Goal: Task Accomplishment & Management: Complete application form

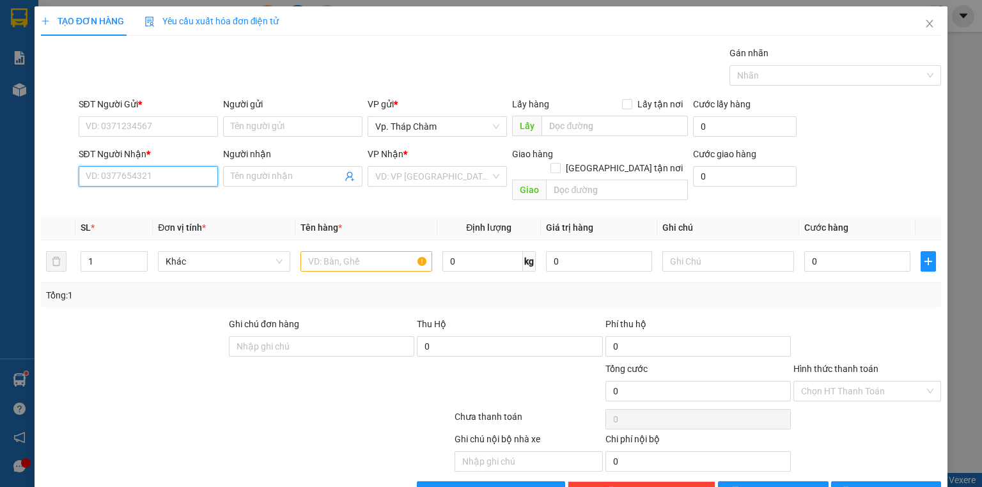
click at [141, 175] on input "SĐT Người Nhận *" at bounding box center [148, 176] width 139 height 20
click at [168, 183] on input "SĐT Người Nhận *" at bounding box center [148, 176] width 139 height 20
click at [309, 407] on div at bounding box center [247, 420] width 414 height 26
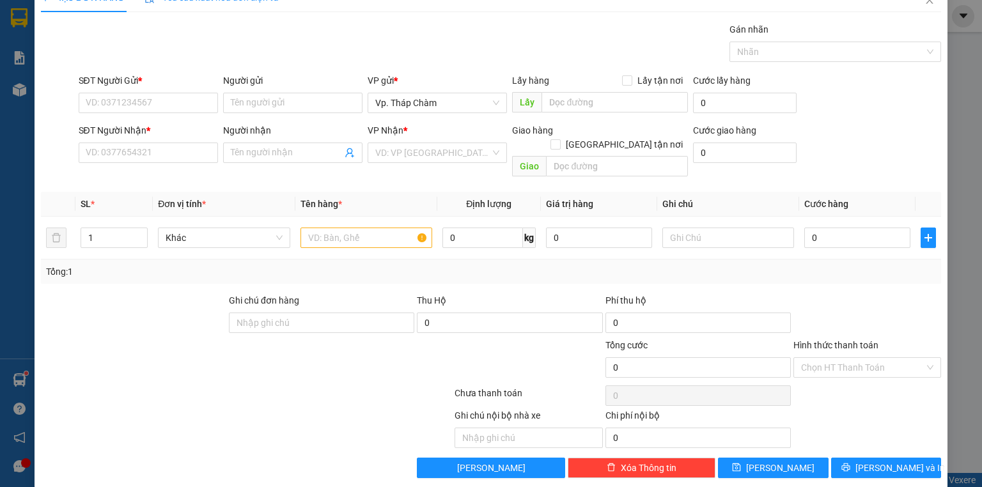
click at [888, 383] on div "Chọn HT Thanh Toán" at bounding box center [868, 396] width 150 height 26
click at [136, 154] on input "SĐT Người Nhận *" at bounding box center [148, 153] width 139 height 20
click at [317, 383] on div at bounding box center [247, 396] width 414 height 26
click at [179, 151] on input "SĐT Người Nhận *" at bounding box center [148, 153] width 139 height 20
click at [289, 367] on div at bounding box center [172, 360] width 264 height 45
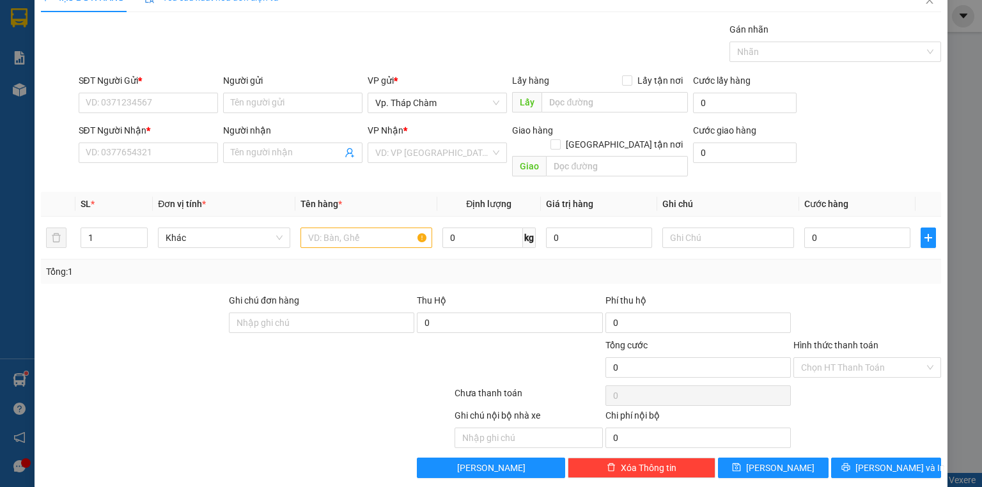
click at [315, 390] on div at bounding box center [247, 396] width 414 height 26
drag, startPoint x: 146, startPoint y: 153, endPoint x: 982, endPoint y: 463, distance: 891.1
click at [147, 153] on input "SĐT Người Nhận *" at bounding box center [148, 153] width 139 height 20
type input "0867177963"
click at [256, 153] on input "Người nhận" at bounding box center [286, 153] width 111 height 14
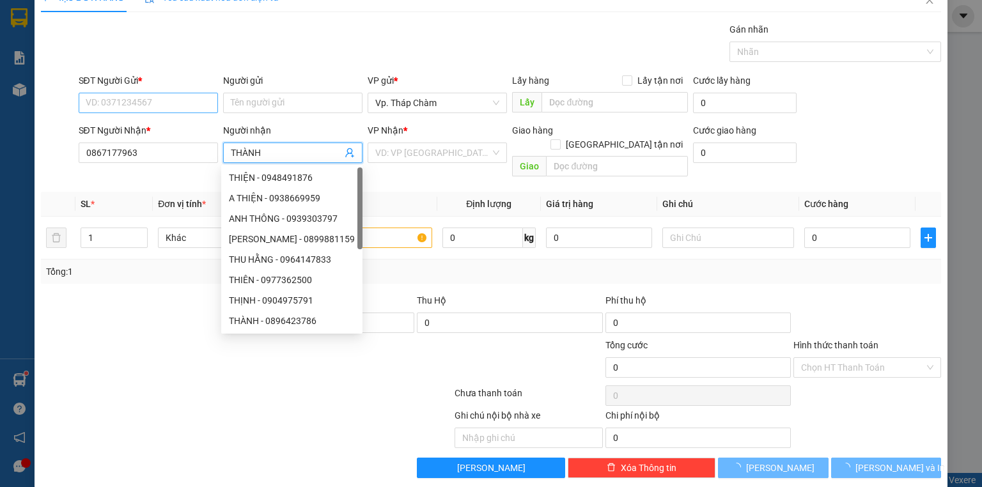
type input "THÀNH"
click at [155, 96] on input "SĐT Người Gửi *" at bounding box center [148, 103] width 139 height 20
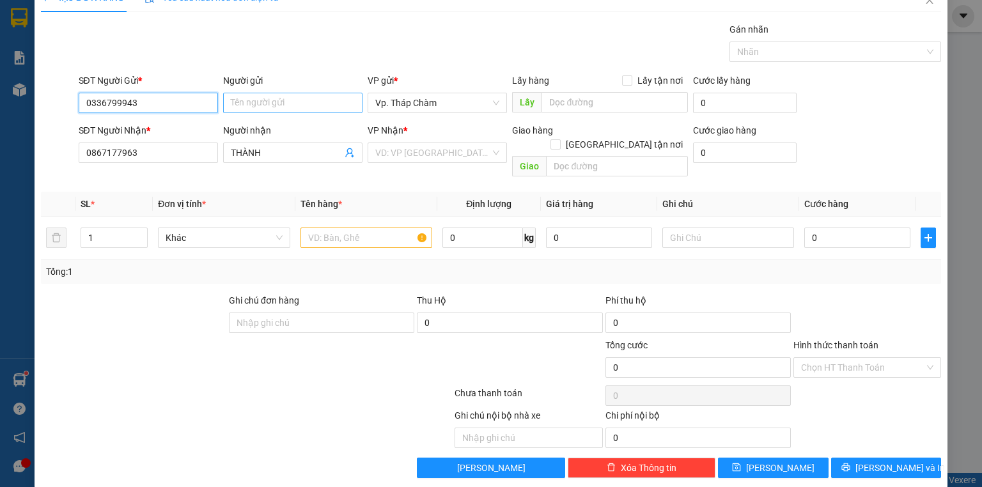
type input "0336799943"
click at [278, 104] on input "Người gửi" at bounding box center [292, 103] width 139 height 20
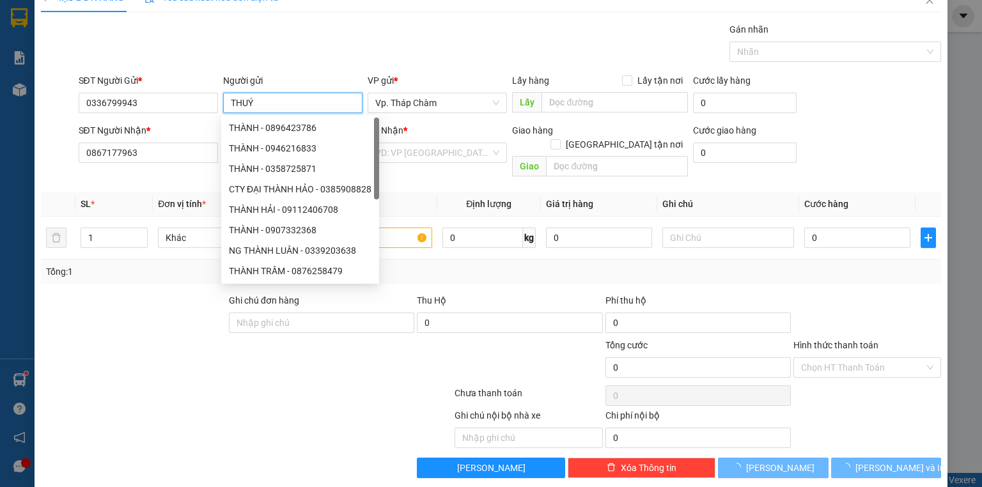
type input "THUÝ"
click at [501, 28] on div "Gói vận chuyển * Tiêu chuẩn Gán nhãn Nhãn" at bounding box center [510, 44] width 869 height 45
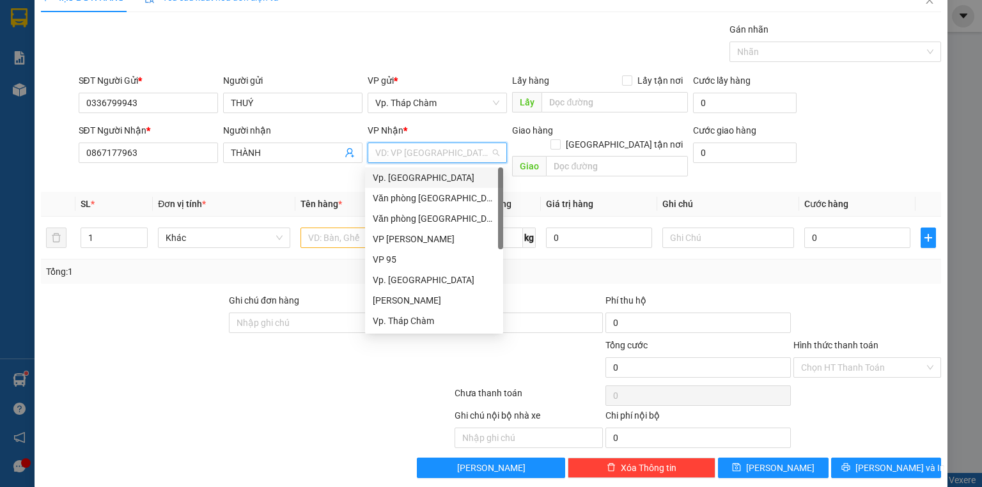
click at [429, 154] on input "search" at bounding box center [432, 152] width 115 height 19
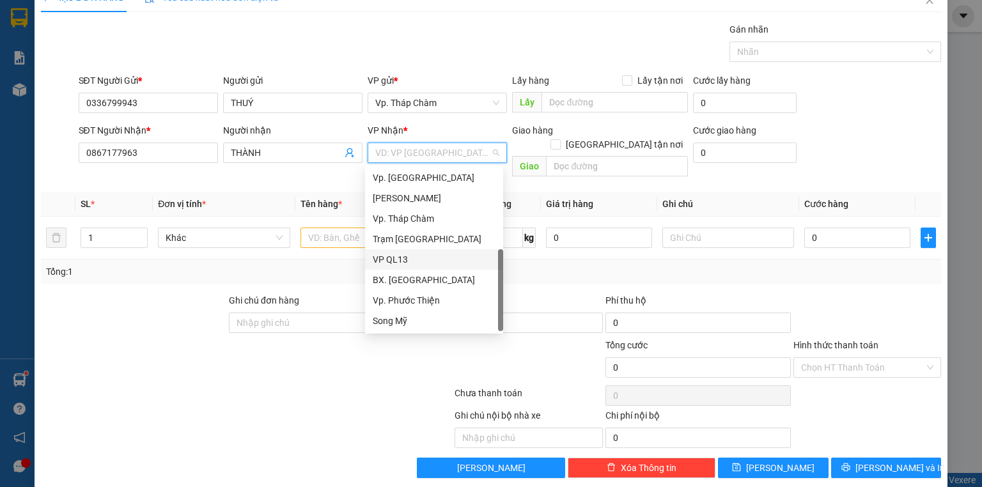
drag, startPoint x: 402, startPoint y: 258, endPoint x: 384, endPoint y: 261, distance: 18.2
click at [399, 261] on div "VP QL13" at bounding box center [434, 260] width 123 height 14
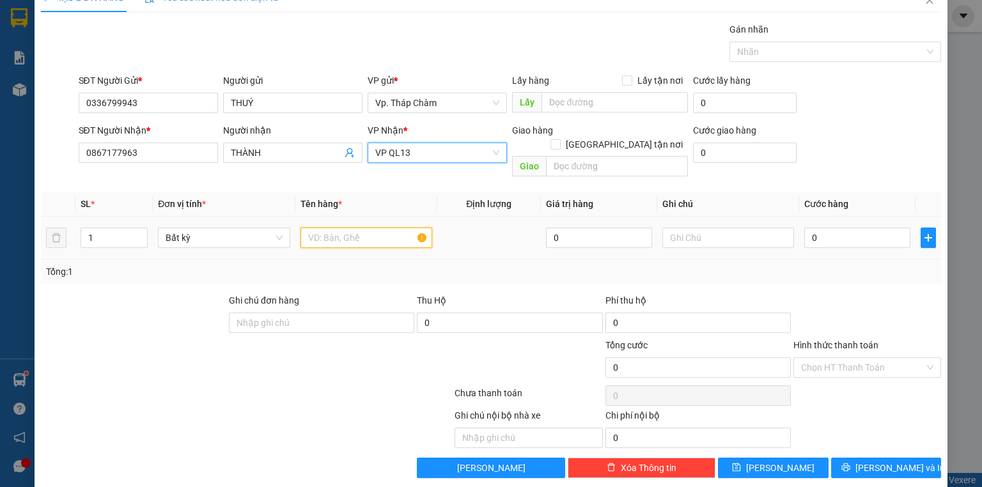
click at [330, 228] on input "text" at bounding box center [367, 238] width 132 height 20
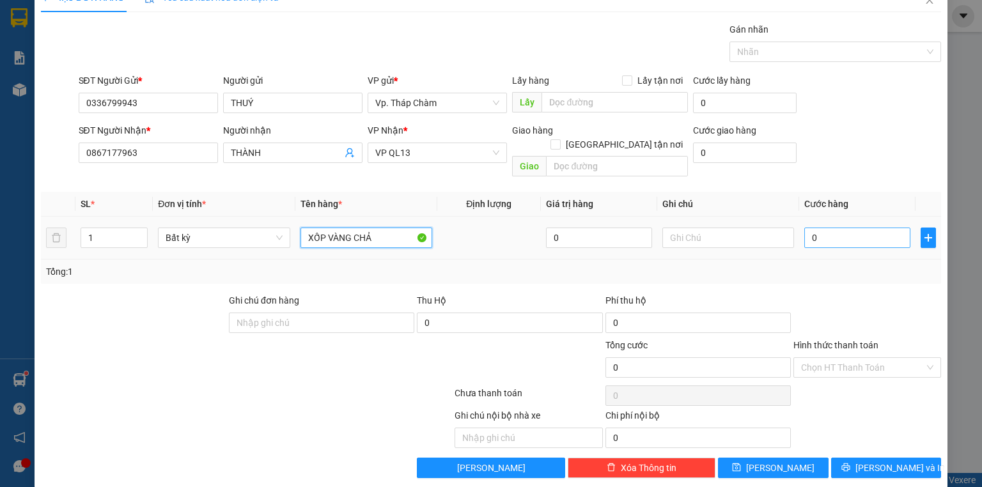
type input "XỐP VÀNG CHẢ"
drag, startPoint x: 837, startPoint y: 218, endPoint x: 817, endPoint y: 216, distance: 19.4
click at [836, 228] on input "0" at bounding box center [858, 238] width 106 height 20
type input "4"
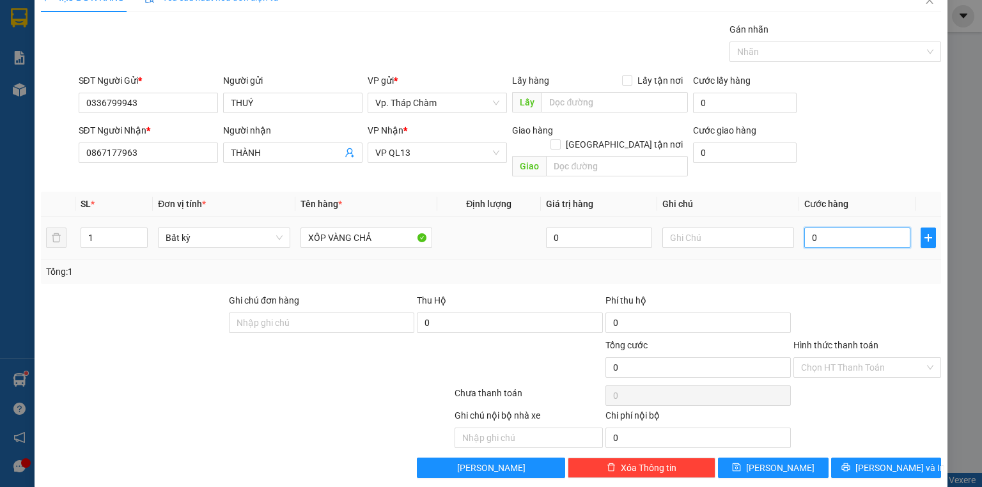
type input "4"
type input "40"
type input "40.000"
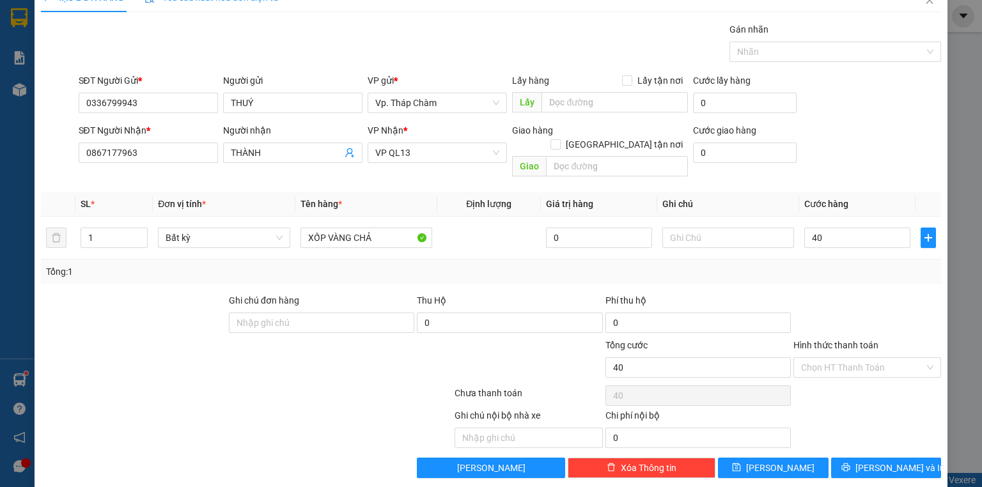
type input "40.000"
click at [834, 295] on div at bounding box center [868, 316] width 150 height 45
drag, startPoint x: 839, startPoint y: 346, endPoint x: 833, endPoint y: 287, distance: 59.8
click at [839, 358] on input "Hình thức thanh toán" at bounding box center [862, 367] width 123 height 19
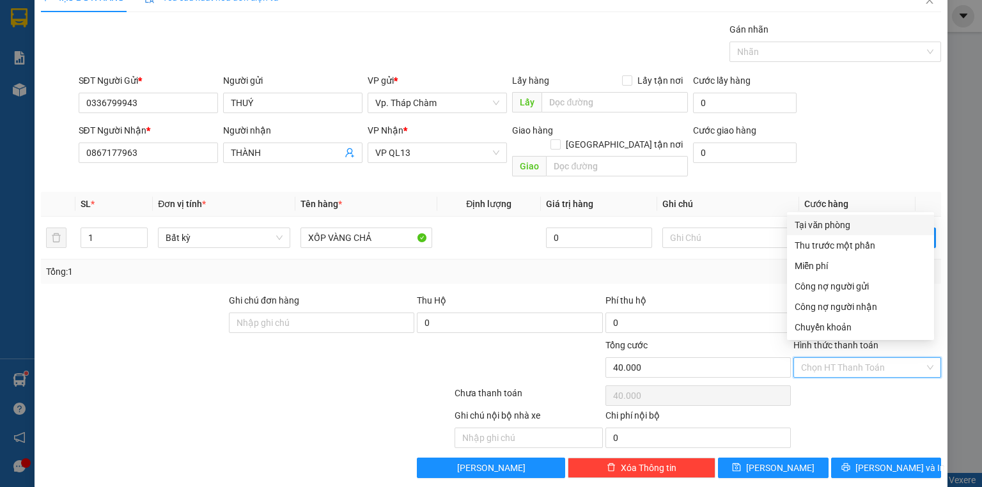
click at [831, 222] on div "Tại văn phòng" at bounding box center [861, 225] width 132 height 14
type input "0"
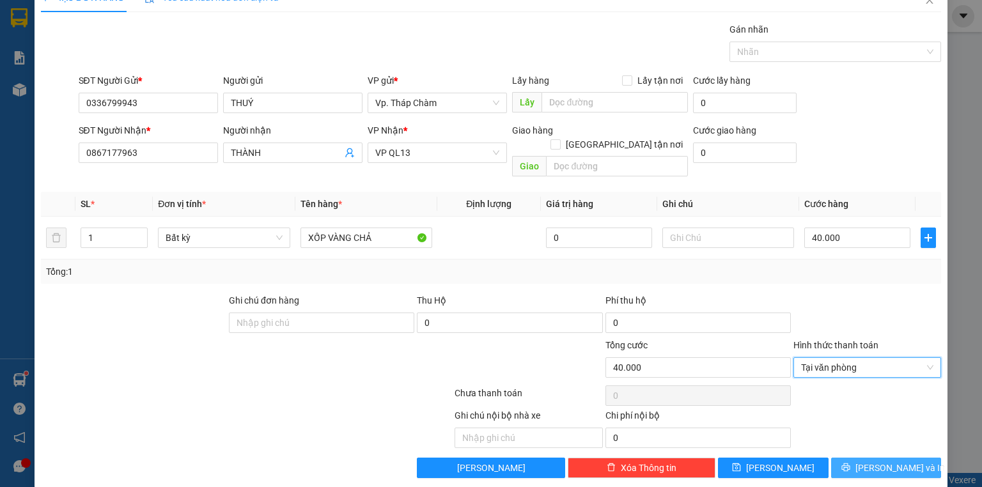
click at [845, 458] on button "[PERSON_NAME] và In" at bounding box center [887, 468] width 111 height 20
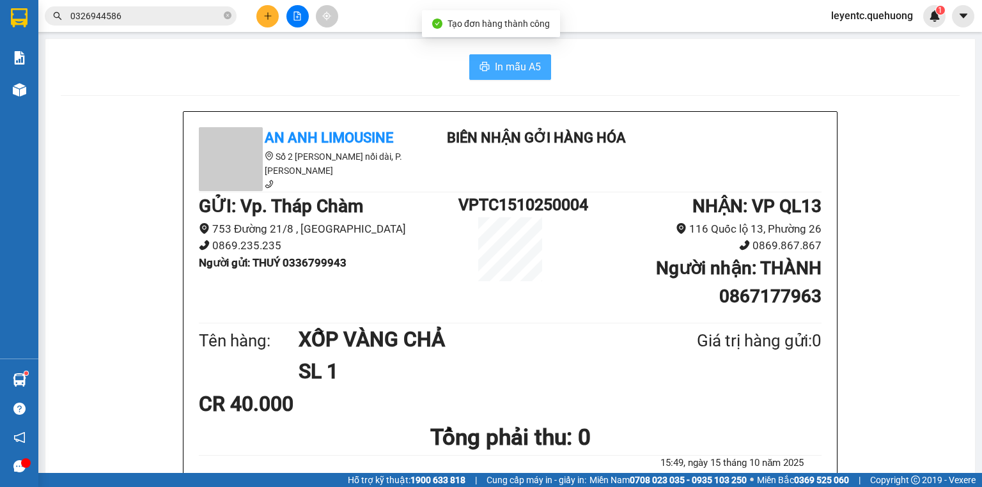
click at [533, 64] on span "In mẫu A5" at bounding box center [518, 67] width 46 height 16
click at [239, 59] on div "In mẫu A5" at bounding box center [510, 67] width 899 height 26
click at [642, 218] on h1 "NHẬN : VP QL13" at bounding box center [692, 207] width 260 height 28
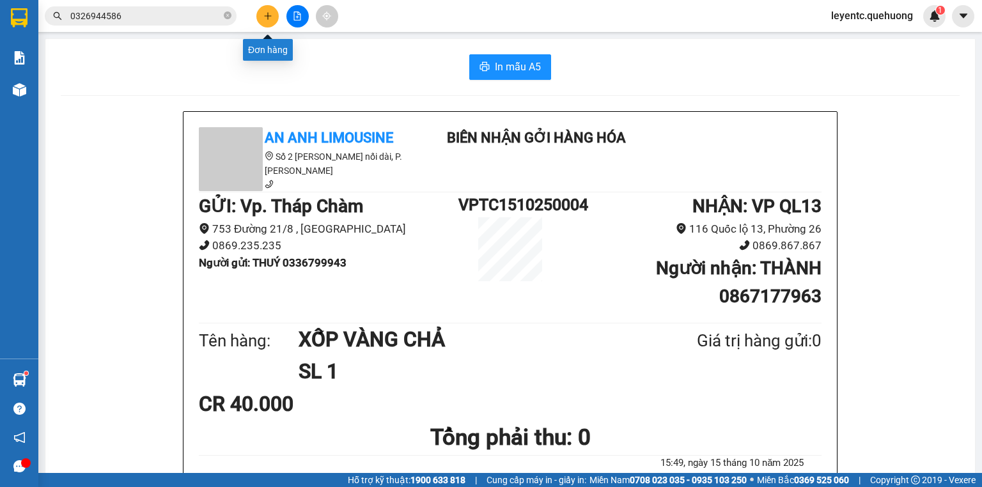
click at [268, 20] on icon "plus" at bounding box center [268, 16] width 9 height 9
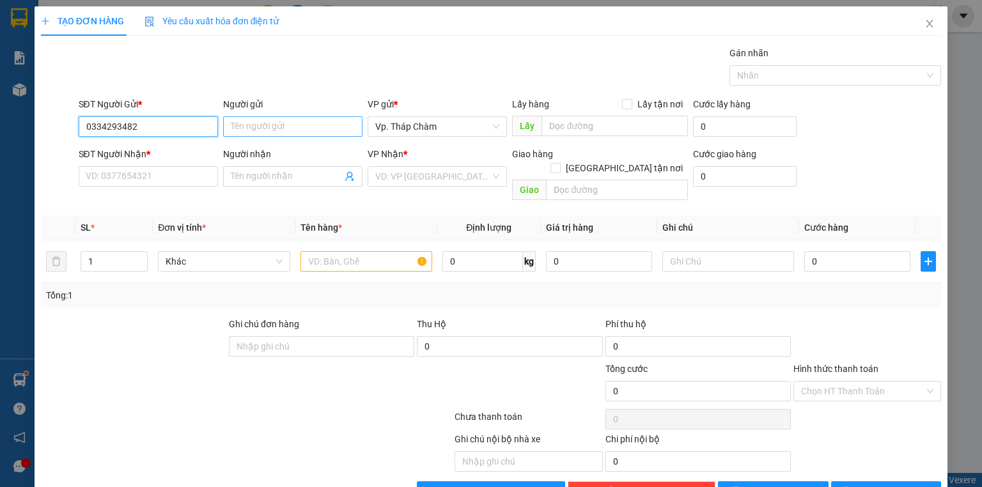
type input "0334293482"
click at [255, 120] on input "Người gửi" at bounding box center [292, 126] width 139 height 20
type input "CHỊ MẾN"
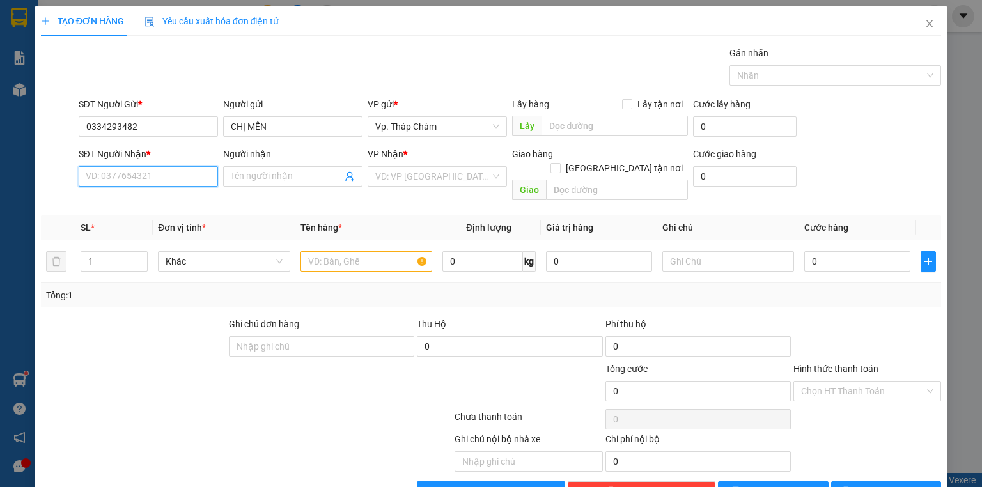
click at [171, 180] on input "SĐT Người Nhận *" at bounding box center [148, 176] width 139 height 20
type input "0833493139"
click at [268, 178] on input "Người nhận" at bounding box center [286, 177] width 111 height 14
type input "A"
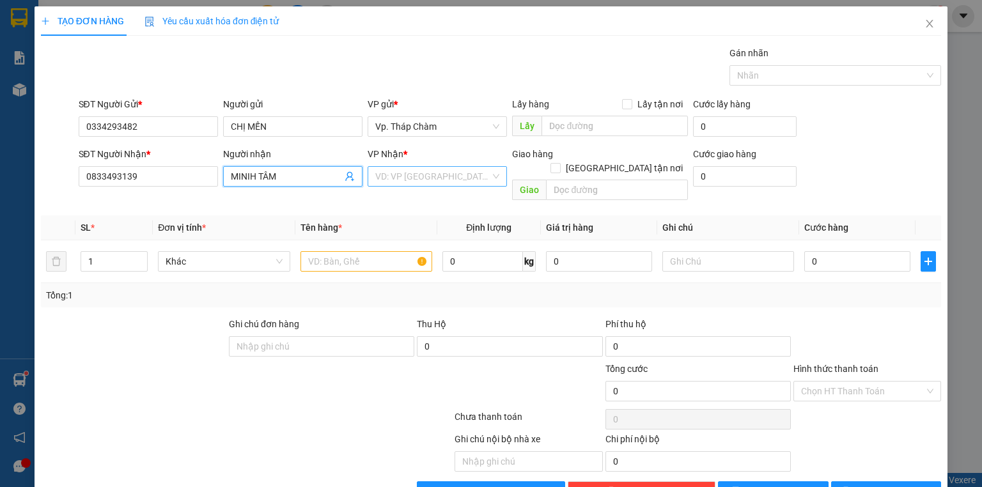
type input "MINIH TÂM"
click at [452, 177] on input "search" at bounding box center [432, 176] width 115 height 19
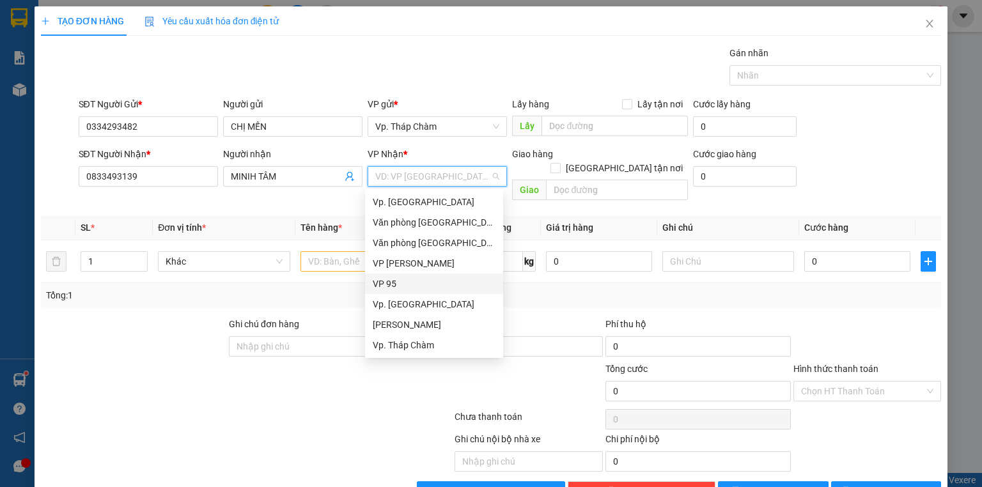
click at [436, 281] on div "VP 95" at bounding box center [434, 284] width 123 height 14
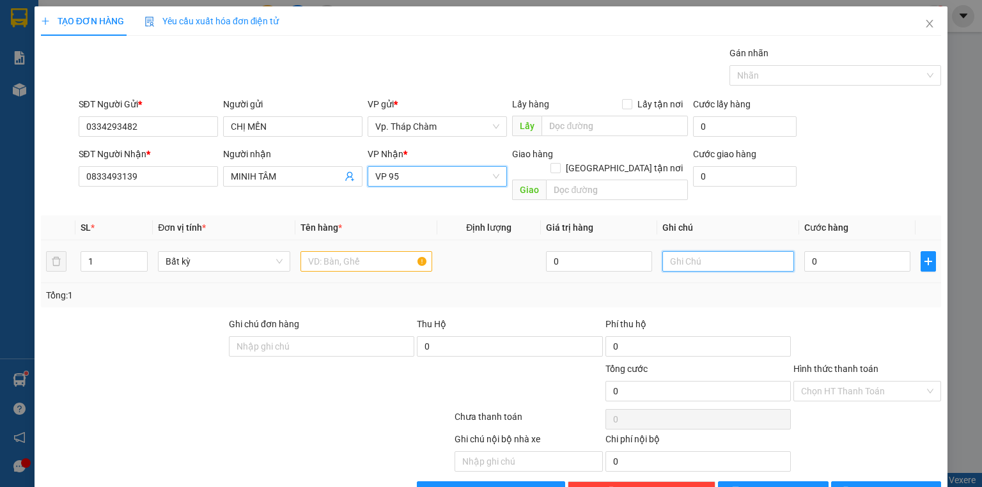
click at [723, 255] on input "text" at bounding box center [729, 261] width 132 height 20
type input "B"
type input "[PERSON_NAME] grab giao tận nhà giúp kc ạ Đ/C 570/1 ĐƯỜNG 3/2 Q10 TP HCM"
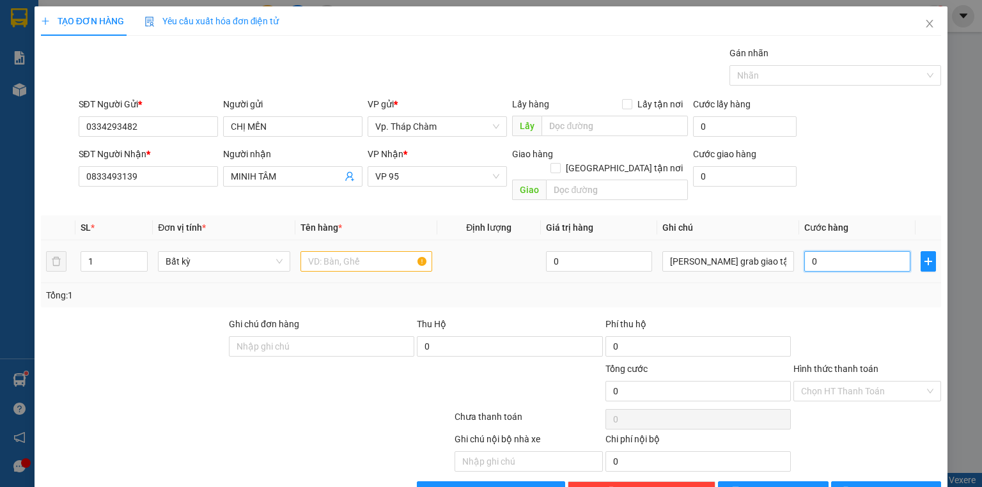
click at [848, 251] on input "0" at bounding box center [858, 261] width 106 height 20
click at [360, 251] on input "text" at bounding box center [367, 261] width 132 height 20
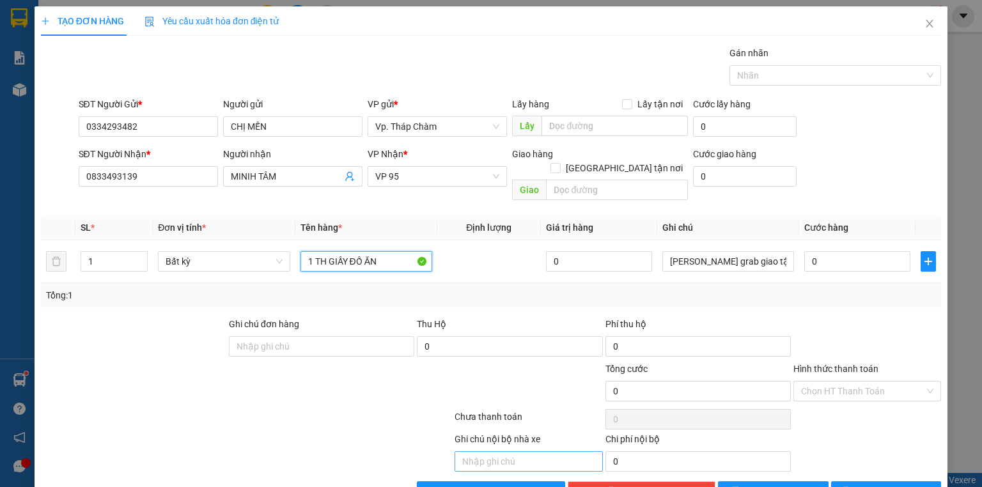
type input "1 TH GIẤY ĐỒ ĂN"
click at [491, 452] on input "text" at bounding box center [529, 462] width 148 height 20
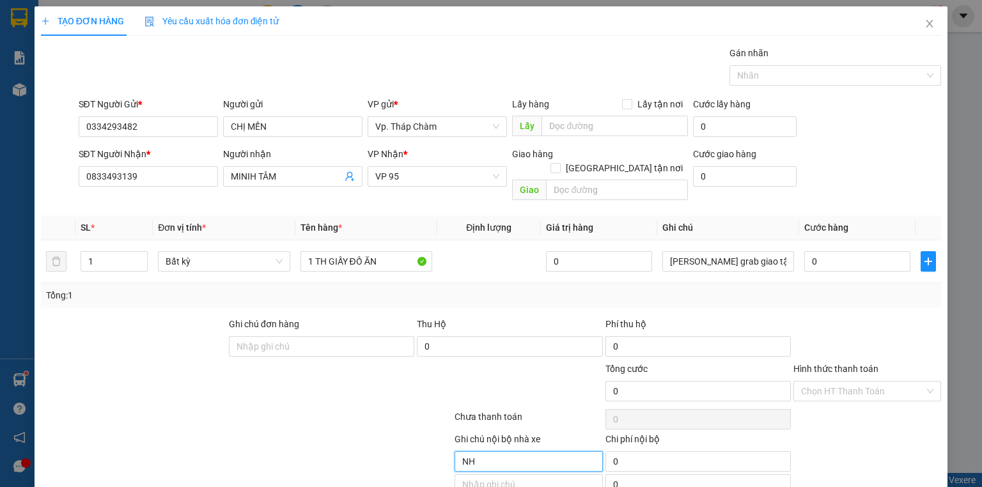
type input "N"
click at [837, 251] on input "0" at bounding box center [858, 261] width 106 height 20
type input "4"
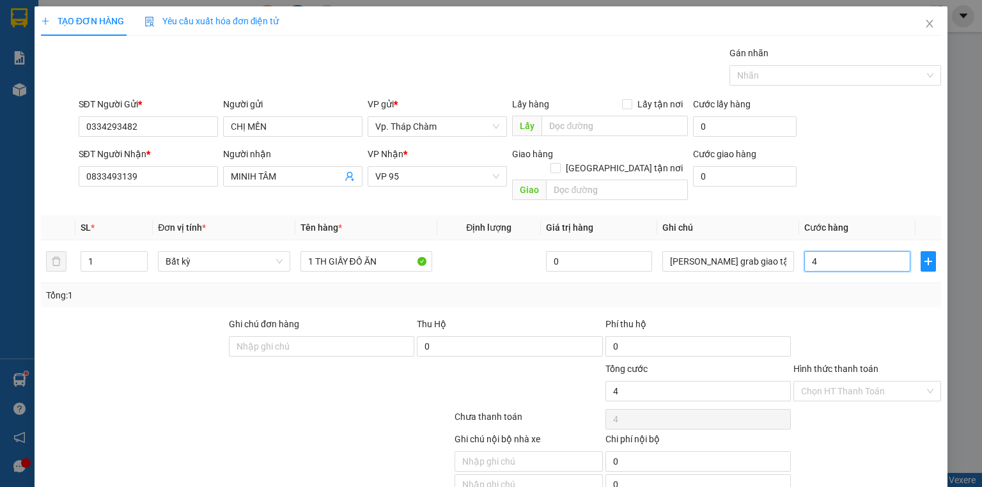
type input "40"
type input "40.000"
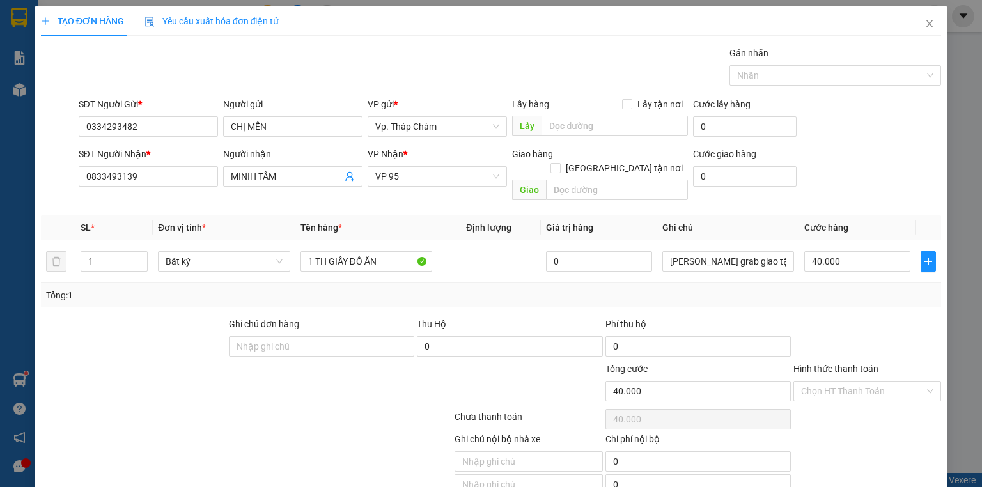
click at [839, 331] on div at bounding box center [868, 339] width 150 height 45
click at [855, 382] on input "Hình thức thanh toán" at bounding box center [862, 391] width 123 height 19
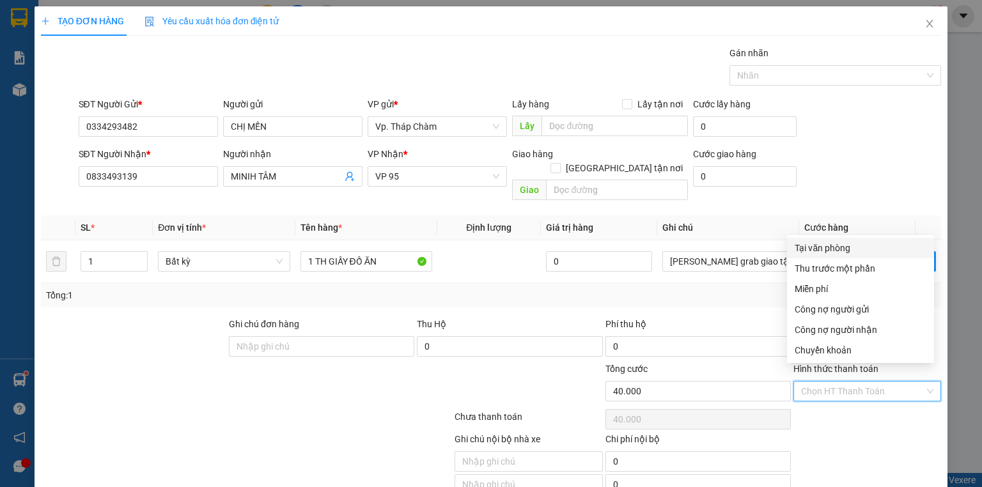
click at [846, 244] on div "Tại văn phòng" at bounding box center [861, 248] width 132 height 14
type input "0"
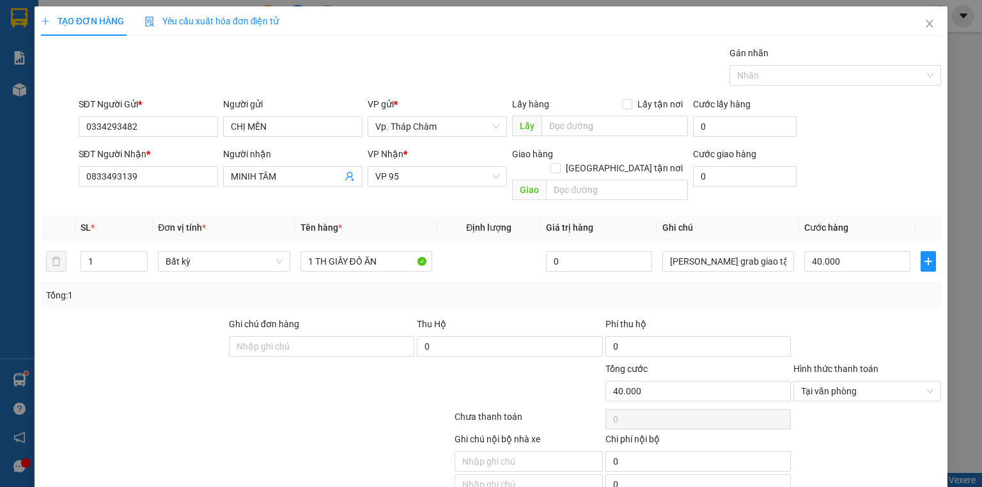
click at [852, 432] on div "Ghi chú nội bộ nhà xe Chi phí nội bộ 0" at bounding box center [491, 452] width 903 height 40
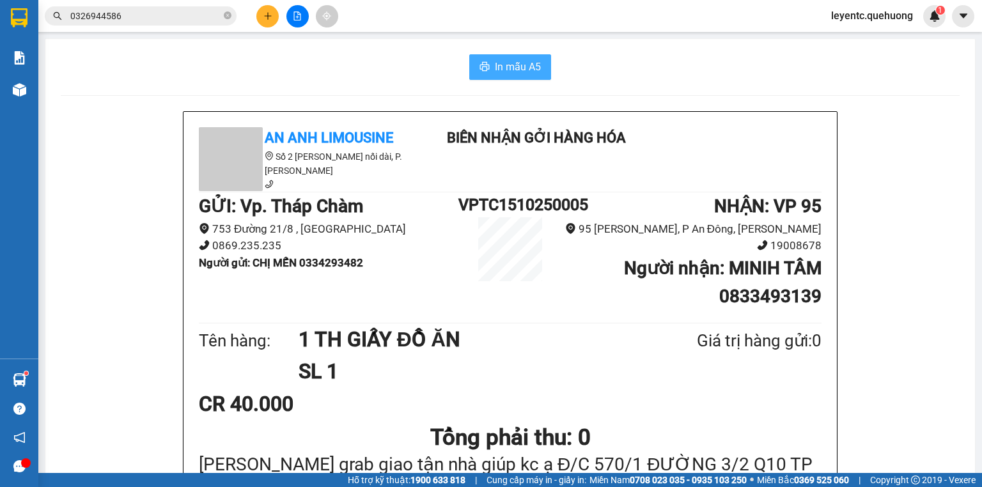
click at [501, 65] on span "In mẫu A5" at bounding box center [518, 67] width 46 height 16
click at [270, 19] on icon "plus" at bounding box center [268, 16] width 9 height 9
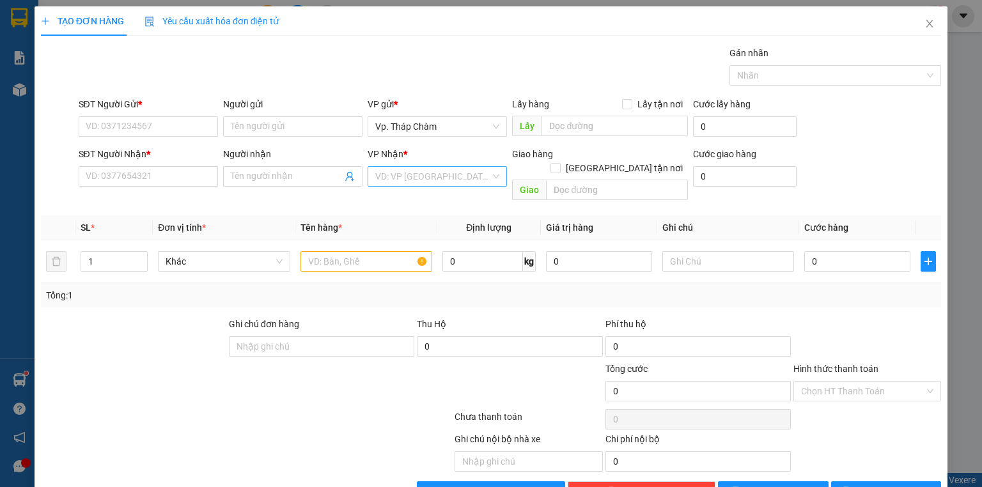
click at [407, 176] on input "search" at bounding box center [432, 176] width 115 height 19
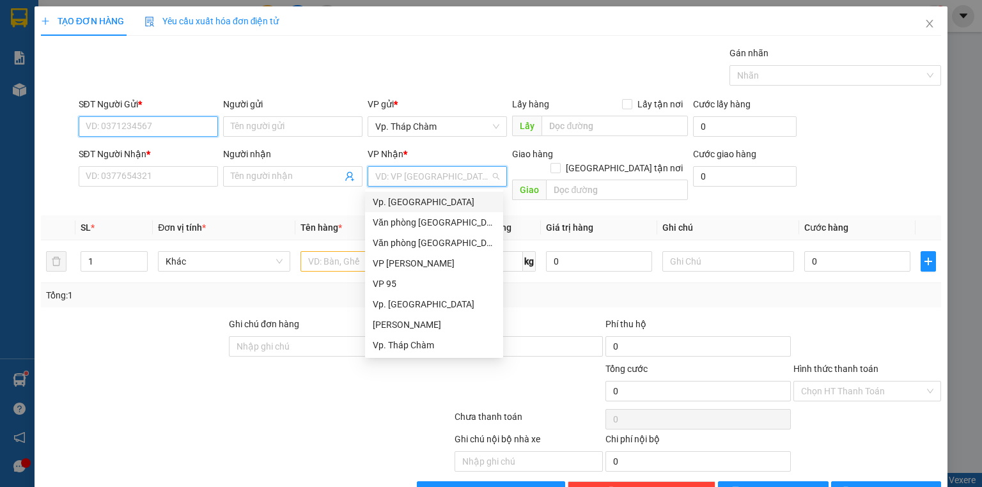
click at [170, 129] on input "SĐT Người Gửi *" at bounding box center [148, 126] width 139 height 20
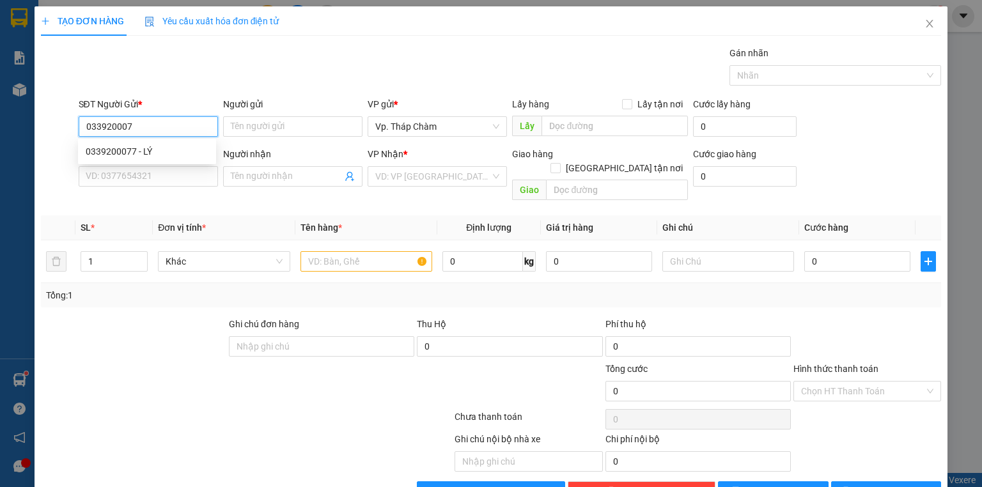
type input "0339200077"
click at [175, 155] on div "0339200077 - LÝ" at bounding box center [147, 152] width 123 height 14
type input "LÝ"
type input "0973644867"
type input "QUỲNH"
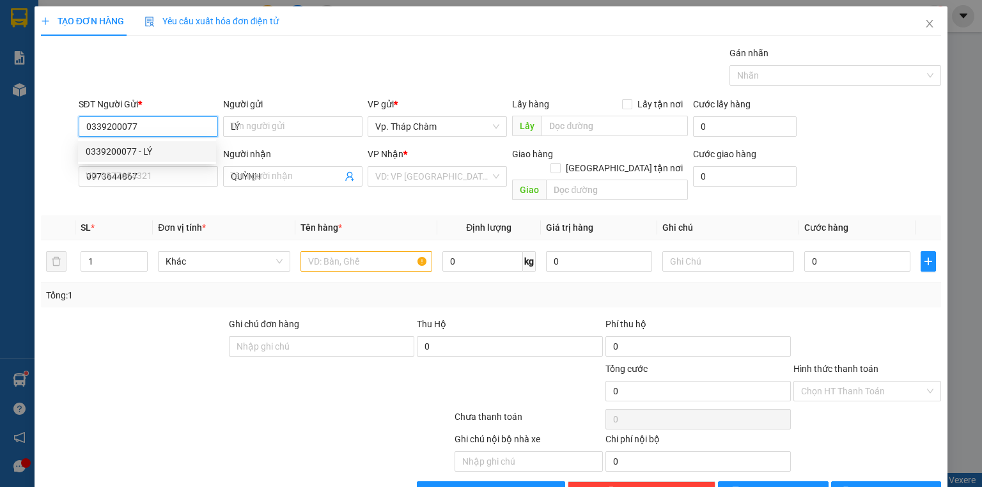
type input "40.000"
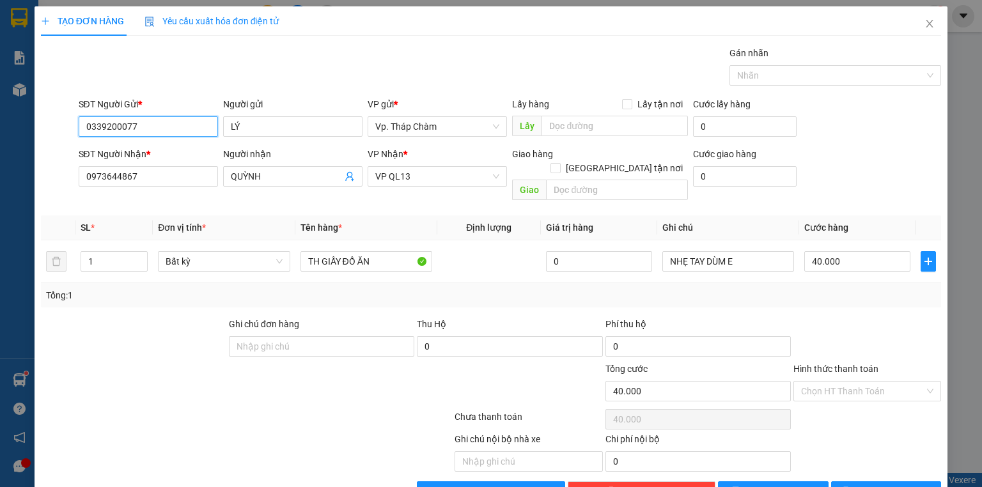
click at [146, 123] on input "0339200077" at bounding box center [148, 126] width 139 height 20
click at [146, 122] on input "0339200077" at bounding box center [148, 126] width 139 height 20
drag, startPoint x: 146, startPoint y: 122, endPoint x: 136, endPoint y: 125, distance: 10.9
click at [136, 125] on input "0339200077" at bounding box center [148, 126] width 139 height 20
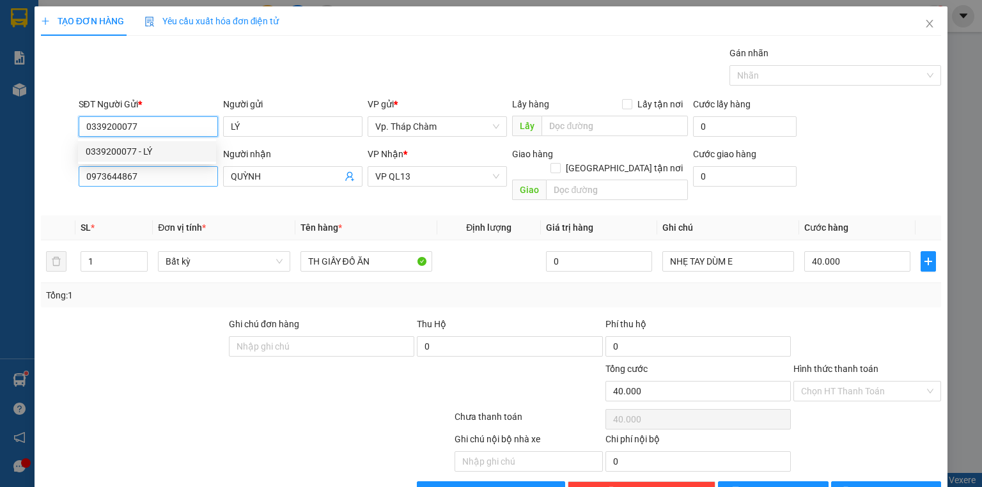
type input "0339200077"
click at [189, 179] on input "0973644867" at bounding box center [148, 176] width 139 height 20
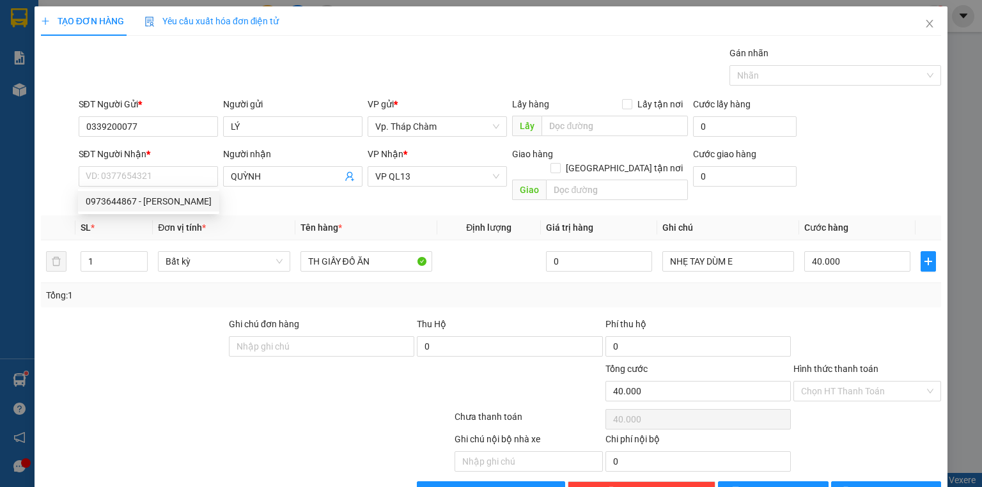
click at [354, 77] on div "Gói vận chuyển * Tiêu chuẩn Gán nhãn Nhãn" at bounding box center [510, 68] width 869 height 45
click at [162, 182] on input "SĐT Người Nhận *" at bounding box center [148, 176] width 139 height 20
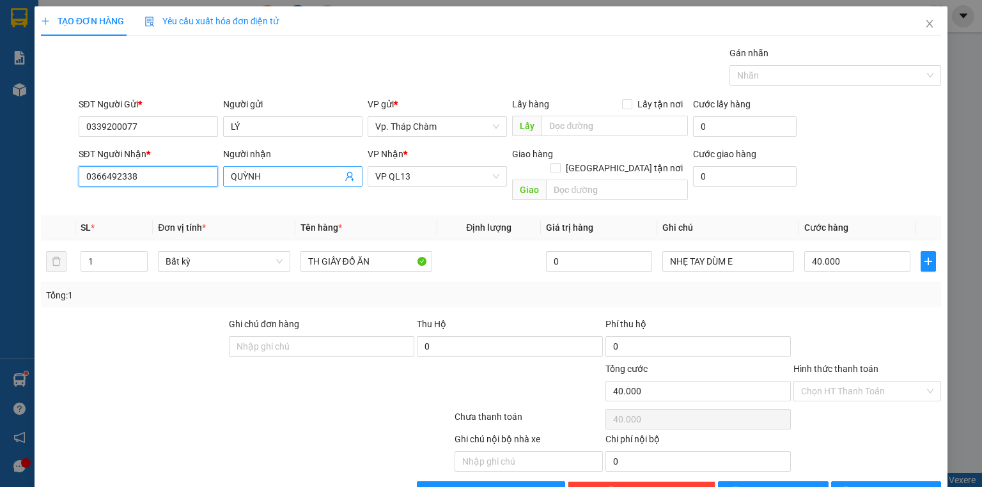
type input "0366492338"
click at [322, 180] on input "QUỲNH" at bounding box center [286, 177] width 111 height 14
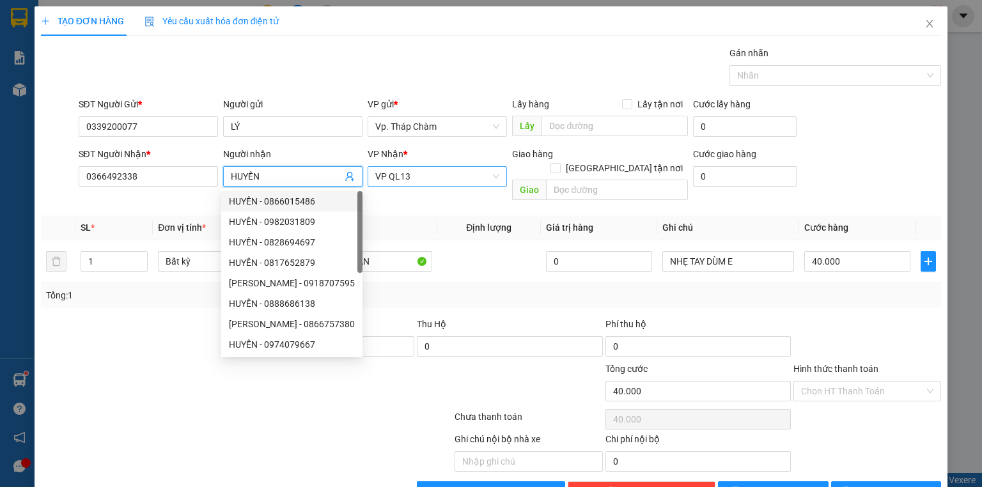
click at [427, 177] on span "VP QL13" at bounding box center [437, 176] width 124 height 19
type input "HUYỀN"
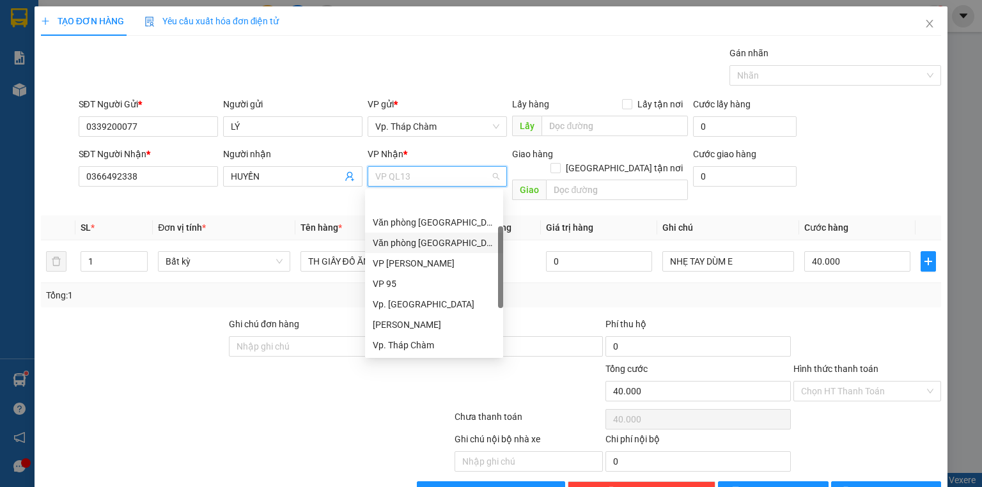
click at [451, 178] on span "VP QL13" at bounding box center [437, 176] width 124 height 19
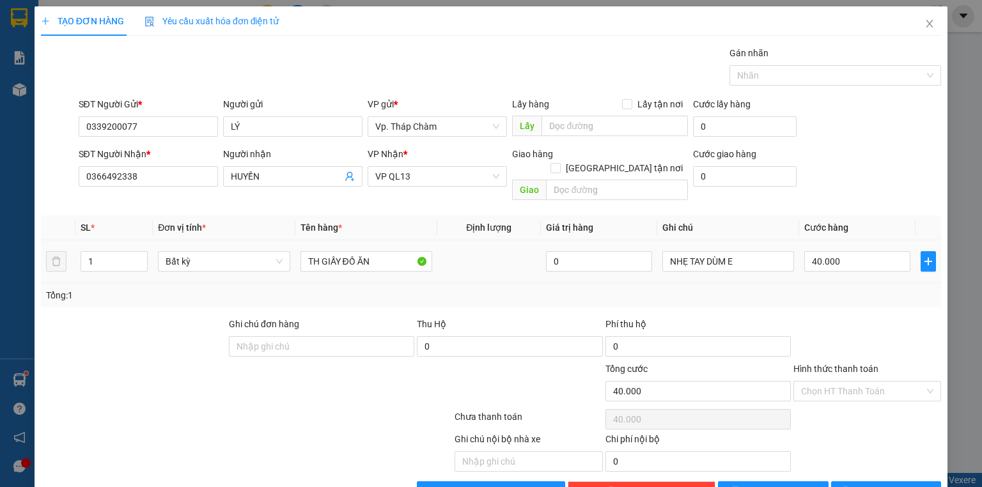
click at [520, 251] on td at bounding box center [490, 262] width 104 height 43
click at [748, 251] on input "NHẸ TAY DÙM E" at bounding box center [729, 261] width 132 height 20
drag, startPoint x: 748, startPoint y: 249, endPoint x: 626, endPoint y: 308, distance: 135.9
click at [627, 304] on div "Transit Pickup Surcharge Ids Transit Deliver Surcharge Ids Transit Deliver Surc…" at bounding box center [491, 274] width 901 height 456
type input "9"
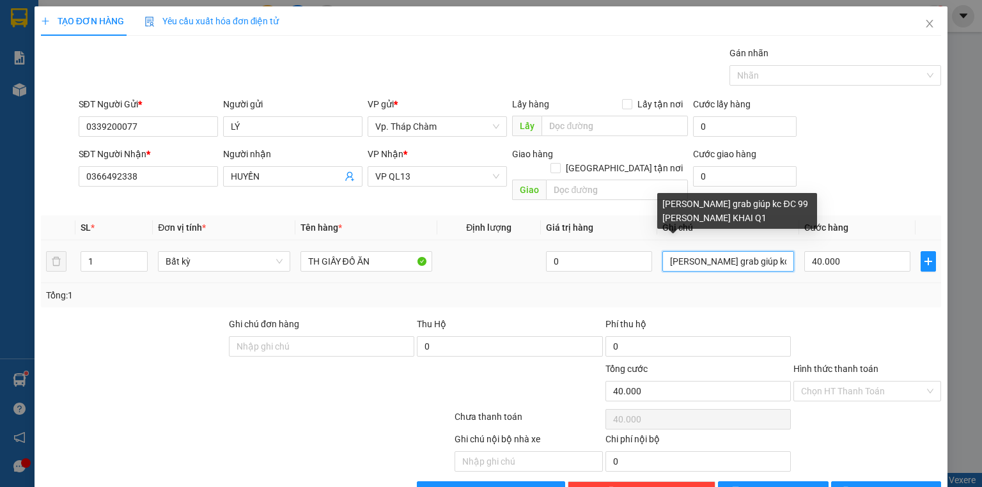
click at [732, 251] on input "bock grab giúp kc ĐC 99 NGUYỄN THỊ MINH KHAI Q1" at bounding box center [729, 261] width 132 height 20
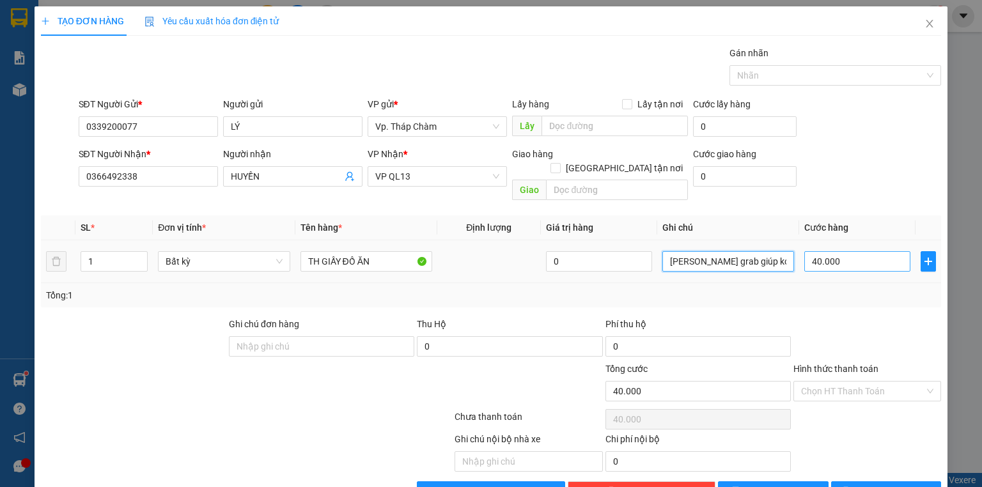
type input "[PERSON_NAME] grab giúp kc Đ/C 99 [PERSON_NAME] KHAI Q1"
click at [847, 251] on input "40.000" at bounding box center [858, 261] width 106 height 20
type input "0"
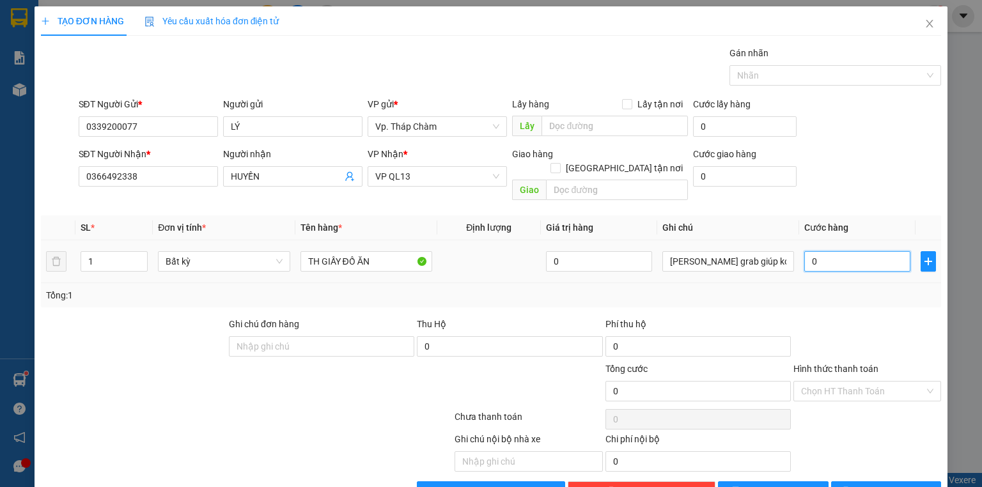
type input "3"
type input "03"
type input "30"
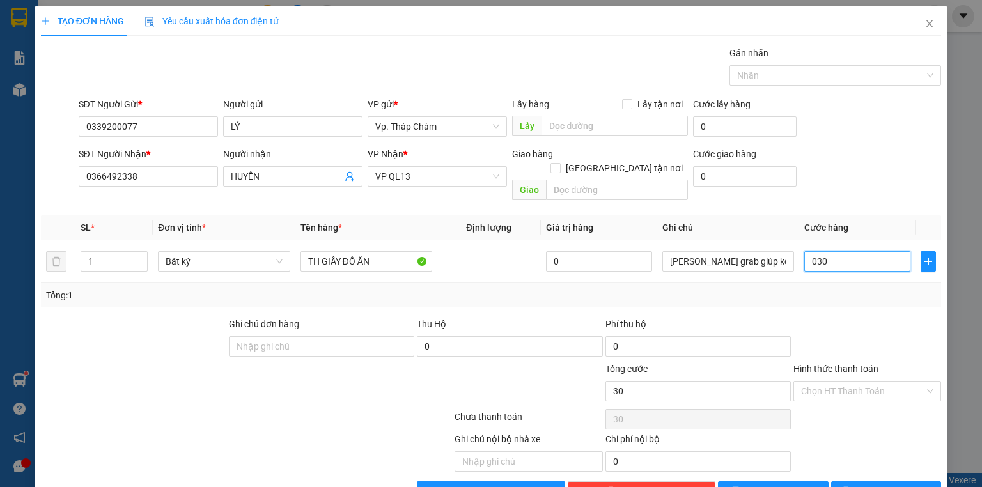
type input "030"
type input "30.000"
click at [796, 324] on div at bounding box center [868, 339] width 150 height 45
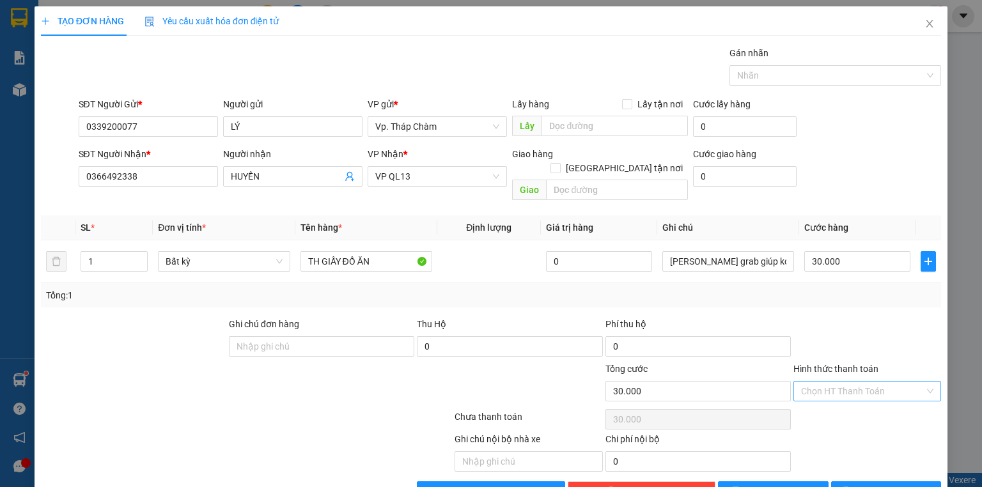
click at [863, 382] on input "Hình thức thanh toán" at bounding box center [862, 391] width 123 height 19
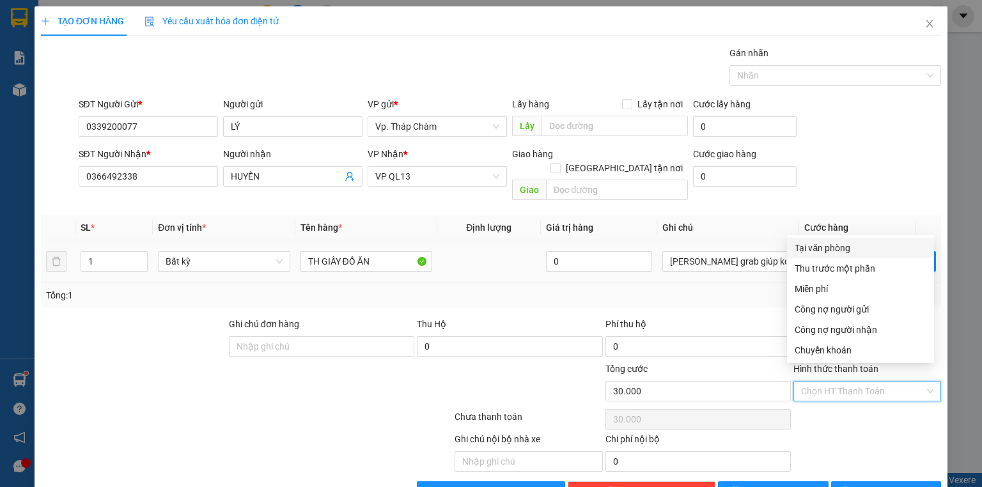
click at [839, 243] on div "Tại văn phòng" at bounding box center [861, 248] width 132 height 14
type input "0"
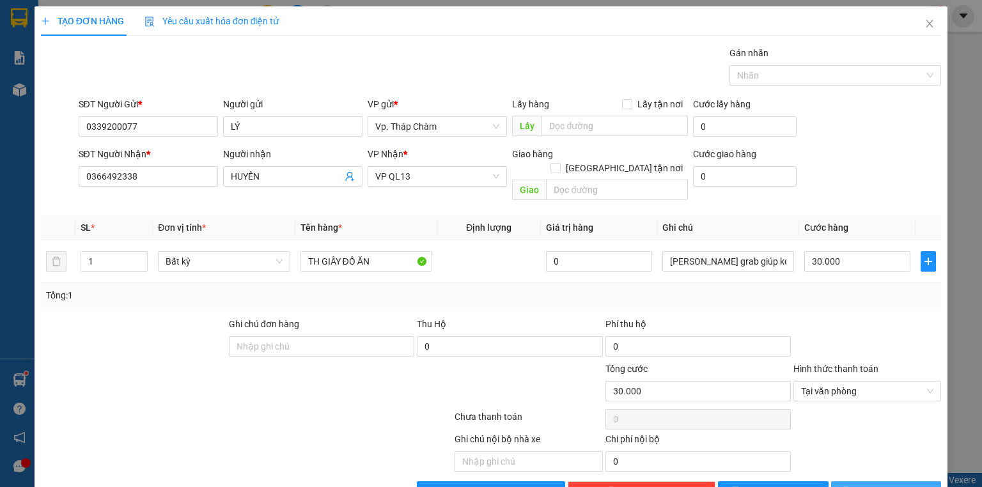
click at [870, 485] on span "[PERSON_NAME] và In" at bounding box center [901, 492] width 90 height 14
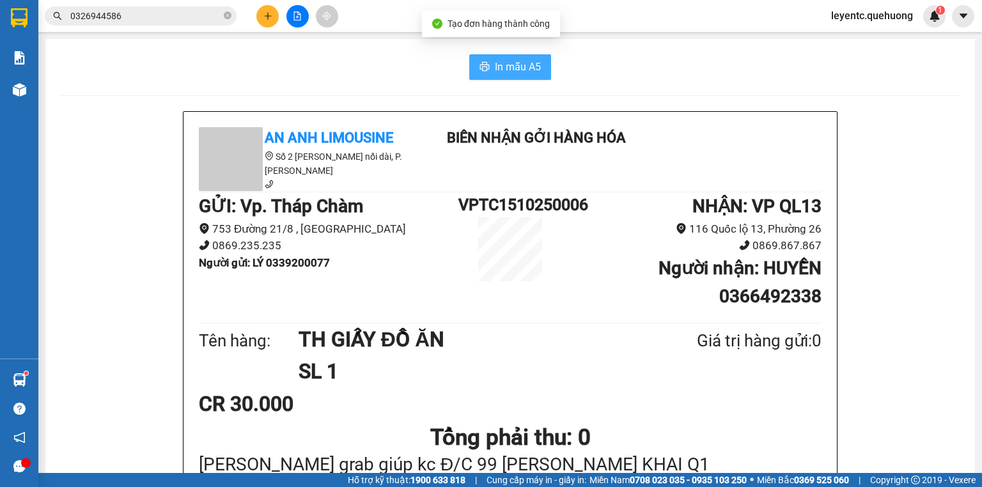
click at [535, 71] on span "In mẫu A5" at bounding box center [518, 67] width 46 height 16
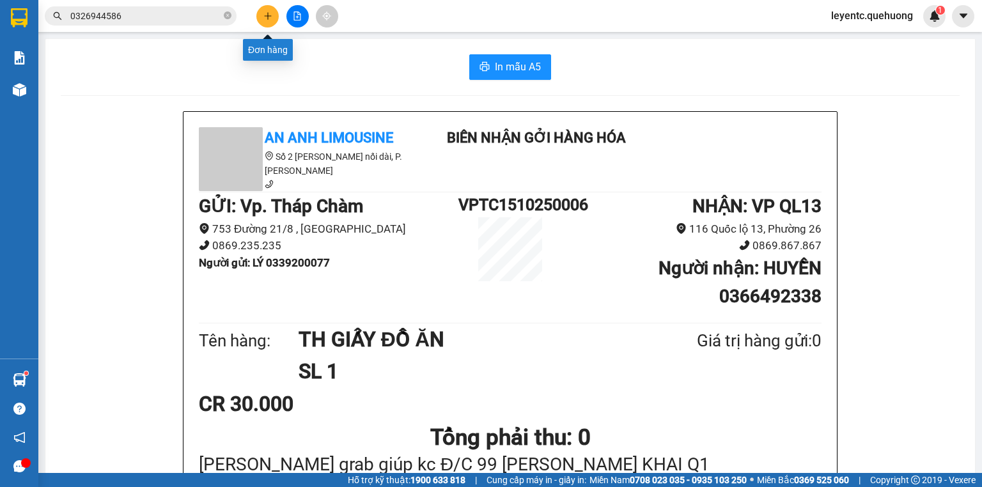
click at [269, 17] on icon "plus" at bounding box center [268, 16] width 9 height 9
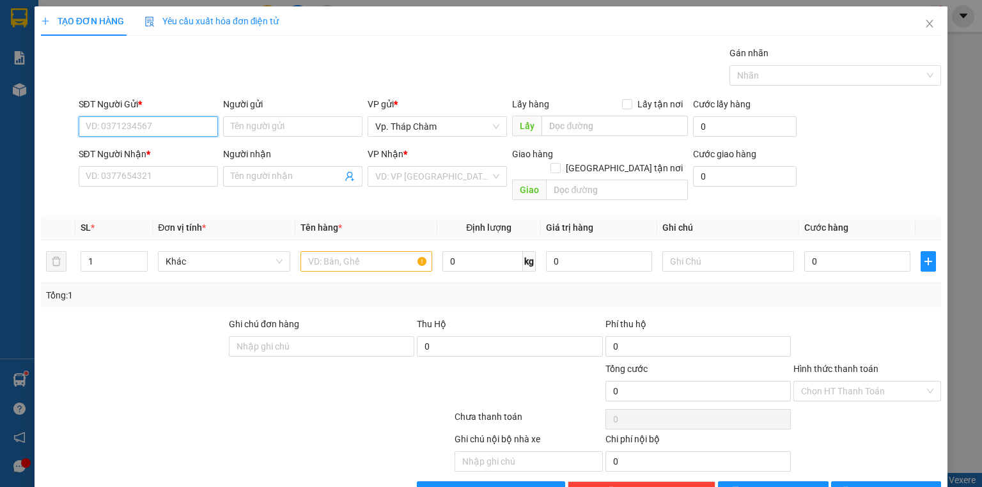
click at [175, 130] on input "SĐT Người Gửi *" at bounding box center [148, 126] width 139 height 20
paste input "0339200077"
type input "0339200077"
click at [200, 151] on div "0339200077 - LÝ" at bounding box center [147, 152] width 123 height 14
type input "LÝ"
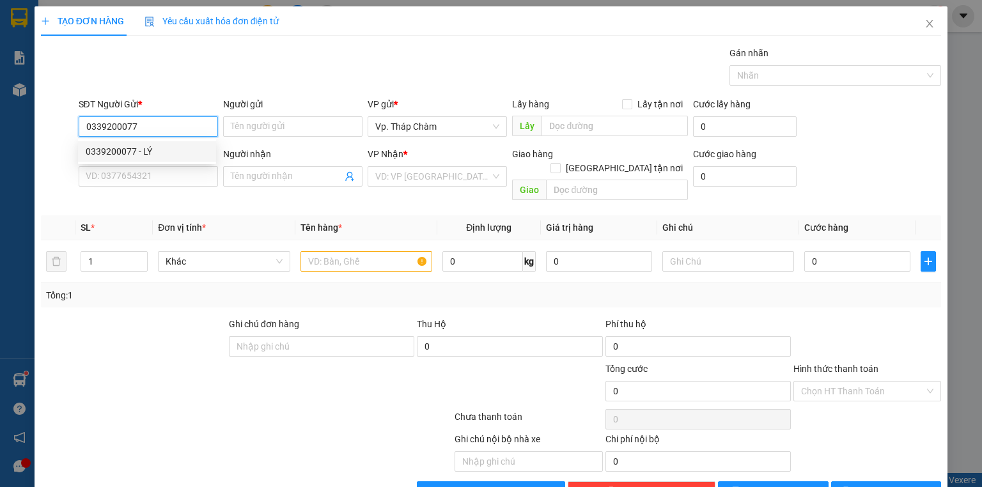
type input "0366492338"
type input "HUYỀN"
type input "30.000"
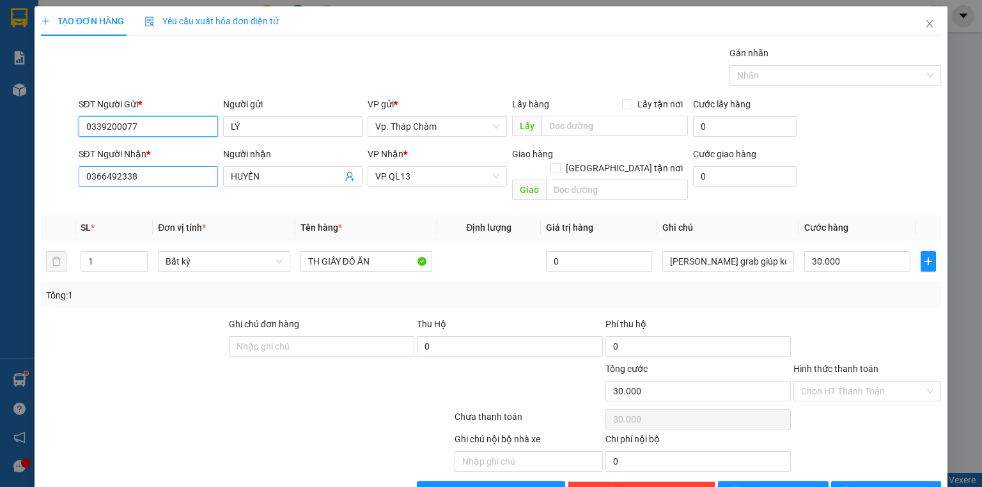
type input "0339200077"
click at [192, 179] on input "0366492338" at bounding box center [148, 176] width 139 height 20
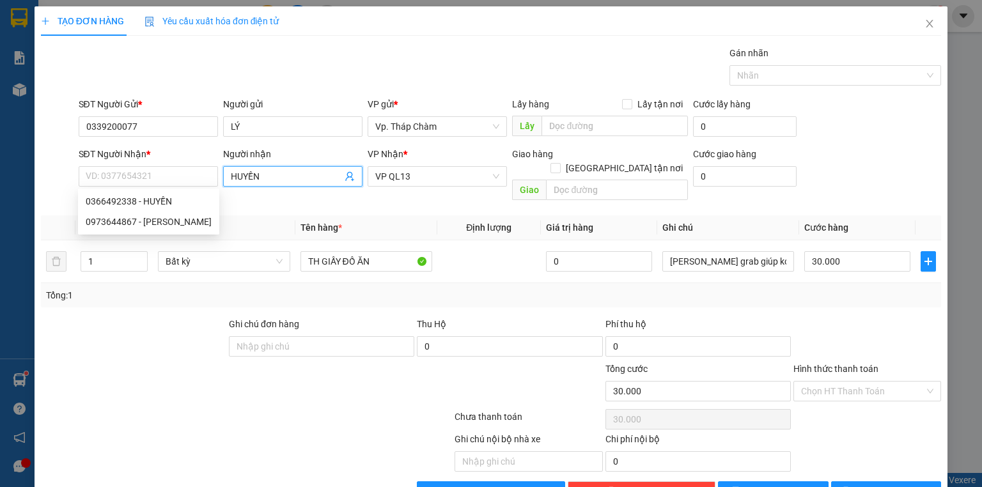
click at [270, 172] on input "HUYỀN" at bounding box center [286, 177] width 111 height 14
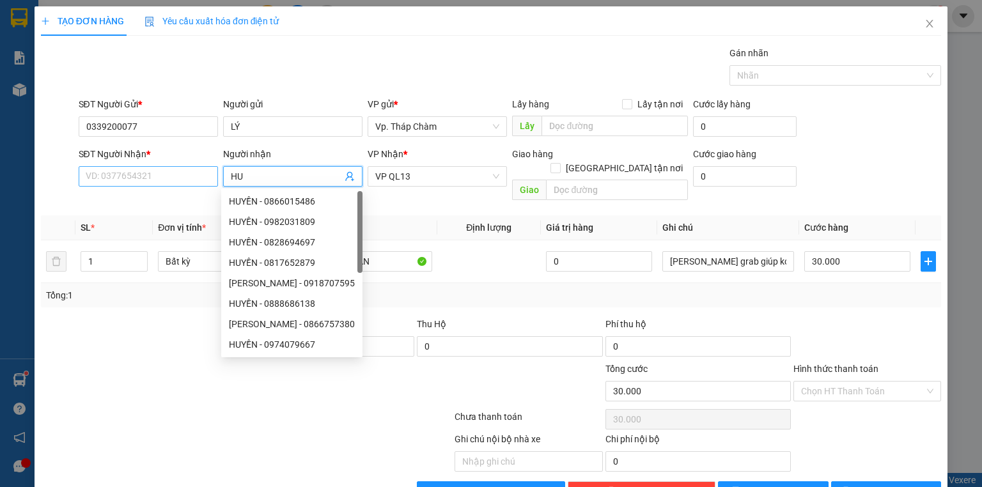
type input "H"
click at [171, 180] on input "SĐT Người Nhận *" at bounding box center [148, 176] width 139 height 20
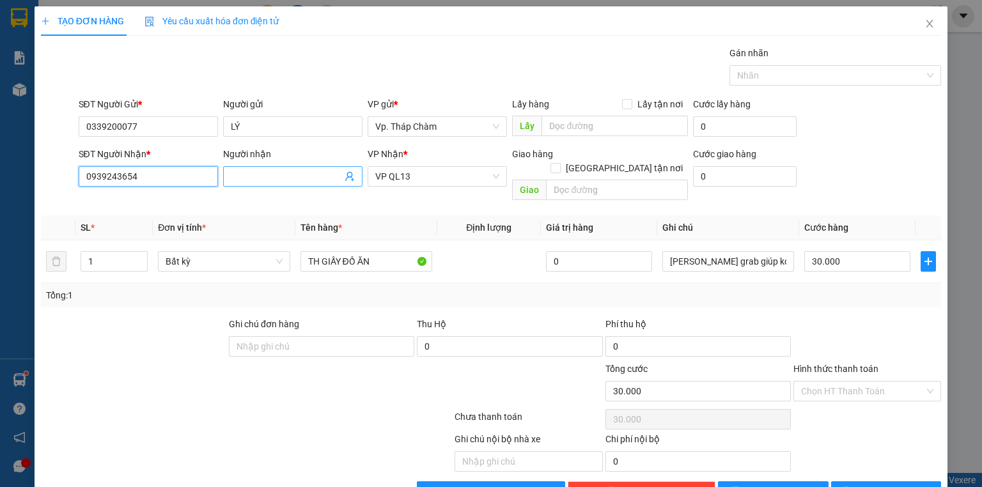
type input "0939243654"
click at [302, 173] on input "Người nhận" at bounding box center [286, 177] width 111 height 14
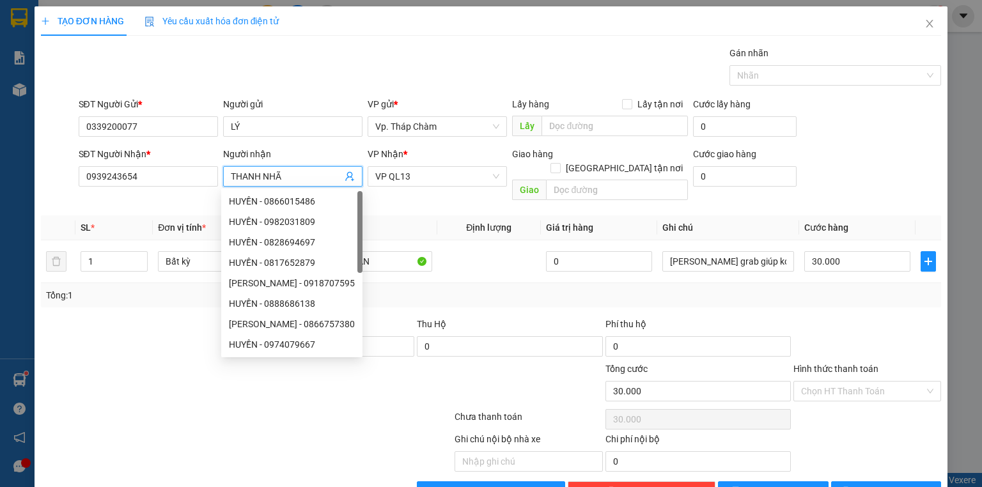
type input "THANH NHÃ"
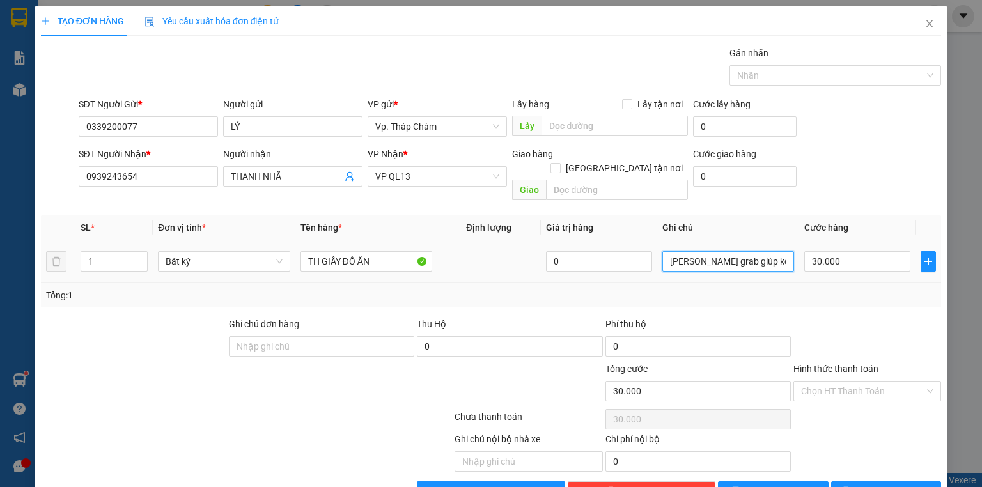
drag, startPoint x: 750, startPoint y: 248, endPoint x: 811, endPoint y: 269, distance: 64.7
click at [818, 257] on tr "1 Bất kỳ TH GIẤY ĐỒ ĂN 0 bock grab giúp kc Đ/C 99 [PERSON_NAME] KHAI Q1 30.000" at bounding box center [491, 262] width 901 height 43
click at [811, 288] on div "Tổng: 1" at bounding box center [491, 295] width 890 height 14
click at [842, 382] on input "Hình thức thanh toán" at bounding box center [862, 391] width 123 height 19
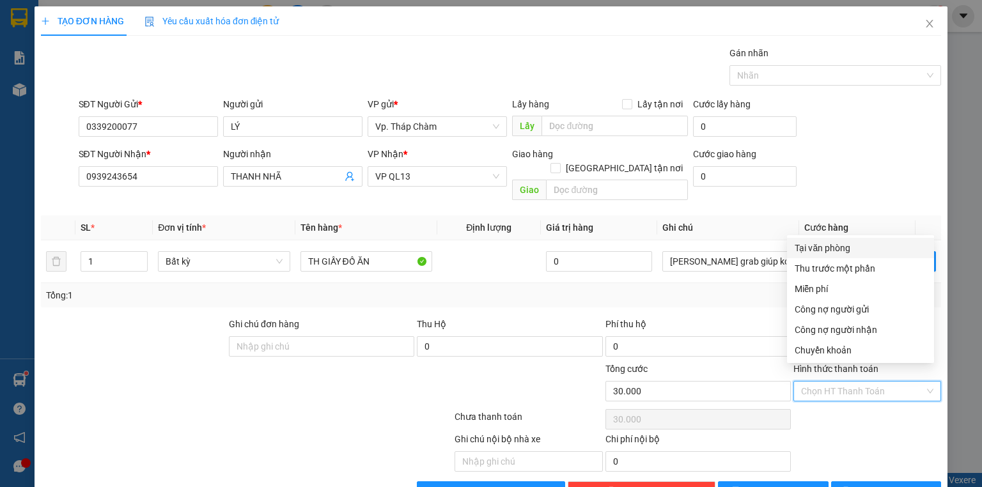
click at [834, 241] on div "Tại văn phòng" at bounding box center [861, 248] width 132 height 14
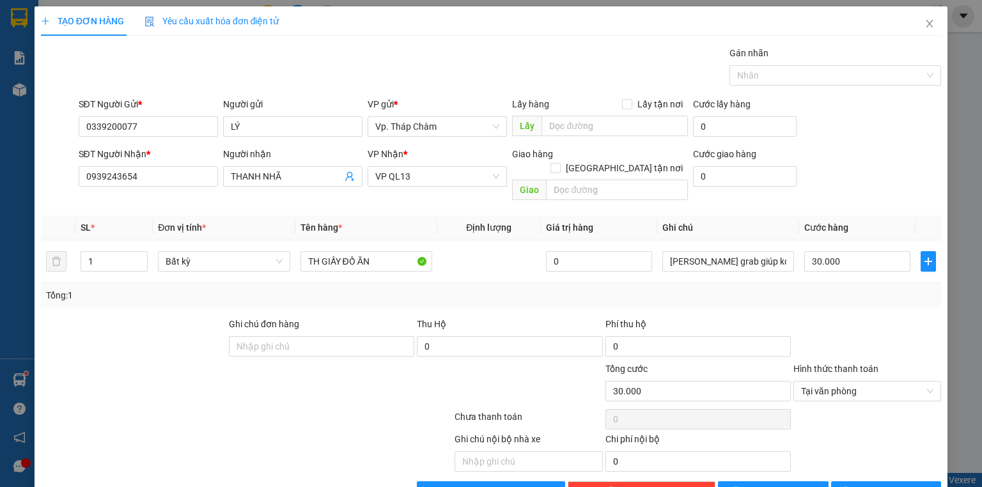
drag, startPoint x: 833, startPoint y: 429, endPoint x: 855, endPoint y: 454, distance: 33.6
click at [833, 432] on div "Ghi chú nội bộ nhà xe Chi phí nội bộ 0" at bounding box center [491, 452] width 903 height 40
click at [867, 482] on button "[PERSON_NAME] và In" at bounding box center [887, 492] width 111 height 20
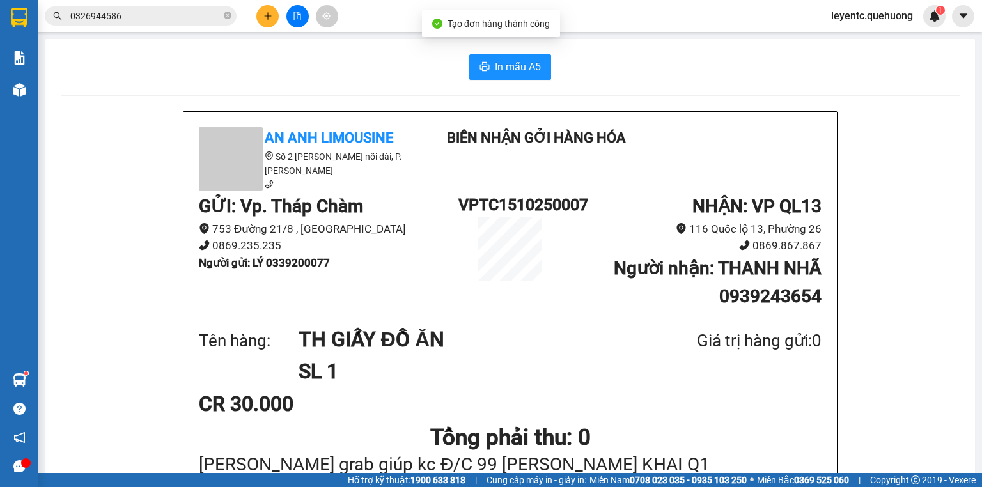
click at [522, 65] on span "In mẫu A5" at bounding box center [518, 67] width 46 height 16
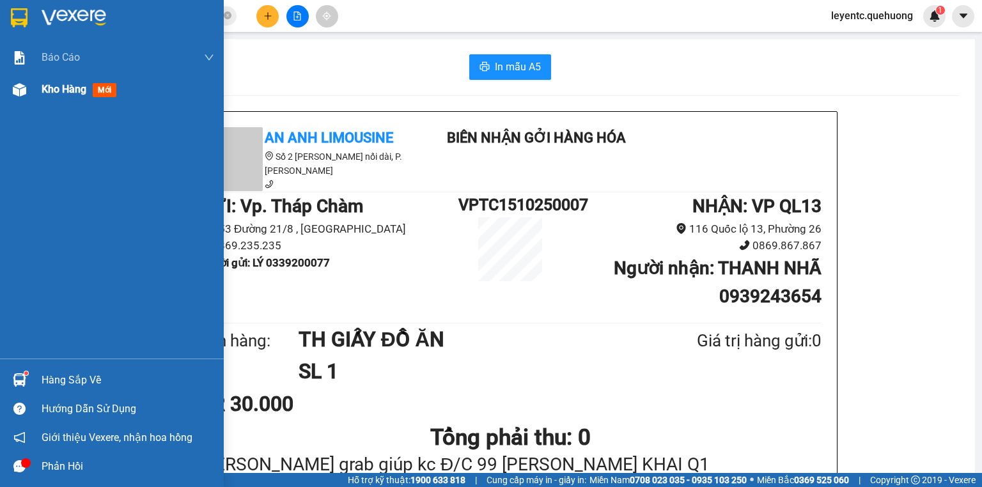
click at [38, 92] on div "Kho hàng mới" at bounding box center [112, 90] width 224 height 32
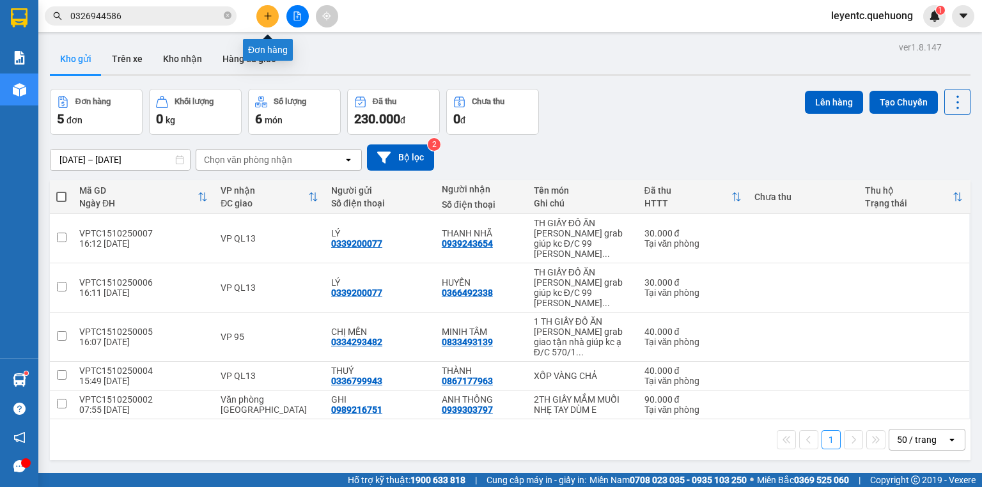
click at [271, 13] on icon "plus" at bounding box center [268, 16] width 9 height 9
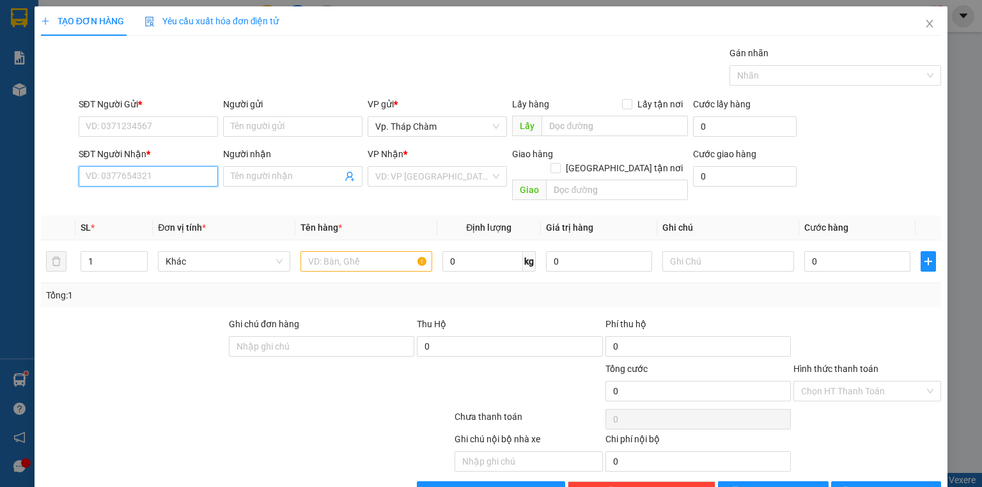
click at [150, 184] on input "SĐT Người Nhận *" at bounding box center [148, 176] width 139 height 20
click at [157, 202] on div "0932777427 - CHỊ PHƯỢNG" at bounding box center [147, 201] width 123 height 14
type input "0932777427"
type input "CHỊ PHƯỢNG"
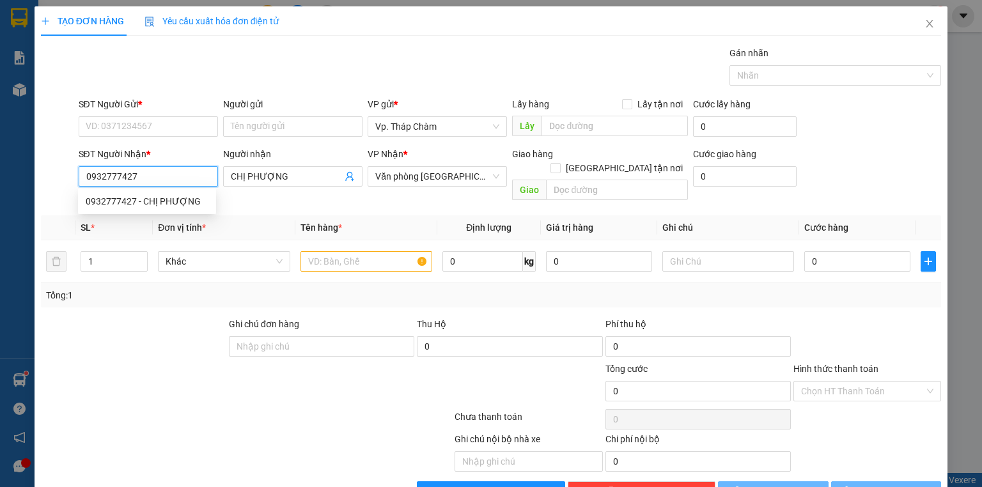
type input "90.000"
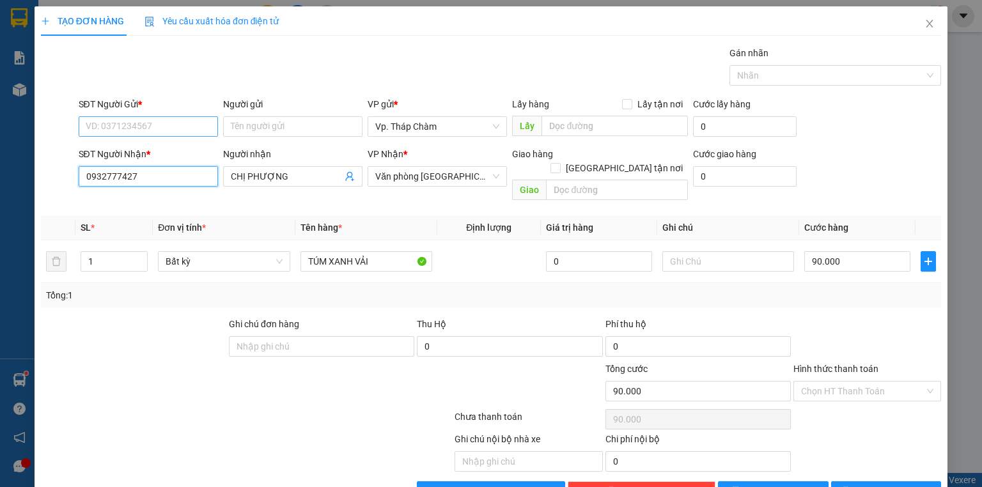
type input "0932777427"
click at [151, 123] on input "SĐT Người Gửi *" at bounding box center [148, 126] width 139 height 20
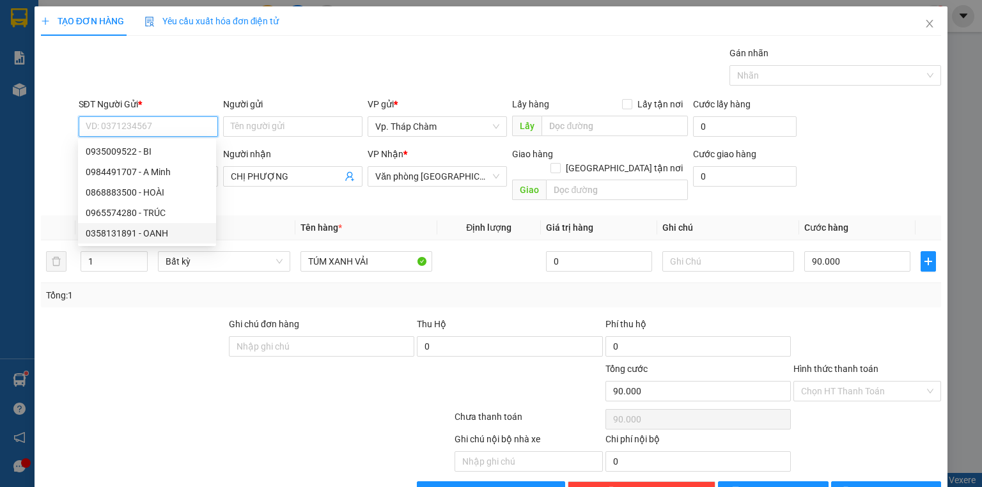
click at [191, 234] on div "0358131891 - OANH" at bounding box center [147, 233] width 123 height 14
type input "0358131891"
type input "OANH"
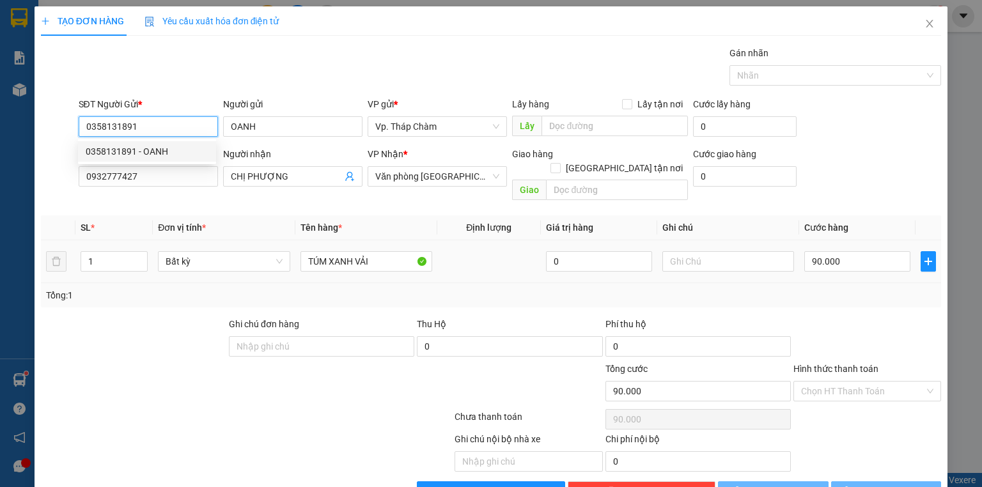
type input "150.000"
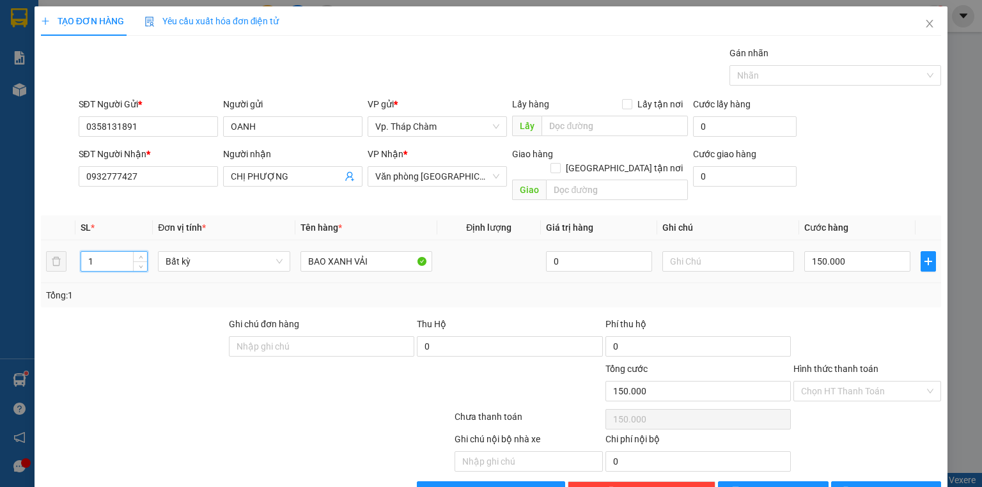
click at [123, 252] on input "1" at bounding box center [114, 261] width 66 height 19
type input "2"
click at [849, 251] on input "150.000" at bounding box center [858, 261] width 106 height 20
type input "0"
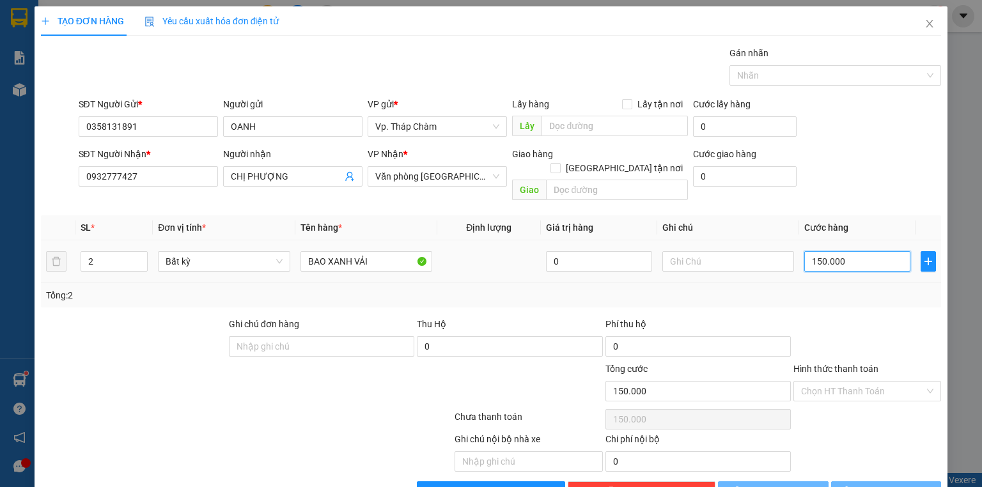
type input "0"
type input "4"
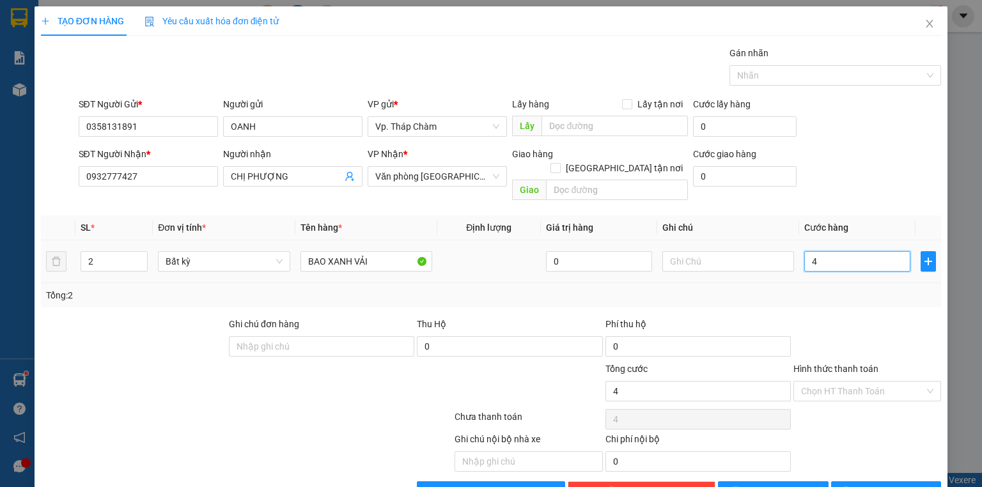
type input "48"
type input "480"
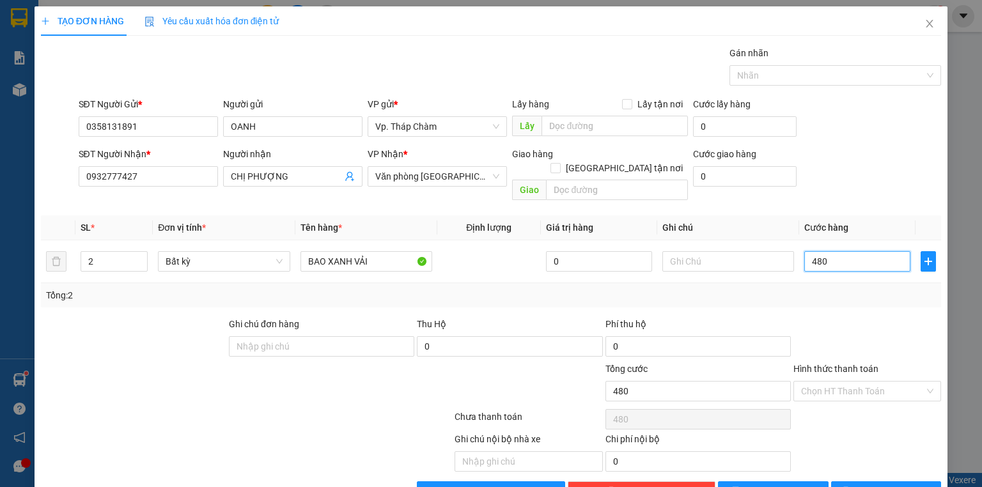
type input "480"
type input "480.000"
drag, startPoint x: 820, startPoint y: 312, endPoint x: 826, endPoint y: 353, distance: 41.4
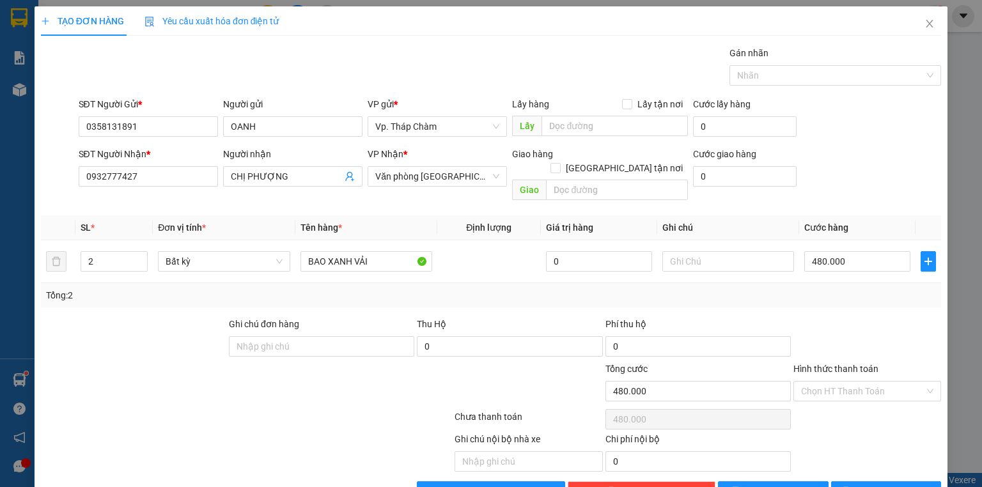
click at [821, 317] on div at bounding box center [868, 339] width 150 height 45
click at [839, 382] on input "Hình thức thanh toán" at bounding box center [862, 391] width 123 height 19
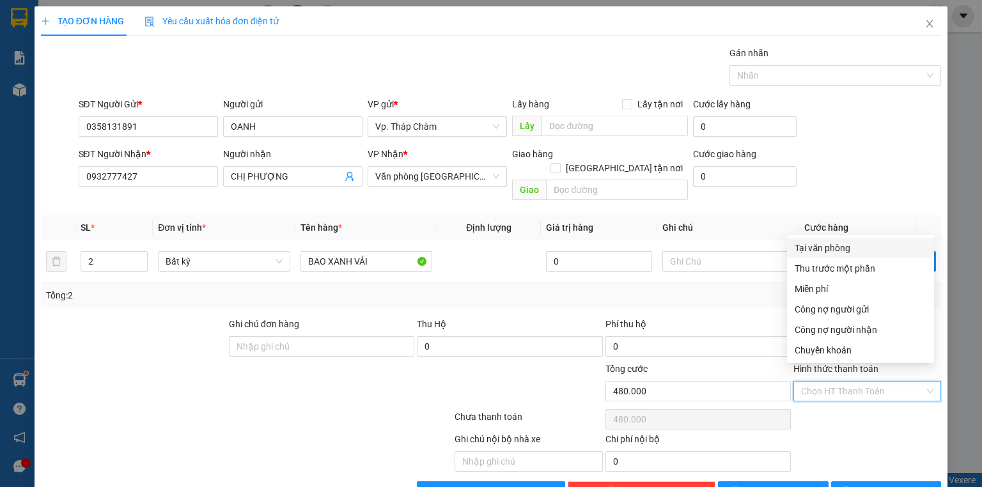
click at [849, 246] on div "Tại văn phòng" at bounding box center [861, 248] width 132 height 14
type input "0"
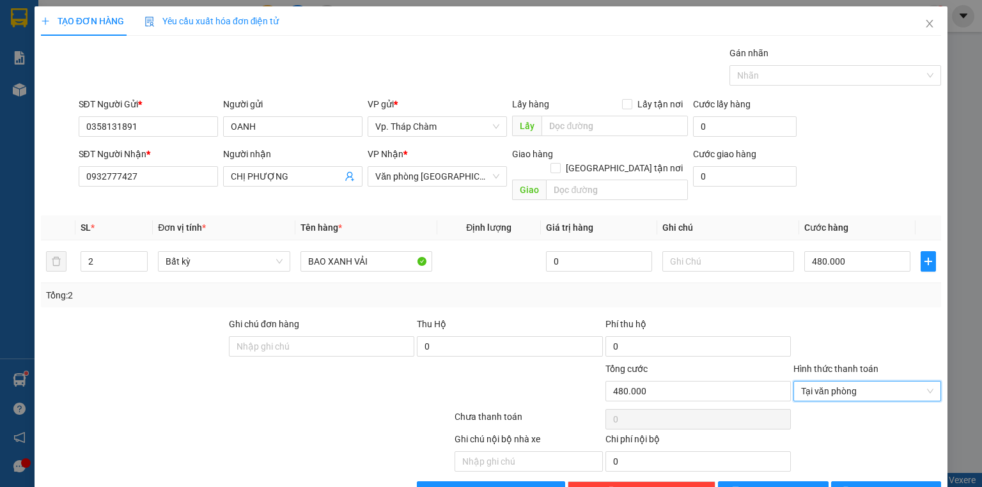
click at [878, 320] on div at bounding box center [868, 339] width 150 height 45
click at [851, 487] on icon "printer" at bounding box center [846, 491] width 9 height 9
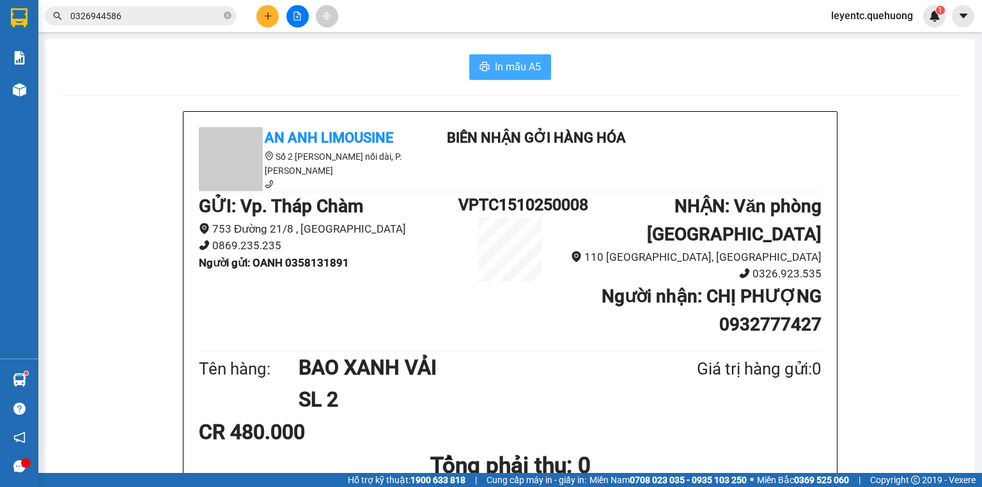
click at [495, 67] on span "In mẫu A5" at bounding box center [518, 67] width 46 height 16
click at [606, 79] on div "In mẫu A5" at bounding box center [510, 67] width 899 height 26
click at [264, 18] on icon "plus" at bounding box center [268, 16] width 9 height 9
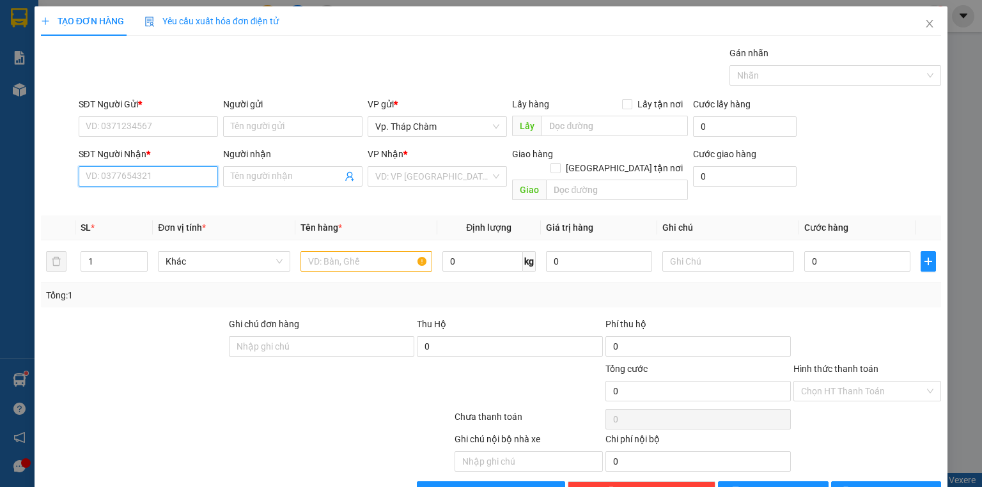
click at [159, 185] on input "SĐT Người Nhận *" at bounding box center [148, 176] width 139 height 20
type input "0"
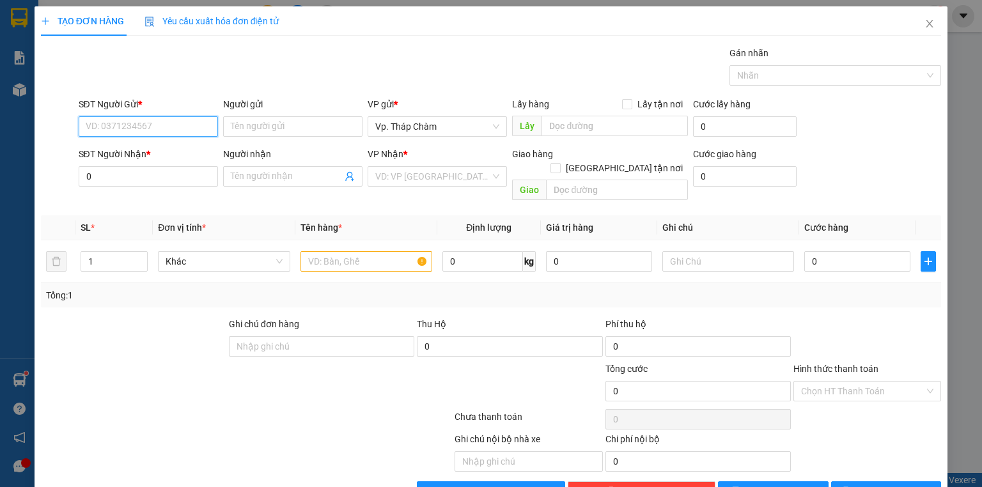
click at [189, 125] on input "SĐT Người Gửi *" at bounding box center [148, 126] width 139 height 20
click at [162, 154] on div "0772628845 - HIỀN" at bounding box center [147, 152] width 123 height 14
type input "0772628845"
type input "HIỀN"
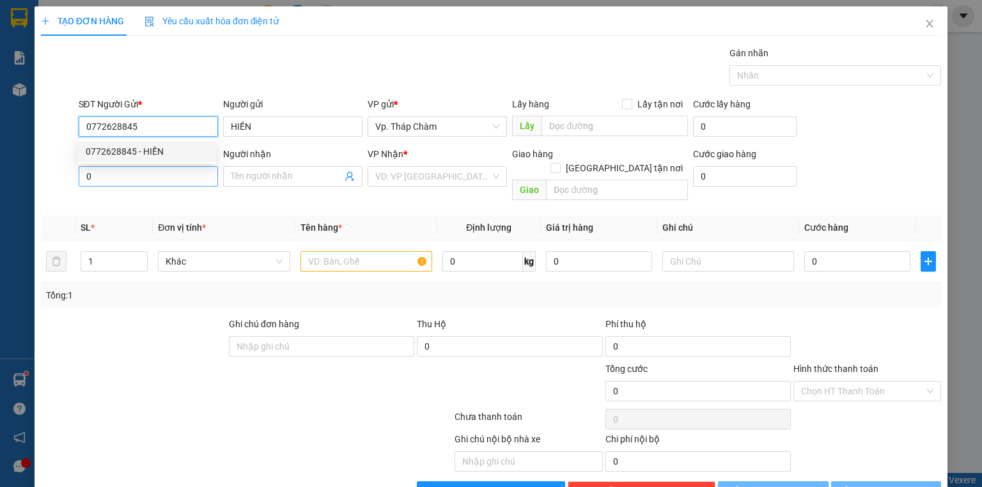
type input "70.000"
type input "0772628845"
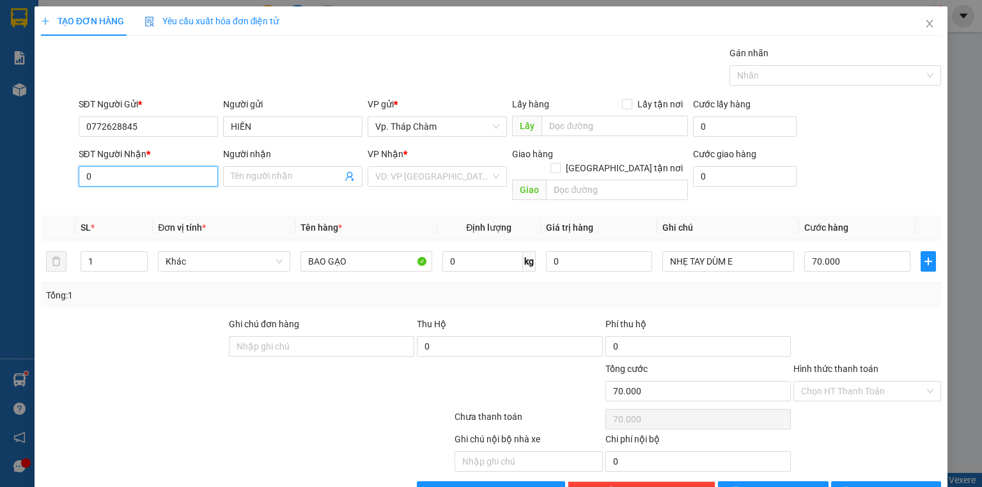
click at [151, 173] on input "0" at bounding box center [148, 176] width 139 height 20
click at [154, 180] on input "0933" at bounding box center [148, 176] width 139 height 20
click at [162, 199] on div "0933039378 - LỘC" at bounding box center [147, 201] width 123 height 14
type input "0933039378"
type input "LỘC"
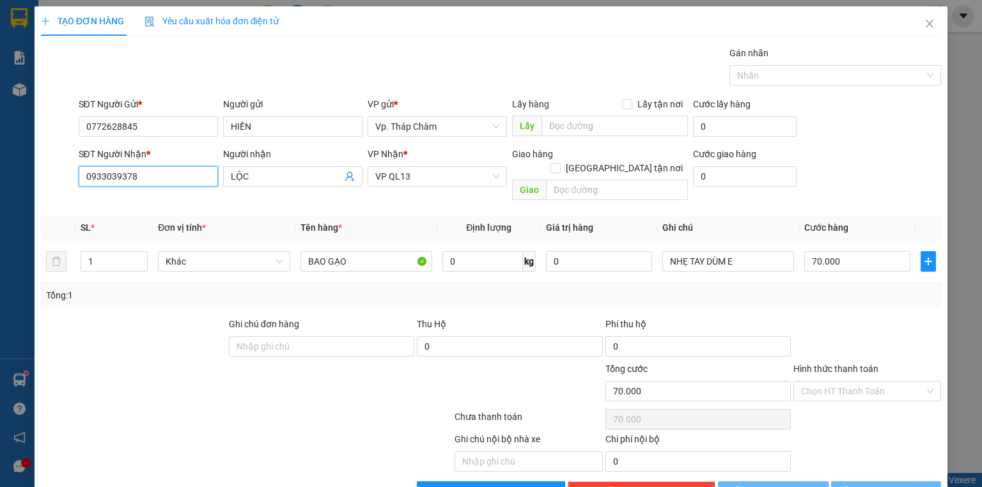
type input "50.000"
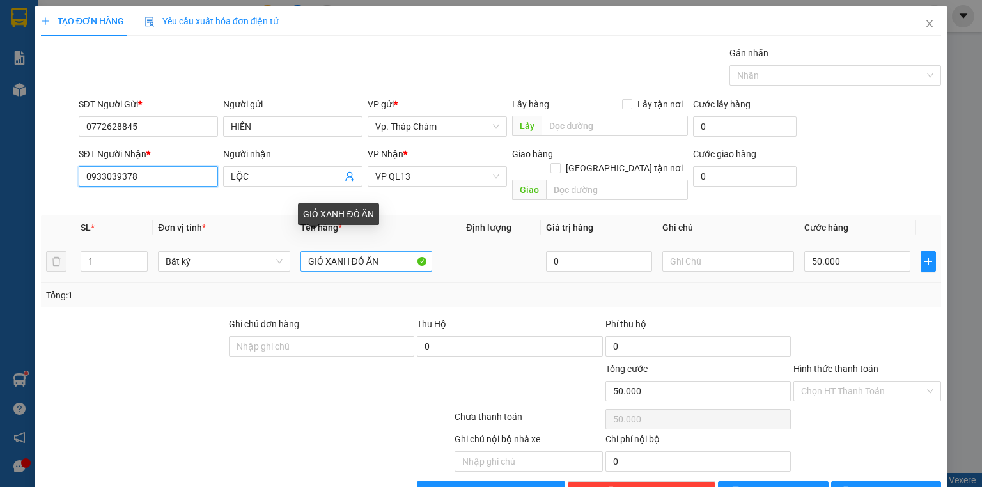
type input "0933039378"
click at [384, 251] on input "GIỎ XANH ĐỒ ĂN" at bounding box center [367, 261] width 132 height 20
type input "G"
type input "1"
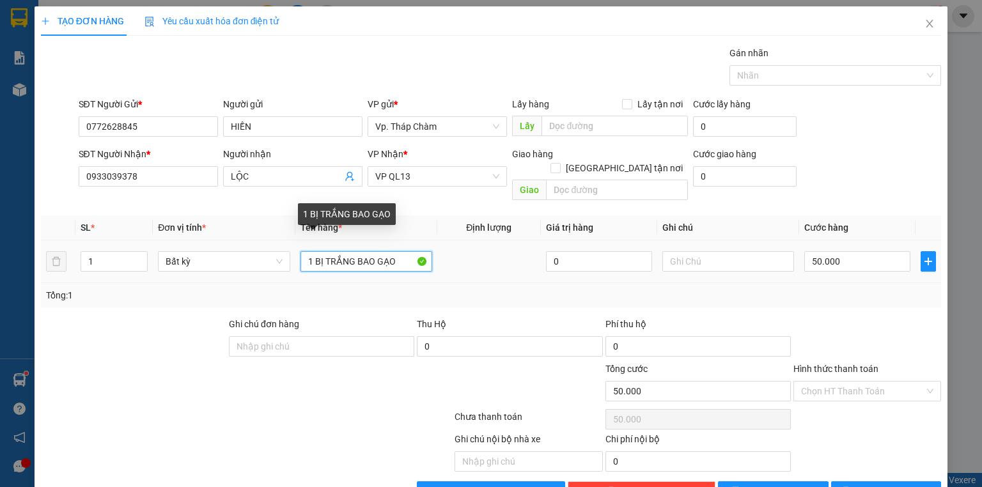
drag, startPoint x: 352, startPoint y: 246, endPoint x: 361, endPoint y: 246, distance: 9.0
click at [353, 251] on input "1 BỊ TRẮNG BAO GẠO" at bounding box center [367, 261] width 132 height 20
click at [352, 251] on input "1 BỊ TRẮNG BAO GẠO" at bounding box center [367, 261] width 132 height 20
click at [402, 251] on input "1 BỊ TRẮNG 5 BAO GẠO" at bounding box center [367, 261] width 132 height 20
type input "1 BỊ TRẮNG 5 BAO GẠO"
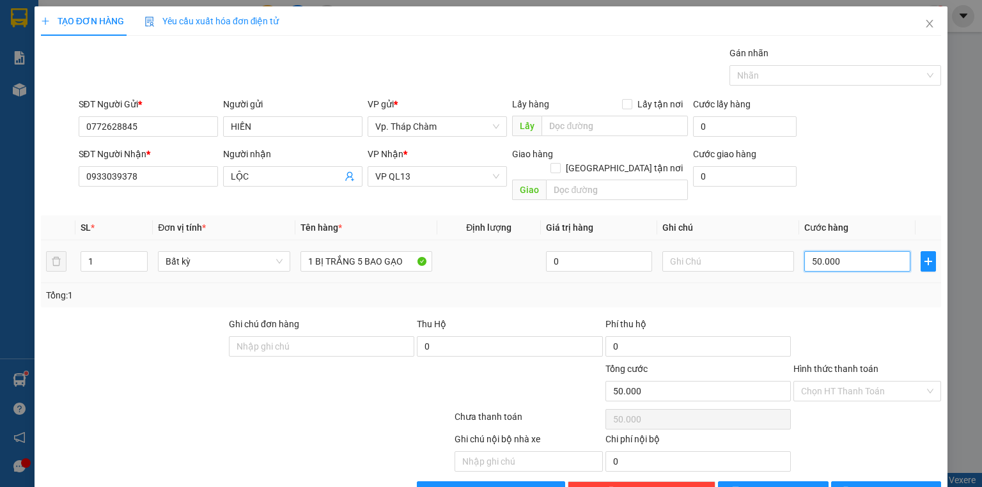
click at [862, 251] on input "50.000" at bounding box center [858, 261] width 106 height 20
type input "7"
type input "70"
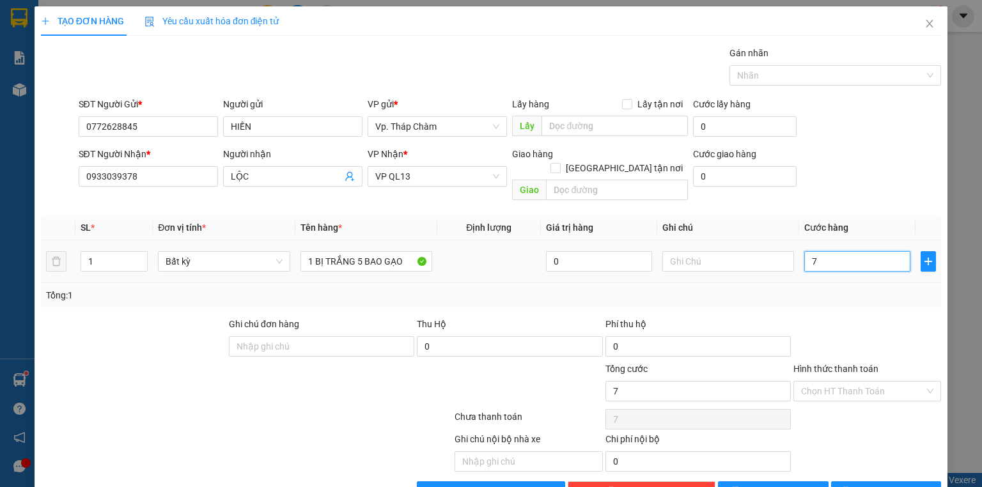
type input "70"
type input "70.000"
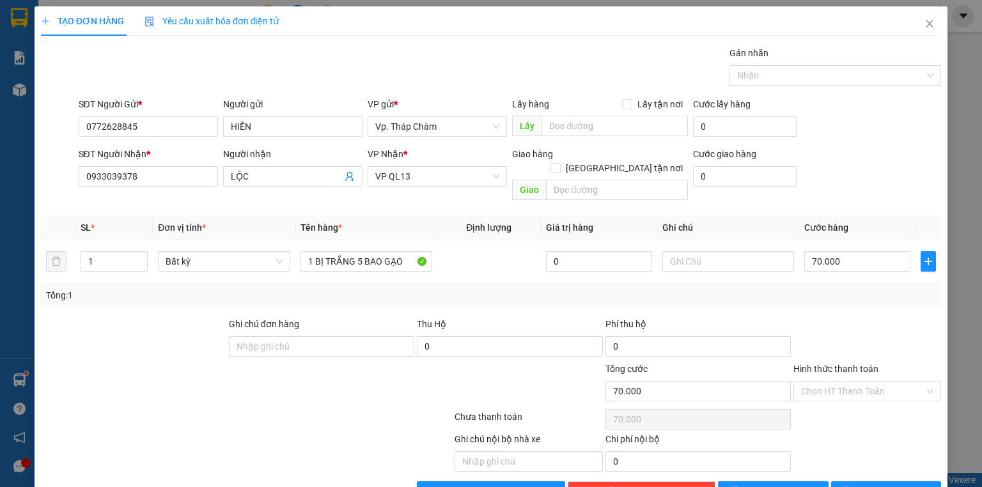
click at [856, 317] on div at bounding box center [868, 339] width 150 height 45
click at [876, 382] on input "Hình thức thanh toán" at bounding box center [862, 391] width 123 height 19
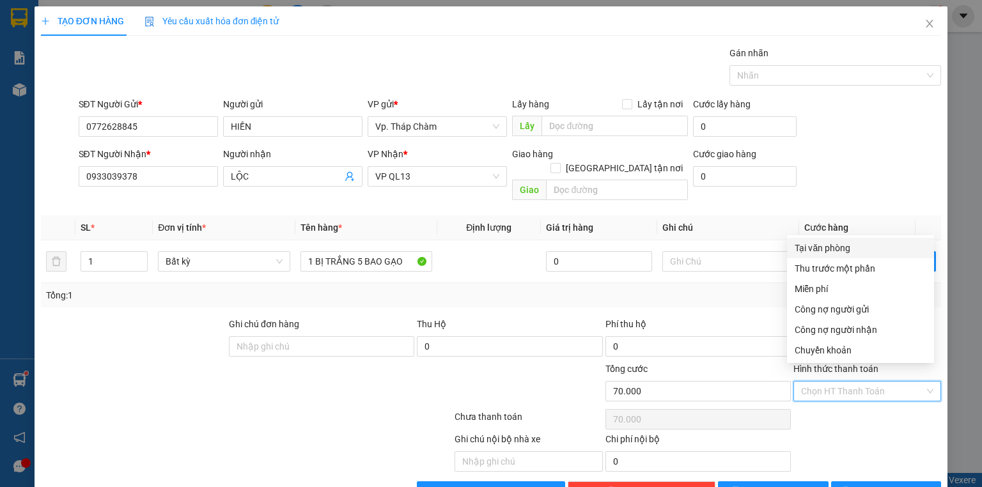
click at [844, 247] on div "Tại văn phòng" at bounding box center [861, 248] width 132 height 14
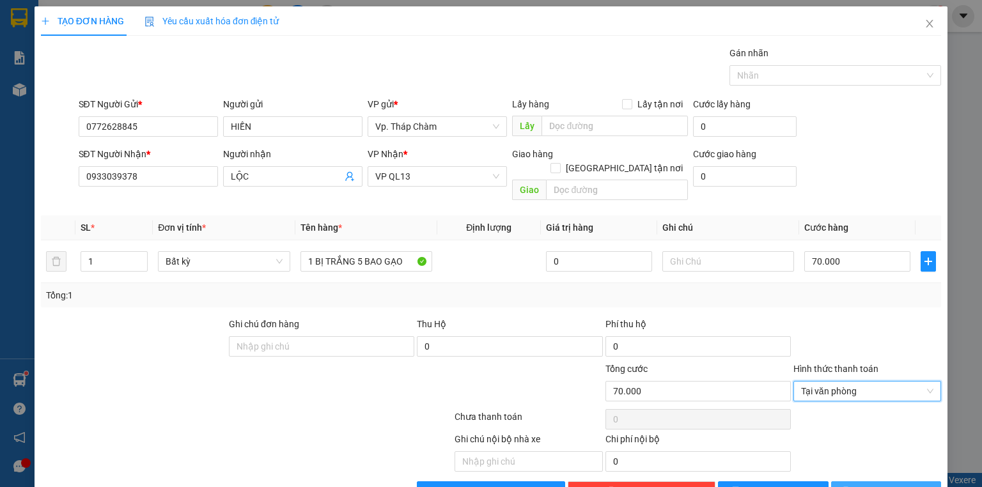
click at [882, 485] on span "[PERSON_NAME] và In" at bounding box center [901, 492] width 90 height 14
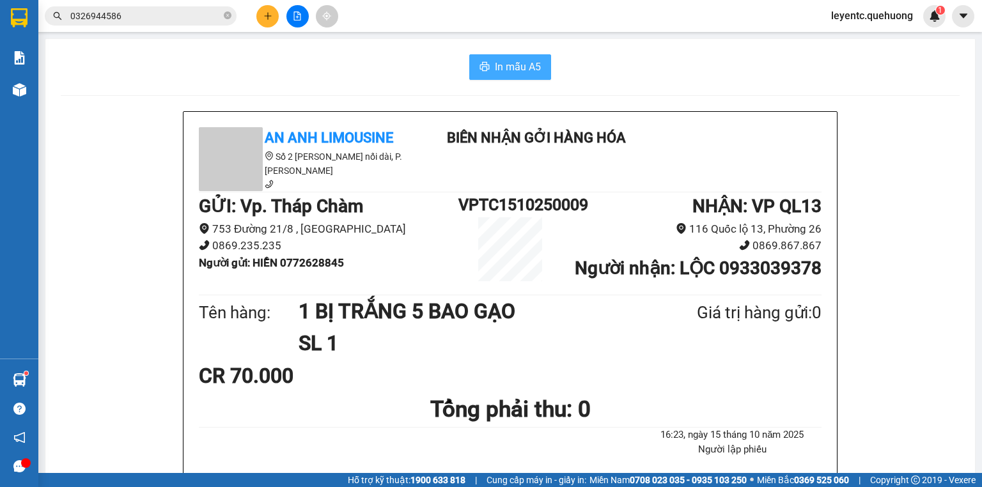
click at [499, 67] on span "In mẫu A5" at bounding box center [518, 67] width 46 height 16
click at [672, 56] on div "In mẫu A5" at bounding box center [510, 67] width 899 height 26
click at [723, 59] on div "In mẫu A5" at bounding box center [510, 67] width 899 height 26
click at [268, 16] on icon "plus" at bounding box center [267, 15] width 1 height 7
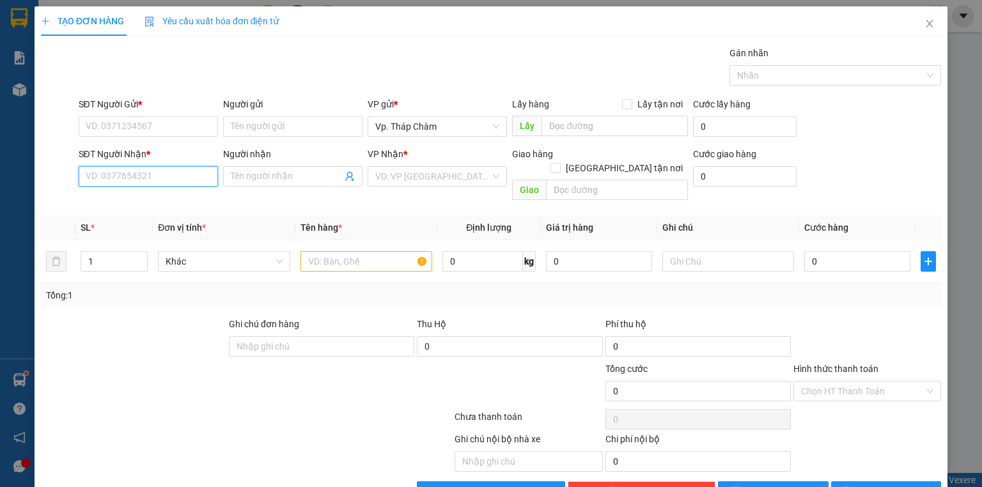
click at [148, 175] on input "SĐT Người Nhận *" at bounding box center [148, 176] width 139 height 20
click at [160, 128] on input "SĐT Người Gửi *" at bounding box center [148, 126] width 139 height 20
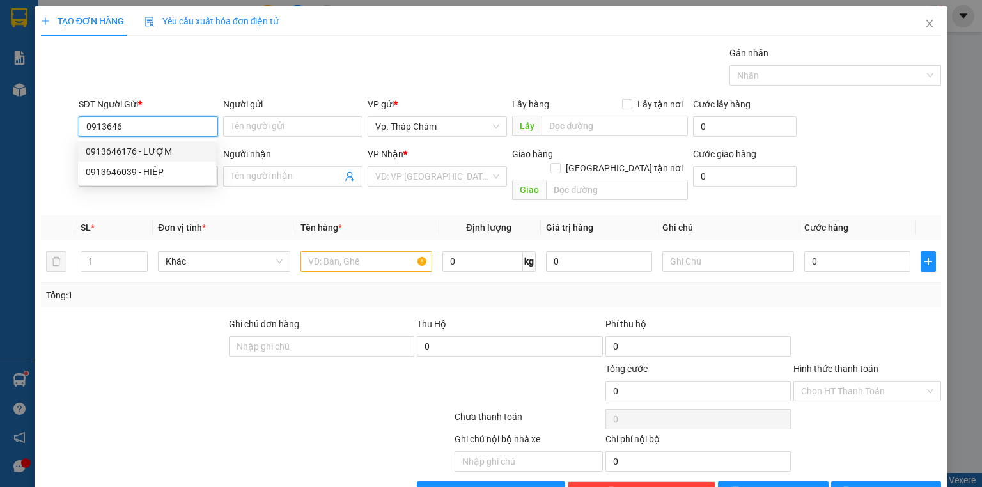
click at [166, 156] on div "0913646176 - LƯỢM" at bounding box center [147, 152] width 123 height 14
type input "0913646176"
type input "LƯỢM"
type input "0858005016"
type input "HOA"
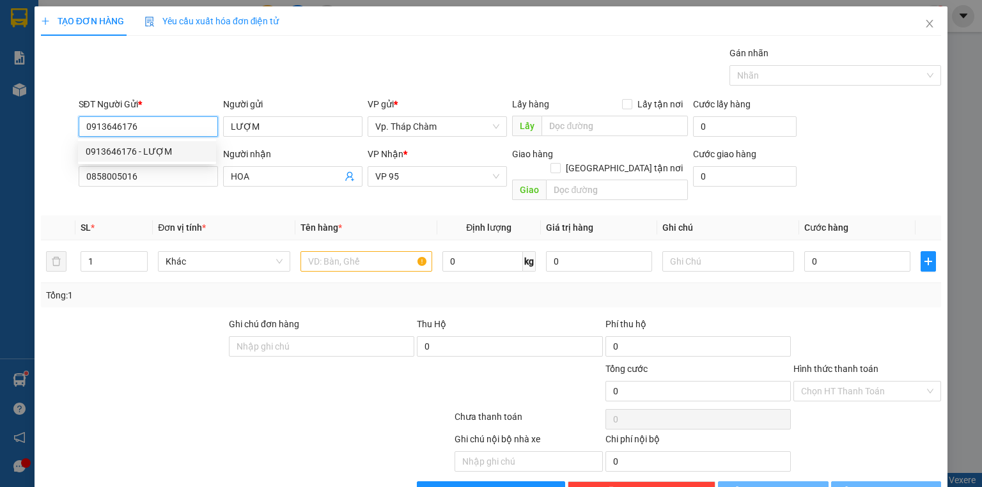
type input "50.000"
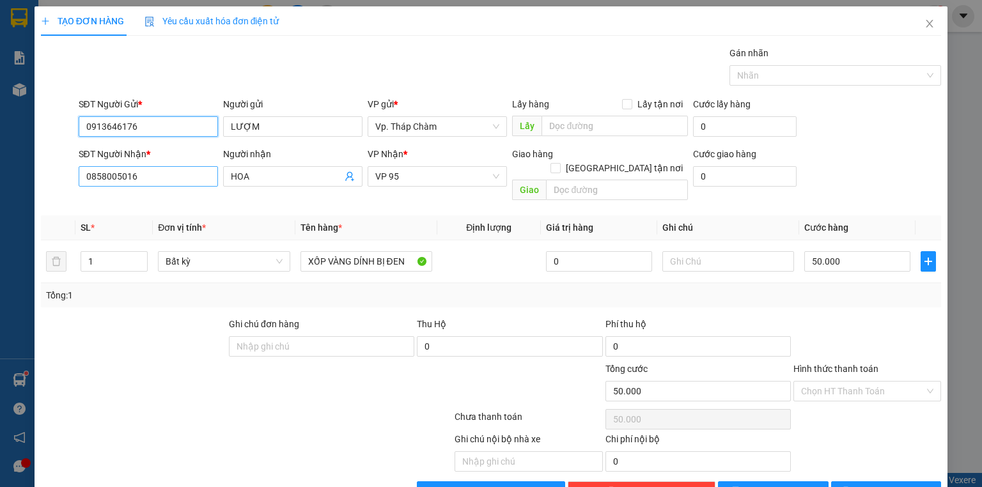
type input "0913646176"
click at [157, 178] on input "0858005016" at bounding box center [148, 176] width 139 height 20
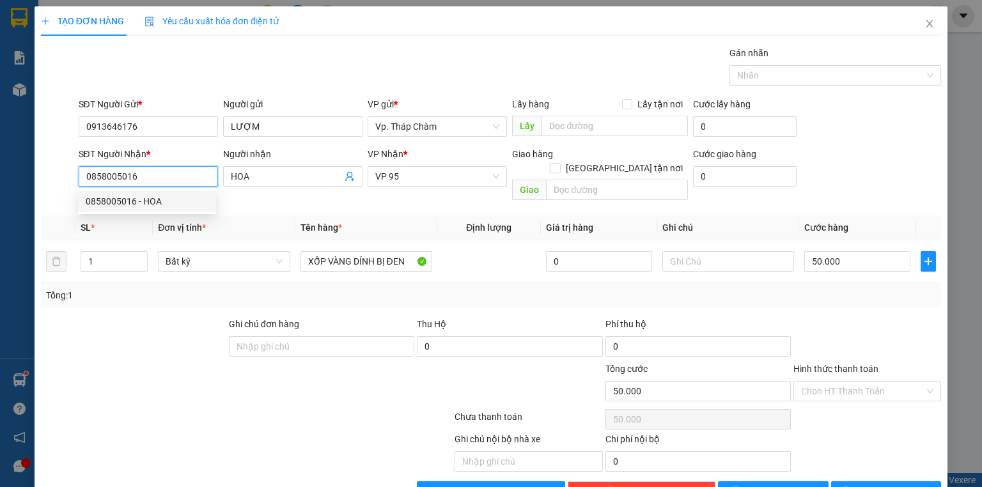
click at [157, 178] on input "0858005016" at bounding box center [148, 176] width 139 height 20
type input "0919262215"
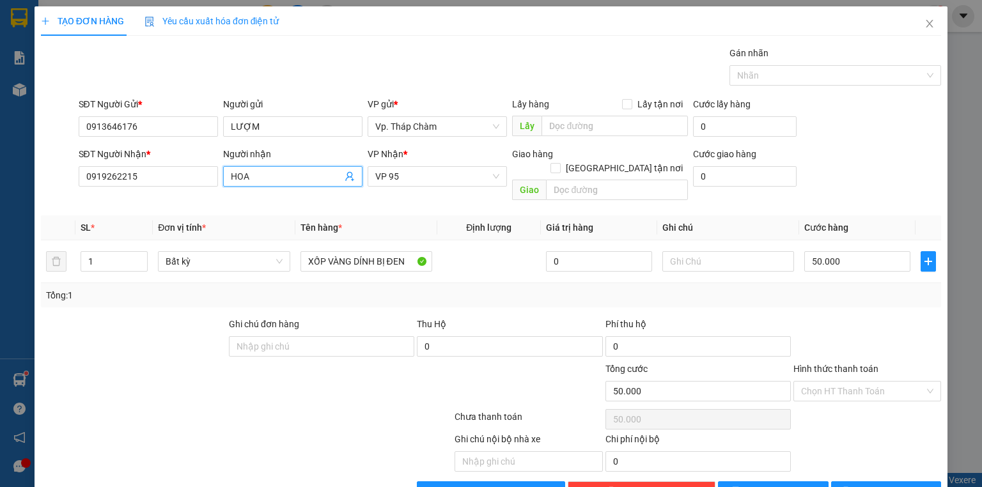
click at [266, 178] on input "HOA" at bounding box center [286, 177] width 111 height 14
click at [277, 181] on input "Người nhận" at bounding box center [286, 177] width 111 height 14
type input "H"
type input "BÉ HỒNG"
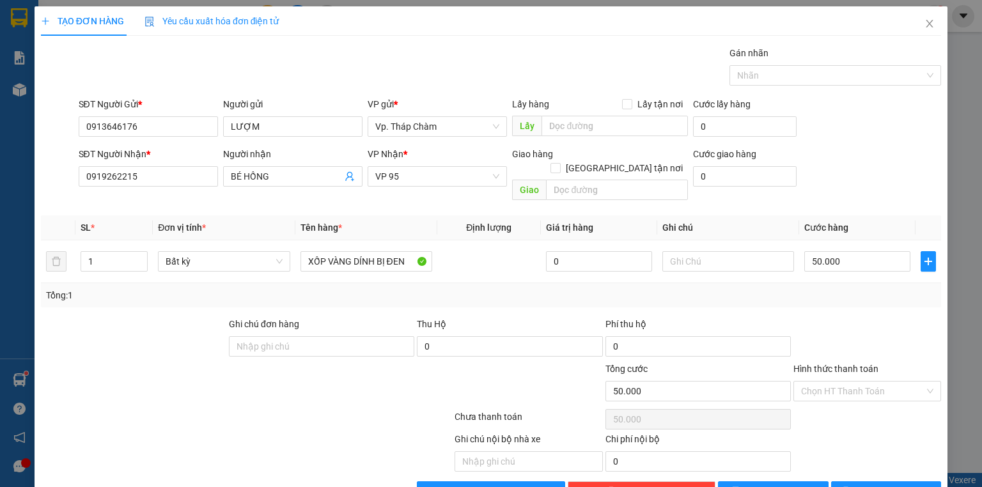
click at [438, 216] on th "Định lượng" at bounding box center [490, 228] width 104 height 25
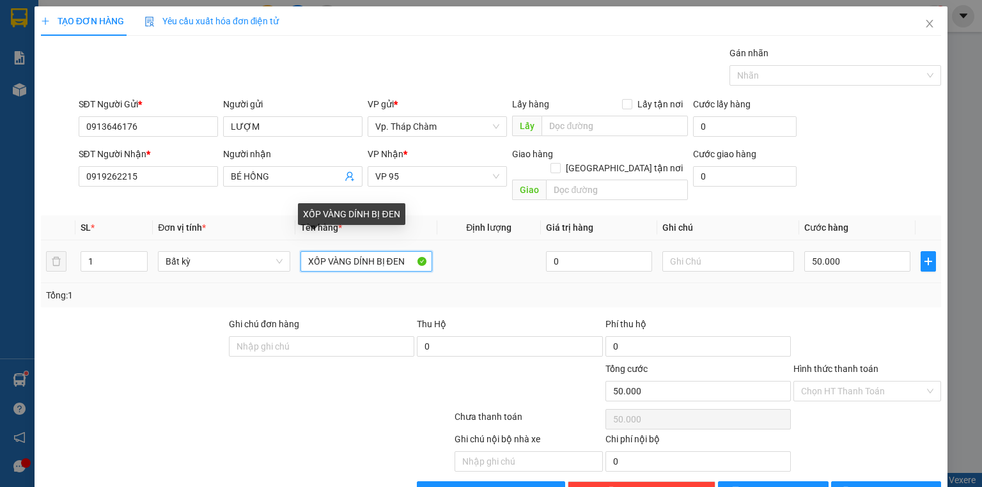
click at [347, 251] on input "XỐP VÀNG DÍNH BỊ ĐEN" at bounding box center [367, 261] width 132 height 20
click at [399, 251] on input "XỐP VÀNG DÍNH BỊ ĐEN" at bounding box center [367, 261] width 132 height 20
drag, startPoint x: 333, startPoint y: 248, endPoint x: 413, endPoint y: 249, distance: 80.0
click at [413, 251] on input "XỐP VÀNG DÍNH BỊ ĐEN" at bounding box center [367, 261] width 132 height 20
type input "1"
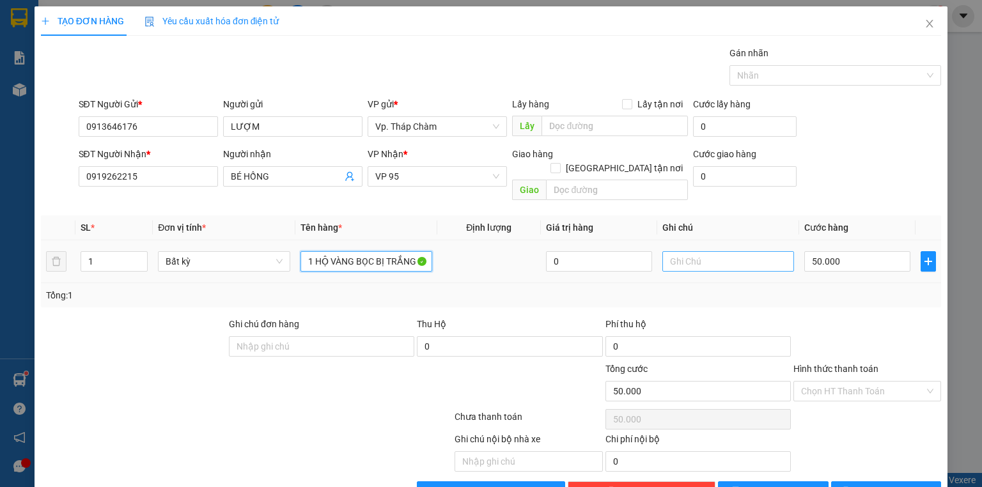
type input "1 HỘ VÀNG BỌC BỊ TRẮNG ĐIỆN TỬ"
click at [698, 251] on input "text" at bounding box center [729, 261] width 132 height 20
type input "NHẸ TAY DÙM KHÁC"
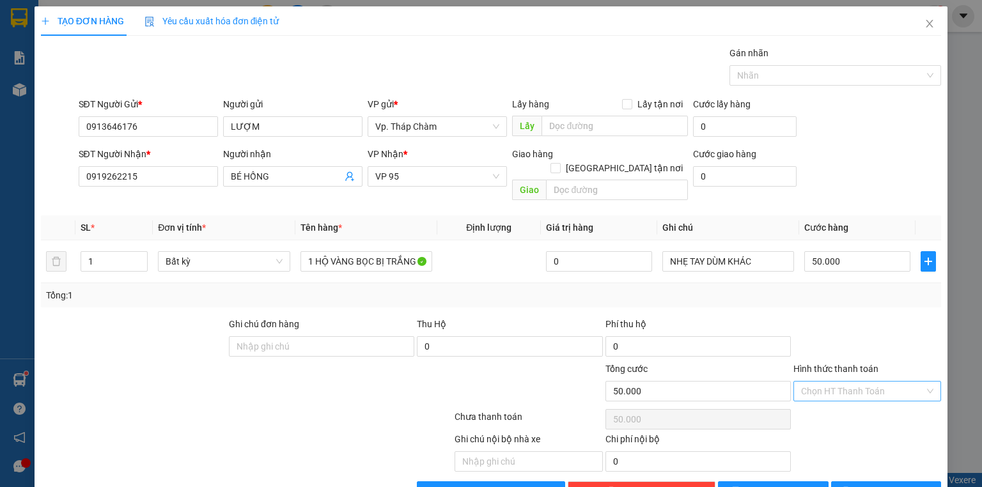
click at [867, 382] on input "Hình thức thanh toán" at bounding box center [862, 391] width 123 height 19
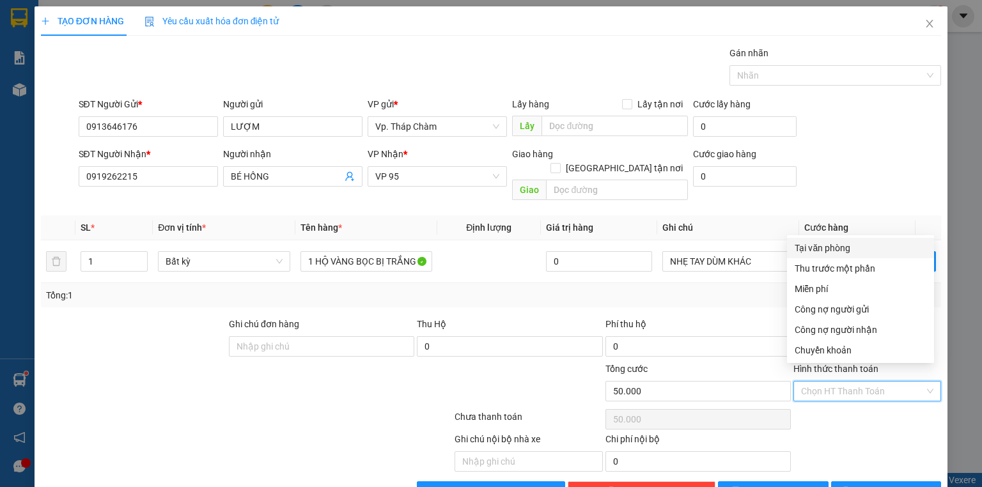
click at [872, 243] on div "Tại văn phòng" at bounding box center [861, 248] width 132 height 14
type input "0"
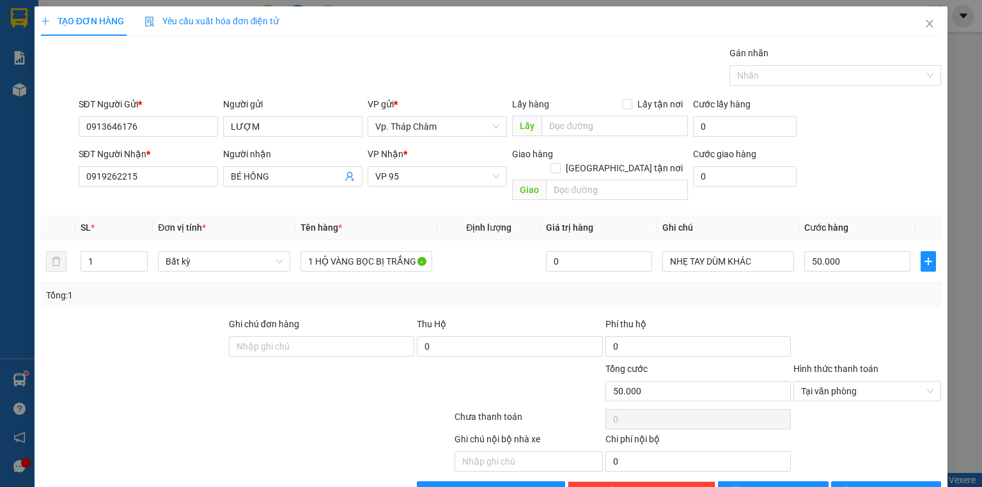
click at [852, 317] on div at bounding box center [868, 339] width 150 height 45
click at [254, 253] on span "Bất kỳ" at bounding box center [224, 261] width 116 height 19
click at [338, 288] on div "Tổng: 1" at bounding box center [213, 295] width 334 height 14
type input "0"
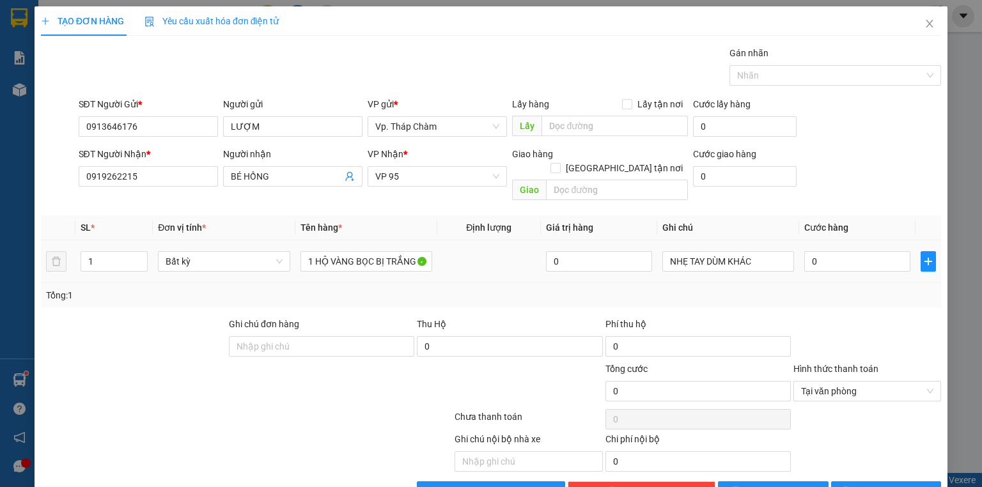
click at [493, 252] on td at bounding box center [490, 262] width 104 height 43
click at [853, 251] on input "0" at bounding box center [858, 261] width 106 height 20
type input "5"
type input "50"
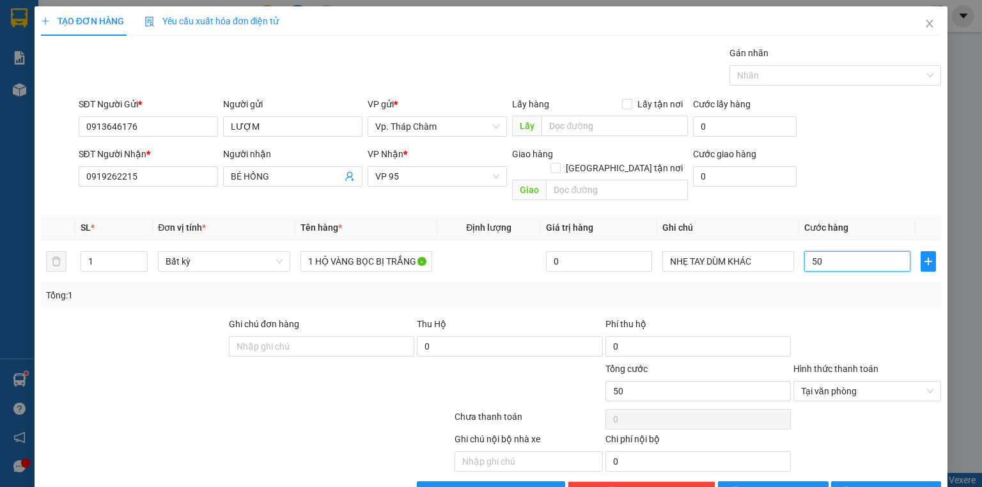
type input "50"
type input "50.000"
click at [837, 335] on div at bounding box center [868, 339] width 150 height 45
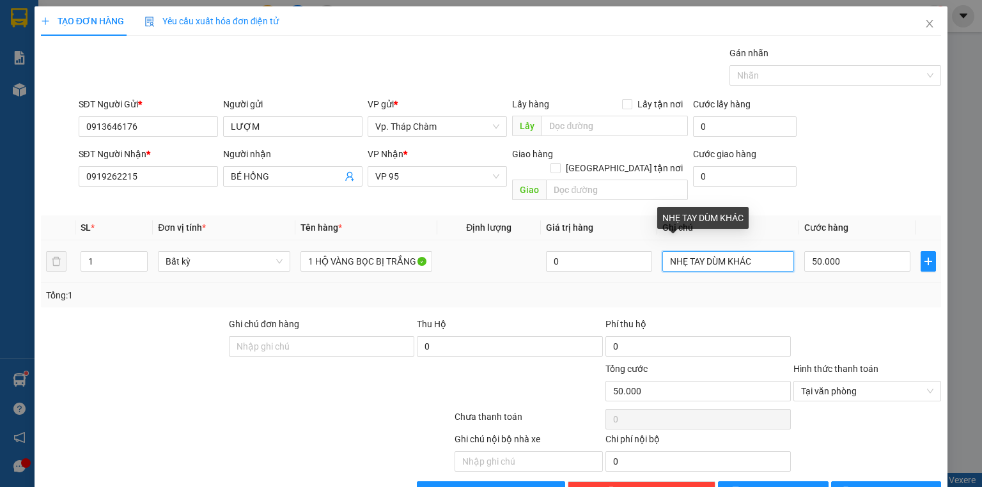
click at [773, 251] on input "NHẸ TAY DÙM KHÁC" at bounding box center [729, 261] width 132 height 20
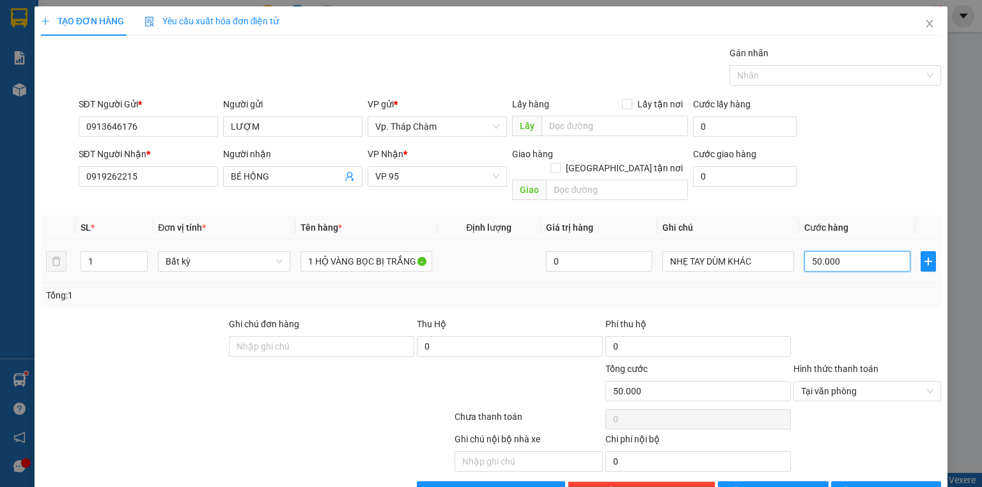
click at [861, 253] on input "50.000" at bounding box center [858, 261] width 106 height 20
type input "4"
type input "40"
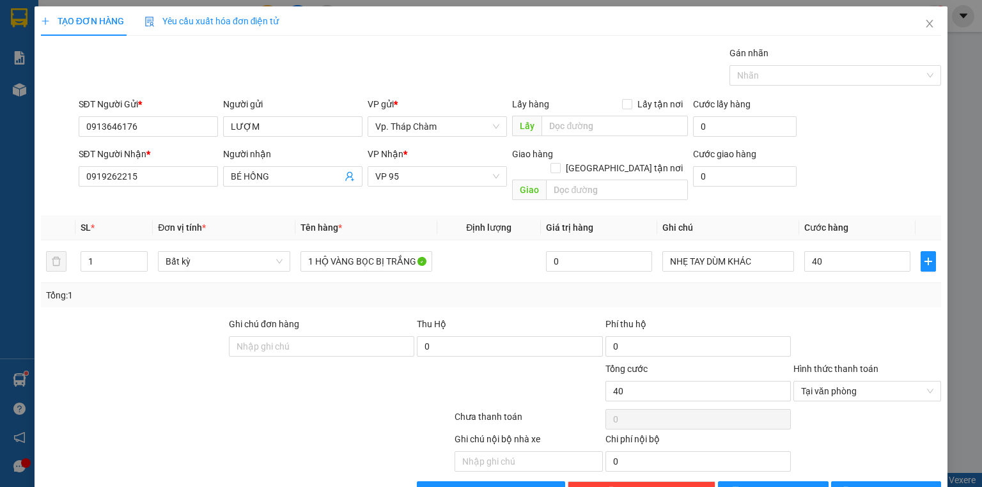
type input "40.000"
click at [772, 317] on div "Phí thu hộ" at bounding box center [698, 326] width 185 height 19
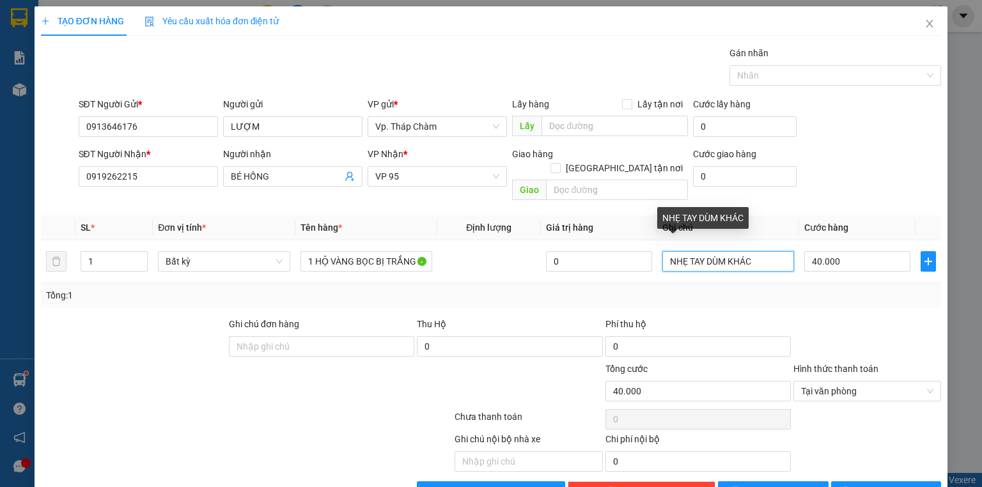
drag, startPoint x: 766, startPoint y: 246, endPoint x: 592, endPoint y: 289, distance: 179.2
click at [597, 288] on div "SL * Đơn vị tính * Tên hàng * Định lượng Giá trị hàng Ghi chú Cước hàng 1 Bất k…" at bounding box center [491, 262] width 901 height 92
type input "HÀNG A KO KHAI BÁO GIÁ TRỊ"
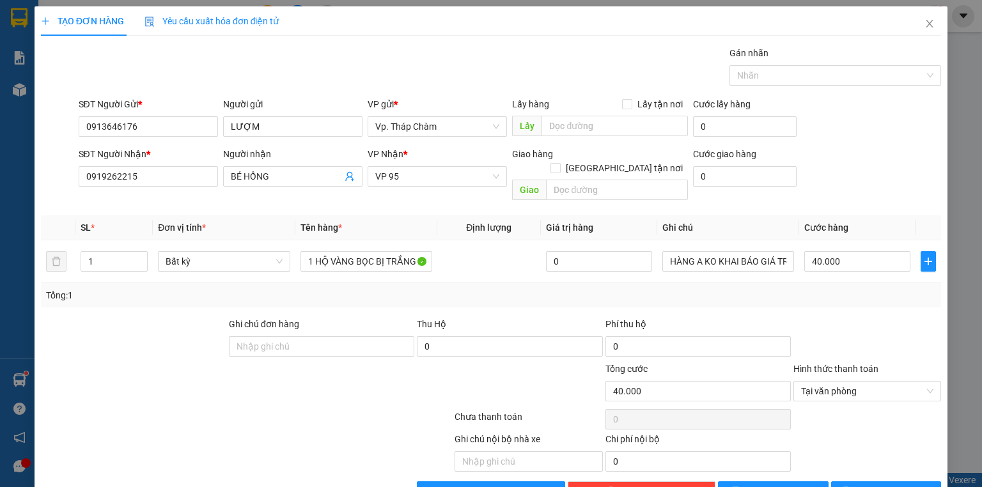
click at [688, 288] on div "Tổng: 1" at bounding box center [491, 295] width 890 height 14
drag, startPoint x: 835, startPoint y: 216, endPoint x: 858, endPoint y: 215, distance: 23.0
click at [858, 241] on tr "1 Bất kỳ 1 HỘ VÀNG BỌC BỊ TRẮNG ĐIỆN TỬ 0 HÀNG A KO KHAI BÁO GIÁ TRỊ 40.000" at bounding box center [491, 262] width 901 height 43
click at [764, 288] on div "Tổng: 1" at bounding box center [491, 295] width 890 height 14
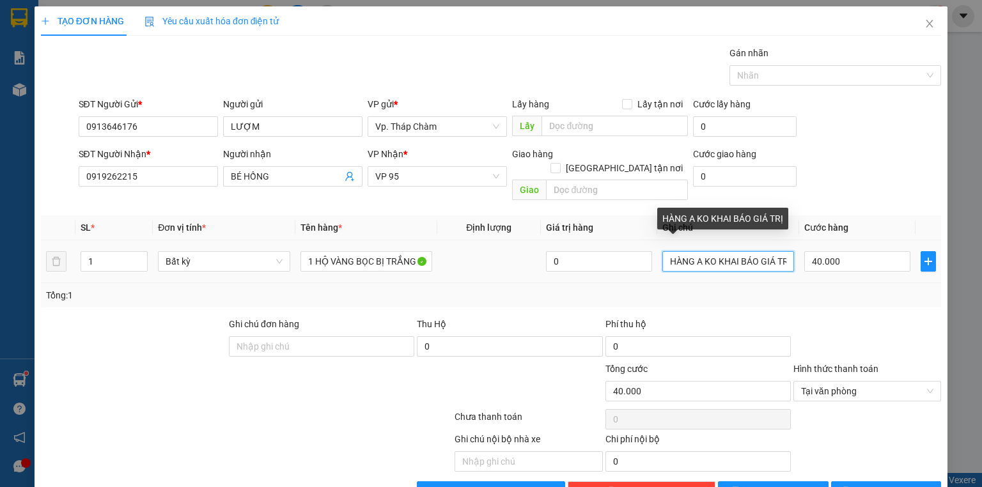
click at [780, 251] on input "HÀNG A KO KHAI BÁO GIÁ TRỊ" at bounding box center [729, 261] width 132 height 20
drag, startPoint x: 778, startPoint y: 226, endPoint x: 794, endPoint y: 223, distance: 17.1
click at [794, 241] on tr "1 Bất kỳ 1 HỘ VÀNG BỌC BỊ TRẮNG ĐIỆN TỬ 0 HÀNG A KO KHAI BÁO GIÁ TRỊ 40.000" at bounding box center [491, 262] width 901 height 43
click at [780, 251] on input "HÀNG A KO KHAI BÁO GIÁ TRỊ" at bounding box center [729, 261] width 132 height 20
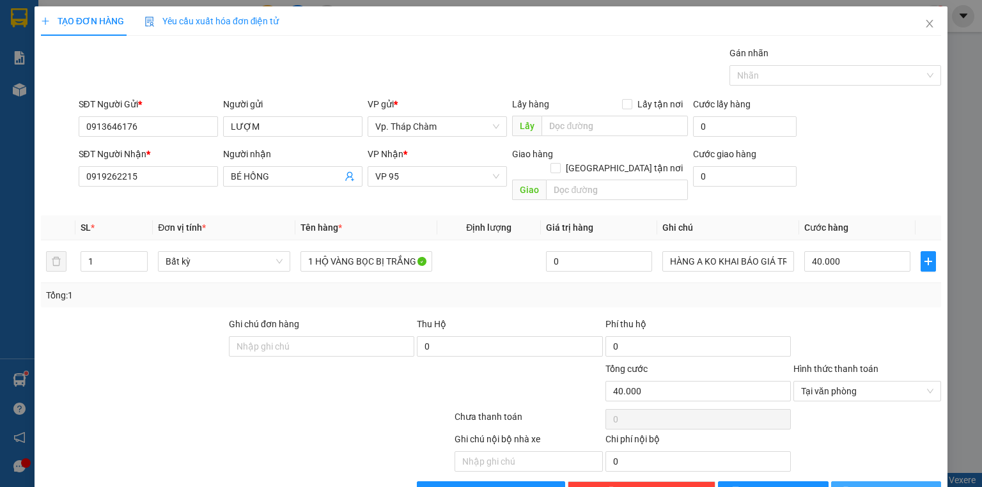
click at [851, 487] on icon "printer" at bounding box center [846, 491] width 9 height 9
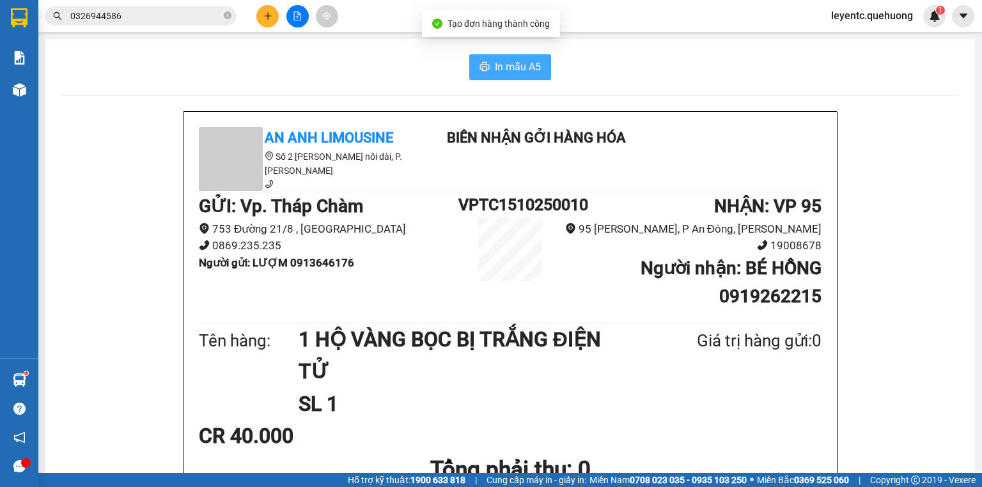
click at [507, 67] on span "In mẫu A5" at bounding box center [518, 67] width 46 height 16
click at [697, 69] on div "In mẫu A5" at bounding box center [510, 67] width 899 height 26
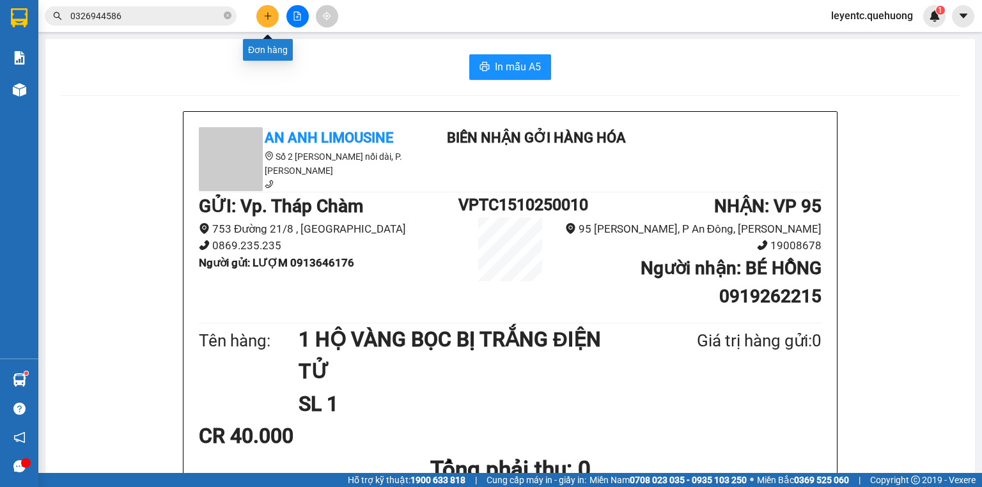
click at [271, 8] on button at bounding box center [267, 16] width 22 height 22
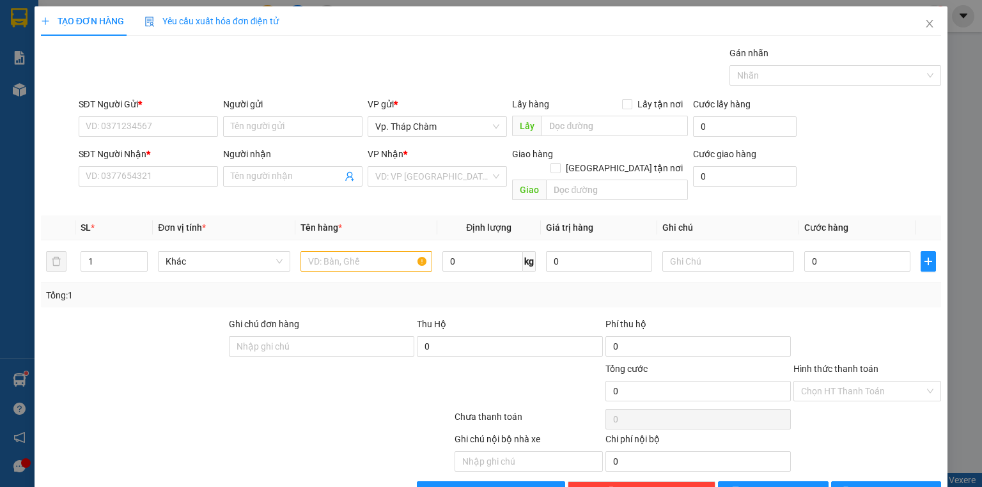
click at [280, 79] on div "Gói vận chuyển * Tiêu chuẩn Gán nhãn Nhãn" at bounding box center [510, 68] width 869 height 45
click at [154, 127] on input "SĐT Người Gửi *" at bounding box center [148, 126] width 139 height 20
click at [153, 164] on div "SĐT Người Nhận *" at bounding box center [148, 156] width 139 height 19
click at [154, 173] on input "SĐT Người Nhận *" at bounding box center [148, 176] width 139 height 20
click at [165, 129] on input "SĐT Người Gửi *" at bounding box center [148, 126] width 139 height 20
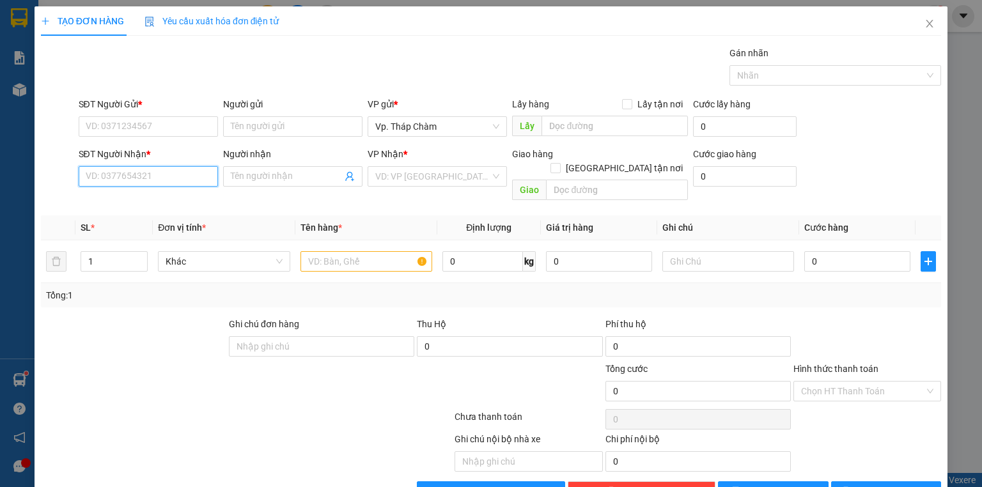
click at [167, 166] on input "SĐT Người Nhận *" at bounding box center [148, 176] width 139 height 20
type input "0"
type input "0964198103"
click at [246, 170] on input "Người nhận" at bounding box center [286, 177] width 111 height 14
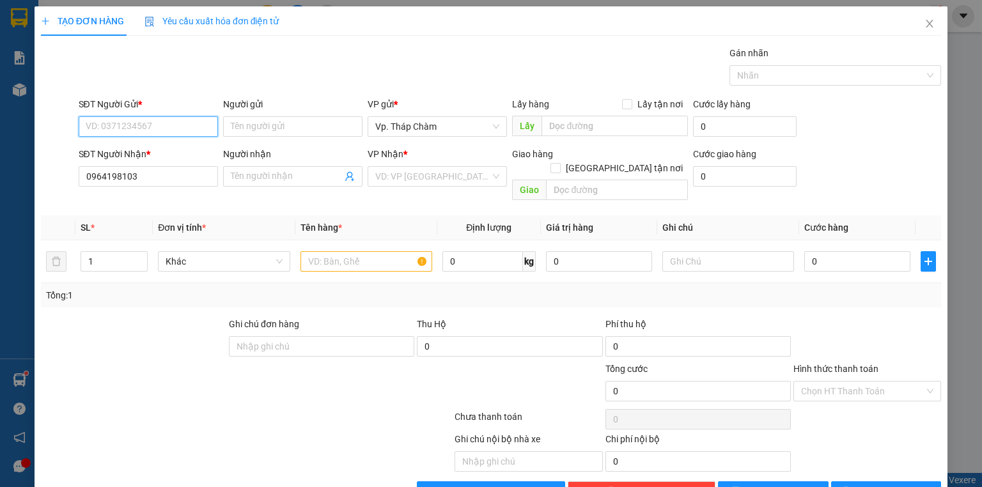
click at [156, 116] on input "SĐT Người Gửi *" at bounding box center [148, 126] width 139 height 20
type input "0797571929"
click at [281, 116] on input "Người gửi" at bounding box center [292, 126] width 139 height 20
click at [324, 116] on input "Người gửi" at bounding box center [292, 126] width 139 height 20
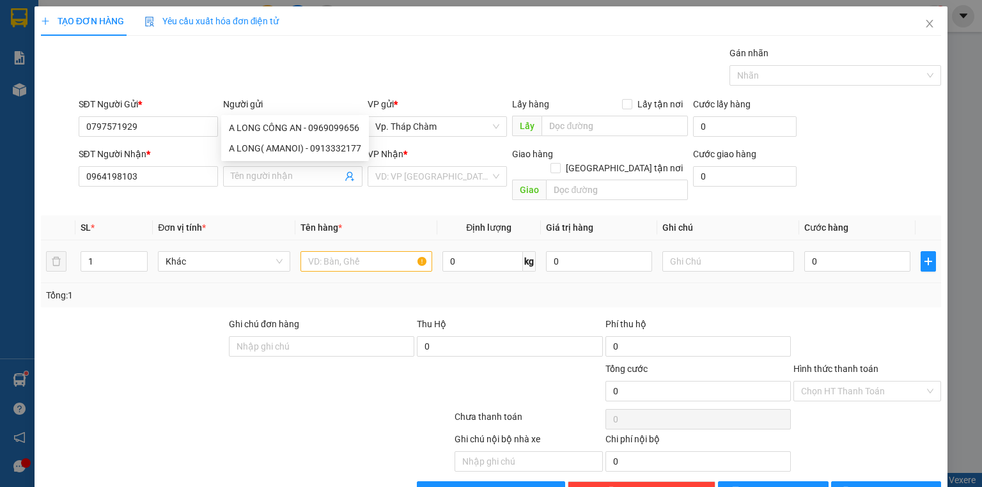
type input "A LONG"
click at [349, 251] on input "text" at bounding box center [367, 261] width 132 height 20
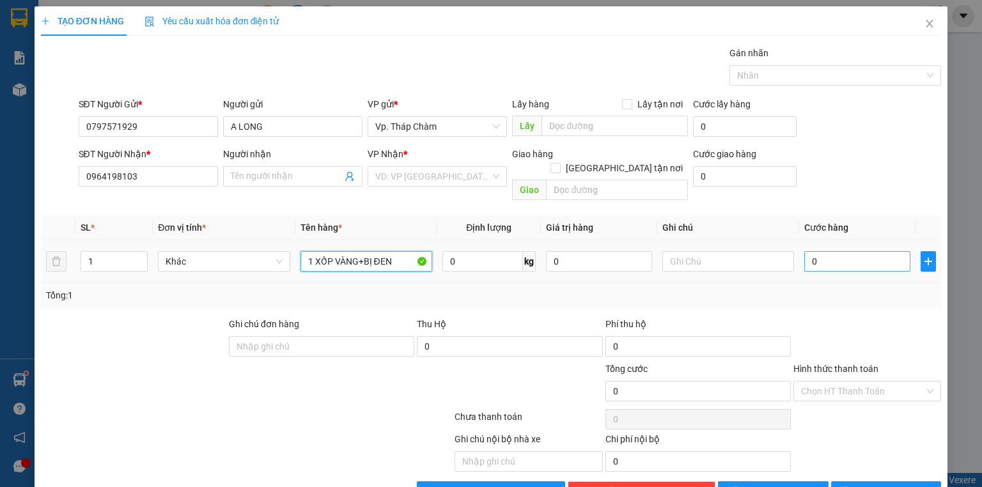
type input "1 XỐP VÀNG+BỊ ĐEN"
click at [870, 251] on input "0" at bounding box center [858, 261] width 106 height 20
type input "5"
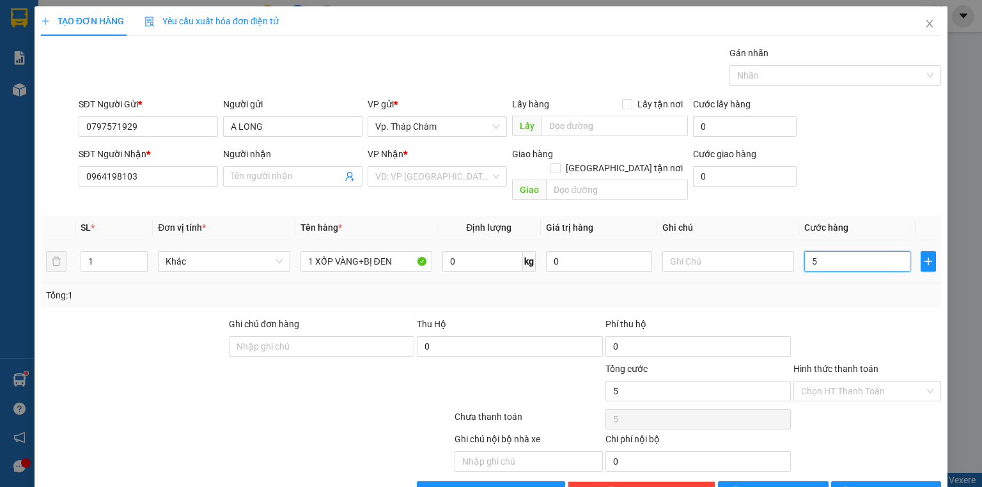
type input "50"
type input "50.000"
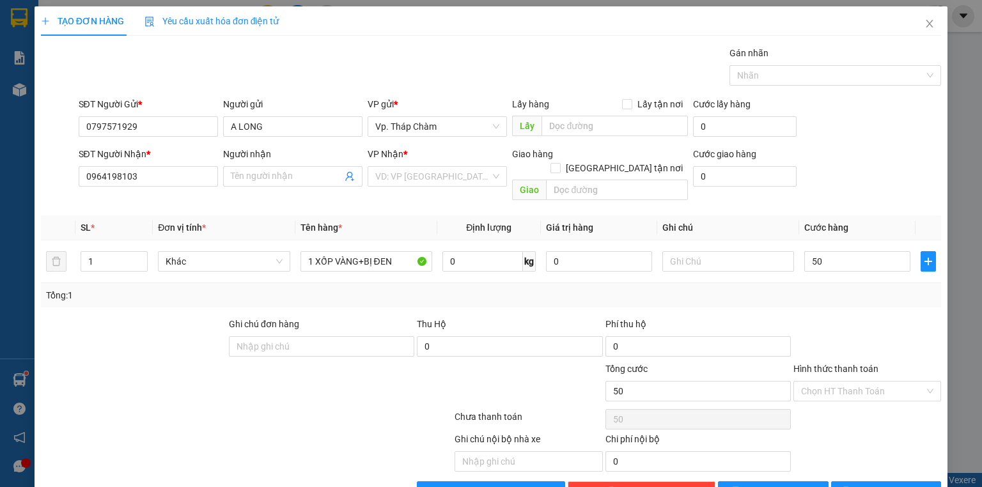
type input "50.000"
click at [826, 317] on div at bounding box center [868, 339] width 150 height 45
click at [890, 485] on span "[PERSON_NAME] và In" at bounding box center [901, 492] width 90 height 14
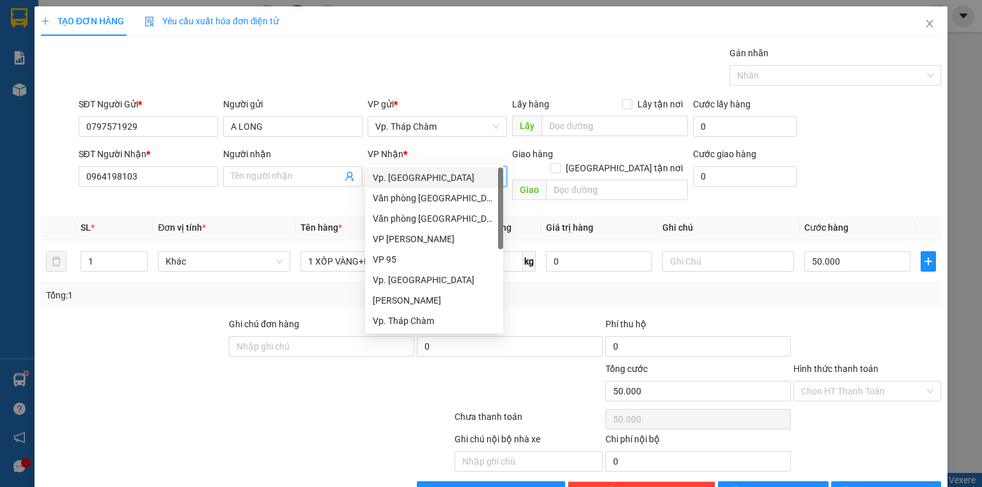
click at [442, 167] on input "search" at bounding box center [432, 176] width 115 height 19
type input "1"
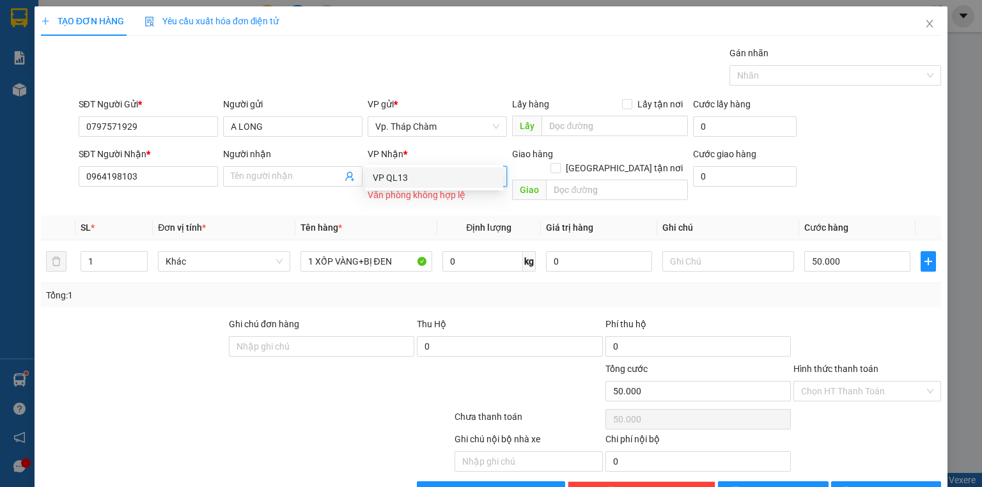
click at [422, 179] on div "VP QL13" at bounding box center [434, 178] width 123 height 14
drag, startPoint x: 518, startPoint y: 283, endPoint x: 535, endPoint y: 283, distance: 17.3
click at [519, 317] on div "Thu Hộ" at bounding box center [509, 324] width 185 height 14
click at [893, 485] on span "[PERSON_NAME] và In" at bounding box center [901, 492] width 90 height 14
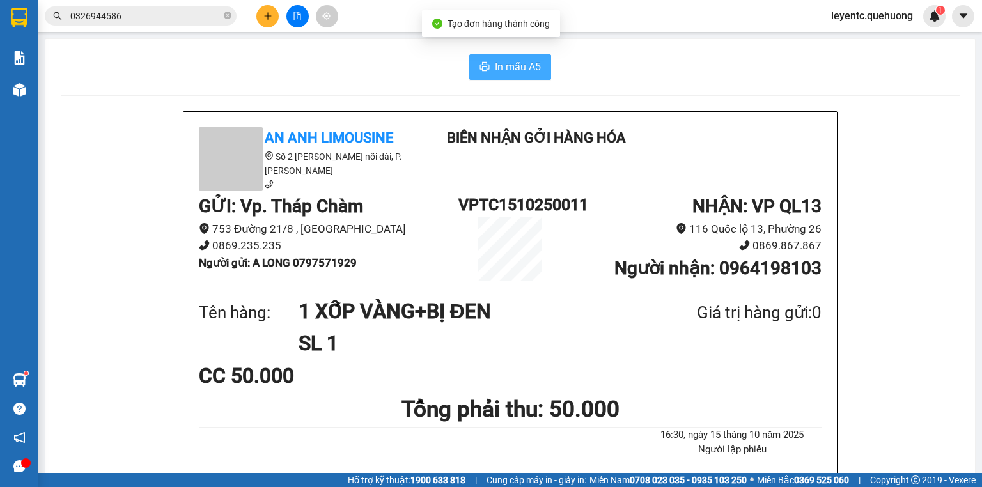
click at [513, 55] on button "In mẫu A5" at bounding box center [510, 67] width 82 height 26
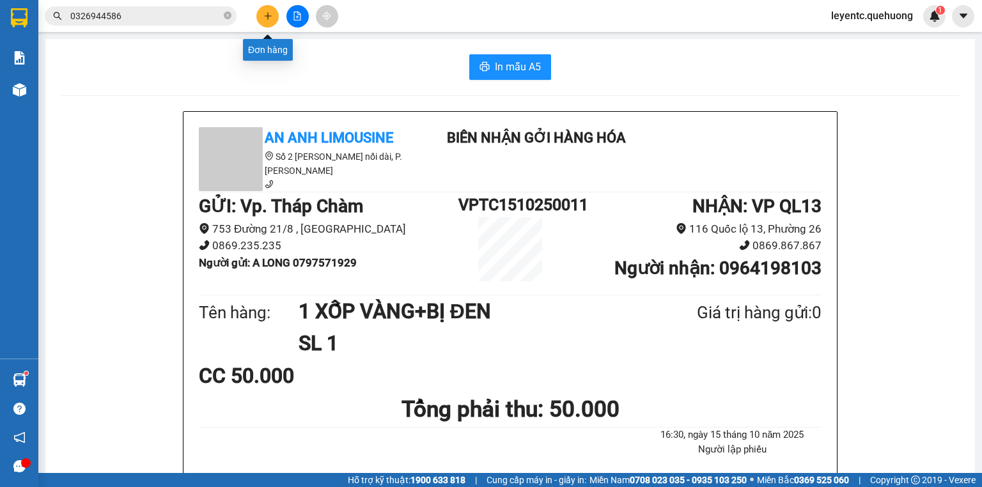
click at [264, 18] on icon "plus" at bounding box center [268, 16] width 9 height 9
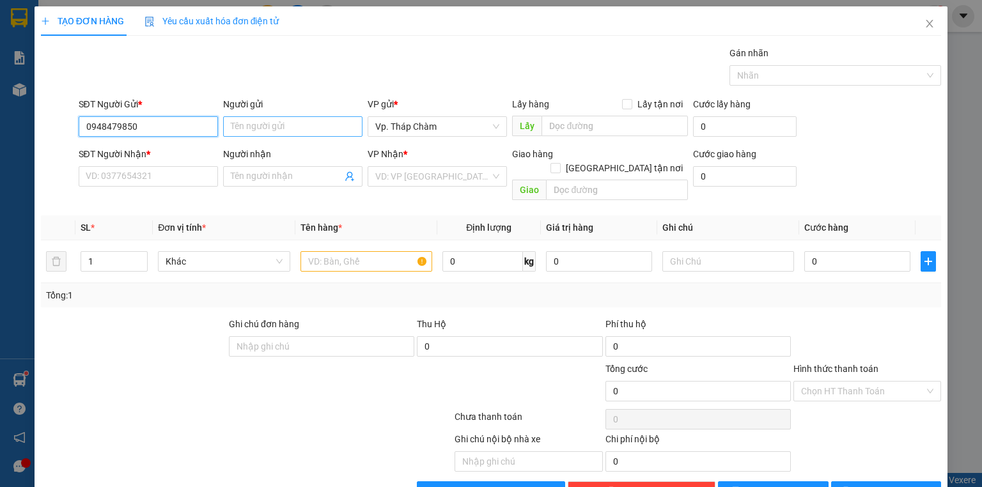
type input "0948479850"
click at [286, 128] on input "Người gửi" at bounding box center [292, 126] width 139 height 20
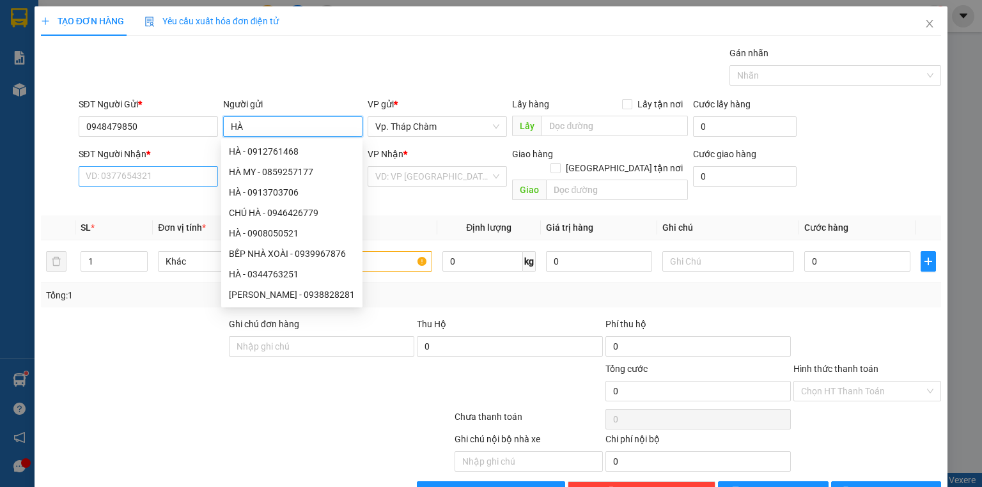
type input "HÀ"
click at [115, 180] on input "SĐT Người Nhận *" at bounding box center [148, 176] width 139 height 20
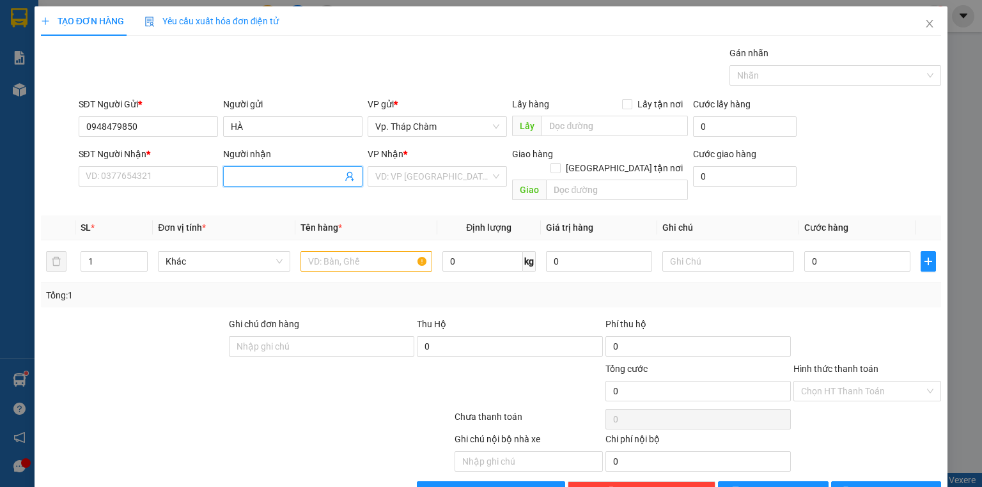
click at [287, 178] on input "Người nhận" at bounding box center [286, 177] width 111 height 14
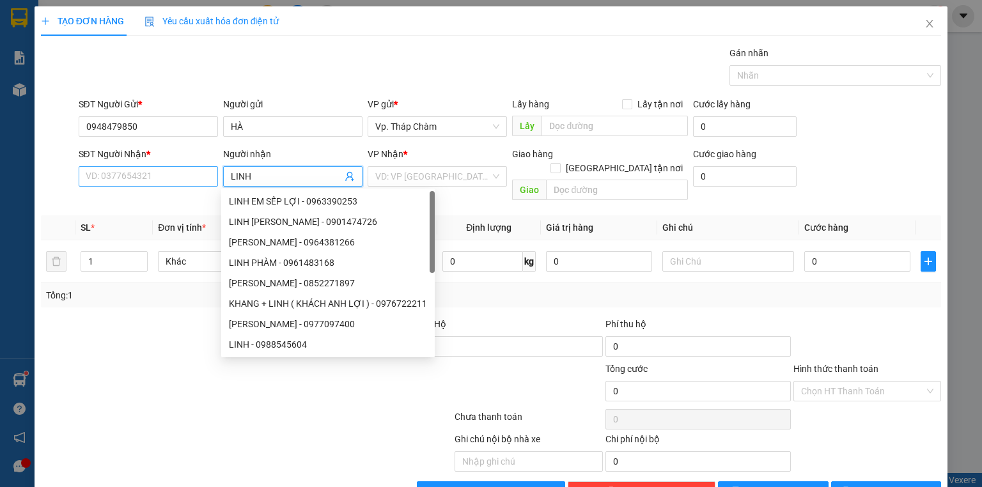
type input "LINH"
click at [185, 174] on input "SĐT Người Nhận *" at bounding box center [148, 176] width 139 height 20
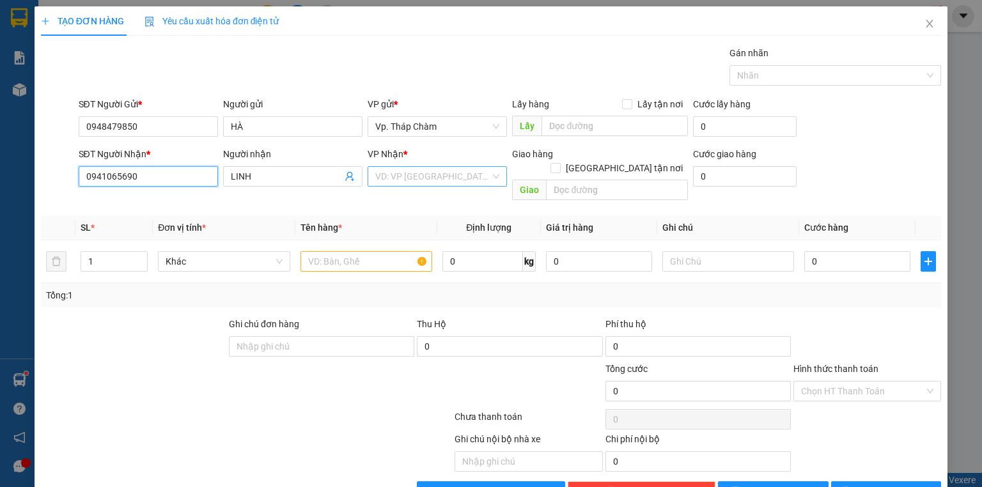
type input "0941065690"
click at [427, 173] on input "search" at bounding box center [432, 176] width 115 height 19
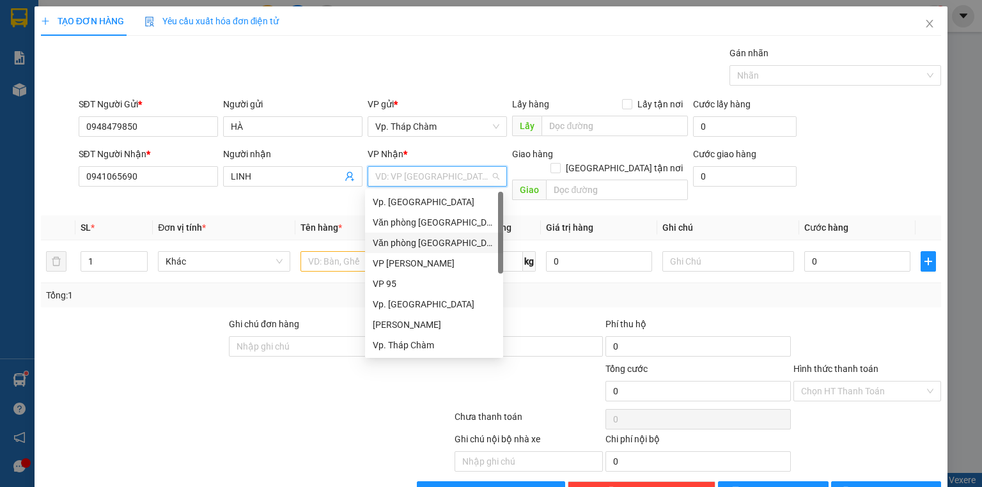
type input "1"
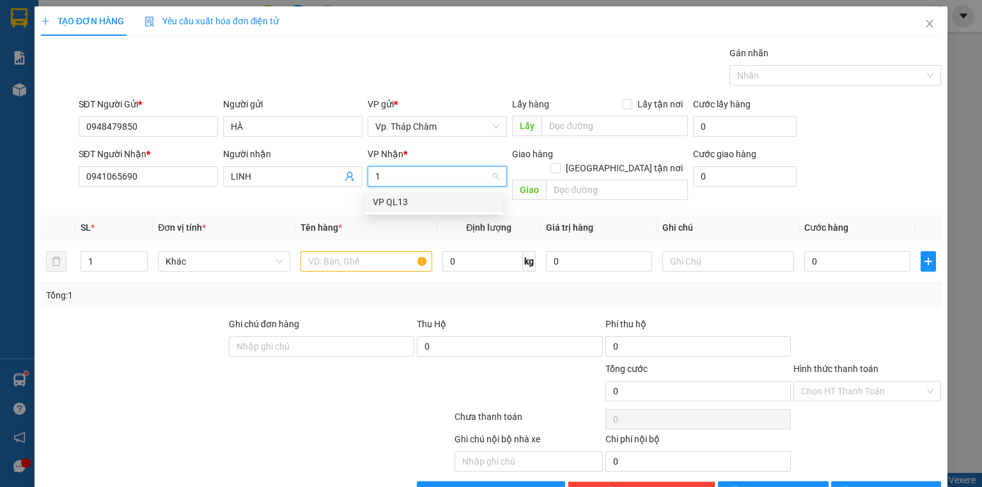
click at [435, 199] on div "VP QL13" at bounding box center [434, 202] width 123 height 14
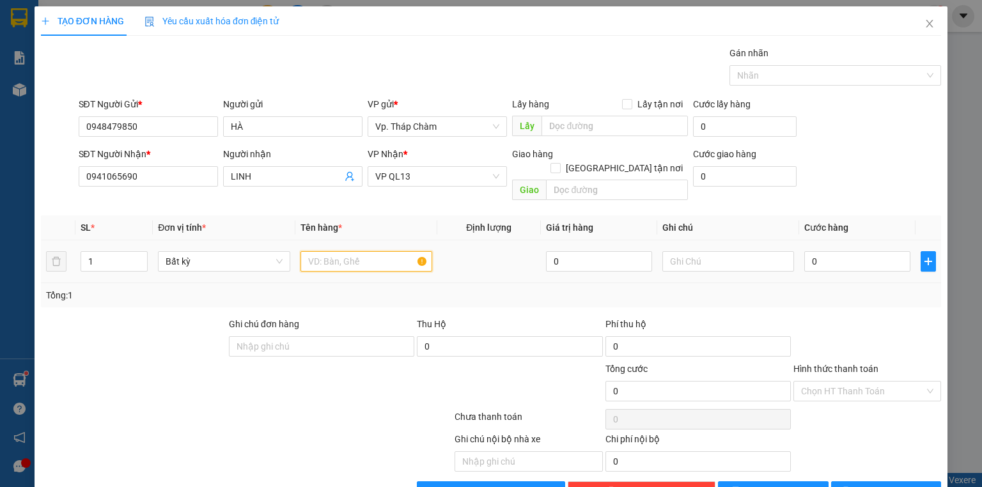
click at [368, 251] on input "text" at bounding box center [367, 261] width 132 height 20
type input "1 TH XỐP VÀNG ĐỒ ĂN"
drag, startPoint x: 821, startPoint y: 237, endPoint x: 814, endPoint y: 248, distance: 13.8
click at [821, 251] on input "0" at bounding box center [858, 261] width 106 height 20
type input "6"
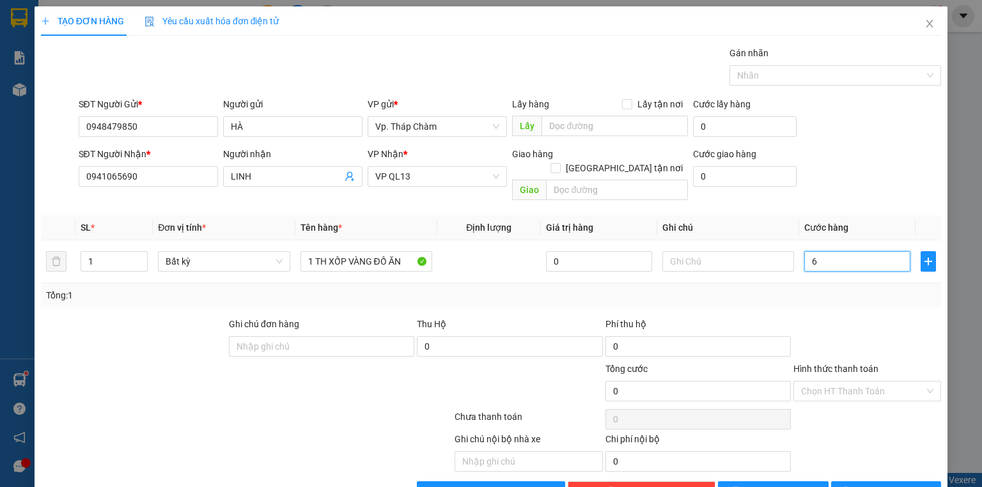
type input "6"
type input "60"
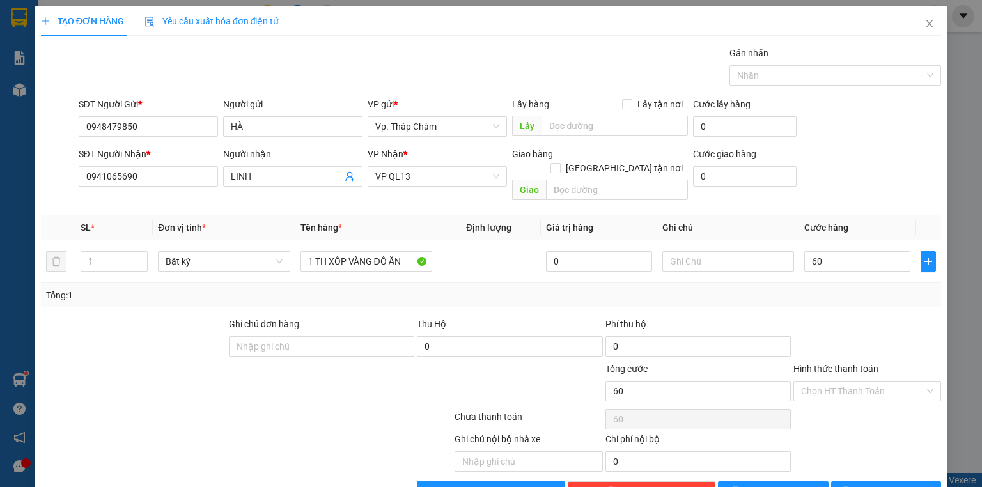
type input "60.000"
drag, startPoint x: 816, startPoint y: 313, endPoint x: 840, endPoint y: 376, distance: 67.0
click at [825, 332] on div at bounding box center [868, 339] width 150 height 45
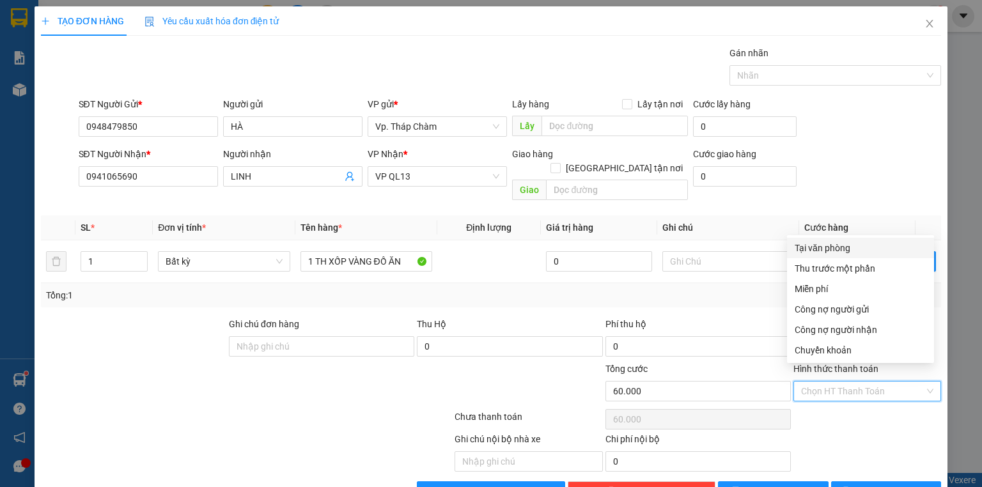
click at [832, 382] on input "Hình thức thanh toán" at bounding box center [862, 391] width 123 height 19
click at [824, 248] on div "Tại văn phòng" at bounding box center [861, 248] width 132 height 14
type input "0"
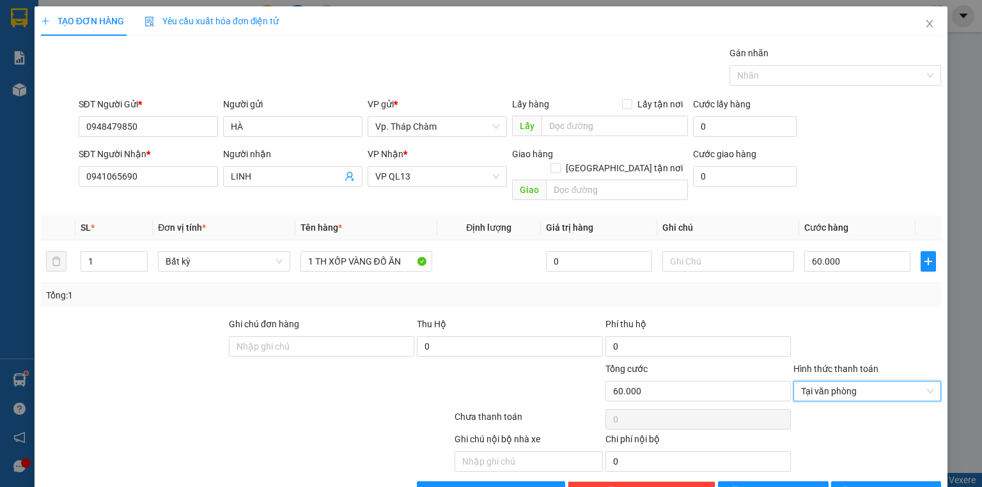
click at [858, 319] on div at bounding box center [868, 339] width 150 height 45
click at [887, 485] on span "[PERSON_NAME] và In" at bounding box center [901, 492] width 90 height 14
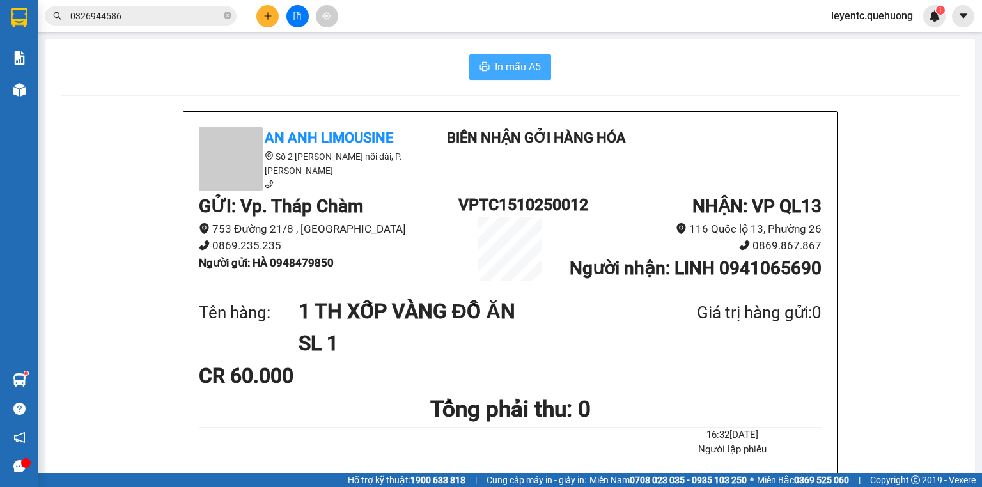
click at [488, 64] on button "In mẫu A5" at bounding box center [510, 67] width 82 height 26
click at [263, 8] on button at bounding box center [267, 16] width 22 height 22
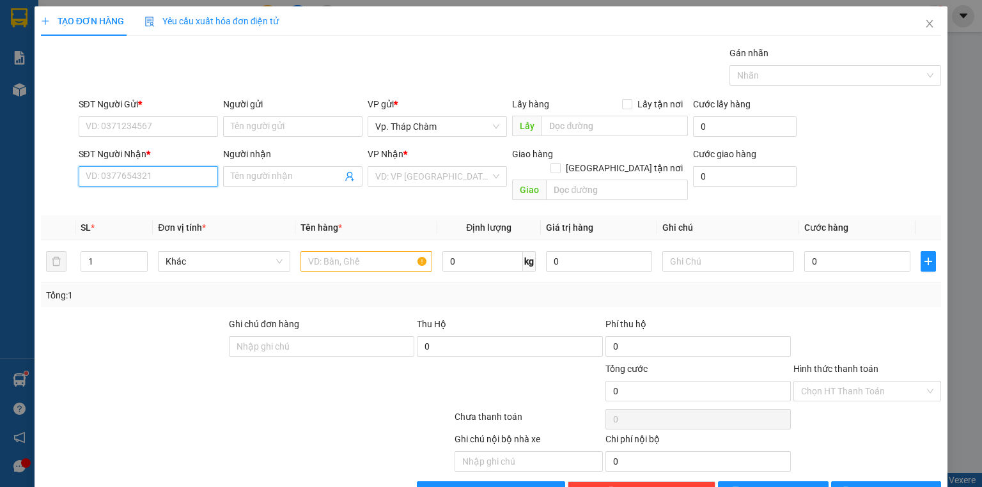
click at [122, 177] on input "SĐT Người Nhận *" at bounding box center [148, 176] width 139 height 20
type input "0913994439"
click at [173, 201] on div "0913994439 - PHƯƠNG" at bounding box center [147, 201] width 123 height 14
type input "PHƯƠNG"
type input "0913994439"
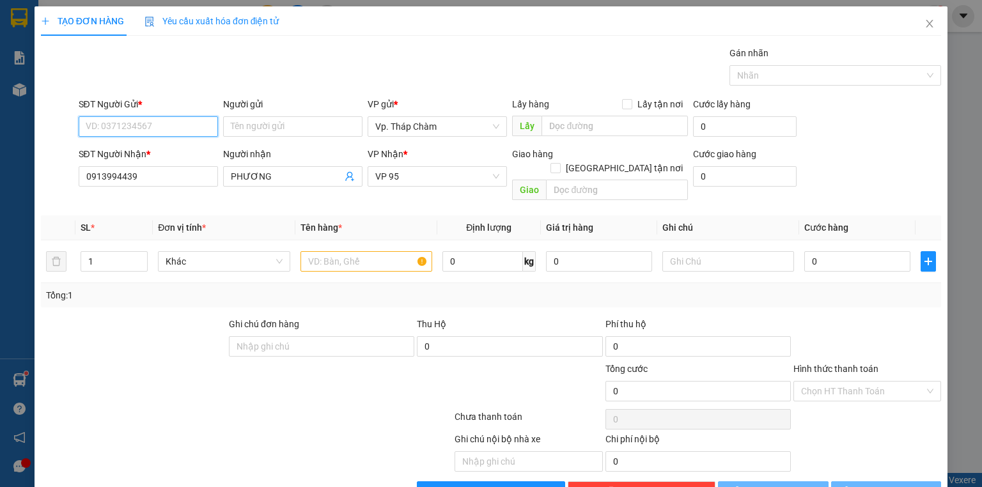
click at [164, 129] on input "SĐT Người Gửi *" at bounding box center [148, 126] width 139 height 20
type input "70.000"
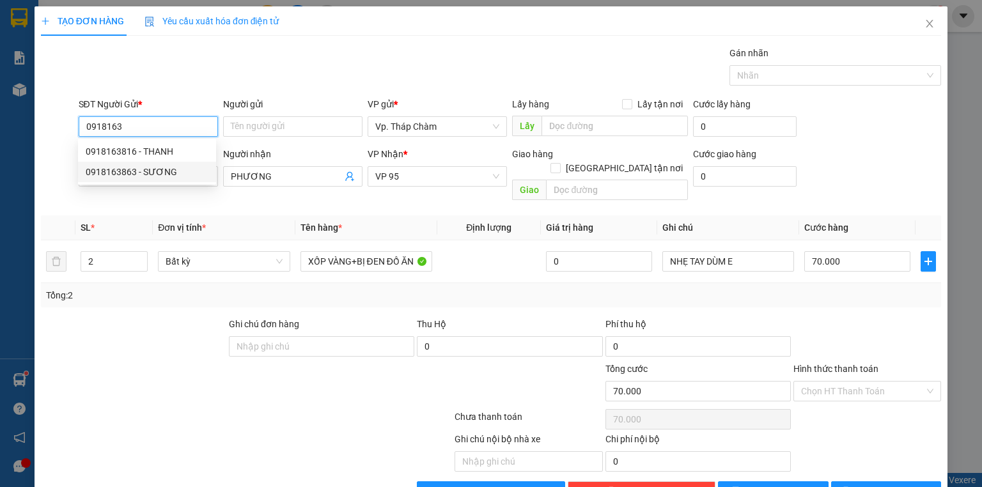
click at [156, 177] on div "0918163863 - SƯƠNG" at bounding box center [147, 172] width 123 height 14
type input "0918163863"
type input "SƯƠNG"
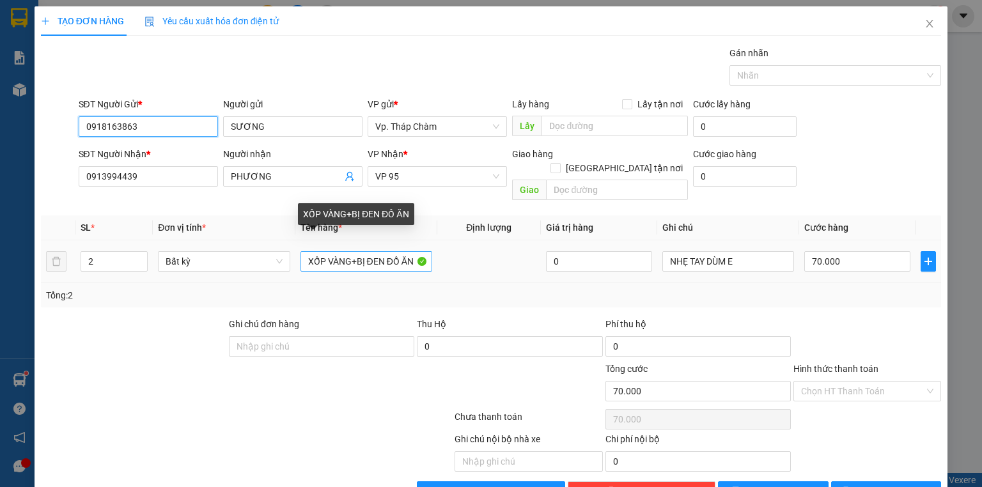
type input "0918163863"
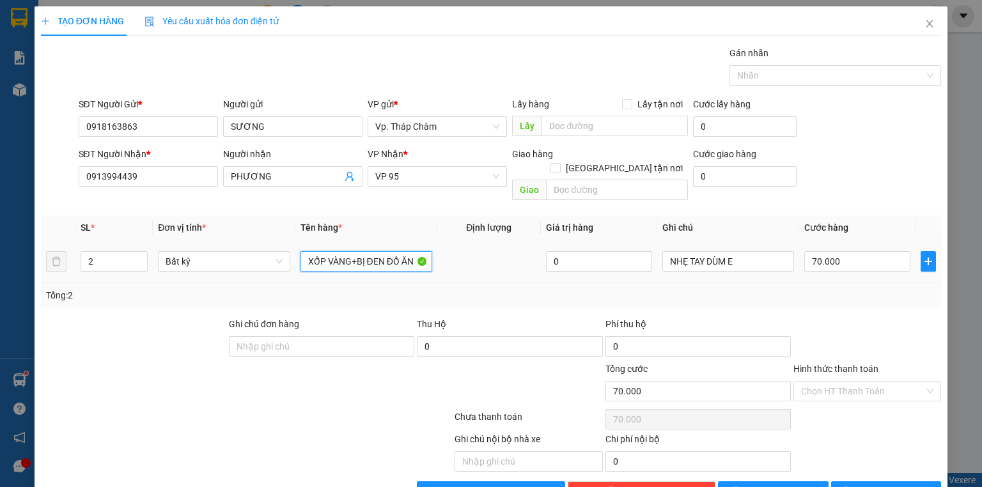
drag, startPoint x: 302, startPoint y: 246, endPoint x: 440, endPoint y: 258, distance: 138.7
click at [440, 258] on tr "2 Bất kỳ XỐP VÀNG+BỊ ĐEN ĐỒ ĂN 0 NHẸ TAY DÙM E 70.000" at bounding box center [491, 262] width 901 height 43
type input "1 TỆP TRẮNG HS"
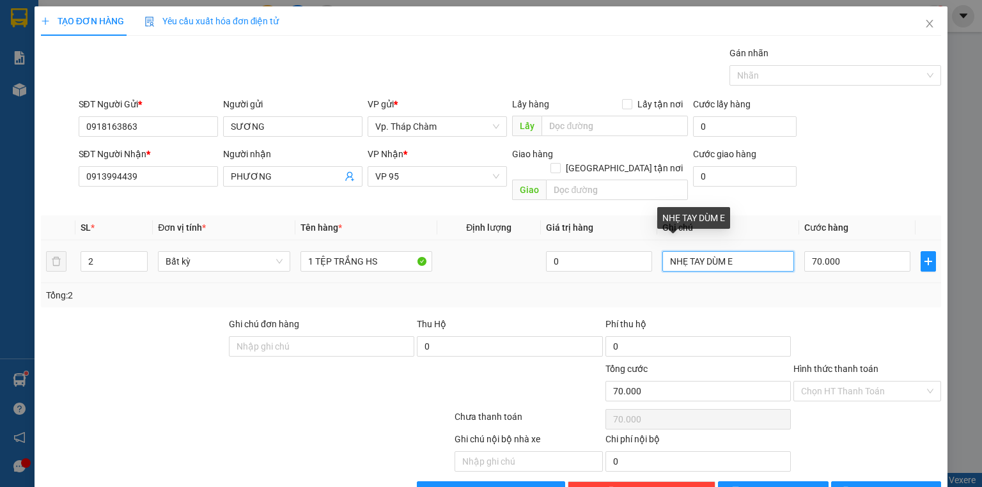
drag, startPoint x: 666, startPoint y: 245, endPoint x: 775, endPoint y: 239, distance: 108.3
click at [775, 251] on input "NHẸ TAY DÙM E" at bounding box center [729, 261] width 132 height 20
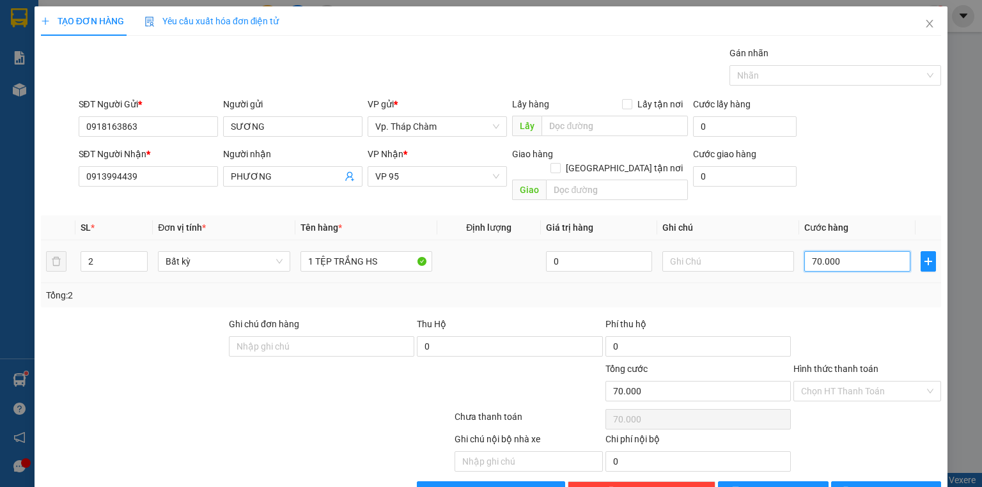
click at [849, 251] on input "70.000" at bounding box center [858, 261] width 106 height 20
type input "0"
type input "3"
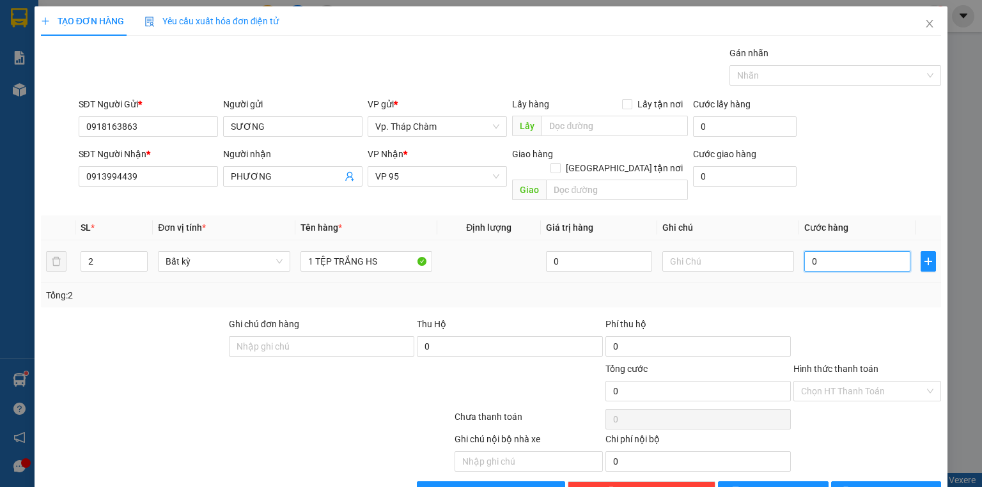
type input "3"
type input "03"
type input "30"
type input "030"
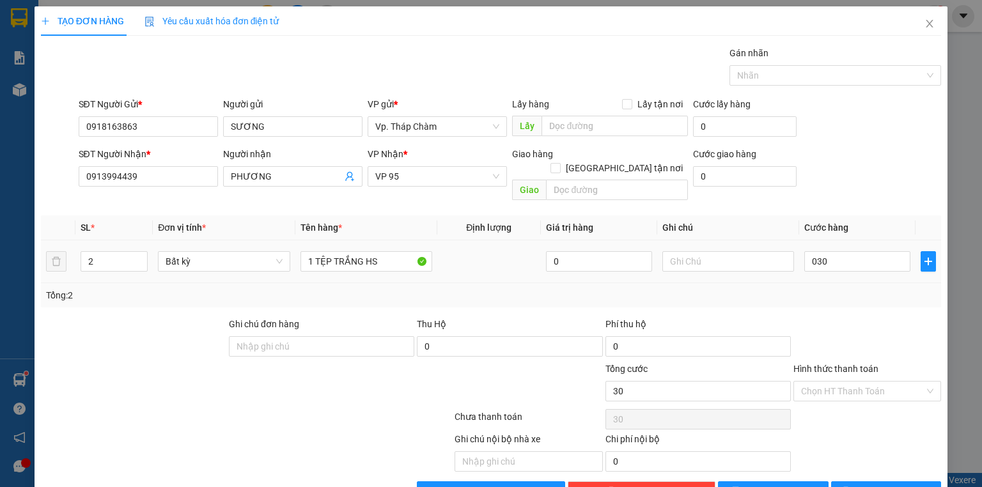
type input "30.000"
click at [849, 299] on div "Transit Pickup Surcharge Ids Transit Deliver Surcharge Ids Transit Deliver Surc…" at bounding box center [491, 274] width 901 height 456
click at [857, 382] on input "Hình thức thanh toán" at bounding box center [862, 391] width 123 height 19
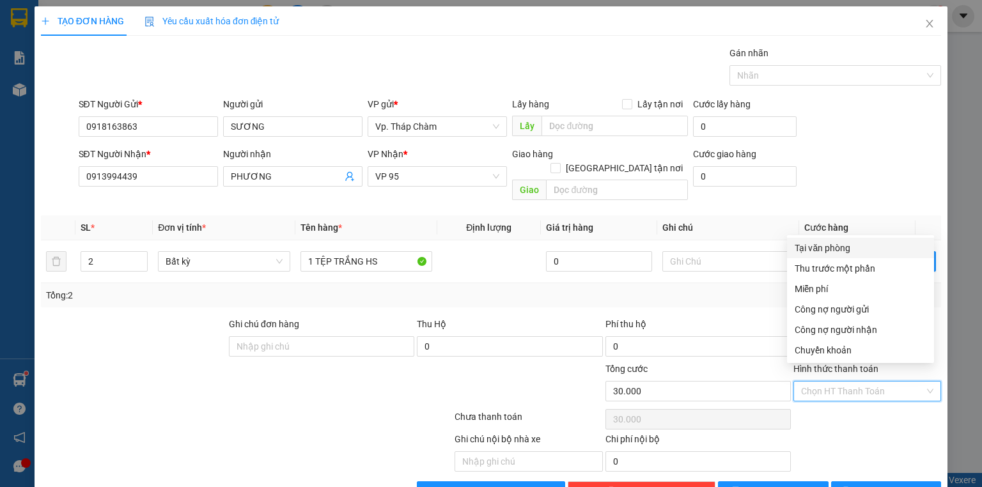
click at [846, 251] on div "Tại văn phòng" at bounding box center [861, 248] width 132 height 14
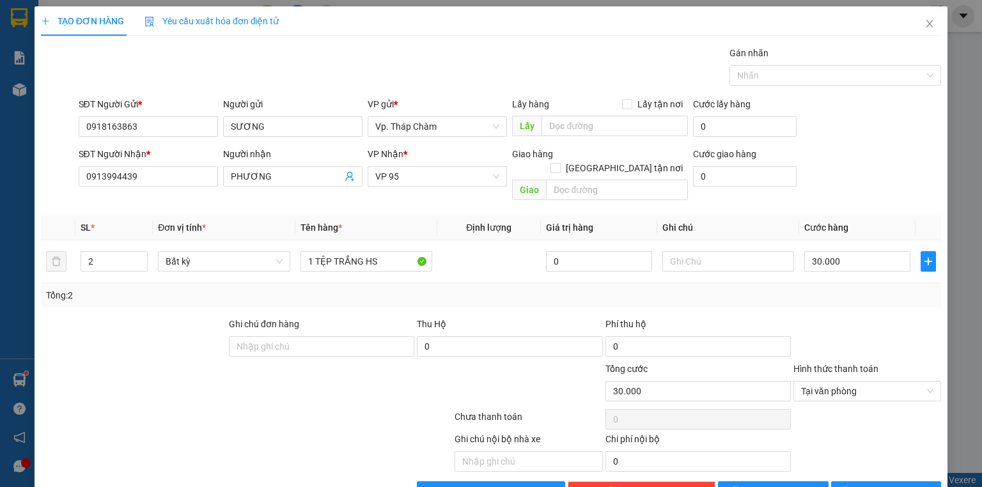
drag, startPoint x: 858, startPoint y: 429, endPoint x: 866, endPoint y: 457, distance: 28.7
click at [860, 432] on div "Ghi chú nội bộ nhà xe Chi phí nội bộ 0" at bounding box center [491, 452] width 903 height 40
click at [865, 482] on button "[PERSON_NAME] và In" at bounding box center [887, 492] width 111 height 20
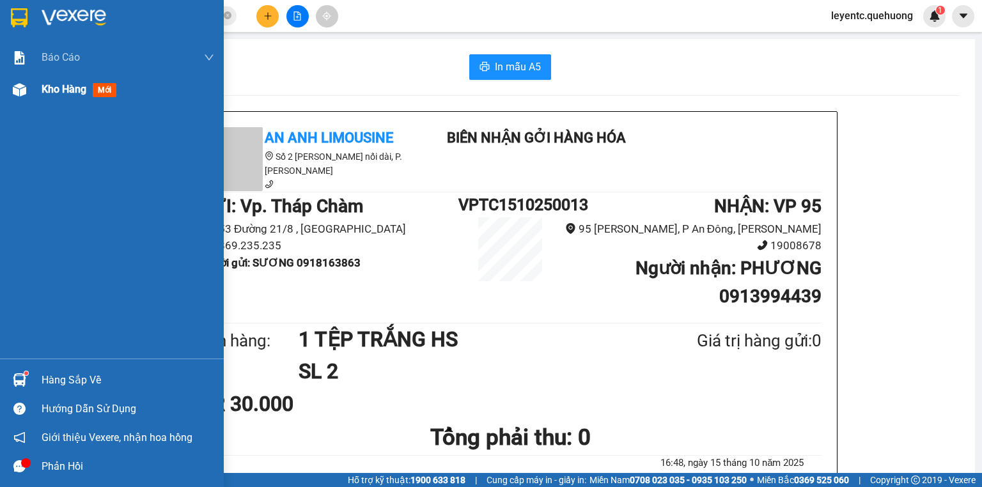
click at [25, 91] on img at bounding box center [19, 89] width 13 height 13
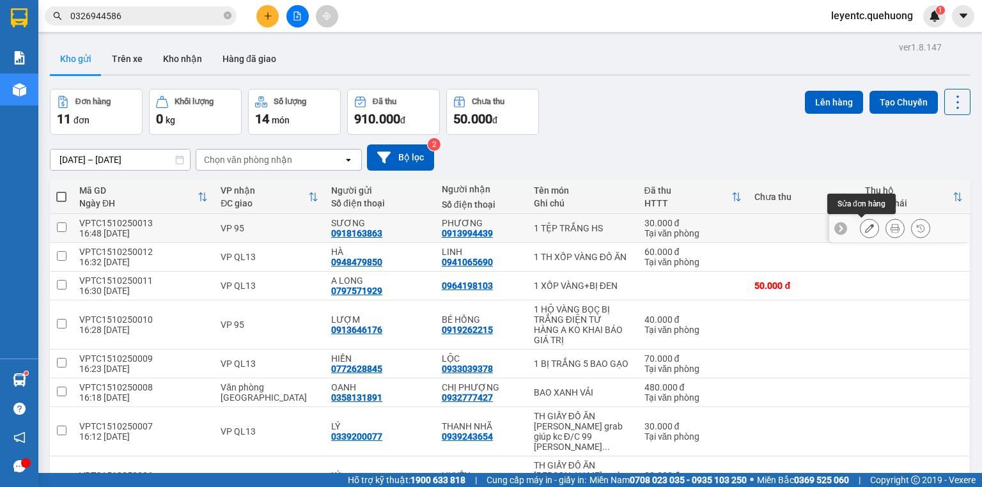
click at [865, 228] on icon at bounding box center [869, 228] width 9 height 9
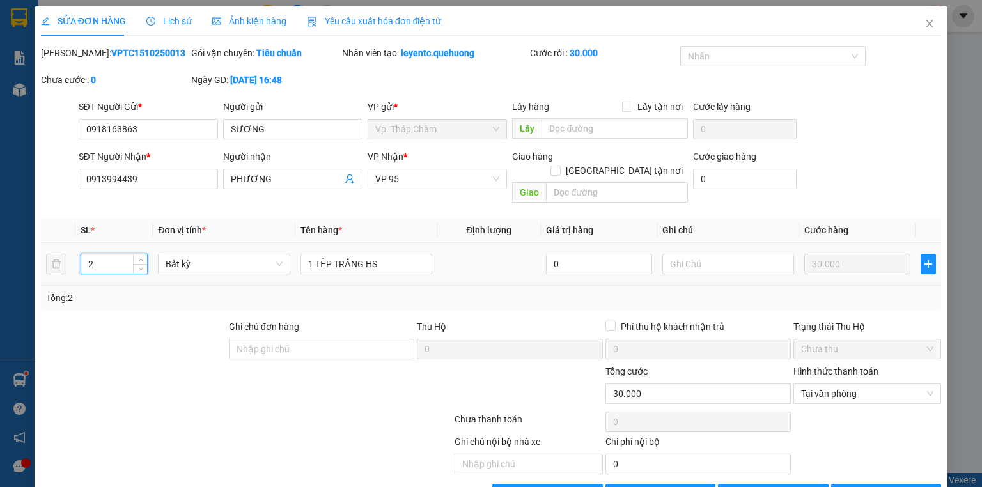
click at [120, 255] on input "2" at bounding box center [114, 264] width 66 height 19
click at [488, 251] on td at bounding box center [490, 264] width 104 height 43
click at [878, 487] on span "[PERSON_NAME] và In" at bounding box center [901, 494] width 90 height 14
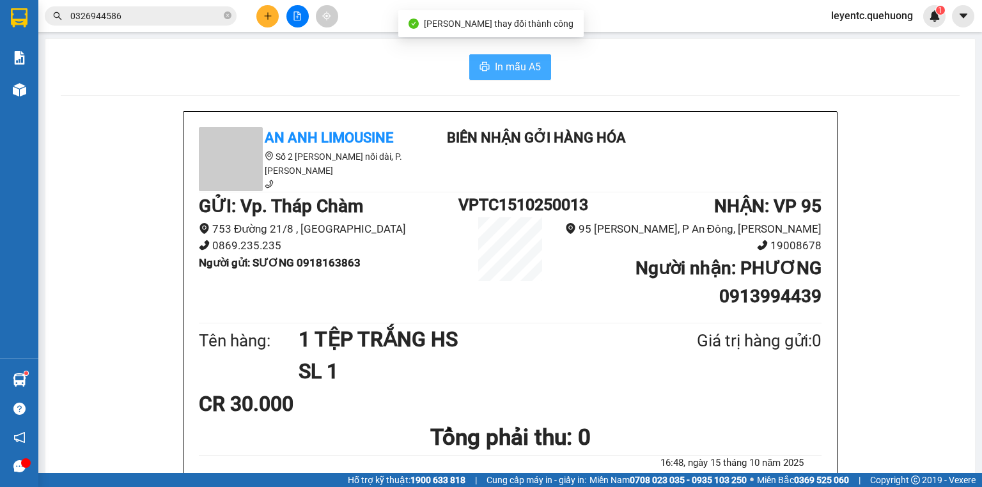
click at [495, 67] on span "In mẫu A5" at bounding box center [518, 67] width 46 height 16
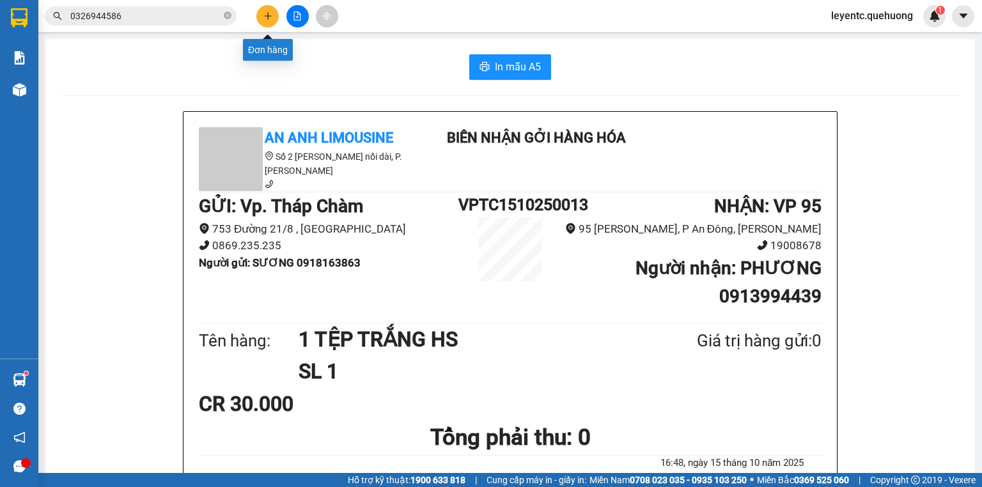
click at [268, 18] on icon "plus" at bounding box center [267, 15] width 1 height 7
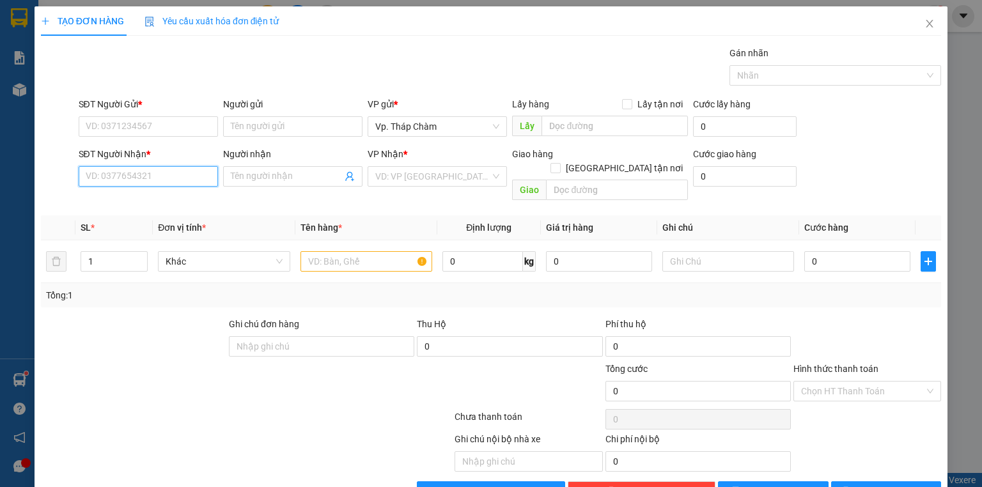
click at [150, 177] on input "SĐT Người Nhận *" at bounding box center [148, 176] width 139 height 20
click at [169, 205] on div "0931488296 - THANH" at bounding box center [147, 201] width 123 height 14
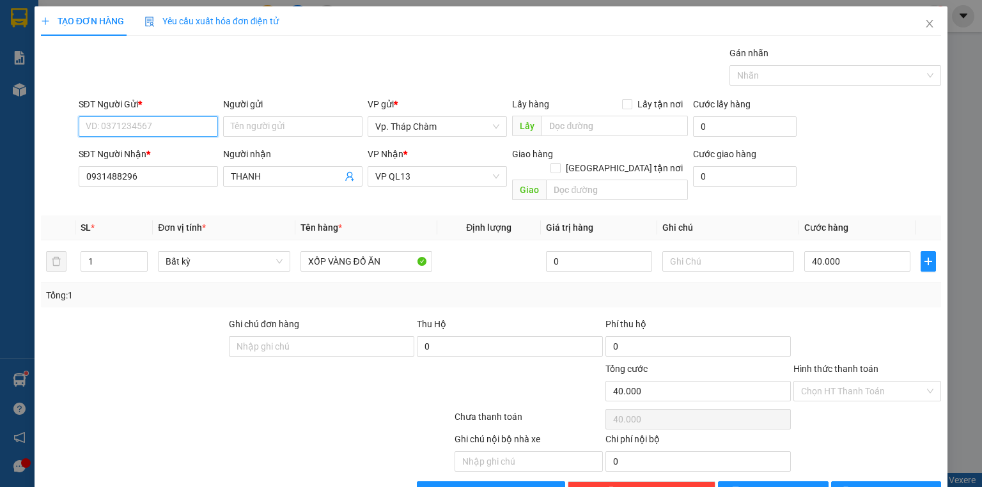
click at [166, 132] on input "SĐT Người Gửi *" at bounding box center [148, 126] width 139 height 20
click at [139, 148] on div "0937666164 - MẸ" at bounding box center [147, 152] width 123 height 14
click at [837, 288] on div "Tổng: 1" at bounding box center [491, 295] width 901 height 24
click at [821, 384] on input "Hình thức thanh toán" at bounding box center [862, 391] width 123 height 19
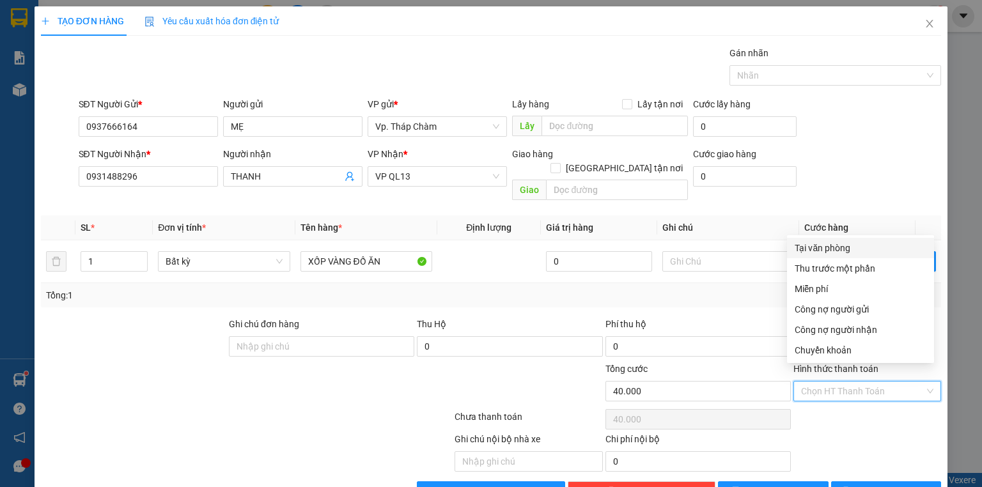
click at [829, 246] on div "Tại văn phòng" at bounding box center [861, 248] width 132 height 14
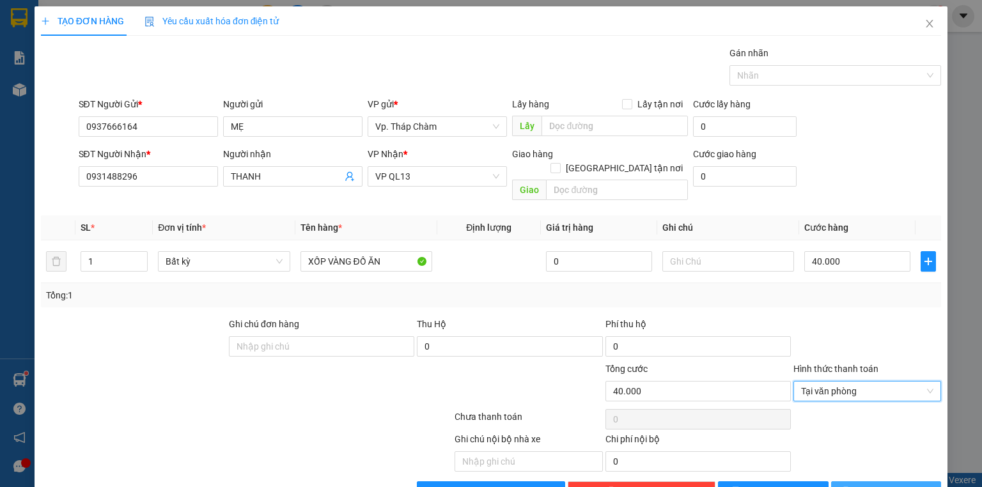
click at [852, 482] on button "[PERSON_NAME] và In" at bounding box center [887, 492] width 111 height 20
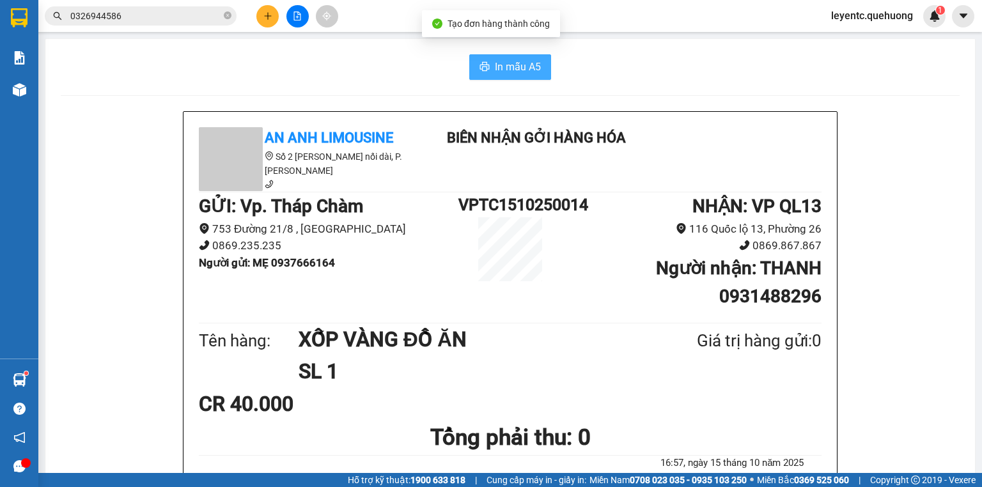
click at [515, 74] on span "In mẫu A5" at bounding box center [518, 67] width 46 height 16
click at [226, 15] on icon "close-circle" at bounding box center [228, 16] width 8 height 8
paste input "ADV0310250001"
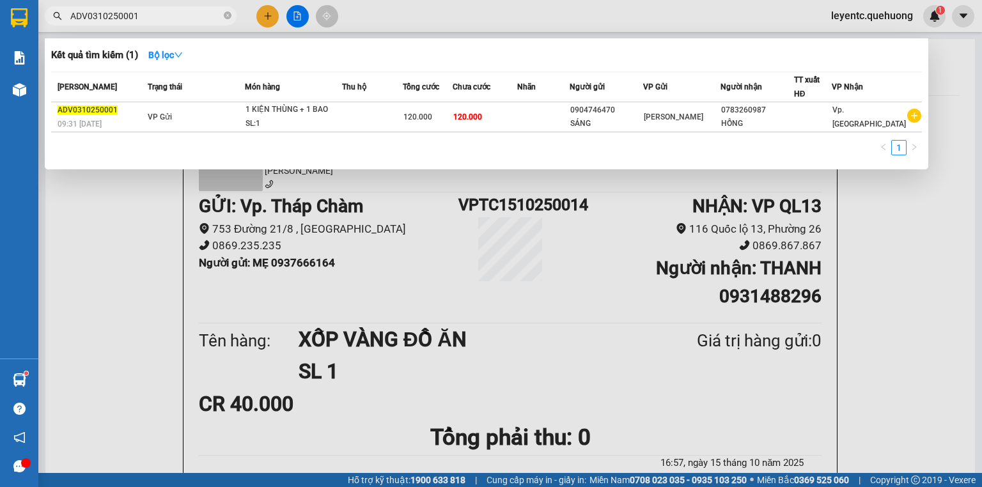
click at [421, 256] on div at bounding box center [491, 243] width 982 height 487
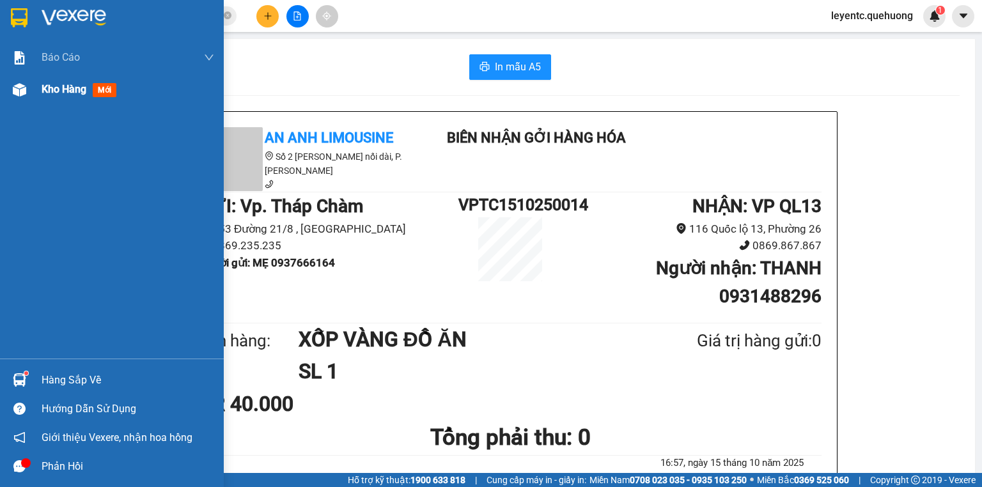
click at [15, 87] on img at bounding box center [19, 89] width 13 height 13
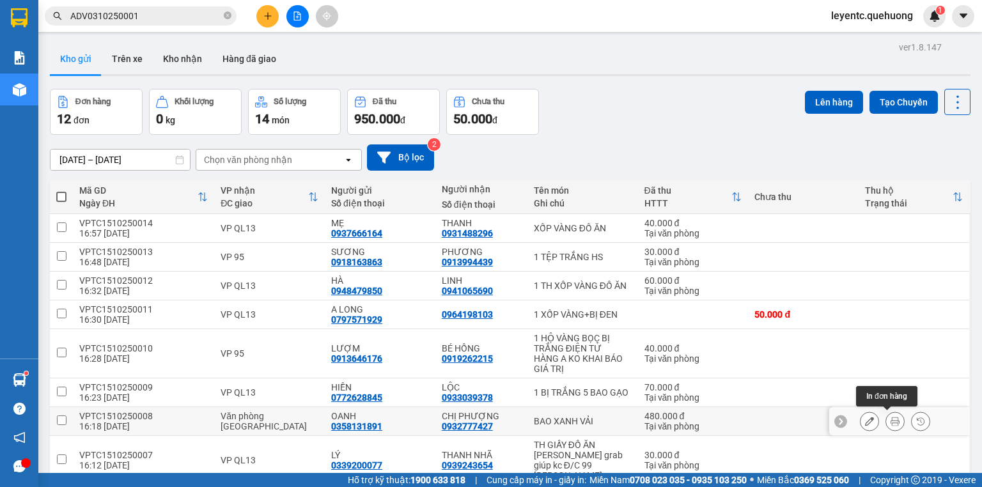
click at [891, 417] on icon at bounding box center [895, 421] width 9 height 9
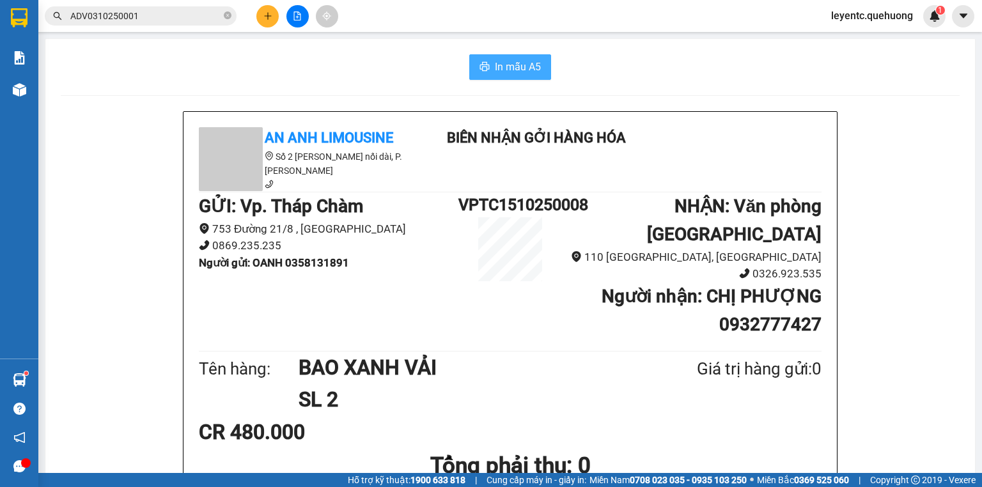
drag, startPoint x: 481, startPoint y: 46, endPoint x: 486, endPoint y: 65, distance: 19.2
click at [489, 66] on button "In mẫu A5" at bounding box center [510, 67] width 82 height 26
click at [529, 66] on span "In mẫu A5" at bounding box center [518, 67] width 46 height 16
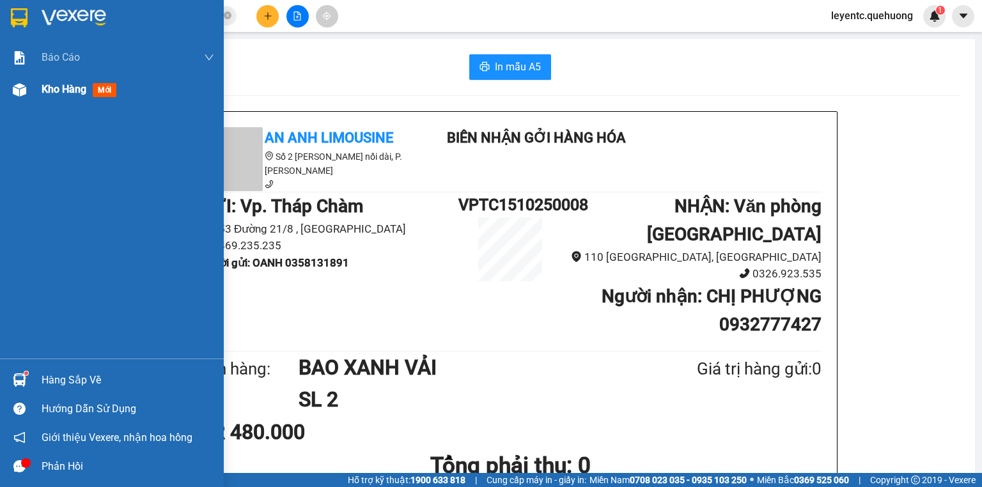
click at [14, 90] on img at bounding box center [19, 89] width 13 height 13
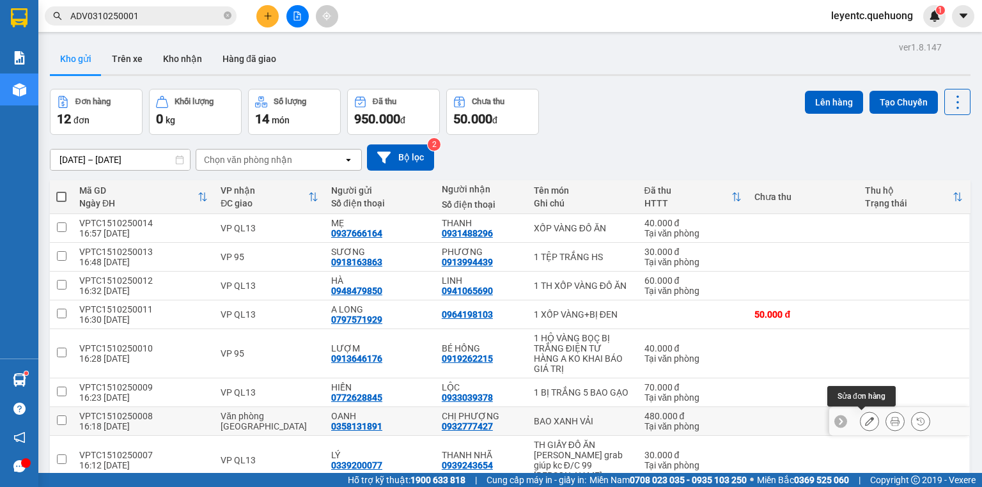
click at [860, 412] on div at bounding box center [869, 421] width 19 height 19
click at [865, 417] on icon at bounding box center [869, 421] width 9 height 9
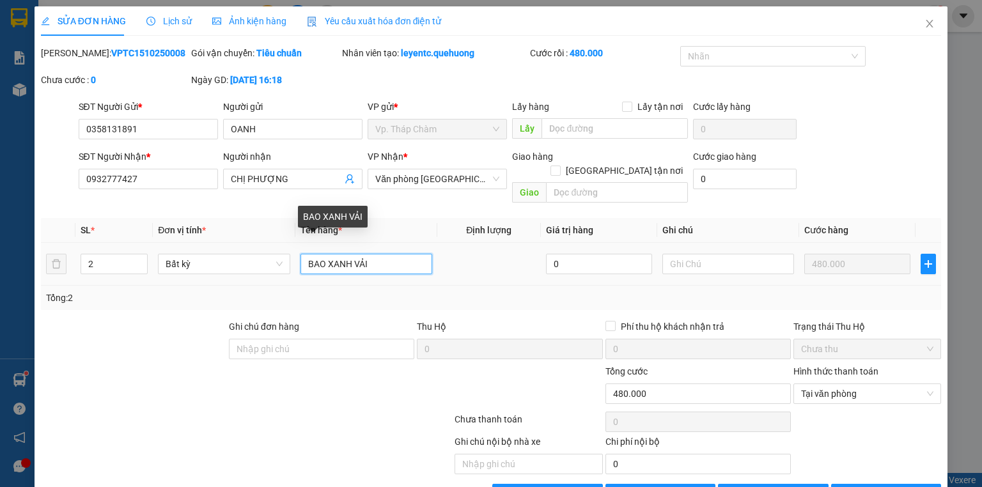
click at [306, 254] on input "BAO XANH VẢI" at bounding box center [367, 264] width 132 height 20
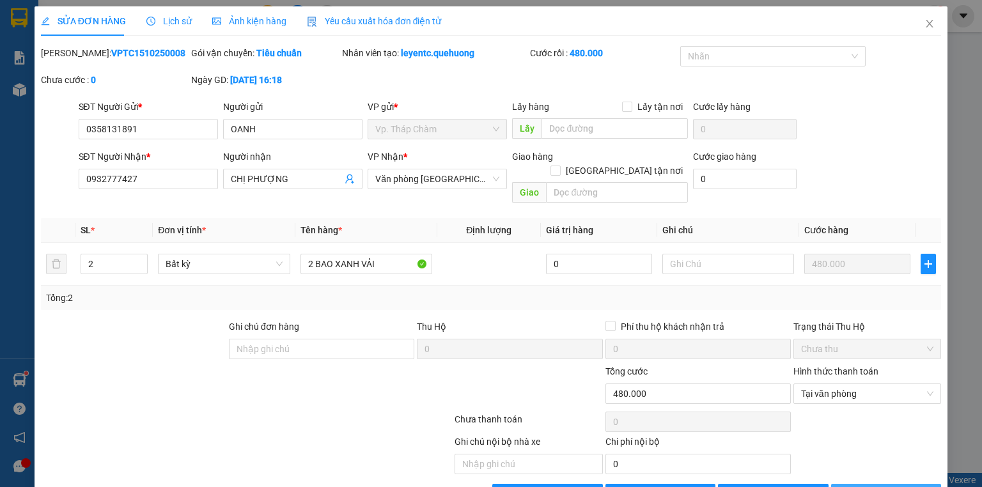
click at [847, 484] on button "[PERSON_NAME] và In" at bounding box center [887, 494] width 111 height 20
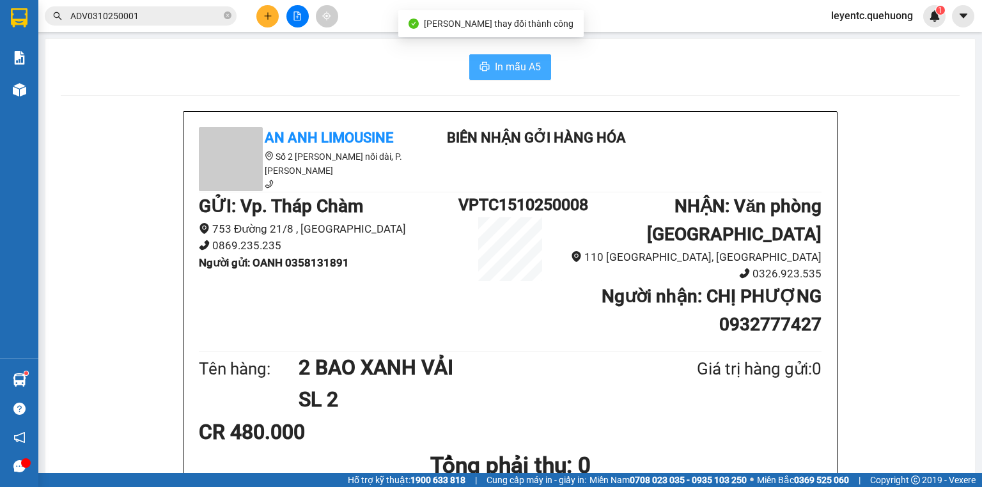
click at [520, 58] on button "In mẫu A5" at bounding box center [510, 67] width 82 height 26
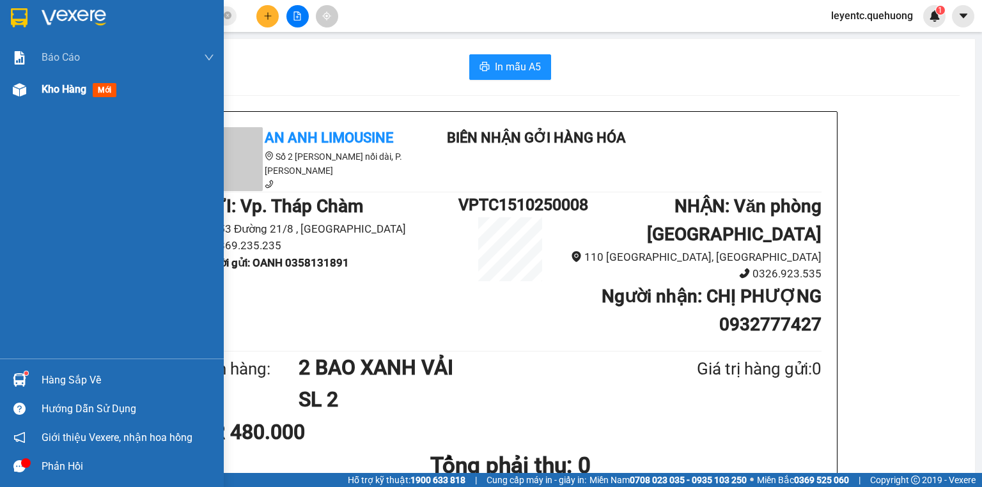
click at [12, 84] on div at bounding box center [19, 90] width 22 height 22
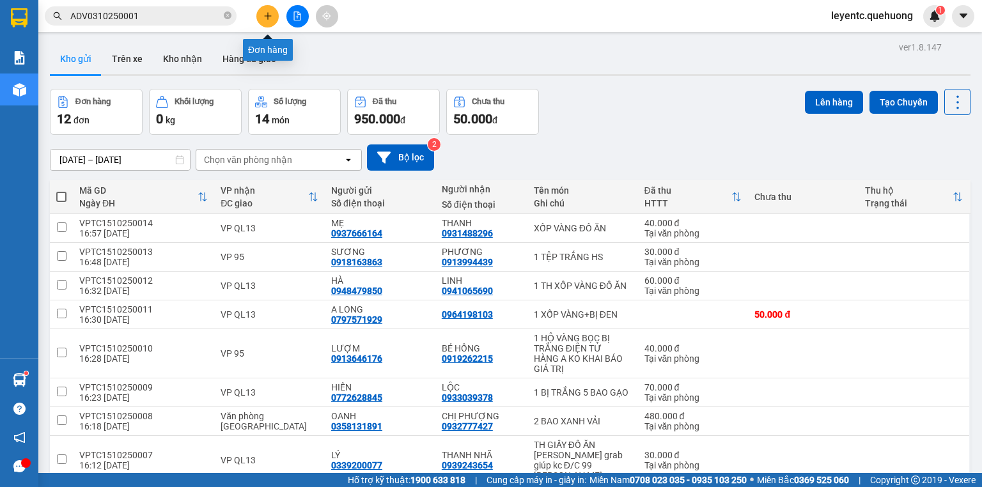
click at [267, 18] on icon "plus" at bounding box center [268, 16] width 9 height 9
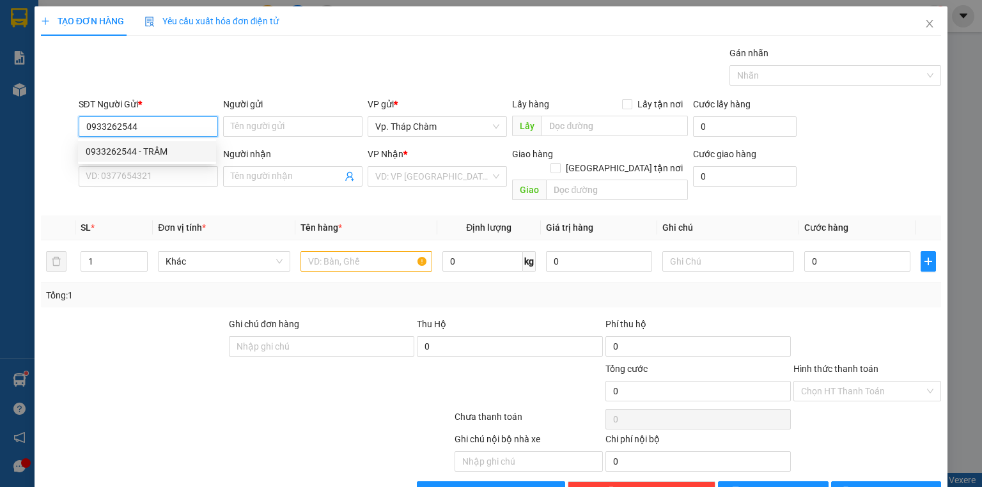
click at [120, 146] on div "0933262544 - TRÂM" at bounding box center [147, 152] width 123 height 14
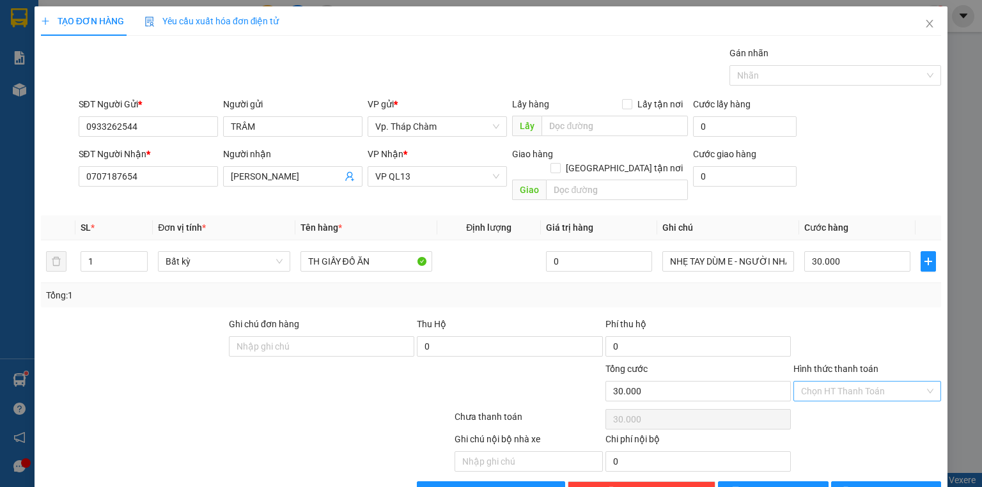
click at [858, 382] on input "Hình thức thanh toán" at bounding box center [862, 391] width 123 height 19
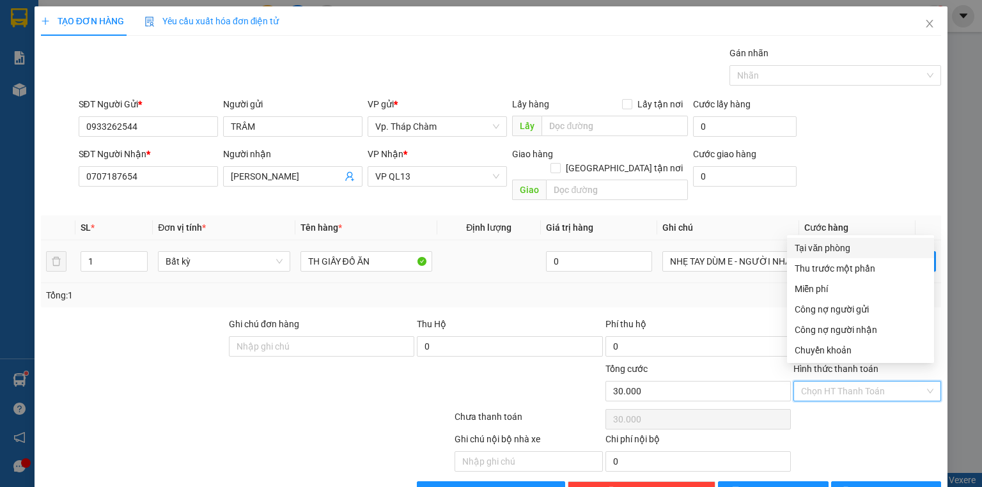
click at [821, 242] on div "Tại văn phòng" at bounding box center [861, 248] width 132 height 14
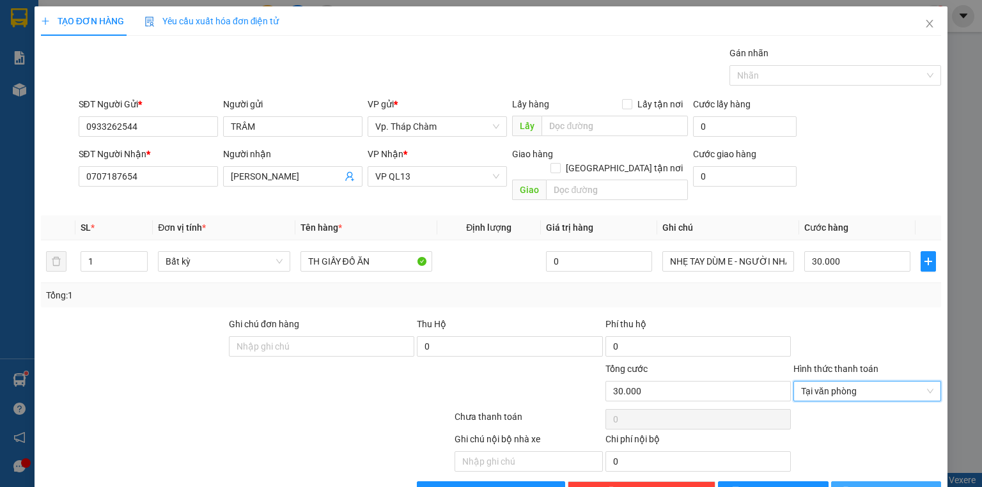
click at [850, 487] on icon "printer" at bounding box center [846, 491] width 8 height 8
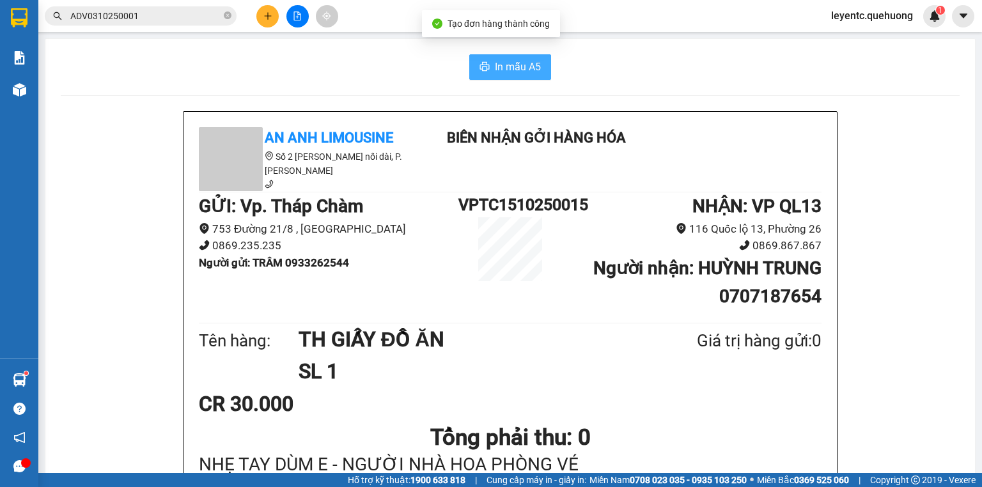
click at [512, 63] on span "In mẫu A5" at bounding box center [518, 67] width 46 height 16
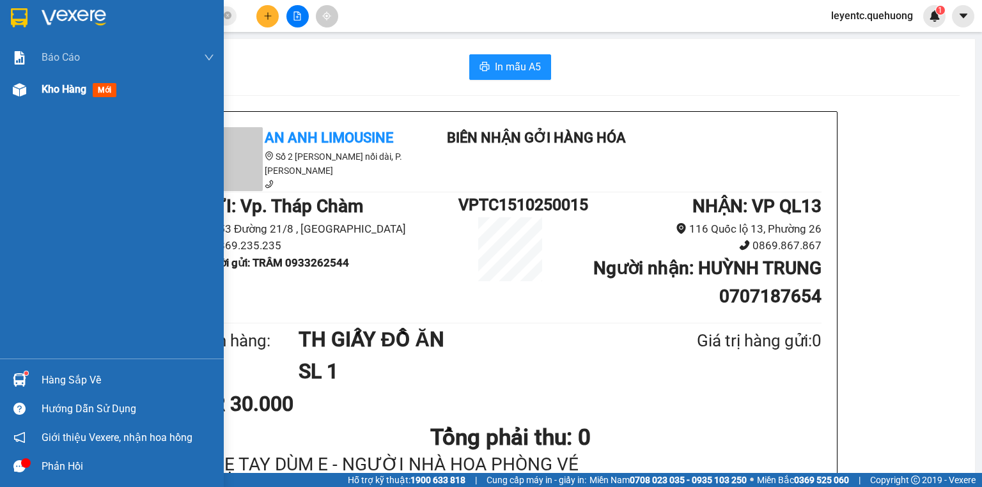
click at [14, 87] on img at bounding box center [19, 89] width 13 height 13
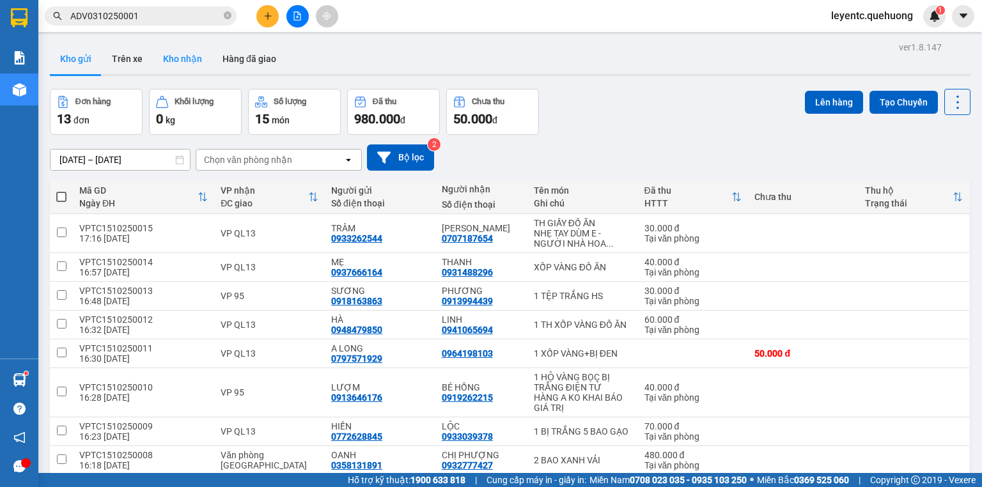
click at [182, 63] on button "Kho nhận" at bounding box center [182, 58] width 59 height 31
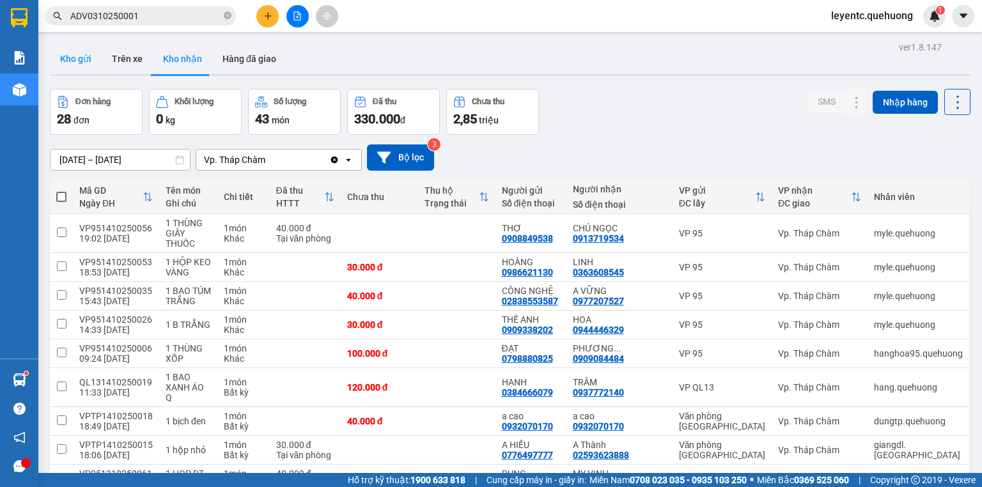
click at [79, 53] on button "Kho gửi" at bounding box center [76, 58] width 52 height 31
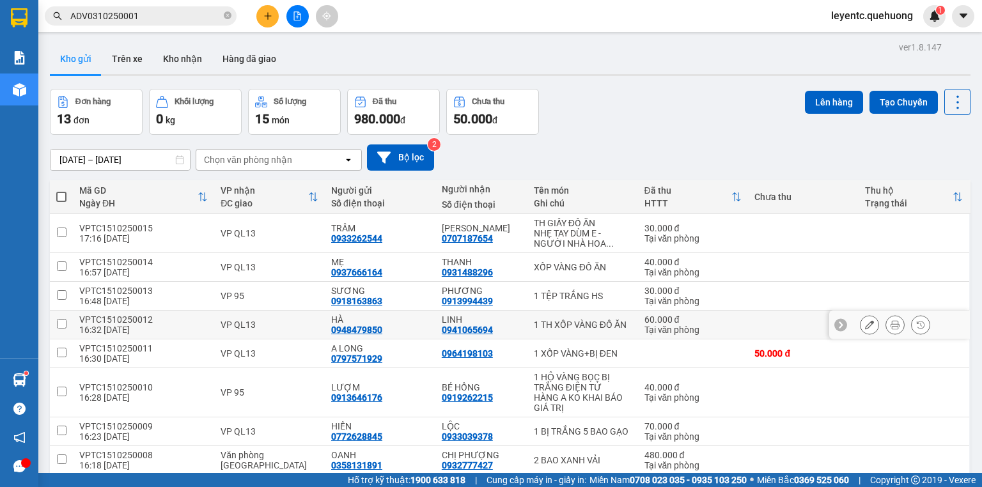
click at [887, 314] on button at bounding box center [896, 325] width 18 height 22
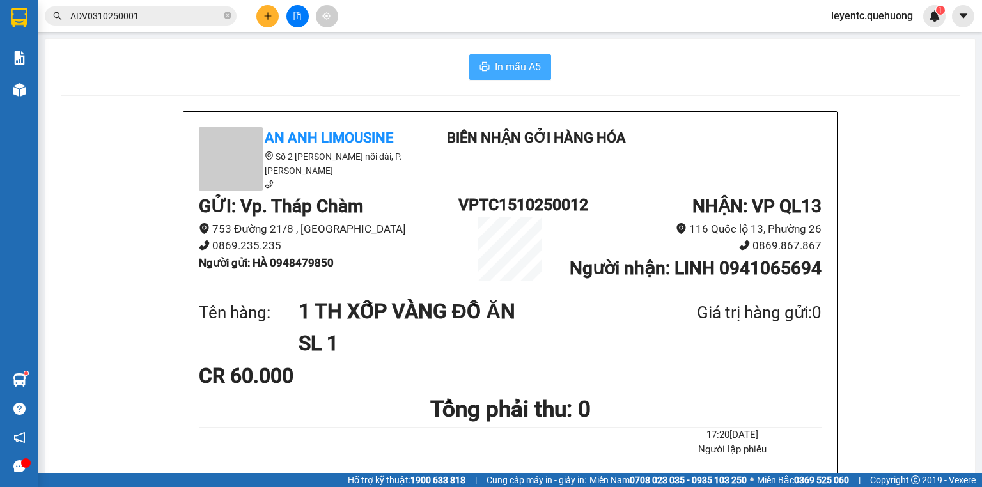
click at [504, 67] on span "In mẫu A5" at bounding box center [518, 67] width 46 height 16
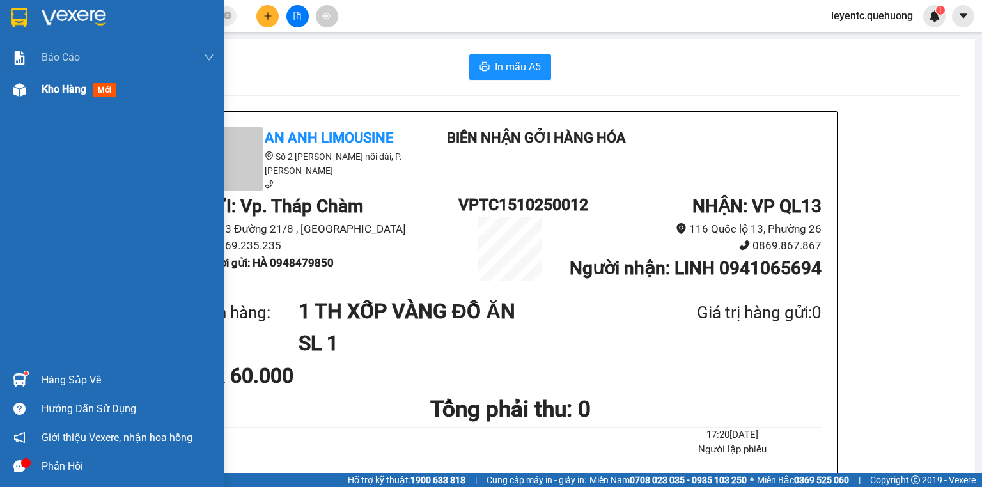
click at [54, 86] on span "Kho hàng" at bounding box center [64, 89] width 45 height 12
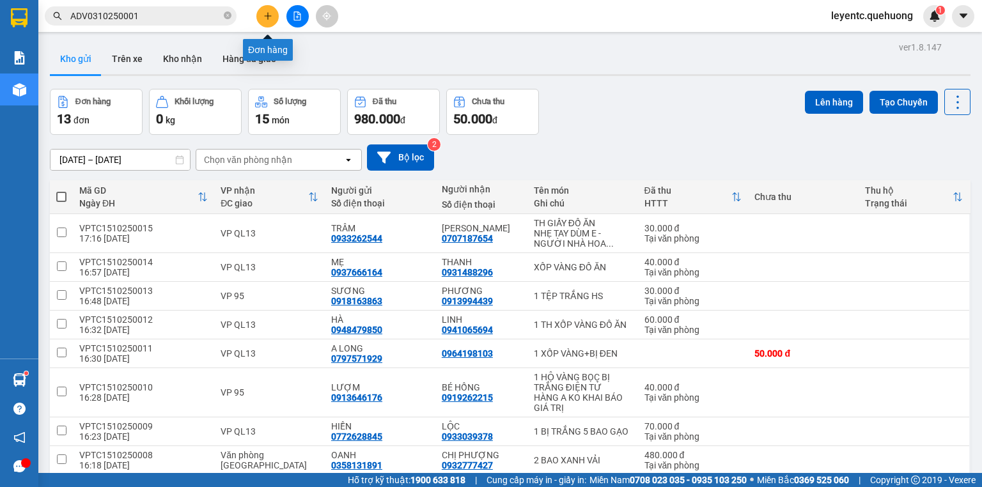
click at [271, 15] on icon "plus" at bounding box center [268, 16] width 9 height 9
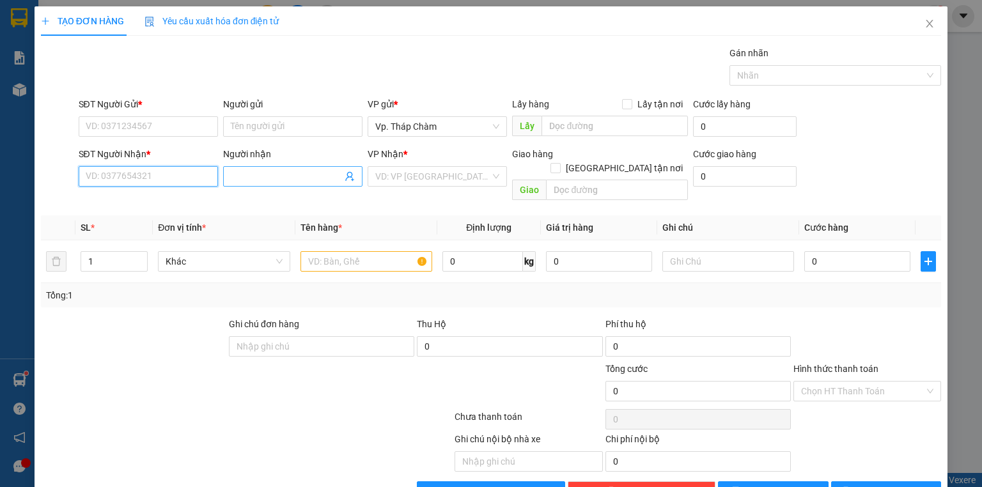
drag, startPoint x: 159, startPoint y: 169, endPoint x: 232, endPoint y: 177, distance: 74.0
click at [159, 170] on input "SĐT Người Nhận *" at bounding box center [148, 176] width 139 height 20
click at [154, 207] on div "0932777427 - CHỊ PHƯỢNG" at bounding box center [147, 201] width 123 height 14
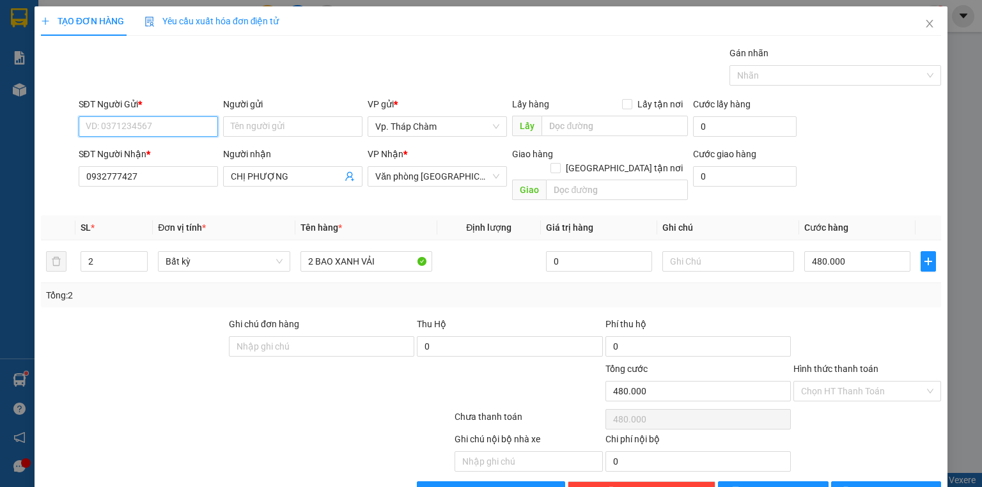
click at [128, 118] on input "SĐT Người Gửi *" at bounding box center [148, 126] width 139 height 20
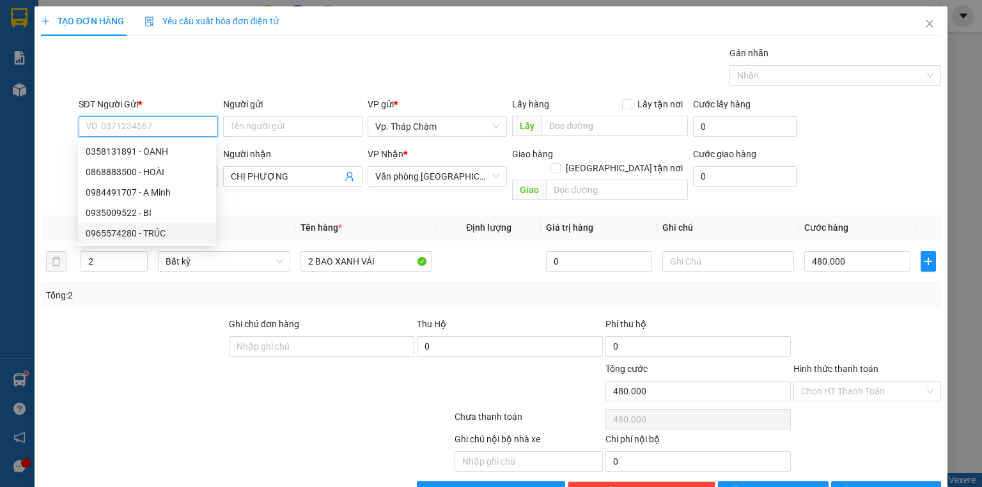
click at [167, 235] on div "0965574280 - TRÚC" at bounding box center [147, 233] width 123 height 14
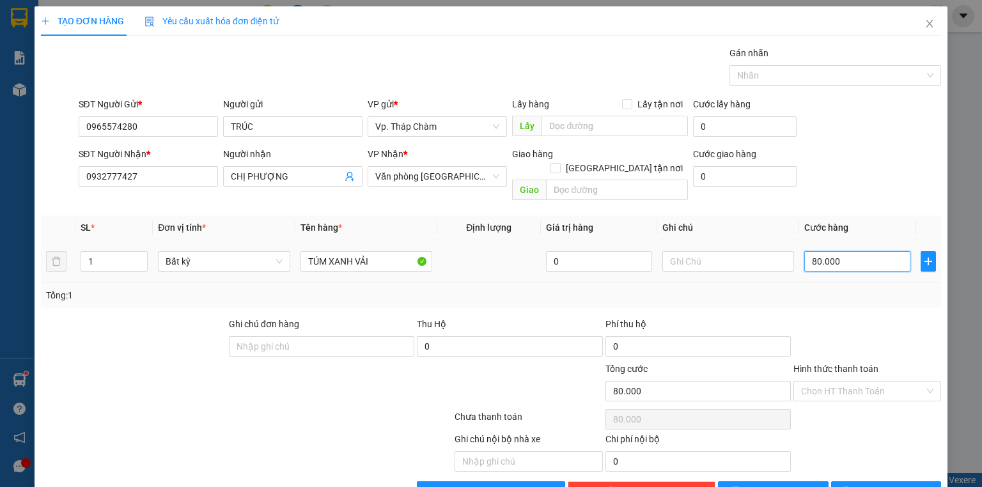
click at [850, 251] on input "80.000" at bounding box center [858, 261] width 106 height 20
click at [830, 276] on div "Transit Pickup Surcharge Ids Transit Deliver Surcharge Ids Transit Deliver Surc…" at bounding box center [491, 274] width 901 height 456
click at [816, 382] on input "Hình thức thanh toán" at bounding box center [862, 391] width 123 height 19
drag, startPoint x: 324, startPoint y: 223, endPoint x: 271, endPoint y: 216, distance: 54.2
click at [271, 241] on tr "1 Bất kỳ TÚM XANH VẢI 0 100.000" at bounding box center [491, 262] width 901 height 43
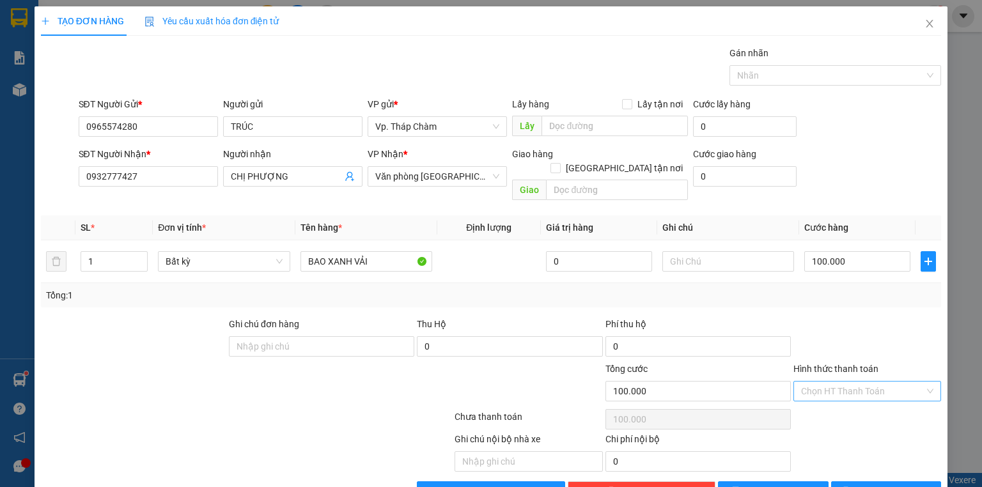
click at [852, 382] on input "Hình thức thanh toán" at bounding box center [862, 391] width 123 height 19
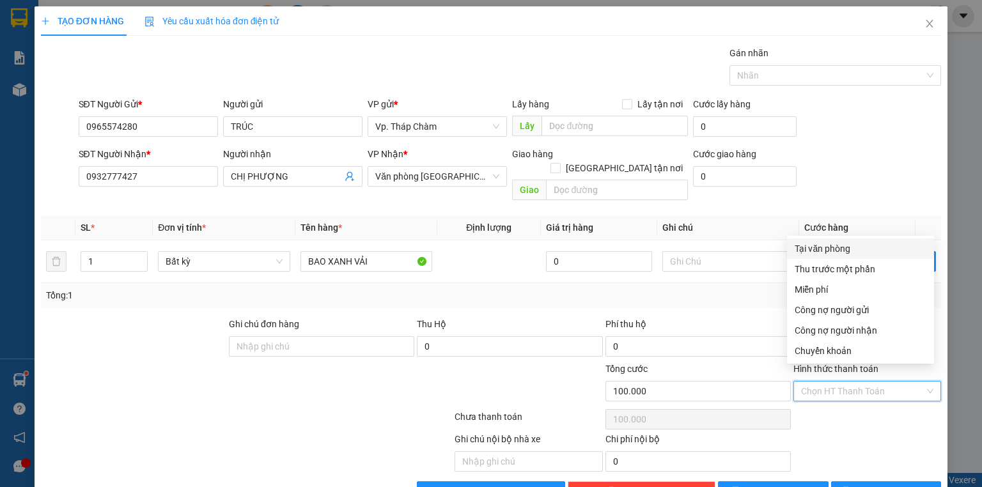
click at [814, 242] on div "Tại văn phòng" at bounding box center [861, 249] width 132 height 14
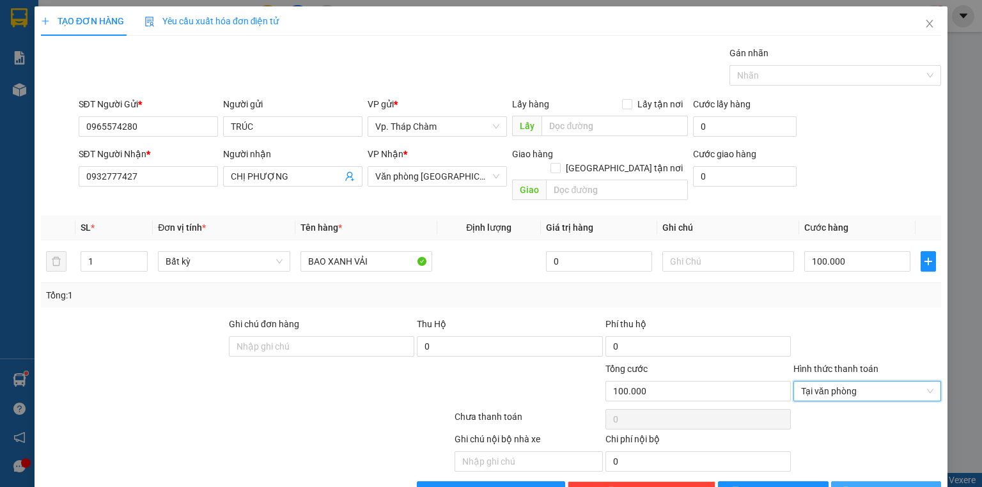
click at [851, 487] on icon "printer" at bounding box center [846, 491] width 9 height 9
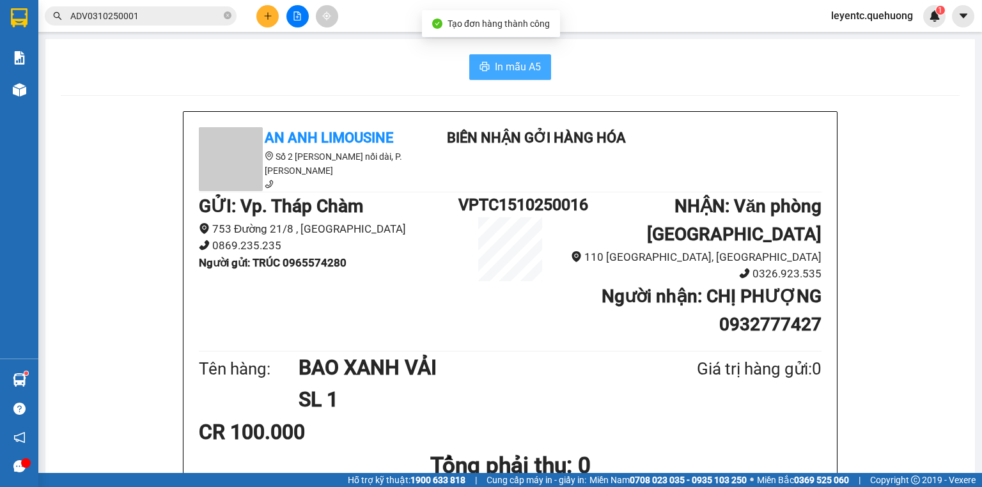
click at [489, 67] on button "In mẫu A5" at bounding box center [510, 67] width 82 height 26
click at [293, 19] on icon "file-add" at bounding box center [297, 16] width 9 height 9
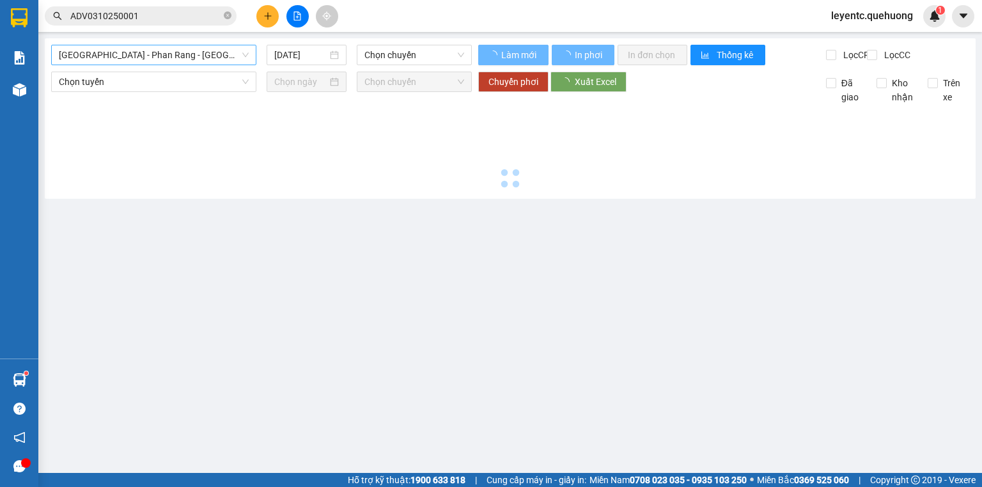
click at [198, 52] on span "[GEOGRAPHIC_DATA] - Phan Rang - [GEOGRAPHIC_DATA]" at bounding box center [154, 54] width 190 height 19
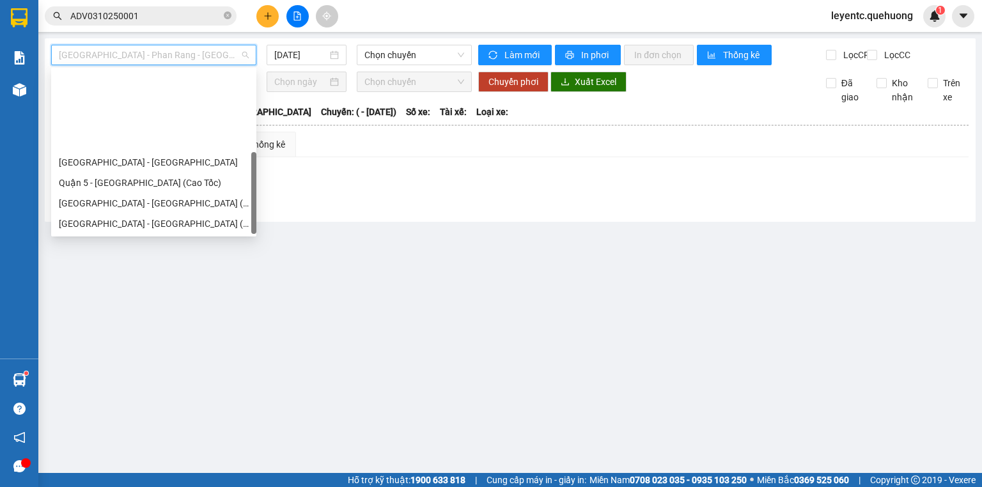
click at [112, 299] on div "Miền Tây - [GEOGRAPHIC_DATA] - [GEOGRAPHIC_DATA]" at bounding box center [154, 306] width 190 height 14
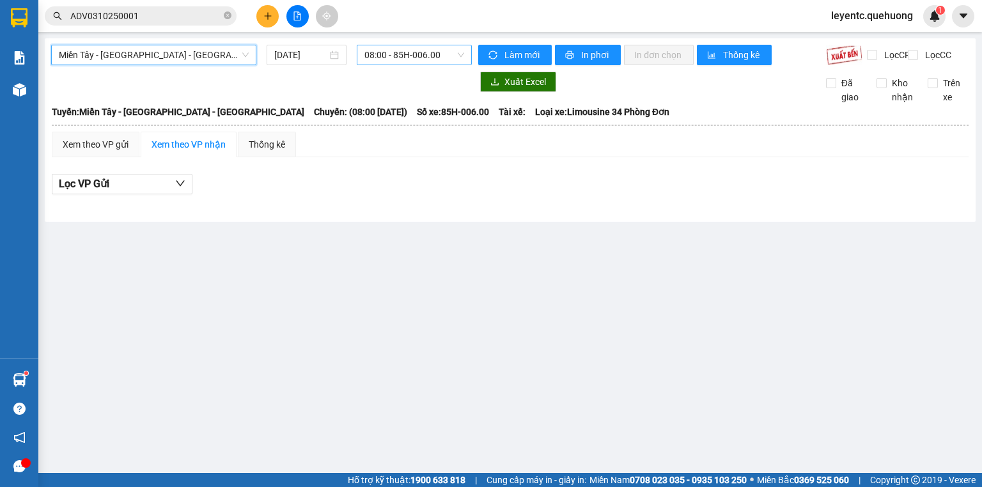
click at [358, 46] on div "08:00 - 85H-006.00" at bounding box center [415, 55] width 116 height 20
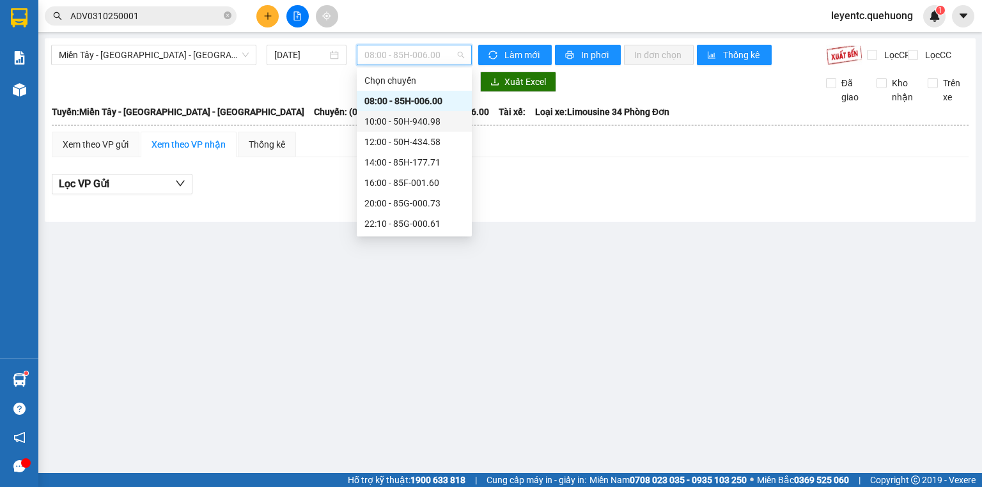
click at [402, 118] on div "10:00 - 50H-940.98" at bounding box center [415, 121] width 100 height 14
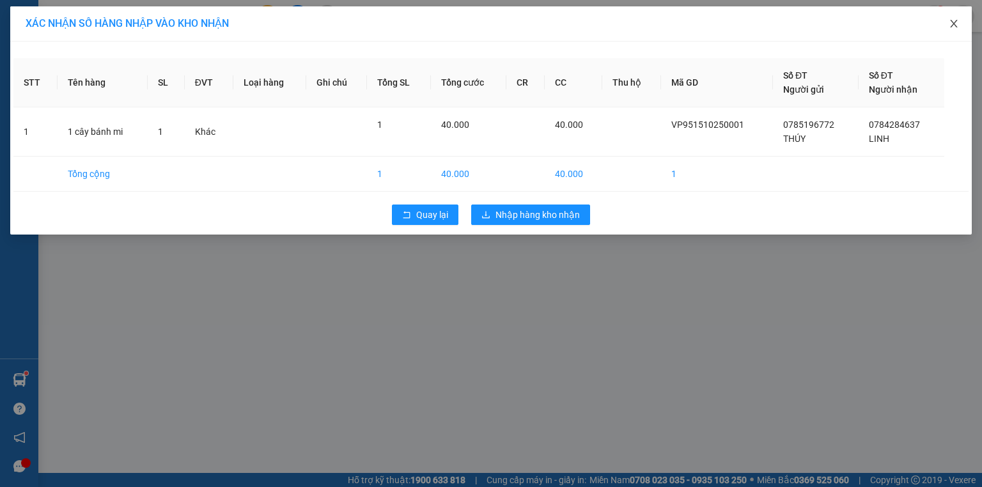
click at [951, 29] on icon "close" at bounding box center [954, 24] width 10 height 10
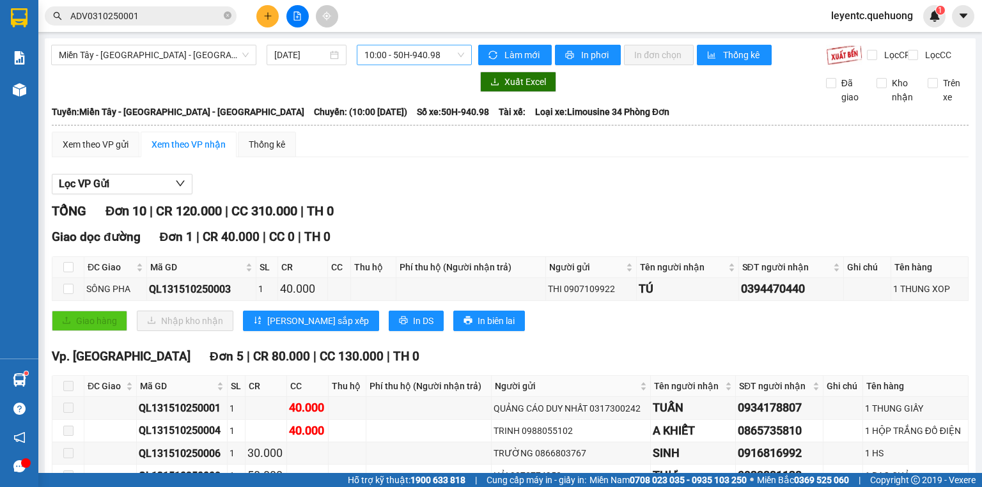
click at [386, 52] on span "10:00 - 50H-940.98" at bounding box center [415, 54] width 100 height 19
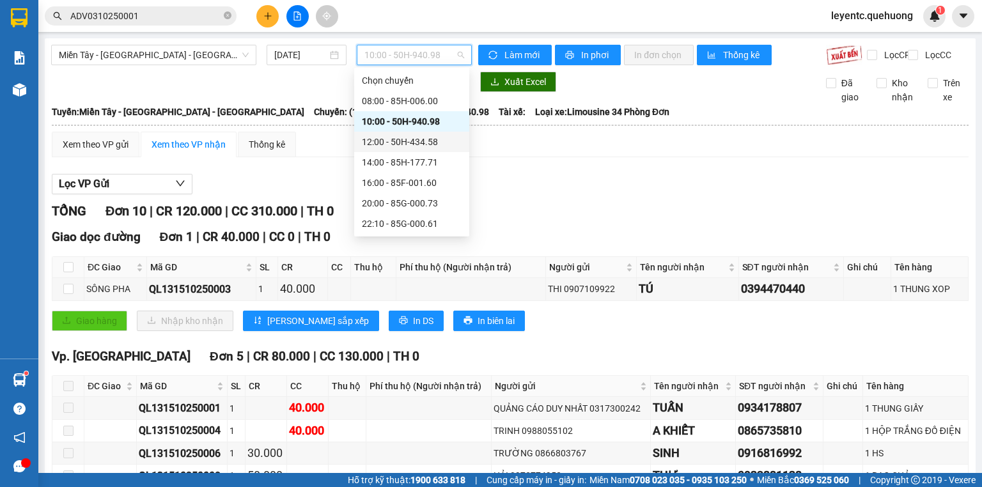
click at [373, 143] on div "12:00 - 50H-434.58" at bounding box center [412, 142] width 100 height 14
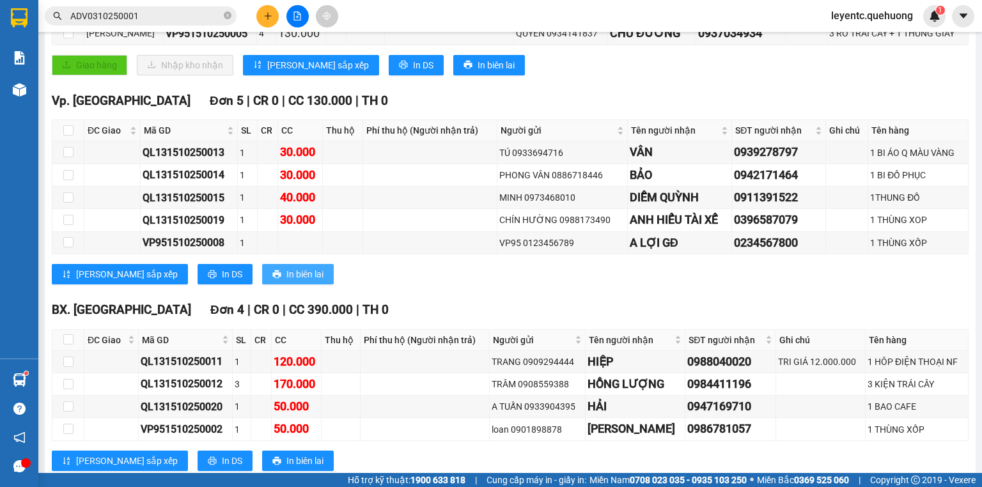
scroll to position [438, 0]
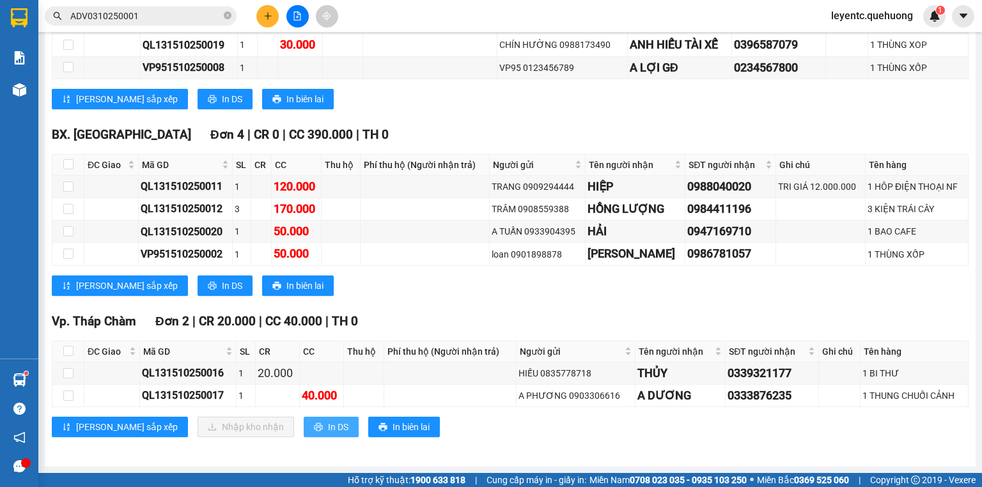
click at [304, 423] on button "In DS" at bounding box center [331, 427] width 55 height 20
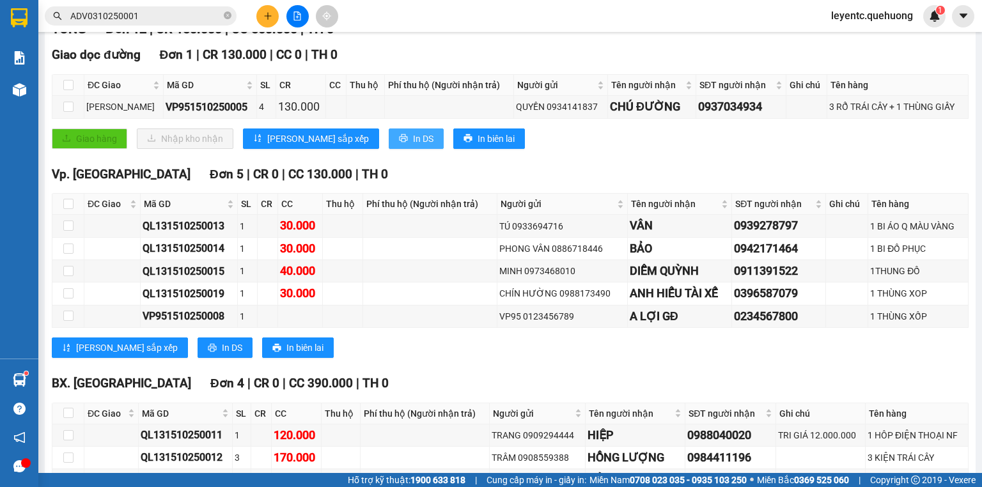
scroll to position [0, 0]
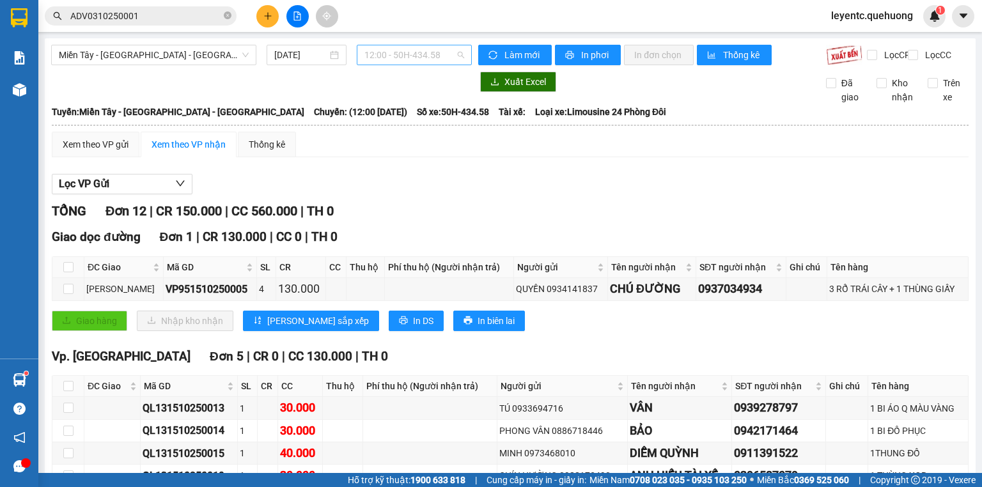
click at [418, 51] on span "12:00 - 50H-434.58" at bounding box center [415, 54] width 100 height 19
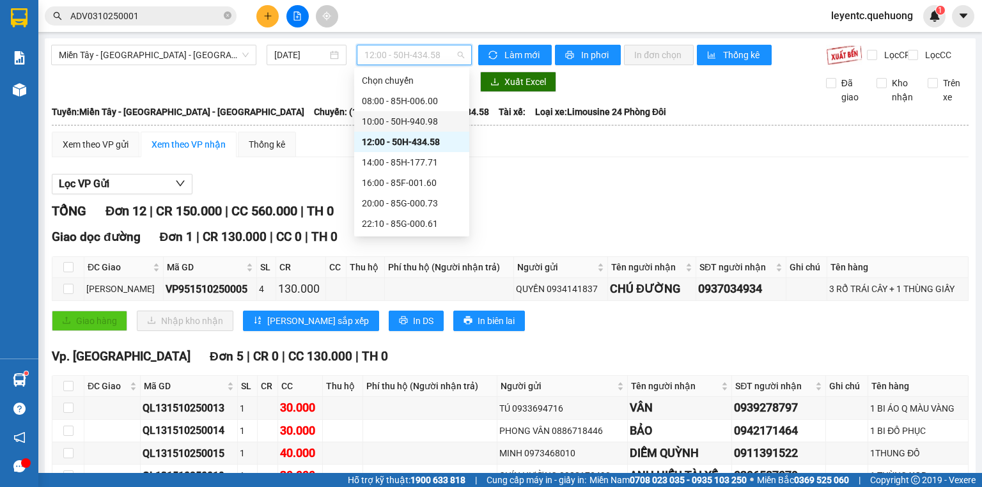
click at [409, 123] on div "10:00 - 50H-940.98" at bounding box center [412, 121] width 100 height 14
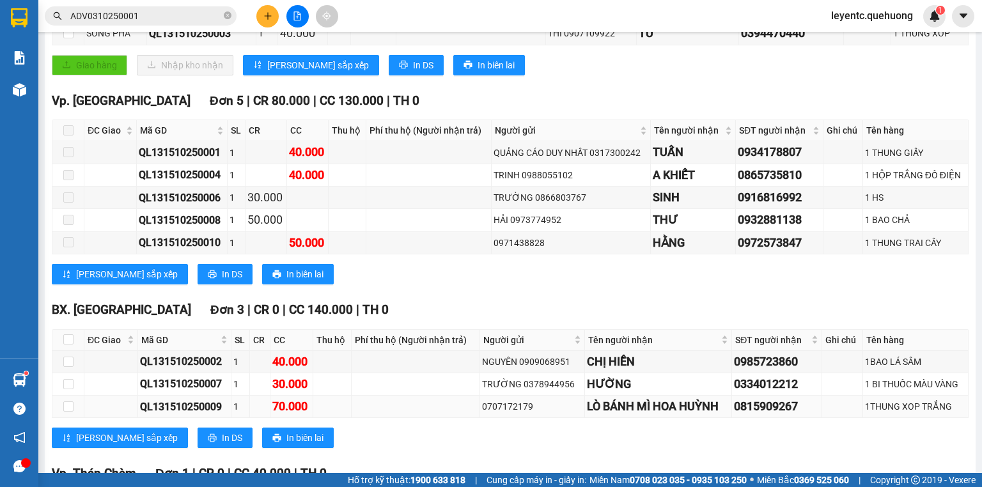
scroll to position [393, 0]
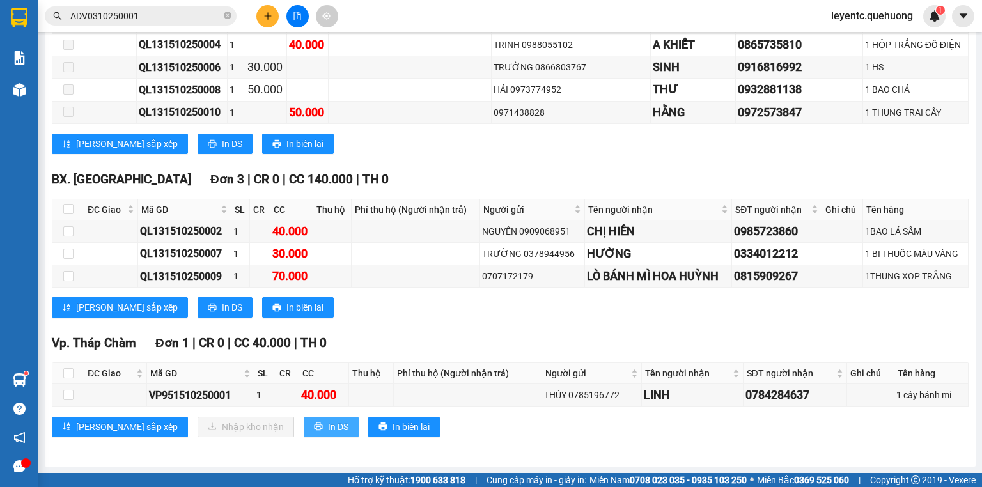
click at [328, 426] on span "In DS" at bounding box center [338, 427] width 20 height 14
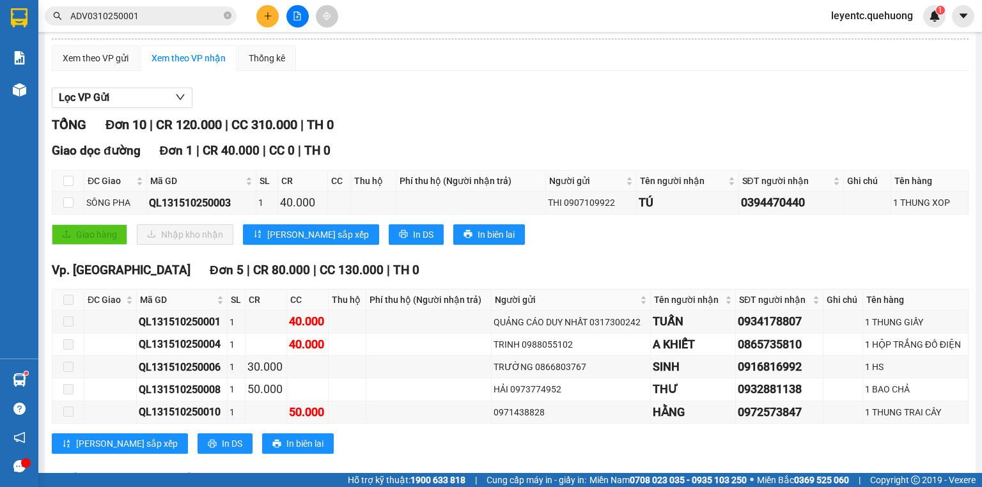
scroll to position [0, 0]
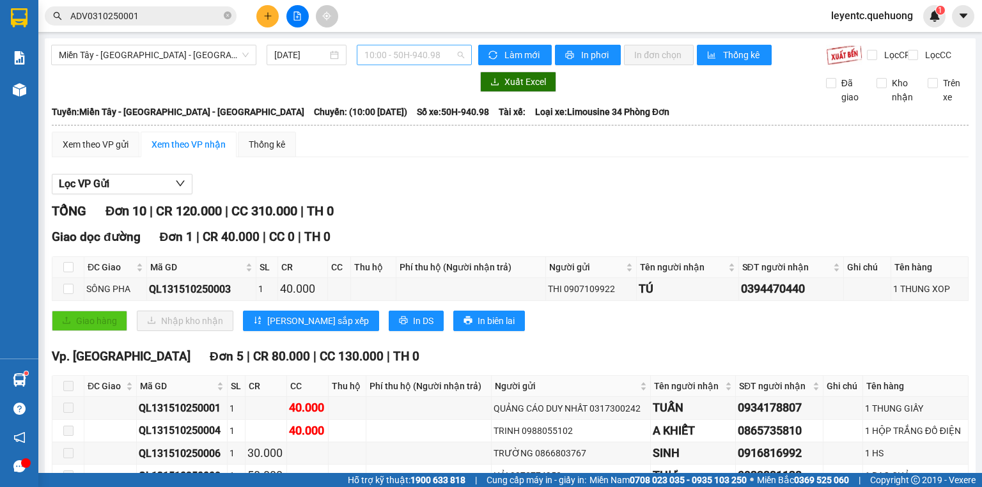
click at [392, 54] on span "10:00 - 50H-940.98" at bounding box center [415, 54] width 100 height 19
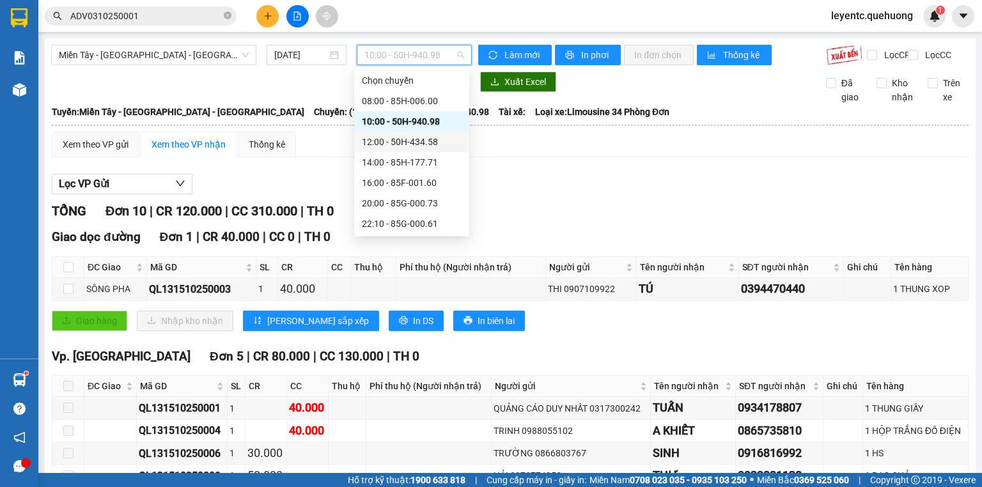
click at [385, 143] on div "12:00 - 50H-434.58" at bounding box center [412, 142] width 100 height 14
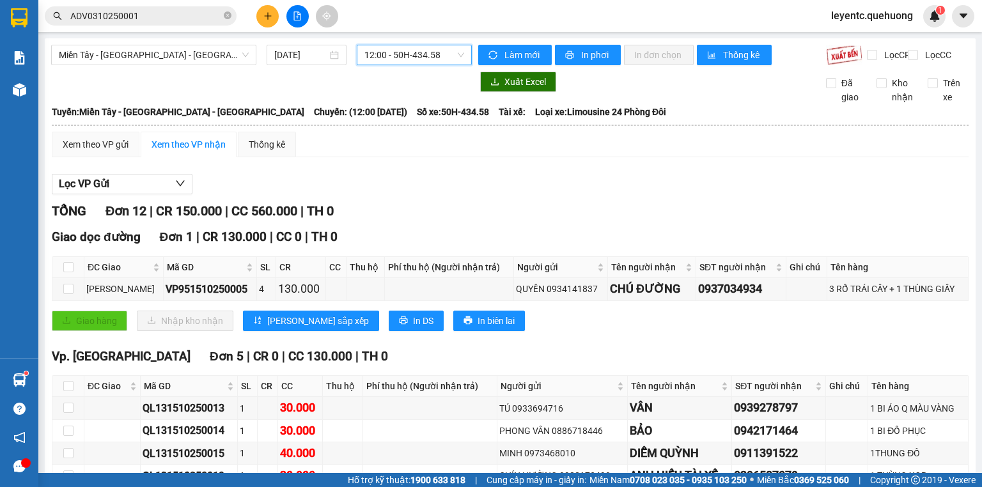
click at [420, 57] on span "12:00 - 50H-434.58" at bounding box center [415, 54] width 100 height 19
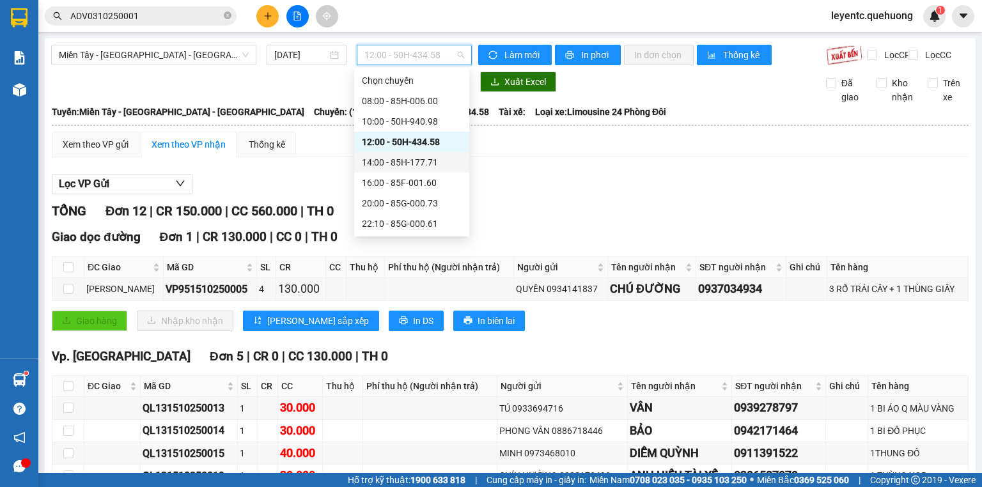
click at [387, 166] on div "14:00 - 85H-177.71" at bounding box center [412, 162] width 100 height 14
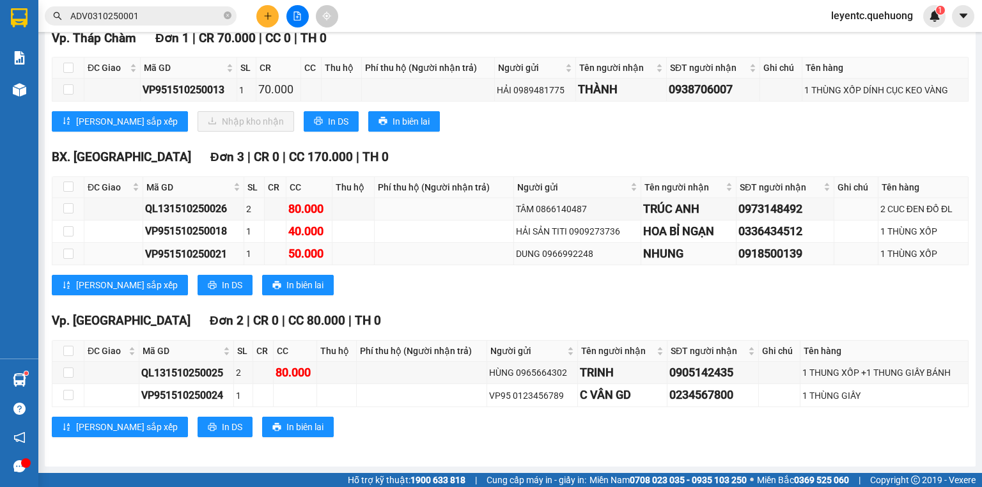
scroll to position [122, 0]
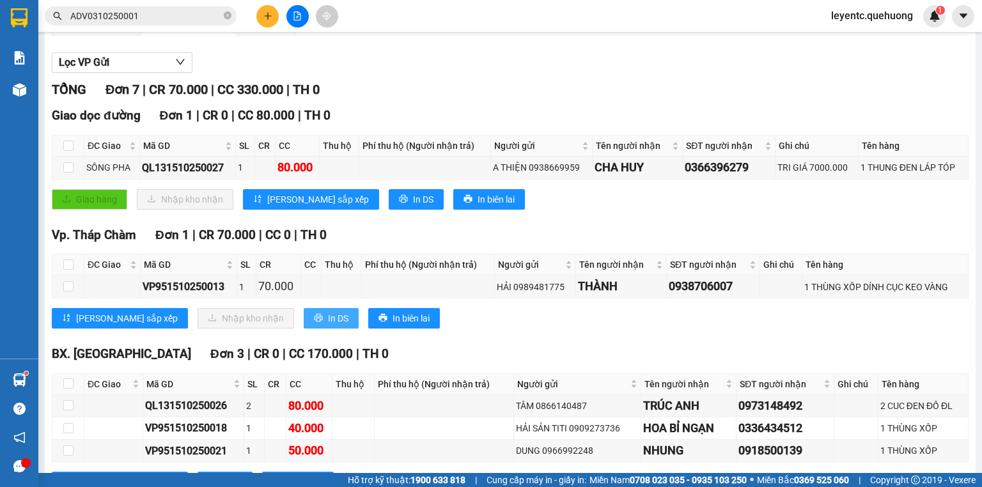
click at [328, 326] on span "In DS" at bounding box center [338, 319] width 20 height 14
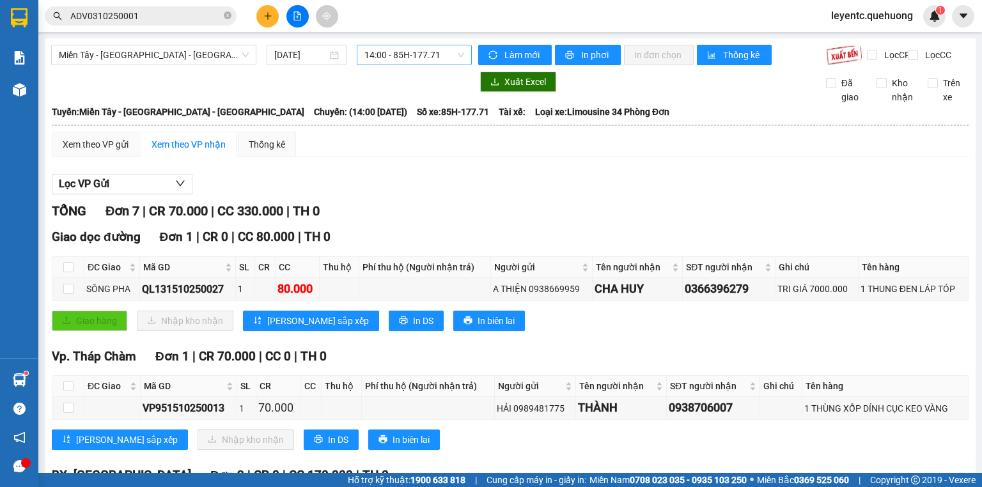
click at [379, 60] on span "14:00 - 85H-177.71" at bounding box center [415, 54] width 100 height 19
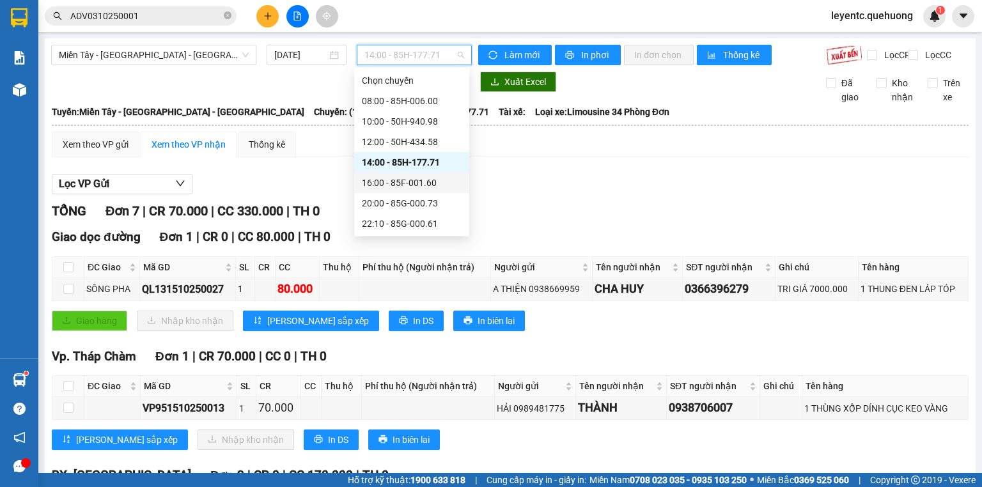
click at [381, 185] on div "16:00 - 85F-001.60" at bounding box center [412, 183] width 100 height 14
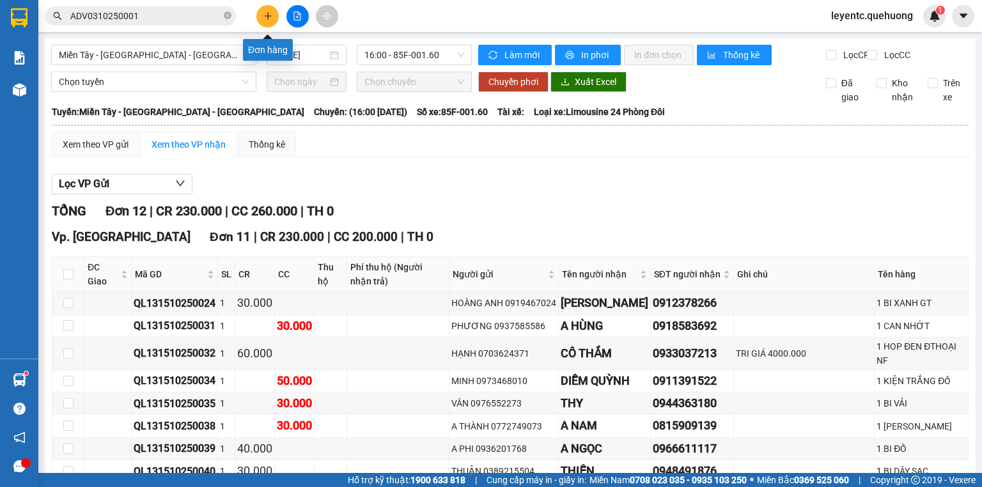
click at [266, 15] on icon "plus" at bounding box center [268, 16] width 9 height 9
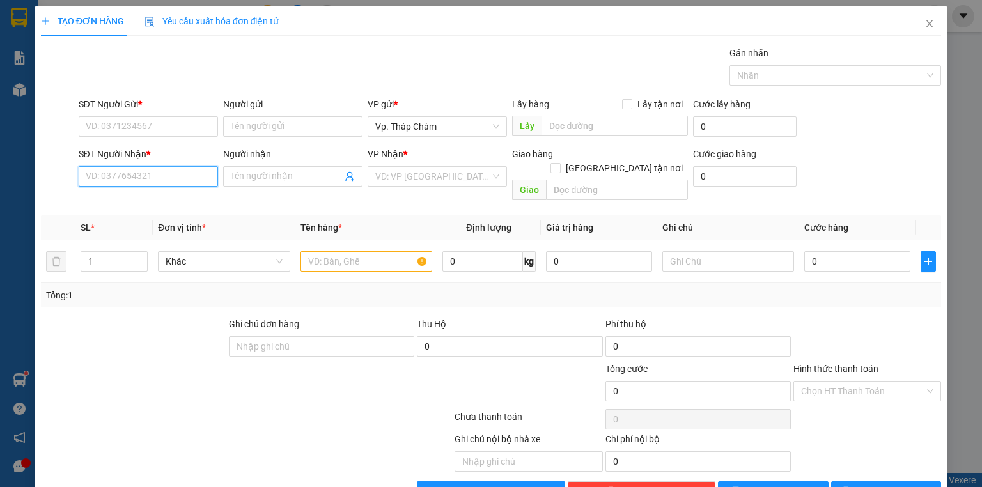
click at [159, 173] on input "SĐT Người Nhận *" at bounding box center [148, 176] width 139 height 20
click at [109, 170] on input "4426" at bounding box center [148, 176] width 139 height 20
click at [122, 197] on div "0909644426 - CHÚ NHỊ" at bounding box center [147, 201] width 123 height 14
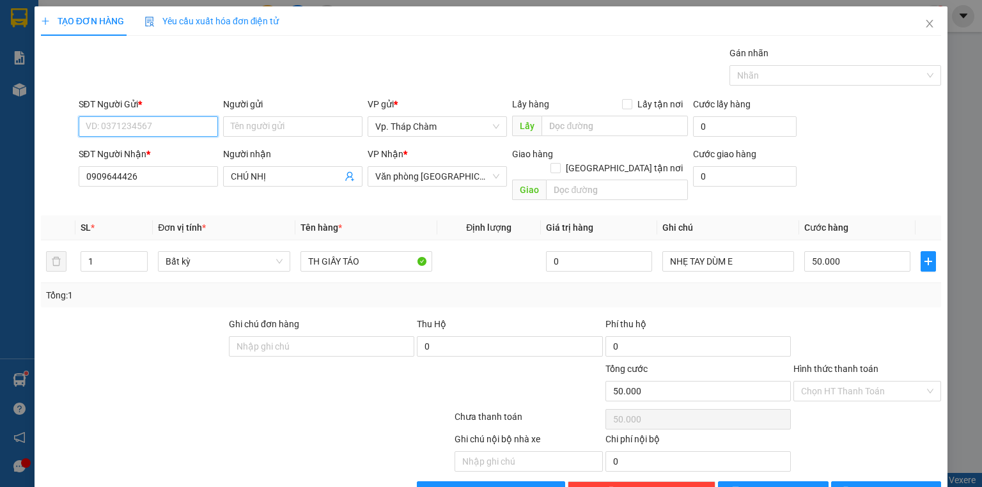
click at [136, 125] on input "SĐT Người Gửi *" at bounding box center [148, 126] width 139 height 20
click at [136, 142] on div "0394077148 - THỦY" at bounding box center [147, 151] width 138 height 20
drag, startPoint x: 849, startPoint y: 363, endPoint x: 849, endPoint y: 354, distance: 9.0
click at [849, 364] on div "Hình thức thanh toán" at bounding box center [868, 371] width 148 height 19
click at [812, 382] on input "Hình thức thanh toán" at bounding box center [862, 391] width 123 height 19
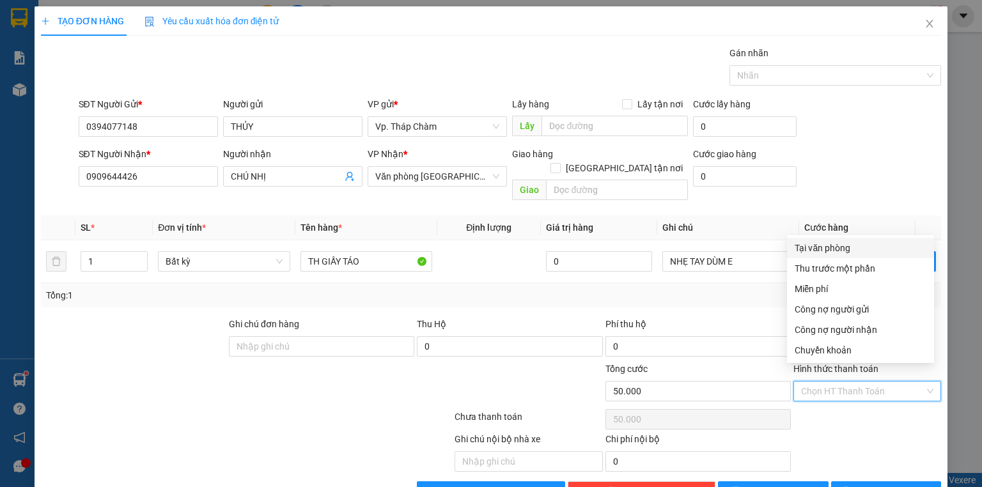
click at [819, 246] on div "Tại văn phòng" at bounding box center [861, 248] width 132 height 14
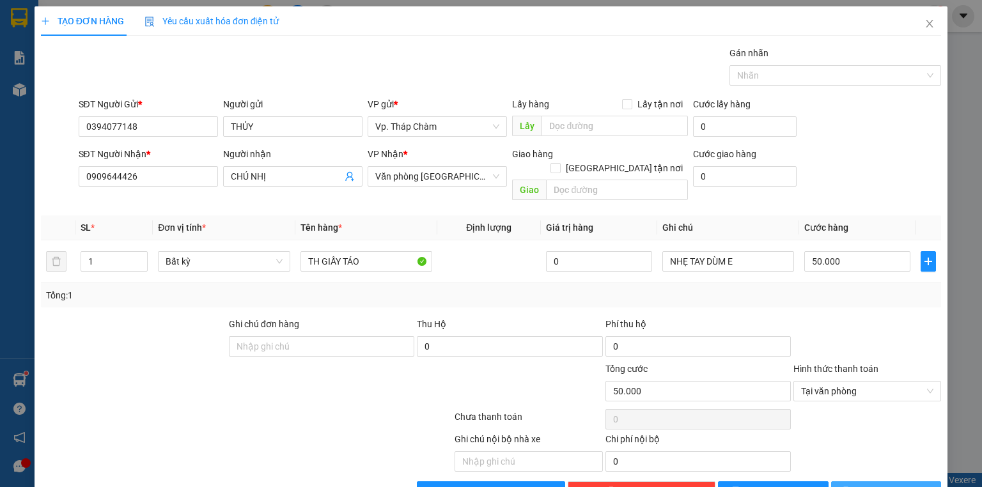
click at [888, 485] on span "[PERSON_NAME] và In" at bounding box center [901, 492] width 90 height 14
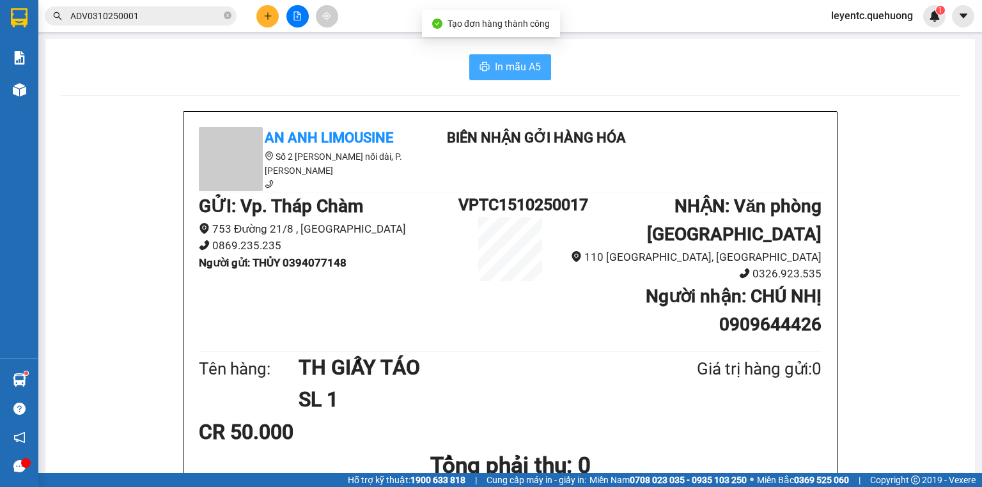
click at [518, 65] on span "In mẫu A5" at bounding box center [518, 67] width 46 height 16
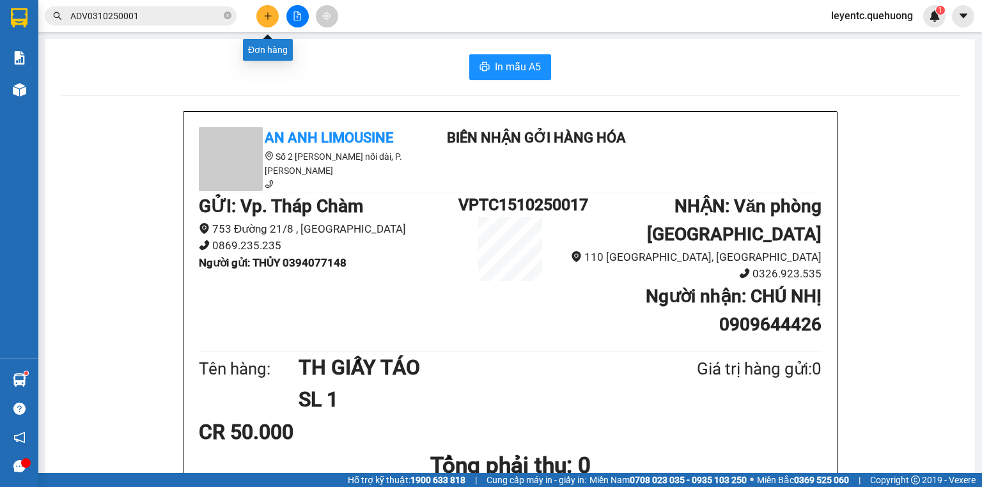
click at [266, 24] on button at bounding box center [267, 16] width 22 height 22
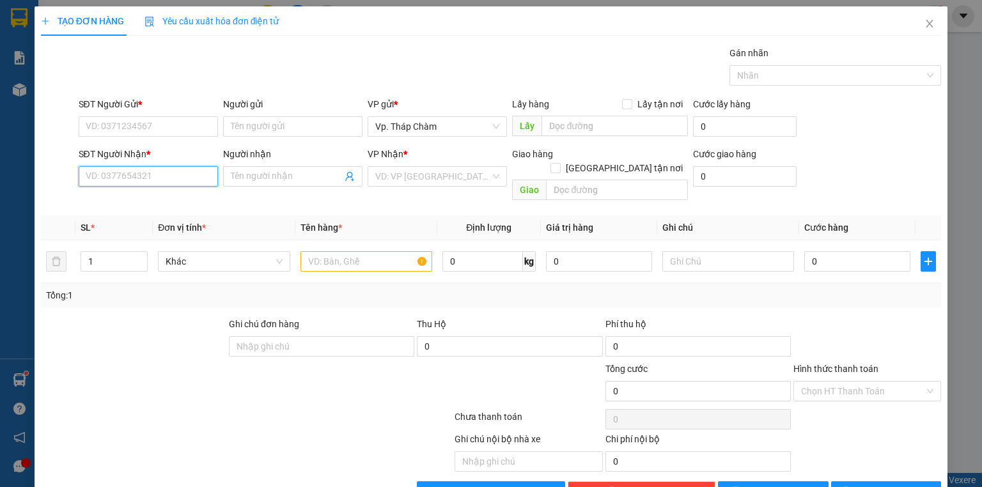
click at [153, 175] on input "SĐT Người Nhận *" at bounding box center [148, 176] width 139 height 20
click at [151, 175] on input "0333595549" at bounding box center [148, 176] width 139 height 20
click at [121, 177] on input "0333595549" at bounding box center [148, 176] width 139 height 20
click at [161, 199] on div "0333593549 - VY" at bounding box center [147, 201] width 123 height 14
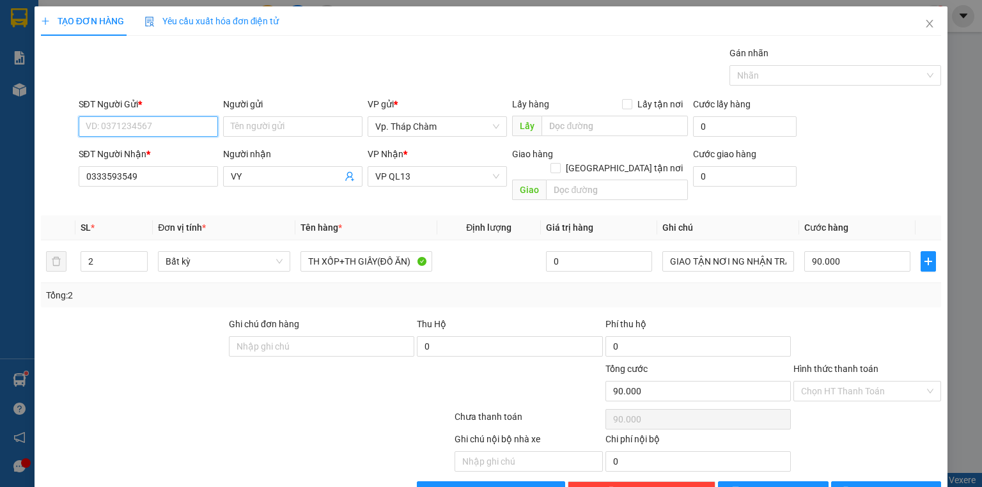
click at [171, 118] on input "SĐT Người Gửi *" at bounding box center [148, 126] width 139 height 20
click at [146, 150] on div "0918653577 - HẠNH" at bounding box center [147, 152] width 123 height 14
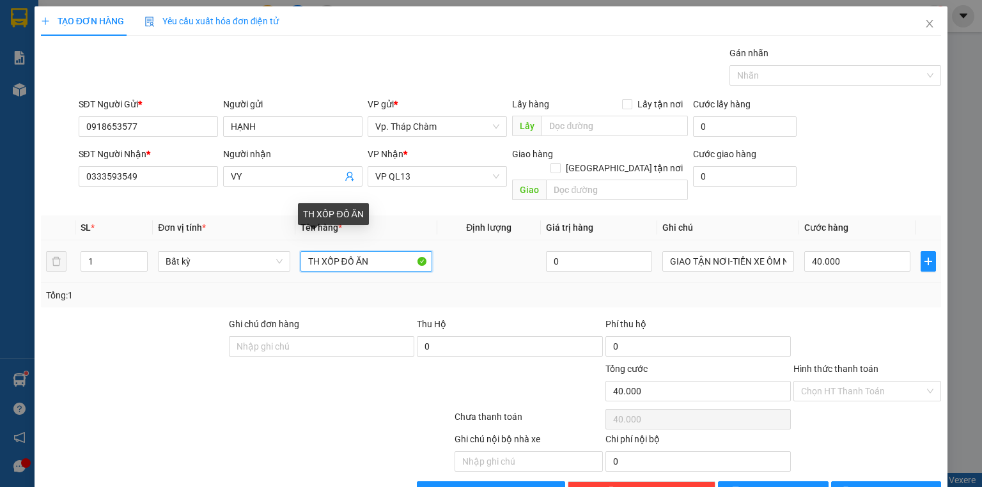
click at [380, 251] on input "TH XỐP ĐỒ ĂN" at bounding box center [367, 261] width 132 height 20
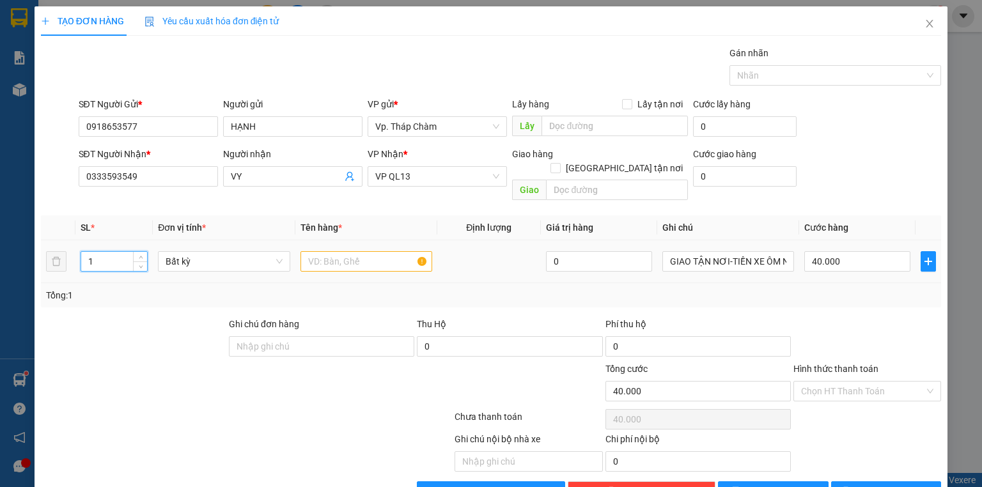
click at [108, 252] on input "1" at bounding box center [114, 261] width 66 height 19
click at [352, 251] on input "text" at bounding box center [367, 261] width 132 height 20
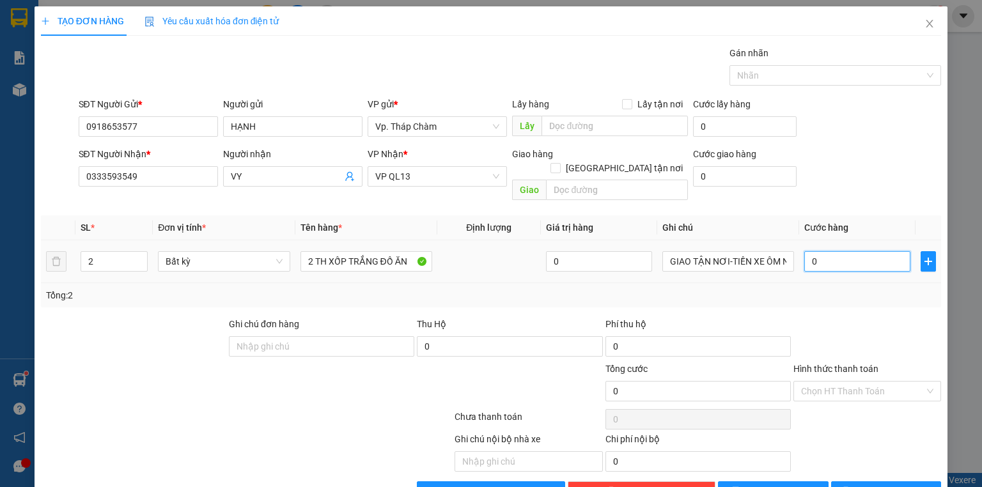
click at [829, 251] on input "0" at bounding box center [858, 261] width 106 height 20
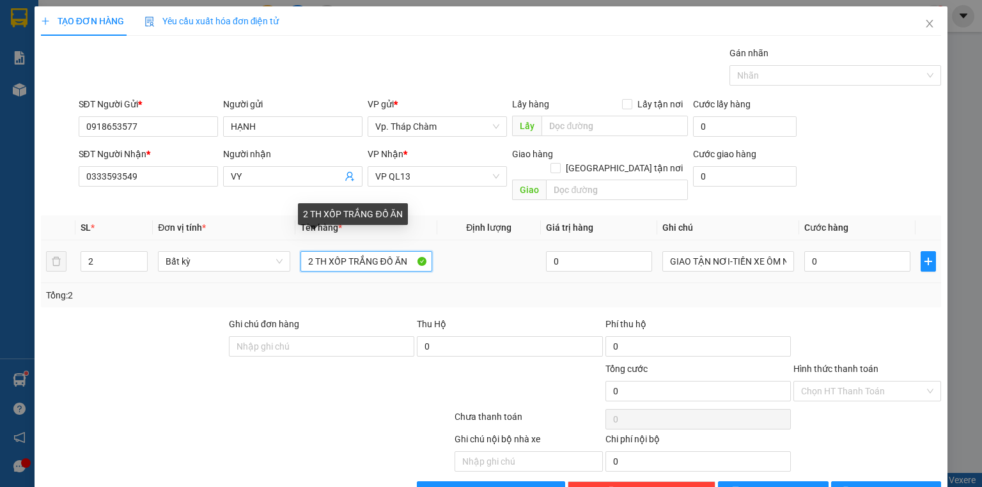
click at [404, 251] on input "2 TH XỐP TRẮNG ĐỒ ĂN" at bounding box center [367, 261] width 132 height 20
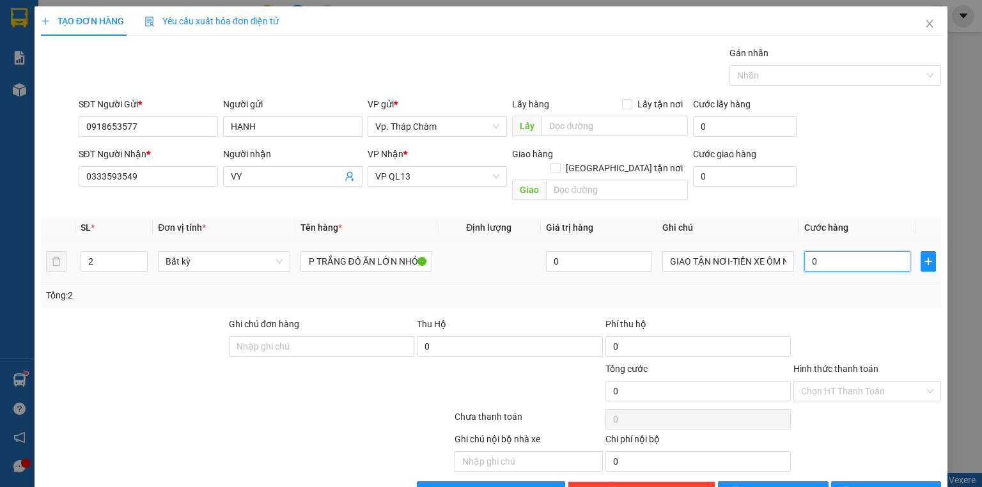
click at [844, 251] on input "0" at bounding box center [858, 261] width 106 height 20
click at [837, 317] on div at bounding box center [868, 339] width 150 height 45
click at [828, 382] on input "Hình thức thanh toán" at bounding box center [862, 391] width 123 height 19
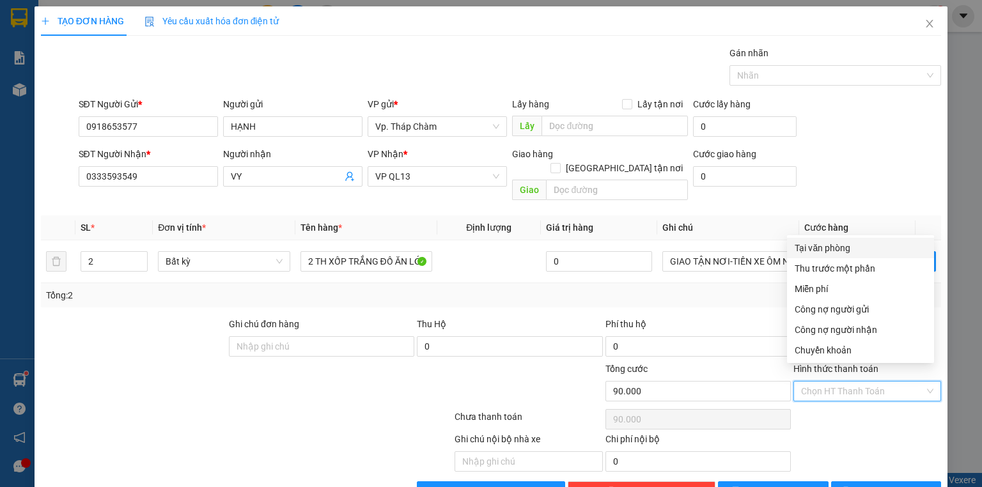
click at [837, 246] on div "Tại văn phòng" at bounding box center [861, 248] width 132 height 14
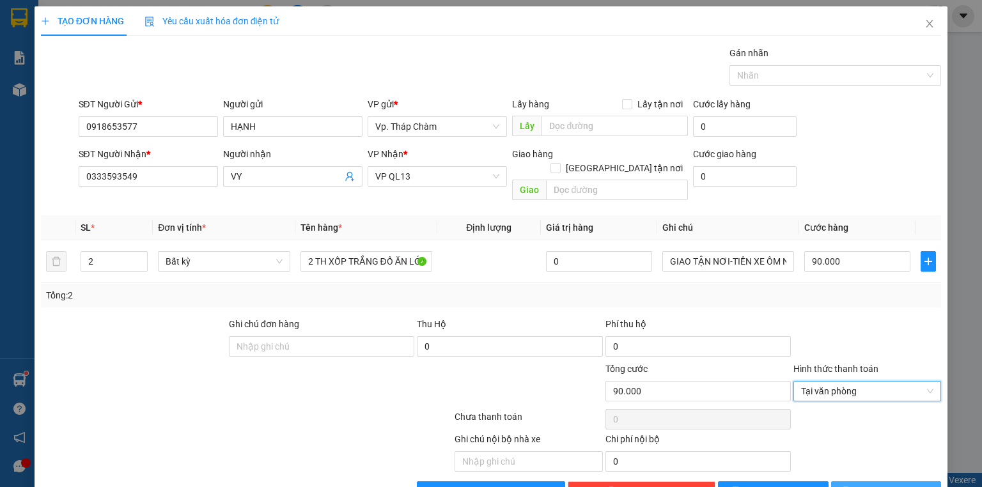
click at [870, 485] on span "[PERSON_NAME] và In" at bounding box center [901, 492] width 90 height 14
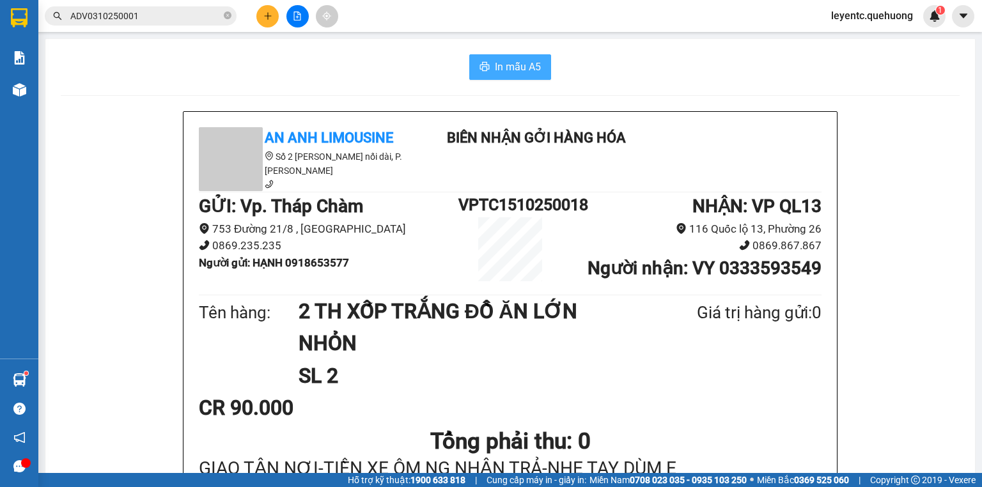
click at [495, 64] on span "In mẫu A5" at bounding box center [518, 67] width 46 height 16
click at [701, 182] on div "An Anh Limousine Số 2 Nguyễn Tri Phương nối dài, P. Văn Hải Biên nhận gởi hàng …" at bounding box center [510, 159] width 628 height 65
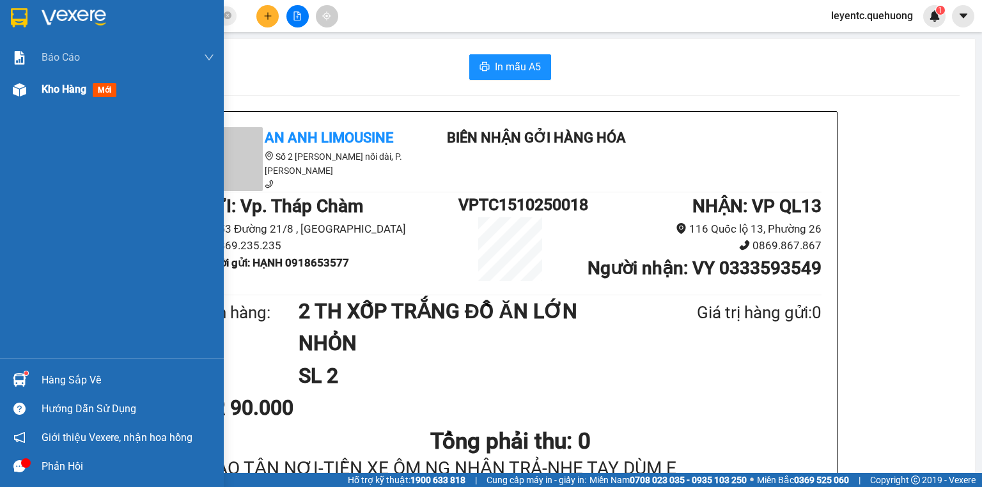
click at [28, 92] on div at bounding box center [19, 90] width 22 height 22
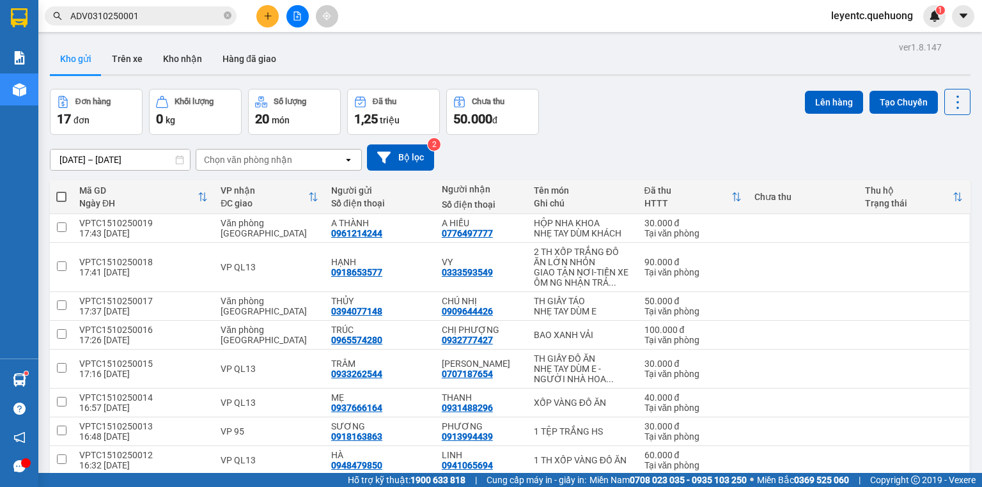
drag, startPoint x: 500, startPoint y: 151, endPoint x: 443, endPoint y: 192, distance: 70.1
click at [500, 152] on div "13/10/2025 – 15/10/2025 Press the down arrow key to interact with the calendar …" at bounding box center [510, 158] width 921 height 26
click at [891, 230] on icon at bounding box center [895, 228] width 9 height 9
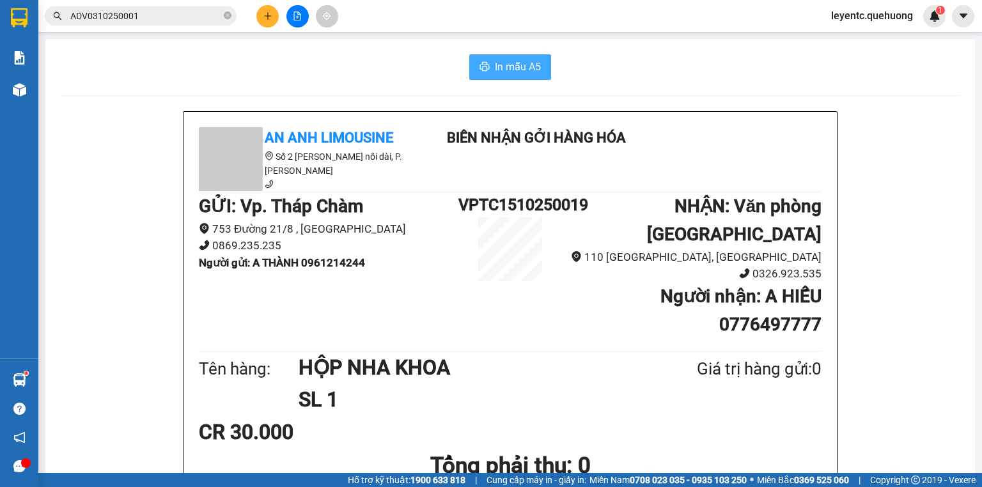
click at [512, 70] on span "In mẫu A5" at bounding box center [518, 67] width 46 height 16
click at [274, 16] on button at bounding box center [267, 16] width 22 height 22
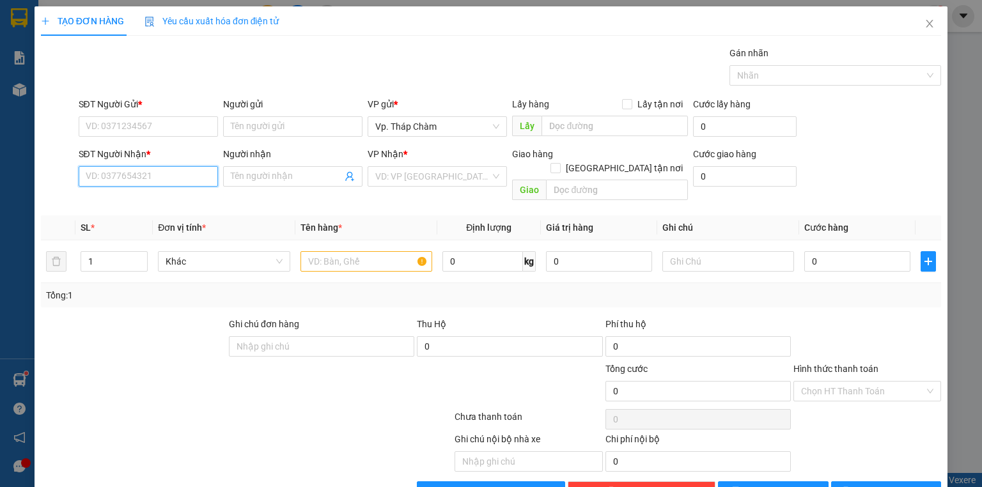
click at [175, 171] on input "SĐT Người Nhận *" at bounding box center [148, 176] width 139 height 20
click at [174, 134] on input "SĐT Người Gửi *" at bounding box center [148, 126] width 139 height 20
click at [162, 182] on input "SĐT Người Nhận *" at bounding box center [148, 176] width 139 height 20
click at [152, 200] on div "0968137347 - THUẬN" at bounding box center [147, 201] width 123 height 14
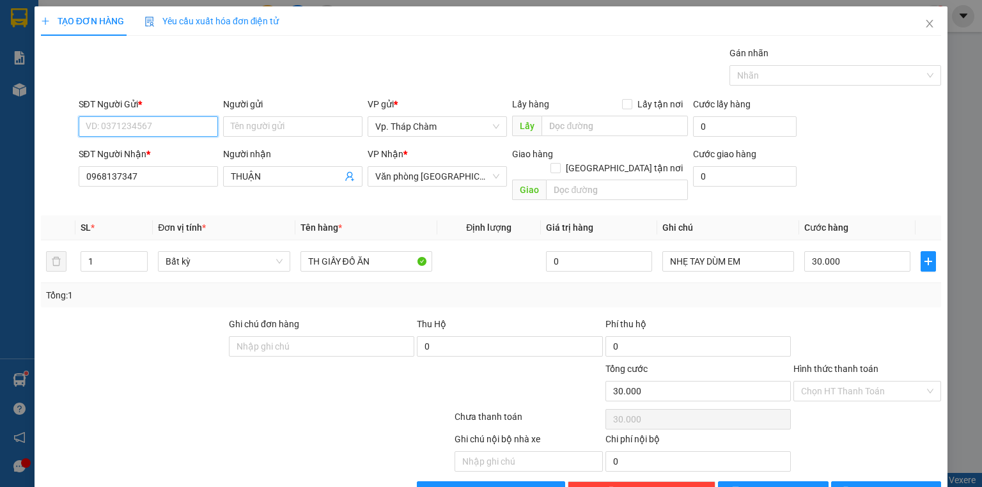
click at [169, 128] on input "SĐT Người Gửi *" at bounding box center [148, 126] width 139 height 20
click at [173, 152] on div "0944700657 - VŨ" at bounding box center [149, 152] width 126 height 14
click at [162, 125] on input "0944700657" at bounding box center [148, 126] width 139 height 20
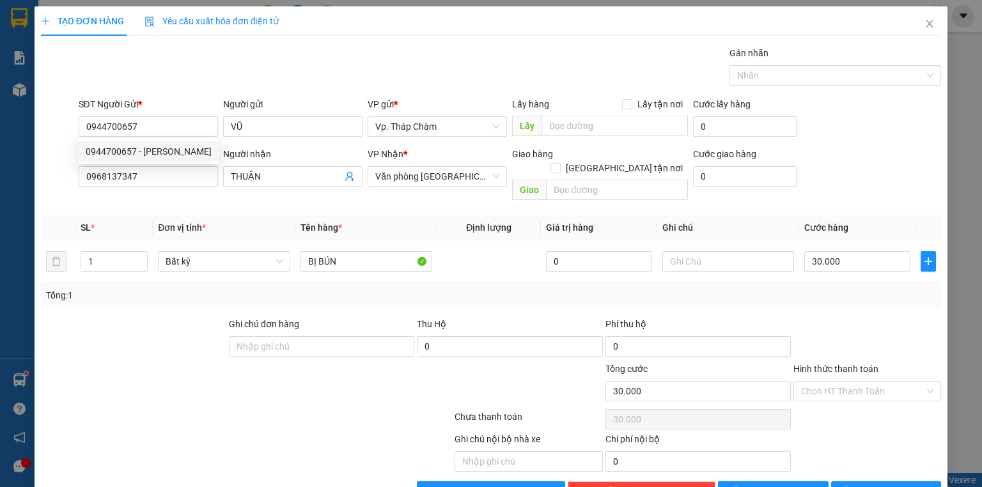
click at [202, 94] on div "Transit Pickup Surcharge Ids Transit Deliver Surcharge Ids Transit Deliver Surc…" at bounding box center [491, 274] width 901 height 456
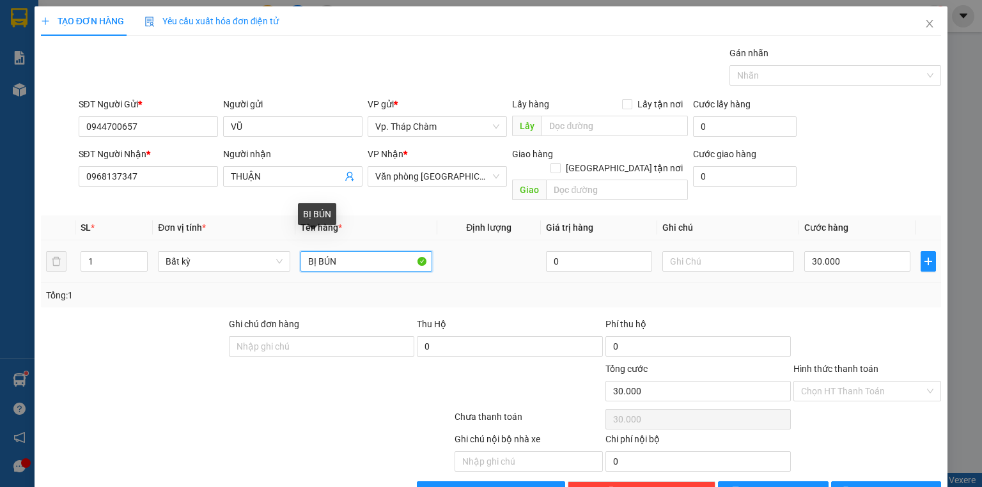
click at [367, 251] on input "BỊ BÚN" at bounding box center [367, 261] width 132 height 20
click at [128, 252] on input "1" at bounding box center [114, 261] width 66 height 19
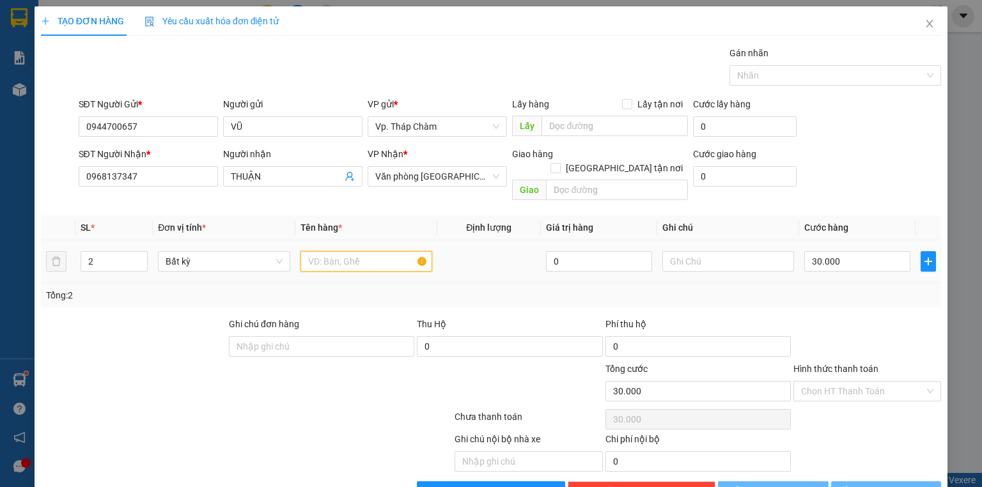
click at [390, 251] on input "text" at bounding box center [367, 261] width 132 height 20
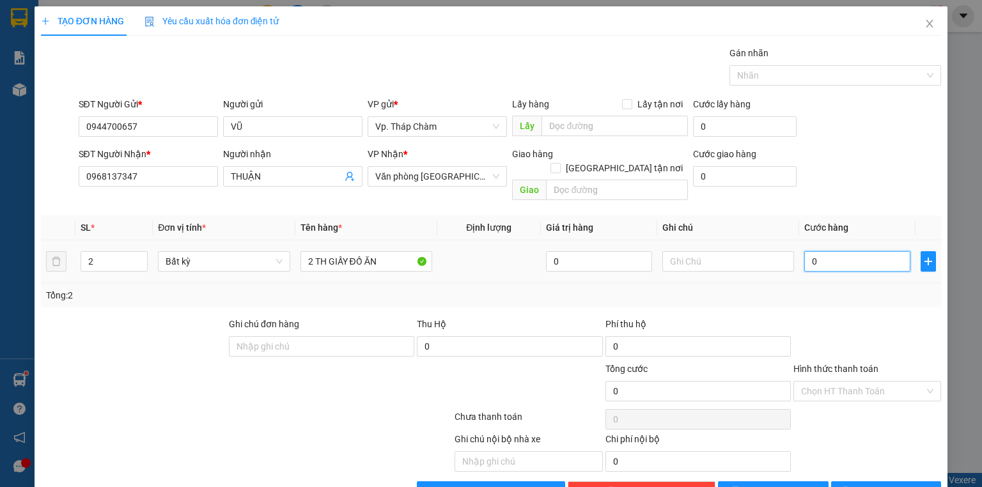
click at [816, 251] on input "0" at bounding box center [858, 261] width 106 height 20
drag, startPoint x: 825, startPoint y: 300, endPoint x: 822, endPoint y: 388, distance: 87.7
click at [824, 302] on div "Transit Pickup Surcharge Ids Transit Deliver Surcharge Ids Transit Deliver Surc…" at bounding box center [491, 274] width 901 height 456
click at [821, 382] on input "Hình thức thanh toán" at bounding box center [862, 391] width 123 height 19
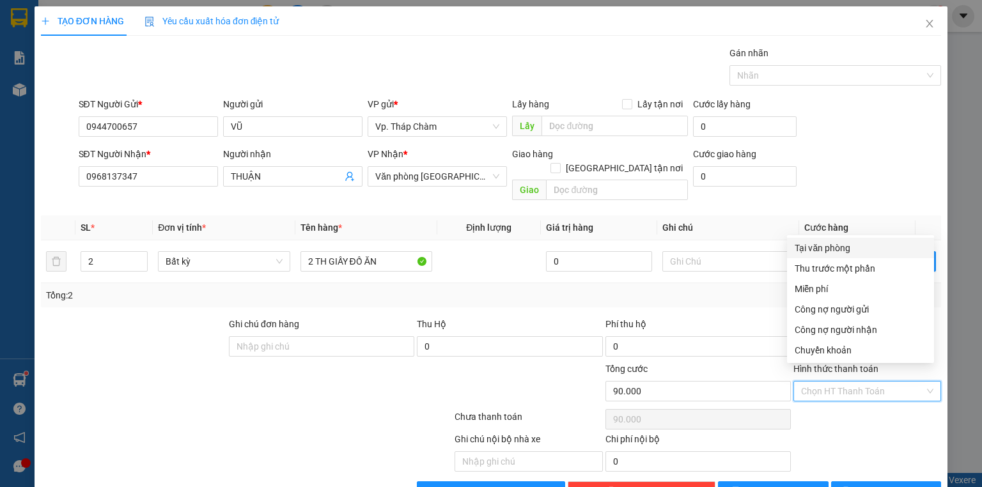
click at [838, 249] on div "Tại văn phòng" at bounding box center [861, 248] width 132 height 14
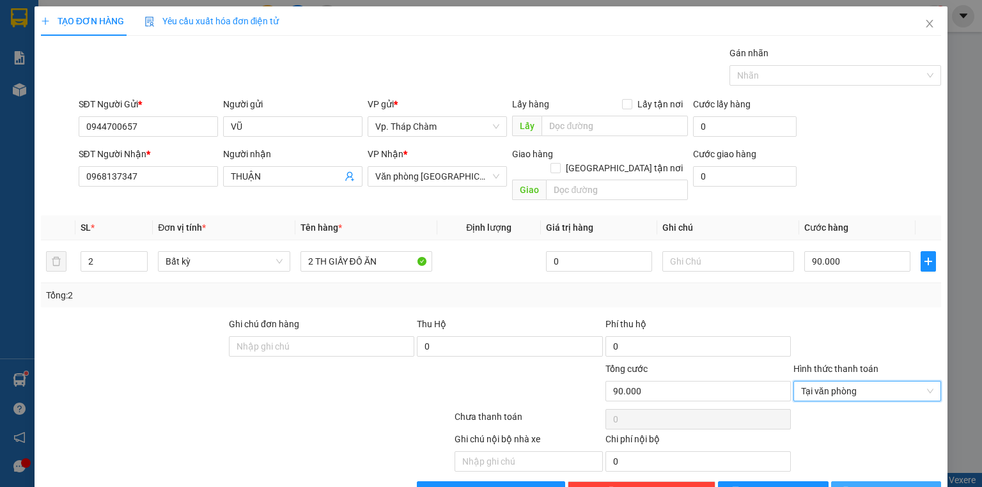
click at [850, 487] on icon "printer" at bounding box center [846, 491] width 8 height 8
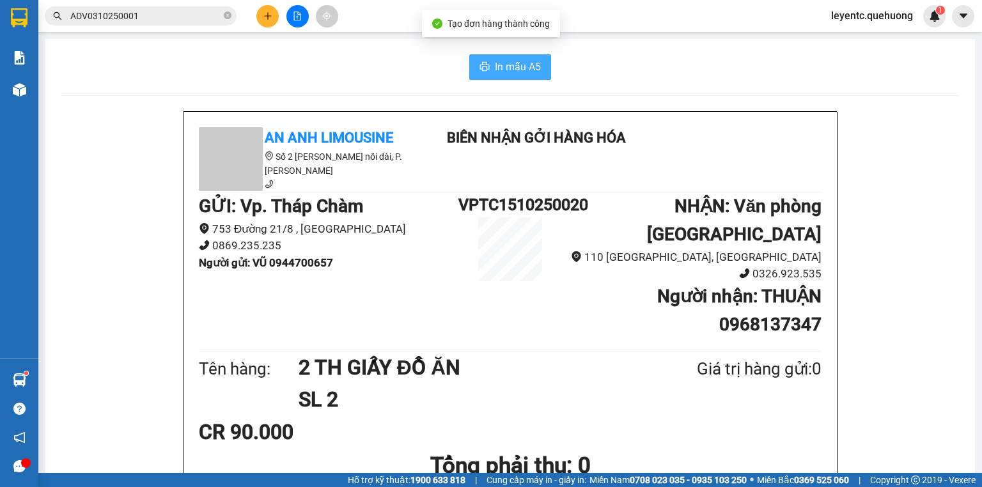
click at [501, 61] on span "In mẫu A5" at bounding box center [518, 67] width 46 height 16
click at [649, 71] on div "In mẫu A5" at bounding box center [510, 67] width 899 height 26
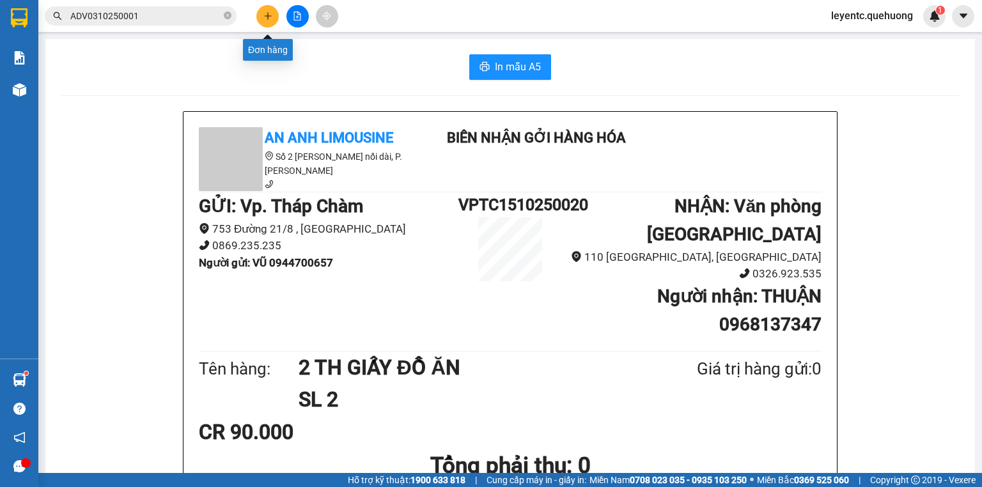
click at [263, 20] on button at bounding box center [267, 16] width 22 height 22
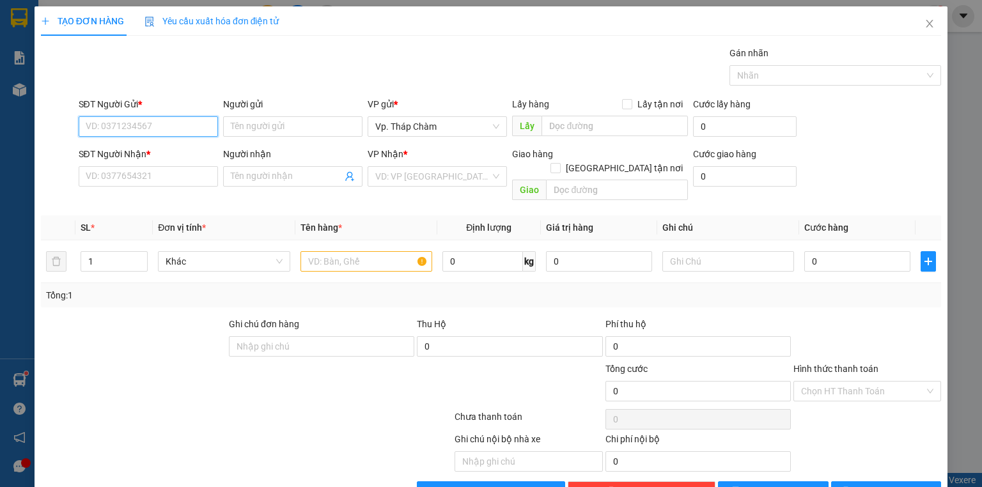
paste input "0944700657"
click at [164, 150] on div "0944700657 - VŨ" at bounding box center [149, 152] width 126 height 14
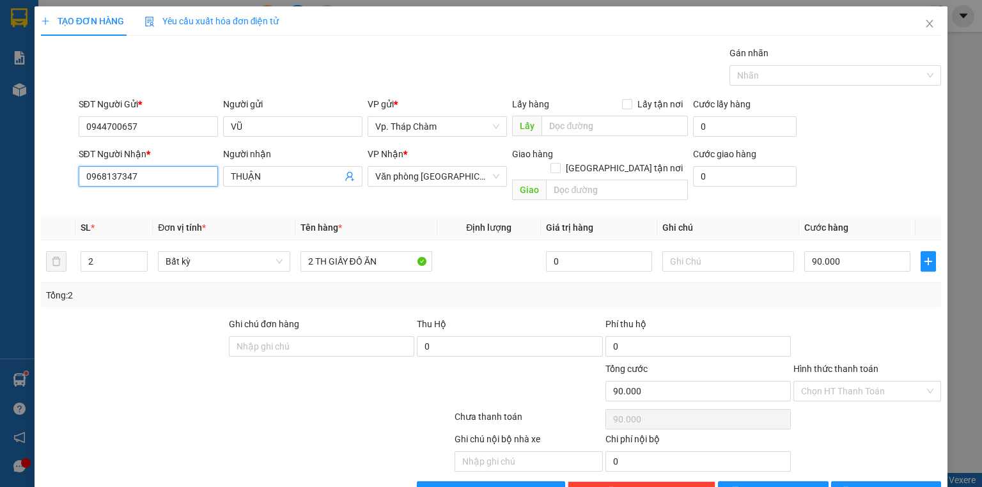
click at [168, 177] on input "0968137347" at bounding box center [148, 176] width 139 height 20
click at [157, 220] on div "0388558852 - HUY" at bounding box center [147, 222] width 123 height 14
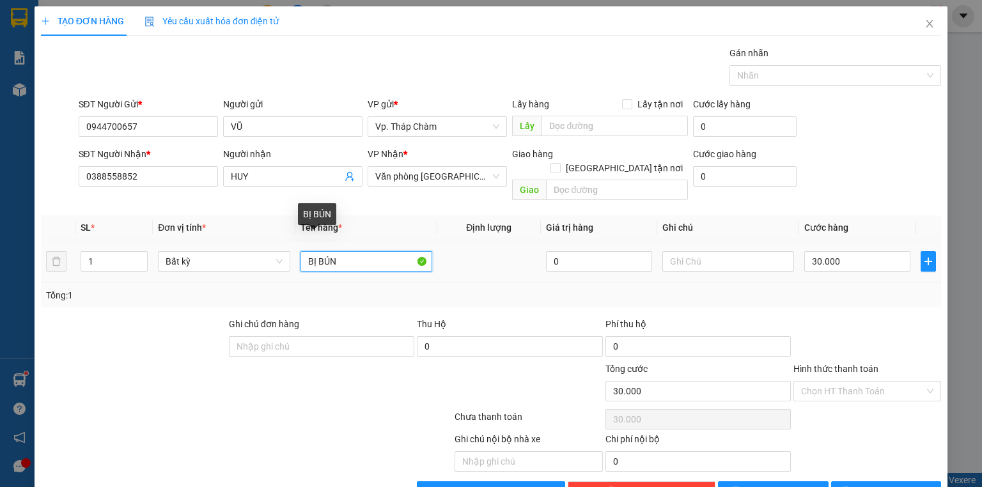
click at [340, 251] on input "BỊ BÚN" at bounding box center [367, 261] width 132 height 20
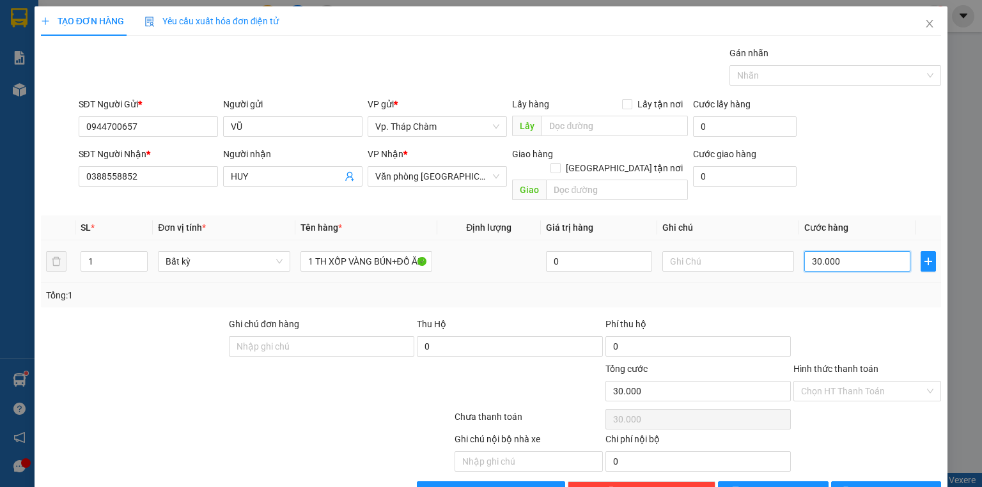
click at [856, 251] on input "30.000" at bounding box center [858, 261] width 106 height 20
click at [844, 252] on input "50" at bounding box center [858, 261] width 106 height 20
click at [836, 317] on div at bounding box center [868, 339] width 150 height 45
click at [851, 382] on input "Hình thức thanh toán" at bounding box center [862, 391] width 123 height 19
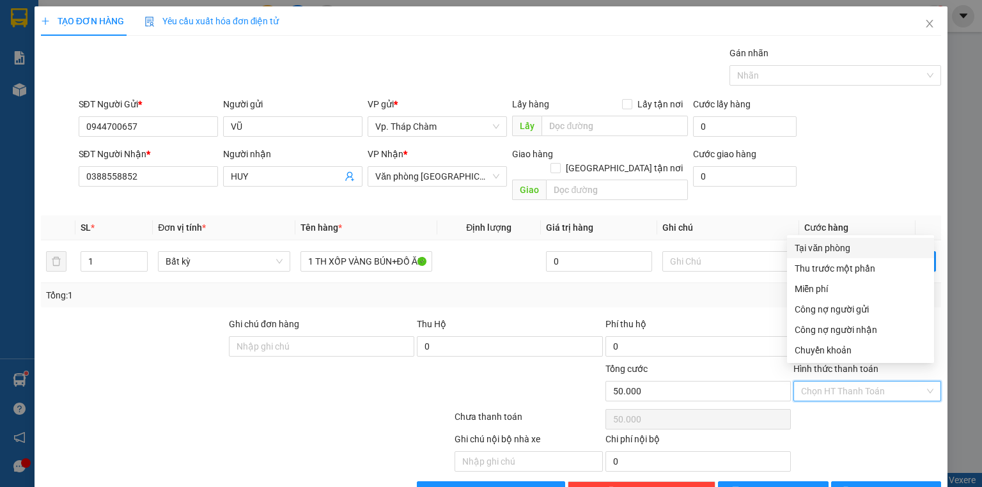
click at [846, 248] on div "Tại văn phòng" at bounding box center [861, 248] width 132 height 14
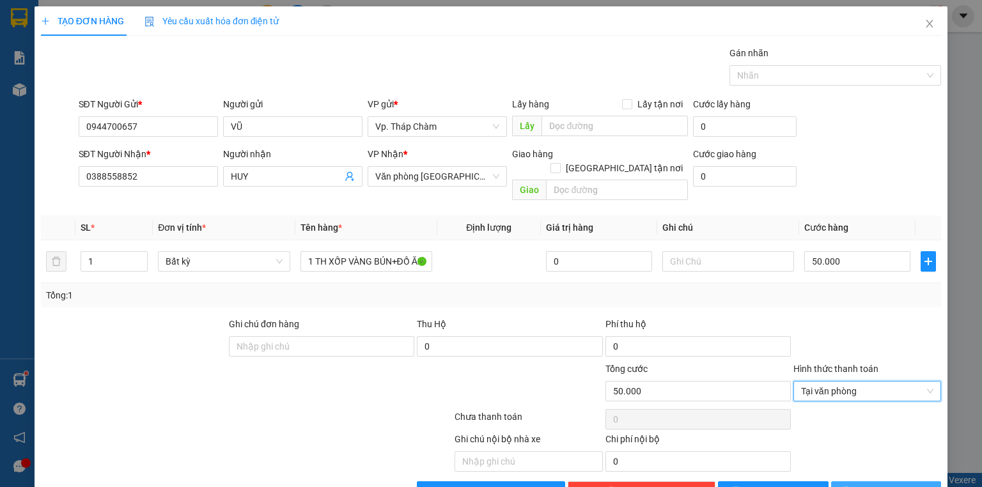
drag, startPoint x: 868, startPoint y: 480, endPoint x: 868, endPoint y: 472, distance: 8.3
click at [868, 485] on span "[PERSON_NAME] và In" at bounding box center [901, 492] width 90 height 14
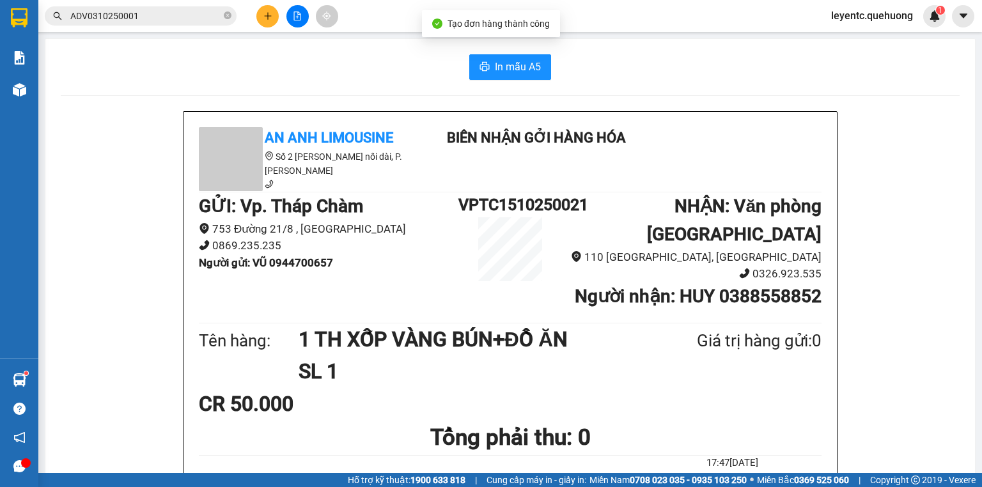
click at [518, 61] on span "In mẫu A5" at bounding box center [518, 67] width 46 height 16
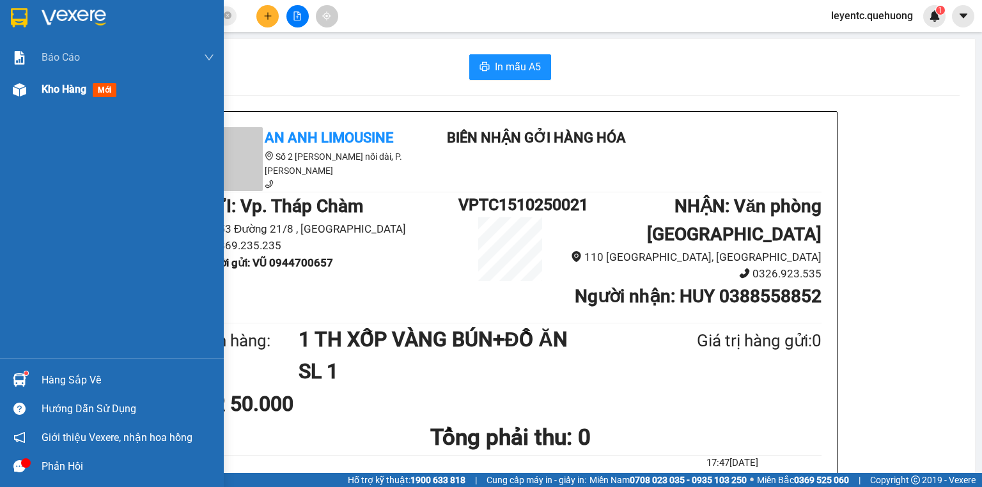
click at [42, 88] on span "Kho hàng" at bounding box center [64, 89] width 45 height 12
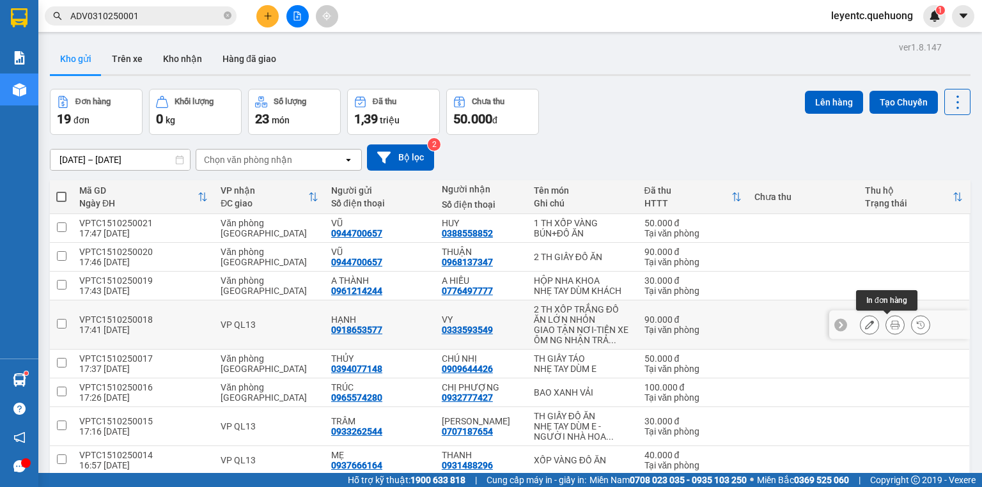
click at [891, 324] on icon at bounding box center [895, 324] width 9 height 9
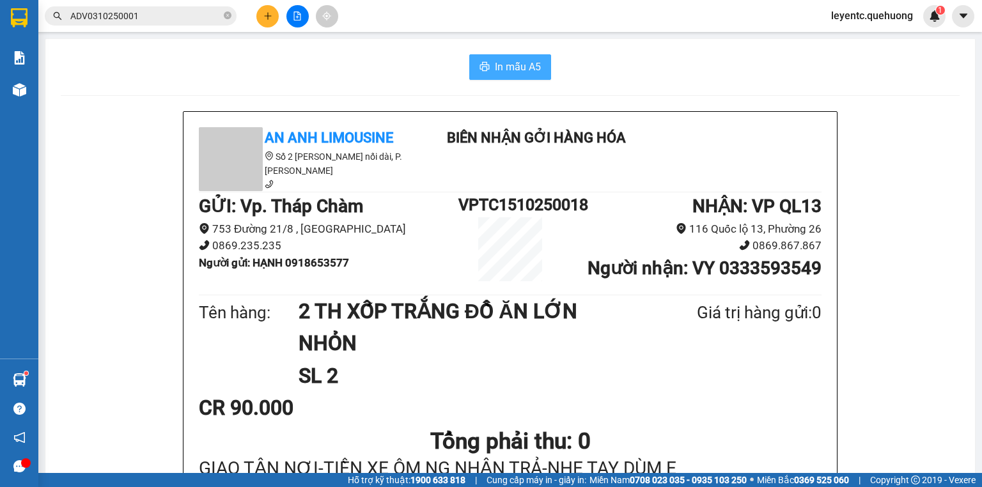
click at [501, 69] on span "In mẫu A5" at bounding box center [518, 67] width 46 height 16
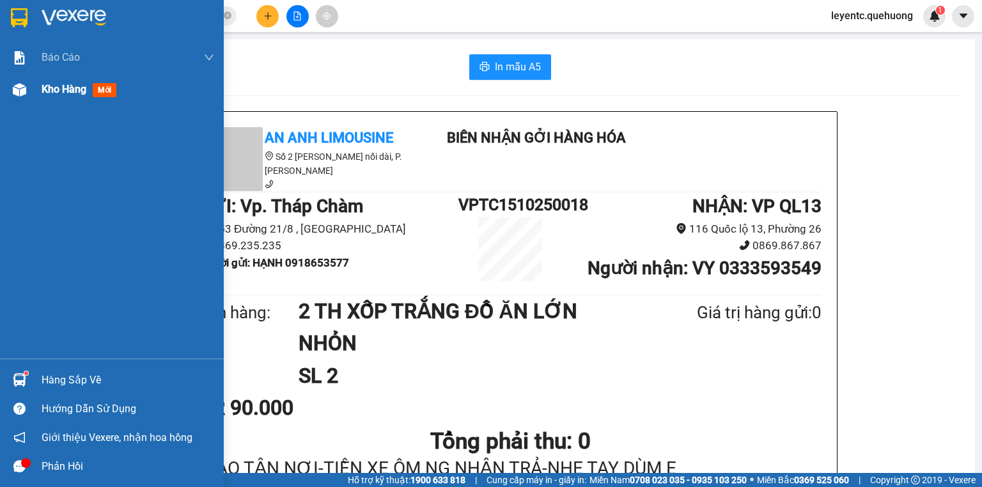
click at [31, 80] on div "Kho hàng mới" at bounding box center [112, 90] width 224 height 32
click at [51, 84] on span "Kho hàng" at bounding box center [64, 89] width 45 height 12
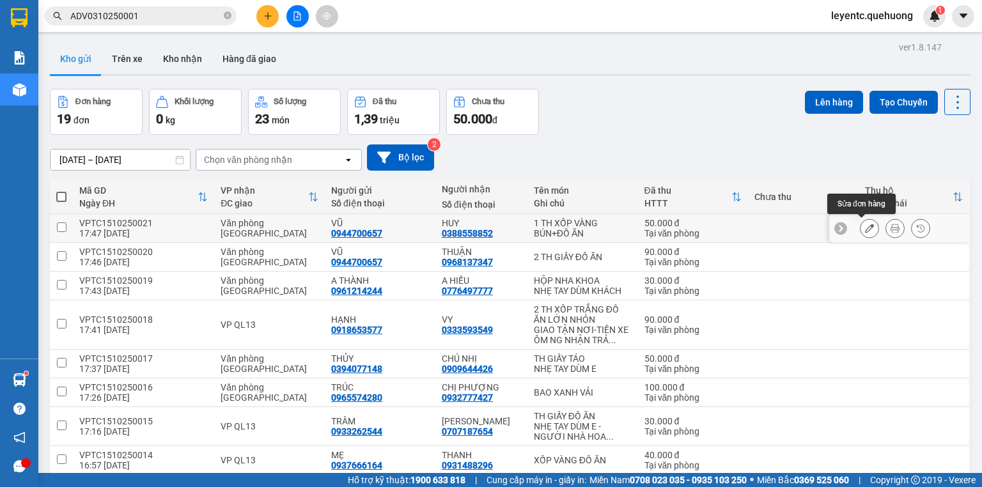
click at [865, 230] on icon at bounding box center [869, 228] width 9 height 9
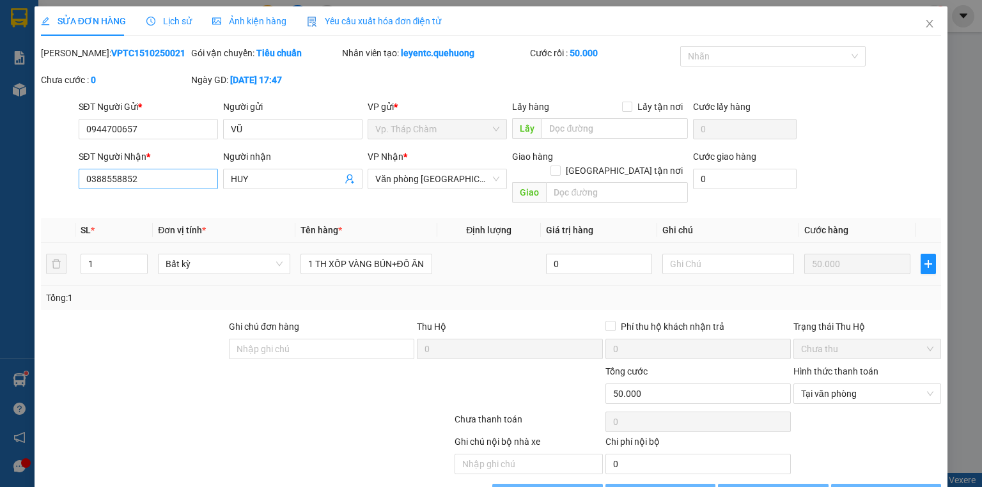
type input "0944700657"
type input "VŨ"
type input "0388558852"
type input "HUY"
type input "0"
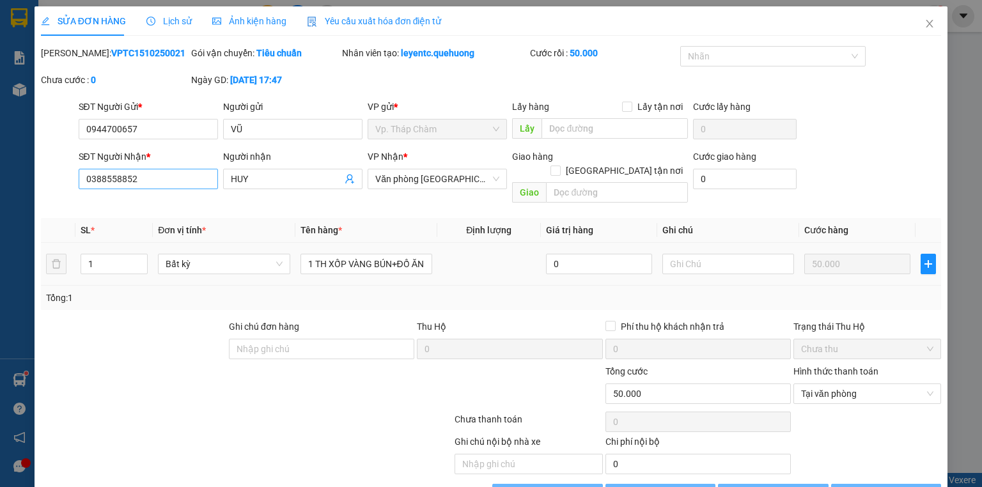
type input "50.000"
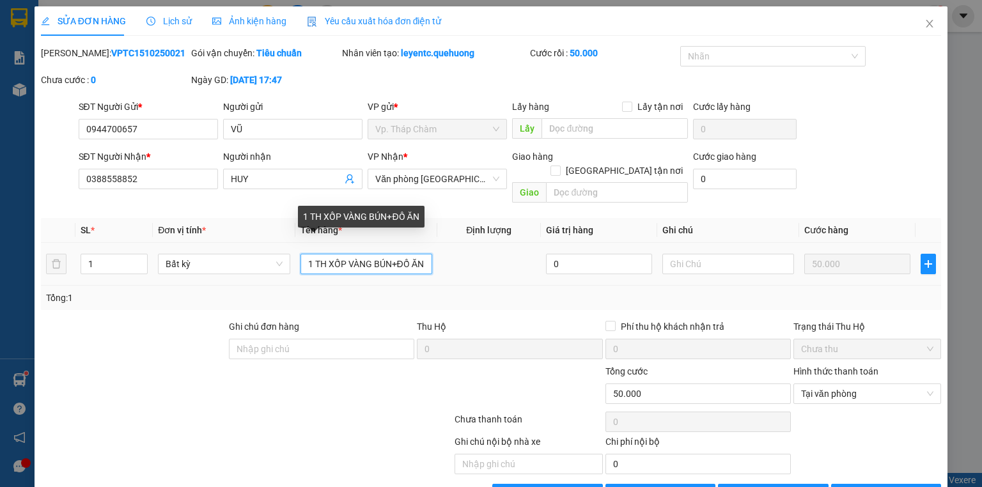
click at [412, 254] on input "1 TH XỐP VÀNG BÚN+ĐỒ ĂN" at bounding box center [367, 264] width 132 height 20
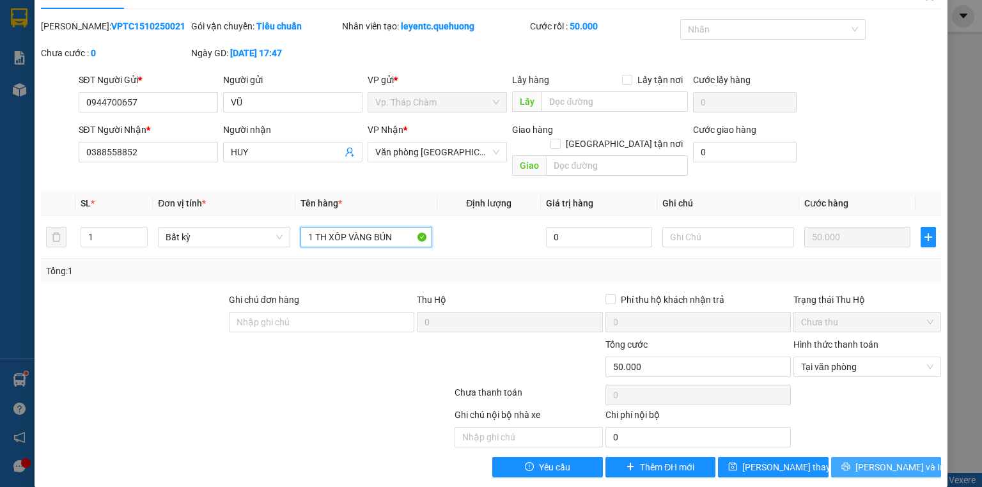
type input "1 TH XỐP VÀNG BÚN"
click at [869, 461] on span "[PERSON_NAME] và In" at bounding box center [901, 468] width 90 height 14
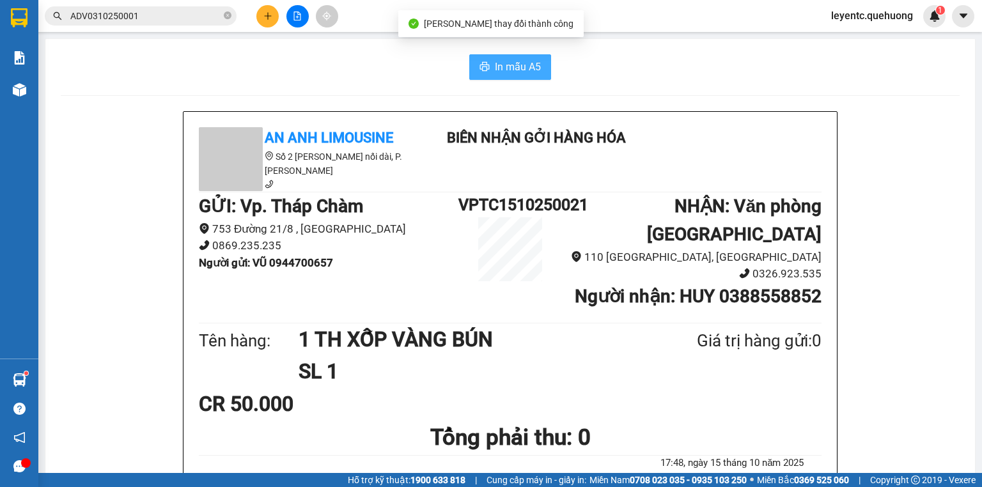
click at [495, 74] on span "In mẫu A5" at bounding box center [518, 67] width 46 height 16
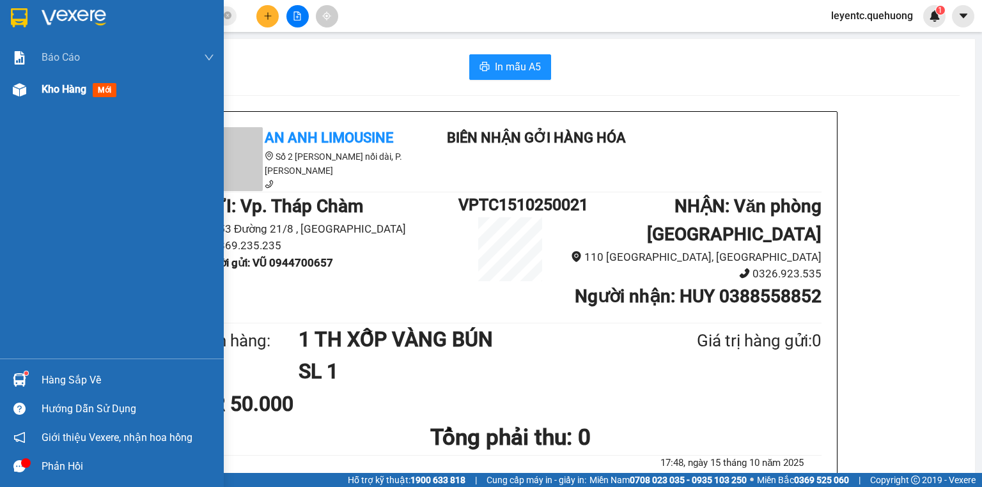
click at [59, 94] on span "Kho hàng" at bounding box center [64, 89] width 45 height 12
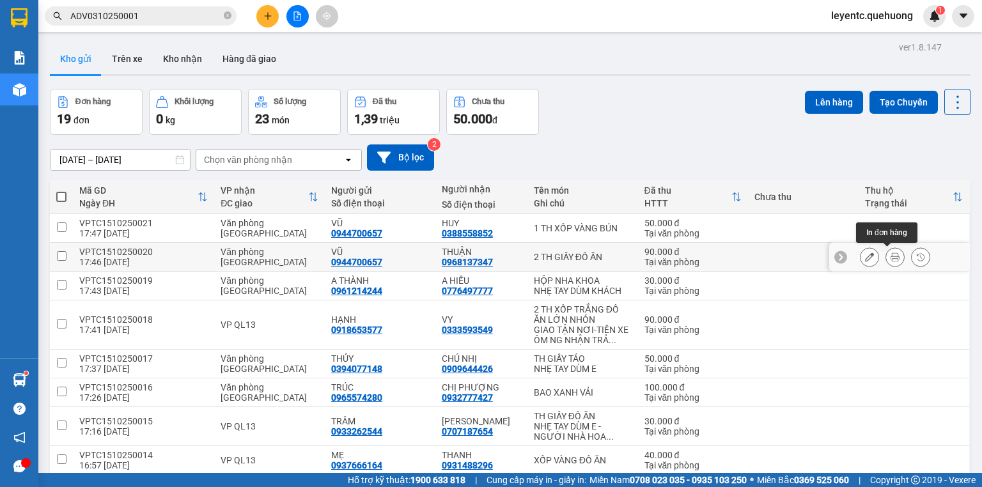
click at [887, 257] on button at bounding box center [896, 257] width 18 height 22
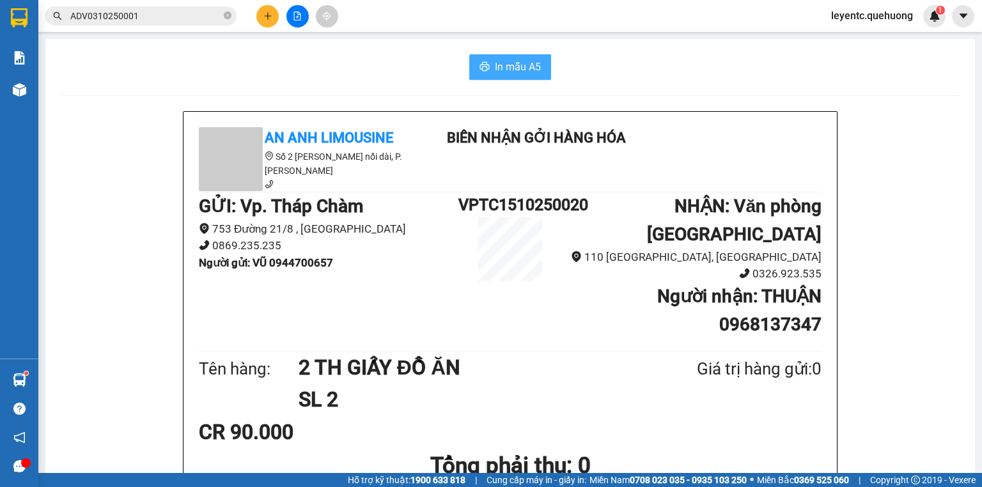
click at [515, 69] on span "In mẫu A5" at bounding box center [518, 67] width 46 height 16
click at [226, 65] on div "In mẫu A5" at bounding box center [510, 67] width 899 height 26
click at [269, 20] on button at bounding box center [267, 16] width 22 height 22
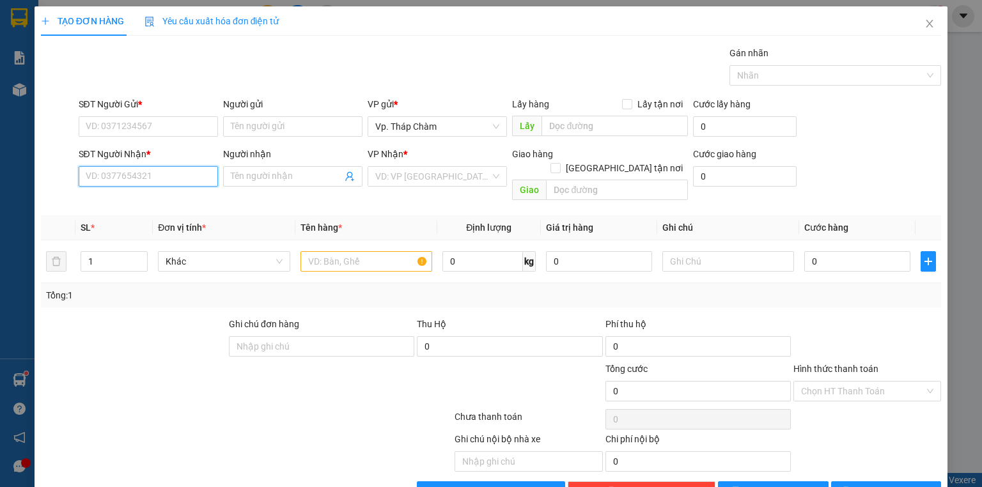
click at [187, 184] on input "SĐT Người Nhận *" at bounding box center [148, 176] width 139 height 20
type input "0929023515"
click at [182, 209] on div "0929023515 - TUYÊN" at bounding box center [147, 201] width 138 height 20
type input "TUYÊN"
type input "110.000"
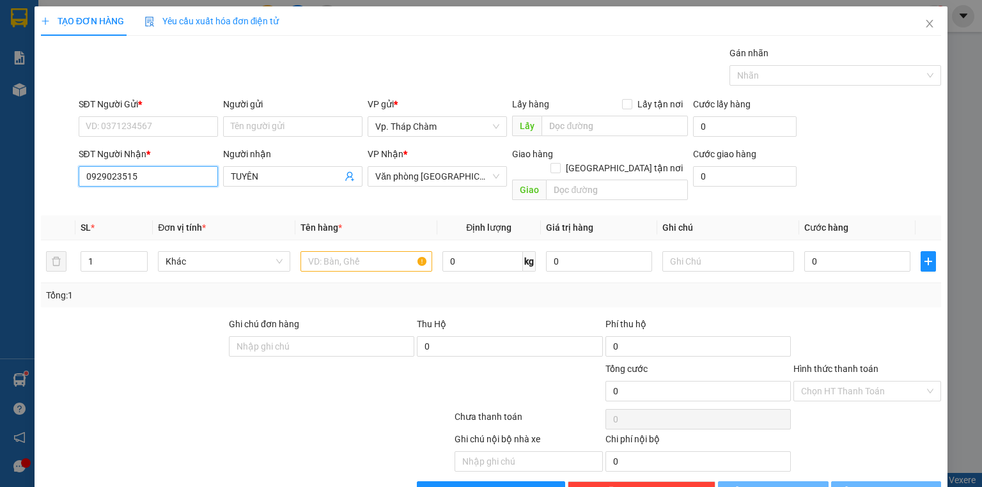
type input "110.000"
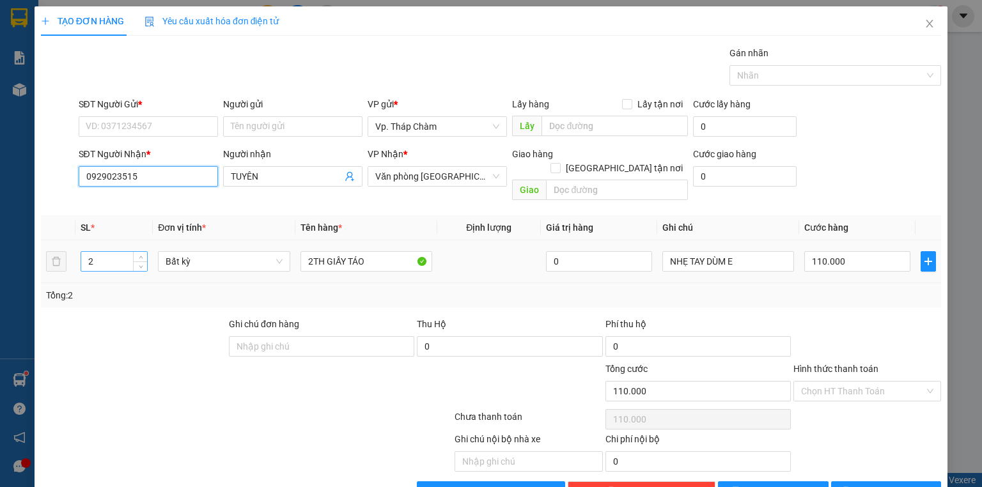
type input "0929023515"
click at [120, 252] on input "2" at bounding box center [114, 261] width 66 height 19
click at [150, 121] on input "SĐT Người Gửi *" at bounding box center [148, 126] width 139 height 20
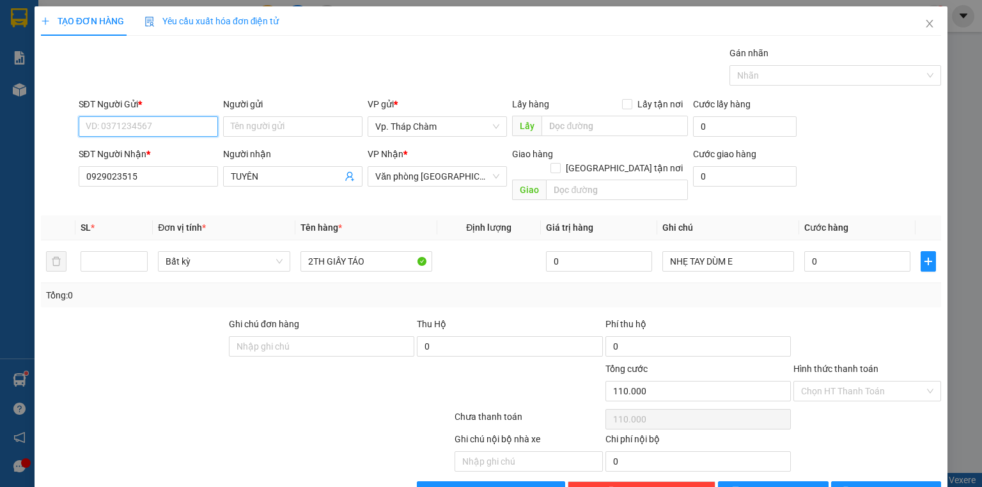
type input "0"
click at [154, 156] on div "0914069403 - MẸ [PERSON_NAME]" at bounding box center [156, 152] width 141 height 14
type input "0914069403"
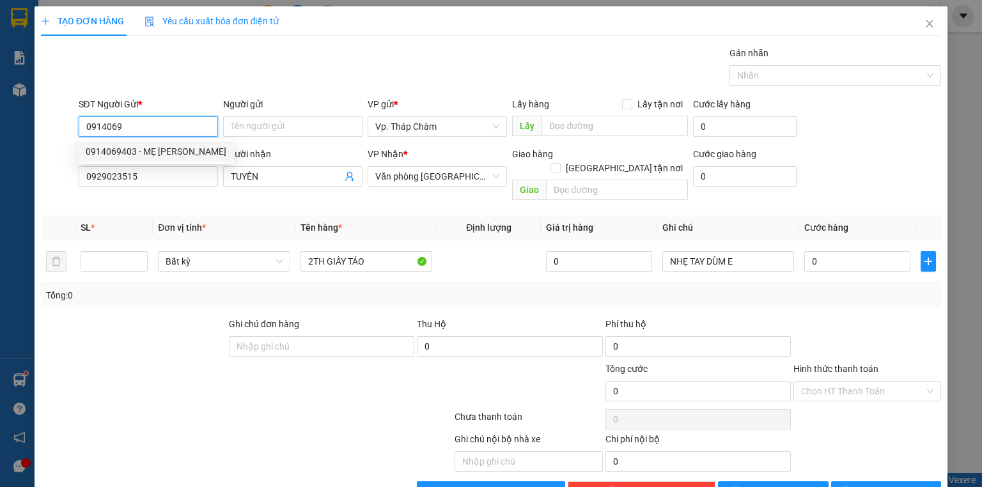
type input "MẸ [PERSON_NAME]"
type input "30.000"
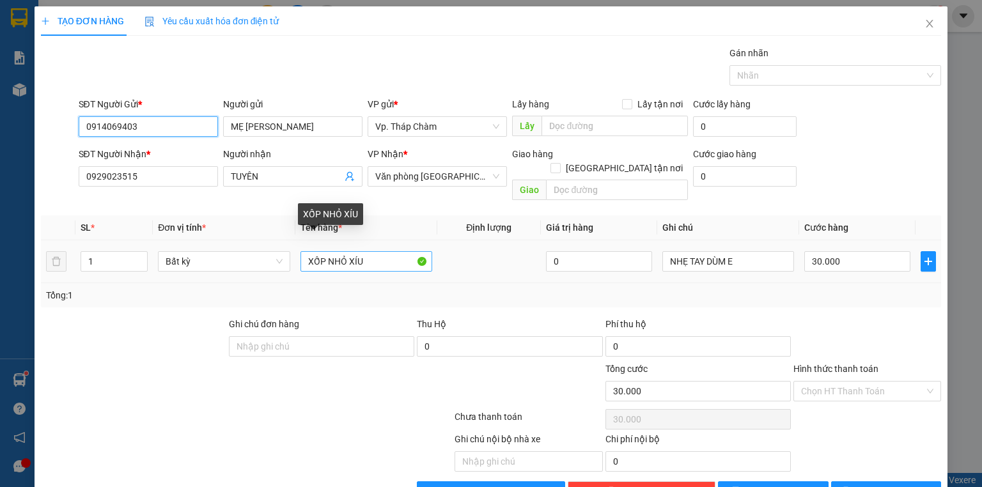
type input "0914069403"
click at [379, 251] on input "XỐP NHỎ XÍU" at bounding box center [367, 261] width 132 height 20
click at [377, 251] on input "XỐP NHỎ XÍU" at bounding box center [367, 261] width 132 height 20
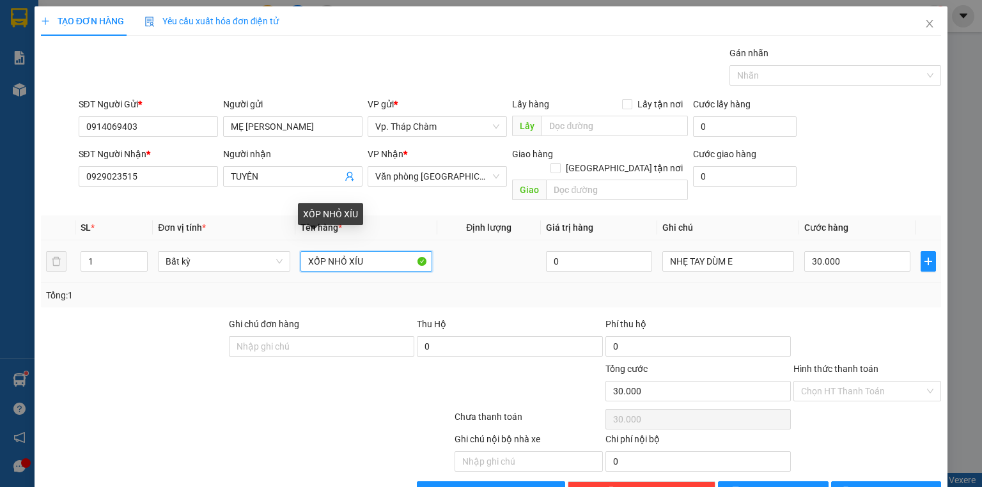
click at [377, 251] on input "XỐP NHỎ XÍU" at bounding box center [367, 261] width 132 height 20
click at [372, 251] on input "XỐP NHỎ XÍU" at bounding box center [367, 261] width 132 height 20
type input "1 TH GIẤY ĐỒ ĂN"
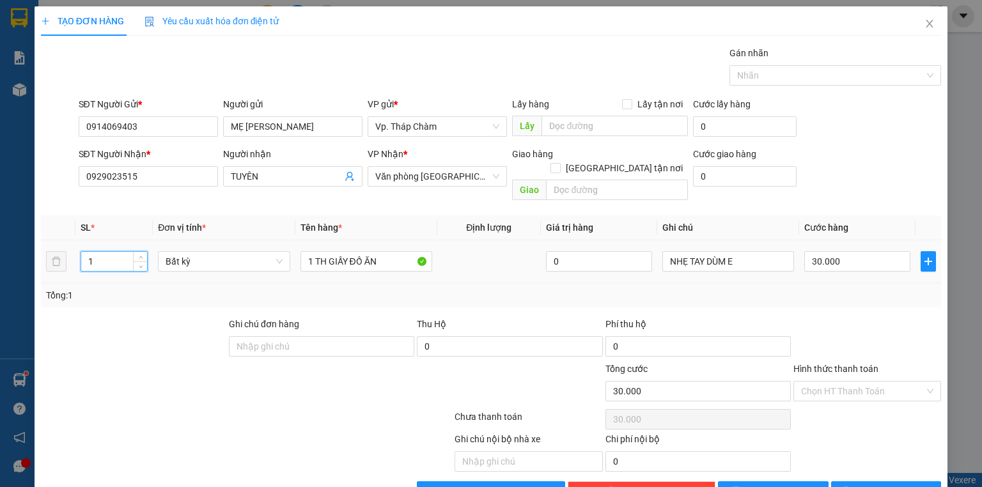
click at [93, 252] on input "1" at bounding box center [114, 261] width 66 height 19
type input "2"
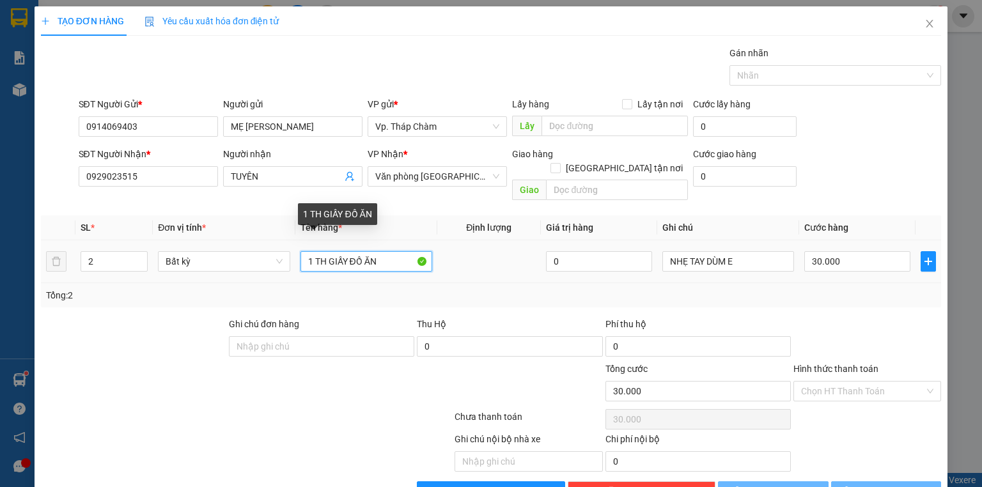
click at [384, 251] on input "1 TH GIẤY ĐỒ ĂN" at bounding box center [367, 261] width 132 height 20
type input "0"
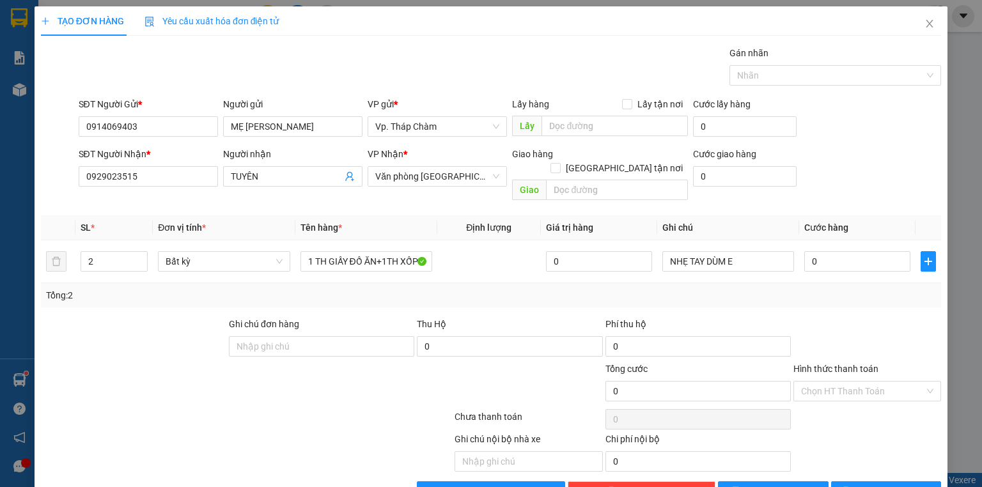
click at [840, 288] on div "Tổng: 2" at bounding box center [491, 295] width 890 height 14
click at [851, 252] on input "0" at bounding box center [858, 261] width 106 height 20
click at [376, 251] on input "1 TH GIẤY ĐỒ ĂN+1TH XỐP" at bounding box center [367, 261] width 132 height 20
type input "1 TH GIẤY ĐU ĐỦ+1TH XỐP"
click at [867, 251] on input "0" at bounding box center [858, 261] width 106 height 20
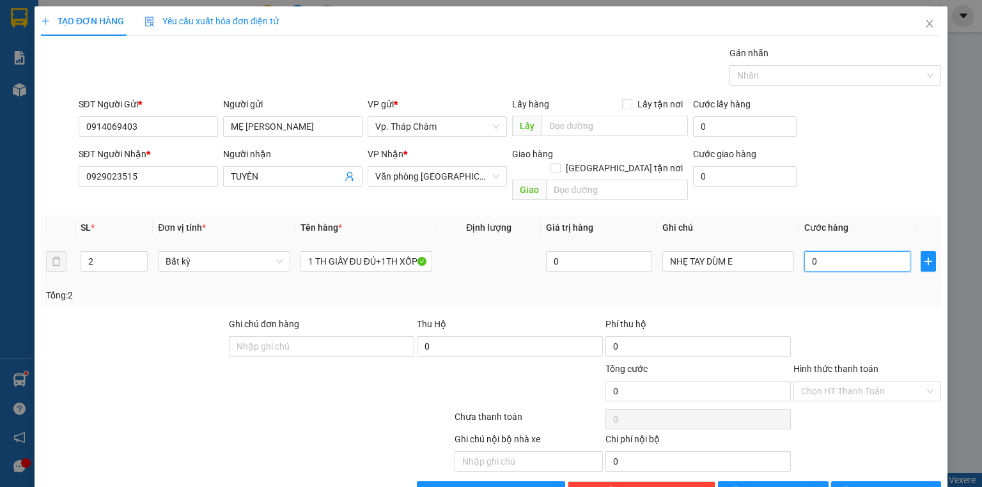
type input "9"
type input "90"
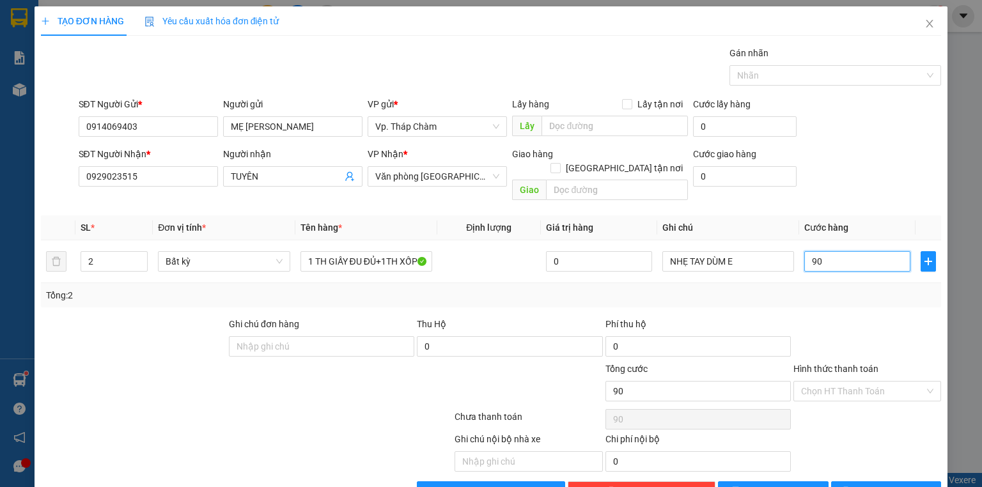
type input "90"
type input "90.000"
click at [842, 324] on div at bounding box center [868, 339] width 150 height 45
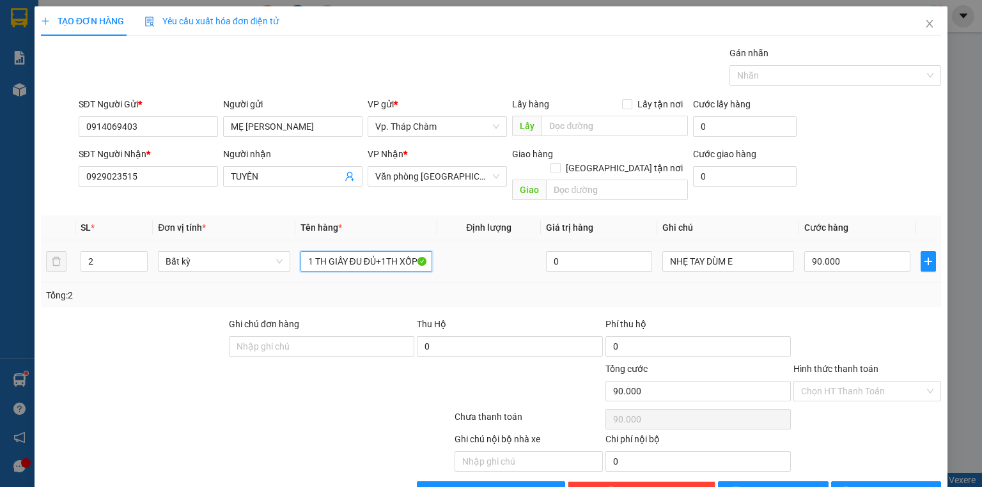
drag, startPoint x: 404, startPoint y: 246, endPoint x: 440, endPoint y: 250, distance: 36.0
click at [440, 250] on tr "2 Bất kỳ 1 TH GIẤY ĐU ĐỦ+1TH XỐP 0 NHẸ TAY DÙM E 90.000" at bounding box center [491, 262] width 901 height 43
click at [414, 251] on input "1 TH GIẤY ĐU ĐỦ+1TH XỐP" at bounding box center [367, 261] width 132 height 20
type input "1 TH GIẤY ĐU ĐỦ+1TH XỐP ĐỒ ĂN"
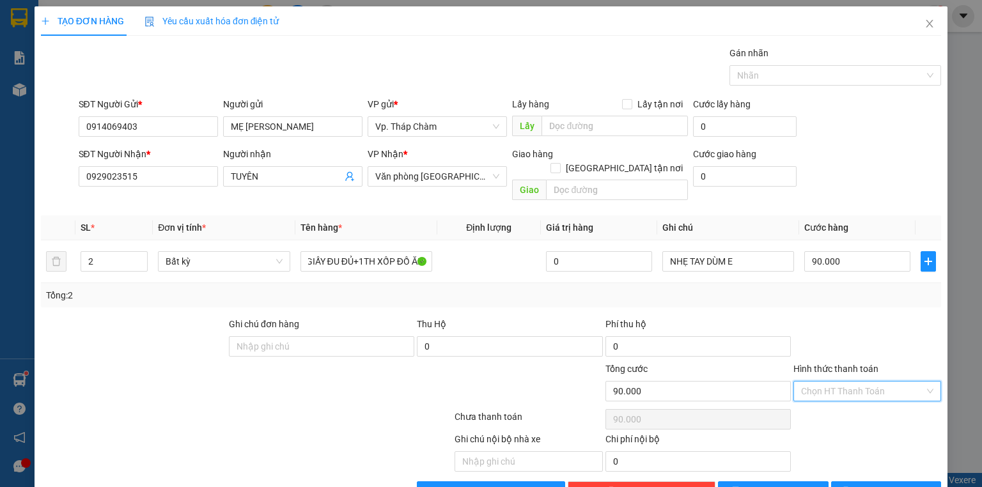
click at [808, 382] on input "Hình thức thanh toán" at bounding box center [862, 391] width 123 height 19
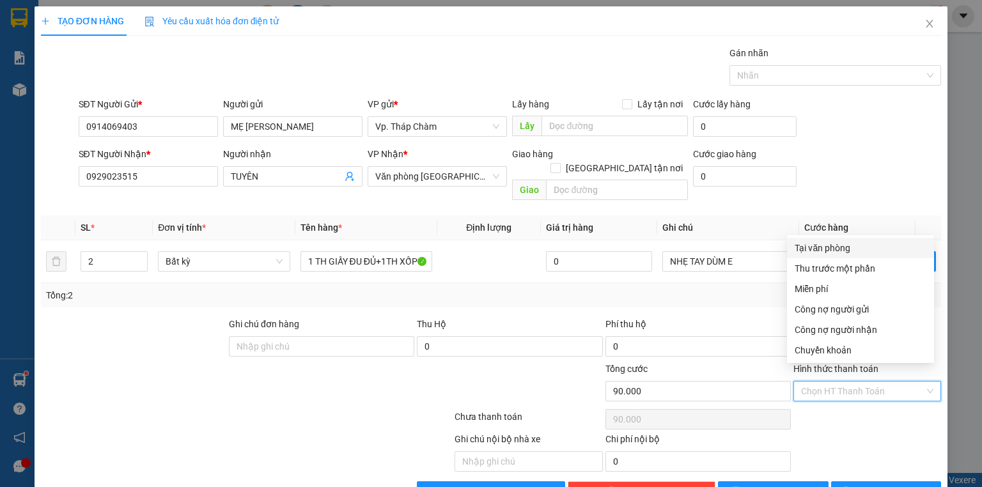
click at [840, 249] on div "Tại văn phòng" at bounding box center [861, 248] width 132 height 14
type input "0"
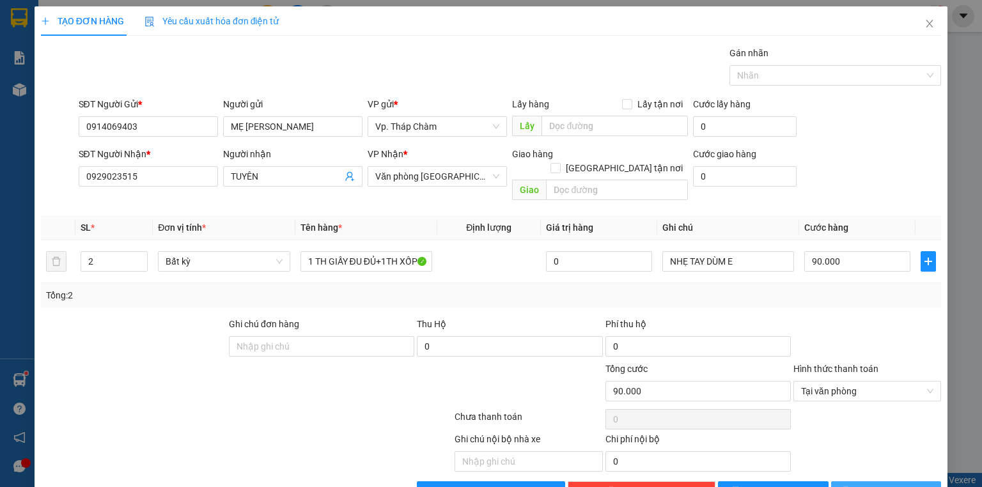
drag, startPoint x: 868, startPoint y: 414, endPoint x: 880, endPoint y: 481, distance: 68.3
click at [868, 415] on div at bounding box center [868, 420] width 150 height 26
click at [879, 485] on span "[PERSON_NAME] và In" at bounding box center [901, 492] width 90 height 14
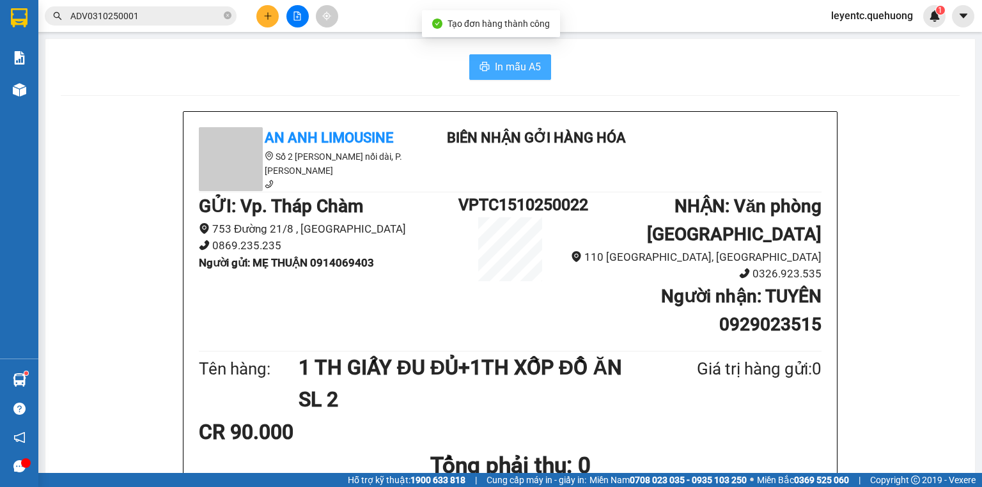
click at [480, 70] on icon "printer" at bounding box center [485, 66] width 10 height 9
click at [511, 65] on span "In mẫu A5" at bounding box center [518, 67] width 46 height 16
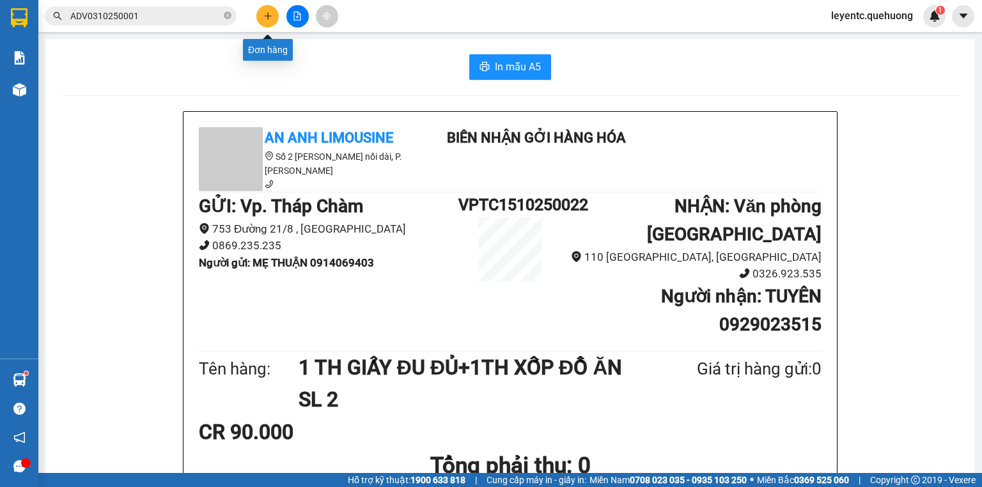
click at [271, 13] on icon "plus" at bounding box center [268, 16] width 9 height 9
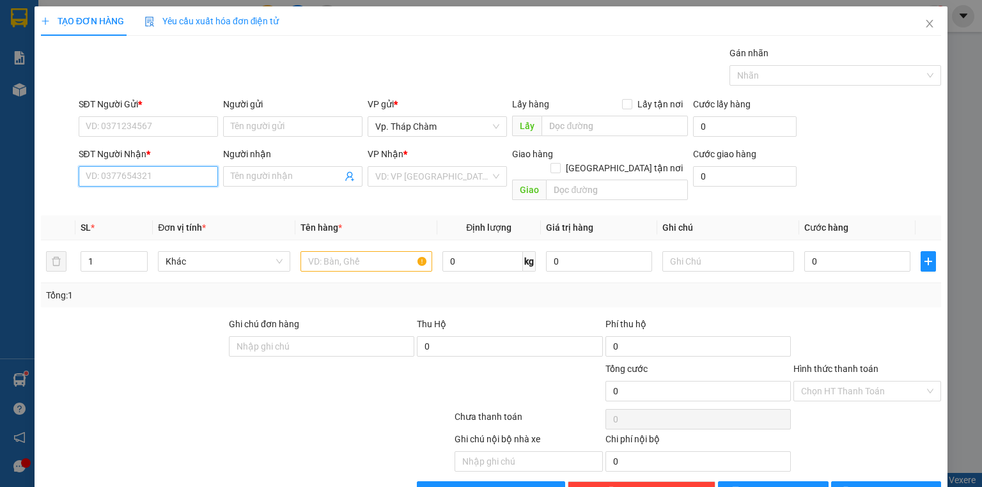
click at [157, 175] on input "SĐT Người Nhận *" at bounding box center [148, 176] width 139 height 20
type input "0902851085"
click at [136, 201] on div "0902851085 - [PERSON_NAME]" at bounding box center [149, 201] width 126 height 14
type input "THANH"
type input "40.000"
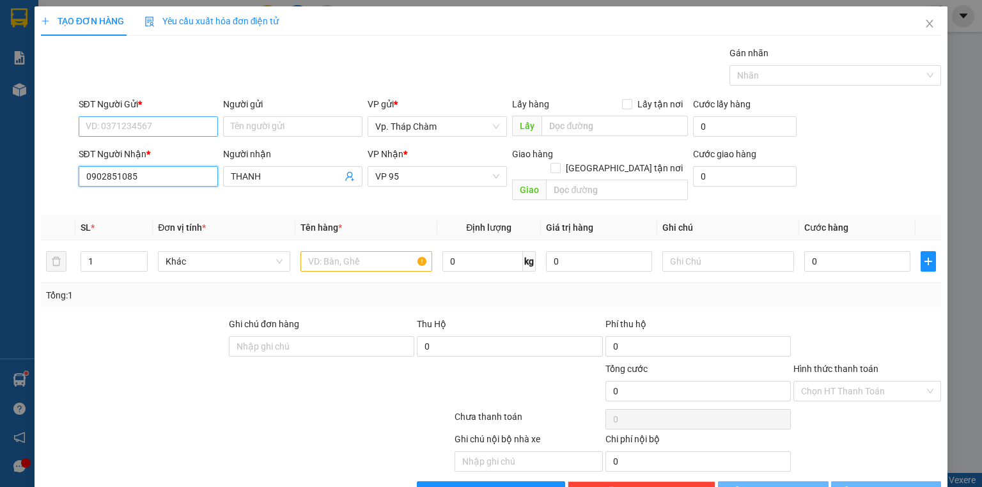
type input "40.000"
type input "0902851085"
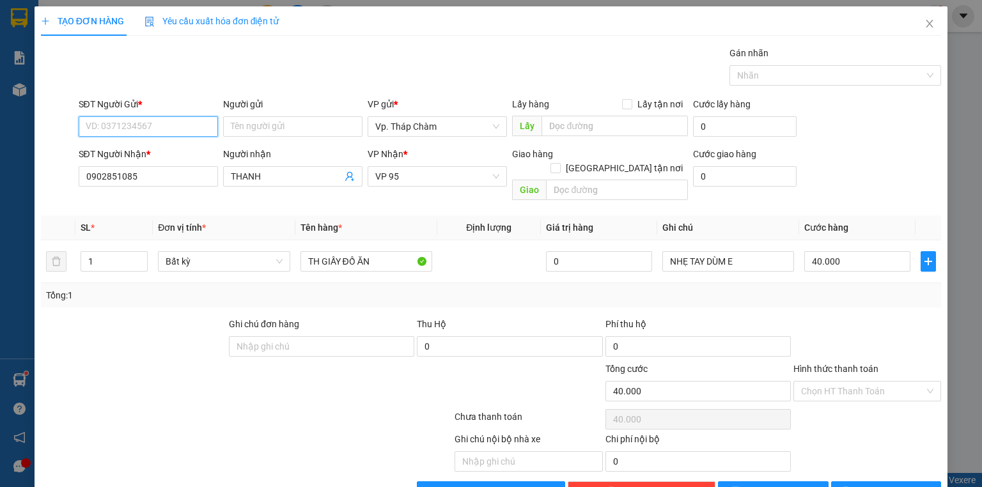
click at [164, 123] on input "SĐT Người Gửi *" at bounding box center [148, 126] width 139 height 20
click at [170, 149] on div "0792570483 - TRANG" at bounding box center [147, 152] width 123 height 14
type input "0792570483"
type input "TRANG"
click at [809, 251] on input "40.000" at bounding box center [858, 261] width 106 height 20
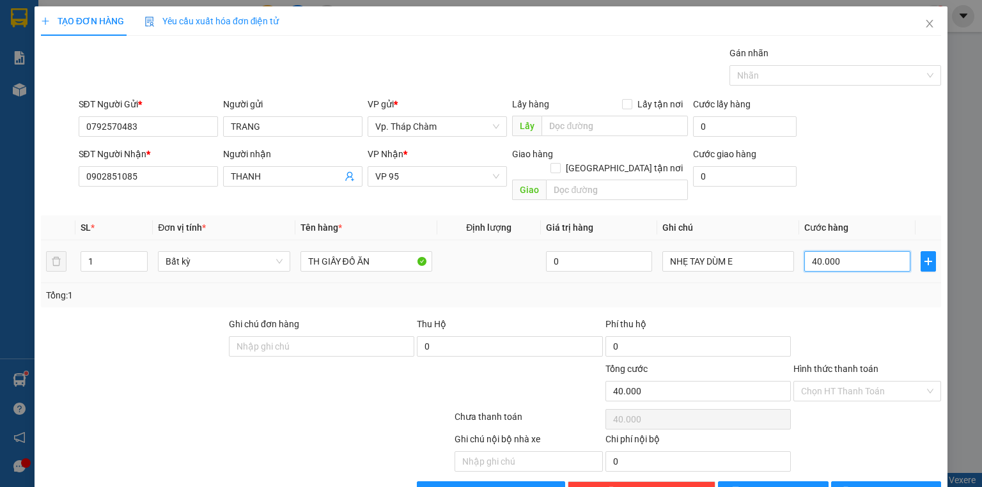
type input "0"
type input "5"
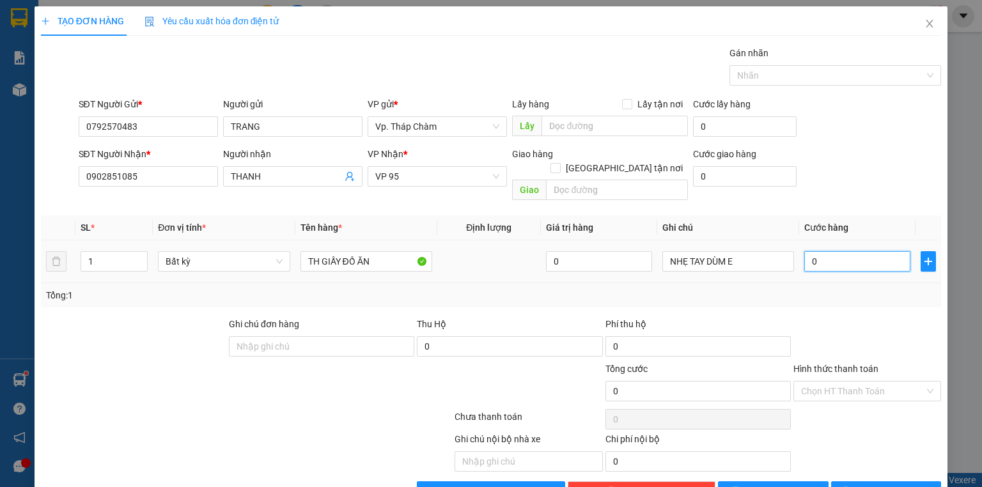
type input "05"
type input "50"
type input "050"
type input "50.000"
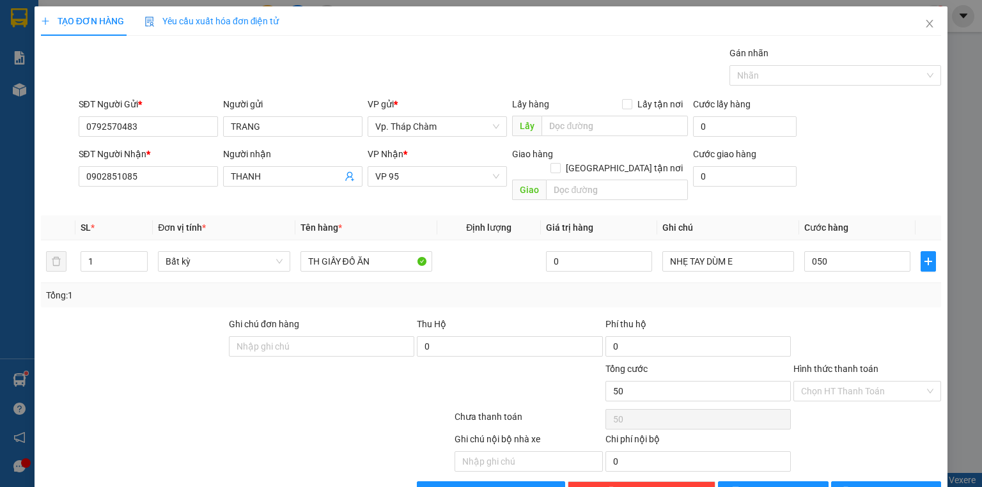
type input "50.000"
click at [528, 288] on div "Tổng: 1" at bounding box center [491, 295] width 890 height 14
click at [865, 382] on input "Hình thức thanh toán" at bounding box center [862, 391] width 123 height 19
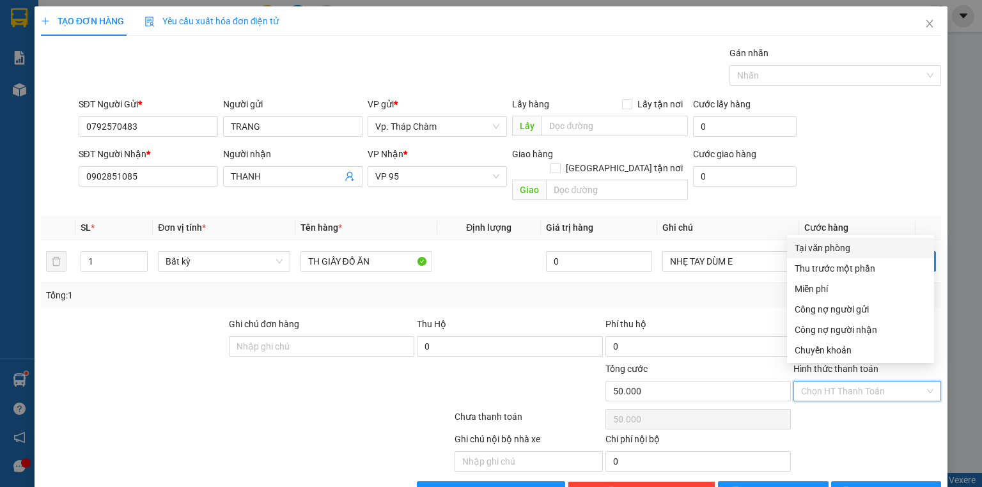
click at [844, 242] on div "Tại văn phòng" at bounding box center [861, 248] width 132 height 14
type input "0"
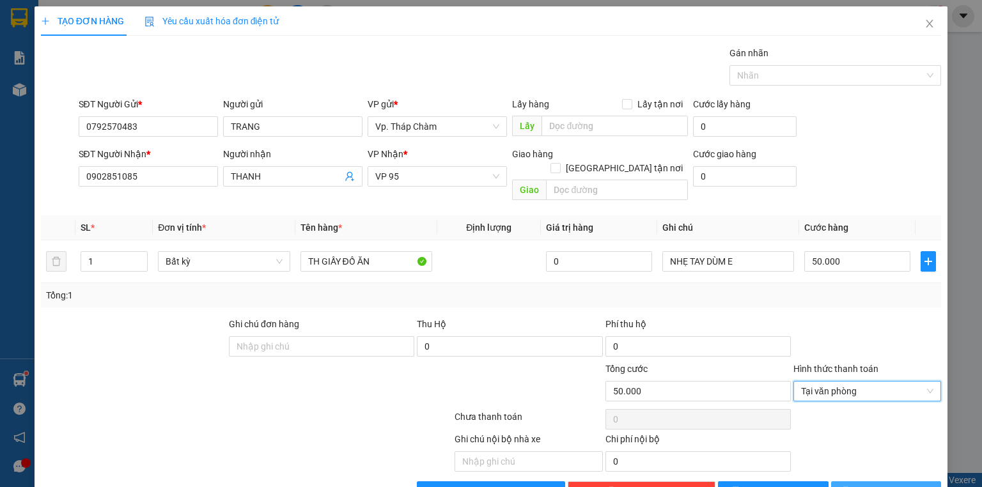
click at [865, 482] on button "[PERSON_NAME] và In" at bounding box center [887, 492] width 111 height 20
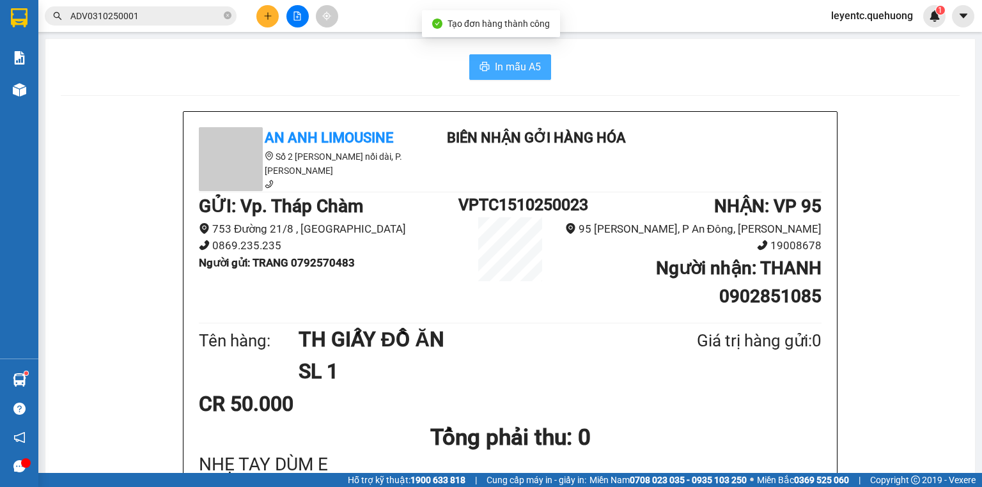
click at [520, 59] on span "In mẫu A5" at bounding box center [518, 67] width 46 height 16
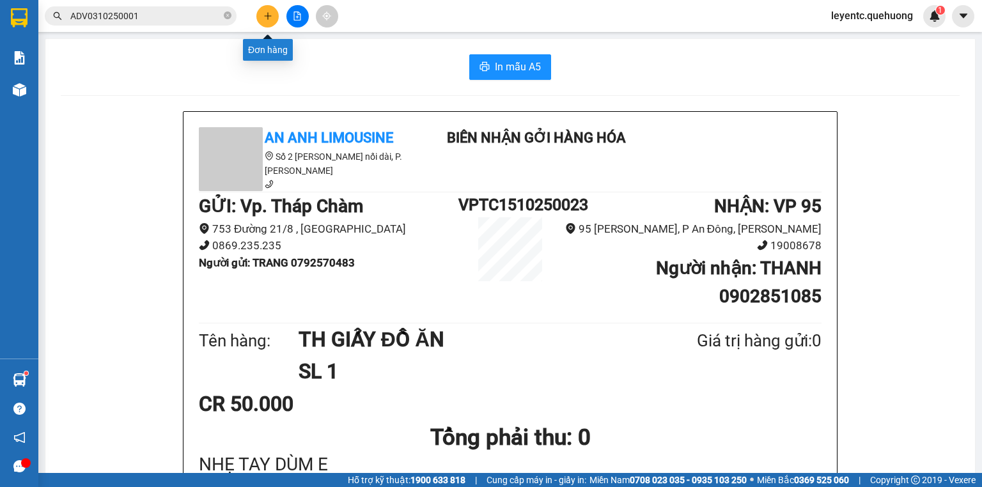
click at [271, 12] on icon "plus" at bounding box center [268, 16] width 9 height 9
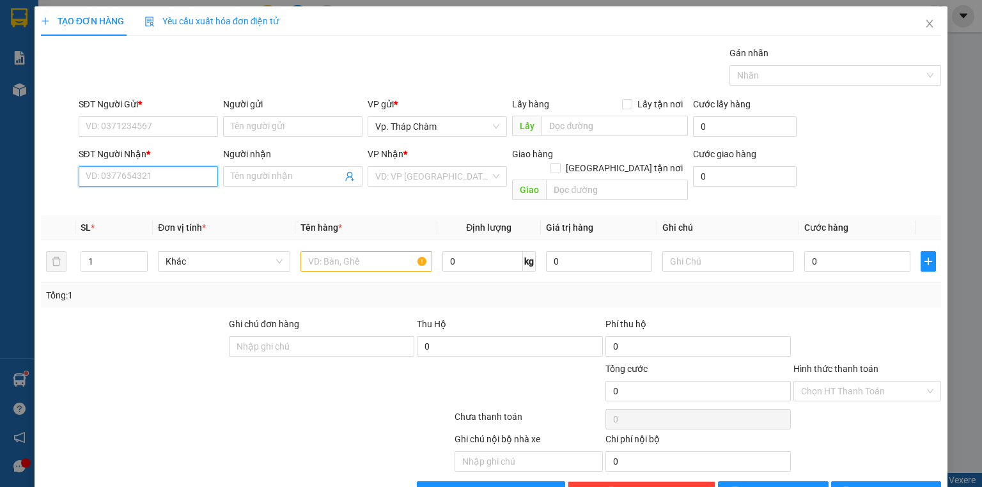
click at [141, 177] on input "SĐT Người Nhận *" at bounding box center [148, 176] width 139 height 20
type input "0909354287"
click at [110, 200] on div "0909354287 - UYÊN" at bounding box center [147, 201] width 123 height 14
type input "UYÊN"
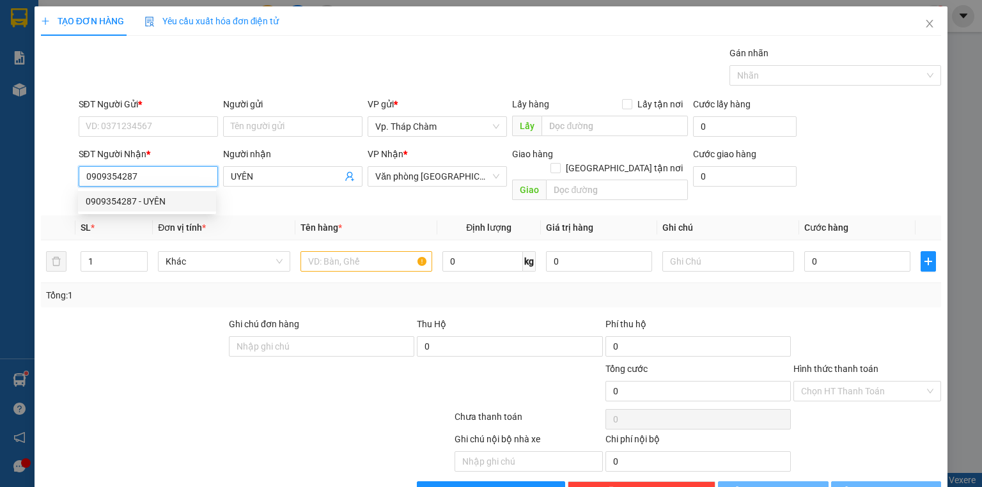
type input "40.000"
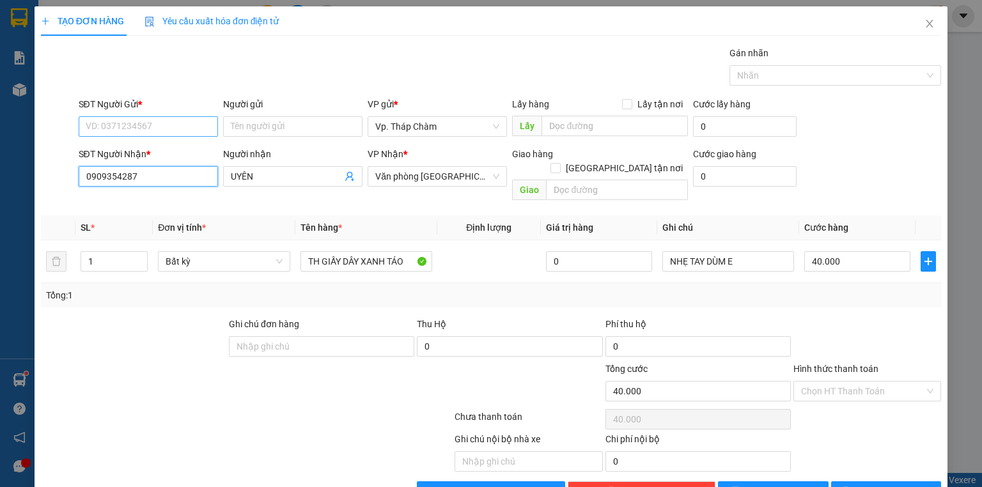
type input "0909354287"
click at [156, 123] on input "SĐT Người Gửi *" at bounding box center [148, 126] width 139 height 20
click at [159, 146] on div "0945889824 - [PERSON_NAME]" at bounding box center [149, 152] width 126 height 14
type input "0945889824"
type input "HẢI"
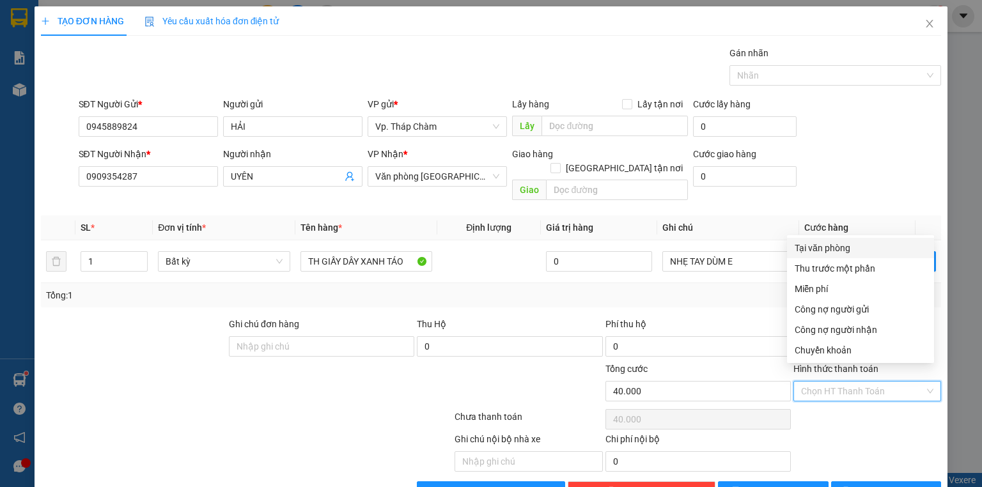
click at [871, 382] on input "Hình thức thanh toán" at bounding box center [862, 391] width 123 height 19
click at [846, 246] on div "Tại văn phòng" at bounding box center [861, 248] width 132 height 14
type input "0"
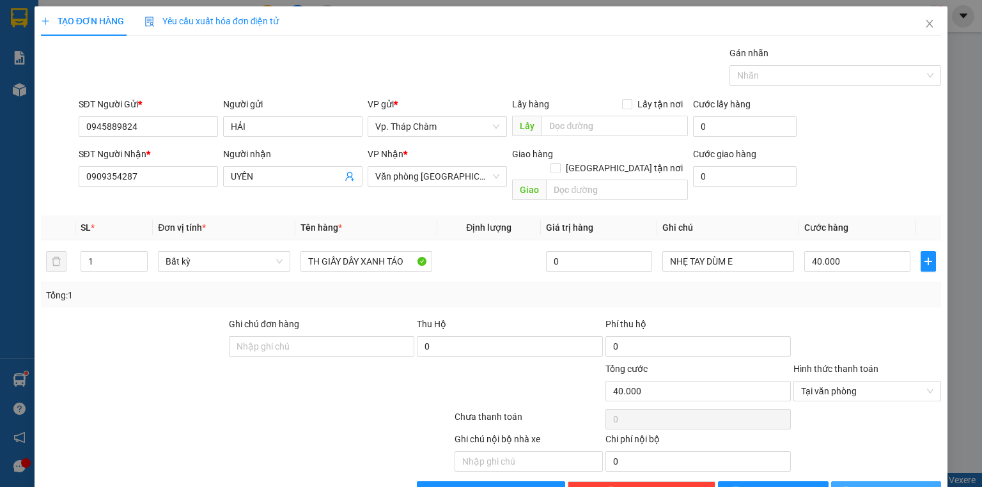
click at [878, 485] on span "[PERSON_NAME] và In" at bounding box center [901, 492] width 90 height 14
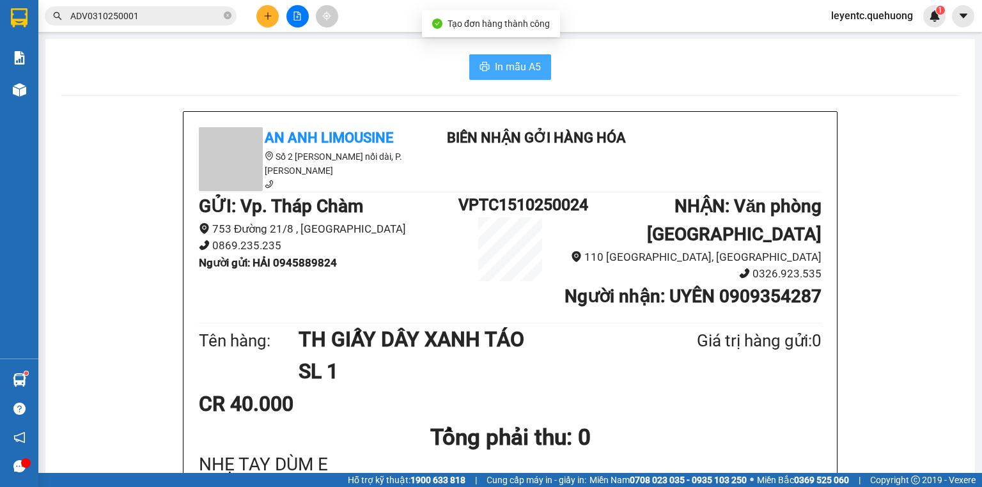
click at [519, 72] on span "In mẫu A5" at bounding box center [518, 67] width 46 height 16
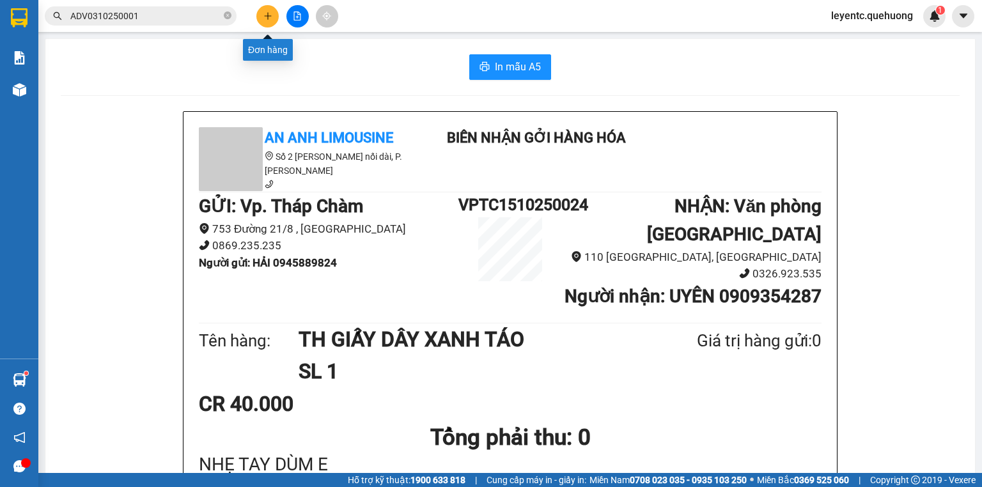
click at [274, 13] on button at bounding box center [267, 16] width 22 height 22
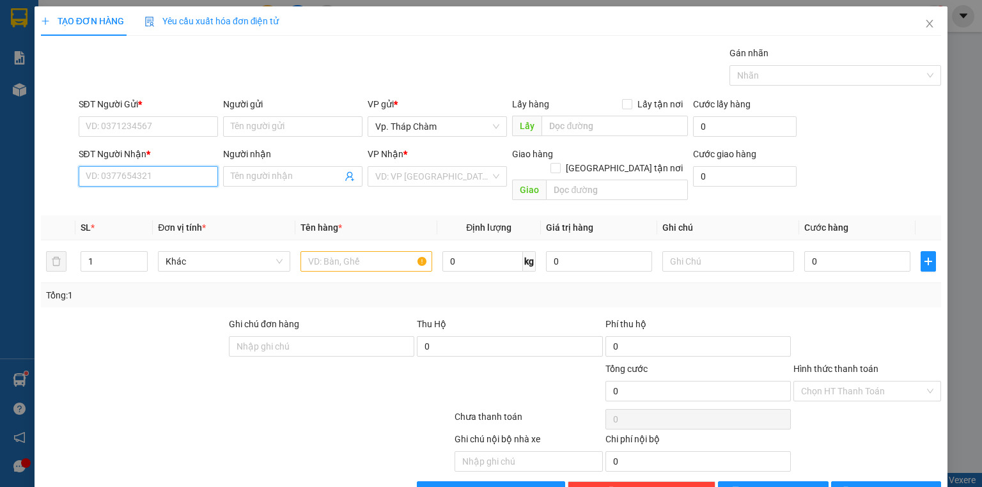
click at [148, 178] on input "SĐT Người Nhận *" at bounding box center [148, 176] width 139 height 20
type input "0326845856"
click at [191, 201] on div "0326845856 - SƠN" at bounding box center [147, 201] width 123 height 14
type input "SƠN"
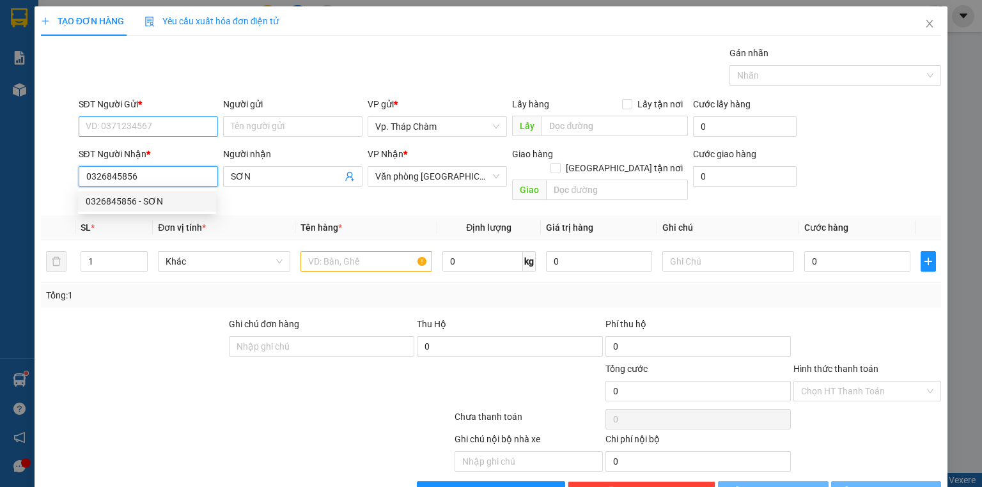
type input "40.000"
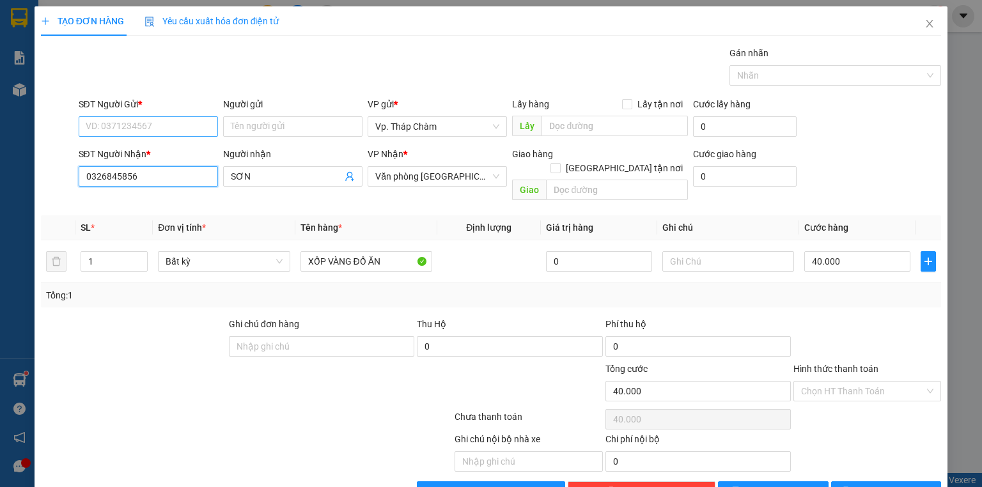
type input "0326845856"
click at [162, 126] on input "SĐT Người Gửi *" at bounding box center [148, 126] width 139 height 20
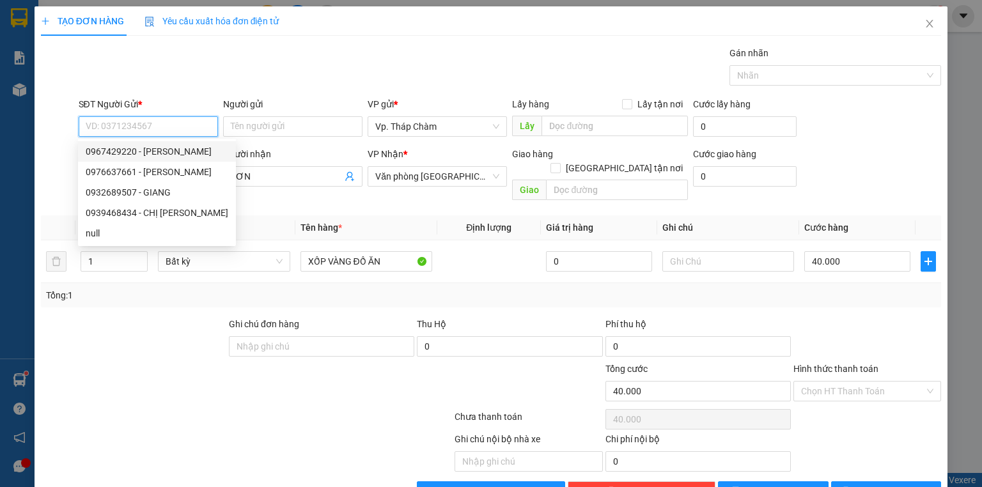
click at [176, 125] on input "SĐT Người Gửi *" at bounding box center [148, 126] width 139 height 20
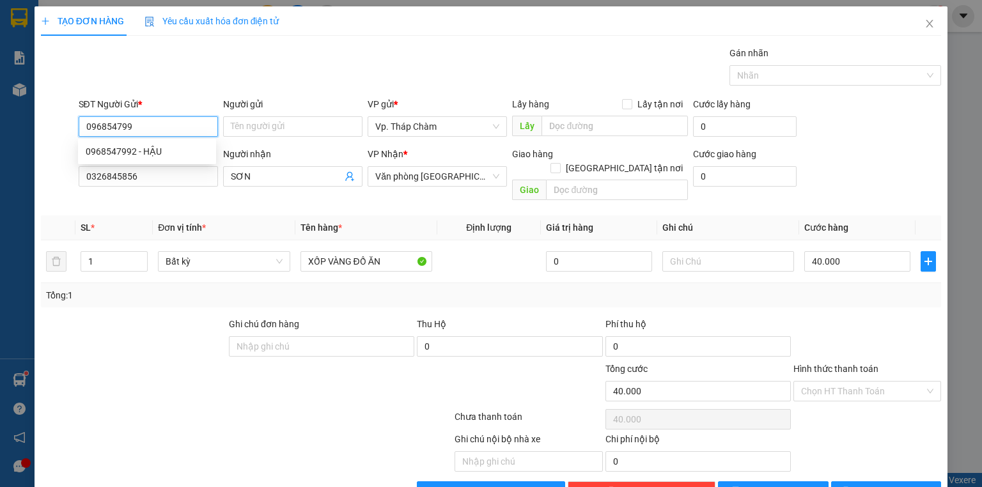
type input "0968547992"
click at [180, 154] on div "0968547992 - HẬU" at bounding box center [147, 152] width 123 height 14
type input "HẬU"
type input "50.000"
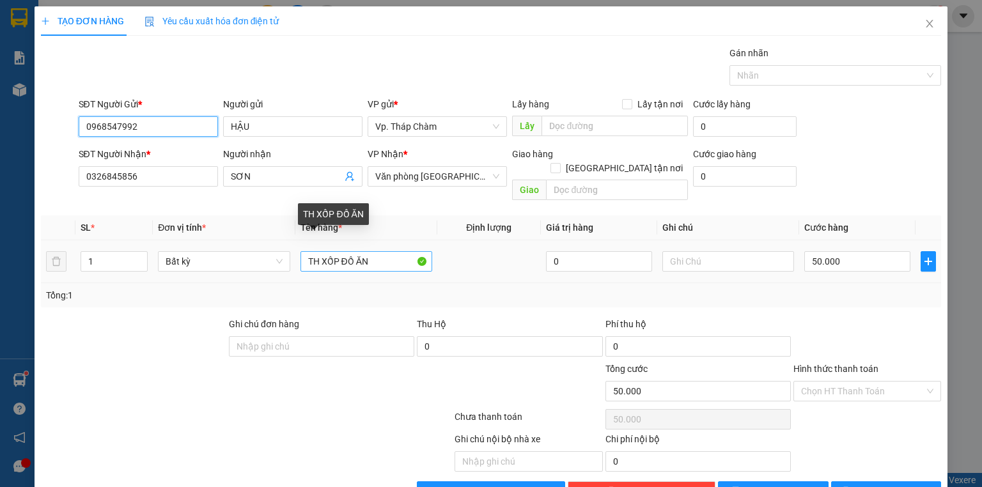
type input "0968547992"
drag, startPoint x: 383, startPoint y: 246, endPoint x: 324, endPoint y: 244, distance: 58.9
click at [324, 251] on input "TH XỐP ĐỒ ĂN" at bounding box center [367, 261] width 132 height 20
click at [377, 251] on input "TH XỐP ĐỒ ĂN" at bounding box center [367, 261] width 132 height 20
click at [383, 251] on input "TH XỐP ĐỒ ĂN" at bounding box center [367, 261] width 132 height 20
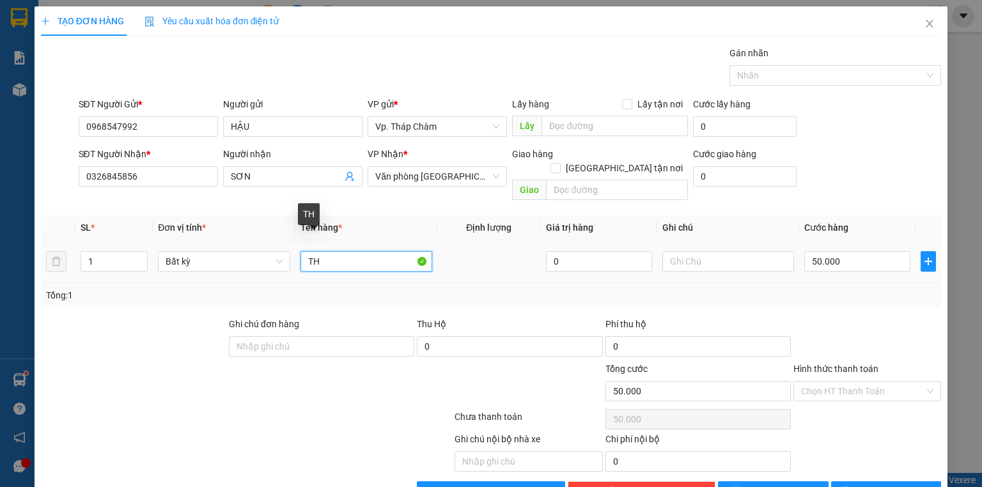
type input "T"
type input "B"
type input "TÙM XANH ĐỒ ĂN"
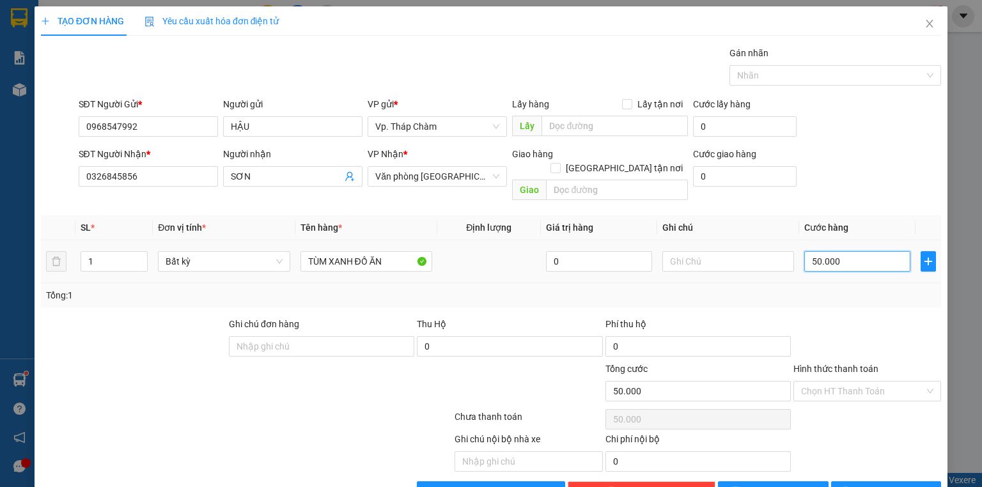
click at [850, 251] on input "50.000" at bounding box center [858, 261] width 106 height 20
type input "4"
type input "40"
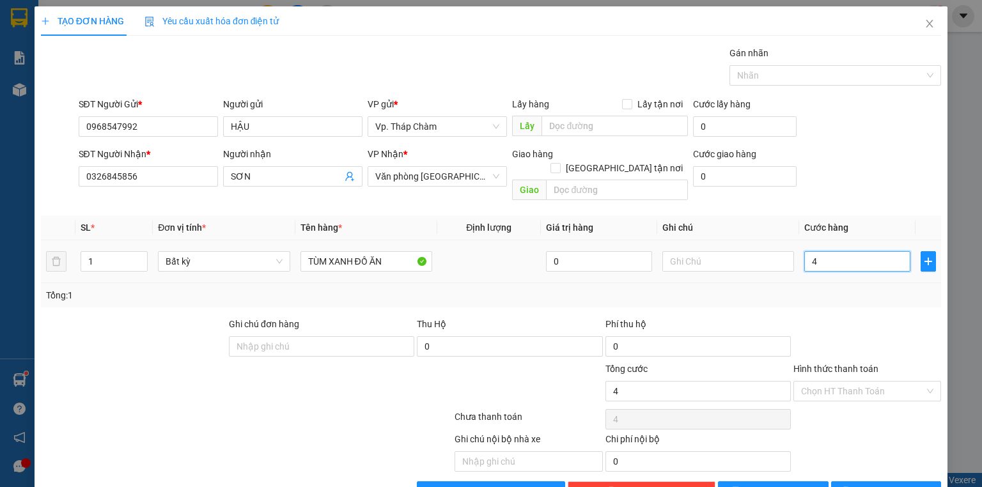
type input "40"
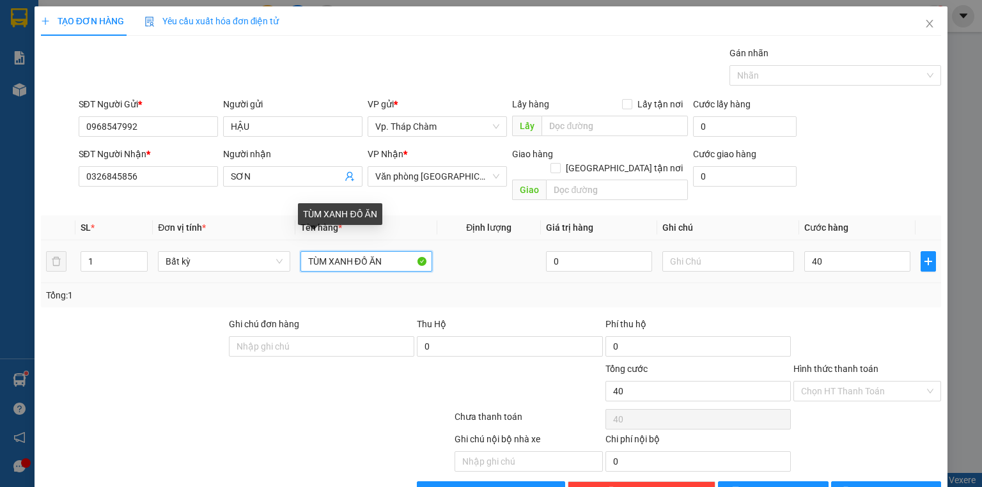
type input "40.000"
click at [324, 251] on input "TÙM XANH ĐỒ ĂN" at bounding box center [367, 261] width 132 height 20
click at [397, 251] on input "TÚM XANH ĐỒ ĂN" at bounding box center [367, 261] width 132 height 20
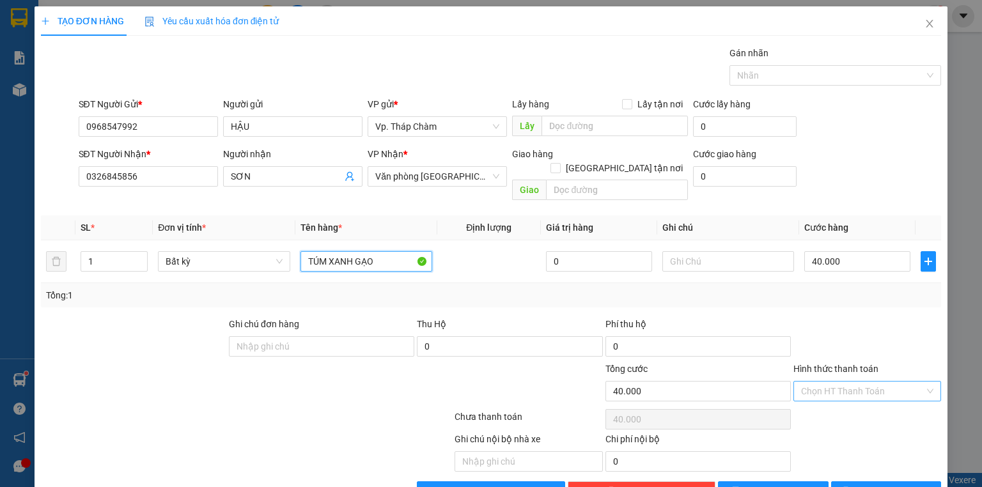
type input "TÚM XANH GẠO"
click at [849, 382] on input "Hình thức thanh toán" at bounding box center [862, 391] width 123 height 19
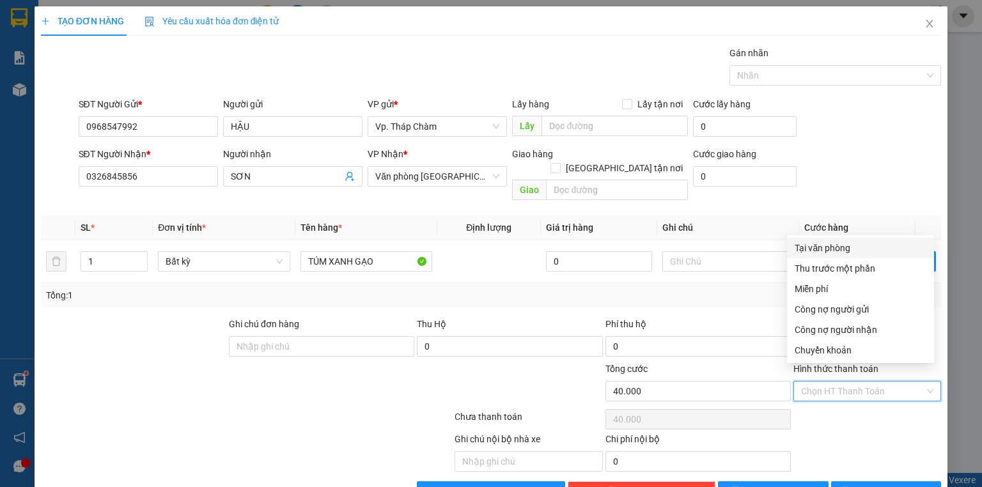
click at [836, 246] on div "Tại văn phòng" at bounding box center [861, 248] width 132 height 14
type input "0"
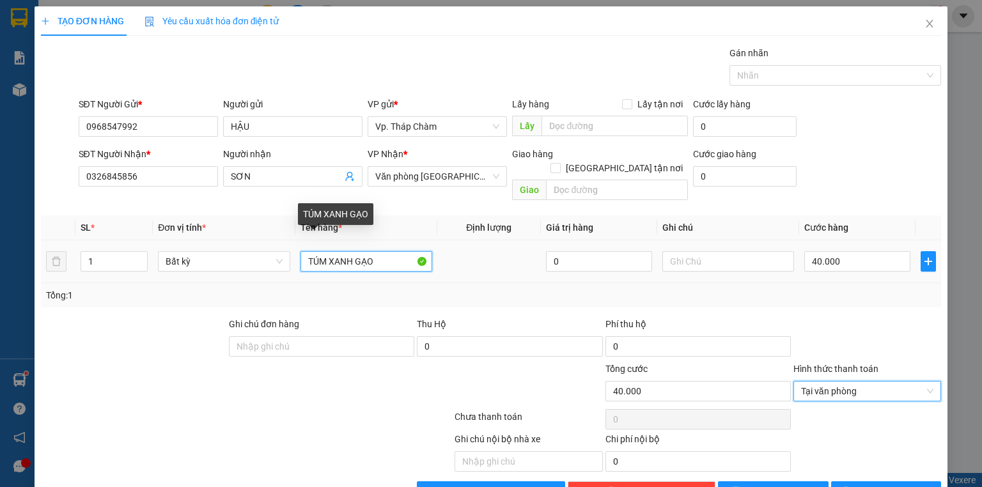
click at [389, 251] on input "TÚM XANH GẠO" at bounding box center [367, 261] width 132 height 20
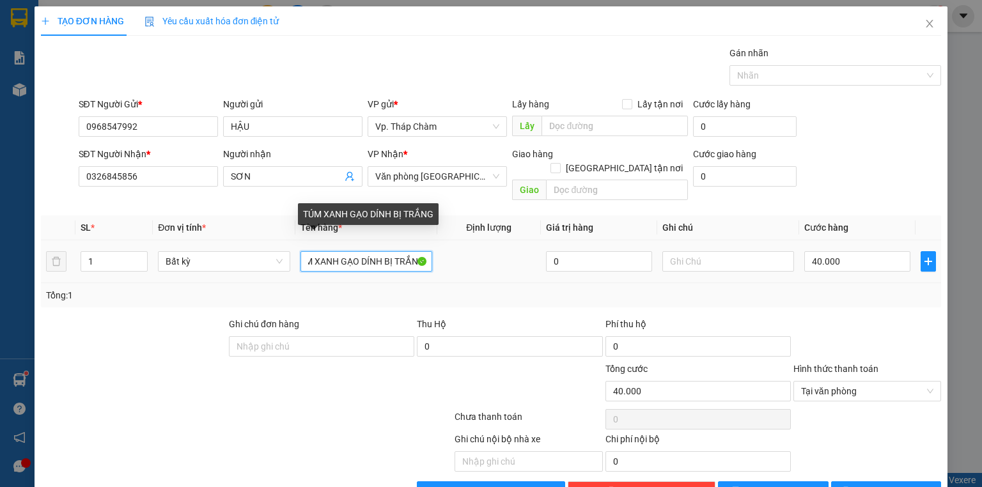
scroll to position [0, 18]
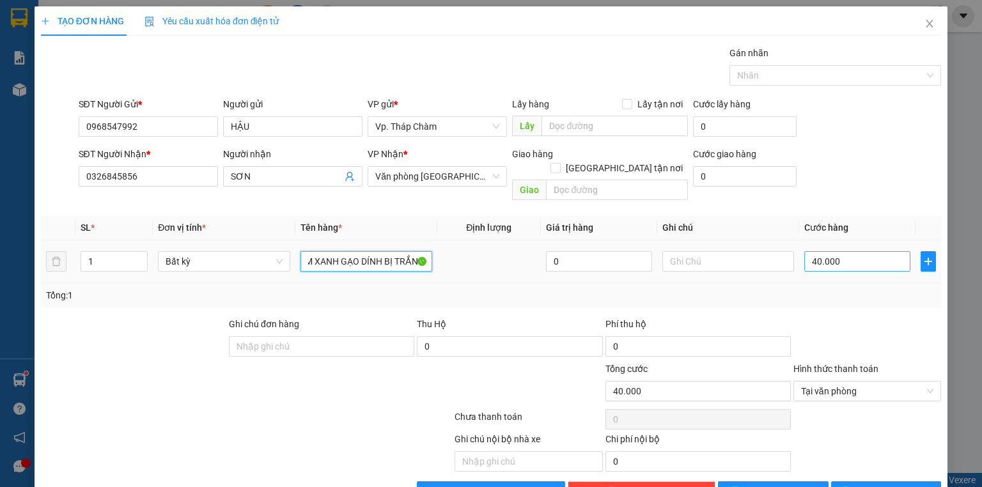
type input "TÚM XANH GẠO DÍNH BỊ TRẮNG"
click at [830, 251] on input "40.000" at bounding box center [858, 261] width 106 height 20
type input "5"
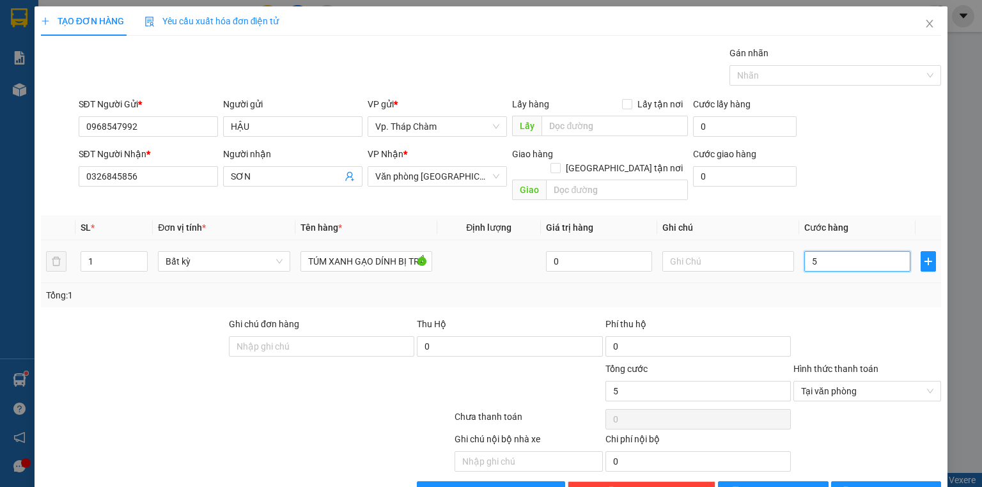
type input "50"
type input "50.000"
click at [827, 291] on div "Tổng: 1" at bounding box center [491, 295] width 901 height 24
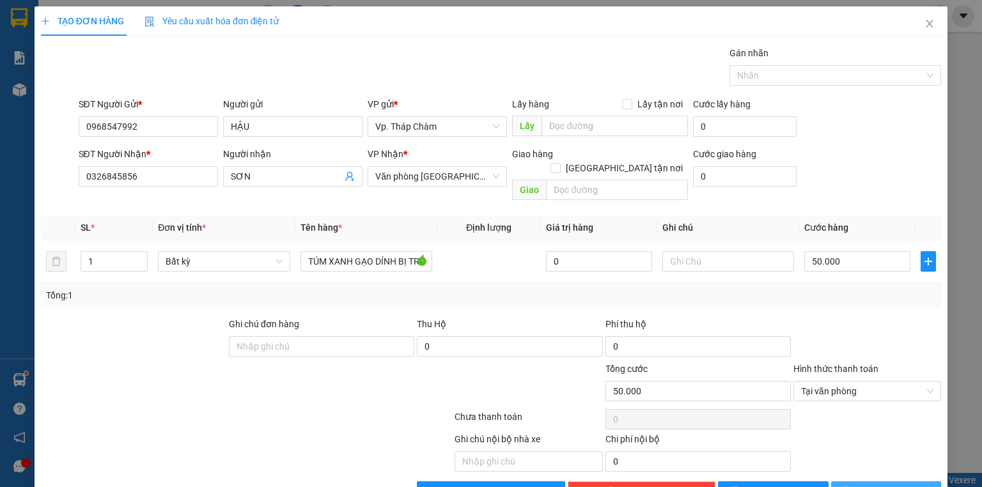
click at [876, 485] on span "[PERSON_NAME] và In" at bounding box center [901, 492] width 90 height 14
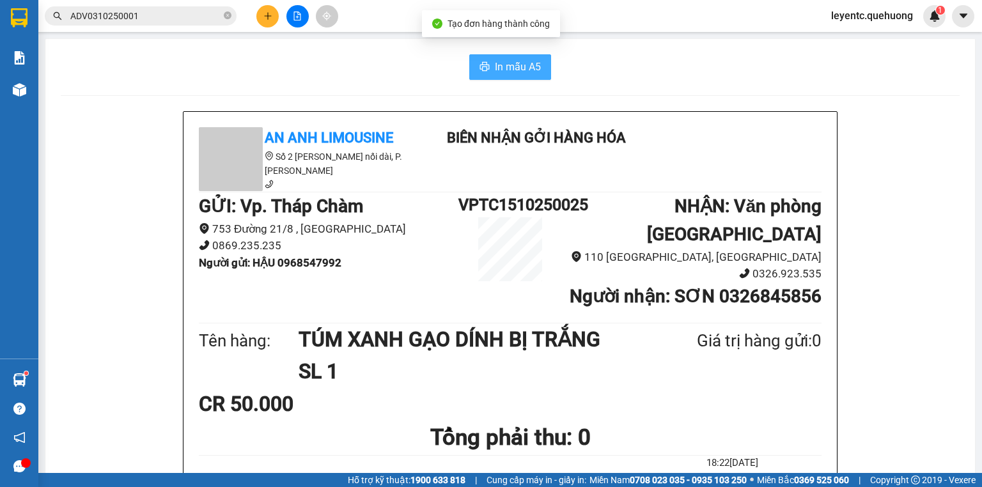
click at [519, 69] on span "In mẫu A5" at bounding box center [518, 67] width 46 height 16
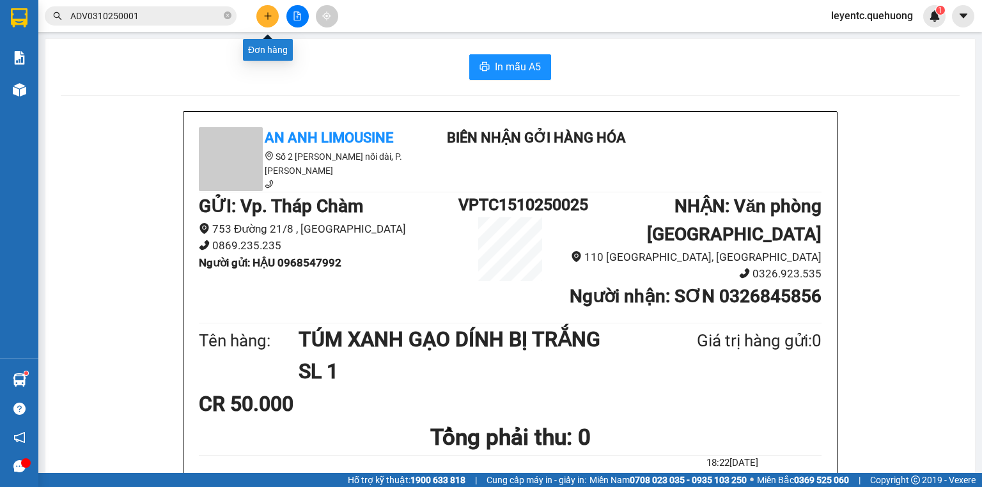
click at [271, 12] on icon "plus" at bounding box center [268, 16] width 9 height 9
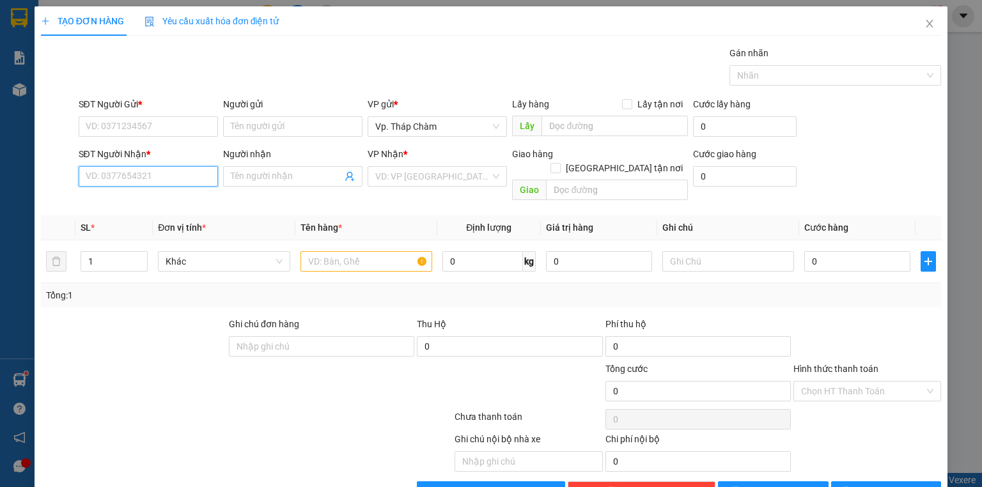
click at [141, 173] on input "SĐT Người Nhận *" at bounding box center [148, 176] width 139 height 20
type input "0"
click at [164, 124] on input "SĐT Người Gửi *" at bounding box center [148, 126] width 139 height 20
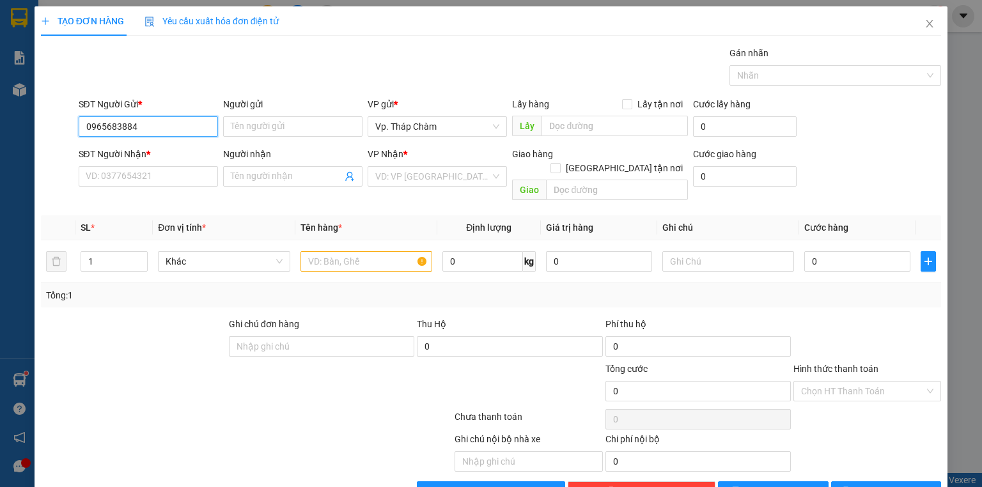
click at [194, 128] on input "0965683884" at bounding box center [148, 126] width 139 height 20
type input "0965683884"
click at [296, 125] on input "Người gửi" at bounding box center [292, 126] width 139 height 20
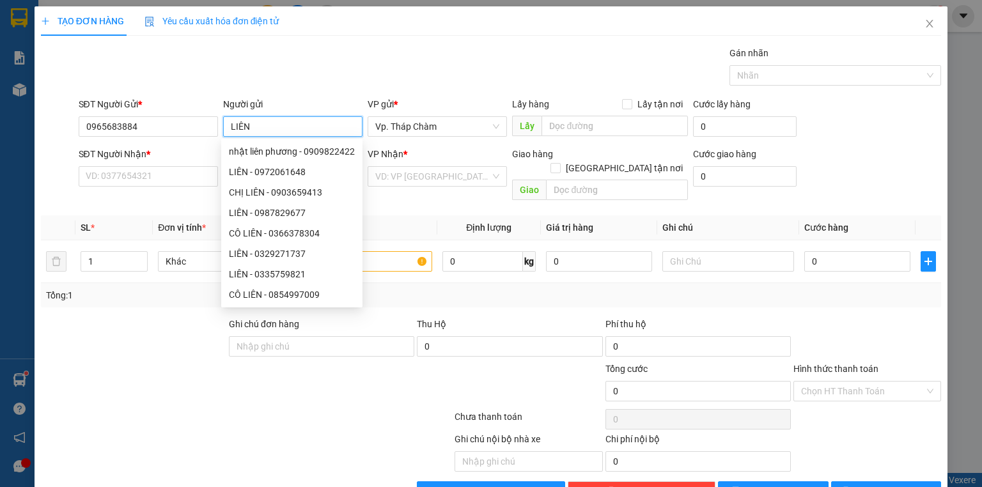
type input "LIÊN"
click at [327, 58] on div "Gói vận chuyển * Tiêu chuẩn Gán nhãn Nhãn" at bounding box center [510, 68] width 869 height 45
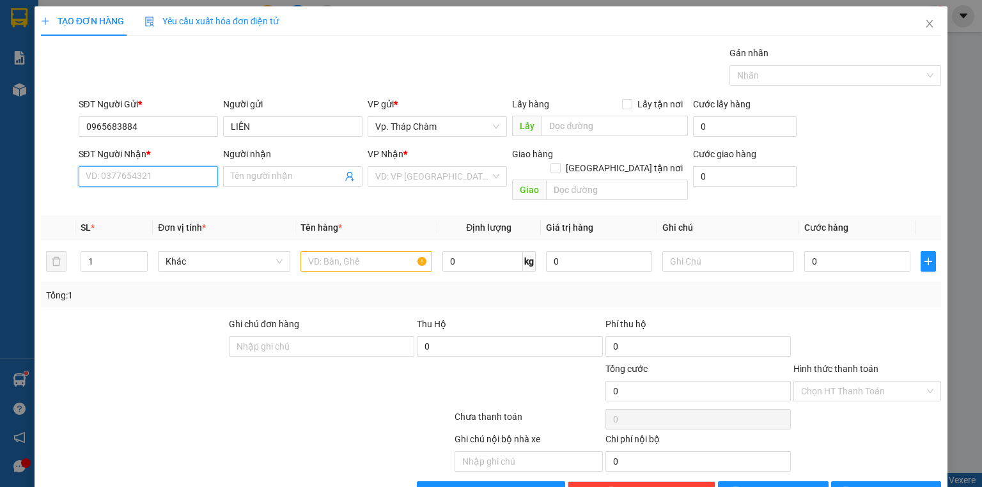
click at [123, 175] on input "SĐT Người Nhận *" at bounding box center [148, 176] width 139 height 20
click at [123, 200] on div "0933213928 - NGÂN" at bounding box center [147, 201] width 123 height 14
type input "0933213928"
type input "NGÂN"
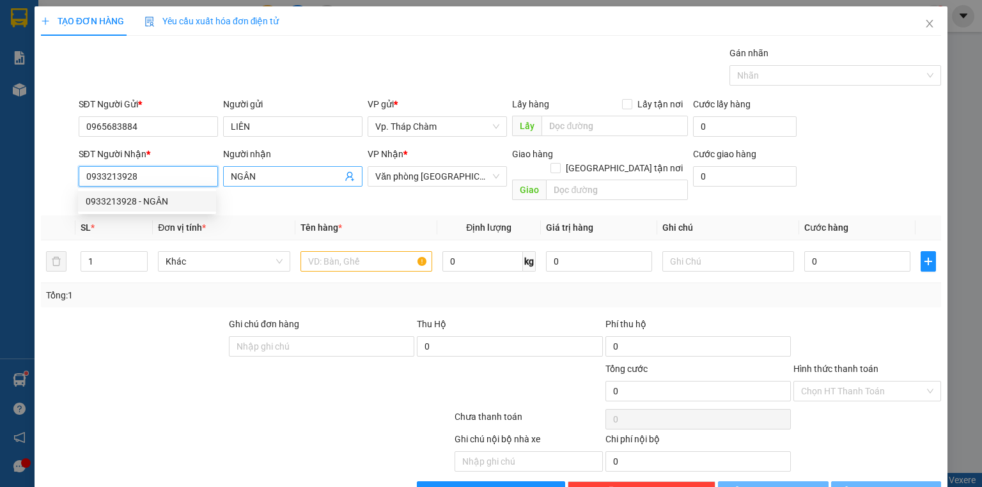
type input "30.000"
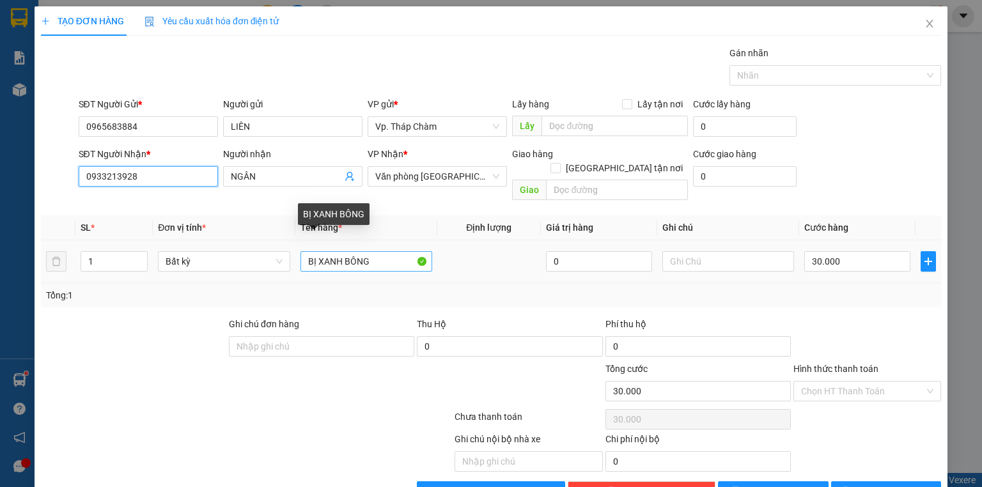
type input "0933213928"
click at [314, 251] on input "BỊ XANH BÔNG" at bounding box center [367, 261] width 132 height 20
click at [393, 251] on input "TÚM XANH BÔNG" at bounding box center [367, 261] width 132 height 20
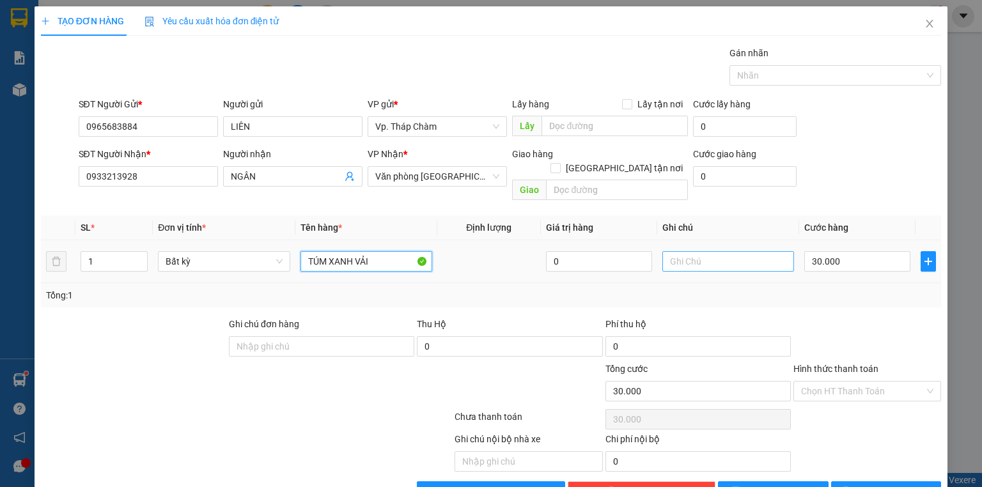
type input "TÚM XANH VẢI"
click at [714, 251] on input "text" at bounding box center [729, 261] width 132 height 20
click at [837, 251] on input "30.000" at bounding box center [858, 261] width 106 height 20
type input "6"
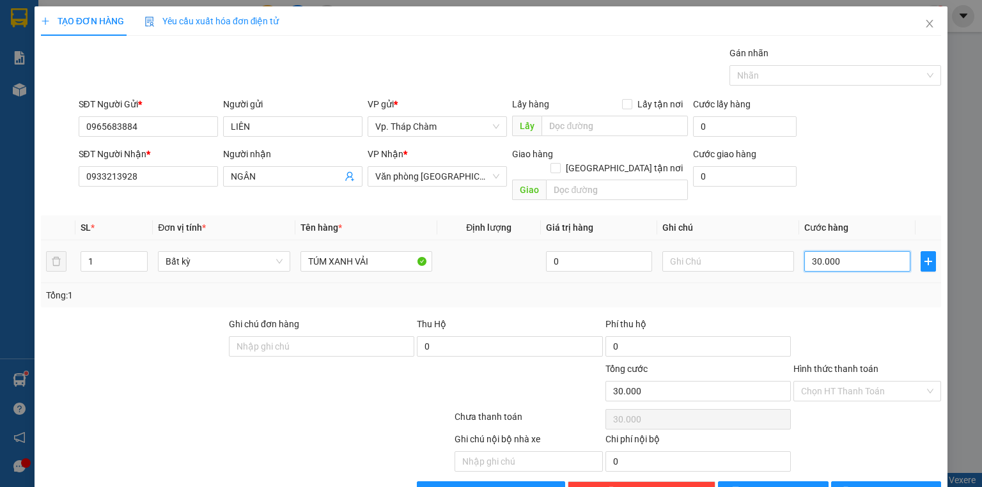
type input "6"
type input "60"
type input "60.000"
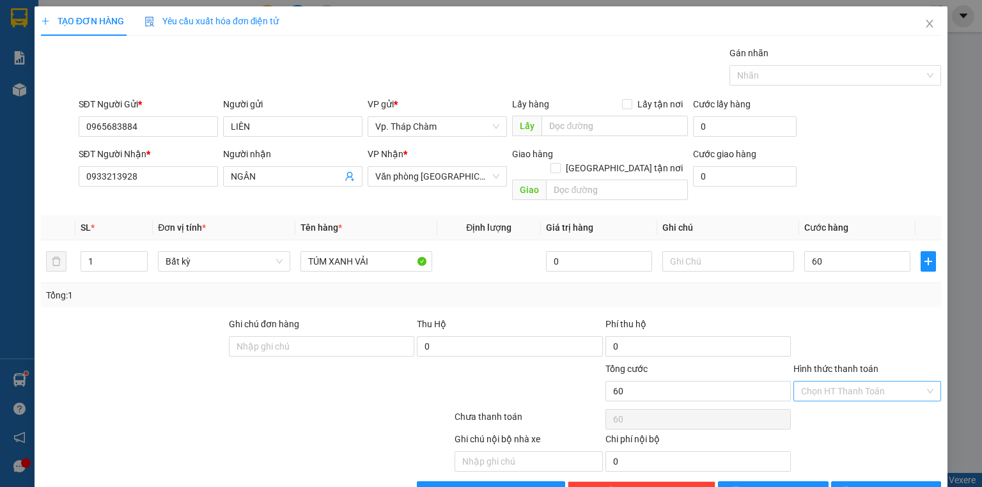
type input "60.000"
click at [853, 382] on input "Hình thức thanh toán" at bounding box center [862, 391] width 123 height 19
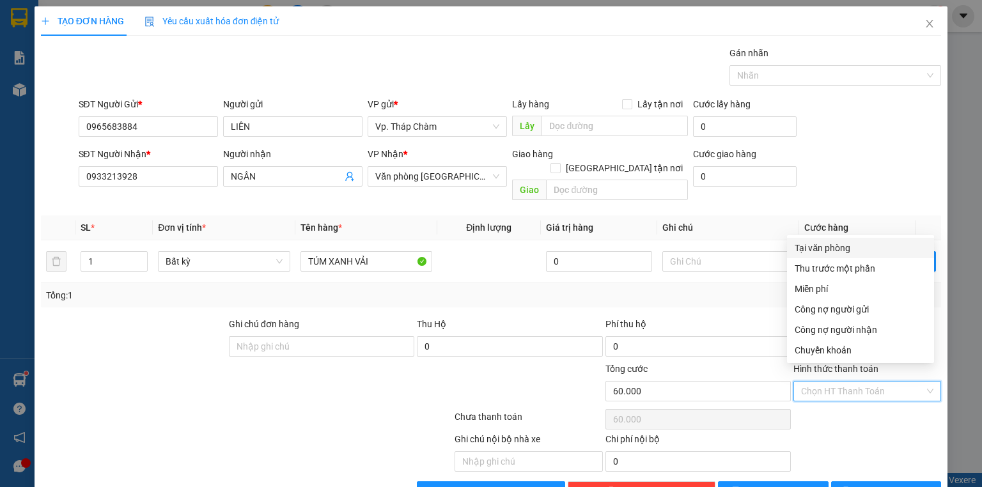
click at [828, 245] on div "Tại văn phòng" at bounding box center [861, 248] width 132 height 14
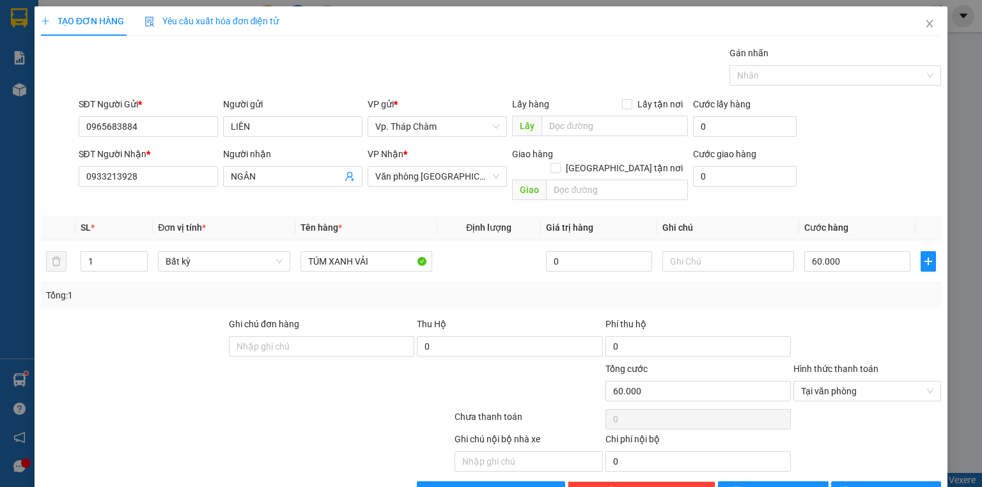
click at [858, 288] on div "Tổng: 1" at bounding box center [491, 295] width 901 height 24
type input "60.000"
drag, startPoint x: 874, startPoint y: 287, endPoint x: 870, endPoint y: 299, distance: 13.0
click at [874, 288] on div "Tổng: 1" at bounding box center [491, 295] width 890 height 14
click at [879, 485] on span "[PERSON_NAME] và In" at bounding box center [901, 492] width 90 height 14
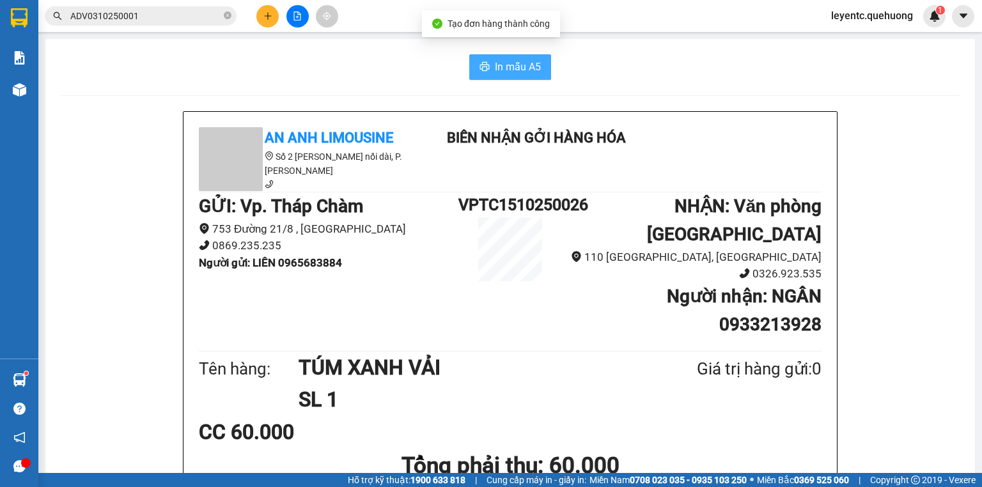
click at [533, 70] on span "In mẫu A5" at bounding box center [518, 67] width 46 height 16
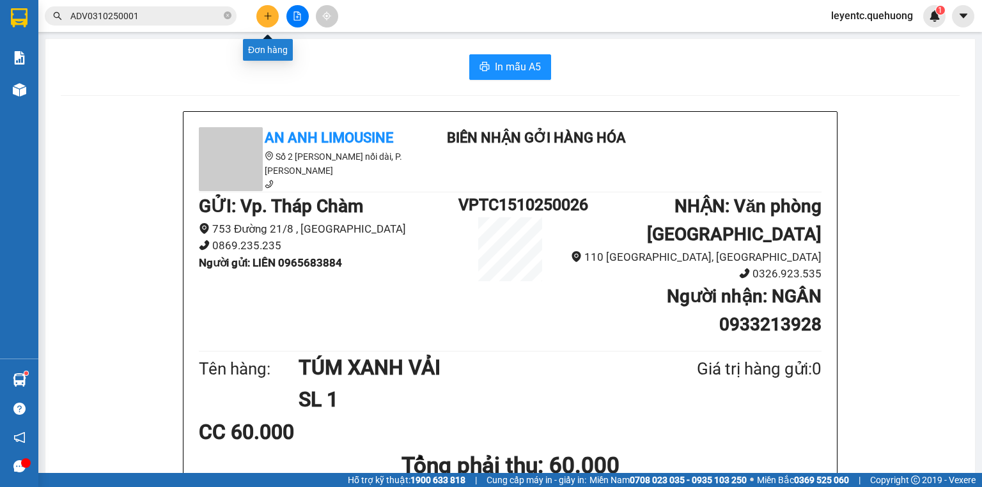
click at [268, 17] on icon "plus" at bounding box center [267, 15] width 1 height 7
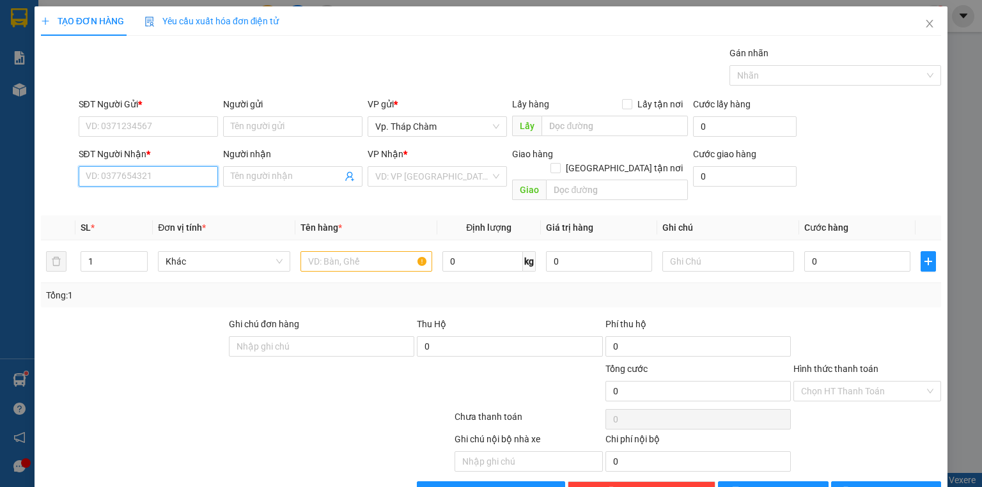
click at [161, 183] on input "SĐT Người Nhận *" at bounding box center [148, 176] width 139 height 20
click at [107, 123] on input "SĐT Người Gửi *" at bounding box center [148, 126] width 139 height 20
click at [144, 178] on input "SĐT Người Nhận *" at bounding box center [148, 176] width 139 height 20
type input "0328572283"
click at [146, 202] on div "0328572283 - LINH" at bounding box center [147, 201] width 123 height 14
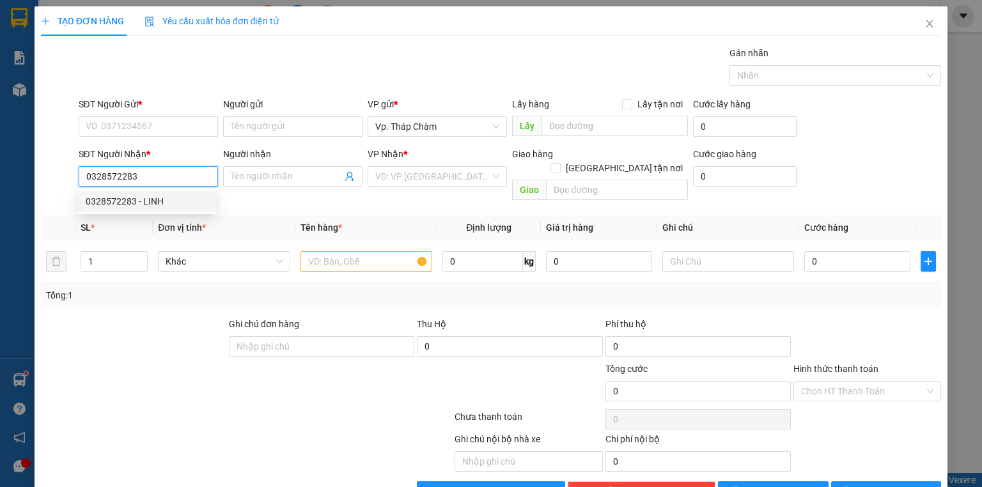
type input "LINH"
type input "40.000"
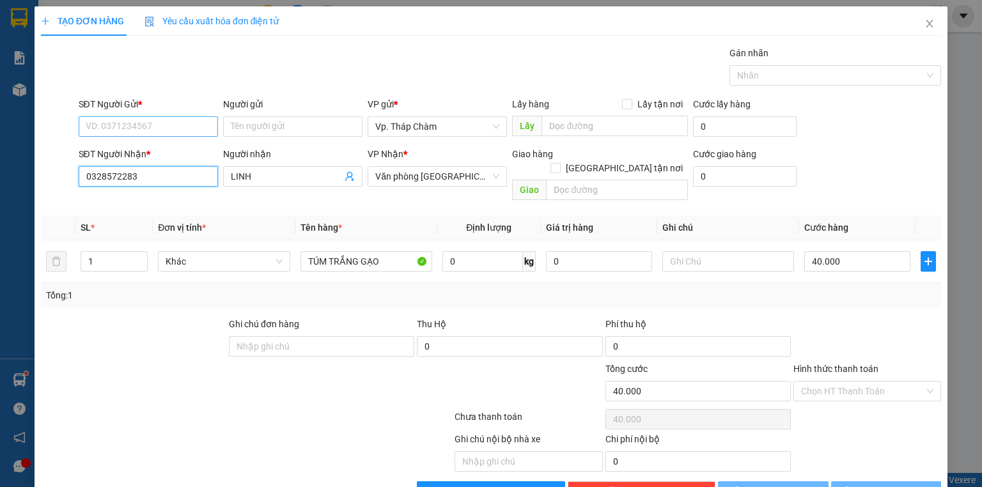
type input "0328572283"
click at [133, 128] on input "SĐT Người Gửi *" at bounding box center [148, 126] width 139 height 20
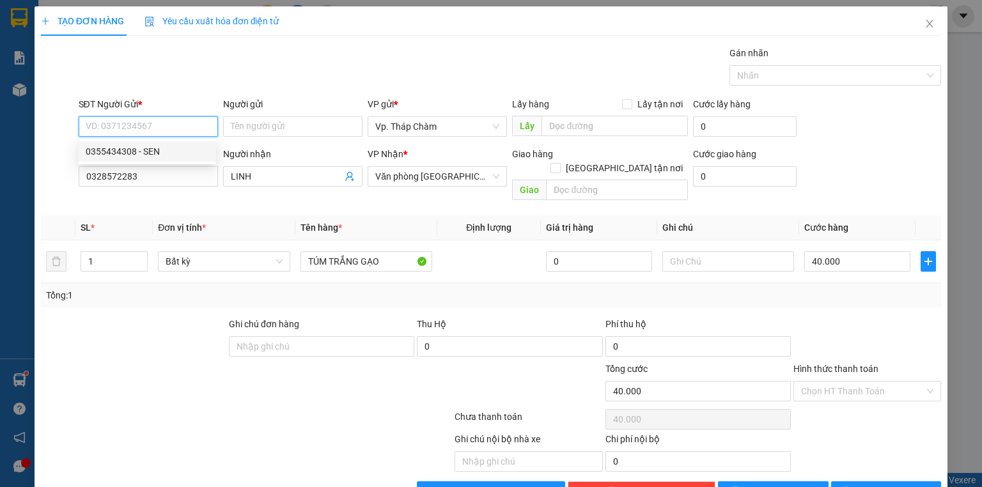
click at [127, 148] on div "0355434308 - SEN" at bounding box center [147, 152] width 123 height 14
type input "0355434308"
type input "SEN"
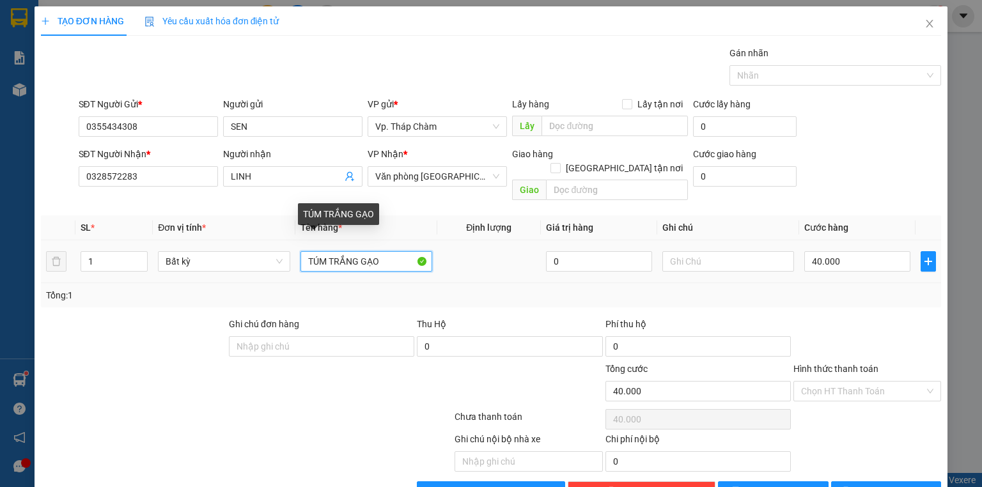
click at [377, 251] on input "TÚM TRẮNG GẠO" at bounding box center [367, 261] width 132 height 20
type input "TÚM TRẮNG GẠO+TH XỐP VÀNG"
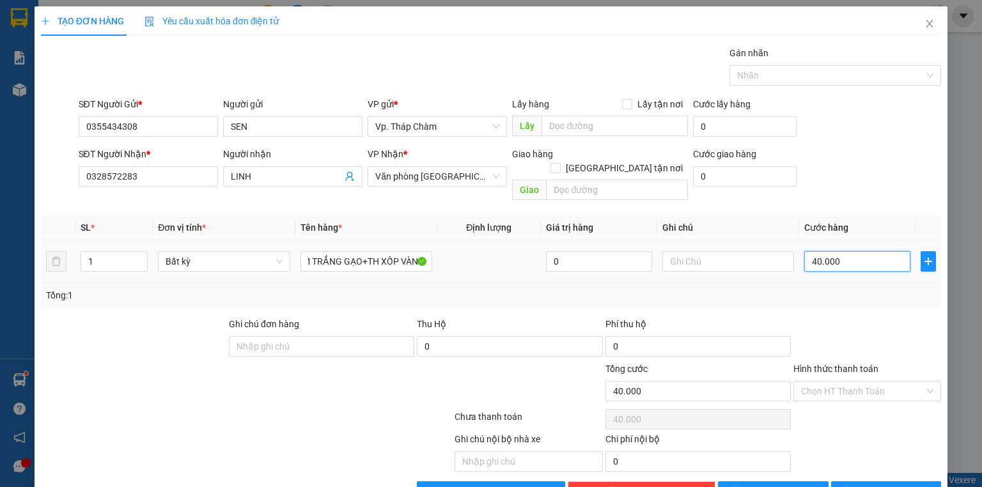
click at [866, 251] on input "40.000" at bounding box center [858, 261] width 106 height 20
type input "0"
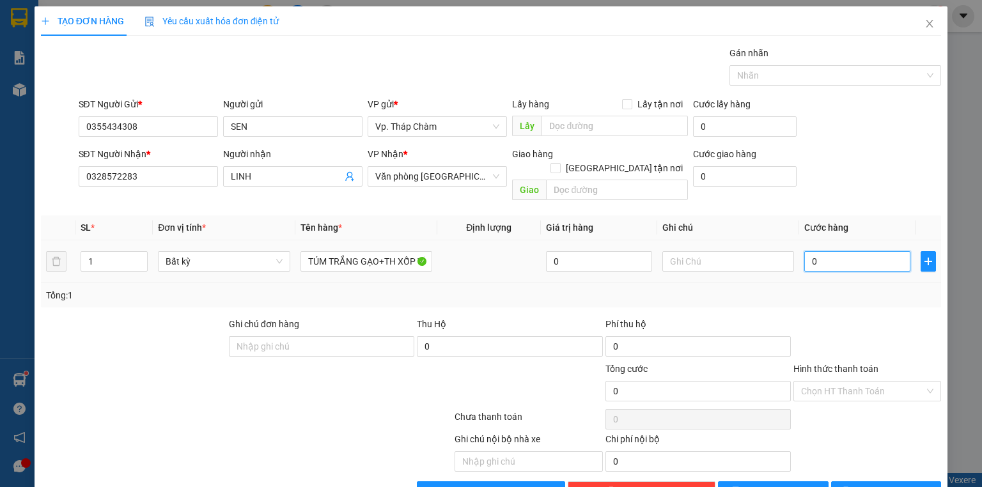
type input "8"
type input "08"
type input "80"
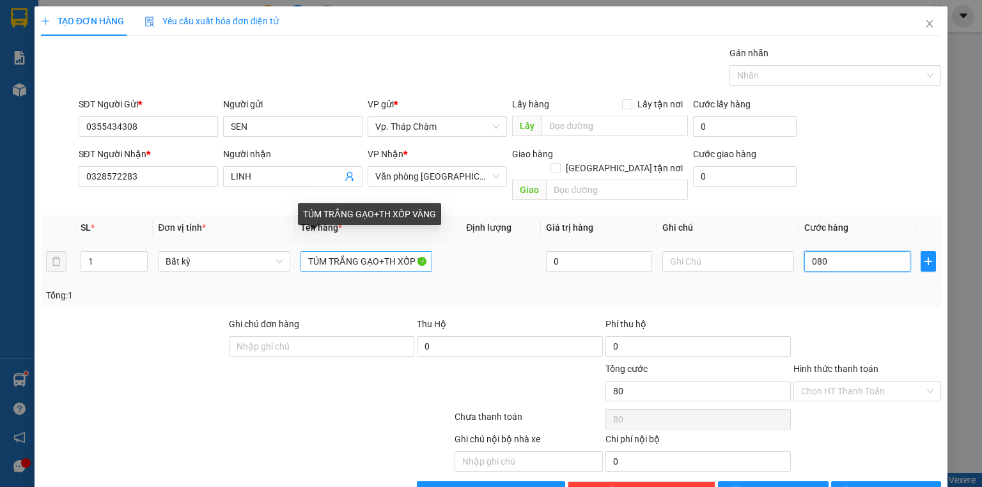
type input "080"
type input "80.000"
drag, startPoint x: 393, startPoint y: 251, endPoint x: 384, endPoint y: 251, distance: 9.6
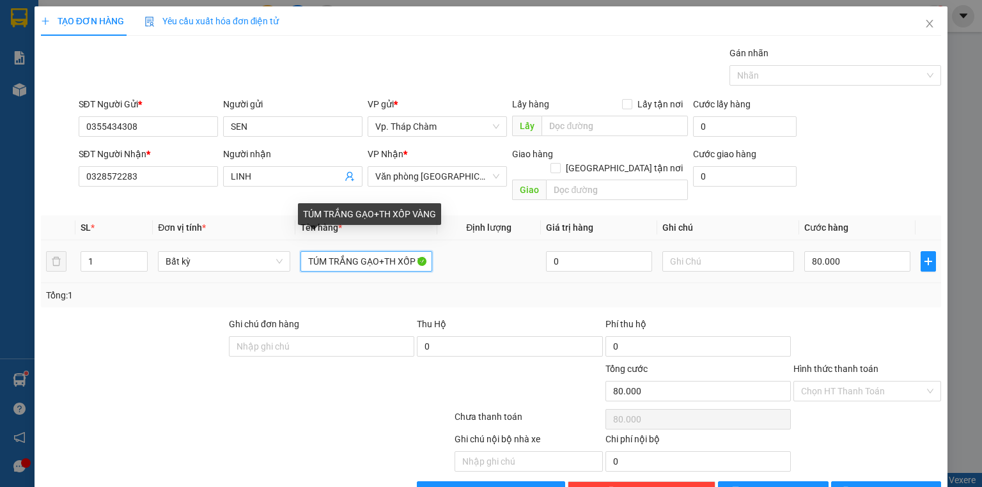
click at [384, 251] on input "TÚM TRẮNG GẠO+TH XỐP VÀNG" at bounding box center [367, 261] width 132 height 20
drag, startPoint x: 409, startPoint y: 246, endPoint x: 425, endPoint y: 249, distance: 15.7
click at [438, 249] on tr "1 Bất kỳ TÚM TRẮNG GẠO XỐP VÀNG 0 80.000" at bounding box center [491, 262] width 901 height 43
click at [423, 251] on input "TÚM TRẮNG GẠO XỐP VÀNG" at bounding box center [367, 261] width 132 height 20
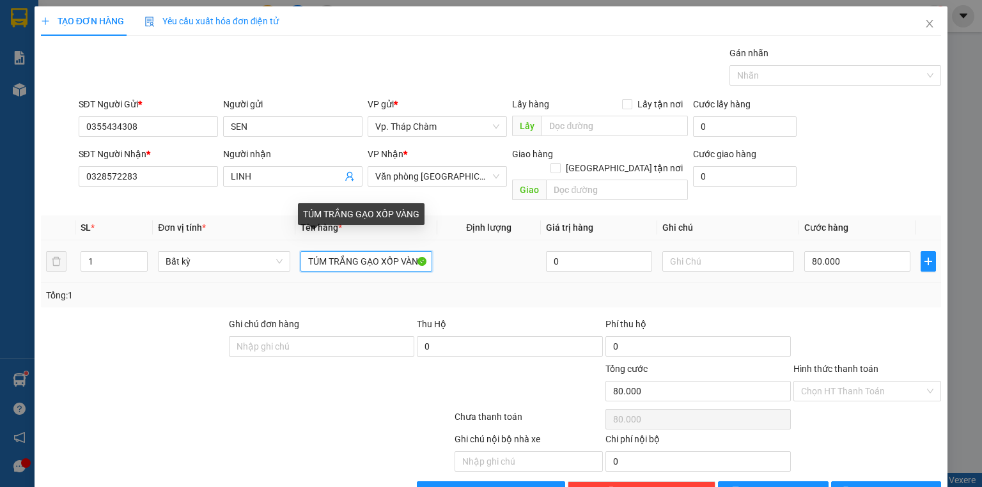
click at [423, 251] on input "TÚM TRẮNG GẠO XỐP VÀNG" at bounding box center [367, 261] width 132 height 20
type input "TÚM TRẮNG GẠO XỐP VÀNG CÁ"
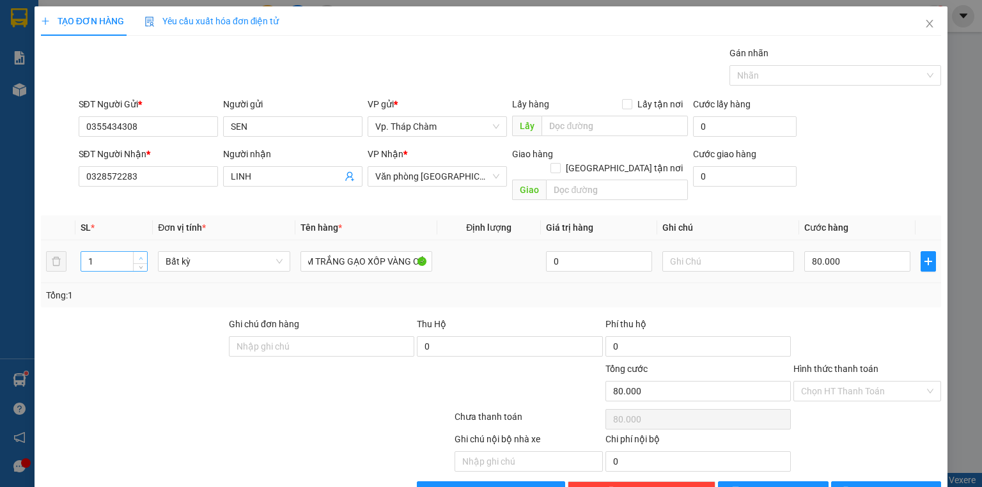
type input "2"
click at [139, 256] on icon "up" at bounding box center [141, 258] width 4 height 4
click at [844, 381] on div "Chọn HT Thanh Toán" at bounding box center [868, 391] width 148 height 20
type input "0"
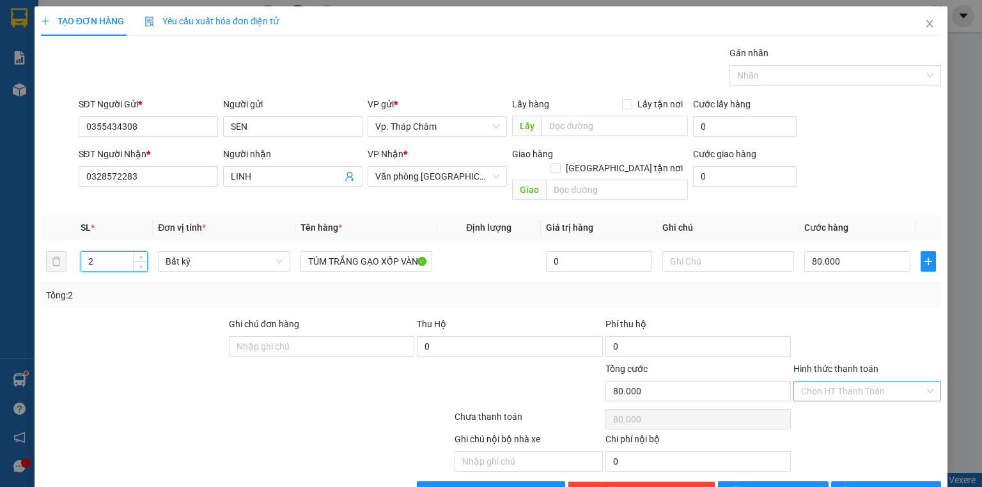
type input "0"
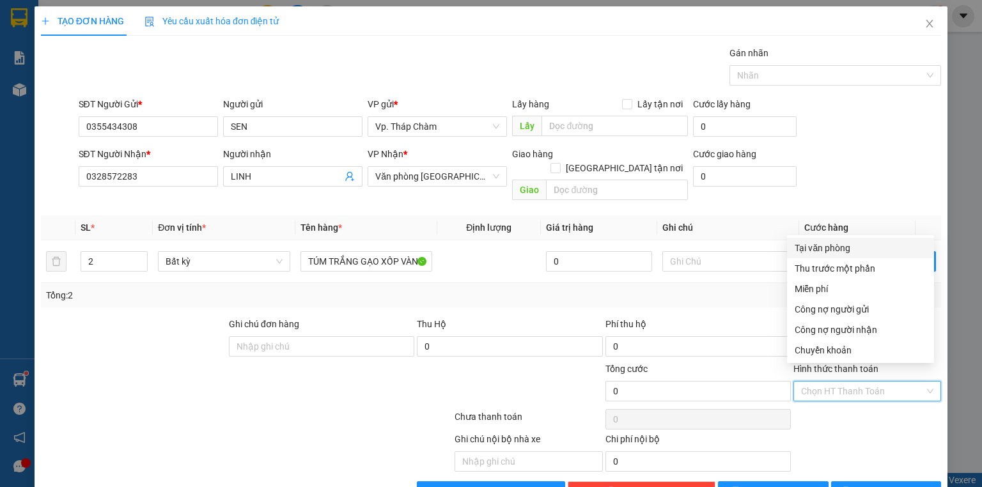
click at [816, 244] on div "Tại văn phòng" at bounding box center [861, 248] width 132 height 14
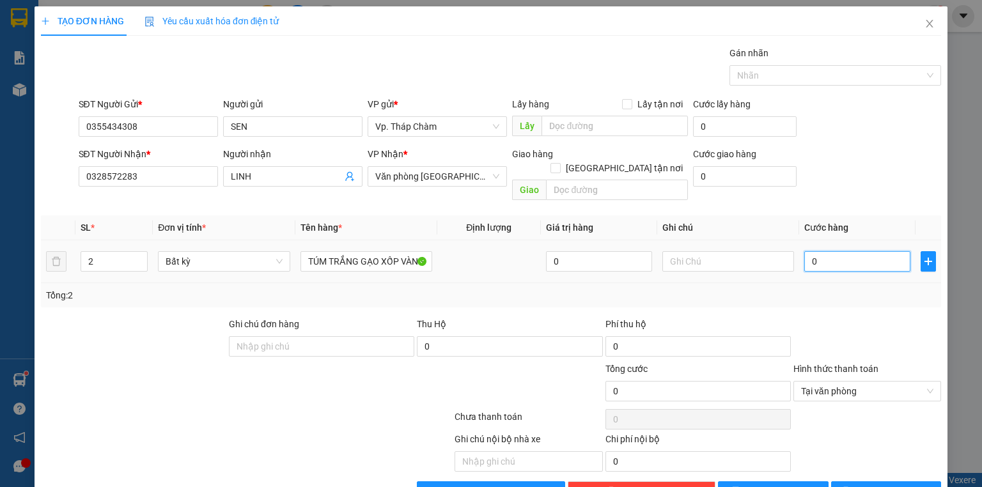
click at [840, 251] on input "0" at bounding box center [858, 261] width 106 height 20
type input "8"
type input "80"
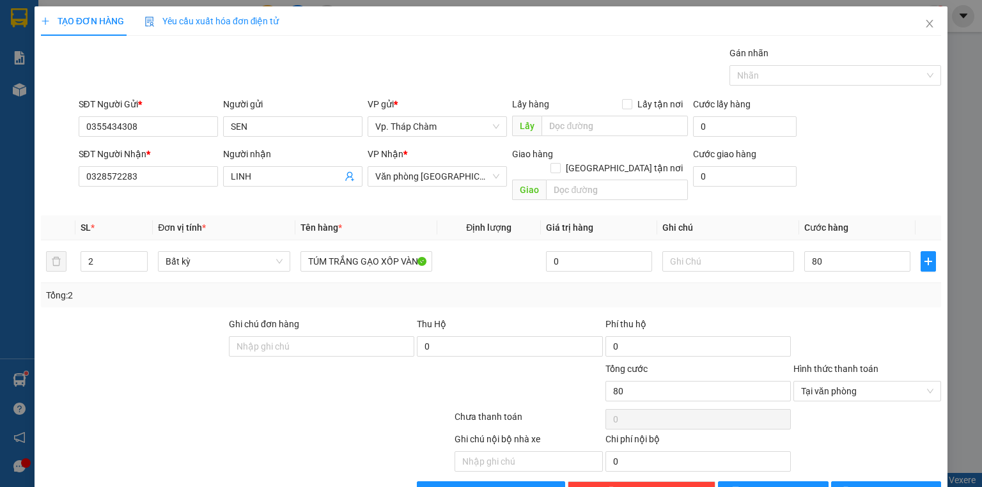
type input "80.000"
click at [819, 333] on div at bounding box center [868, 339] width 150 height 45
click at [850, 487] on icon "printer" at bounding box center [846, 491] width 8 height 8
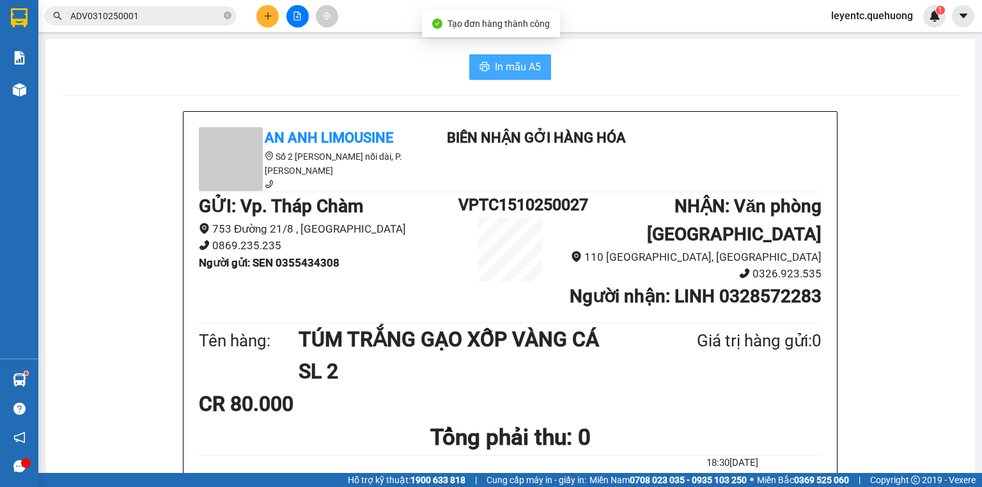
click at [512, 69] on span "In mẫu A5" at bounding box center [518, 67] width 46 height 16
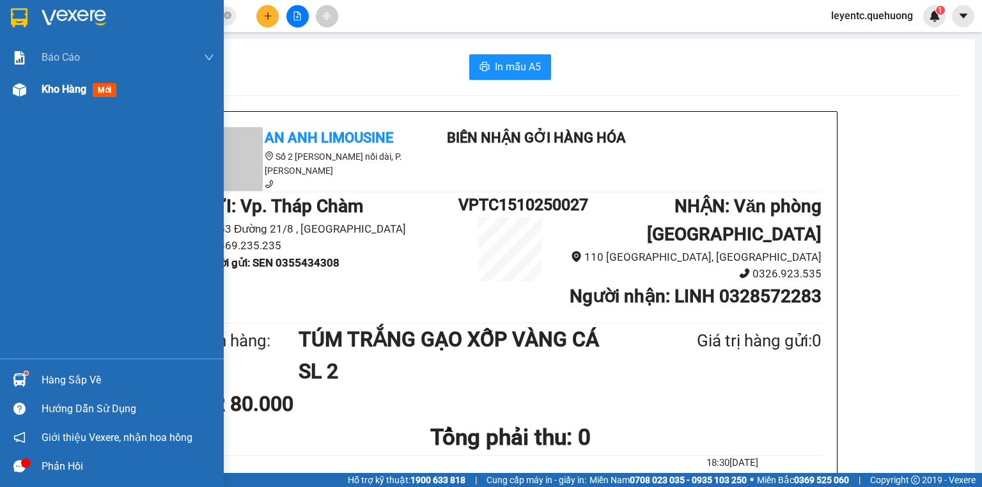
click at [15, 88] on img at bounding box center [19, 89] width 13 height 13
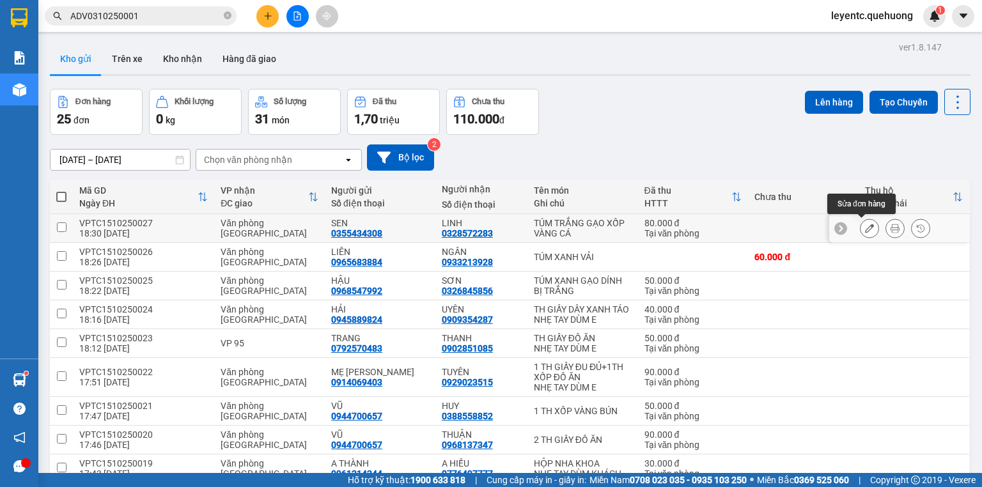
click at [865, 226] on icon at bounding box center [869, 228] width 9 height 9
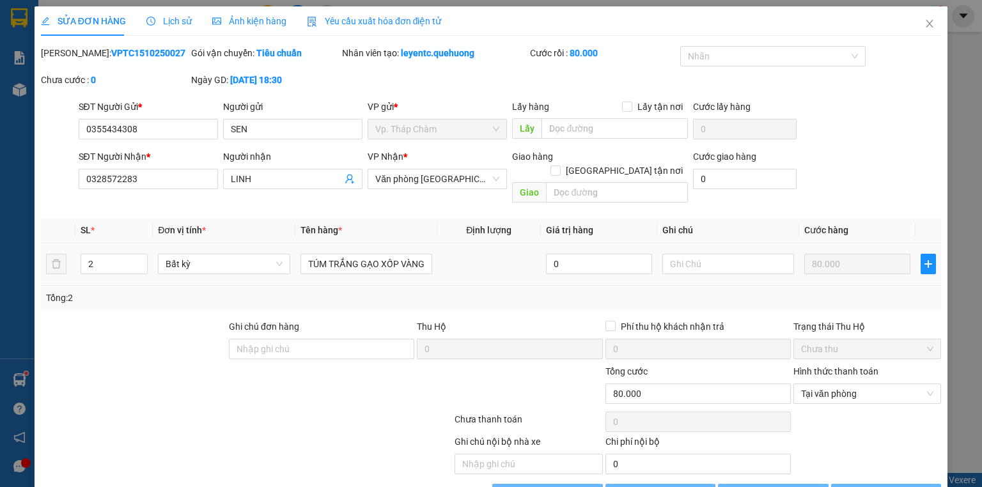
type input "0355434308"
type input "SEN"
type input "0328572283"
type input "LINH"
type input "0"
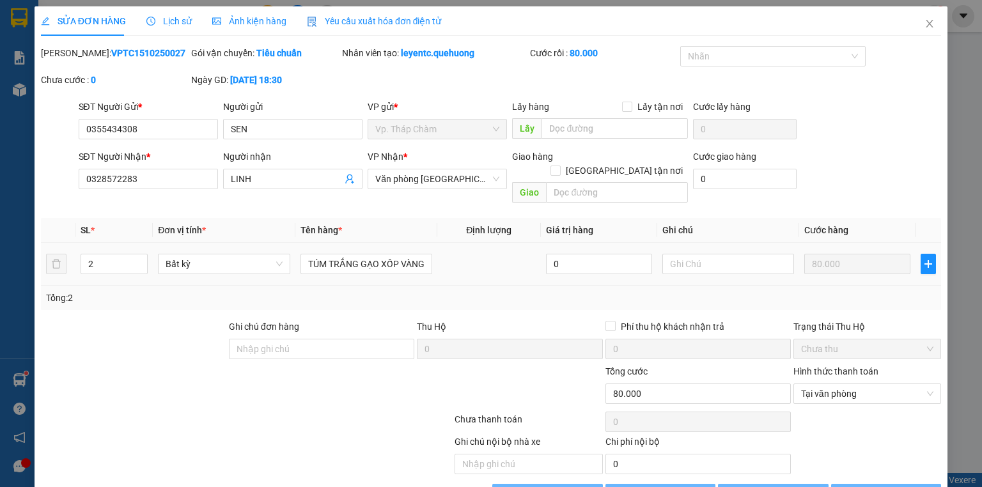
type input "80.000"
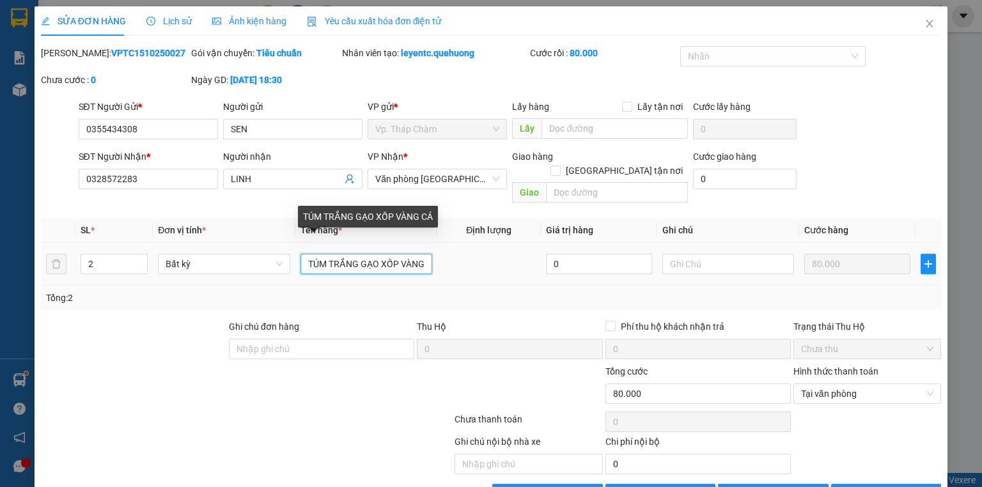
click at [376, 254] on input "TÚM TRẮNG GẠO XỐP VÀNG CÁ" at bounding box center [367, 264] width 132 height 20
type input "TÚM TRẮNG GẠO+ XỐP VÀNG CÁ"
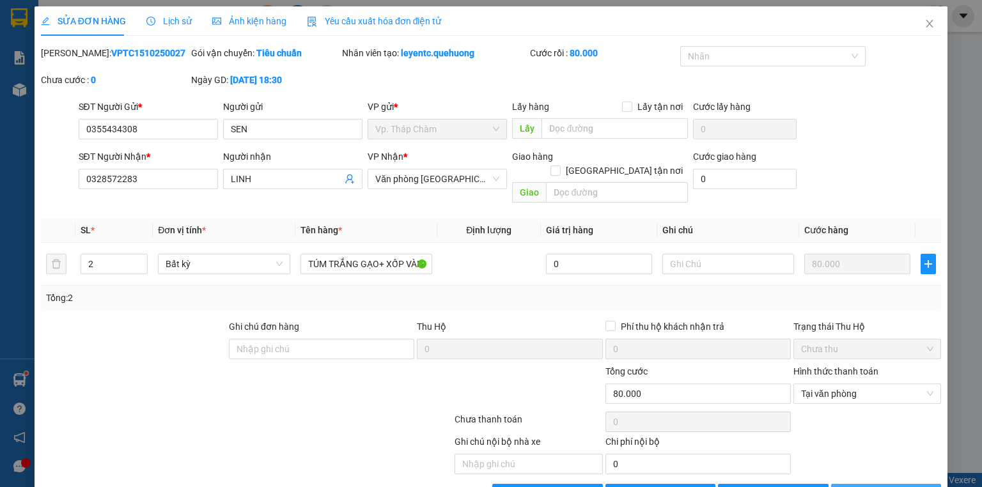
click at [902, 487] on span "[PERSON_NAME] và In" at bounding box center [901, 494] width 90 height 14
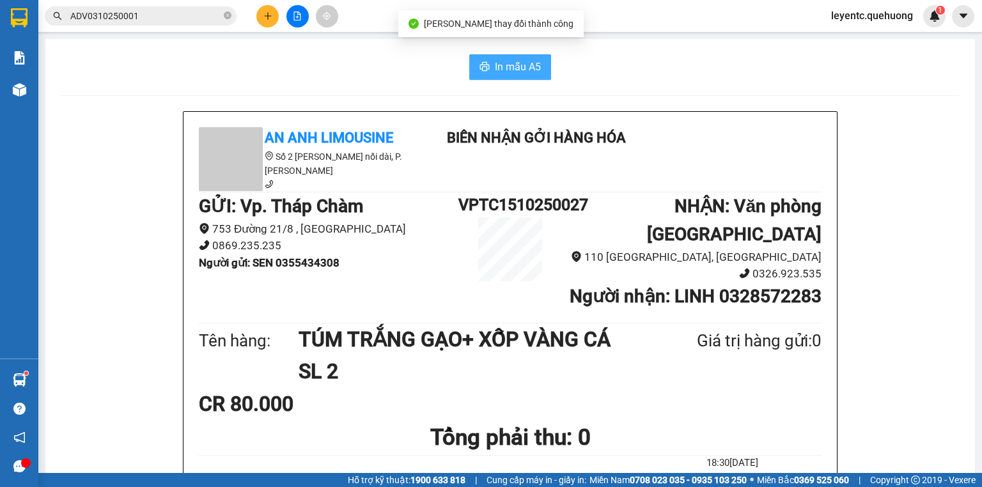
click at [473, 57] on button "In mẫu A5" at bounding box center [510, 67] width 82 height 26
click at [264, 23] on button at bounding box center [267, 16] width 22 height 22
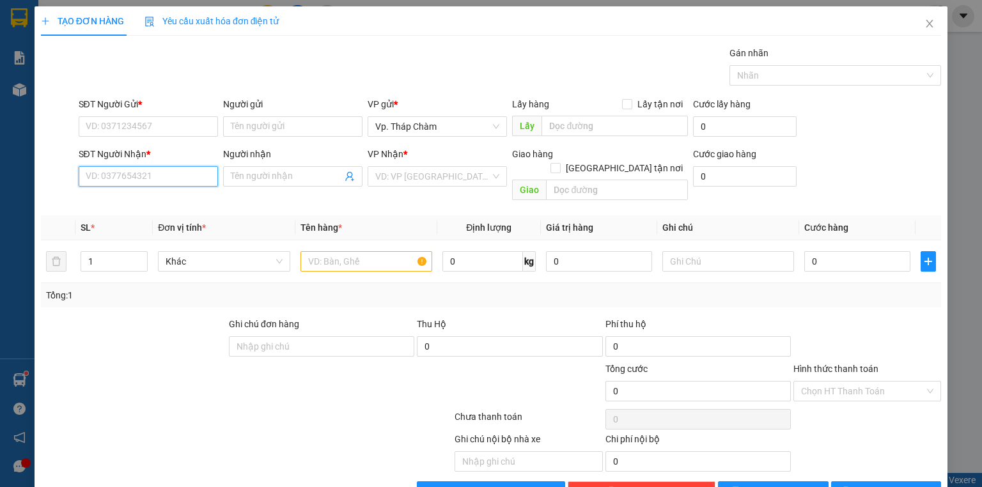
click at [134, 182] on input "SĐT Người Nhận *" at bounding box center [148, 176] width 139 height 20
click at [162, 203] on div "0347948051 - NAM" at bounding box center [147, 201] width 123 height 14
type input "0347948051"
type input "NAM"
type input "40.000"
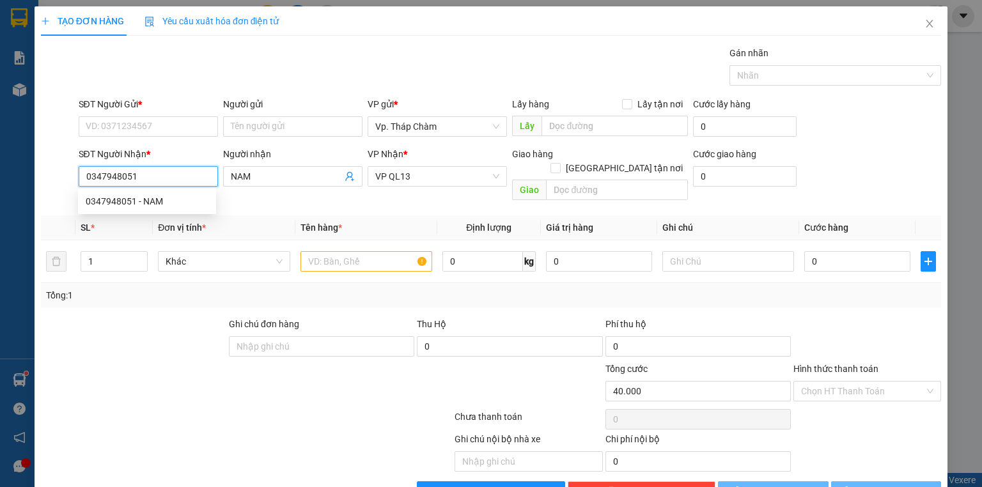
type input "40.000"
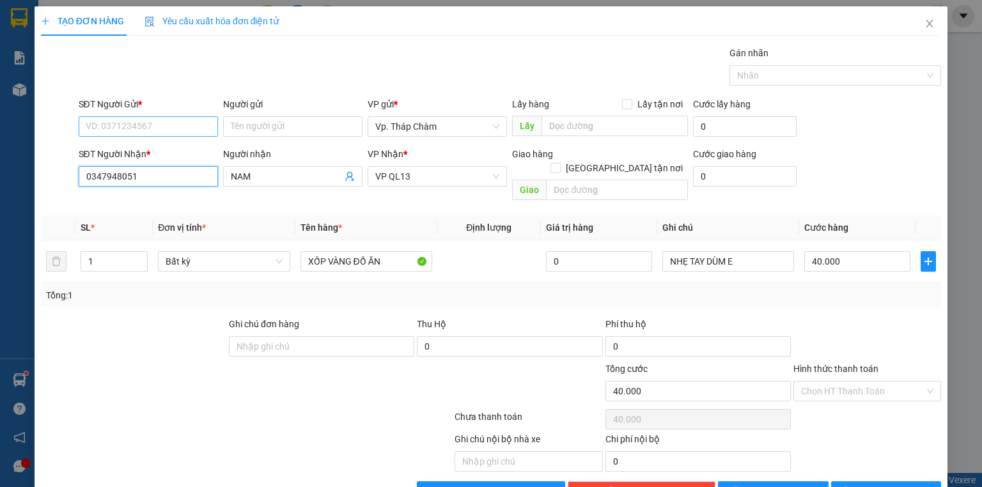
type input "0347948051"
click at [148, 131] on input "SĐT Người Gửi *" at bounding box center [148, 126] width 139 height 20
click at [141, 156] on div "0974207257 - CHÍNH" at bounding box center [147, 152] width 123 height 14
type input "0974207257"
type input "CHÍNH"
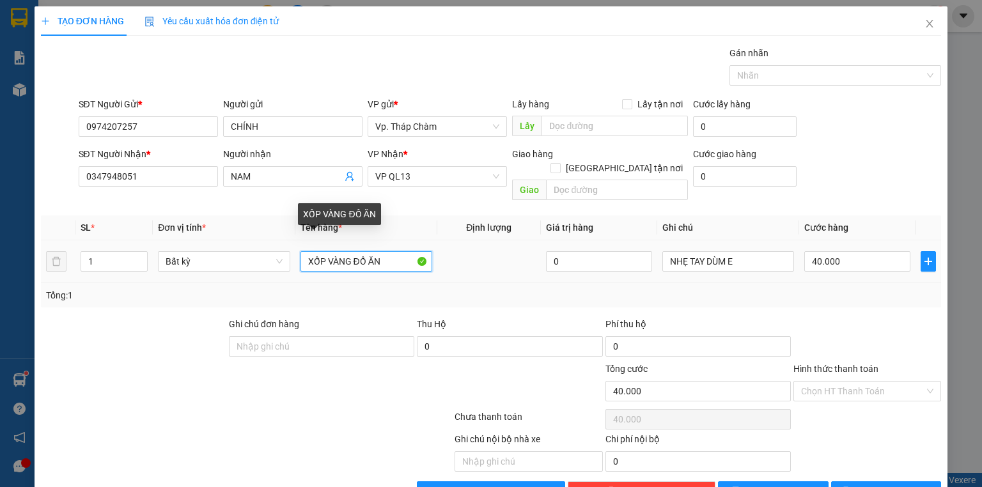
click at [380, 251] on input "XỐP VÀNG ĐỒ ĂN" at bounding box center [367, 261] width 132 height 20
type input "XỐP VÀNG ĐỒ ĂN+TÚM NHỎ GẠO"
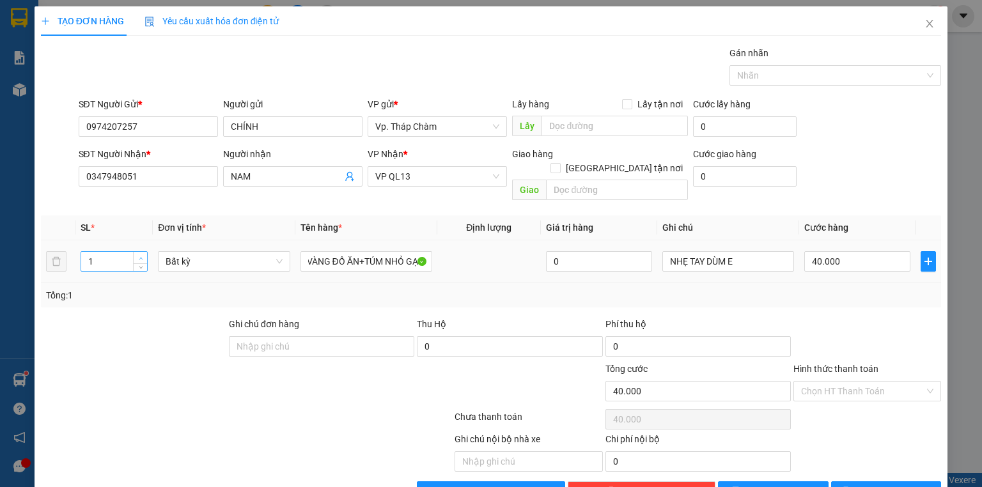
type input "2"
click at [140, 256] on icon "up" at bounding box center [141, 258] width 4 height 4
click at [880, 251] on input "40.000" at bounding box center [858, 261] width 106 height 20
type input "0"
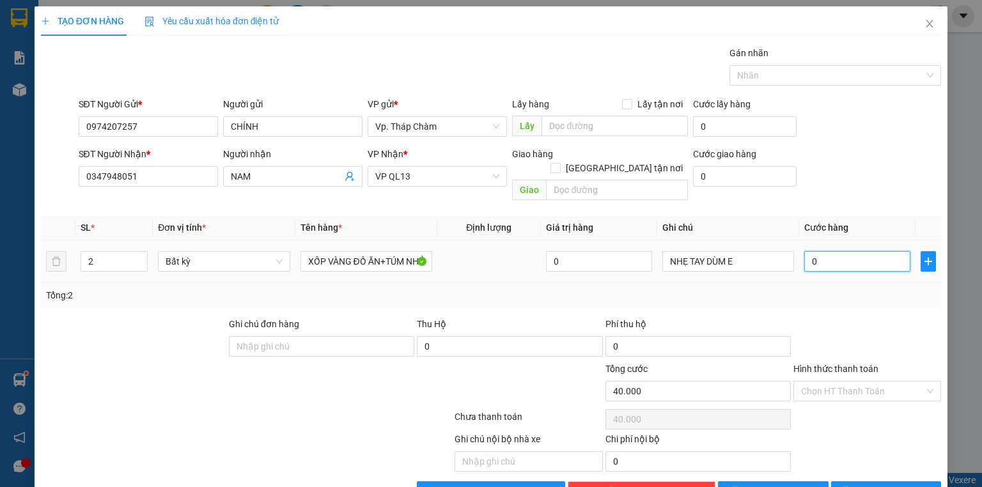
type input "0"
type input "8"
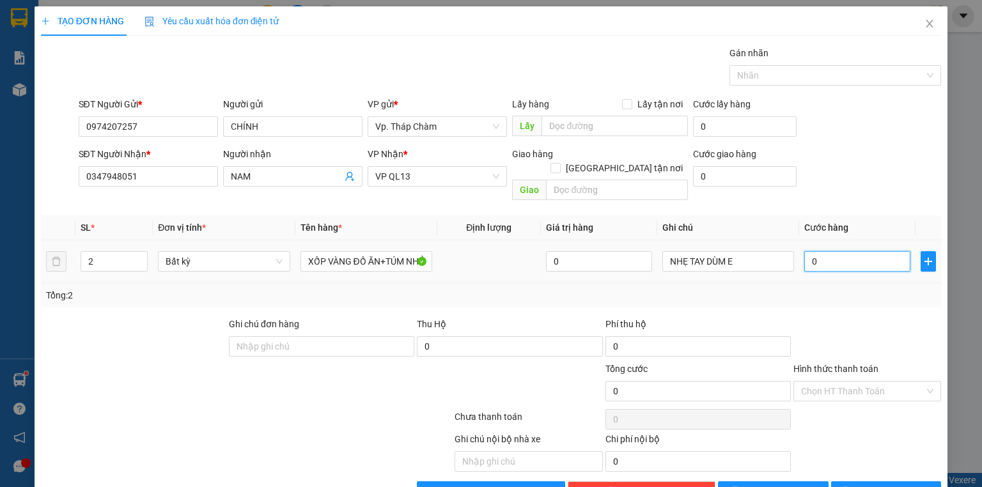
type input "08"
type input "80"
type input "080"
type input "80.000"
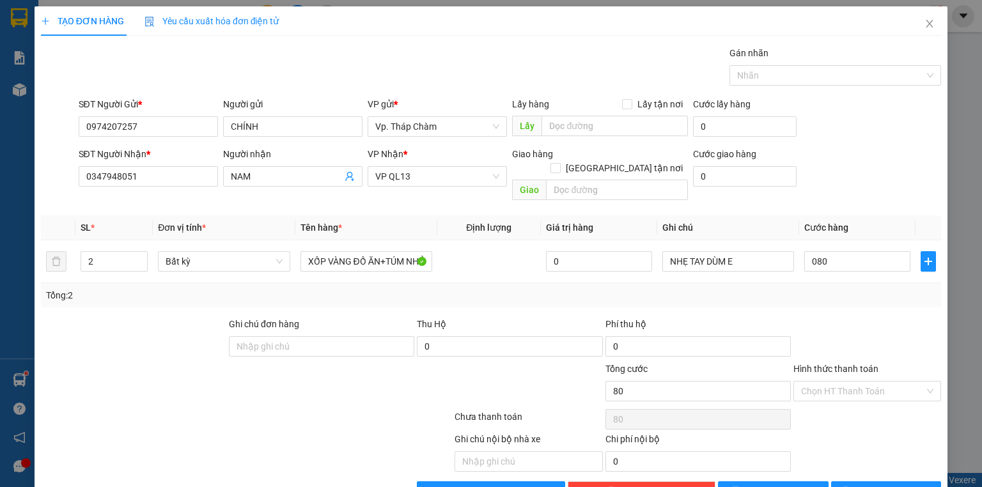
type input "80.000"
drag, startPoint x: 874, startPoint y: 306, endPoint x: 872, endPoint y: 315, distance: 9.7
click at [874, 317] on div at bounding box center [868, 339] width 150 height 45
click at [865, 382] on input "Hình thức thanh toán" at bounding box center [862, 391] width 123 height 19
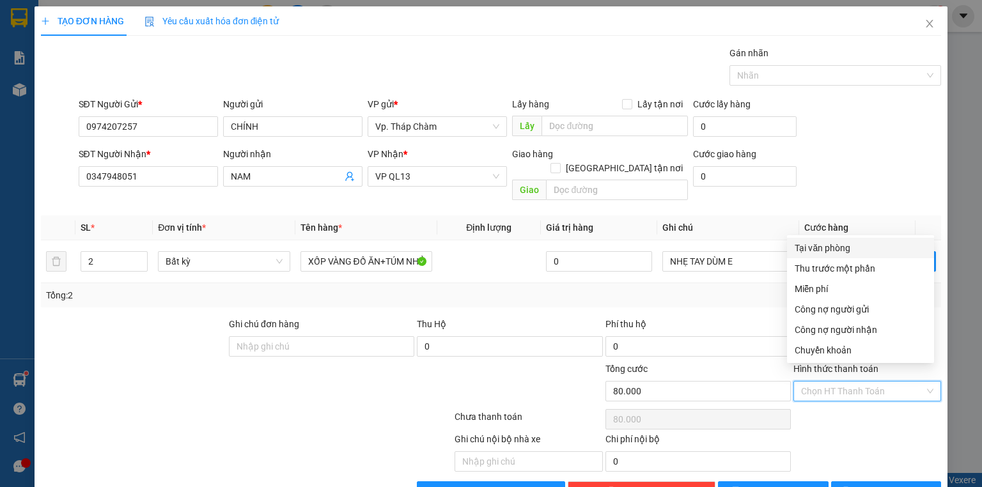
click at [827, 251] on div "Tại văn phòng" at bounding box center [861, 248] width 132 height 14
type input "0"
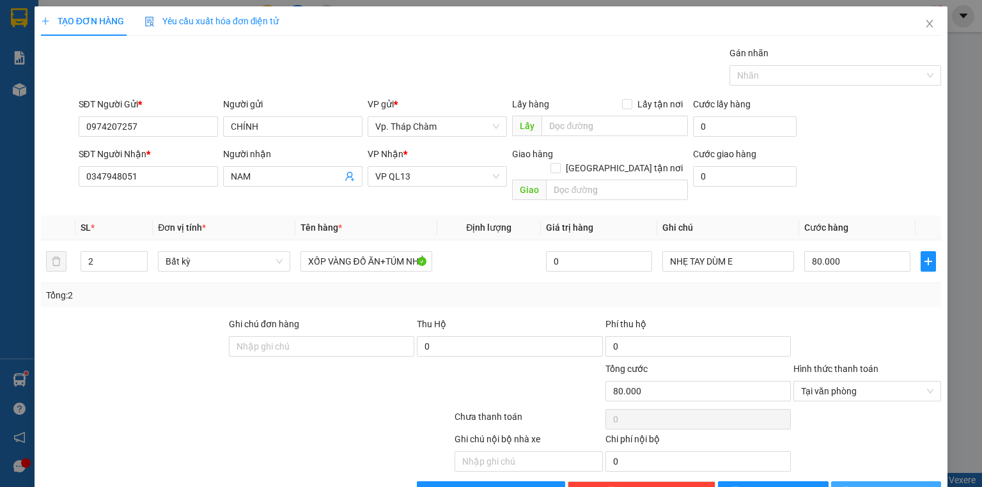
click at [898, 485] on span "[PERSON_NAME] và In" at bounding box center [901, 492] width 90 height 14
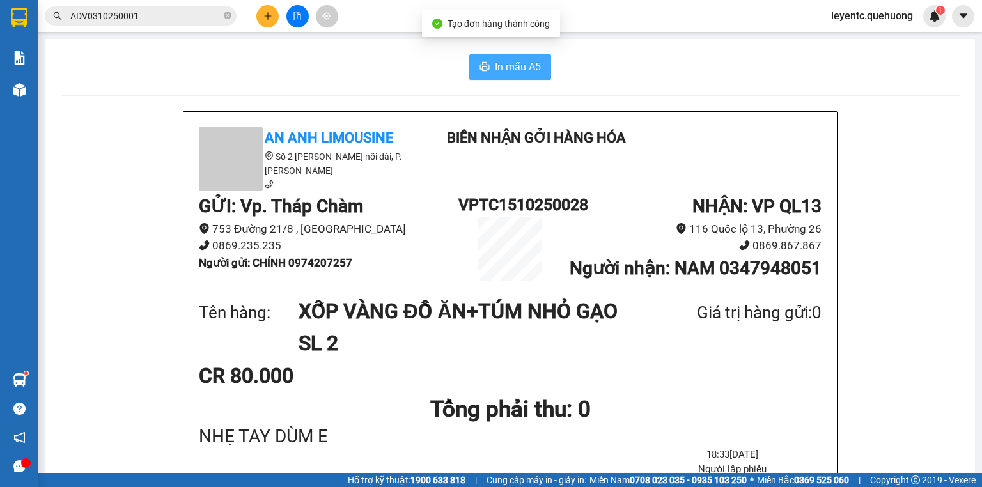
click at [539, 62] on button "In mẫu A5" at bounding box center [510, 67] width 82 height 26
click at [508, 71] on span "In mẫu A5" at bounding box center [518, 67] width 46 height 16
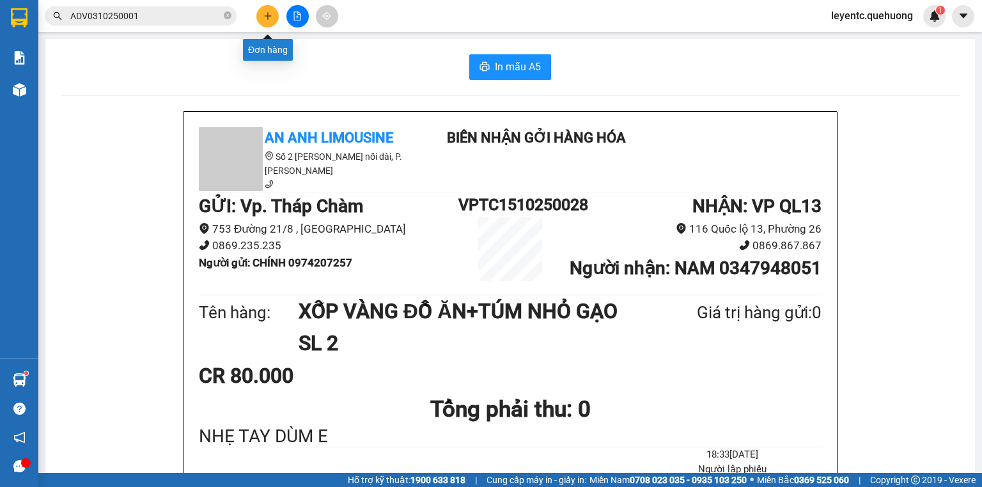
click at [266, 8] on button at bounding box center [267, 16] width 22 height 22
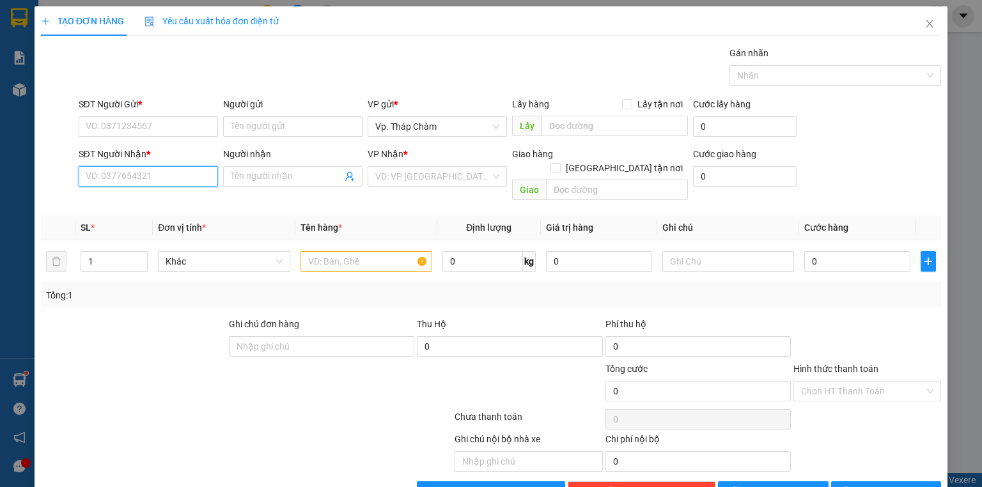
click at [141, 182] on input "SĐT Người Nhận *" at bounding box center [148, 176] width 139 height 20
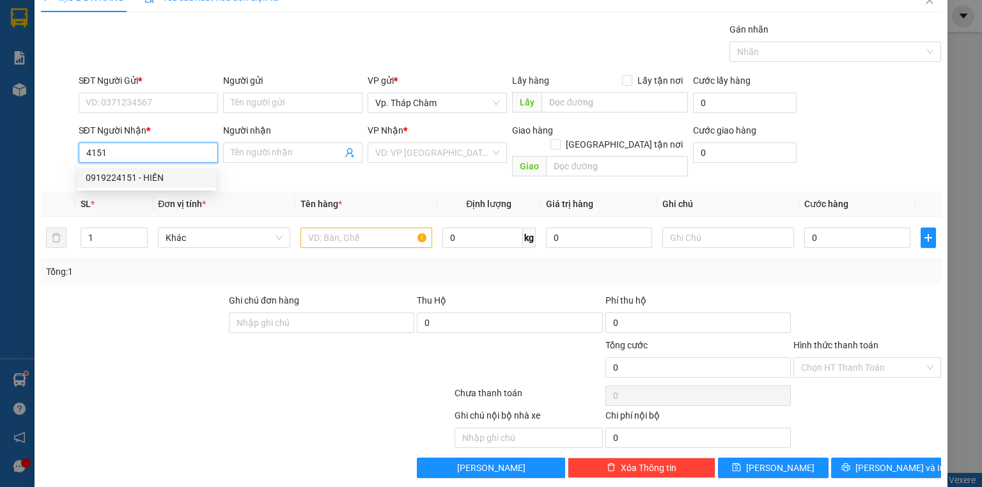
click at [141, 175] on div "0919224151 - HIỀN" at bounding box center [147, 178] width 123 height 14
type input "0919224151"
type input "HIỀN"
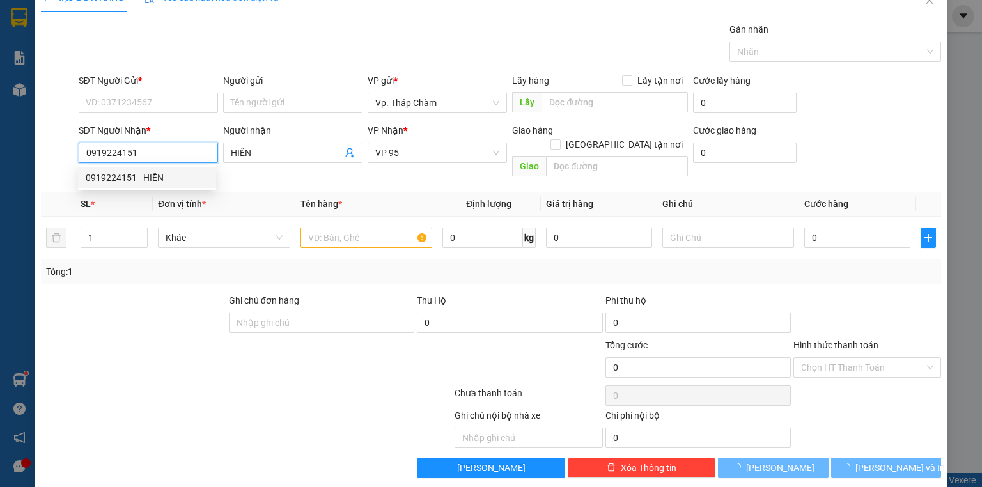
type input "40.000"
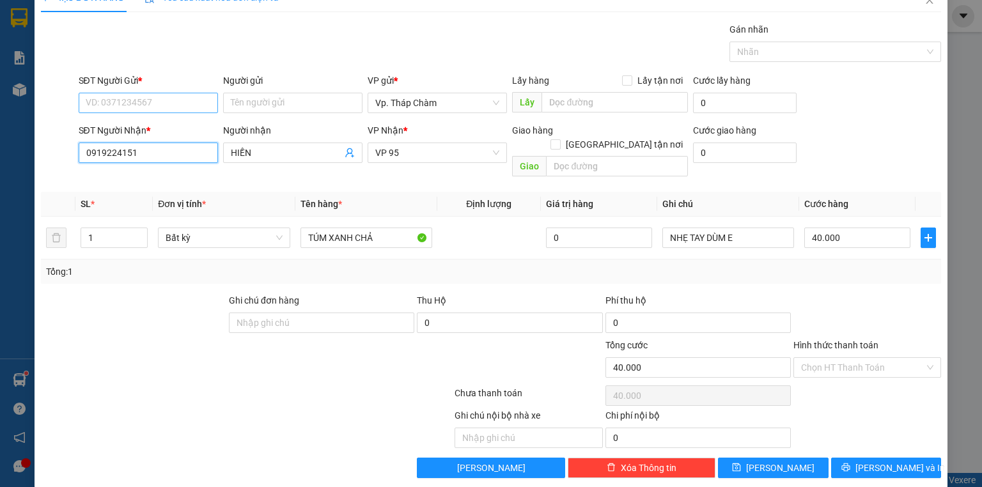
type input "0919224151"
click at [185, 102] on input "SĐT Người Gửi *" at bounding box center [148, 103] width 139 height 20
click at [182, 125] on div "0889120506 - HOÀNG" at bounding box center [147, 128] width 123 height 14
type input "0889120506"
type input "HOÀNG"
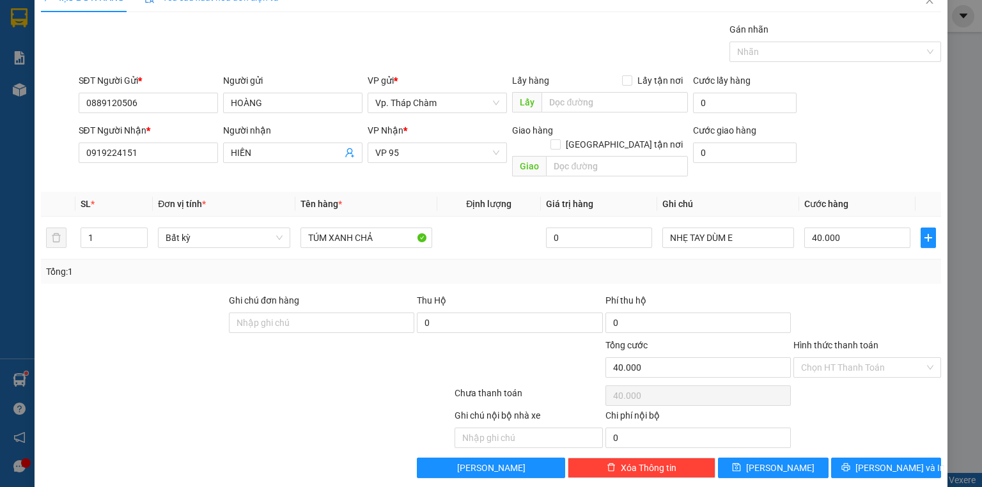
click at [881, 420] on div "Ghi chú nội bộ nhà xe Chi phí nội bộ 0" at bounding box center [491, 429] width 903 height 40
click at [878, 358] on input "Hình thức thanh toán" at bounding box center [862, 367] width 123 height 19
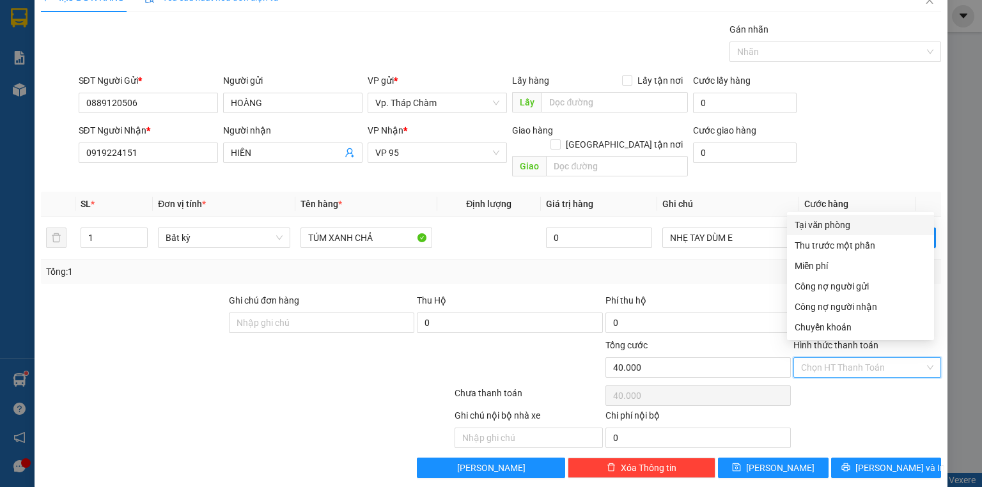
click at [825, 223] on div "Tại văn phòng" at bounding box center [861, 225] width 132 height 14
type input "0"
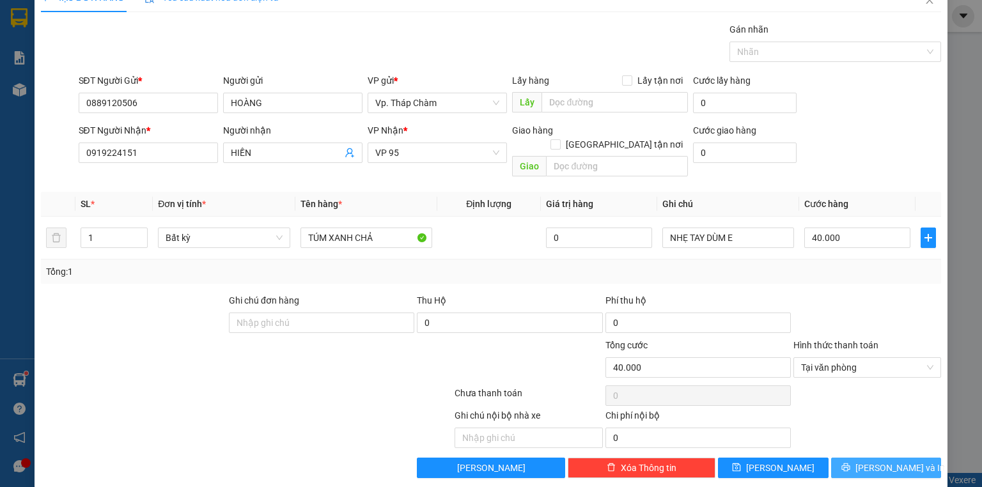
click at [880, 461] on span "[PERSON_NAME] và In" at bounding box center [901, 468] width 90 height 14
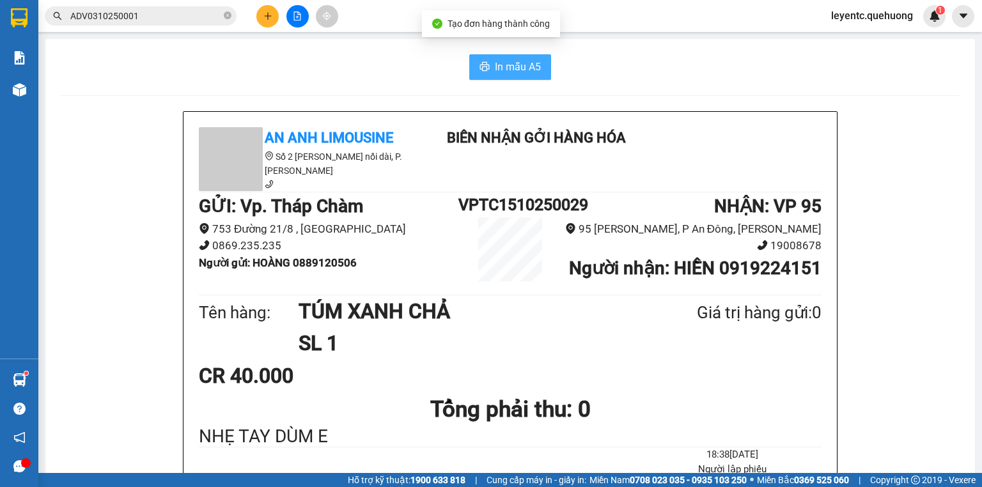
click at [495, 67] on span "In mẫu A5" at bounding box center [518, 67] width 46 height 16
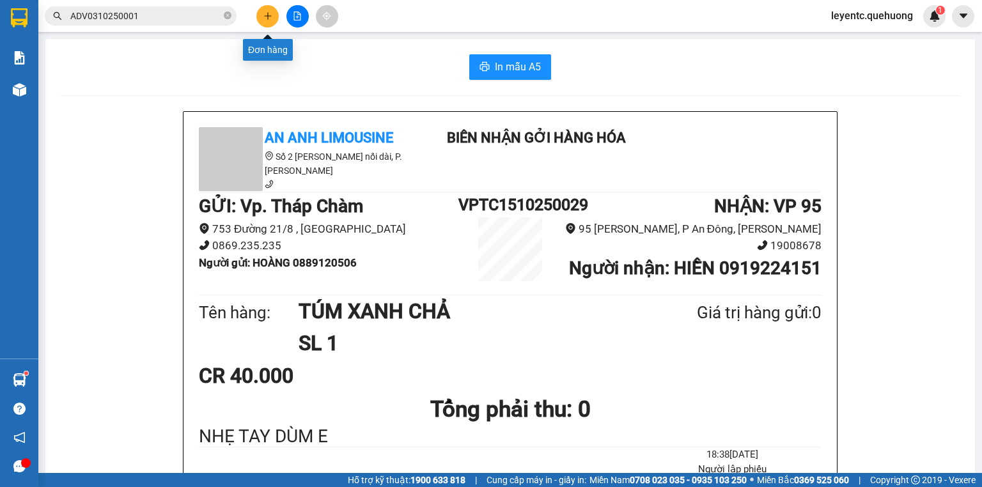
click at [256, 16] on div at bounding box center [297, 16] width 96 height 22
click at [266, 19] on icon "plus" at bounding box center [268, 16] width 9 height 9
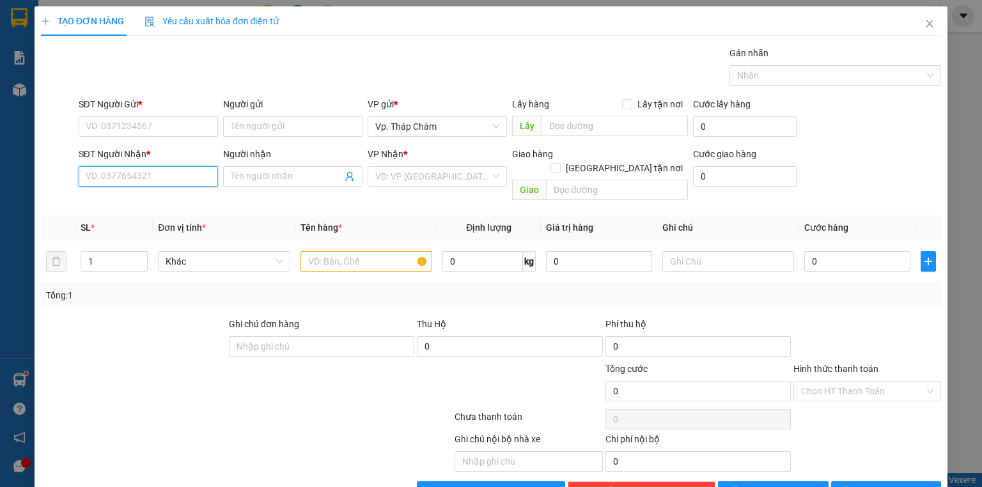
click at [152, 171] on input "SĐT Người Nhận *" at bounding box center [148, 176] width 139 height 20
click at [166, 200] on div "0908573037 - NHƯ" at bounding box center [147, 201] width 123 height 14
type input "0908573037"
type input "NHƯ"
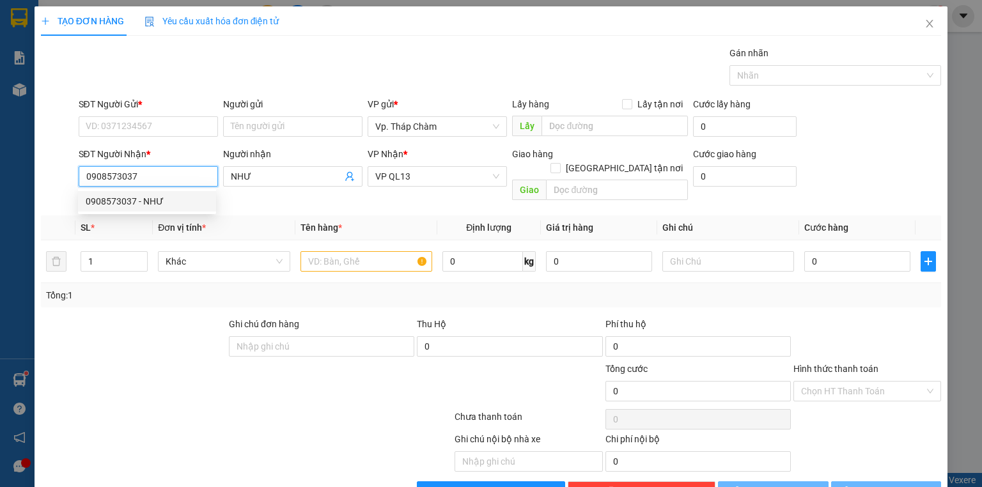
type input "50.000"
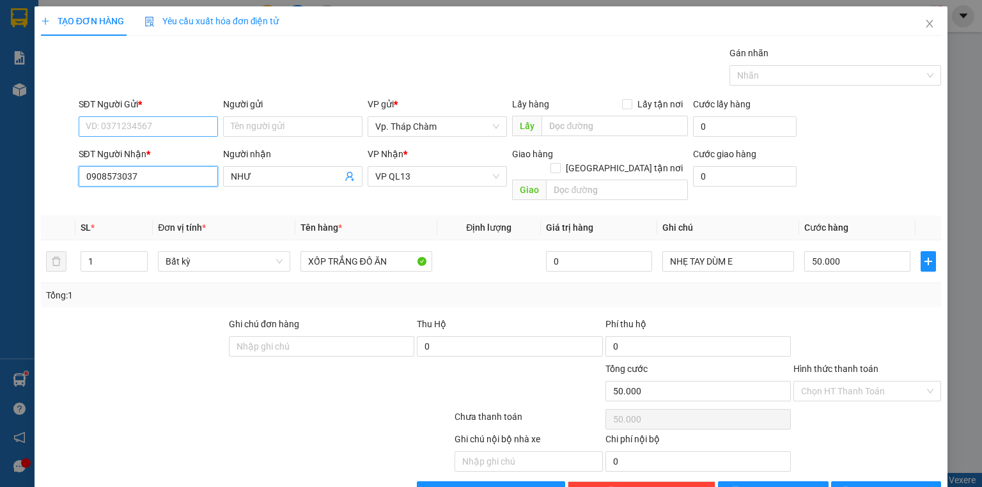
type input "0908573037"
click at [136, 118] on input "SĐT Người Gửi *" at bounding box center [148, 126] width 139 height 20
click at [143, 152] on div "0909209682 - NHUNG" at bounding box center [147, 152] width 123 height 14
type input "0909209682"
type input "NHUNG"
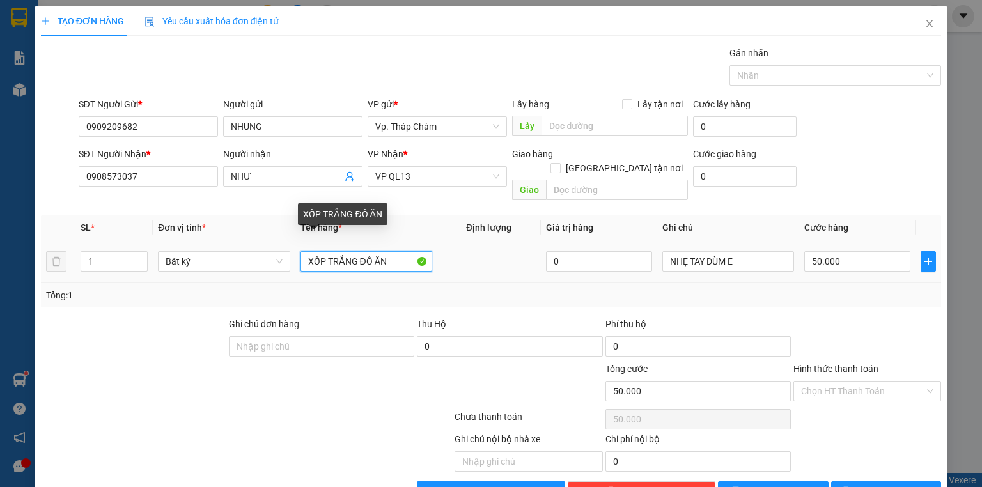
click at [391, 251] on input "XỐP TRẮNG ĐỒ ĂN" at bounding box center [367, 261] width 132 height 20
type input "1 BỊ BÚN"
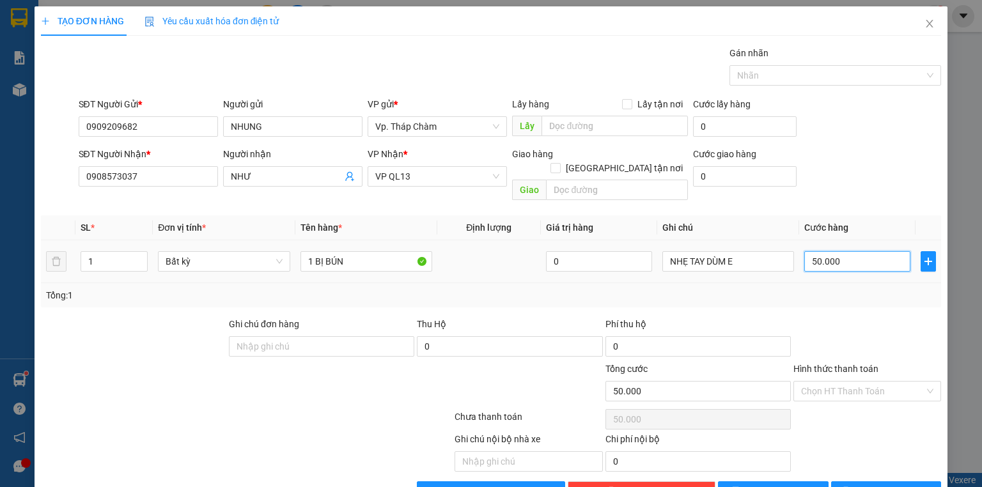
click at [845, 251] on input "50.000" at bounding box center [858, 261] width 106 height 20
type input "3"
type input "30"
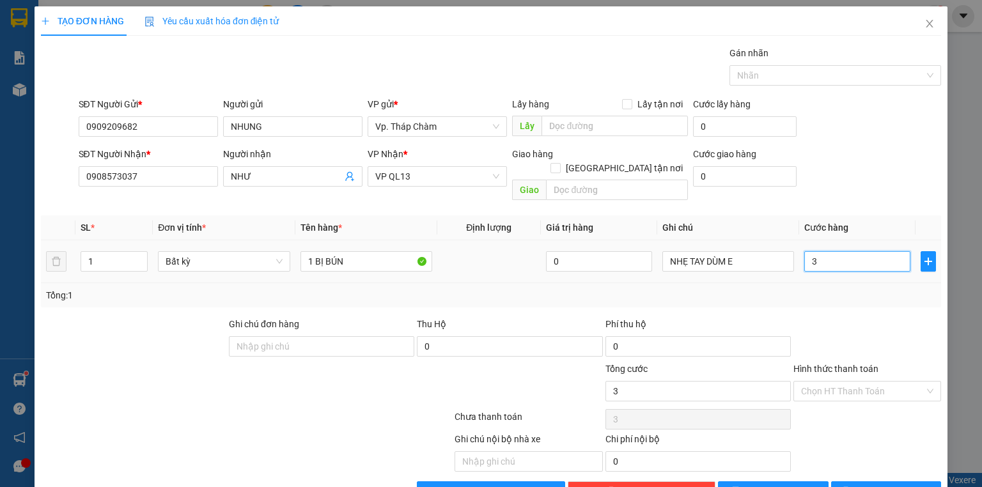
type input "30"
click at [839, 326] on div at bounding box center [868, 339] width 150 height 45
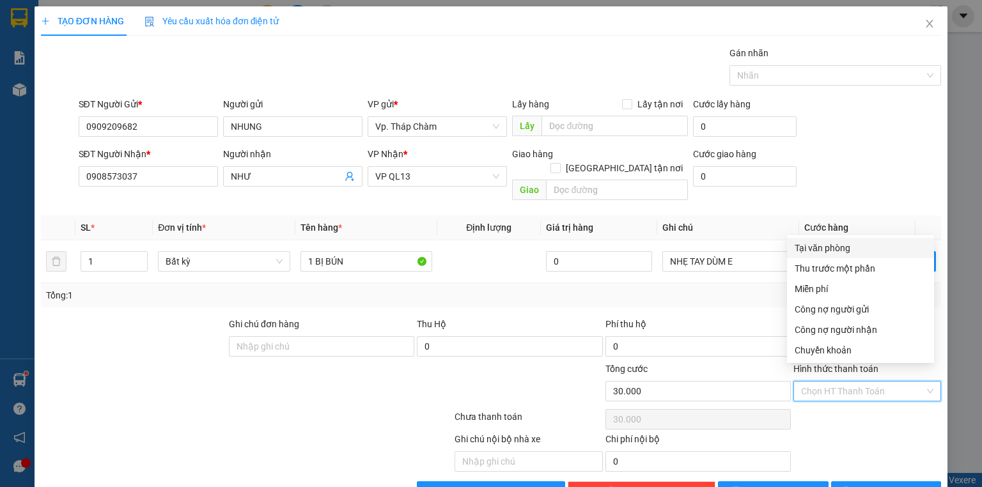
click at [849, 382] on input "Hình thức thanh toán" at bounding box center [862, 391] width 123 height 19
click at [849, 248] on div "Tại văn phòng" at bounding box center [861, 248] width 132 height 14
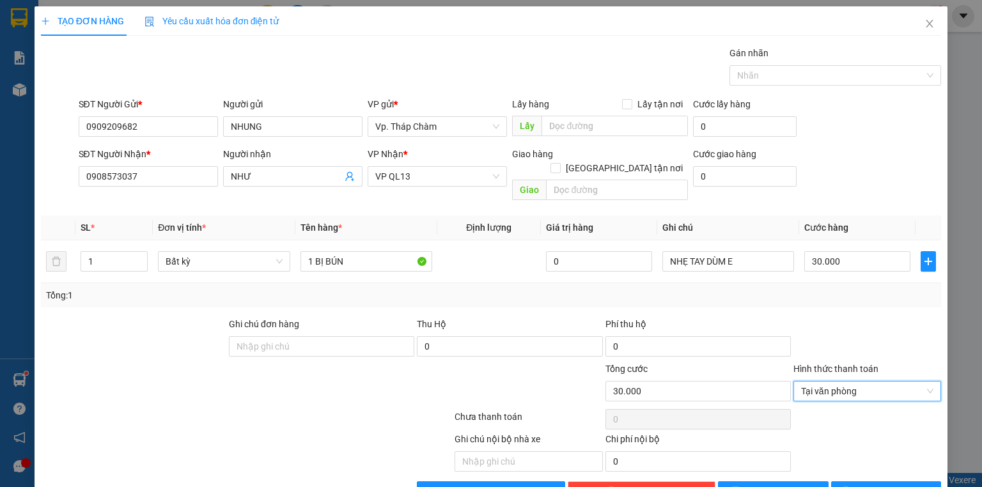
click at [860, 413] on div at bounding box center [868, 420] width 150 height 26
click at [879, 485] on span "[PERSON_NAME] và In" at bounding box center [901, 492] width 90 height 14
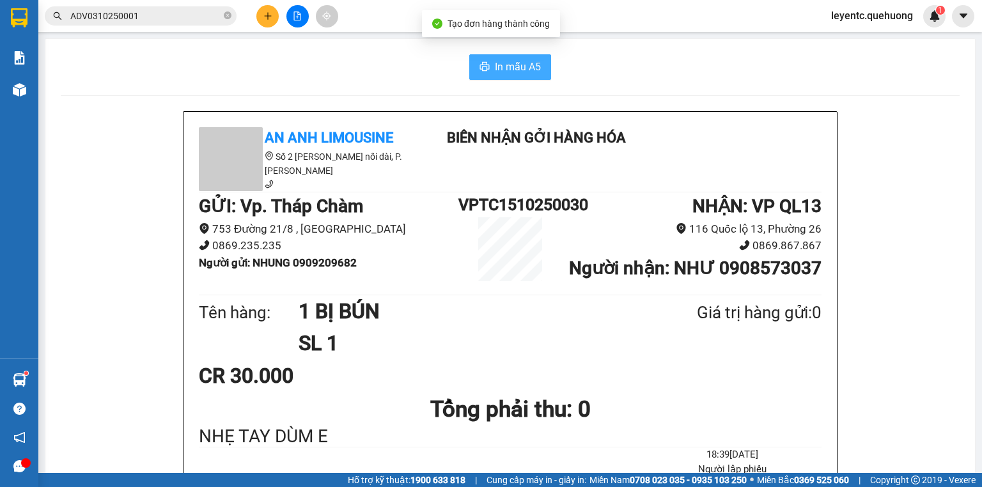
click at [495, 61] on span "In mẫu A5" at bounding box center [518, 67] width 46 height 16
click at [631, 55] on div "In mẫu A5" at bounding box center [510, 67] width 899 height 26
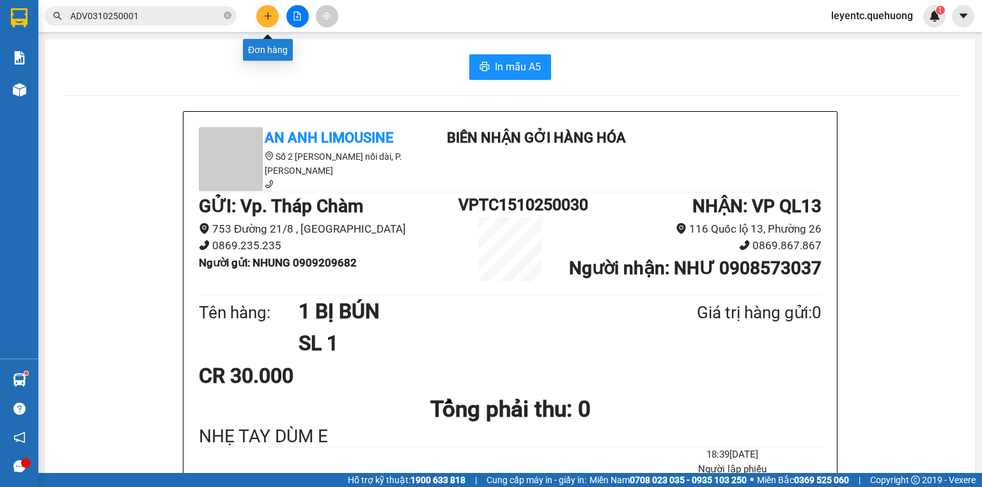
click at [270, 12] on icon "plus" at bounding box center [268, 16] width 9 height 9
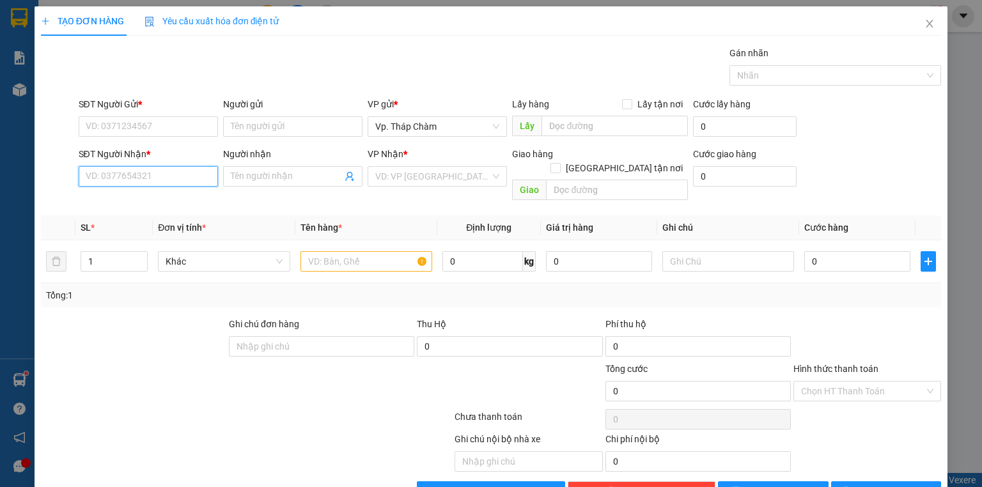
click at [151, 181] on input "SĐT Người Nhận *" at bounding box center [148, 176] width 139 height 20
click at [155, 205] on div "0977120437 - TUYỀN" at bounding box center [147, 201] width 123 height 14
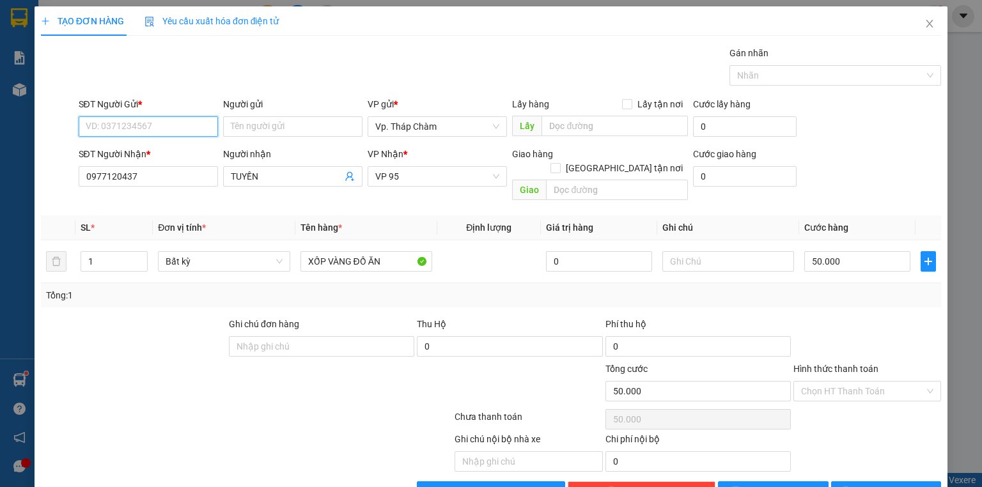
click at [171, 123] on input "SĐT Người Gửi *" at bounding box center [148, 126] width 139 height 20
click at [169, 157] on div "0933673955 - KIỆT" at bounding box center [147, 152] width 123 height 14
click at [846, 251] on input "50.000" at bounding box center [858, 261] width 106 height 20
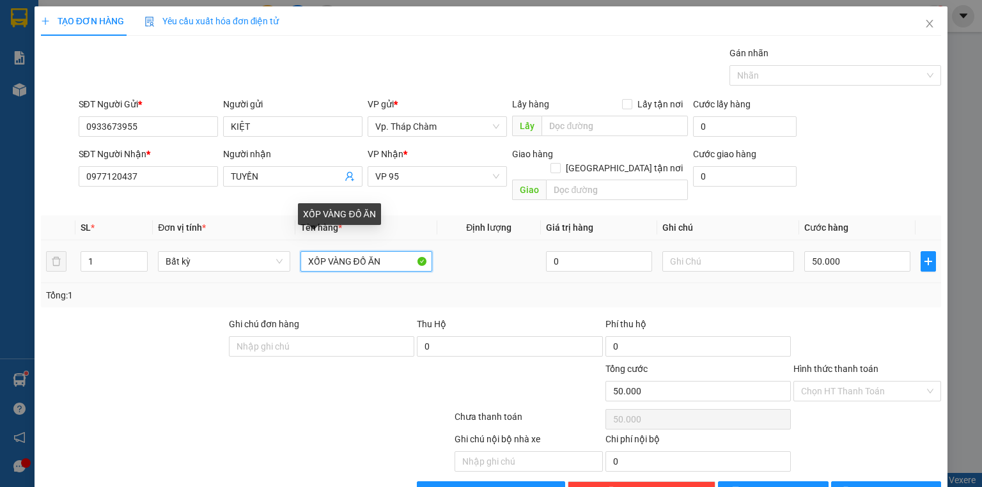
click at [400, 251] on input "XỐP VÀNG ĐỒ ĂN" at bounding box center [367, 261] width 132 height 20
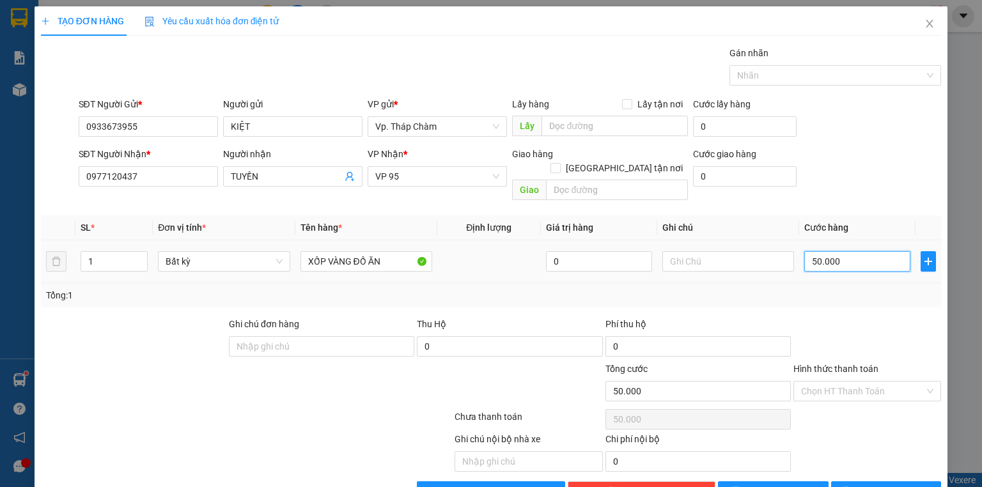
click at [867, 251] on input "50.000" at bounding box center [858, 261] width 106 height 20
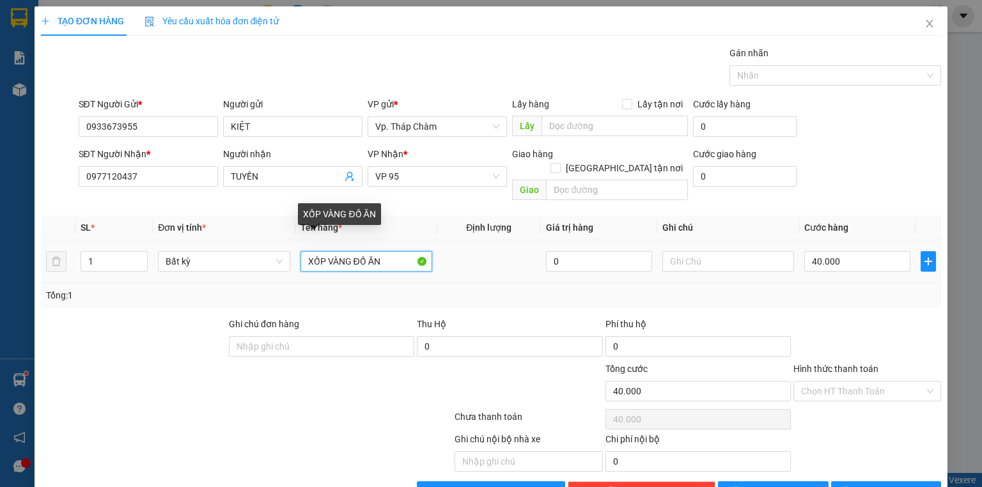
click at [331, 251] on input "XỐP VÀNG ĐỒ ĂN" at bounding box center [367, 261] width 132 height 20
click at [322, 251] on input "XỐP VÀNG ĐỒ ĂN" at bounding box center [367, 261] width 132 height 20
click at [348, 251] on input "1 TH VÀNG ĐỒ ĂN" at bounding box center [367, 261] width 132 height 20
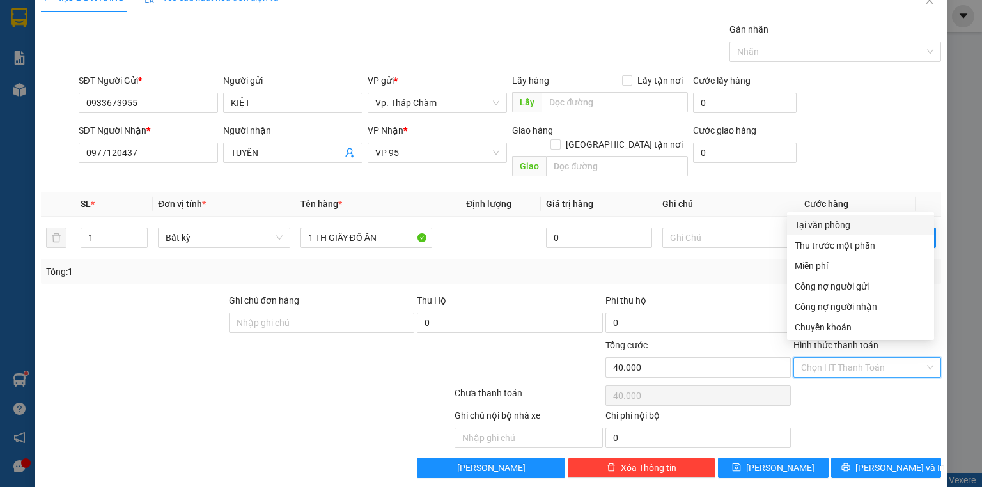
click at [867, 358] on input "Hình thức thanh toán" at bounding box center [862, 367] width 123 height 19
click at [813, 225] on div "Tại văn phòng" at bounding box center [861, 225] width 132 height 14
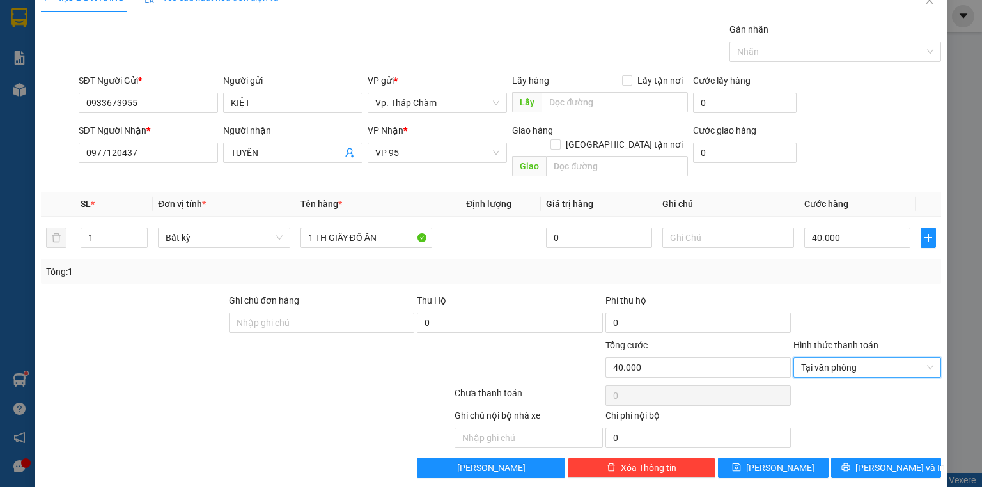
click at [874, 409] on div "Ghi chú nội bộ nhà xe Chi phí nội bộ 0" at bounding box center [491, 429] width 903 height 40
click at [894, 461] on span "[PERSON_NAME] và In" at bounding box center [901, 468] width 90 height 14
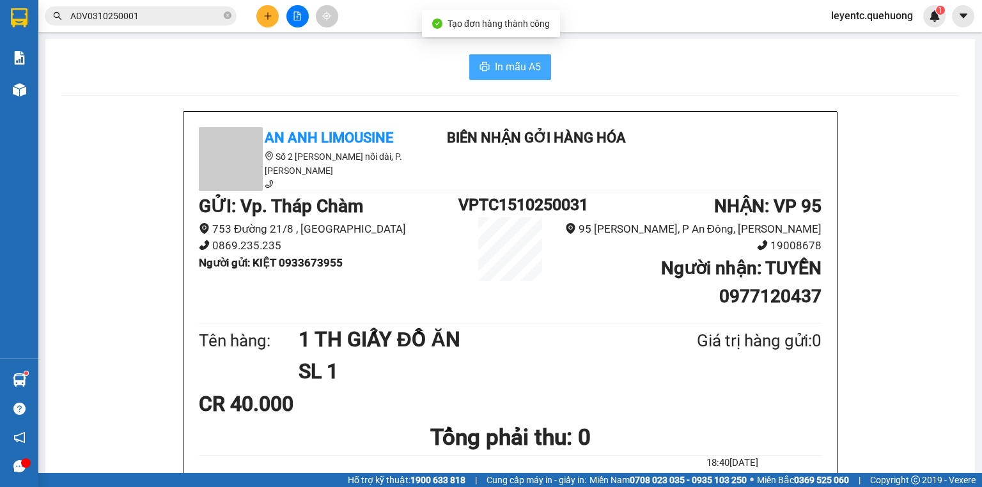
drag, startPoint x: 489, startPoint y: 57, endPoint x: 498, endPoint y: 63, distance: 10.5
click at [490, 58] on button "In mẫu A5" at bounding box center [510, 67] width 82 height 26
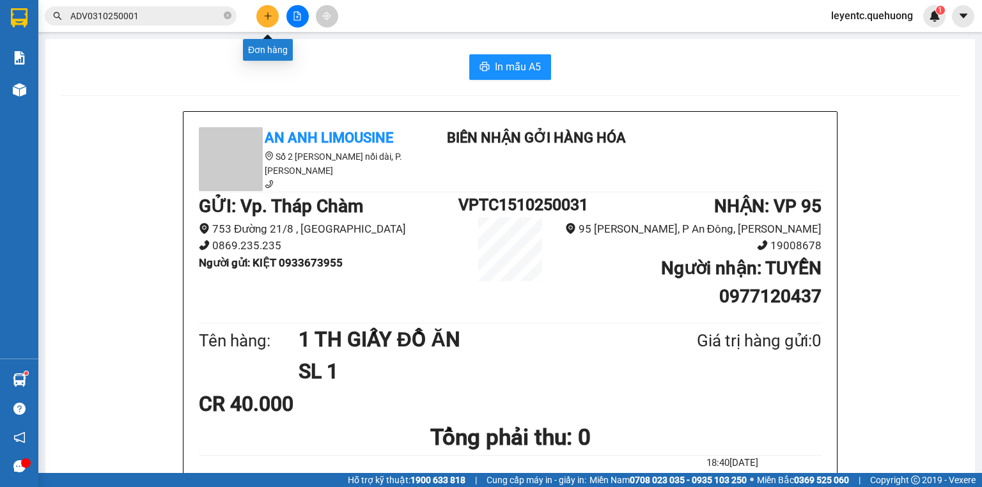
click at [261, 22] on button at bounding box center [267, 16] width 22 height 22
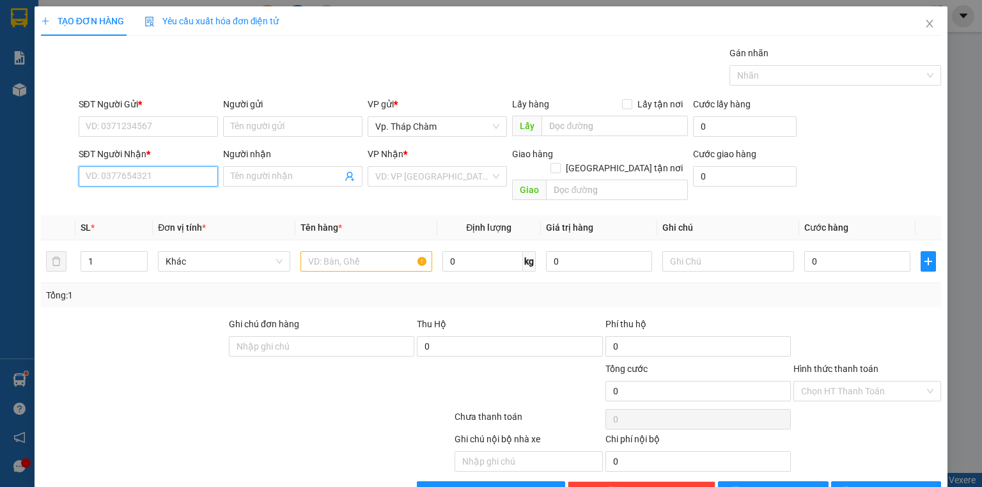
click at [155, 182] on input "SĐT Người Nhận *" at bounding box center [148, 176] width 139 height 20
click at [162, 129] on input "SĐT Người Gửi *" at bounding box center [148, 126] width 139 height 20
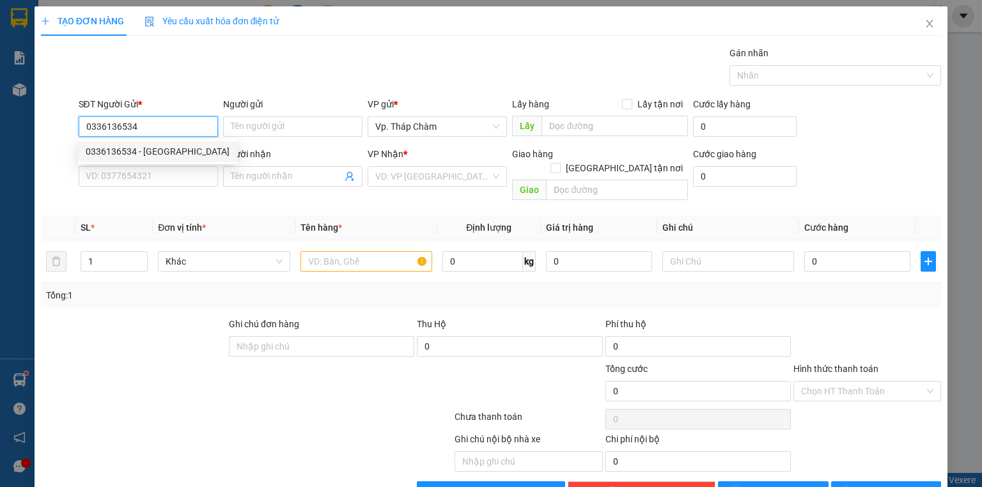
click at [162, 147] on div "0336136534 - [GEOGRAPHIC_DATA]" at bounding box center [158, 152] width 144 height 14
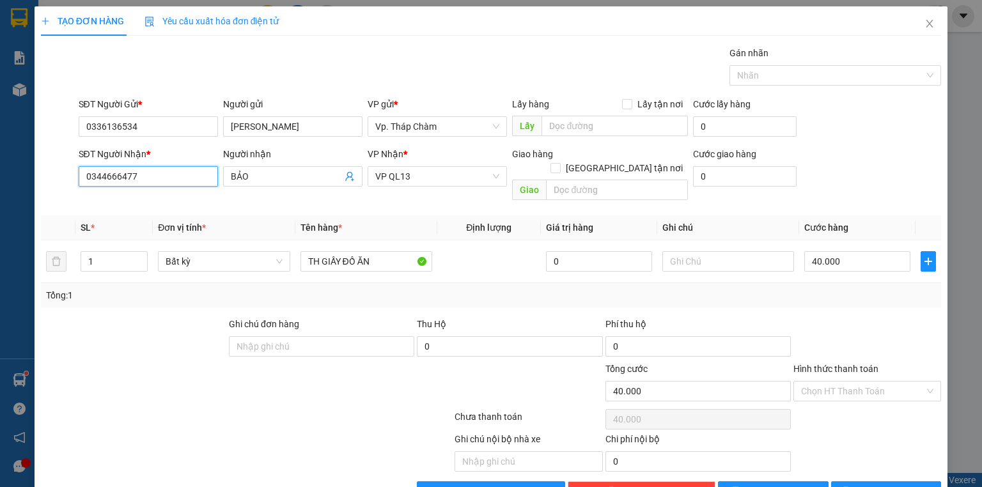
click at [168, 175] on input "0344666477" at bounding box center [148, 176] width 139 height 20
click at [261, 189] on div "Người nhận BẢO" at bounding box center [292, 169] width 139 height 45
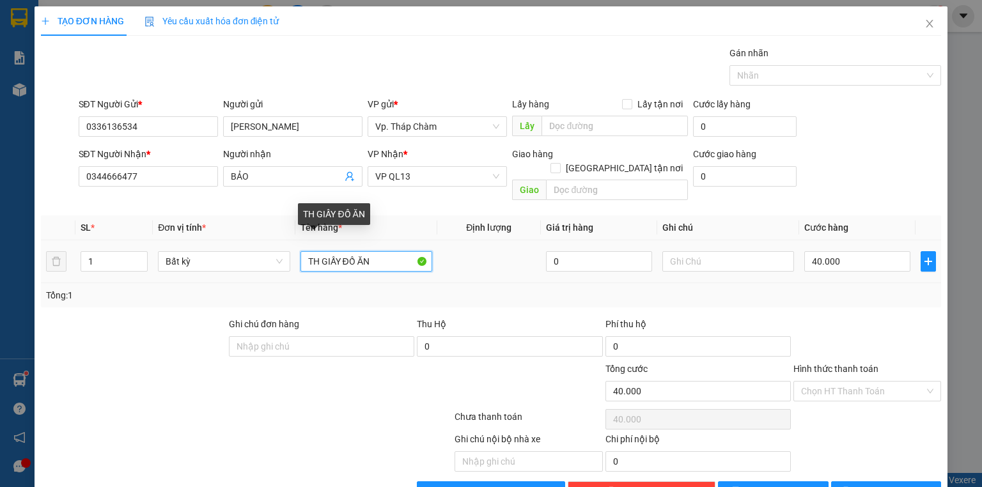
click at [317, 251] on input "TH GIẤY ĐỒ ĂN" at bounding box center [367, 261] width 132 height 20
click at [491, 258] on td at bounding box center [490, 262] width 104 height 43
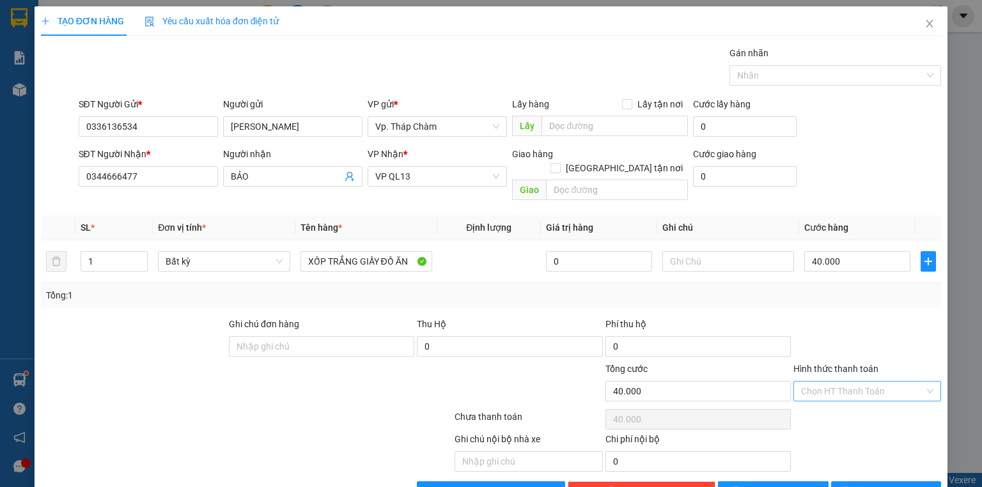
click at [883, 382] on input "Hình thức thanh toán" at bounding box center [862, 391] width 123 height 19
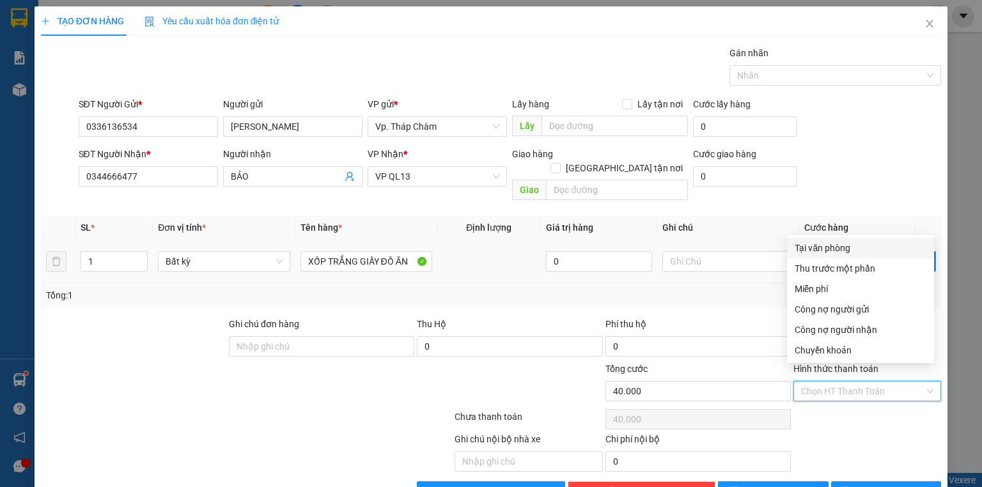
click at [852, 250] on div "Tại văn phòng" at bounding box center [861, 248] width 132 height 14
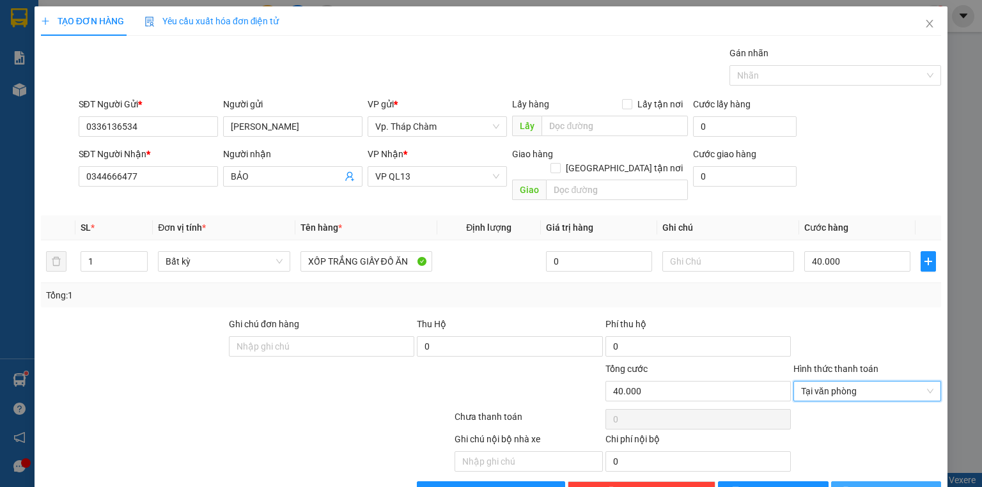
click at [862, 482] on button "[PERSON_NAME] và In" at bounding box center [887, 492] width 111 height 20
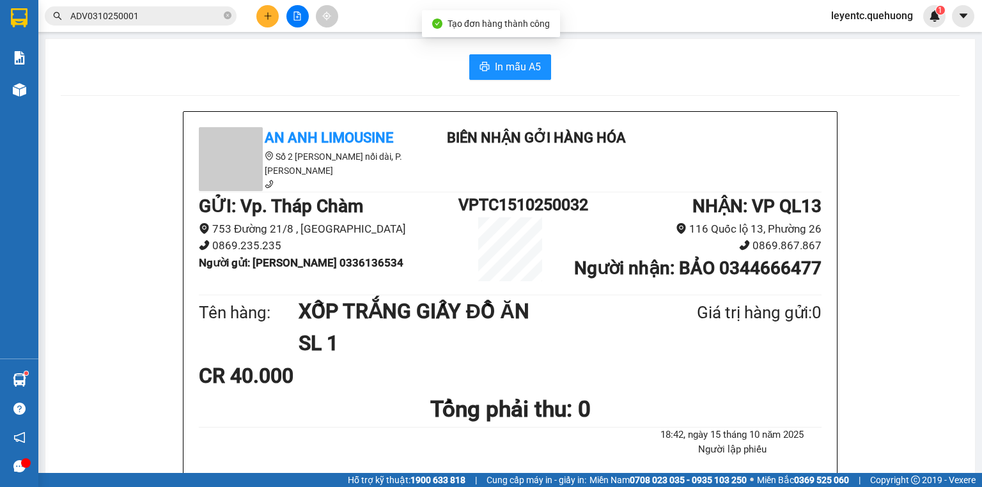
click at [495, 74] on span "In mẫu A5" at bounding box center [518, 67] width 46 height 16
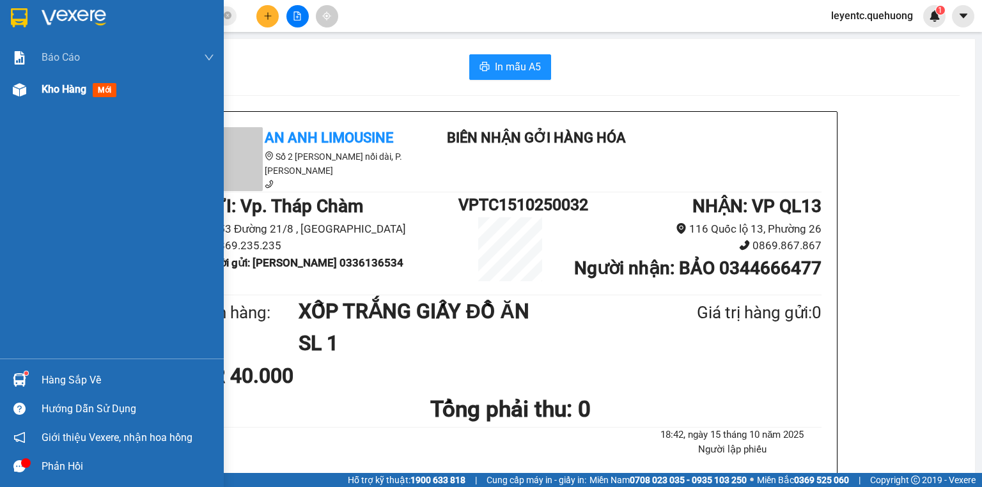
click at [33, 88] on div "Kho hàng mới" at bounding box center [112, 90] width 224 height 32
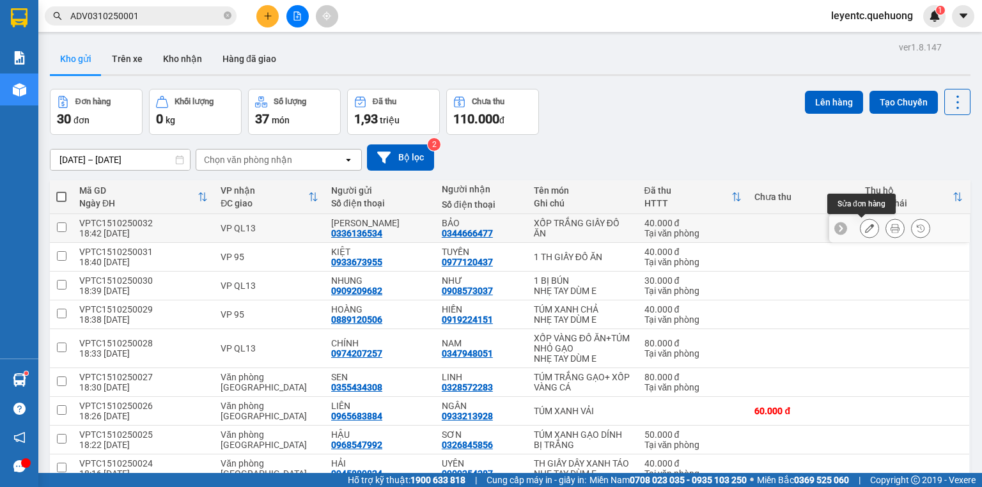
click at [861, 228] on button at bounding box center [870, 228] width 18 height 22
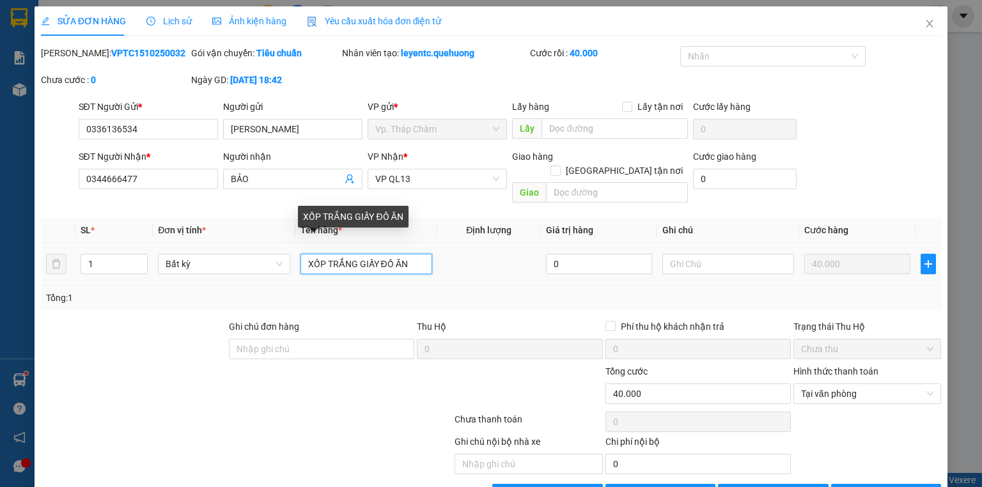
click at [378, 254] on input "XỐP TRẮNG GIẤY ĐỒ ĂN" at bounding box center [367, 264] width 132 height 20
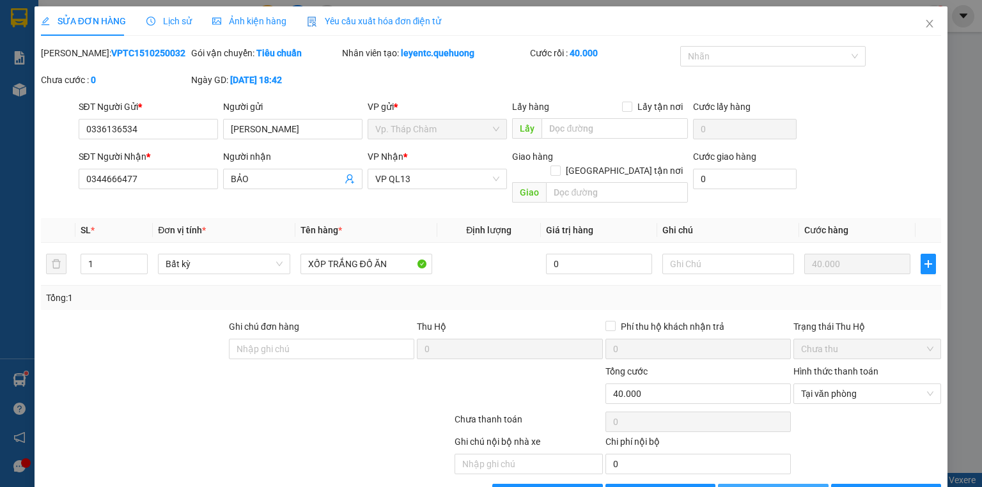
click at [784, 487] on span "[PERSON_NAME] thay đổi" at bounding box center [794, 494] width 102 height 14
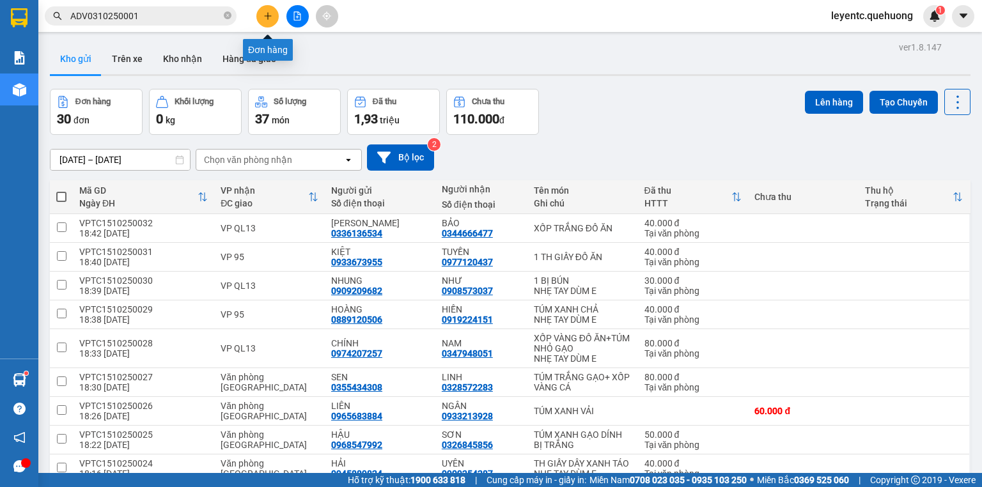
click at [261, 8] on button at bounding box center [267, 16] width 22 height 22
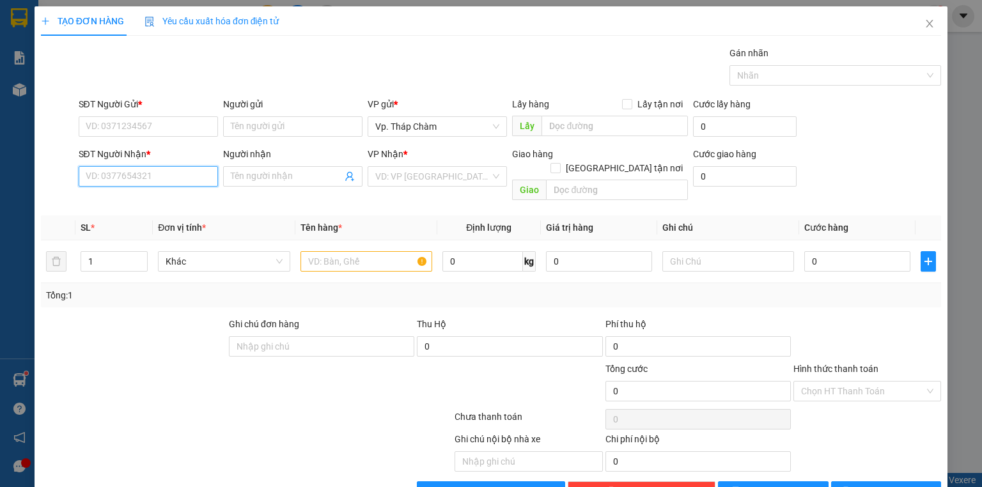
click at [182, 176] on input "SĐT Người Nhận *" at bounding box center [148, 176] width 139 height 20
click at [157, 125] on input "SĐT Người Gửi *" at bounding box center [148, 126] width 139 height 20
click at [141, 176] on input "SĐT Người Nhận *" at bounding box center [148, 176] width 139 height 20
click at [154, 125] on input "SĐT Người Gửi *" at bounding box center [148, 126] width 139 height 20
click at [312, 122] on input "Người gửi" at bounding box center [292, 126] width 139 height 20
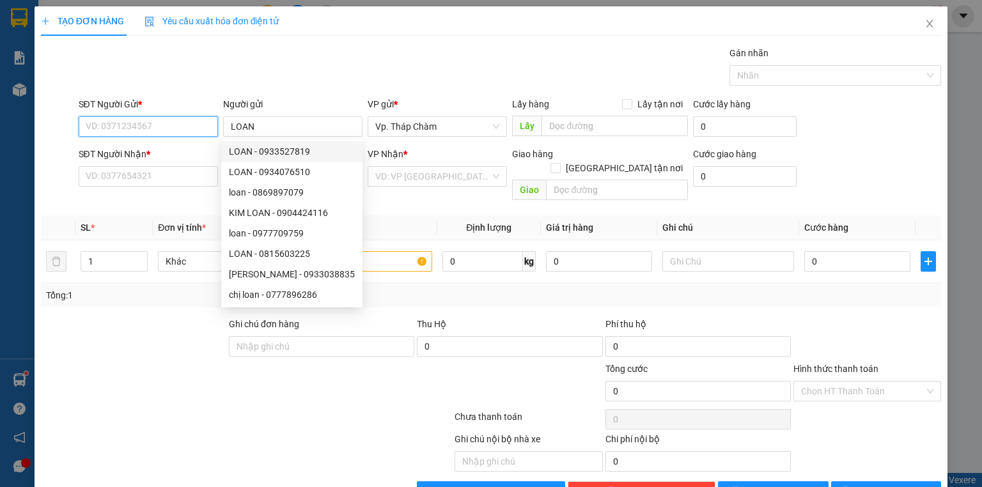
click at [145, 128] on input "SĐT Người Gửi *" at bounding box center [148, 126] width 139 height 20
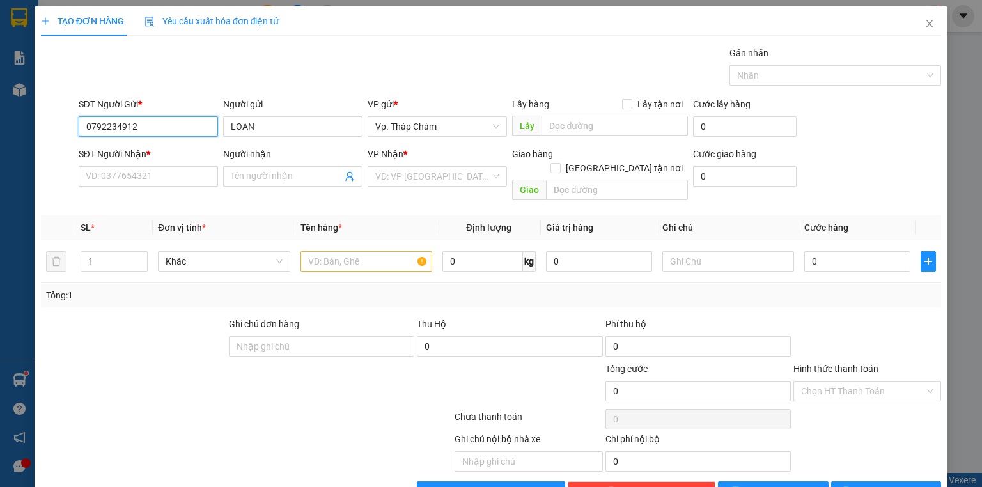
click at [123, 127] on input "0792234912" at bounding box center [148, 126] width 139 height 20
click at [177, 152] on div "0792234212 - [GEOGRAPHIC_DATA]" at bounding box center [158, 152] width 144 height 14
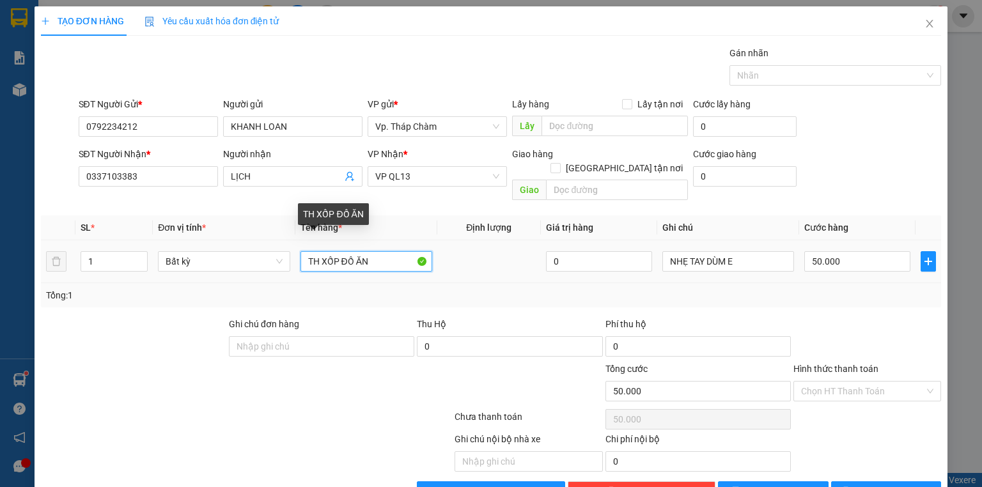
click at [376, 251] on input "TH XỐP ĐỒ ĂN" at bounding box center [367, 261] width 132 height 20
click at [382, 251] on input "TH XỐP ĐỒ ĂN" at bounding box center [367, 261] width 132 height 20
click at [381, 251] on input "TH XỐP ĐỒ ĂN" at bounding box center [367, 261] width 132 height 20
click at [384, 251] on input "TH XỐP ĐỒ ĂN" at bounding box center [367, 261] width 132 height 20
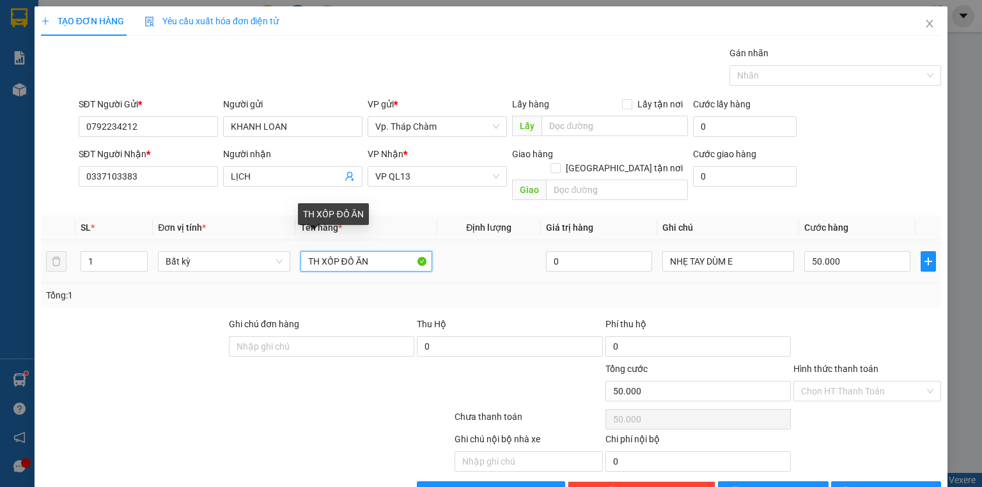
click at [384, 251] on input "TH XỐP ĐỒ ĂN" at bounding box center [367, 261] width 132 height 20
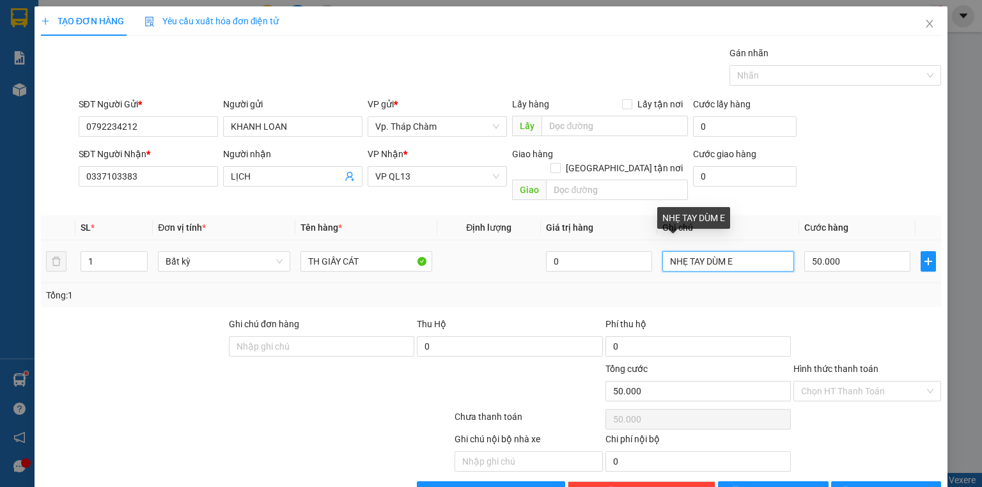
click at [744, 251] on input "NHẸ TAY DÙM E" at bounding box center [729, 261] width 132 height 20
click at [754, 251] on input "NHẸ TAY DÙM E" at bounding box center [729, 261] width 132 height 20
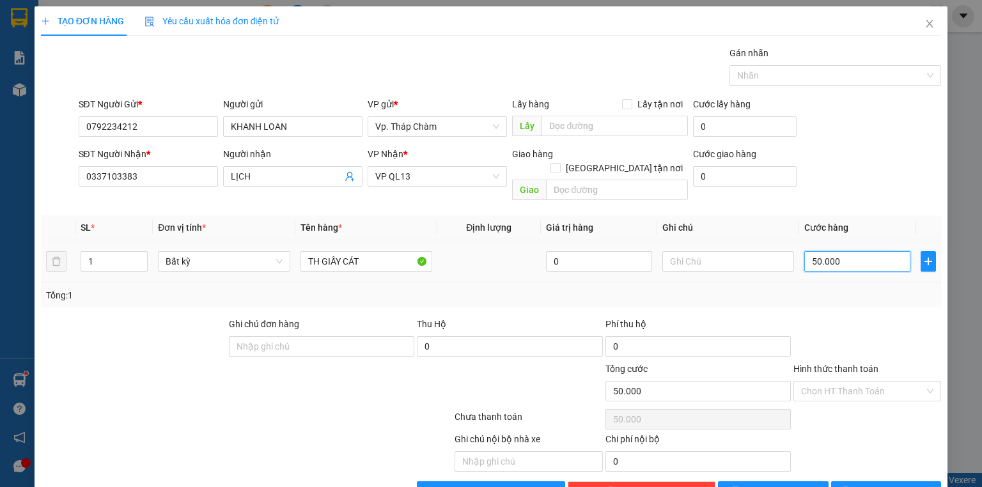
click at [867, 253] on input "50.000" at bounding box center [858, 261] width 106 height 20
click at [881, 317] on div at bounding box center [868, 339] width 150 height 45
click at [841, 382] on input "Hình thức thanh toán" at bounding box center [862, 391] width 123 height 19
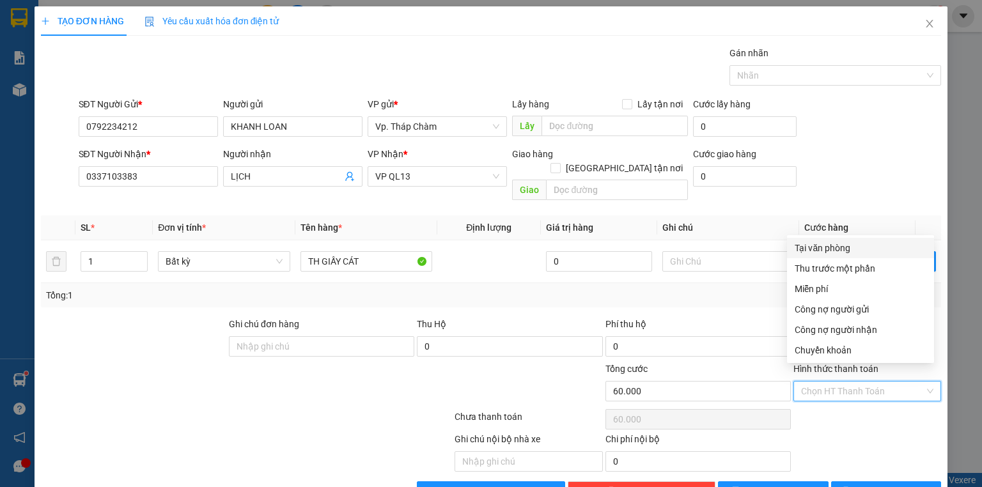
click at [829, 248] on div "Tại văn phòng" at bounding box center [861, 248] width 132 height 14
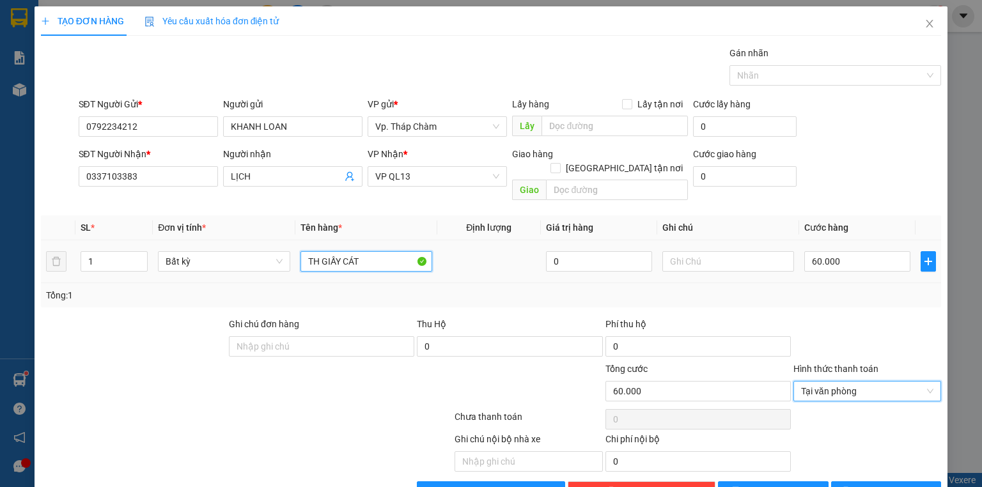
click at [375, 251] on input "TH GIẤY CÁT" at bounding box center [367, 261] width 132 height 20
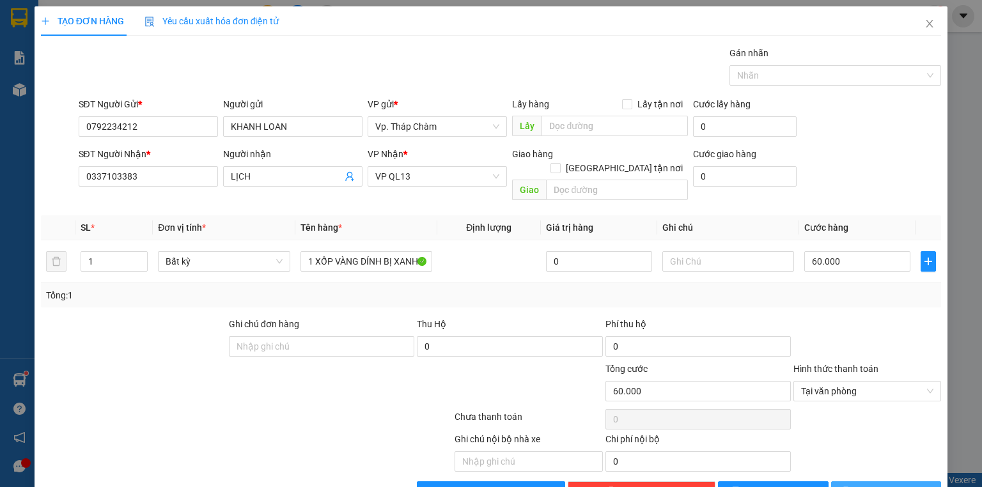
click at [877, 485] on span "[PERSON_NAME] và In" at bounding box center [901, 492] width 90 height 14
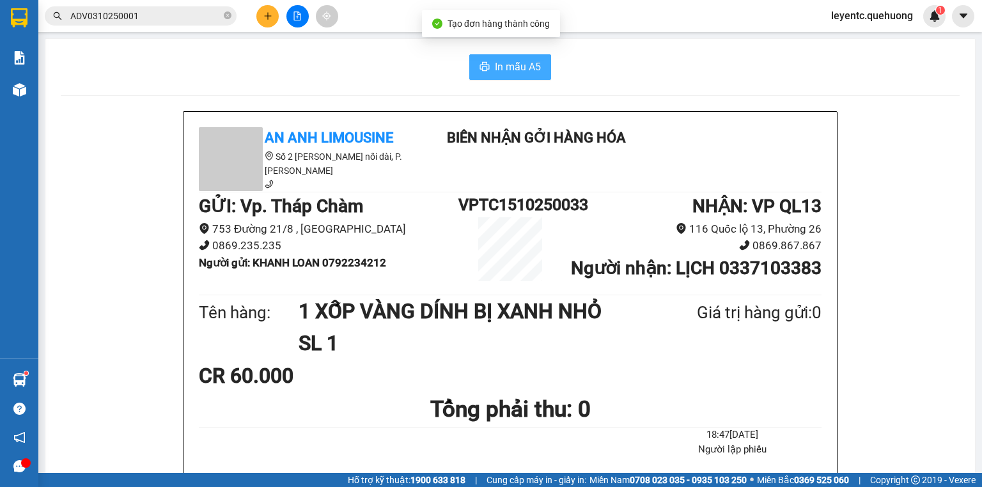
drag, startPoint x: 528, startPoint y: 57, endPoint x: 500, endPoint y: 92, distance: 45.1
click at [527, 59] on button "In mẫu A5" at bounding box center [510, 67] width 82 height 26
click at [649, 212] on h1 "NHẬN : VP QL13" at bounding box center [692, 207] width 260 height 28
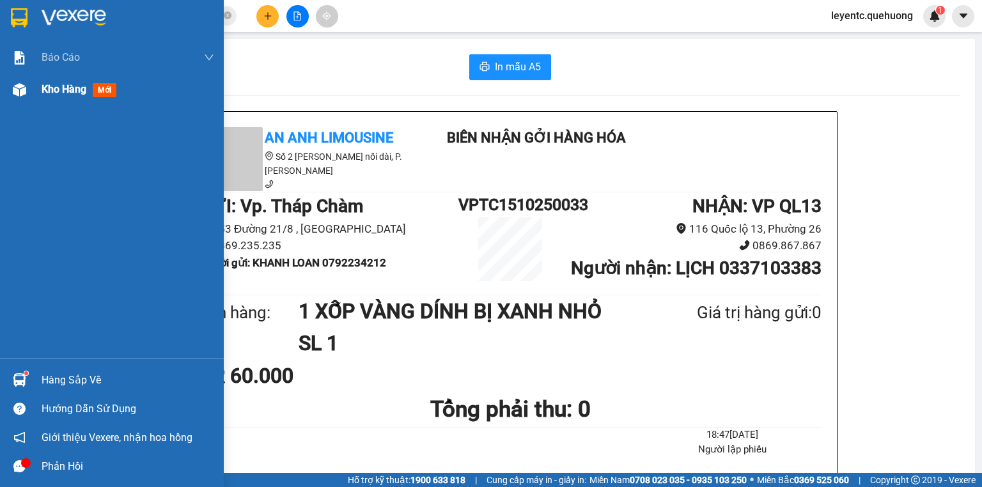
click at [45, 100] on div "Kho hàng mới" at bounding box center [128, 90] width 173 height 32
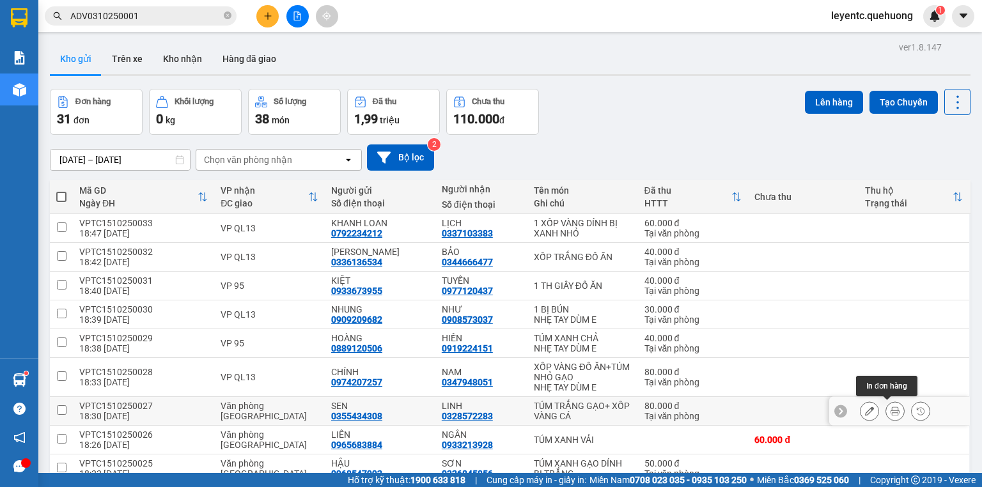
click at [894, 416] on button at bounding box center [896, 411] width 18 height 22
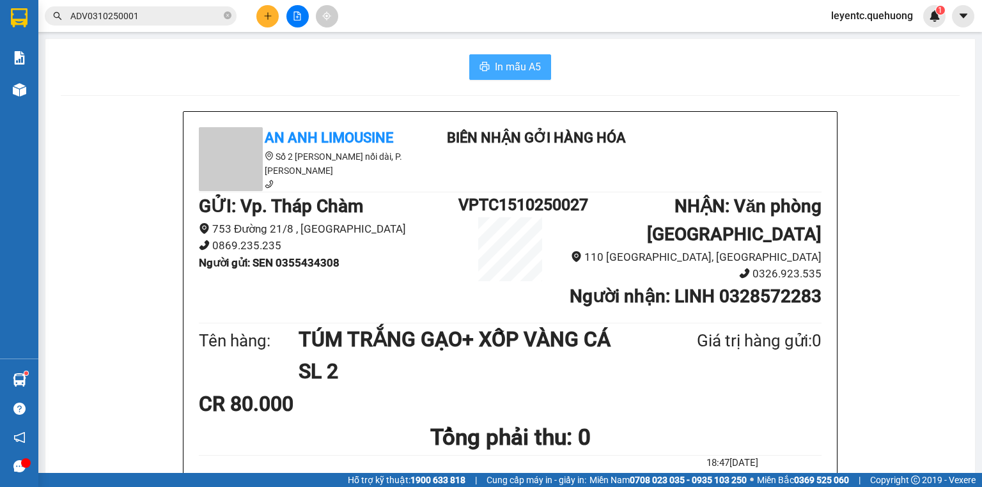
click at [487, 59] on button "In mẫu A5" at bounding box center [510, 67] width 82 height 26
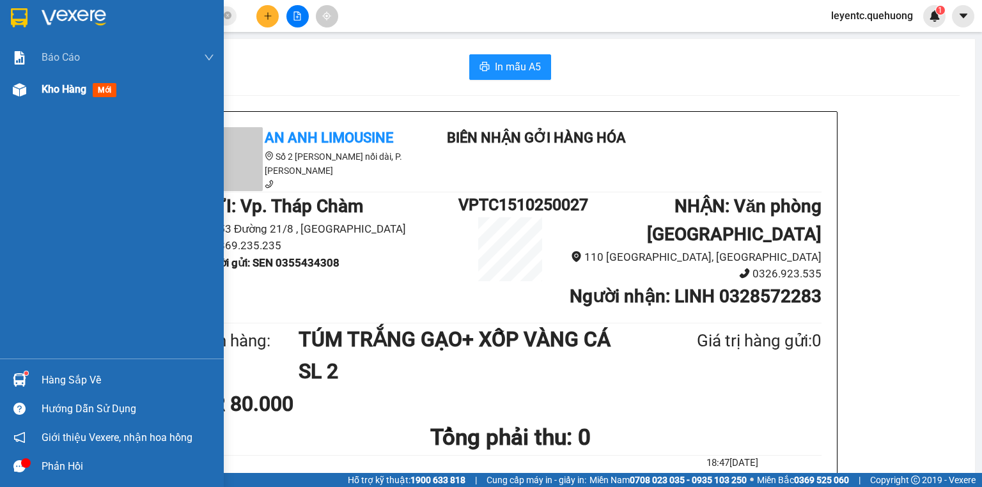
click at [24, 91] on img at bounding box center [19, 89] width 13 height 13
click at [53, 97] on div "Kho hàng mới" at bounding box center [82, 89] width 80 height 16
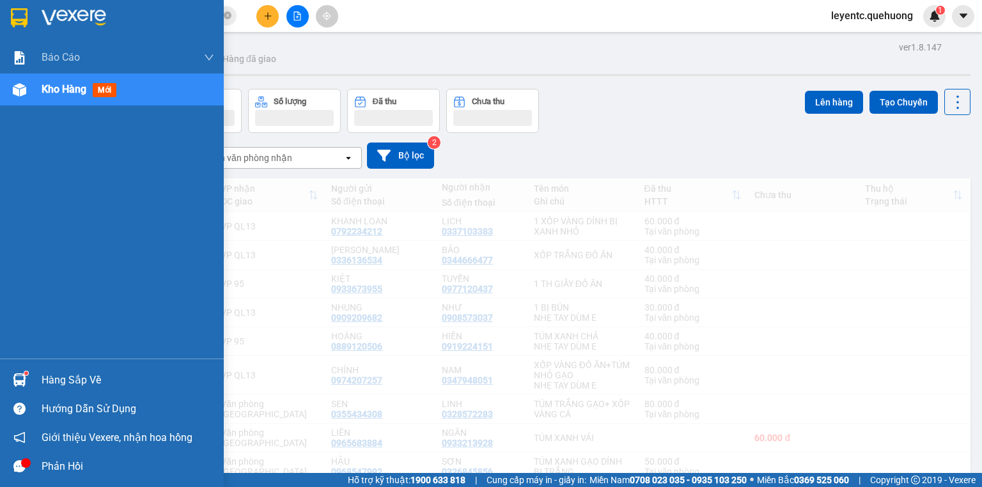
click at [63, 90] on span "Kho hàng" at bounding box center [64, 89] width 45 height 12
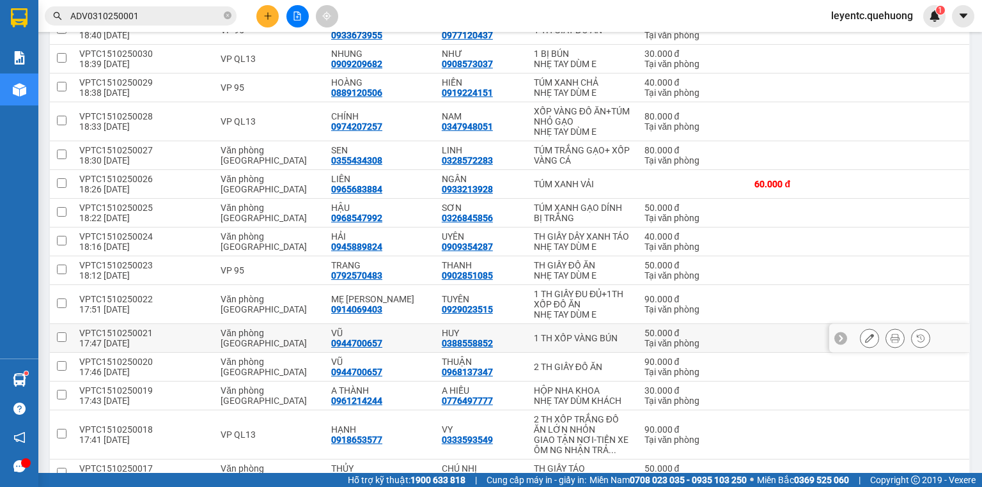
scroll to position [461, 0]
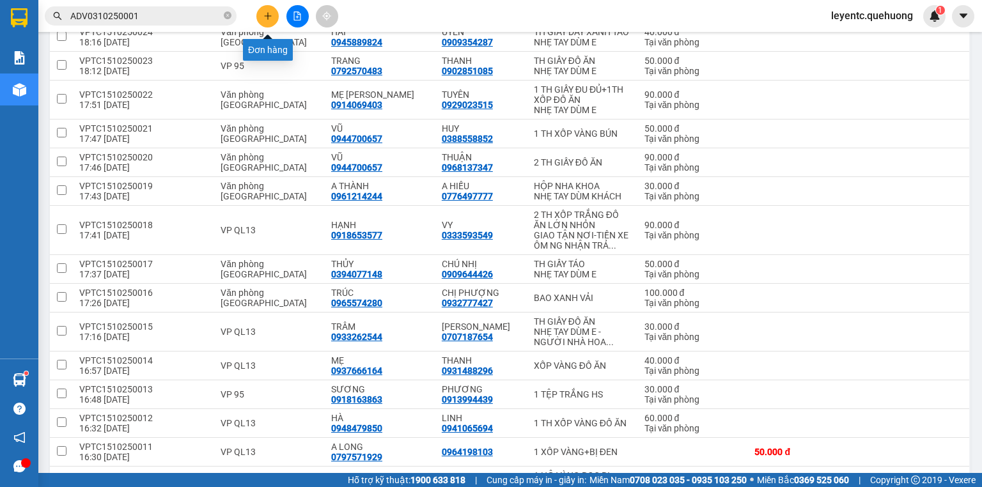
click at [268, 12] on icon "plus" at bounding box center [268, 16] width 9 height 9
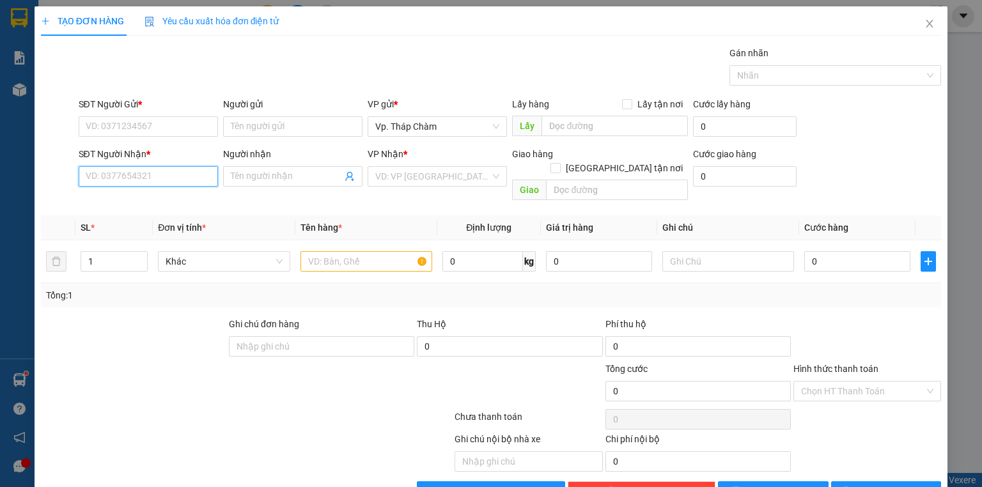
click at [155, 182] on input "SĐT Người Nhận *" at bounding box center [148, 176] width 139 height 20
click at [146, 196] on div "0903350721 - NHIỄU" at bounding box center [147, 201] width 123 height 14
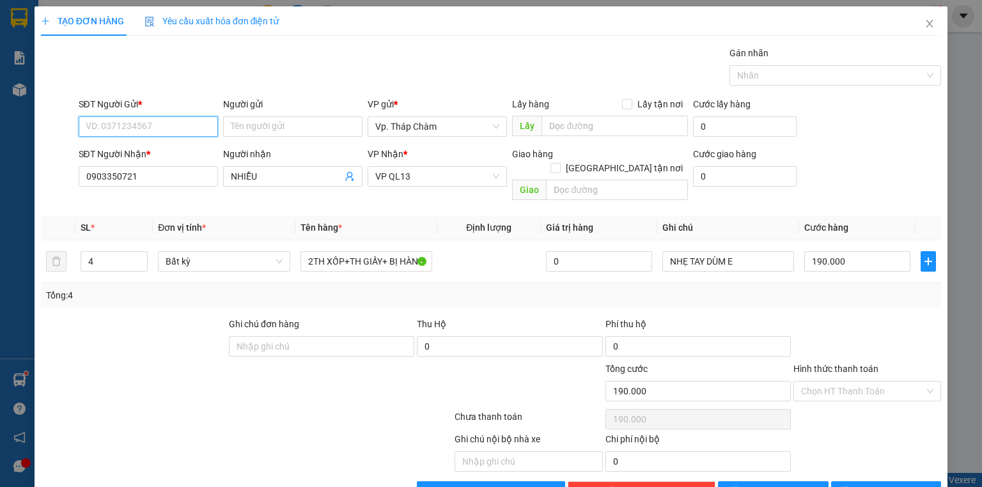
click at [160, 125] on input "SĐT Người Gửi *" at bounding box center [148, 126] width 139 height 20
click at [162, 150] on div "0325976687 - HẰNG" at bounding box center [147, 152] width 123 height 14
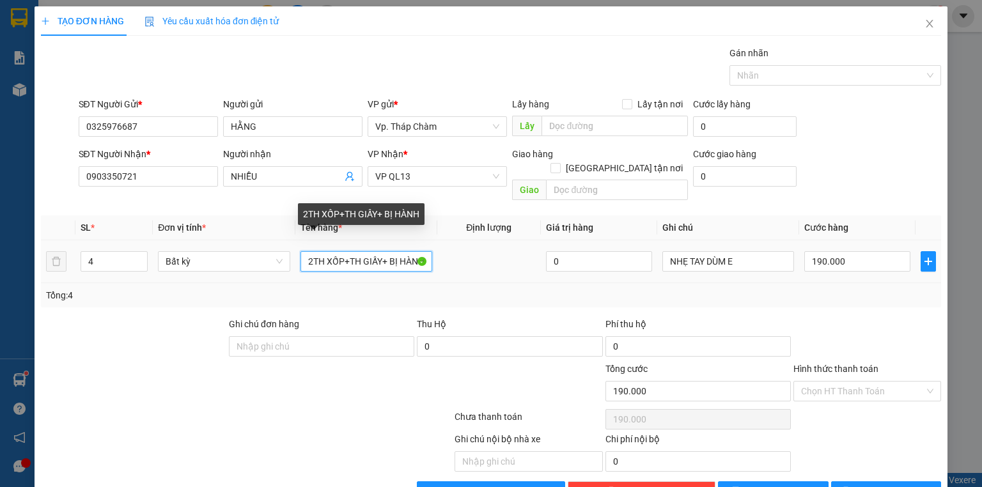
scroll to position [0, 4]
drag, startPoint x: 303, startPoint y: 246, endPoint x: 445, endPoint y: 254, distance: 142.2
click at [445, 254] on tr "4 Bất kỳ 2TH XỐP+TH GIẤY+ BỊ HÀNH 0 NHẸ TAY DÙM E 190.000" at bounding box center [491, 262] width 901 height 43
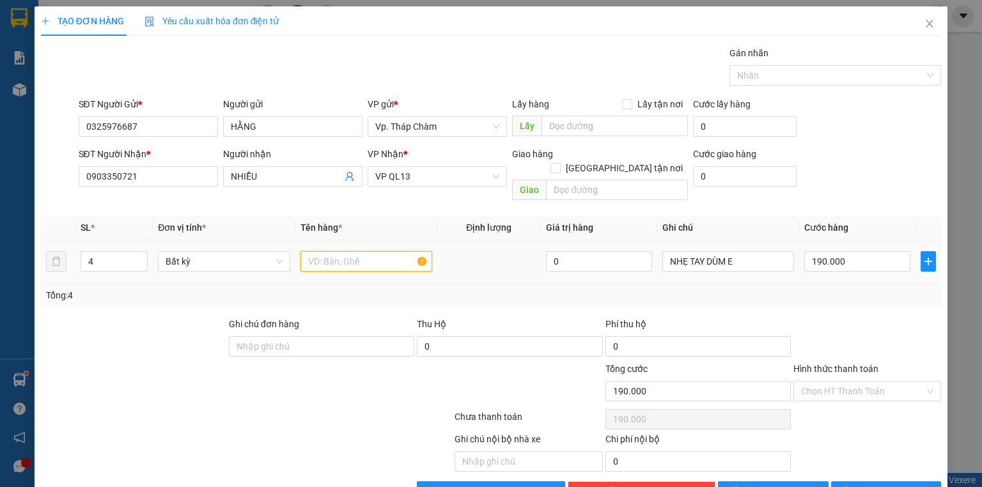
scroll to position [0, 0]
click at [122, 252] on input "4" at bounding box center [114, 261] width 66 height 19
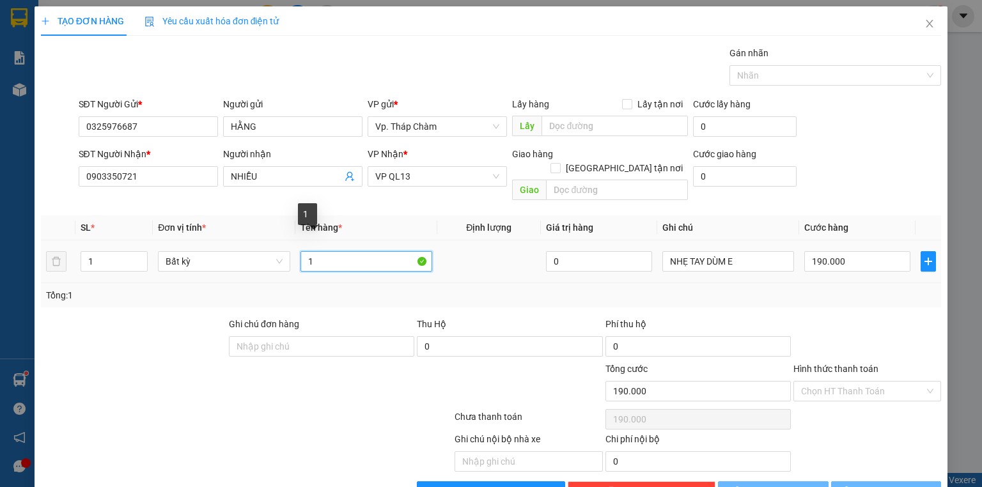
click at [339, 251] on input "1" at bounding box center [367, 261] width 132 height 20
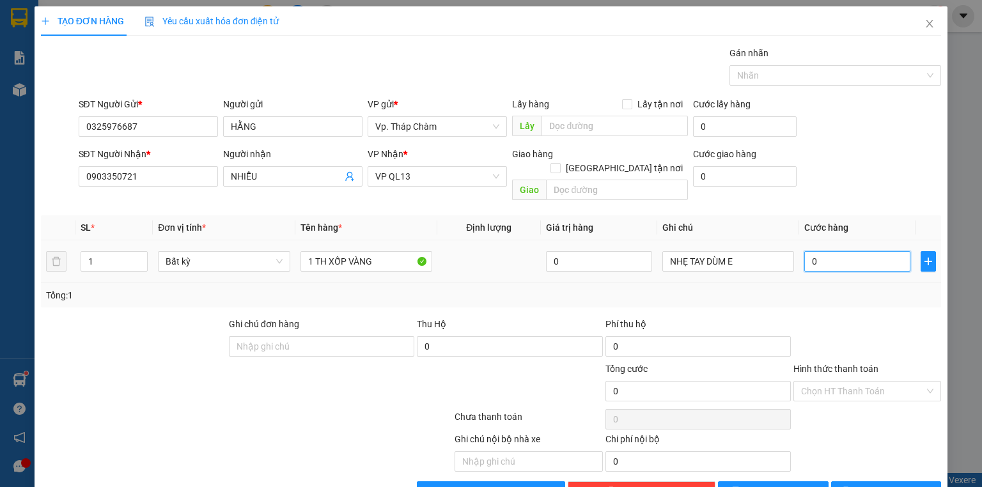
click at [837, 251] on input "0" at bounding box center [858, 261] width 106 height 20
click at [833, 317] on div at bounding box center [868, 339] width 150 height 45
click at [858, 382] on input "Hình thức thanh toán" at bounding box center [862, 391] width 123 height 19
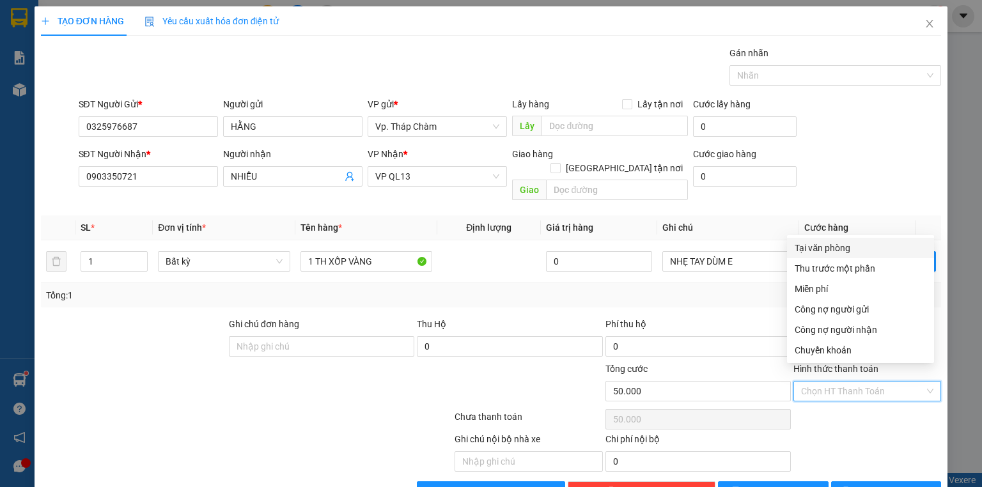
click at [832, 242] on div "Tại văn phòng" at bounding box center [861, 248] width 132 height 14
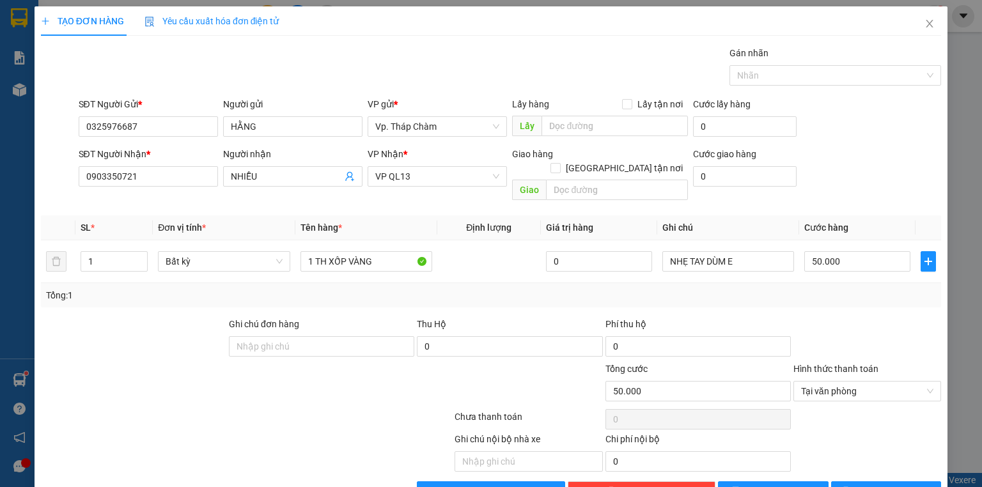
click at [858, 462] on div "Transit Pickup Surcharge Ids Transit Deliver Surcharge Ids Transit Deliver Surc…" at bounding box center [491, 274] width 901 height 456
click at [859, 482] on button "[PERSON_NAME] và In" at bounding box center [887, 492] width 111 height 20
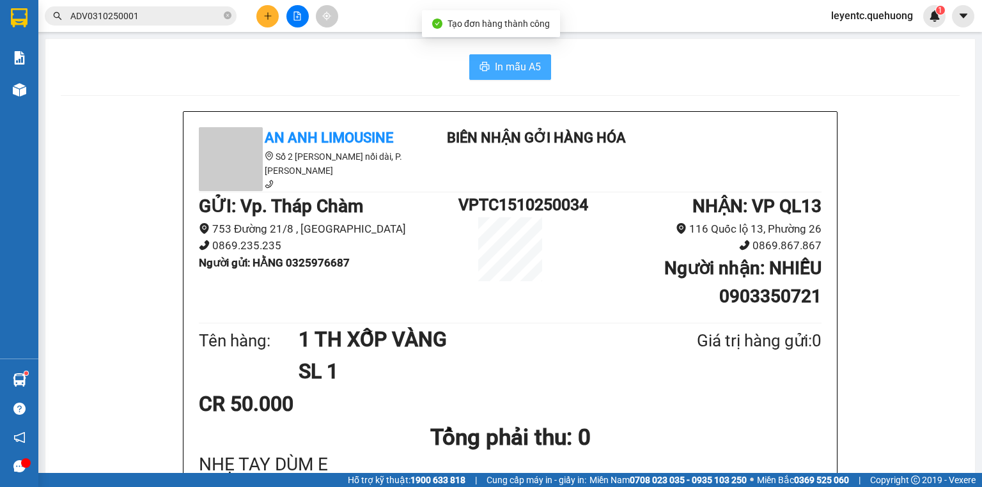
click at [523, 72] on span "In mẫu A5" at bounding box center [518, 67] width 46 height 16
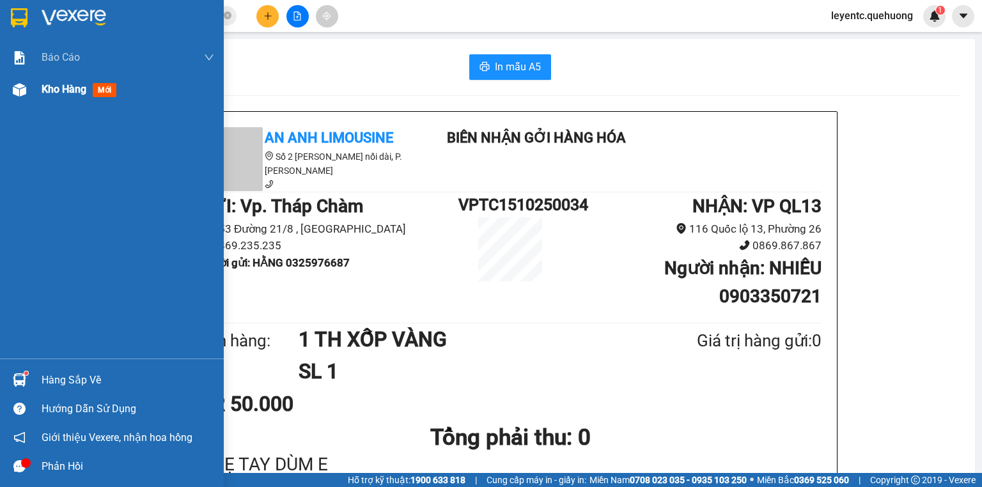
click at [56, 97] on div "Kho hàng mới" at bounding box center [82, 89] width 80 height 16
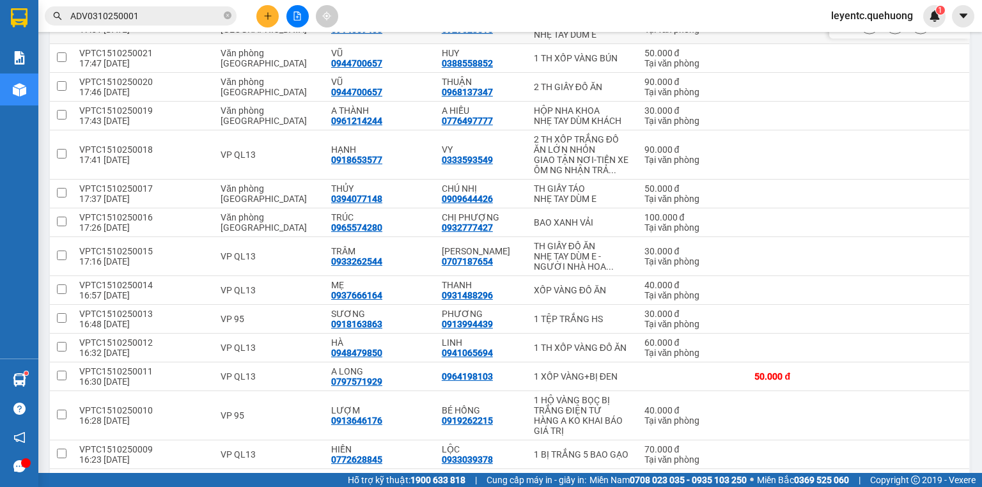
scroll to position [309, 0]
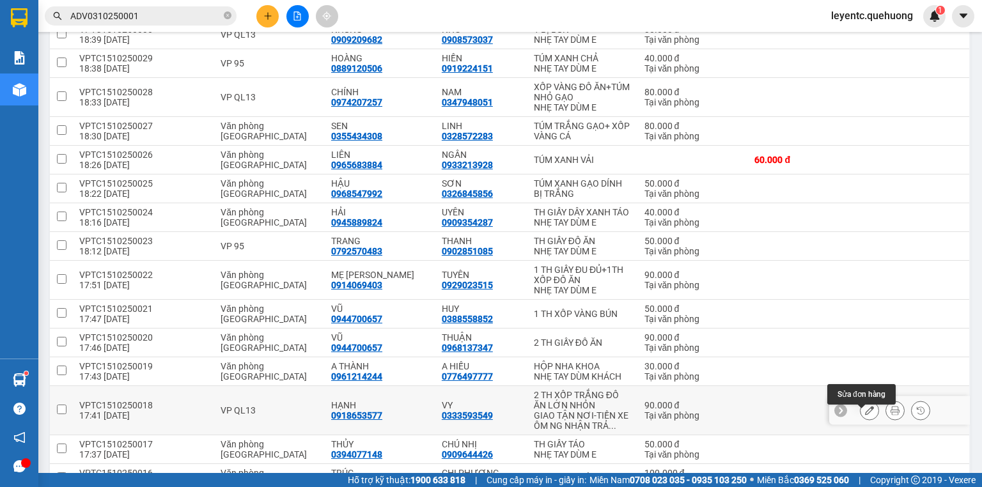
click at [867, 422] on button at bounding box center [870, 411] width 18 height 22
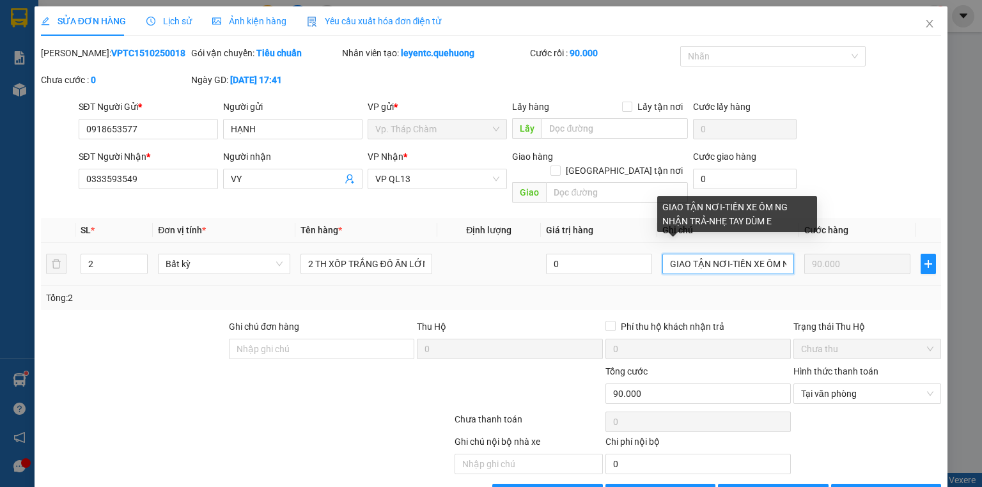
click at [668, 254] on input "GIAO TẬN NƠI-TIỀN XE ÔM NG NHẬN TRẢ-NHẸ TAY DÙM E" at bounding box center [729, 264] width 132 height 20
drag, startPoint x: 668, startPoint y: 249, endPoint x: 710, endPoint y: 257, distance: 42.4
click at [710, 257] on input "GIAO TẬN NƠI-TIỀN XE ÔM NG NHẬN TRẢ-NHẸ TAY DÙM E" at bounding box center [729, 264] width 132 height 20
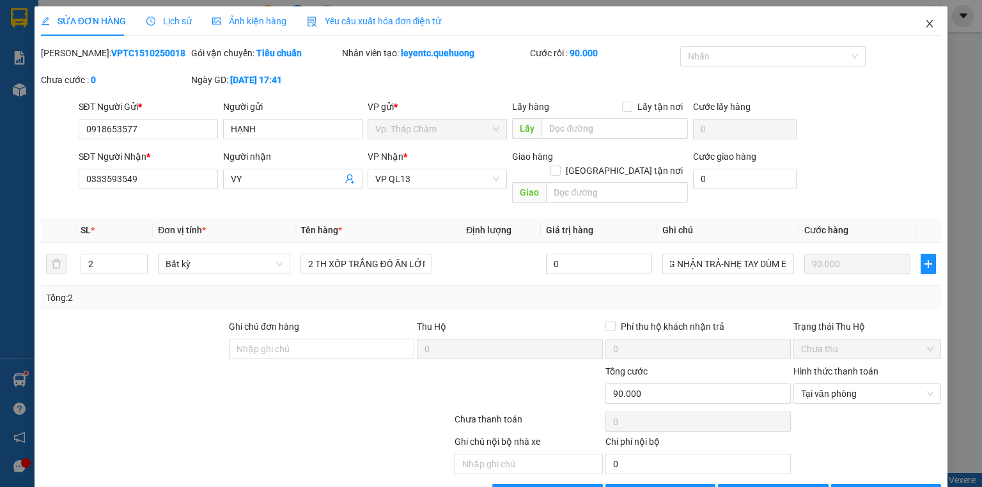
scroll to position [0, 0]
click at [925, 20] on icon "close" at bounding box center [930, 24] width 10 height 10
click at [924, 23] on div "leyentc.quehuong 1" at bounding box center [883, 16] width 125 height 22
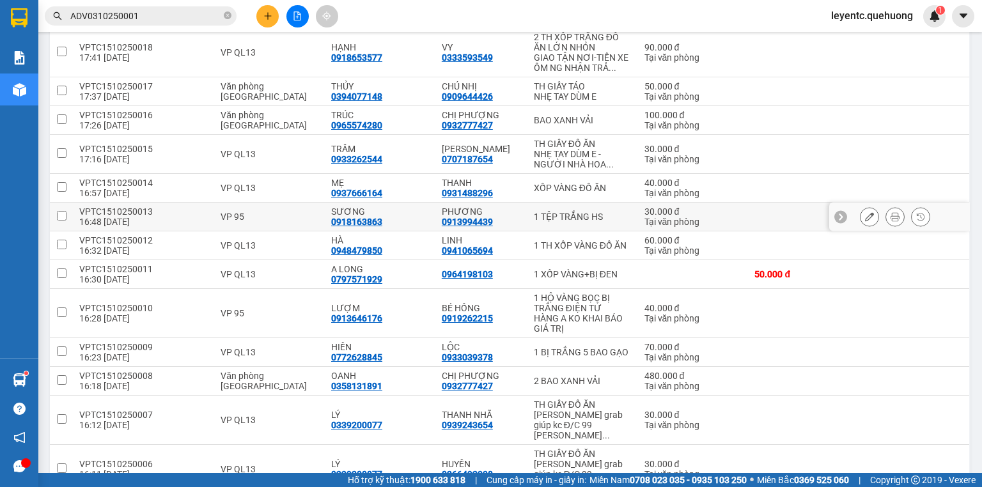
scroll to position [821, 0]
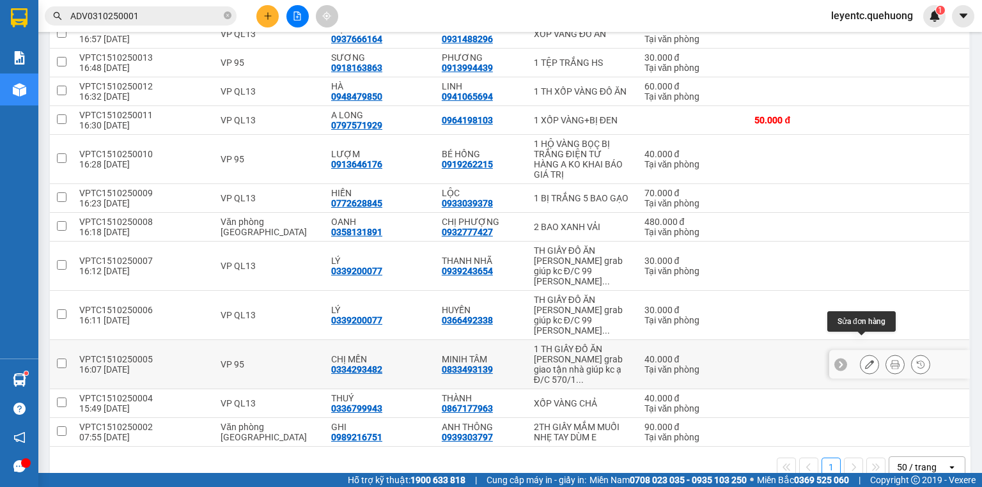
click at [865, 360] on icon at bounding box center [869, 364] width 9 height 9
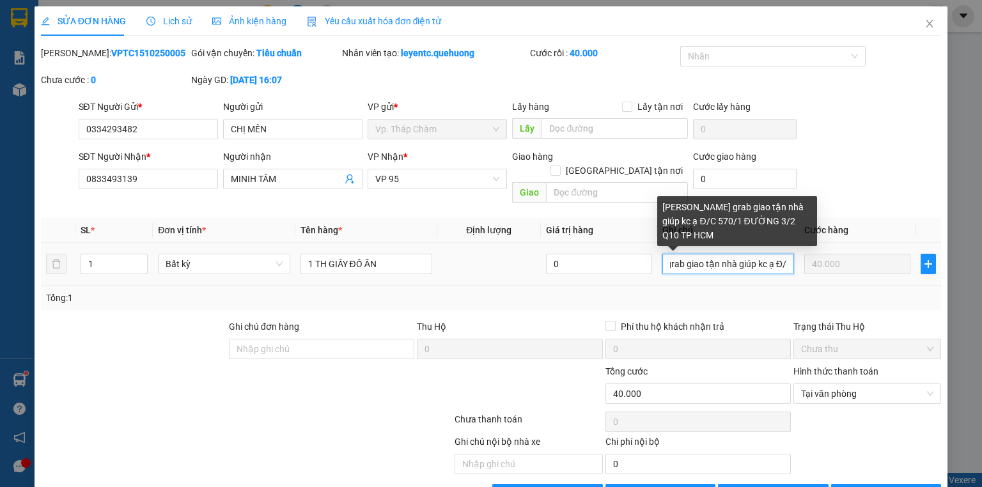
scroll to position [0, 164]
drag, startPoint x: 773, startPoint y: 249, endPoint x: 787, endPoint y: 249, distance: 14.1
click at [787, 254] on input "[PERSON_NAME] grab giao tận nhà giúp kc ạ Đ/C 570/1 ĐƯỜNG 3/2 Q10 TP HCM" at bounding box center [729, 264] width 132 height 20
click at [779, 254] on input "[PERSON_NAME] grab giao tận nhà giúp kc ạ Đ/C 570/1 ĐƯỜNG 3/2 Q10 TP HCM" at bounding box center [729, 264] width 132 height 20
click at [778, 254] on input "[PERSON_NAME] grab giao tận nhà giúp kc ạ Đ/C 570/1 ĐƯỜNG 3/2 Q10 TP HCM" at bounding box center [729, 264] width 132 height 20
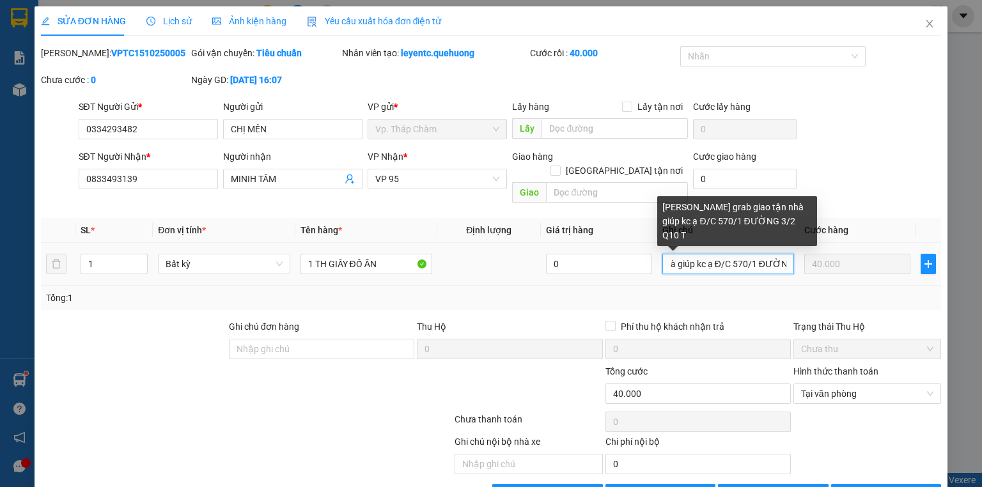
scroll to position [0, 131]
paste input "GIAO TẬN NƠI-TIỀN XE ÔM NG NHẬN TRẢ-"
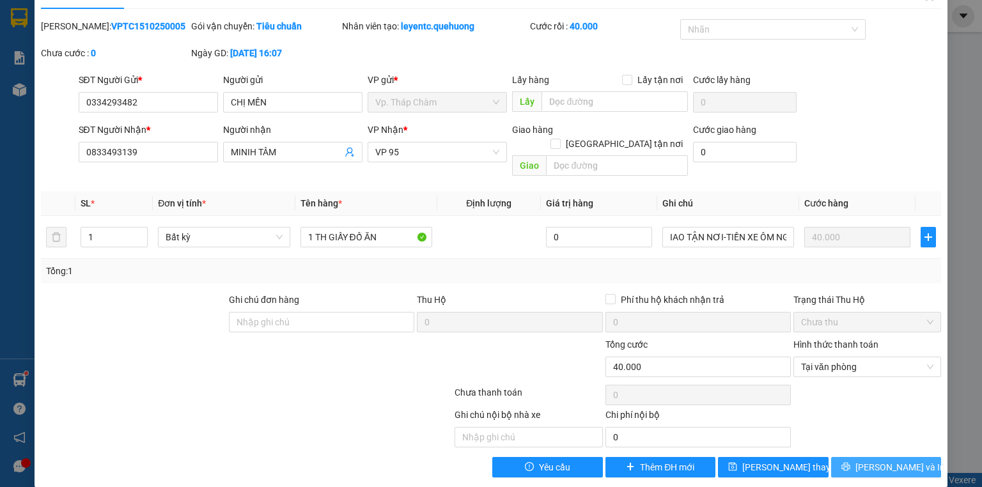
scroll to position [0, 0]
click at [895, 461] on span "[PERSON_NAME] và In" at bounding box center [901, 468] width 90 height 14
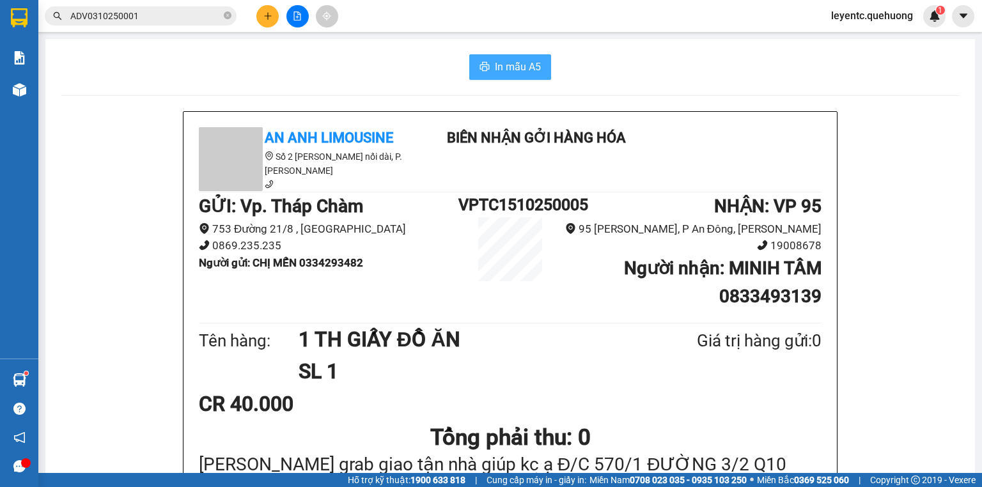
click at [495, 72] on span "In mẫu A5" at bounding box center [518, 67] width 46 height 16
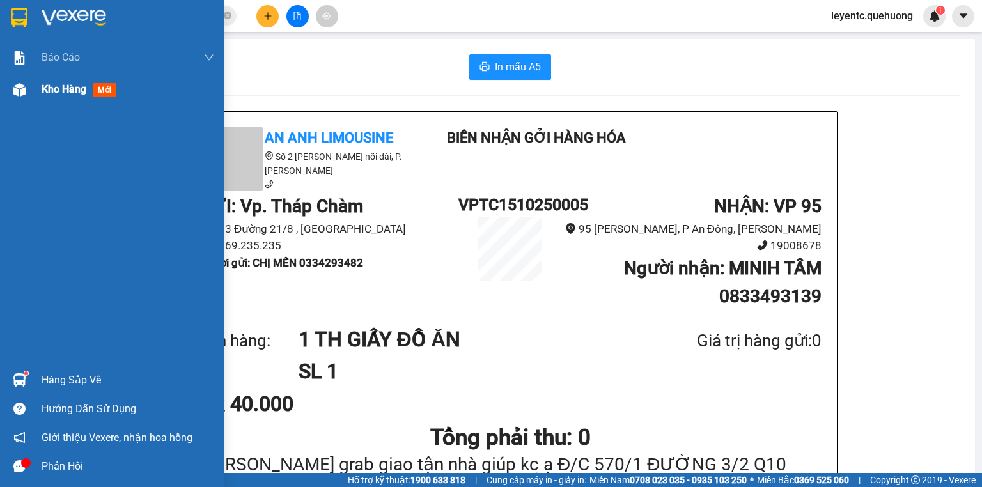
click at [54, 94] on span "Kho hàng" at bounding box center [64, 89] width 45 height 12
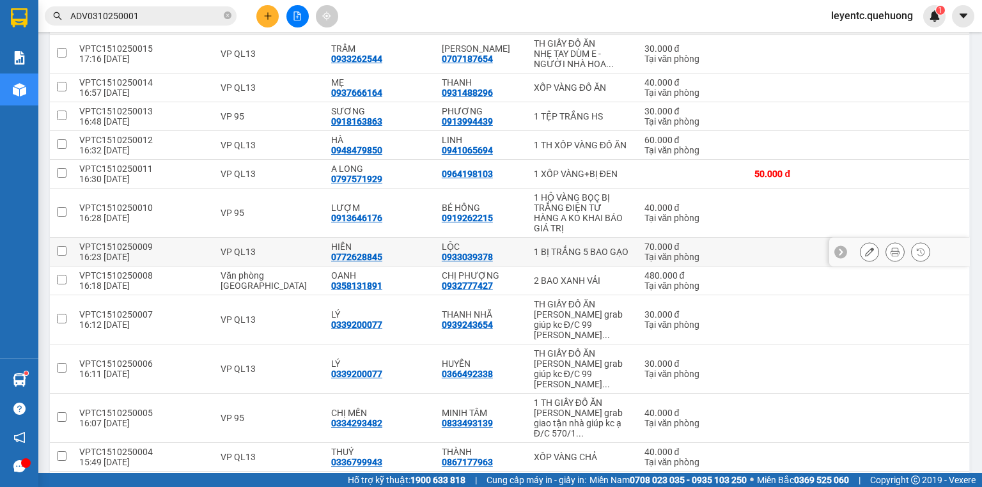
scroll to position [821, 0]
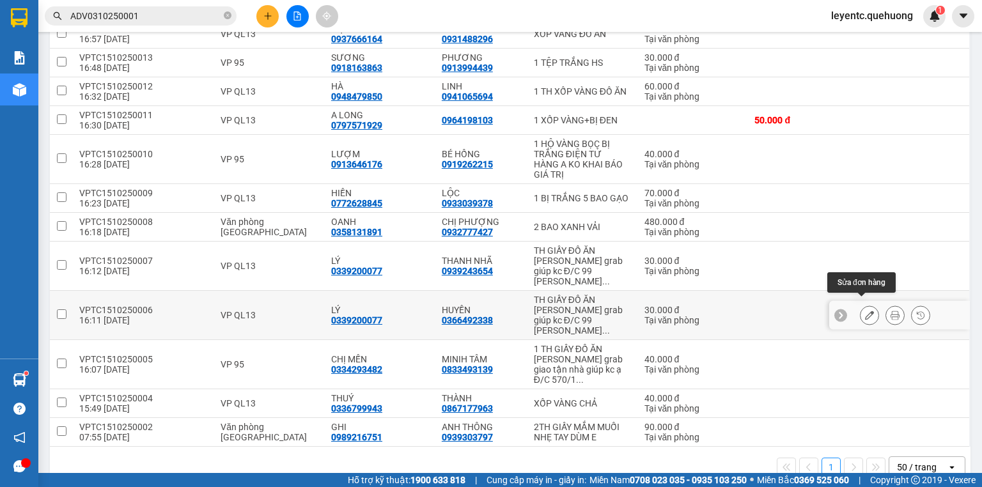
click at [865, 311] on icon at bounding box center [869, 315] width 9 height 9
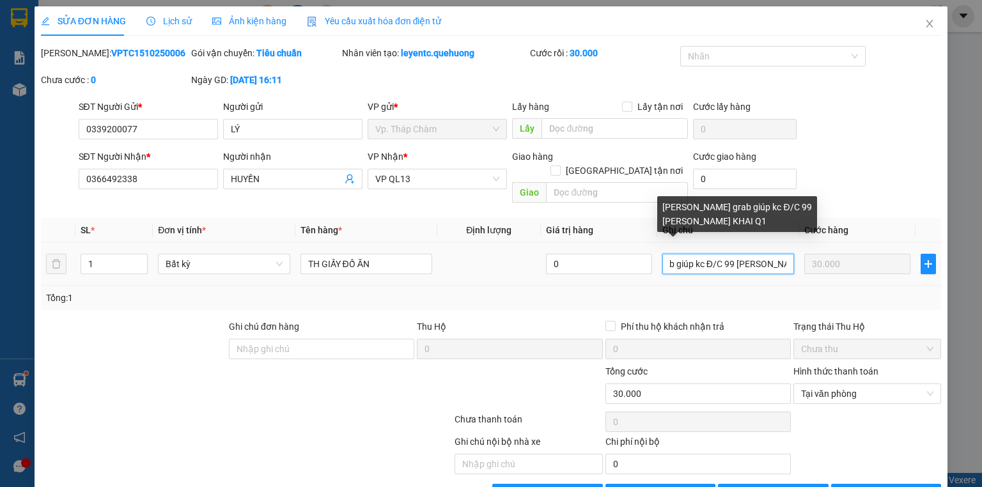
scroll to position [0, 100]
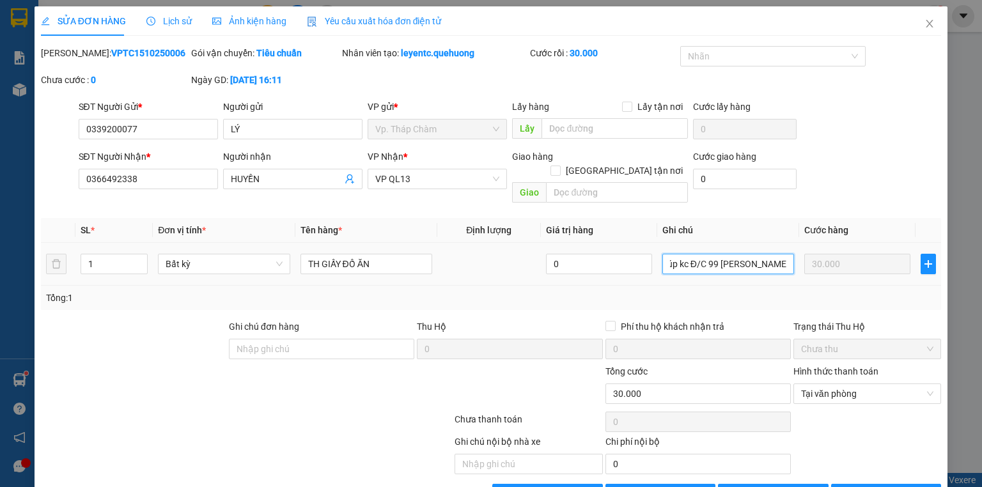
click at [798, 250] on tr "1 Bất kỳ TH GIẤY ĐỒ ĂN 0 bock grab giúp kc Đ/C 99 [PERSON_NAME] KHAI Q1 30.000" at bounding box center [491, 264] width 901 height 43
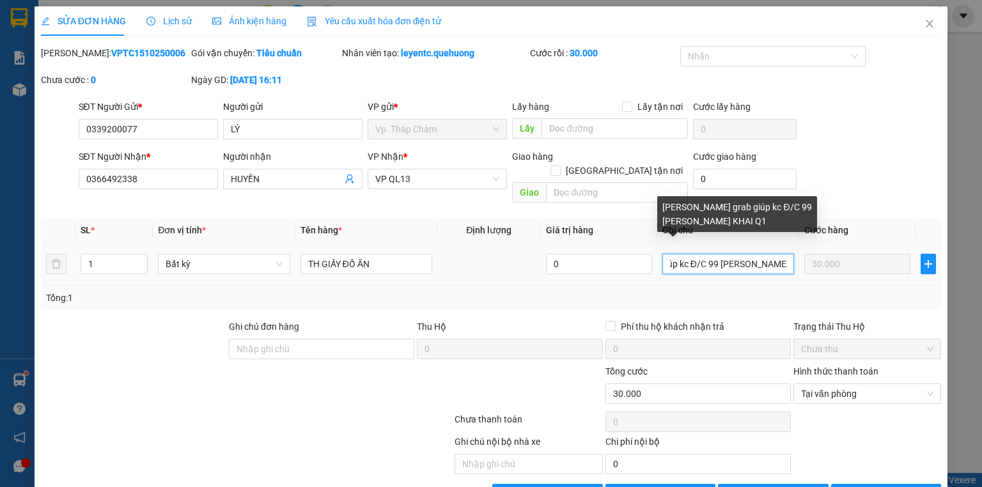
click at [785, 254] on input "[PERSON_NAME] grab giúp kc Đ/C 99 [PERSON_NAME] KHAI Q1" at bounding box center [729, 264] width 132 height 20
paste input "GIAO TẬN NƠI-TIỀN XE ÔM NG NHẬN TRẢ-"
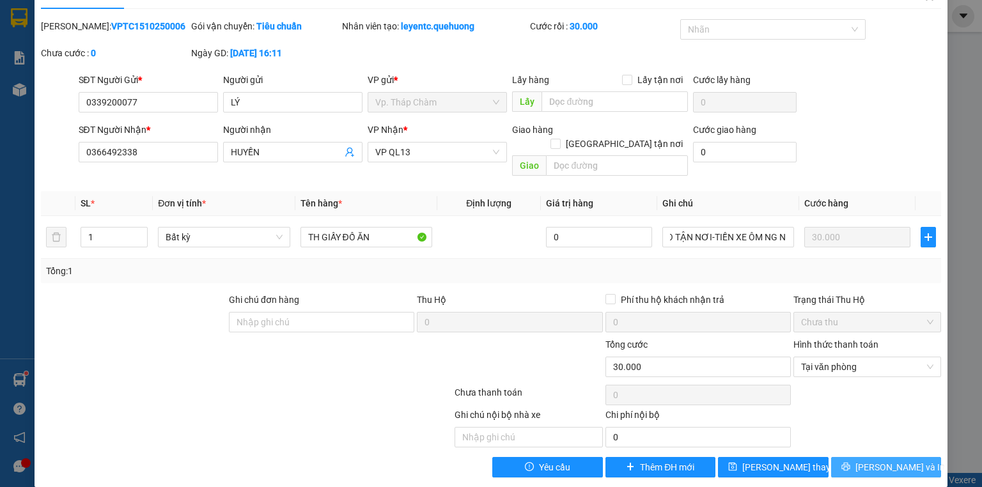
scroll to position [0, 0]
click at [865, 457] on button "[PERSON_NAME] và In" at bounding box center [887, 467] width 111 height 20
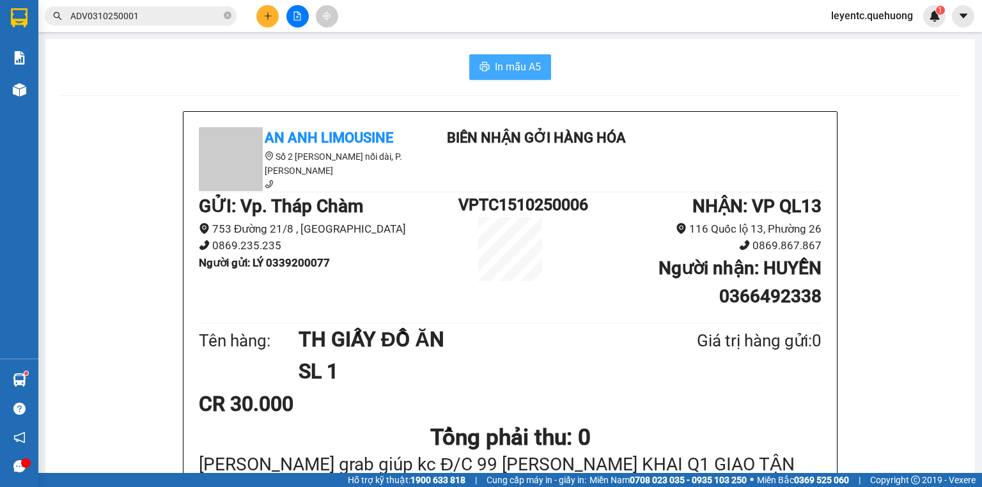
click at [501, 61] on span "In mẫu A5" at bounding box center [518, 67] width 46 height 16
click at [265, 19] on icon "plus" at bounding box center [268, 16] width 9 height 9
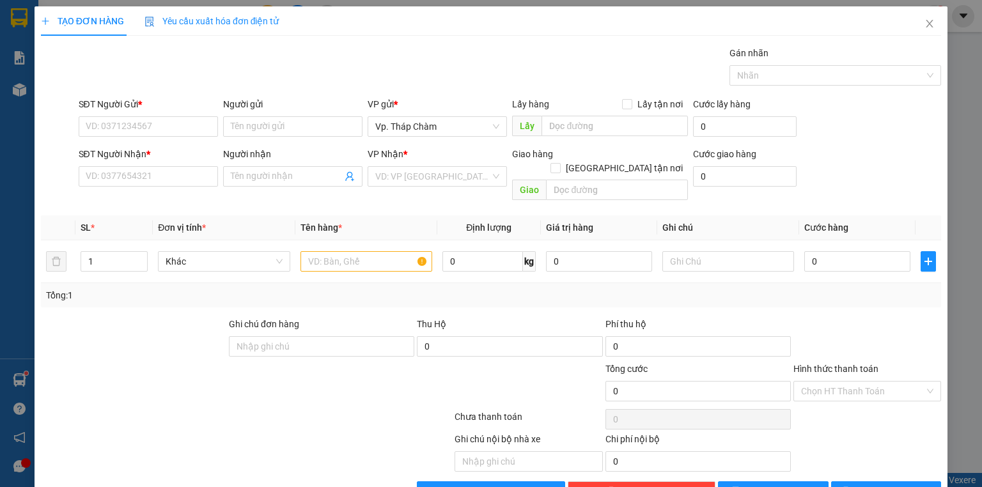
click at [162, 188] on div "SĐT Người Nhận * VD: 0377654321" at bounding box center [148, 169] width 139 height 45
click at [165, 177] on input "SĐT Người Nhận *" at bounding box center [148, 176] width 139 height 20
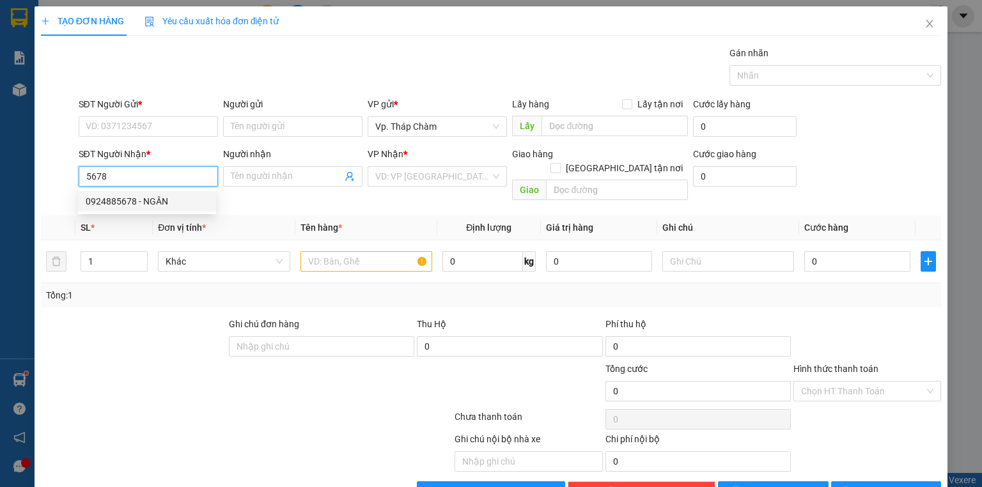
click at [123, 201] on div "0924885678 - NGÂN" at bounding box center [147, 201] width 123 height 14
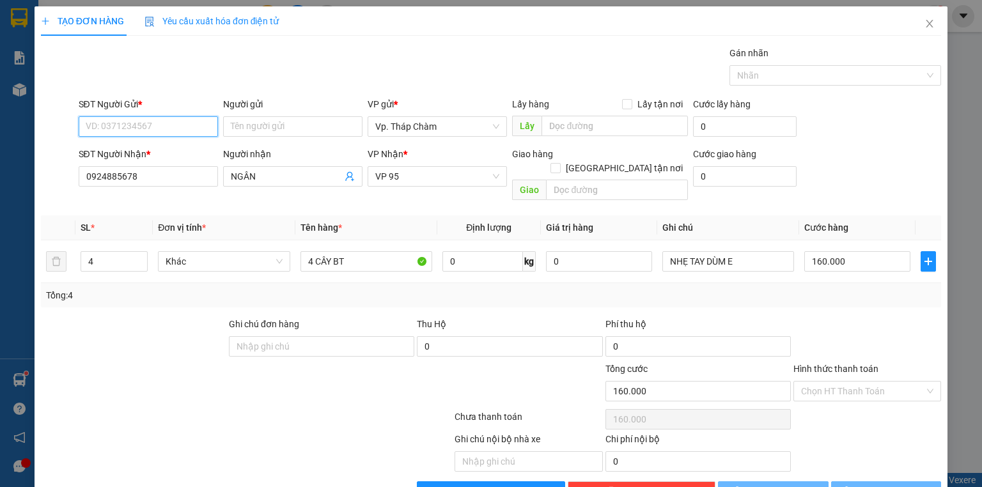
click at [139, 125] on input "SĐT Người Gửi *" at bounding box center [148, 126] width 139 height 20
paste input "0918940687"
click at [153, 158] on div "0918940687 - [PERSON_NAME]" at bounding box center [149, 152] width 126 height 14
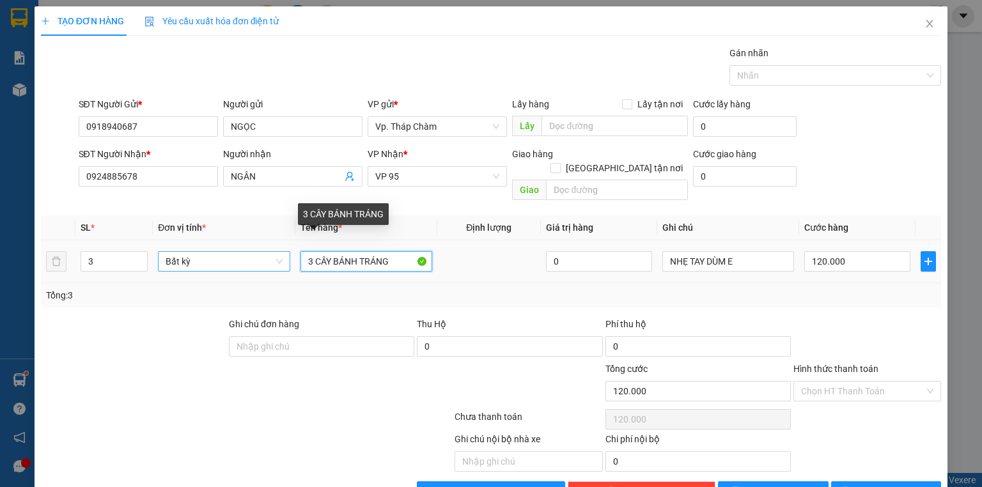
drag, startPoint x: 312, startPoint y: 245, endPoint x: 254, endPoint y: 248, distance: 58.3
click at [264, 250] on tr "3 Bất kỳ 3 CÂY BÁNH TRÁNG 0 NHẸ TAY DÙM E 120.000" at bounding box center [491, 262] width 901 height 43
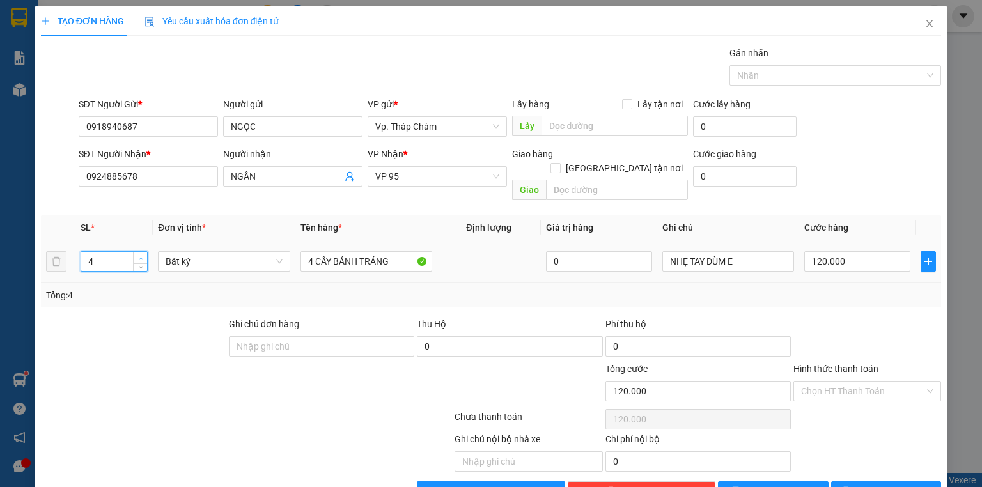
click at [141, 256] on icon "up" at bounding box center [141, 258] width 4 height 4
click at [850, 251] on input "120.000" at bounding box center [858, 261] width 106 height 20
click at [816, 317] on div at bounding box center [868, 339] width 150 height 45
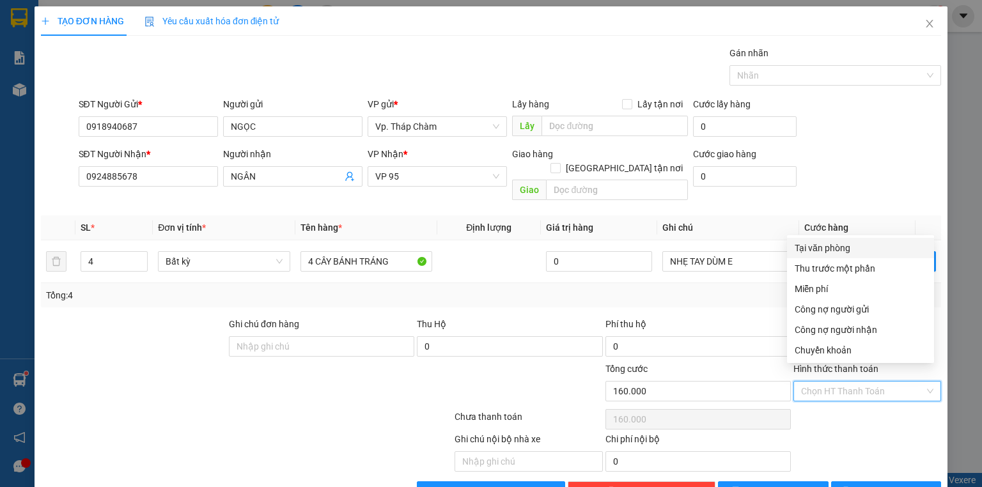
drag, startPoint x: 890, startPoint y: 374, endPoint x: 854, endPoint y: 335, distance: 52.9
click at [890, 382] on input "Hình thức thanh toán" at bounding box center [862, 391] width 123 height 19
click at [816, 243] on div "Tại văn phòng" at bounding box center [861, 248] width 132 height 14
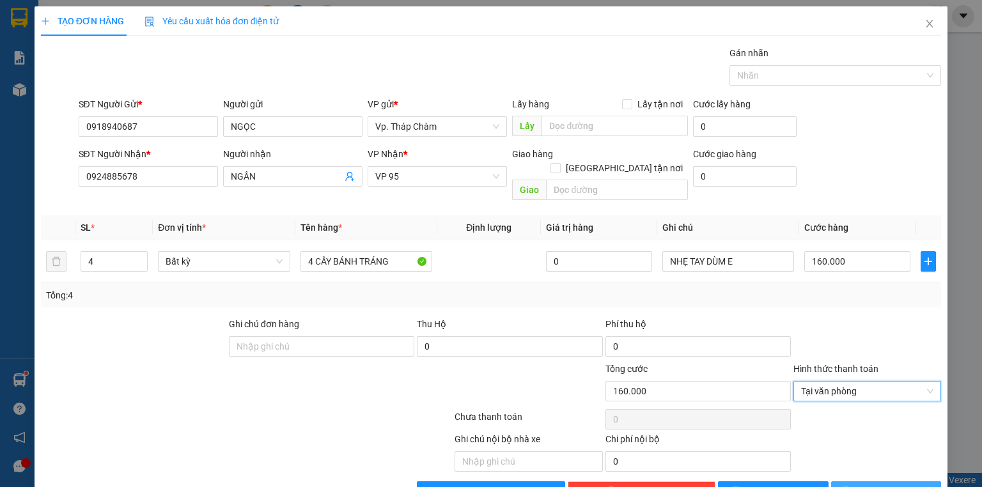
click at [881, 485] on span "[PERSON_NAME] và In" at bounding box center [901, 492] width 90 height 14
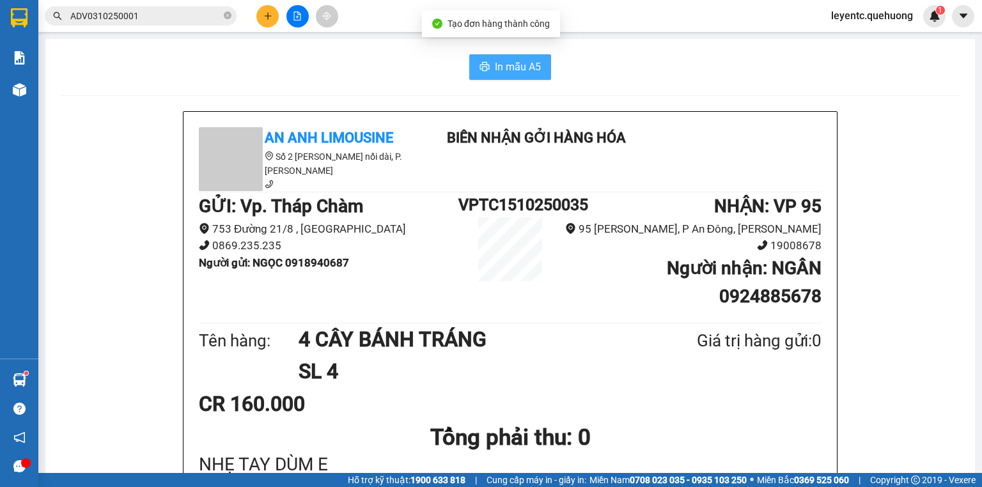
click at [491, 79] on button "In mẫu A5" at bounding box center [510, 67] width 82 height 26
click at [207, 249] on div "GỬI : Vp. Tháp Chàm 753 Đường 21/8 , [GEOGRAPHIC_DATA] An 0869.235.235 Người gử…" at bounding box center [510, 256] width 623 height 127
click at [223, 244] on div "GỬI : Vp. Tháp Chàm 753 Đường 21/8 , [GEOGRAPHIC_DATA] An 0869.235.235 Người gử…" at bounding box center [510, 256] width 623 height 127
click at [260, 420] on h1 "Tổng phải thu: 0" at bounding box center [510, 437] width 623 height 35
click at [285, 263] on div "GỬI : Vp. Tháp Chàm 753 Đường 21/8 , [GEOGRAPHIC_DATA] An 0869.235.235 Người gử…" at bounding box center [510, 256] width 623 height 127
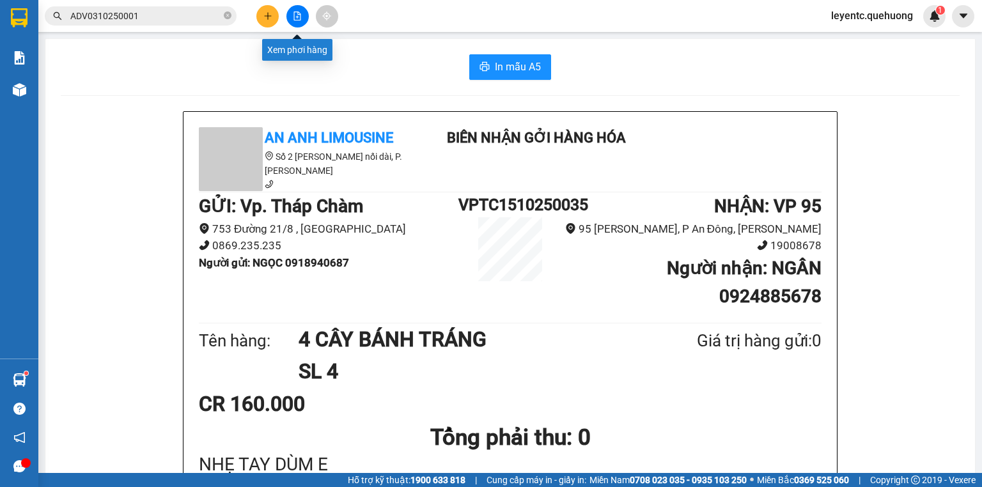
click at [301, 26] on button at bounding box center [298, 16] width 22 height 22
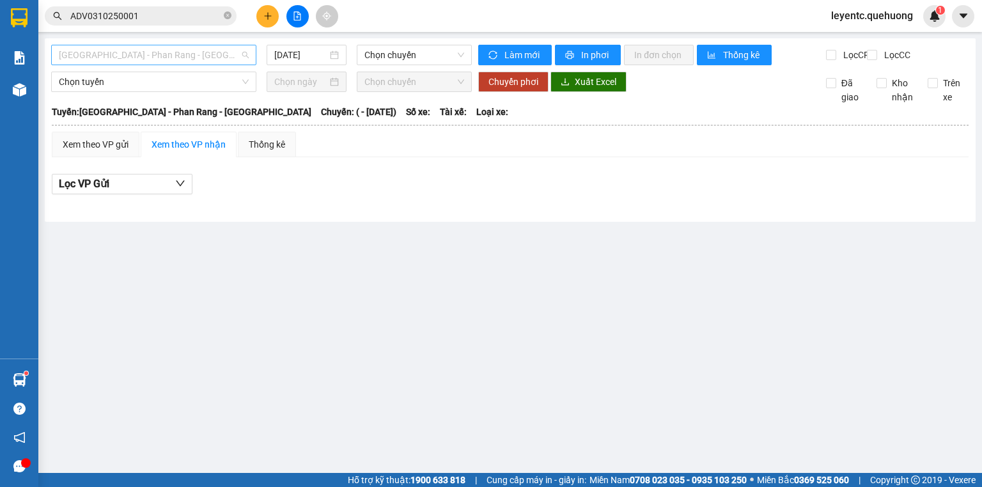
click at [187, 52] on span "[GEOGRAPHIC_DATA] - Phan Rang - [GEOGRAPHIC_DATA]" at bounding box center [154, 54] width 190 height 19
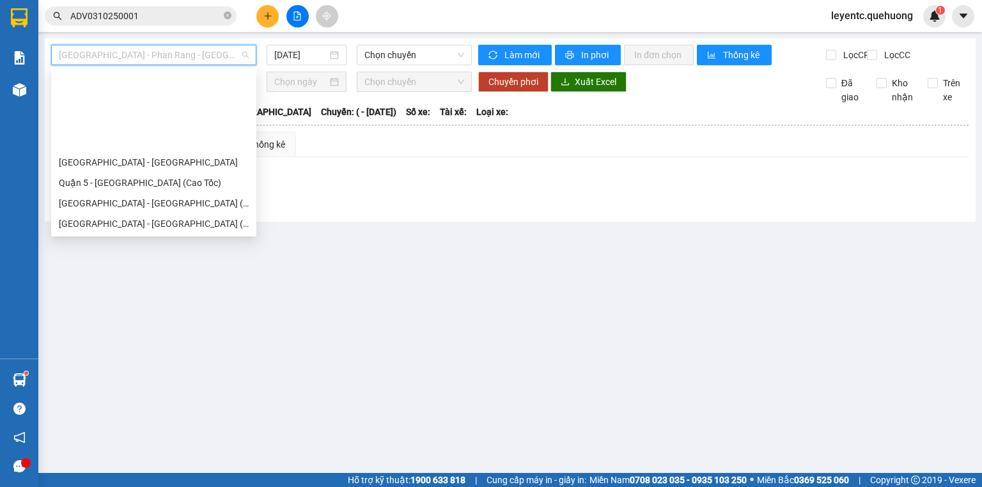
click at [164, 299] on div "Miền Tây - [GEOGRAPHIC_DATA] - [GEOGRAPHIC_DATA]" at bounding box center [154, 306] width 190 height 14
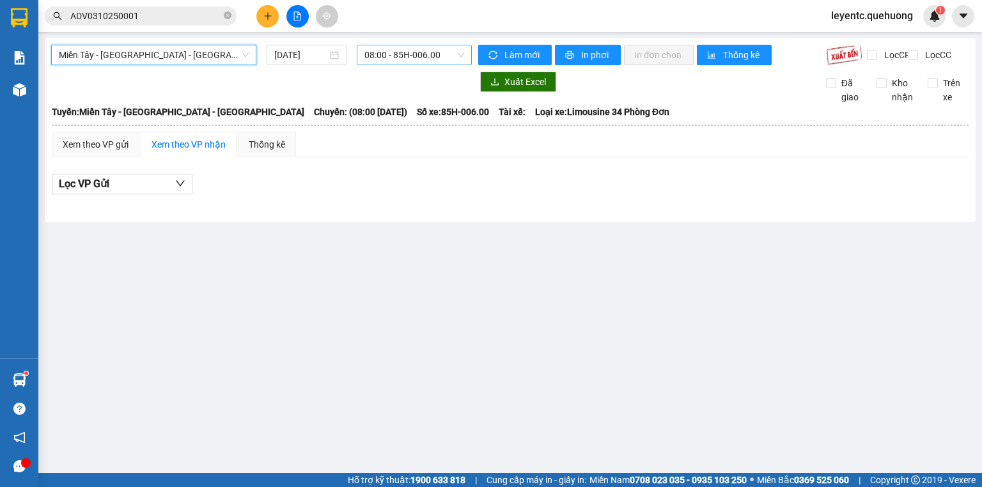
click at [416, 47] on span "08:00 - 85H-006.00" at bounding box center [415, 54] width 100 height 19
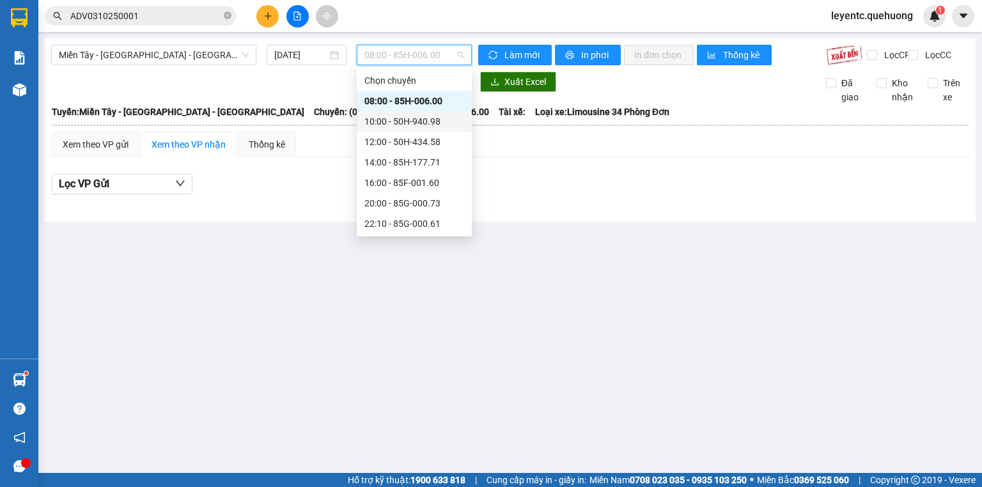
click at [403, 122] on div "10:00 - 50H-940.98" at bounding box center [415, 121] width 100 height 14
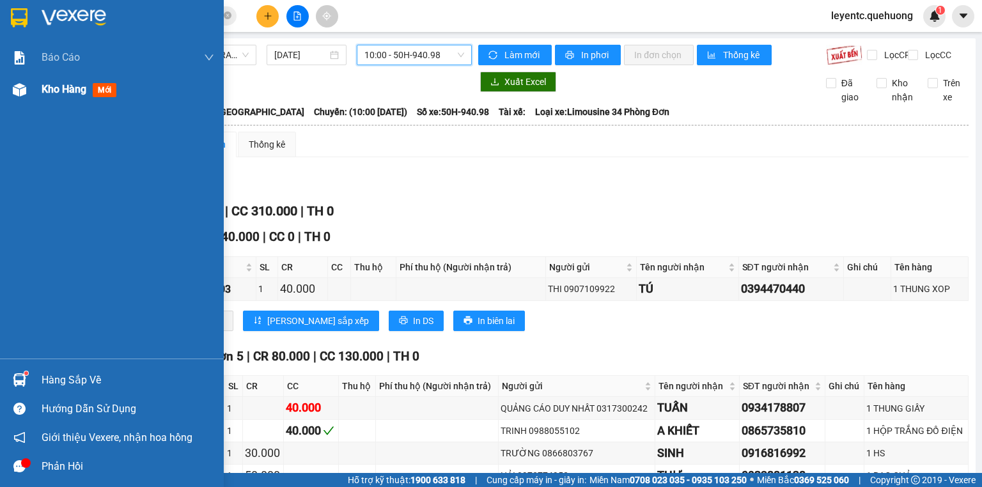
click at [64, 87] on span "Kho hàng" at bounding box center [64, 89] width 45 height 12
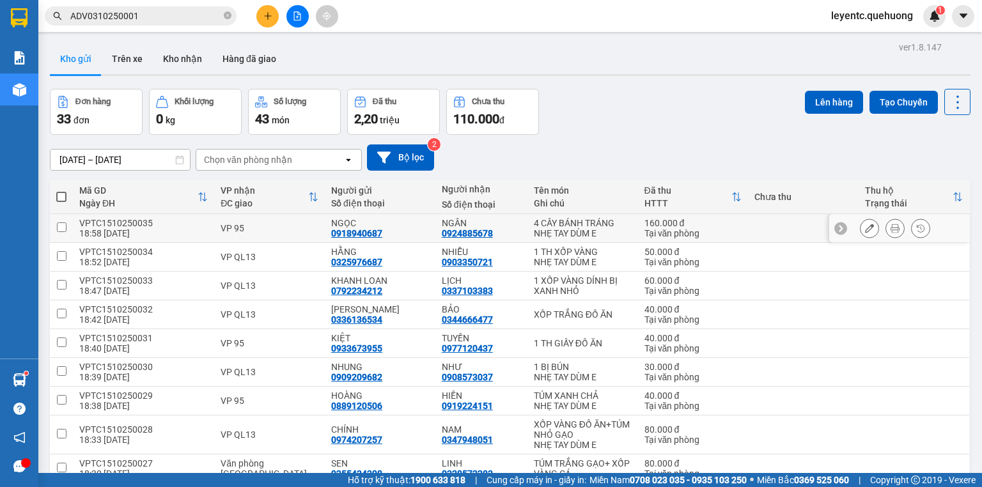
click at [60, 228] on input "checkbox" at bounding box center [62, 228] width 10 height 10
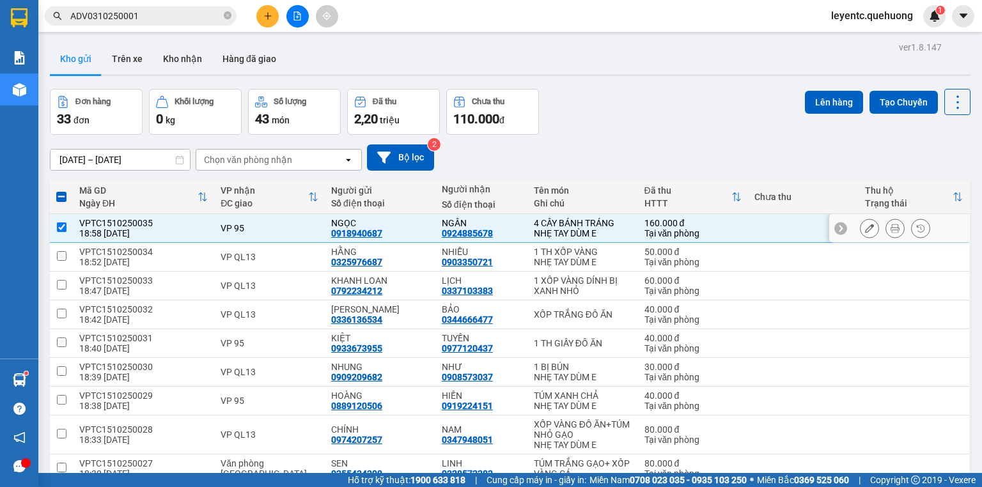
click at [61, 226] on input "checkbox" at bounding box center [62, 228] width 10 height 10
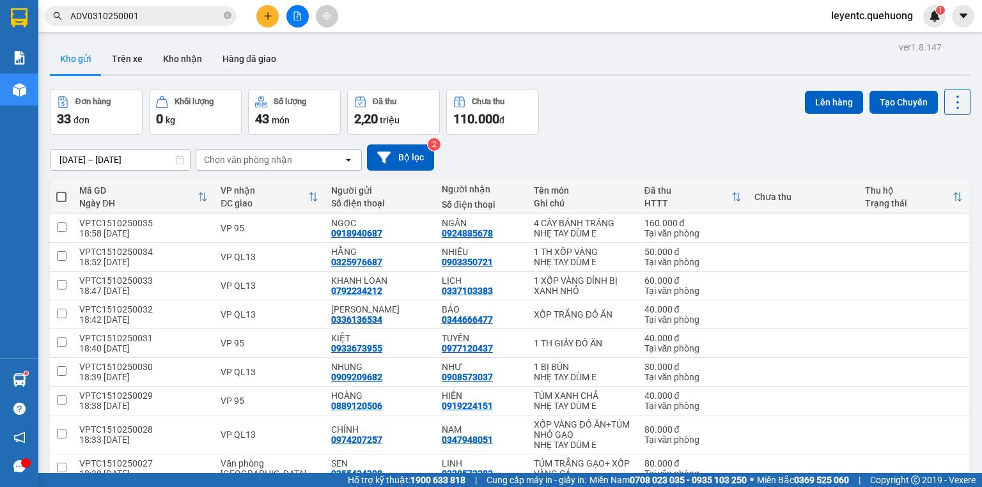
click at [61, 194] on span at bounding box center [61, 197] width 10 height 10
click at [61, 191] on input "checkbox" at bounding box center [61, 191] width 0 height 0
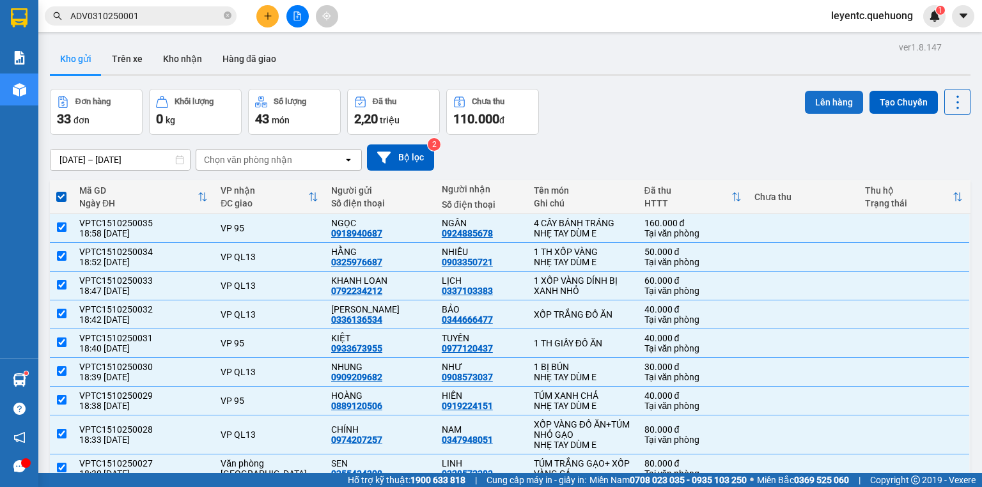
click at [840, 92] on button "Lên hàng" at bounding box center [834, 102] width 58 height 23
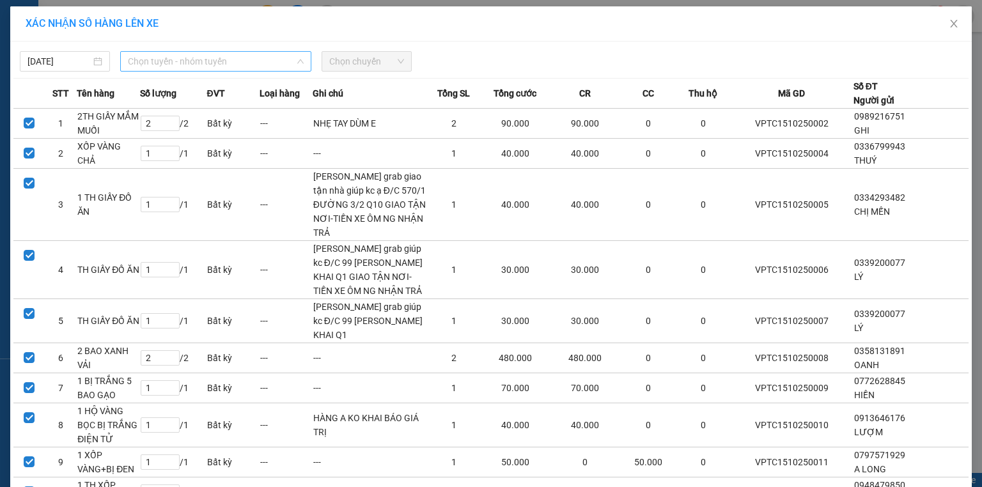
click at [223, 61] on span "Chọn tuyến - nhóm tuyến" at bounding box center [216, 61] width 176 height 19
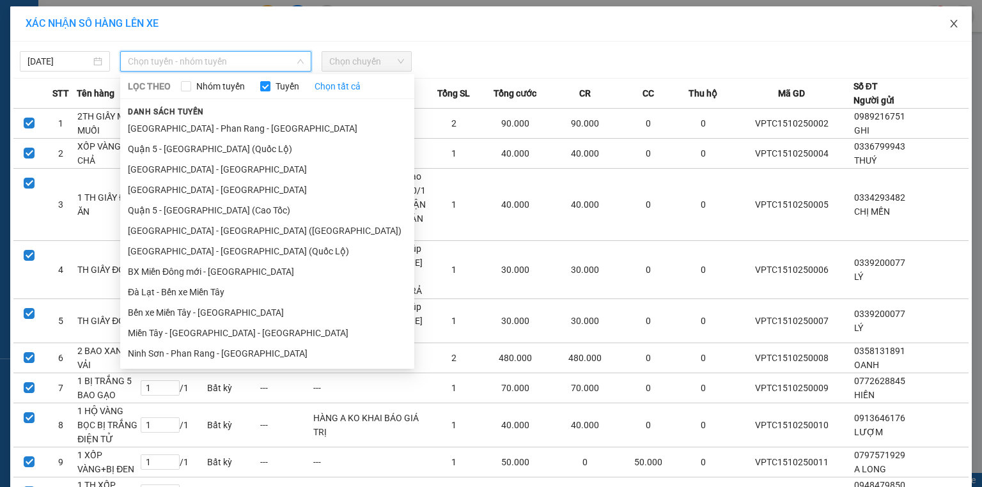
click at [952, 19] on icon "close" at bounding box center [954, 24] width 10 height 10
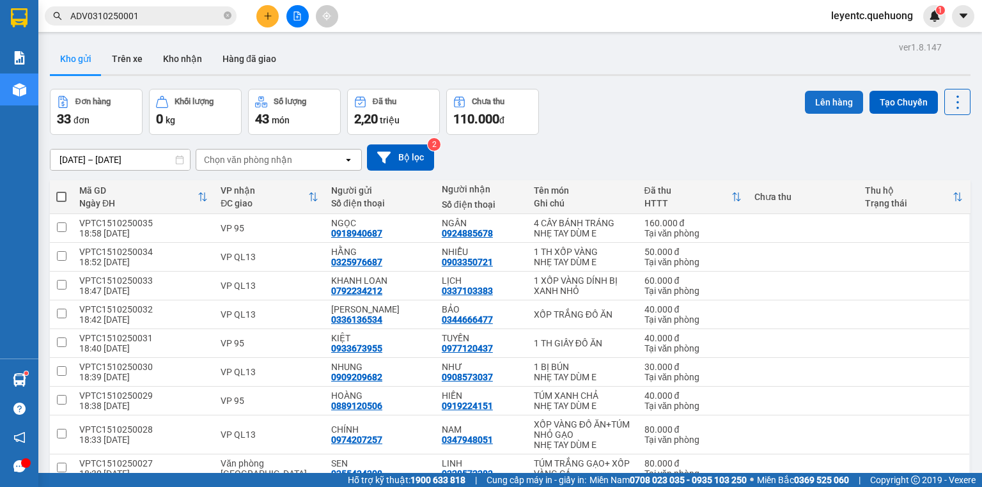
click at [811, 106] on button "Lên hàng" at bounding box center [834, 102] width 58 height 23
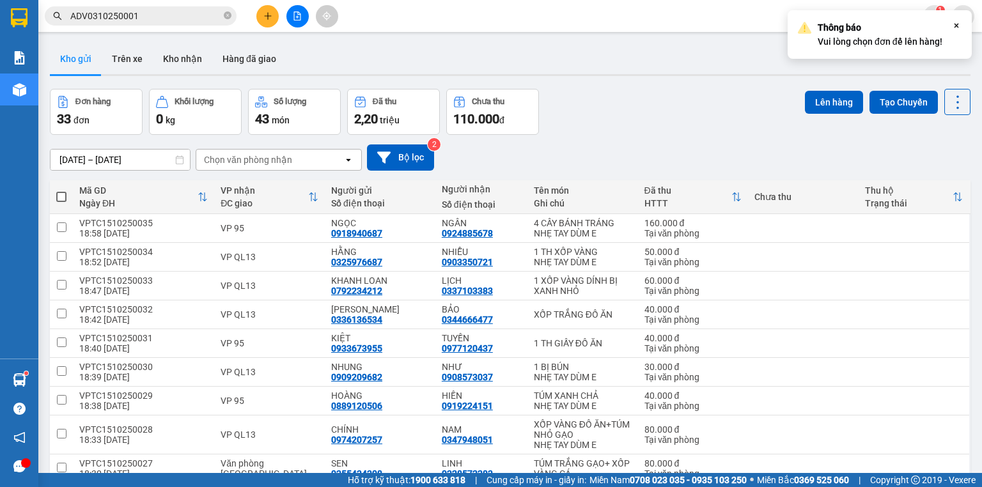
click at [68, 194] on th at bounding box center [61, 197] width 23 height 34
click at [59, 199] on span at bounding box center [61, 197] width 10 height 10
click at [61, 191] on input "checkbox" at bounding box center [61, 191] width 0 height 0
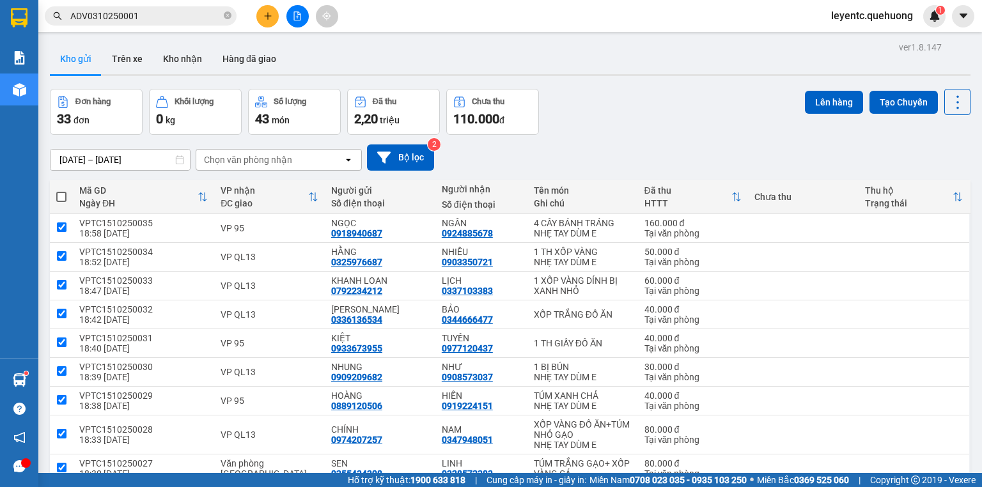
checkbox input "true"
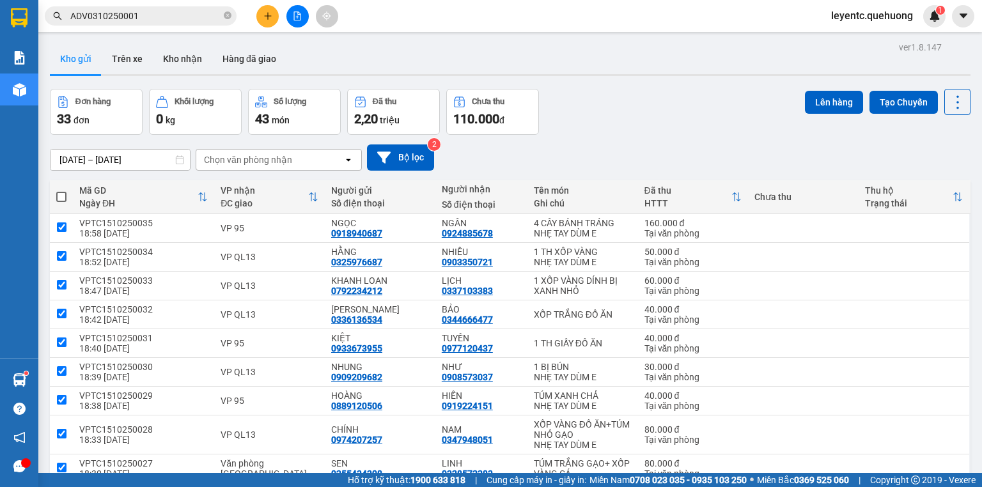
checkbox input "true"
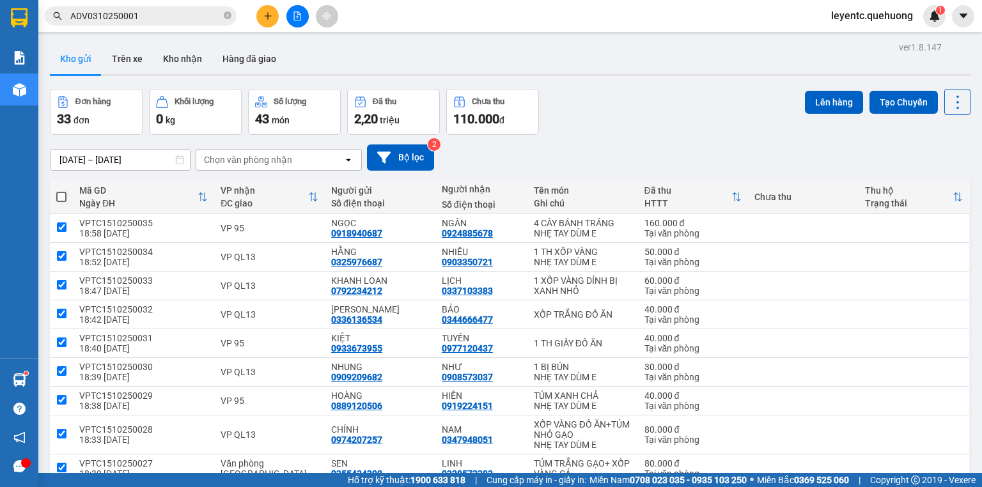
checkbox input "true"
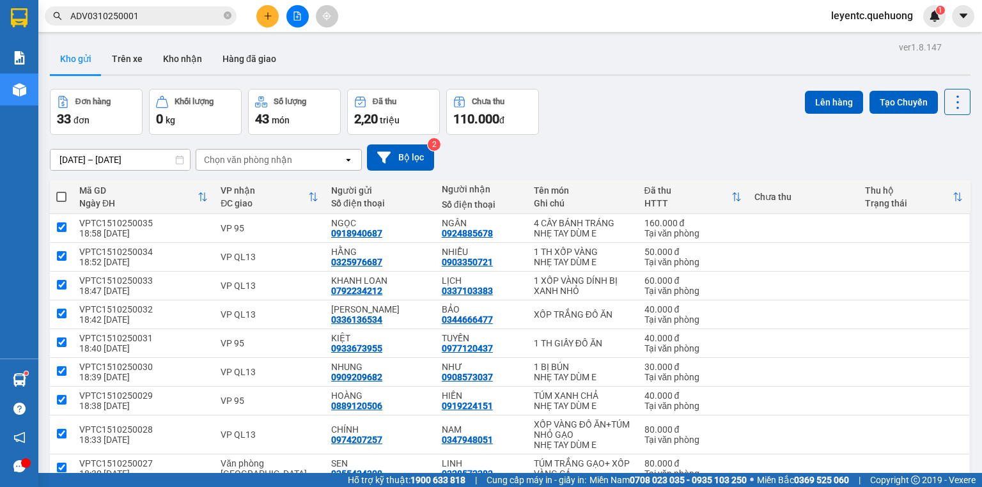
checkbox input "true"
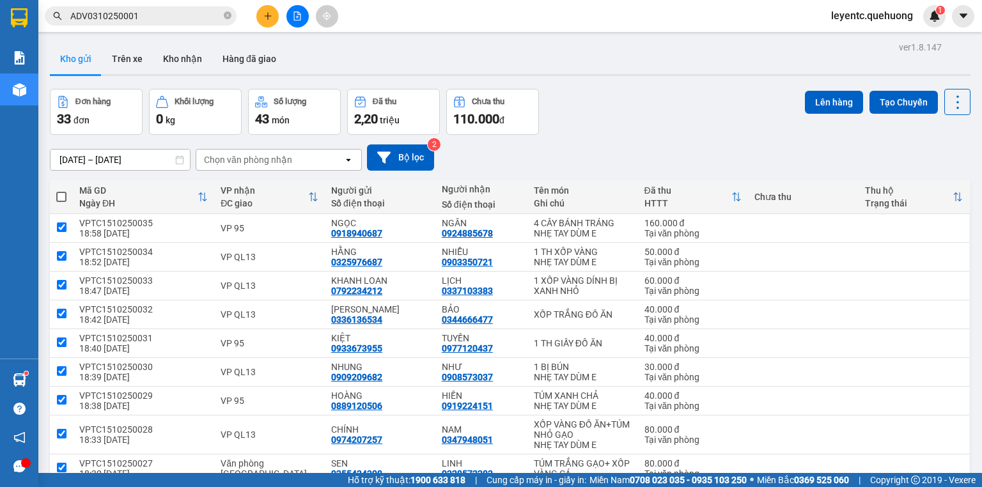
checkbox input "true"
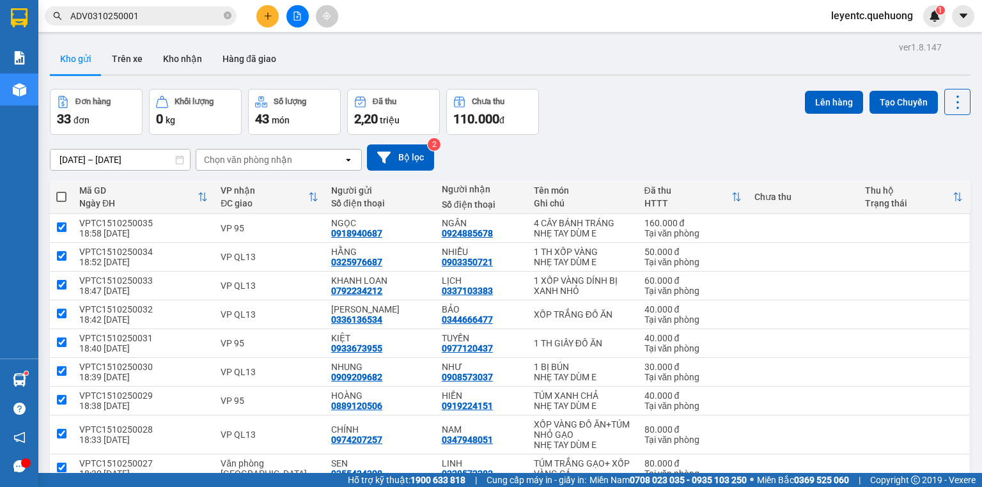
checkbox input "true"
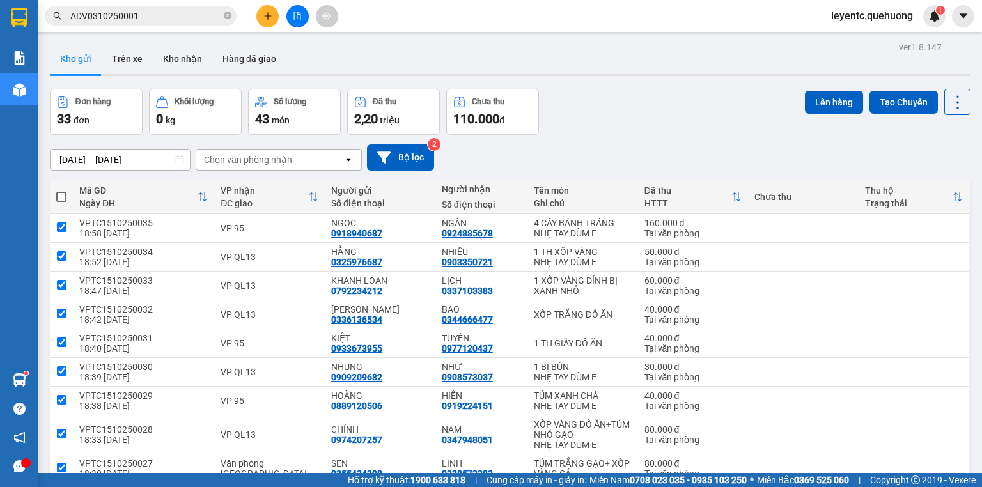
checkbox input "true"
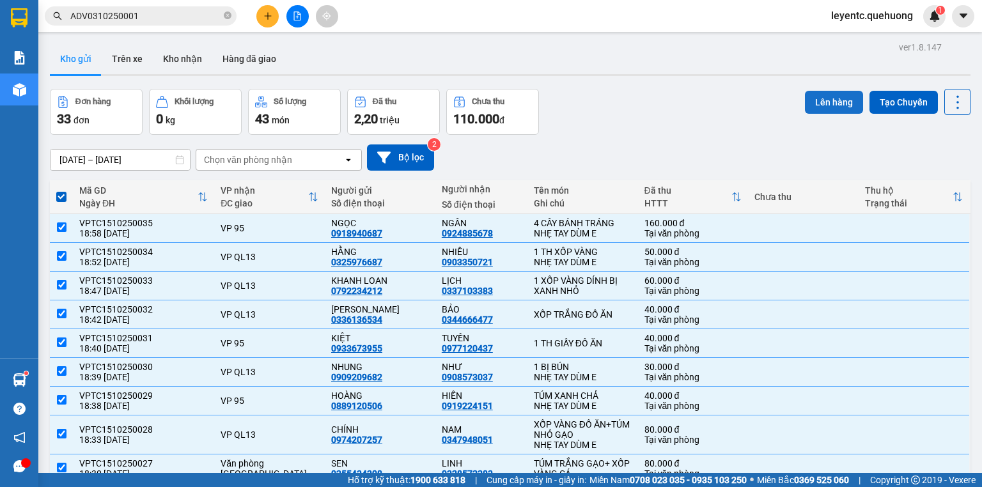
click at [834, 99] on button "Lên hàng" at bounding box center [834, 102] width 58 height 23
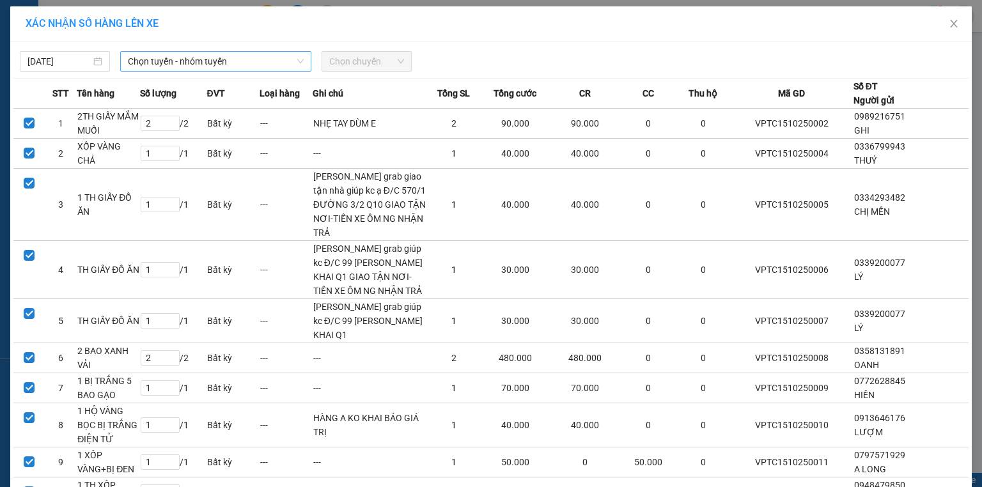
click at [292, 67] on span "Chọn tuyến - nhóm tuyến" at bounding box center [216, 61] width 176 height 19
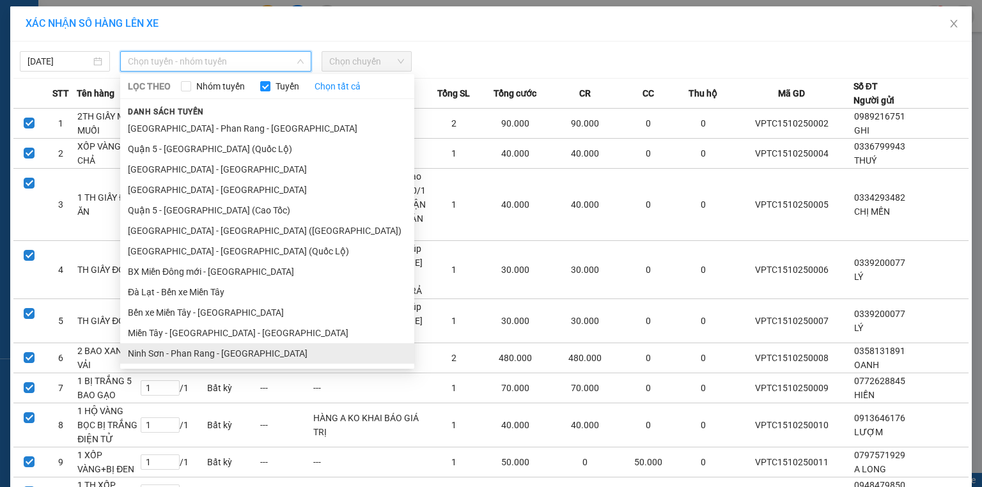
click at [180, 356] on li "Ninh Sơn - Phan Rang - [GEOGRAPHIC_DATA]" at bounding box center [267, 353] width 294 height 20
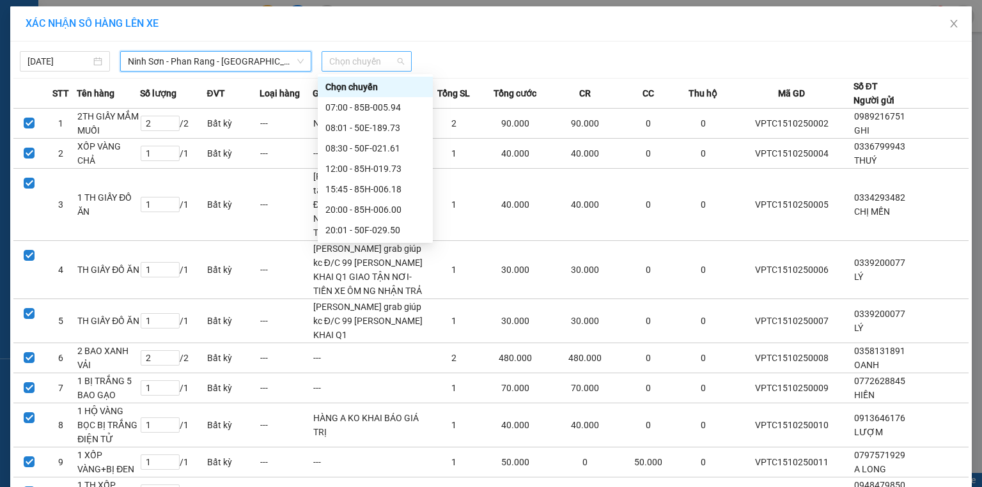
click at [386, 57] on span "Chọn chuyến" at bounding box center [366, 61] width 75 height 19
click at [364, 212] on div "20:00 - 85H-006.00" at bounding box center [376, 210] width 100 height 14
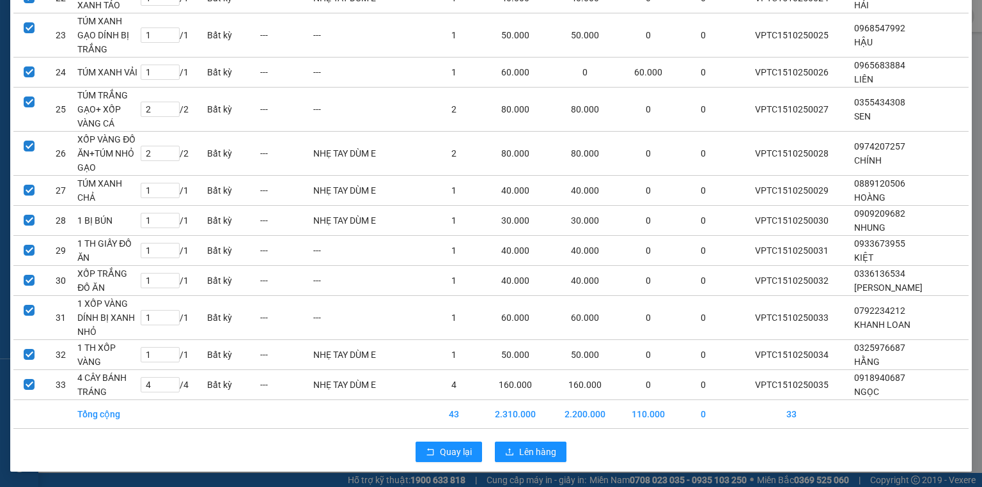
scroll to position [998, 0]
click at [543, 454] on span "Lên hàng" at bounding box center [537, 452] width 37 height 14
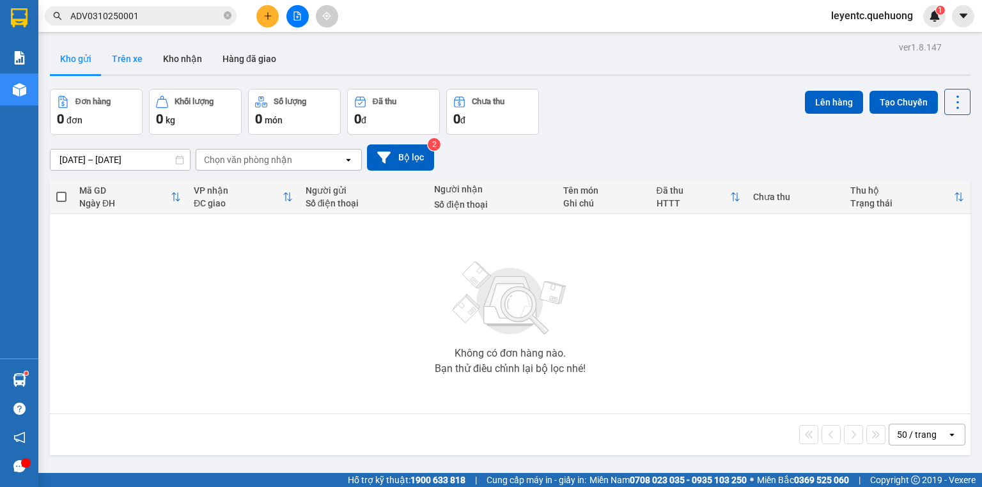
click at [138, 62] on button "Trên xe" at bounding box center [127, 58] width 51 height 31
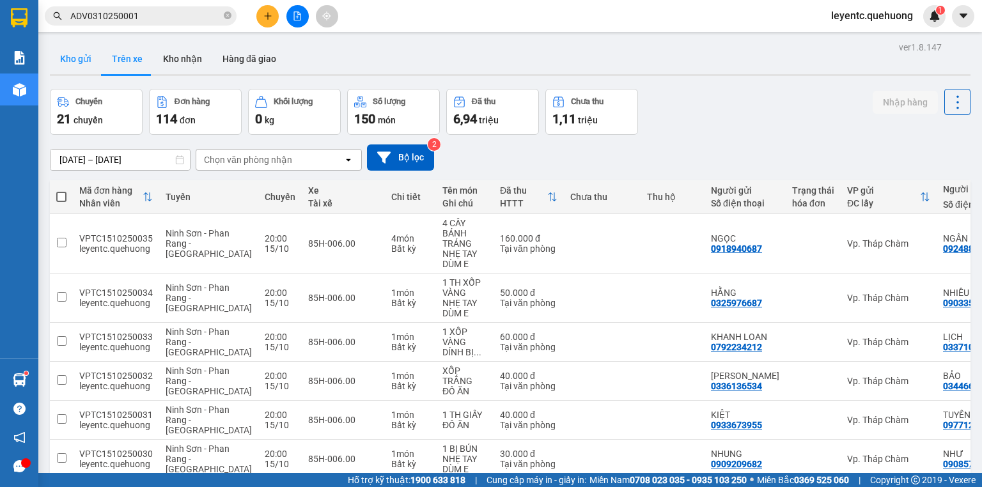
click at [81, 49] on button "Kho gửi" at bounding box center [76, 58] width 52 height 31
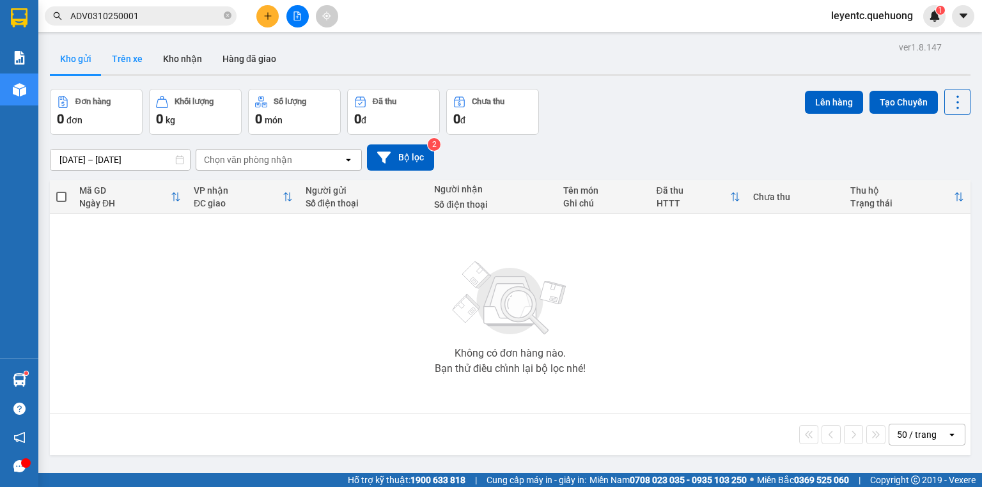
click at [125, 57] on button "Trên xe" at bounding box center [127, 58] width 51 height 31
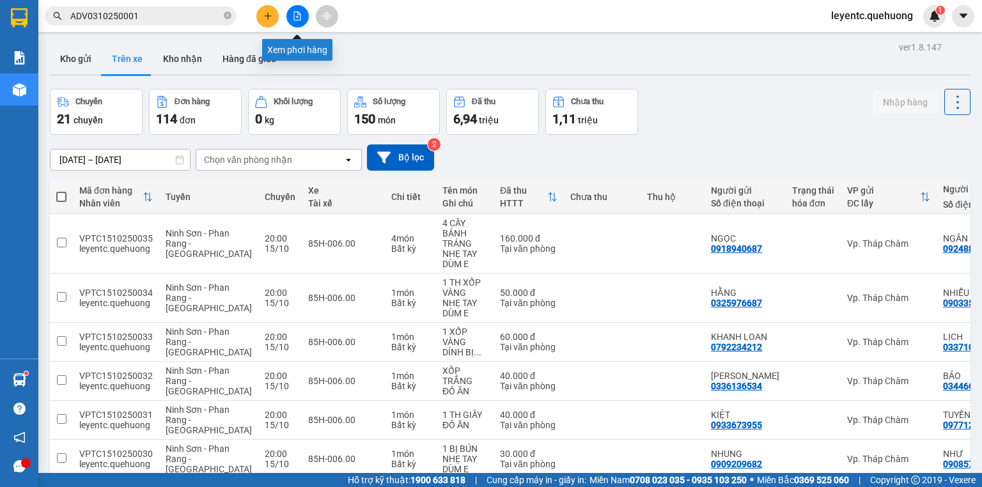
click at [297, 10] on button at bounding box center [298, 16] width 22 height 22
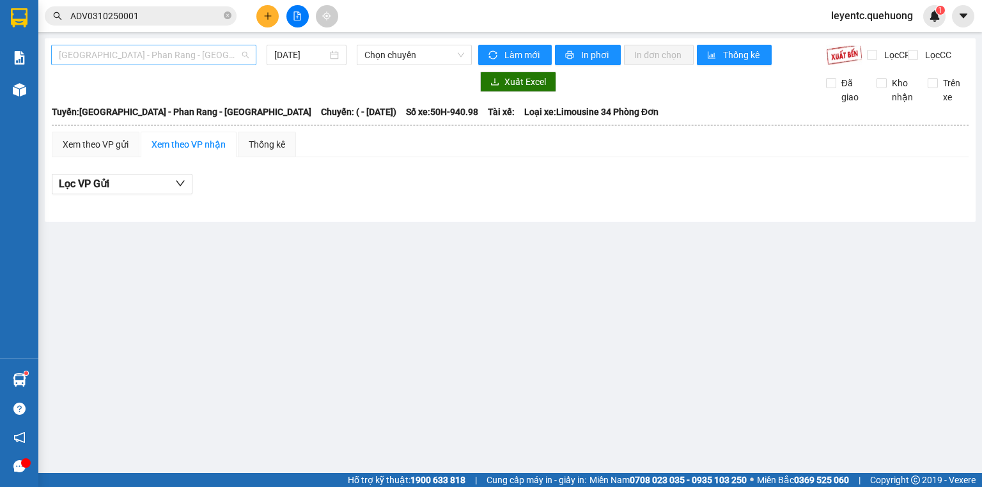
click at [237, 51] on span "[GEOGRAPHIC_DATA] - Phan Rang - [GEOGRAPHIC_DATA]" at bounding box center [154, 54] width 190 height 19
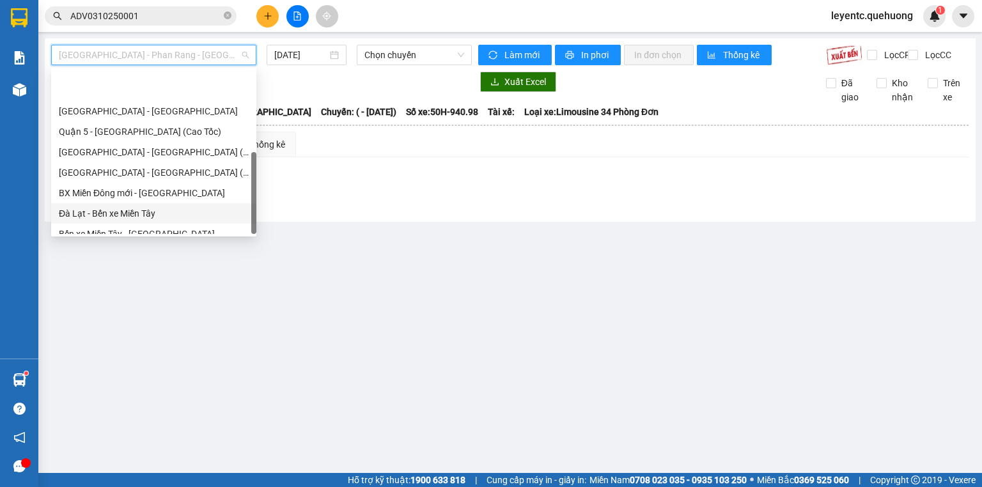
scroll to position [102, 0]
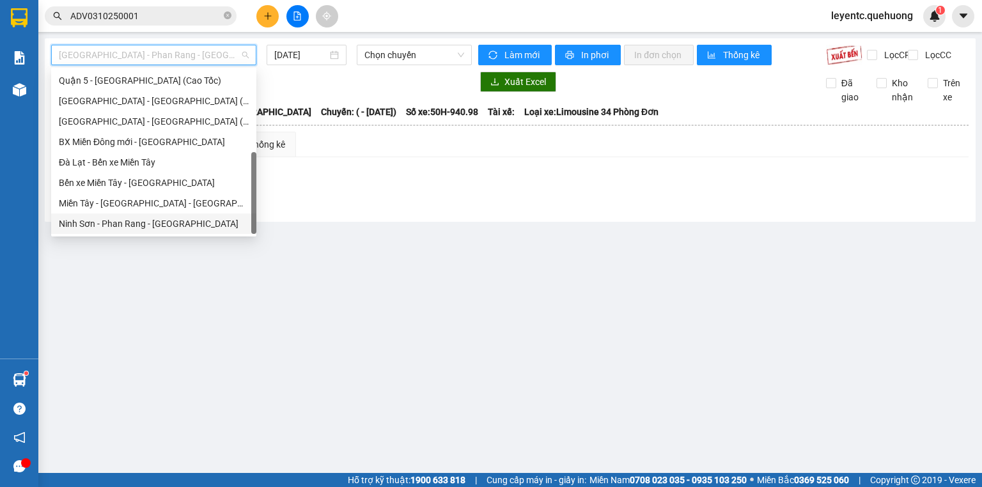
click at [146, 228] on div "Ninh Sơn - Phan Rang - [GEOGRAPHIC_DATA]" at bounding box center [154, 224] width 190 height 14
type input "[DATE]"
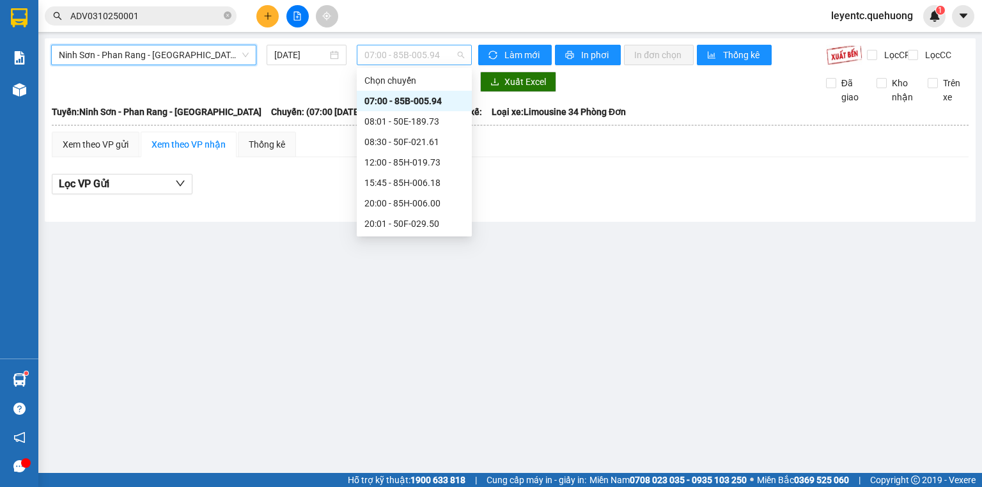
click at [397, 52] on span "07:00 - 85B-005.94" at bounding box center [415, 54] width 100 height 19
click at [407, 207] on div "20:00 - 85H-006.00" at bounding box center [415, 203] width 100 height 14
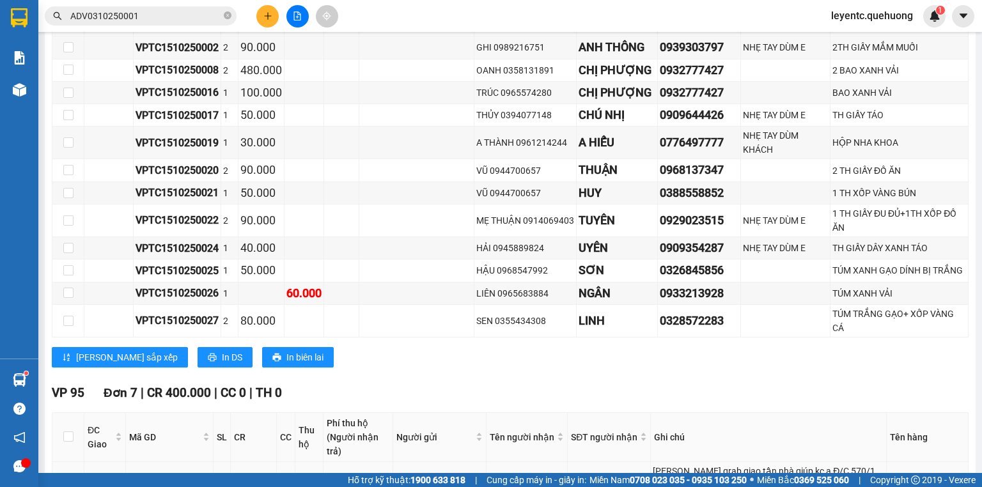
scroll to position [358, 0]
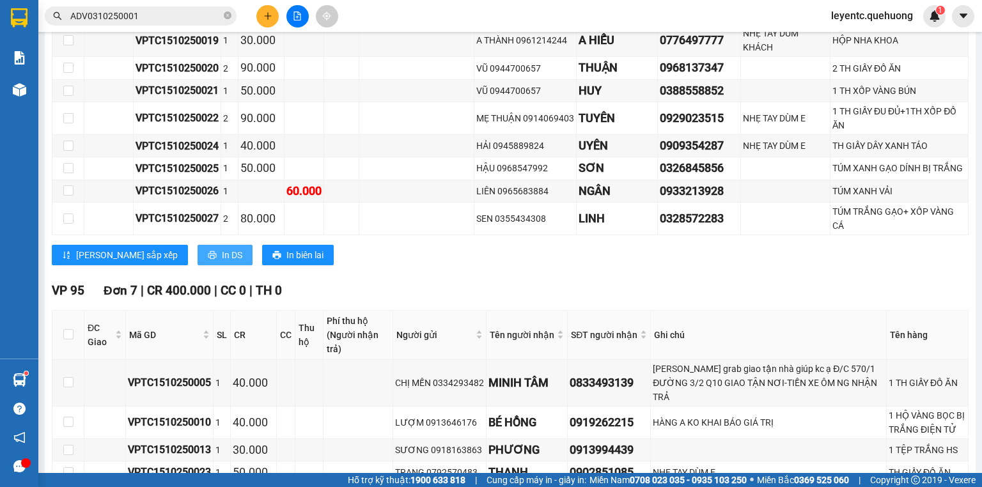
click at [222, 262] on span "In DS" at bounding box center [232, 255] width 20 height 14
click at [589, 274] on div "Văn phòng Tân Phú Đơn 12 | CR 1.150.000 | CC 60.000 | TH 0 ĐC Giao Mã GD SL CR …" at bounding box center [510, 72] width 917 height 405
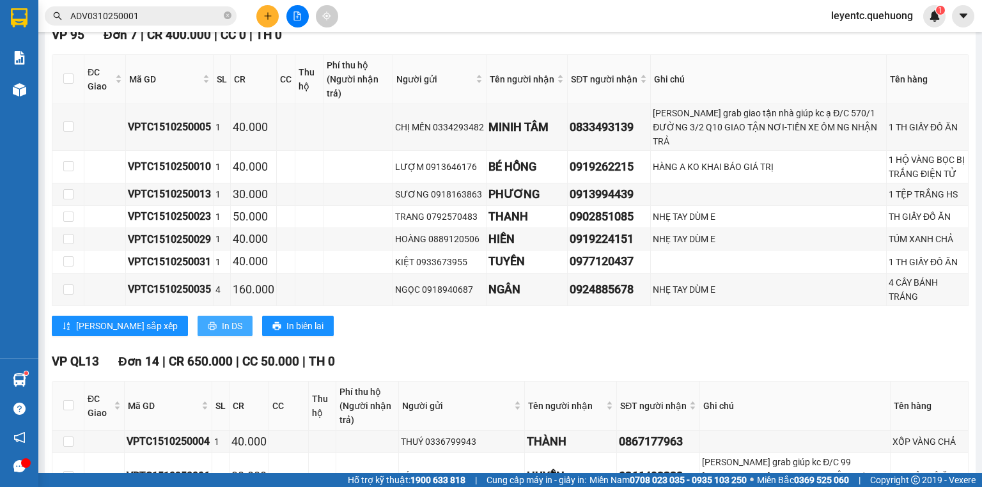
click at [222, 319] on span "In DS" at bounding box center [232, 326] width 20 height 14
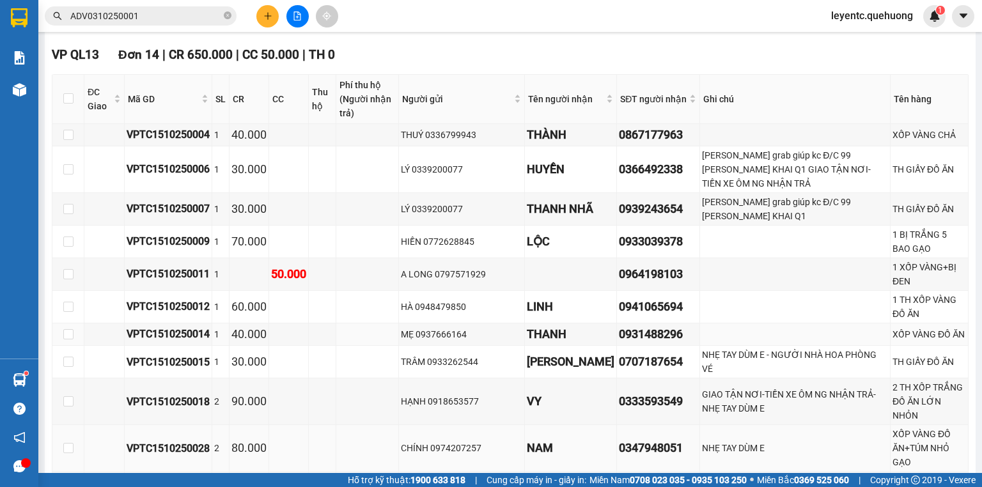
scroll to position [1024, 0]
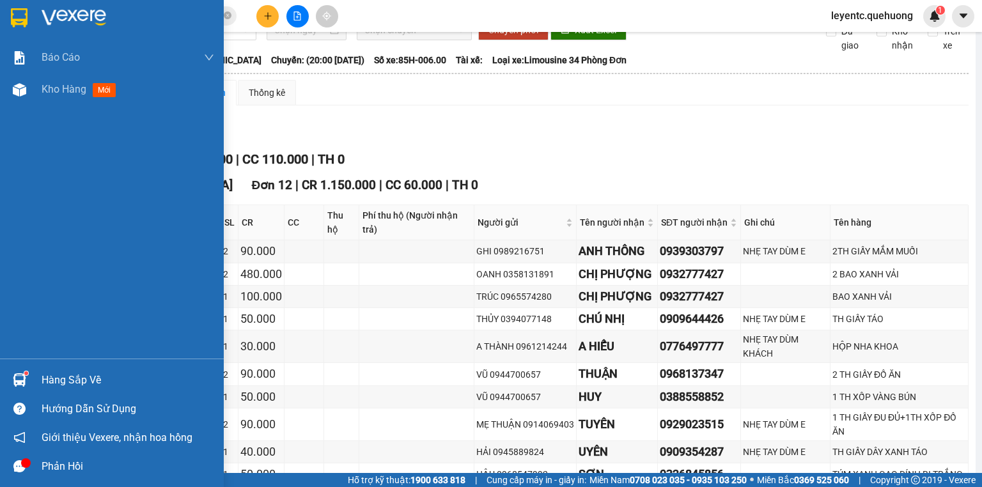
scroll to position [0, 0]
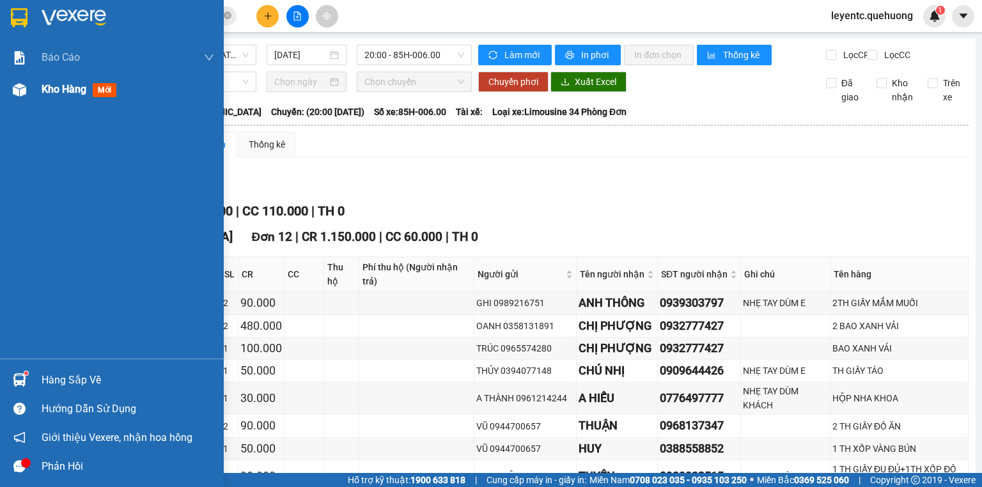
click at [45, 97] on div "Kho hàng mới" at bounding box center [82, 89] width 80 height 16
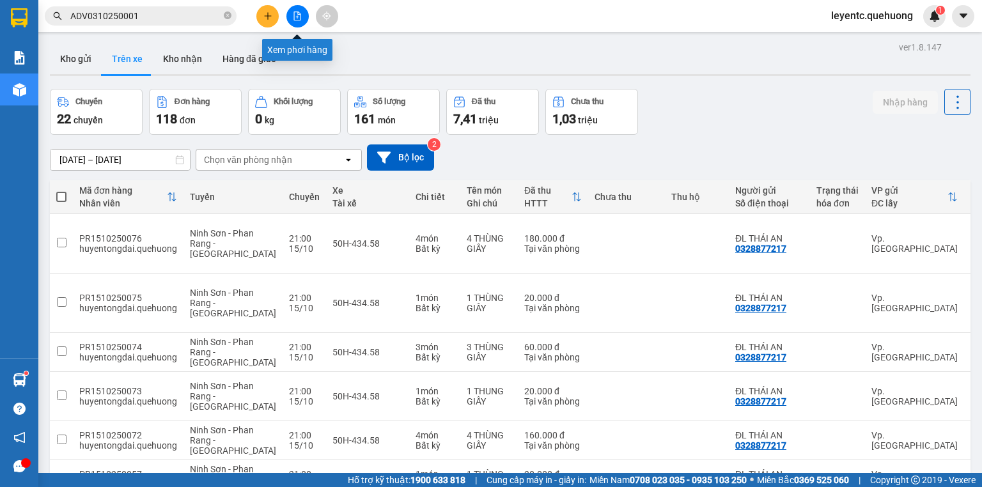
click at [297, 22] on button at bounding box center [298, 16] width 22 height 22
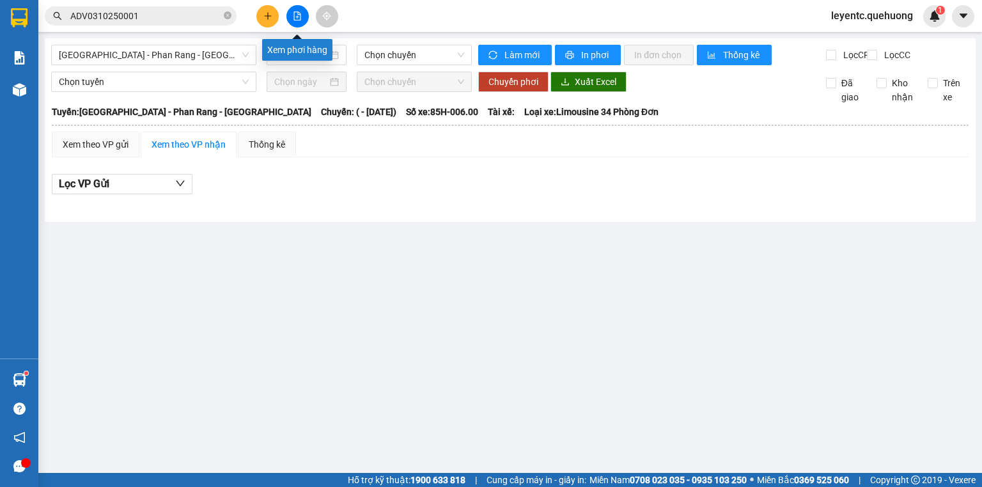
click at [292, 15] on button at bounding box center [298, 16] width 22 height 22
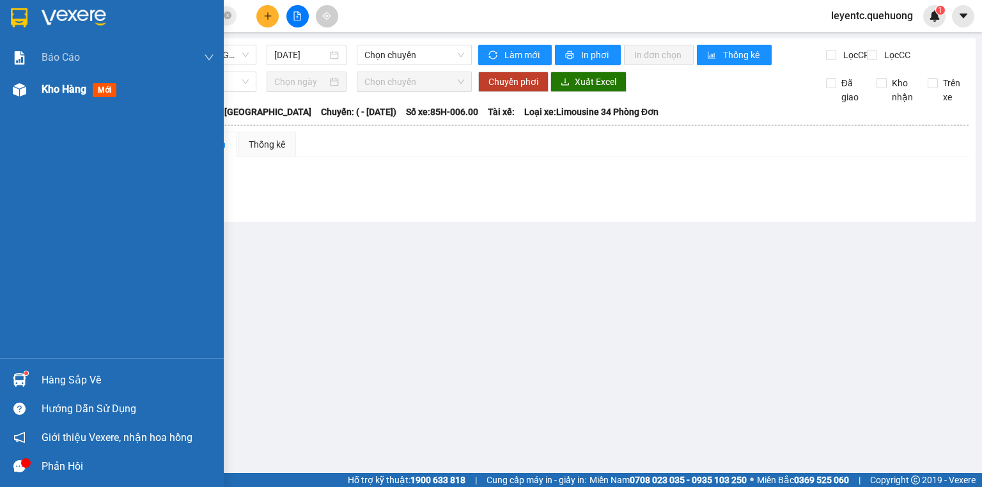
click at [20, 95] on img at bounding box center [19, 89] width 13 height 13
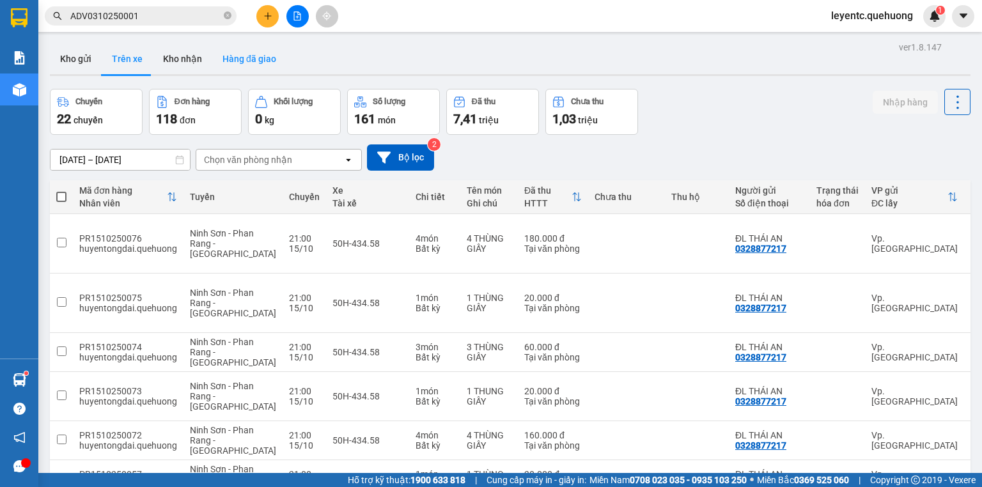
click at [241, 60] on button "Hàng đã giao" at bounding box center [249, 58] width 74 height 31
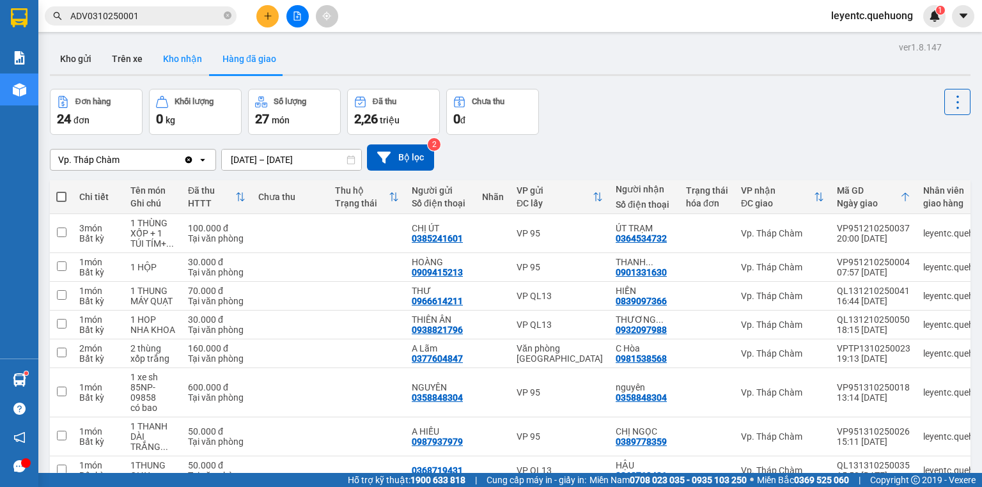
click at [173, 60] on button "Kho nhận" at bounding box center [182, 58] width 59 height 31
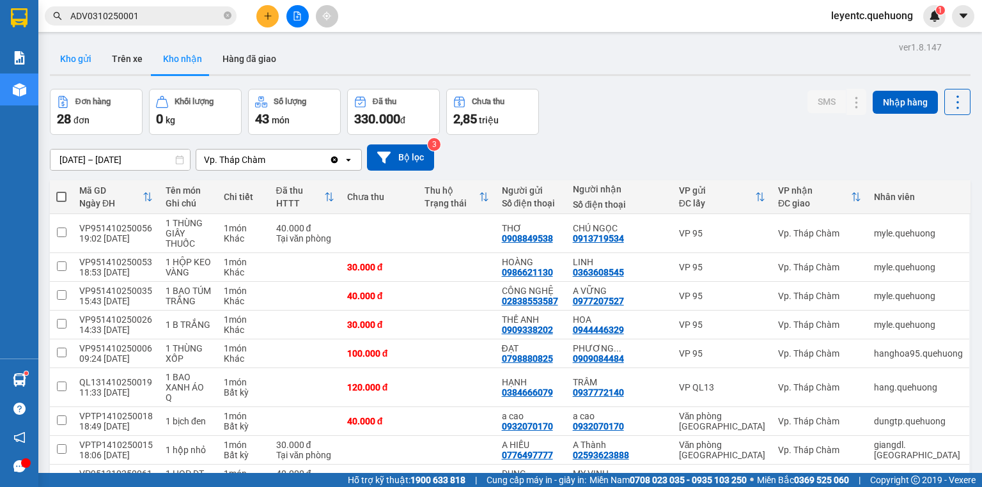
click at [73, 58] on button "Kho gửi" at bounding box center [76, 58] width 52 height 31
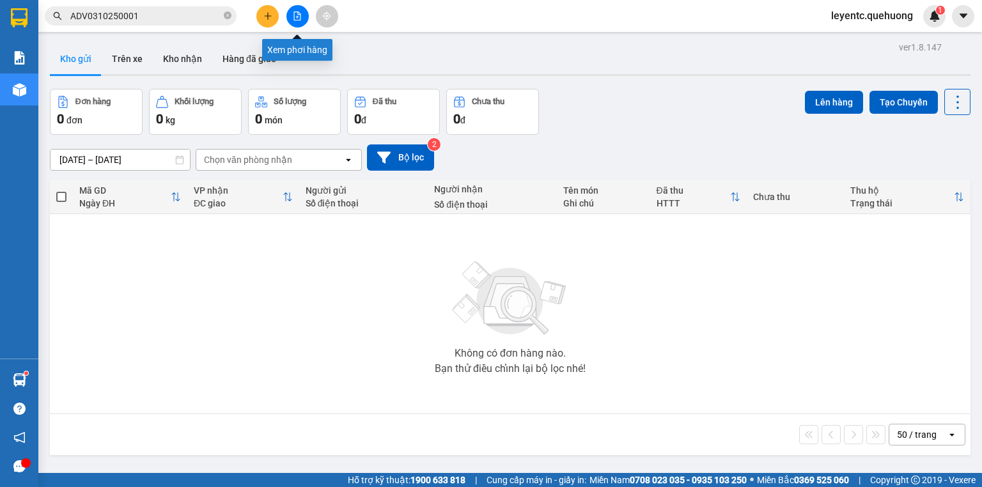
click at [304, 20] on button at bounding box center [298, 16] width 22 height 22
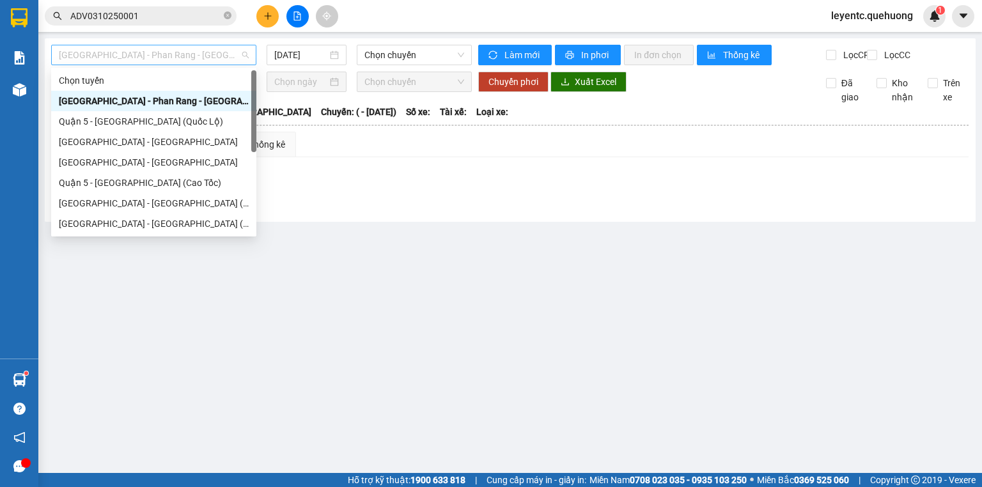
click at [244, 55] on span "[GEOGRAPHIC_DATA] - Phan Rang - [GEOGRAPHIC_DATA]" at bounding box center [154, 54] width 190 height 19
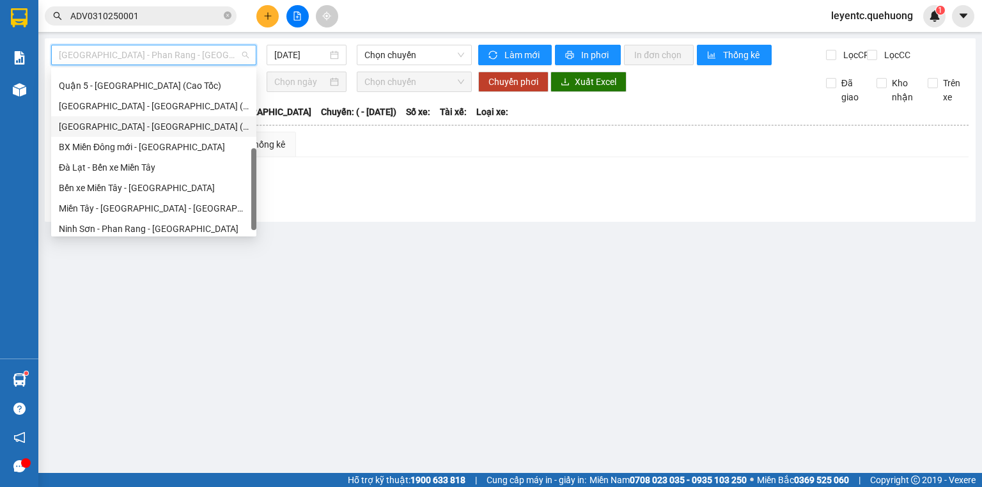
scroll to position [102, 0]
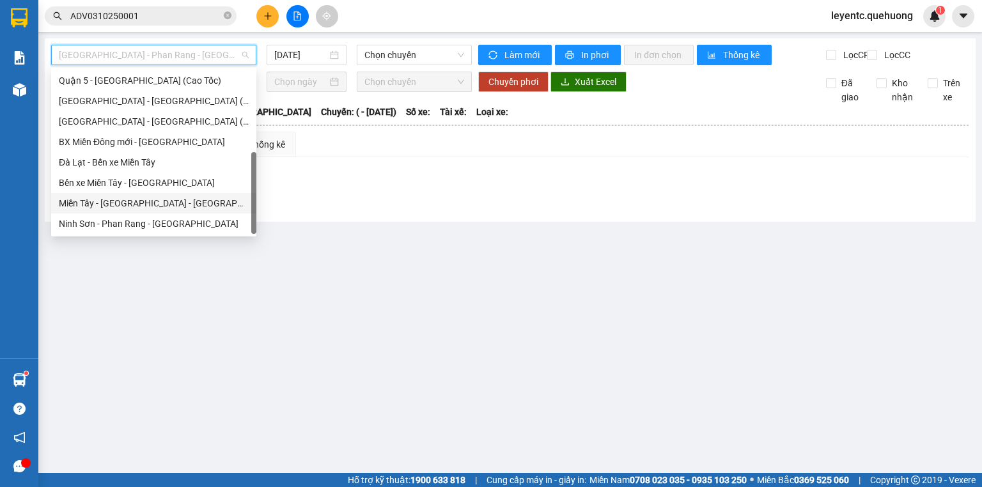
click at [172, 202] on div "Miền Tây - [GEOGRAPHIC_DATA] - [GEOGRAPHIC_DATA]" at bounding box center [154, 203] width 190 height 14
type input "[DATE]"
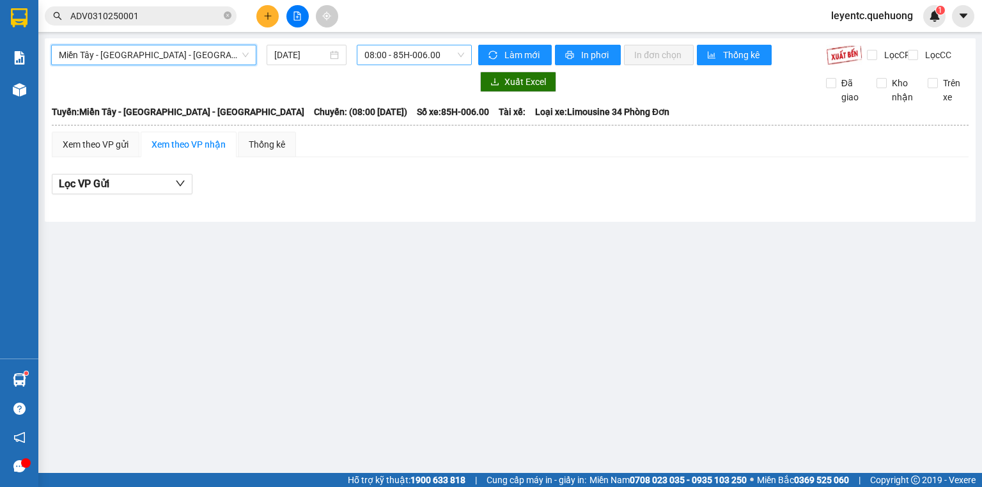
click at [431, 54] on span "08:00 - 85H-006.00" at bounding box center [415, 54] width 100 height 19
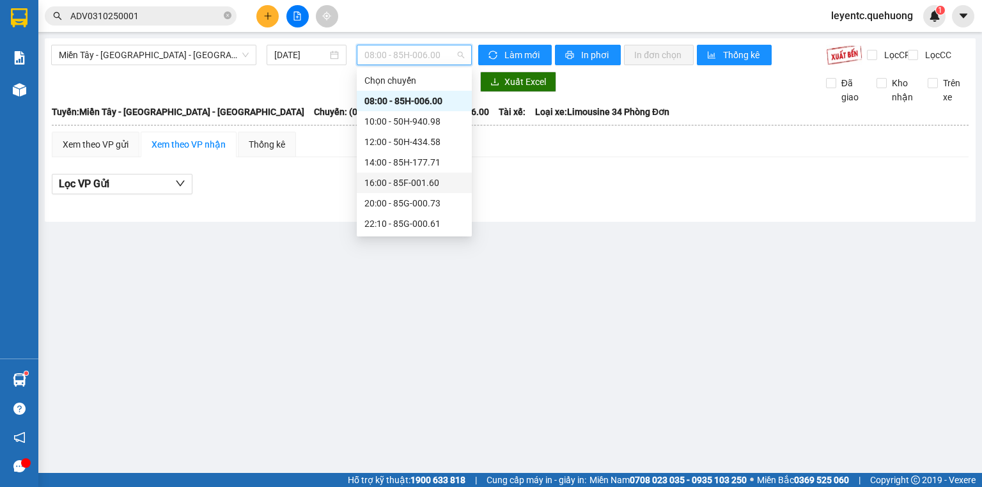
click at [399, 184] on div "16:00 - 85F-001.60" at bounding box center [415, 183] width 100 height 14
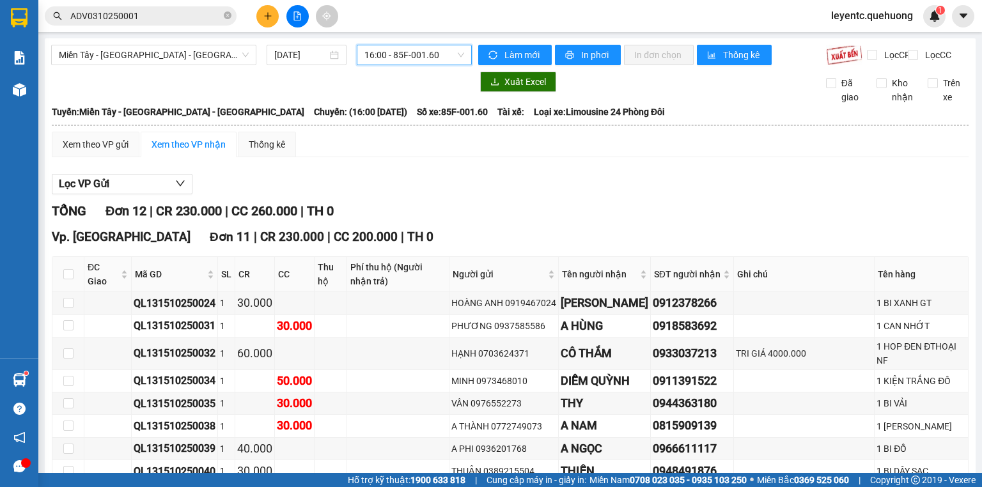
click at [406, 51] on span "16:00 - 85F-001.60" at bounding box center [415, 54] width 100 height 19
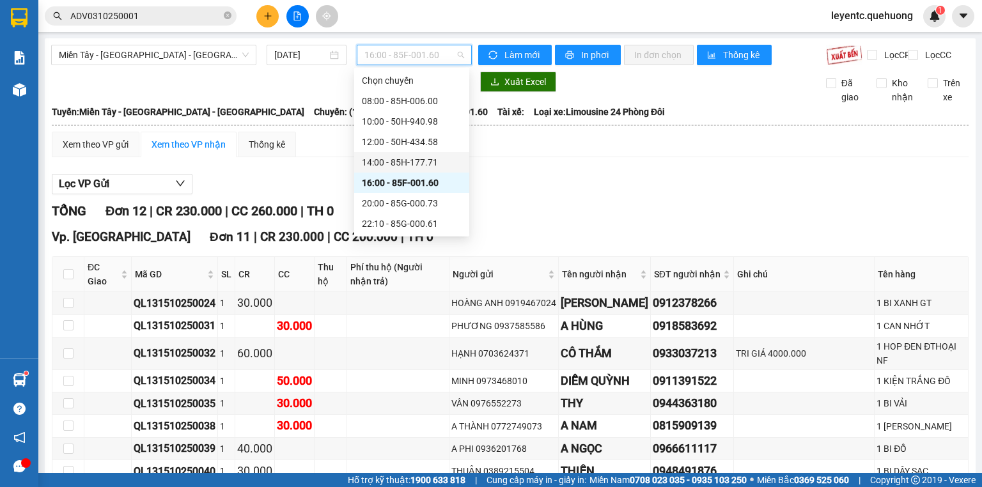
click at [427, 168] on div "14:00 - 85H-177.71" at bounding box center [412, 162] width 100 height 14
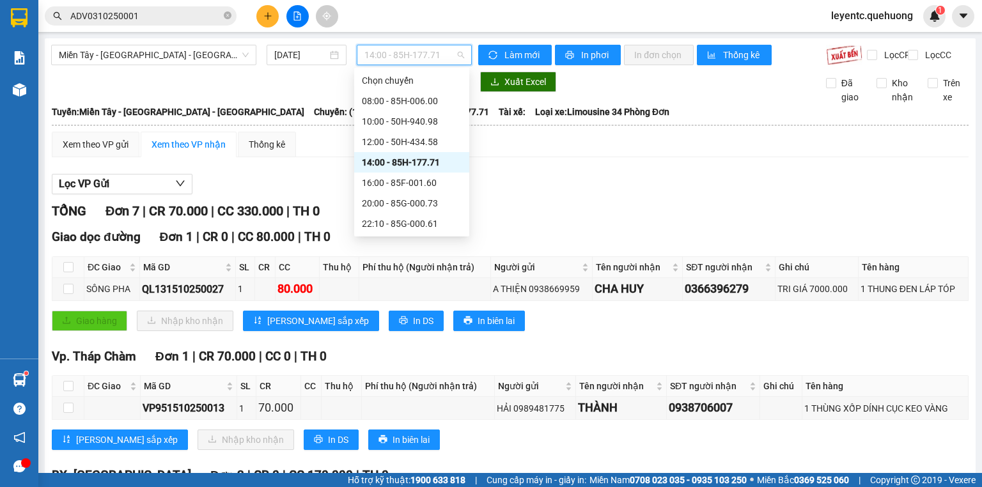
click at [406, 54] on span "14:00 - 85H-177.71" at bounding box center [415, 54] width 100 height 19
click at [527, 157] on div "Xem theo VP gửi Xem theo VP nhận Thống kê" at bounding box center [510, 145] width 917 height 26
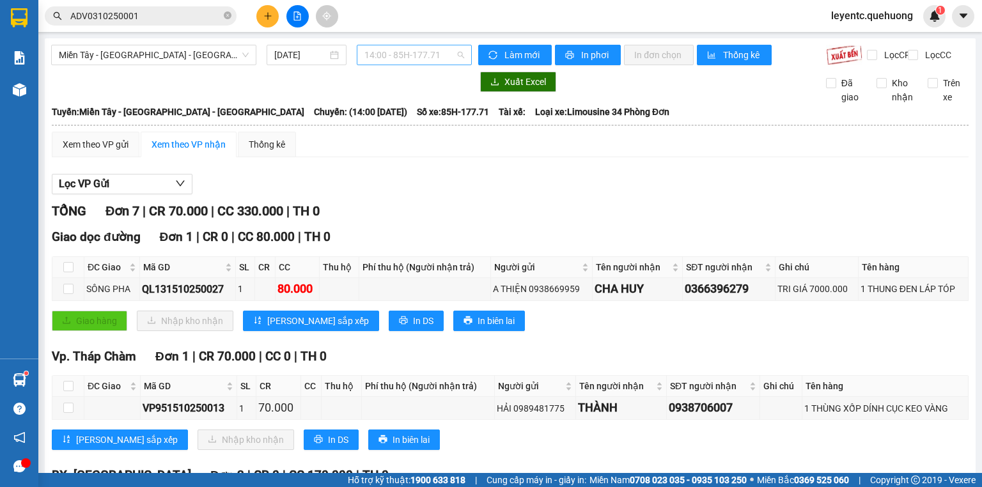
click at [453, 51] on span "14:00 - 85H-177.71" at bounding box center [415, 54] width 100 height 19
click at [537, 186] on div "Lọc VP Gửi" at bounding box center [510, 184] width 917 height 21
click at [451, 54] on span "14:00 - 85H-177.71" at bounding box center [415, 54] width 100 height 19
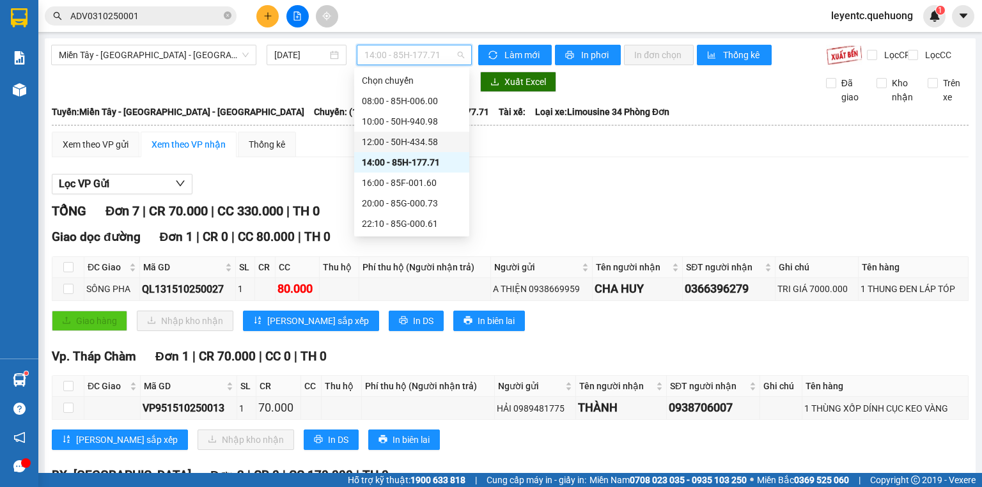
click at [422, 141] on div "12:00 - 50H-434.58" at bounding box center [412, 142] width 100 height 14
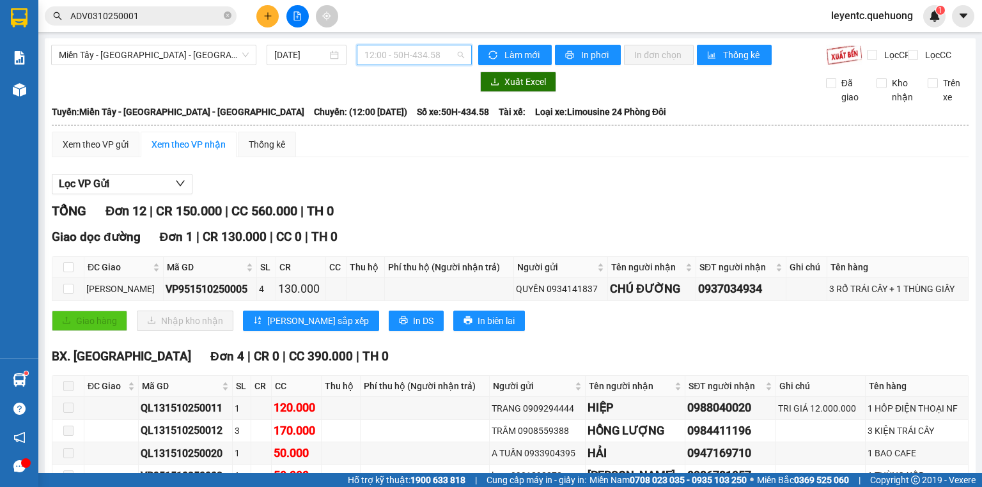
click at [442, 55] on span "12:00 - 50H-434.58" at bounding box center [415, 54] width 100 height 19
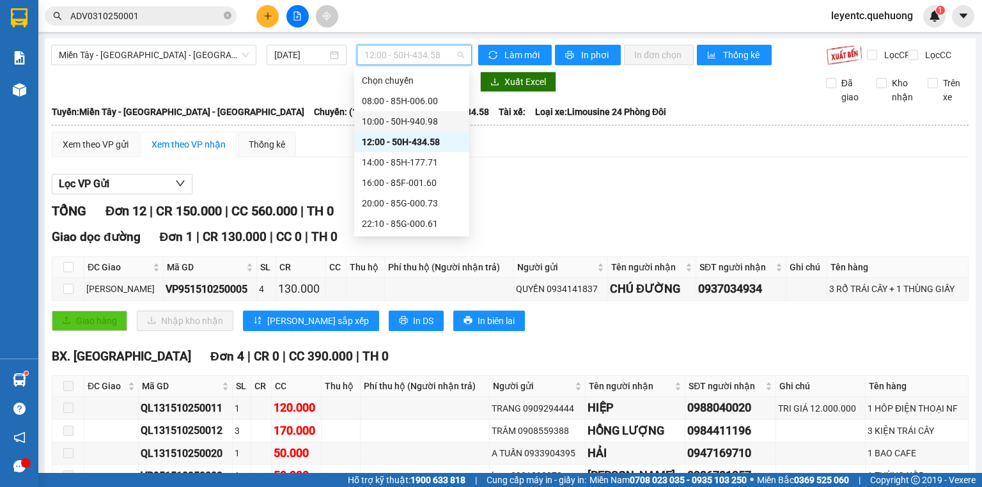
click at [410, 119] on div "10:00 - 50H-940.98" at bounding box center [412, 121] width 100 height 14
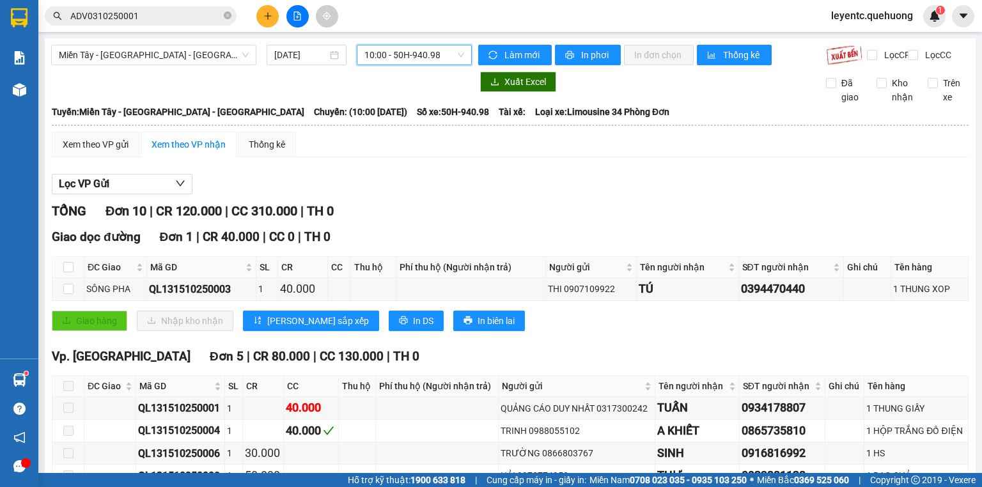
click at [443, 53] on span "10:00 - 50H-940.98" at bounding box center [415, 54] width 100 height 19
click at [390, 52] on span "10:00 - 50H-940.98" at bounding box center [415, 54] width 100 height 19
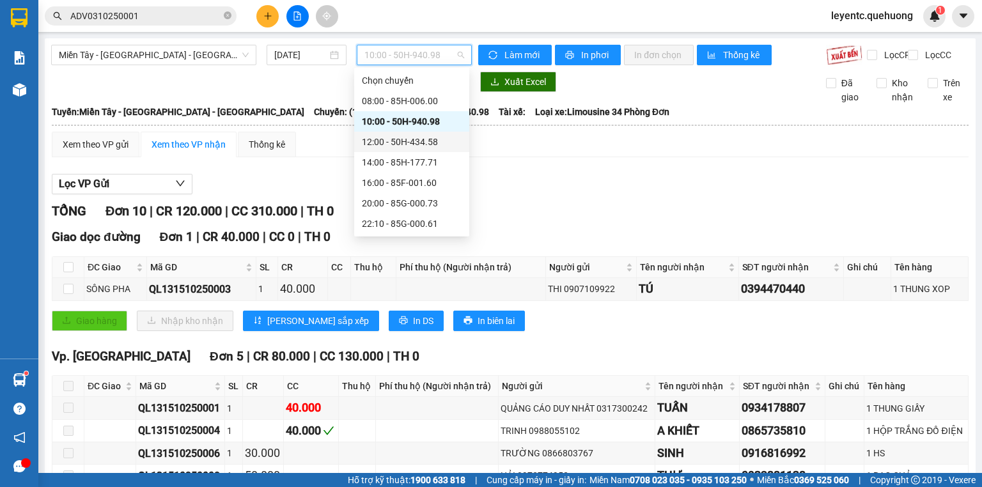
click at [393, 141] on div "12:00 - 50H-434.58" at bounding box center [412, 142] width 100 height 14
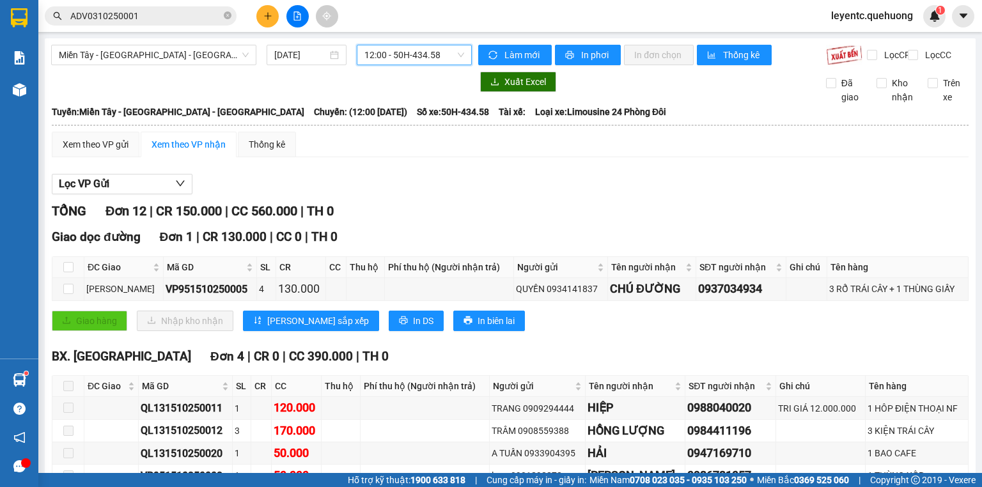
click at [407, 51] on span "12:00 - 50H-434.58" at bounding box center [415, 54] width 100 height 19
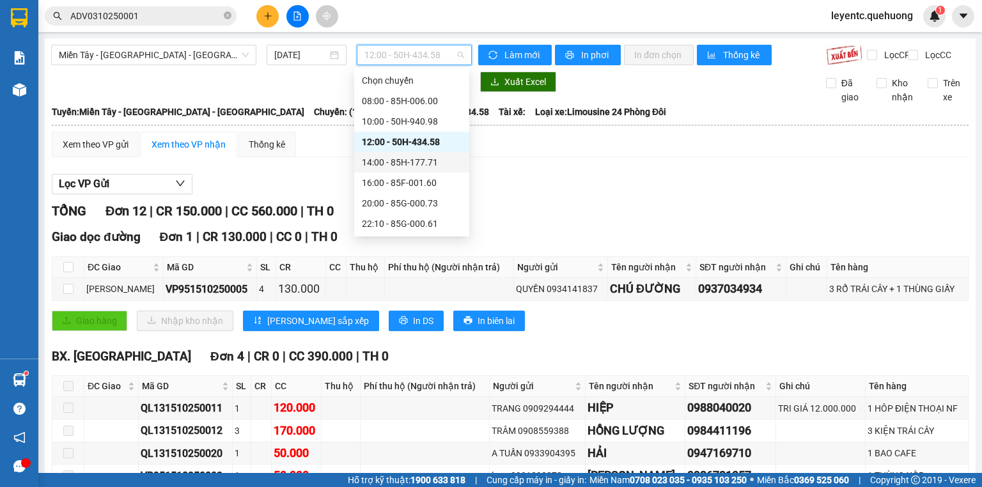
click at [423, 166] on div "14:00 - 85H-177.71" at bounding box center [412, 162] width 100 height 14
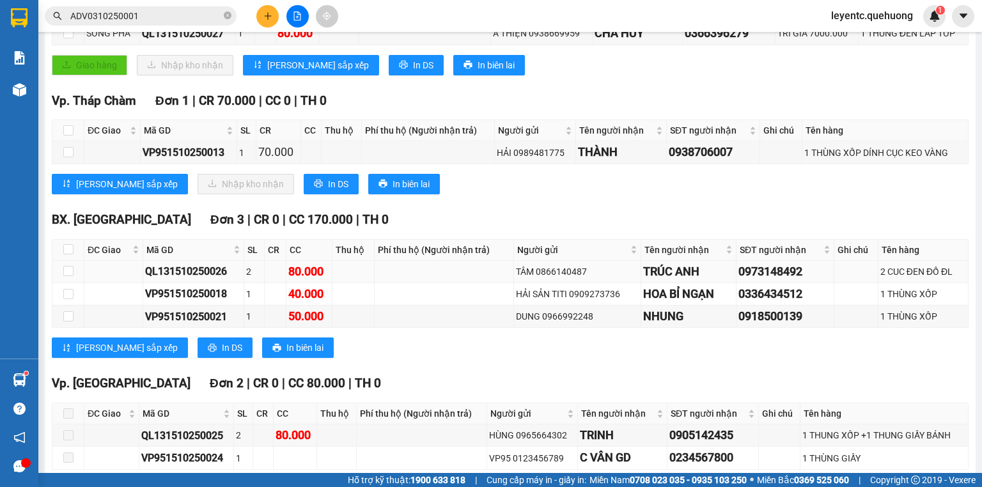
scroll to position [326, 0]
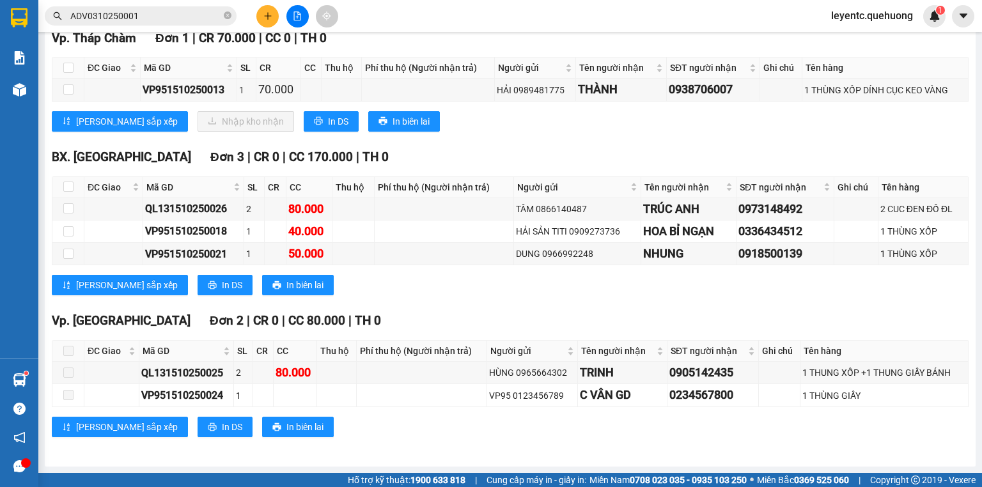
click at [682, 299] on div "BX. Ninh Sơn Đơn 3 | CR 0 | CC 170.000 | TH 0 ĐC Giao Mã GD SL CR CC Thu hộ Phí…" at bounding box center [510, 227] width 917 height 158
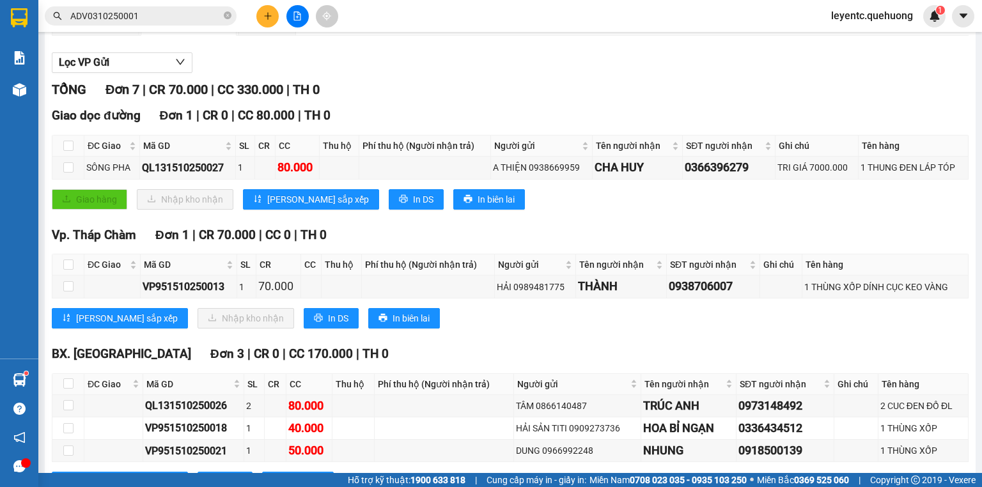
scroll to position [0, 0]
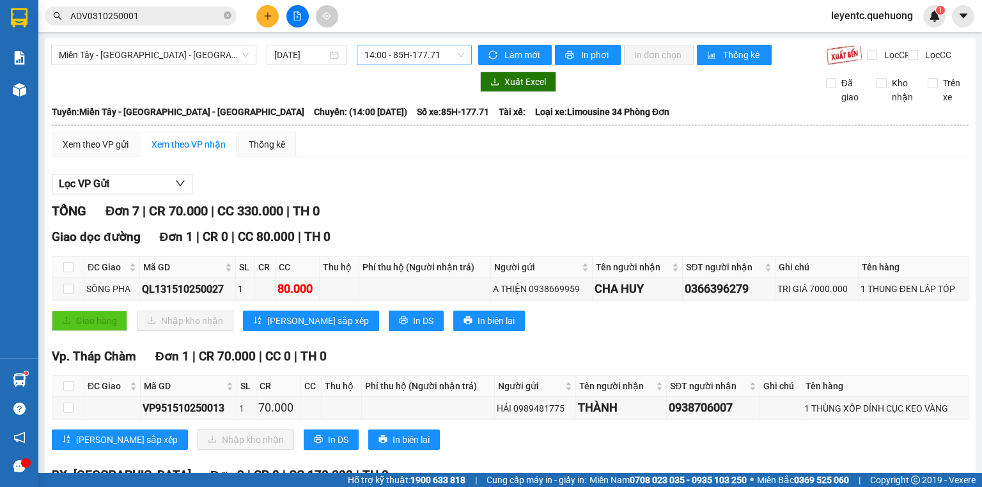
click at [412, 49] on span "14:00 - 85H-177.71" at bounding box center [415, 54] width 100 height 19
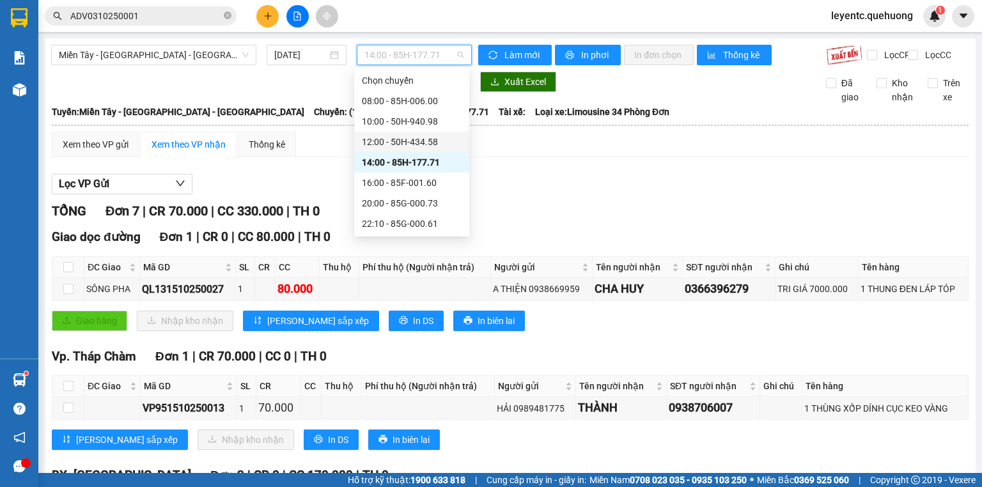
click at [429, 138] on div "12:00 - 50H-434.58" at bounding box center [412, 142] width 100 height 14
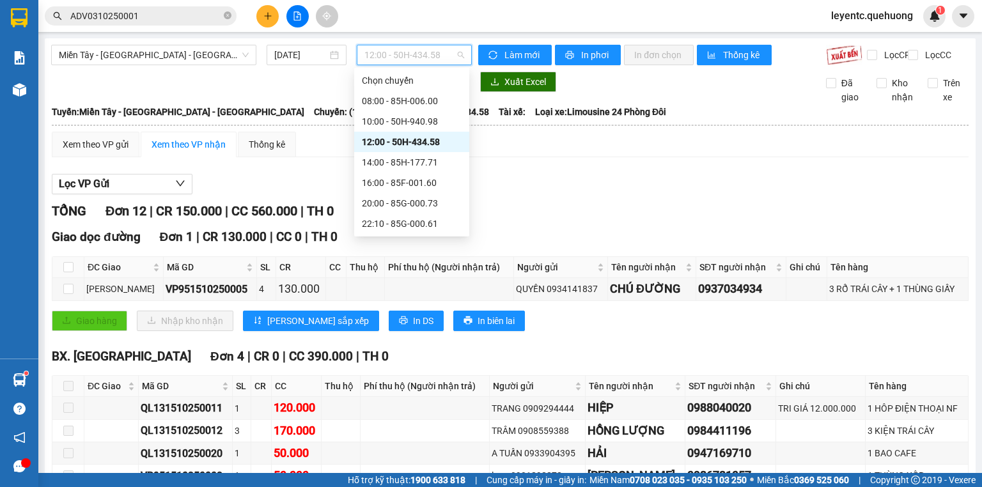
click at [427, 59] on span "12:00 - 50H-434.58" at bounding box center [415, 54] width 100 height 19
click at [414, 159] on div "14:00 - 85H-177.71" at bounding box center [412, 162] width 100 height 14
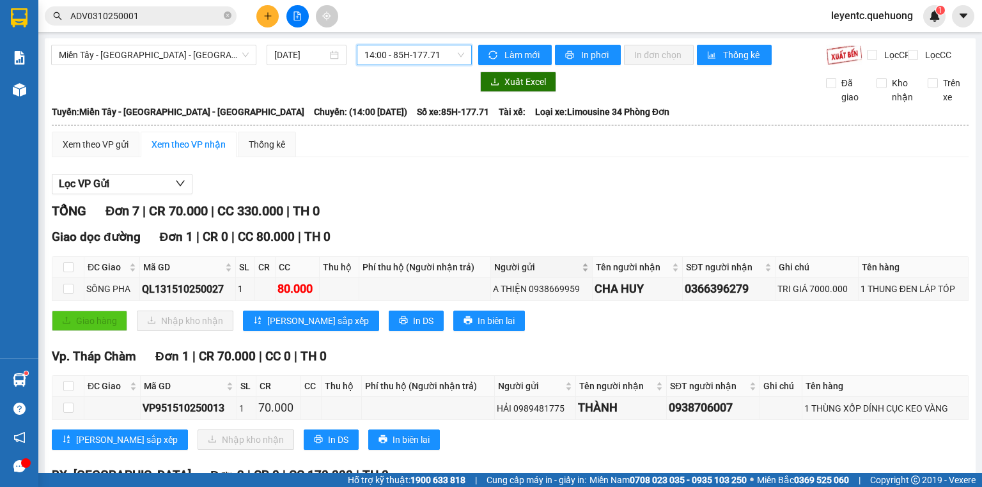
scroll to position [102, 0]
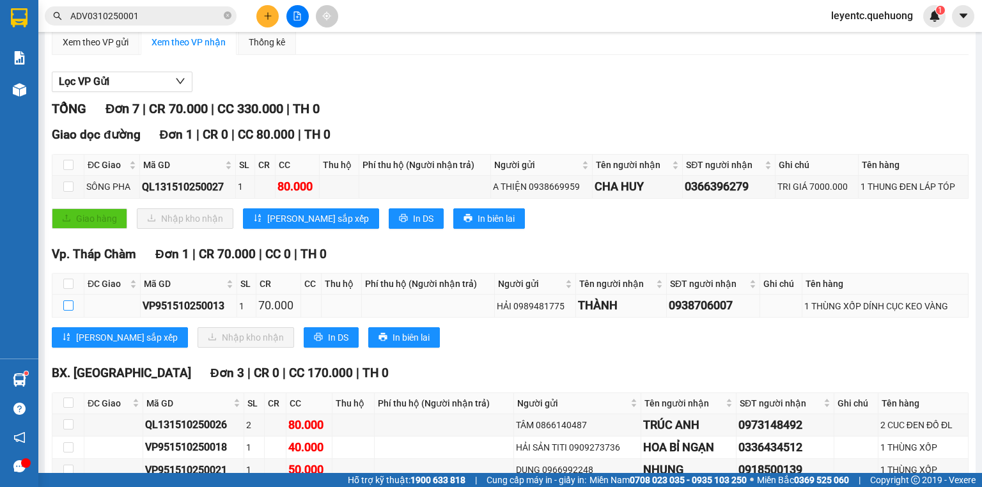
click at [65, 311] on input "checkbox" at bounding box center [68, 306] width 10 height 10
checkbox input "true"
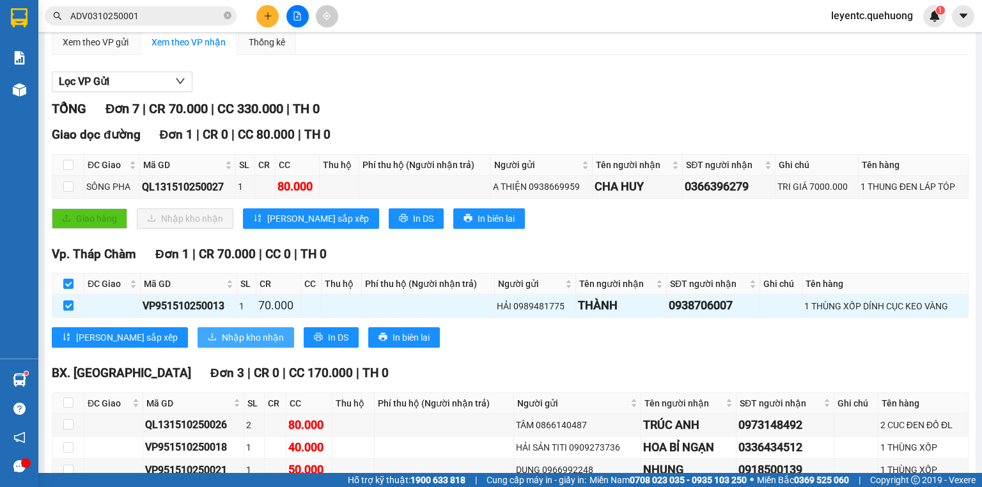
click at [222, 345] on span "Nhập kho nhận" at bounding box center [253, 338] width 62 height 14
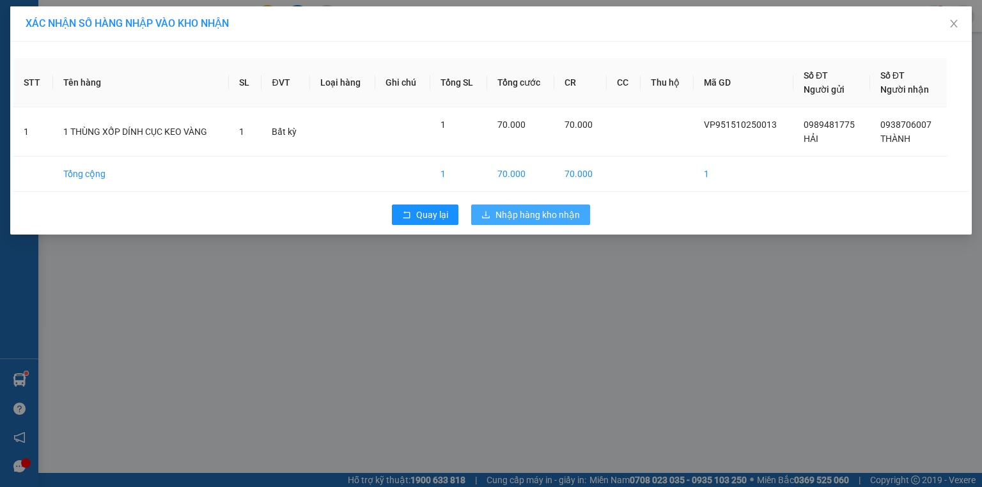
click at [549, 209] on span "Nhập hàng kho nhận" at bounding box center [538, 215] width 84 height 14
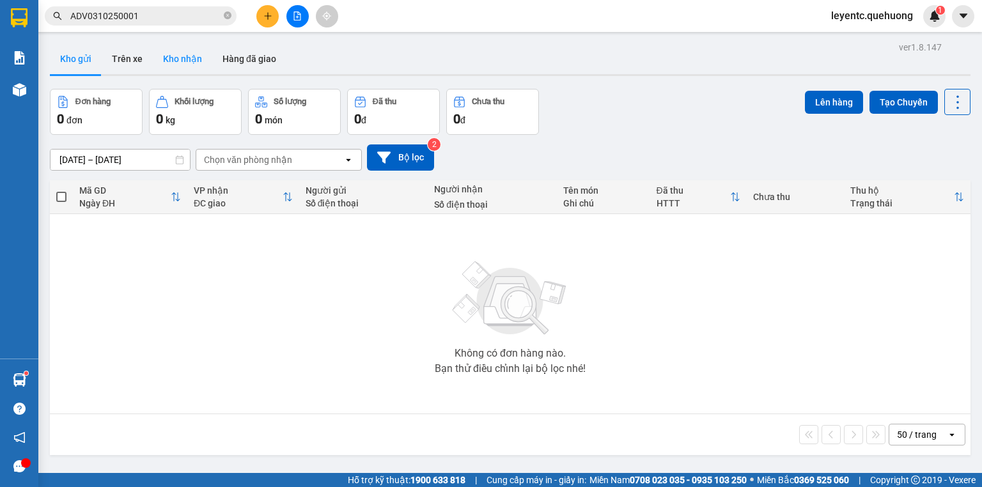
click at [185, 59] on button "Kho nhận" at bounding box center [182, 58] width 59 height 31
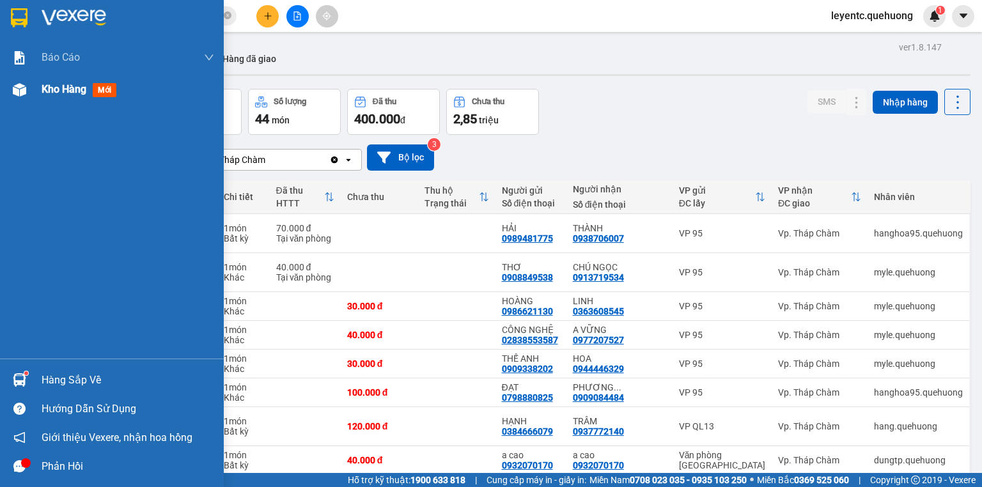
click at [54, 91] on span "Kho hàng" at bounding box center [64, 89] width 45 height 12
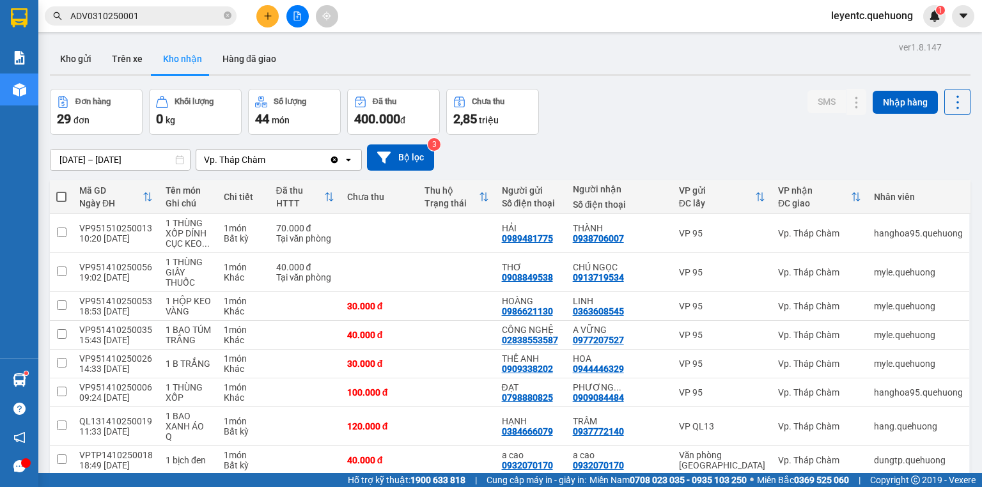
click at [273, 13] on button at bounding box center [267, 16] width 22 height 22
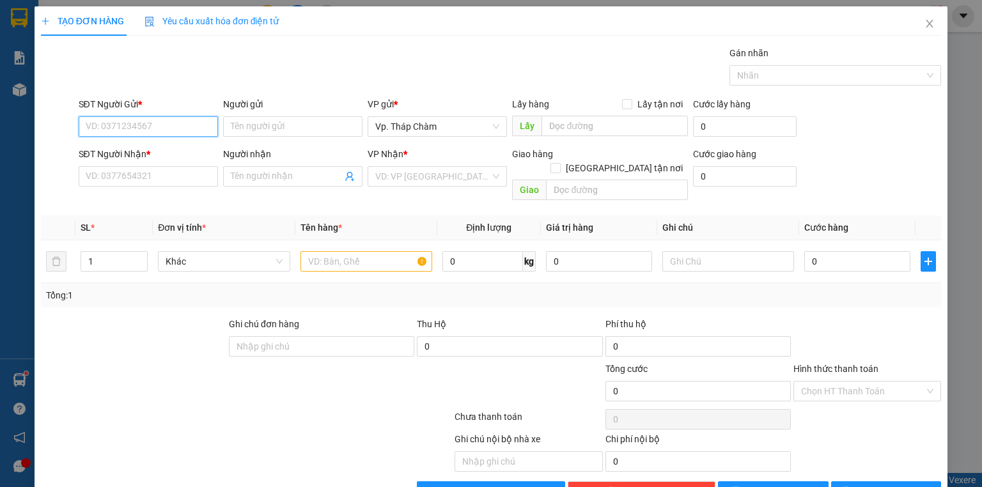
click at [159, 120] on input "SĐT Người Gửi *" at bounding box center [148, 126] width 139 height 20
click at [175, 154] on div "02592202211 - NHA KHOA SG 1" at bounding box center [150, 152] width 128 height 14
type input "02592202211"
type input "NHA KHOA SG 1"
type input "0799094234"
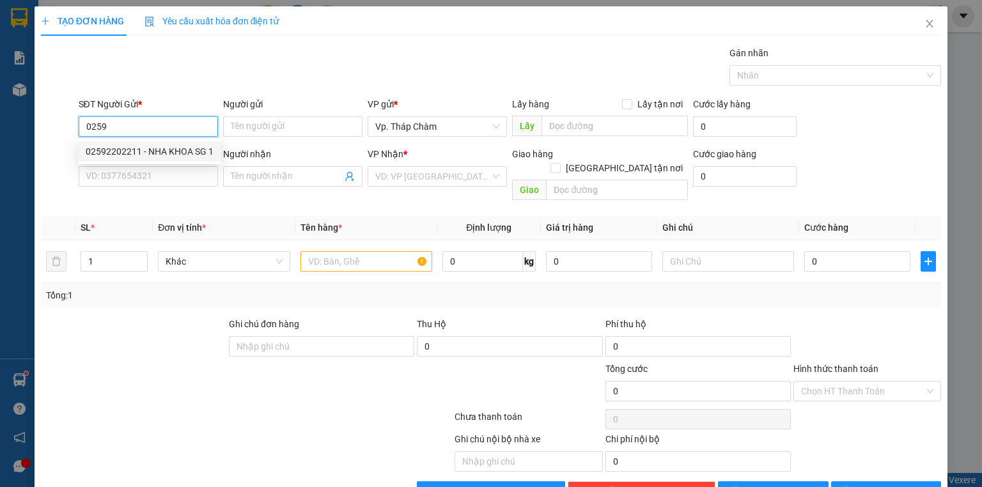
type input "HƯNG THỊNH PHÁT"
type input "30.000"
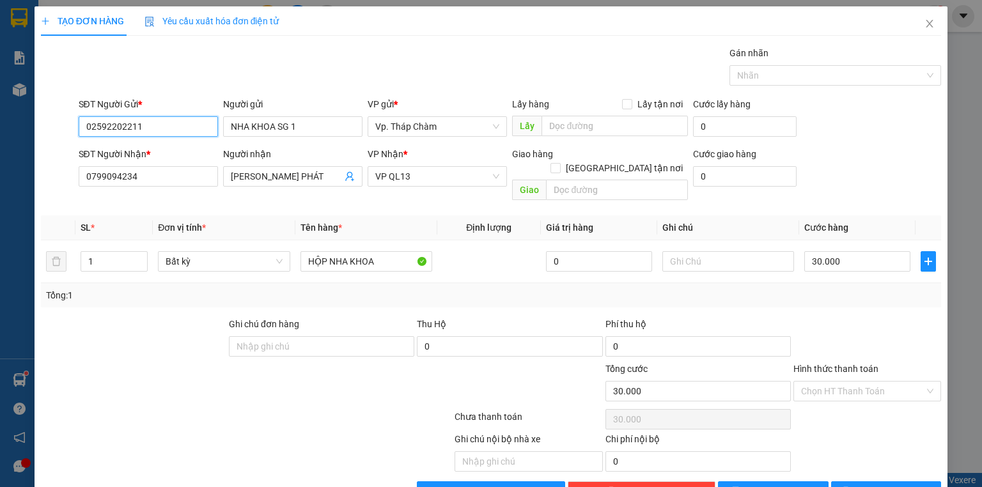
scroll to position [24, 0]
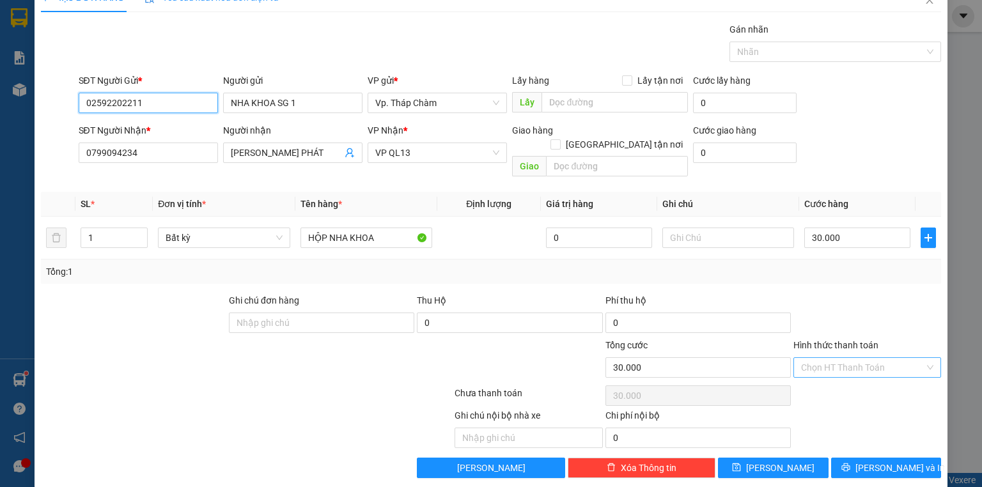
type input "02592202211"
click at [893, 358] on input "Hình thức thanh toán" at bounding box center [862, 367] width 123 height 19
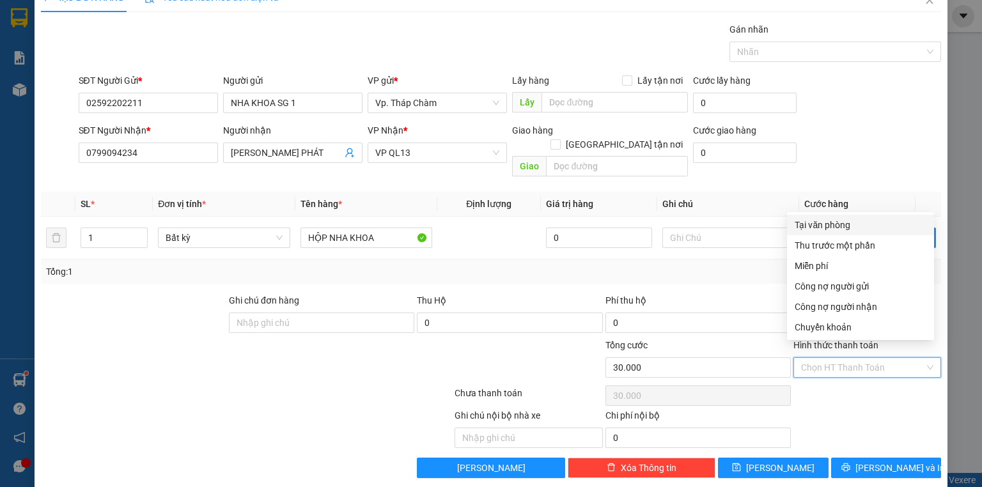
click at [853, 223] on div "Tại văn phòng" at bounding box center [861, 225] width 132 height 14
type input "0"
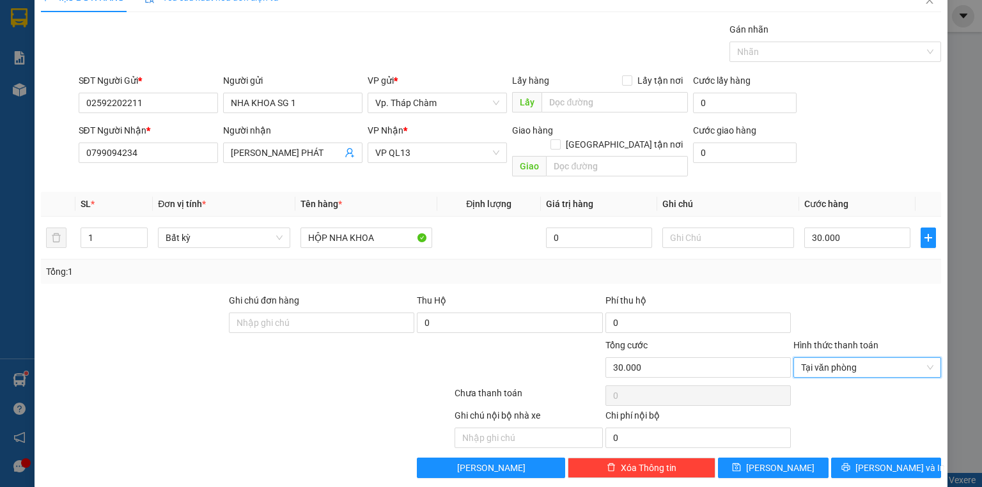
click at [883, 437] on div "Transit Pickup Surcharge Ids Transit Deliver Surcharge Ids Transit Deliver Surc…" at bounding box center [491, 250] width 901 height 456
click at [883, 461] on span "[PERSON_NAME] và In" at bounding box center [901, 468] width 90 height 14
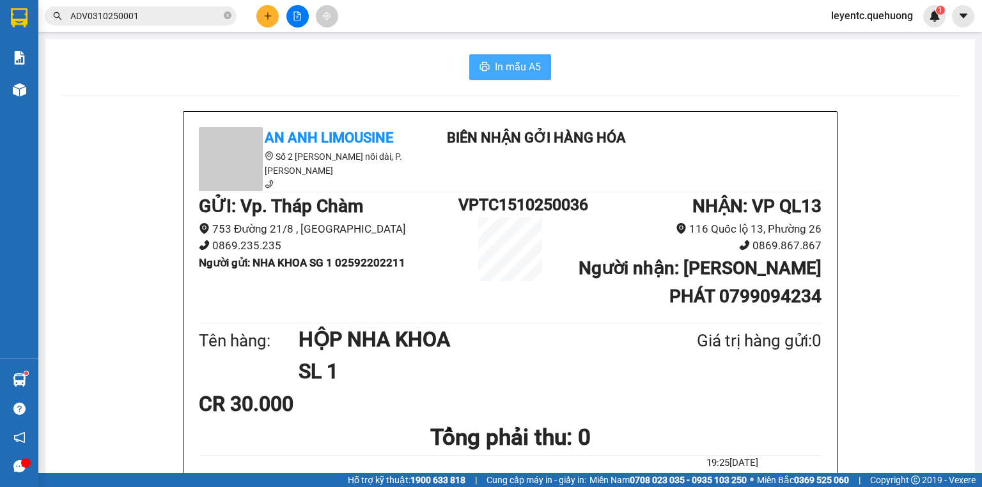
drag, startPoint x: 509, startPoint y: 52, endPoint x: 506, endPoint y: 58, distance: 6.6
click at [505, 63] on span "In mẫu A5" at bounding box center [518, 67] width 46 height 16
click at [533, 65] on span "In mẫu A5" at bounding box center [518, 67] width 46 height 16
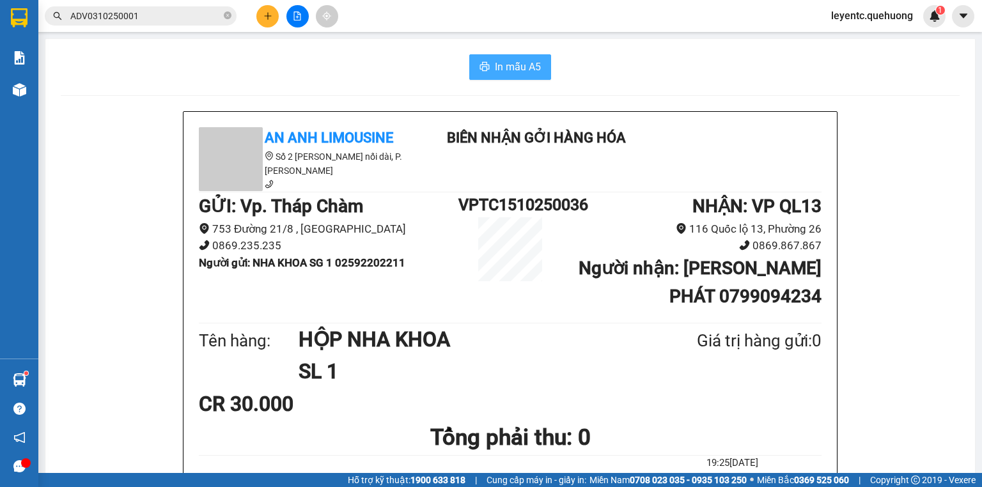
click at [540, 57] on button "In mẫu A5" at bounding box center [510, 67] width 82 height 26
drag, startPoint x: 668, startPoint y: 69, endPoint x: 295, endPoint y: 105, distance: 374.6
click at [619, 70] on div "In mẫu A5" at bounding box center [510, 67] width 899 height 26
click at [267, 15] on icon "plus" at bounding box center [267, 15] width 1 height 7
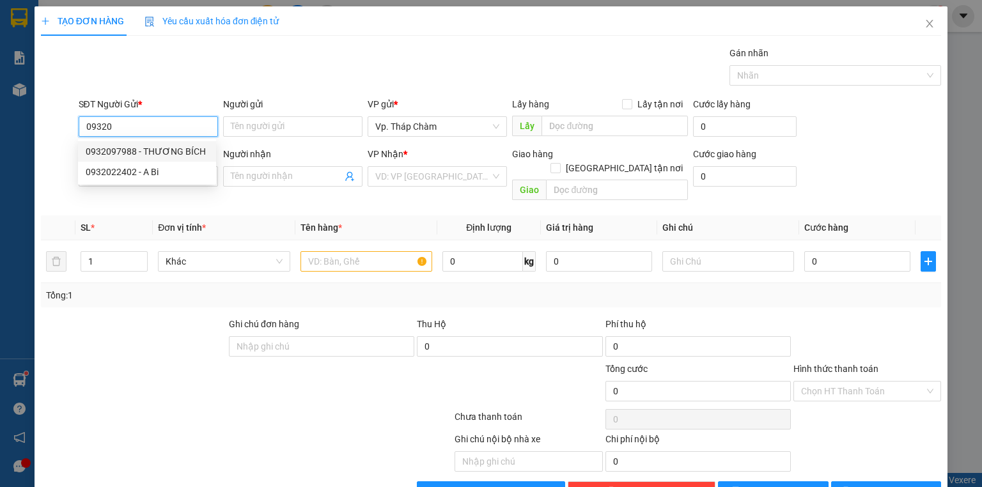
click at [159, 157] on div "0932097988 - THƯƠNG BÍCH" at bounding box center [147, 152] width 123 height 14
type input "0932097988"
type input "THƯƠNG BÍCH"
type input "0969392075"
type input "LABO 2T"
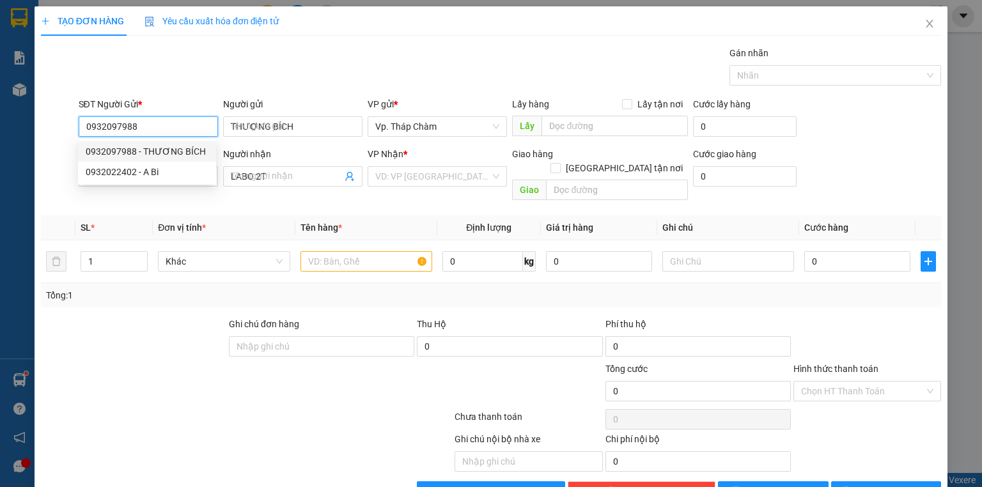
type input "30.000"
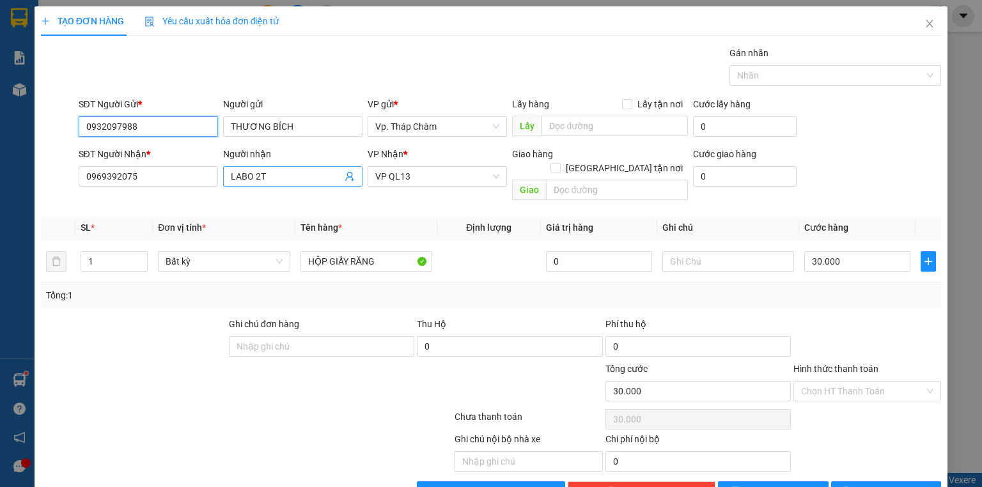
type input "0932097988"
click at [269, 177] on input "LABO 2T" at bounding box center [286, 177] width 111 height 14
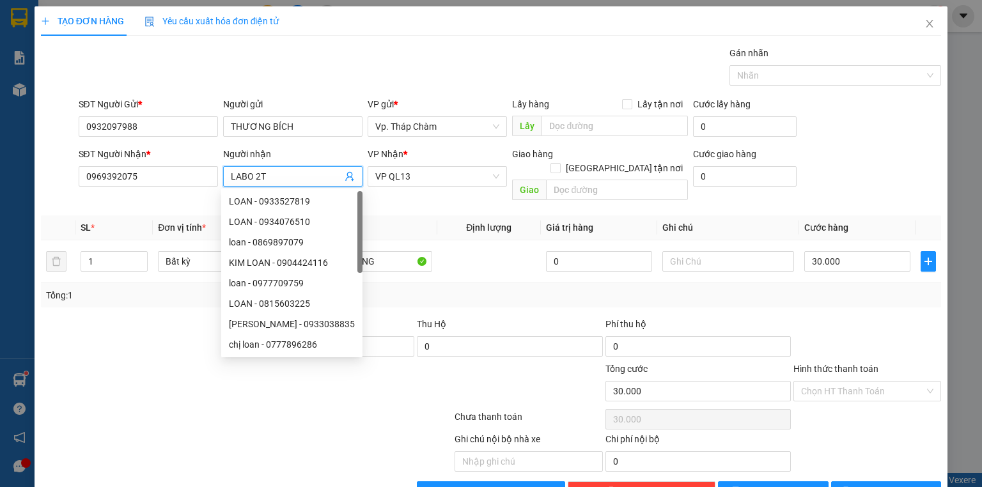
click at [347, 152] on div "Người nhận" at bounding box center [292, 154] width 139 height 14
click at [342, 170] on input "LABO 2T" at bounding box center [286, 177] width 111 height 14
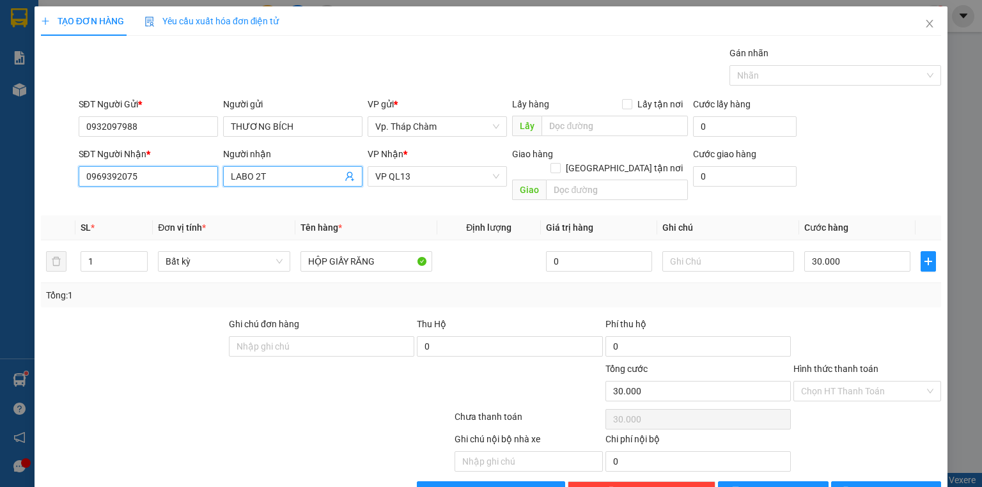
click at [179, 179] on input "0969392075" at bounding box center [148, 176] width 139 height 20
drag, startPoint x: 178, startPoint y: 181, endPoint x: 184, endPoint y: 182, distance: 6.4
click at [184, 182] on input "0969392075" at bounding box center [148, 176] width 139 height 20
type input "0"
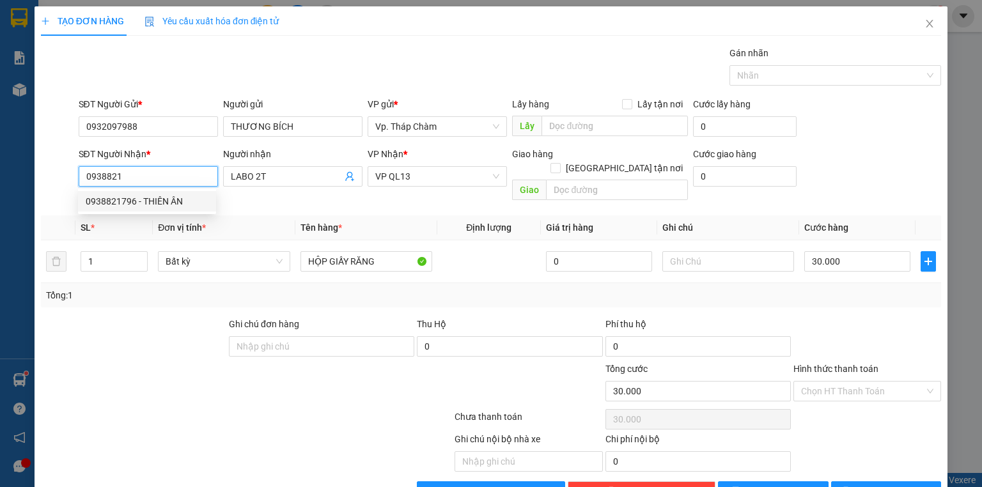
click at [170, 207] on div "0938821796 - THIÊN ÂN" at bounding box center [147, 201] width 123 height 14
type input "0938821796"
type input "THIÊN ÂN"
type input "0938821796"
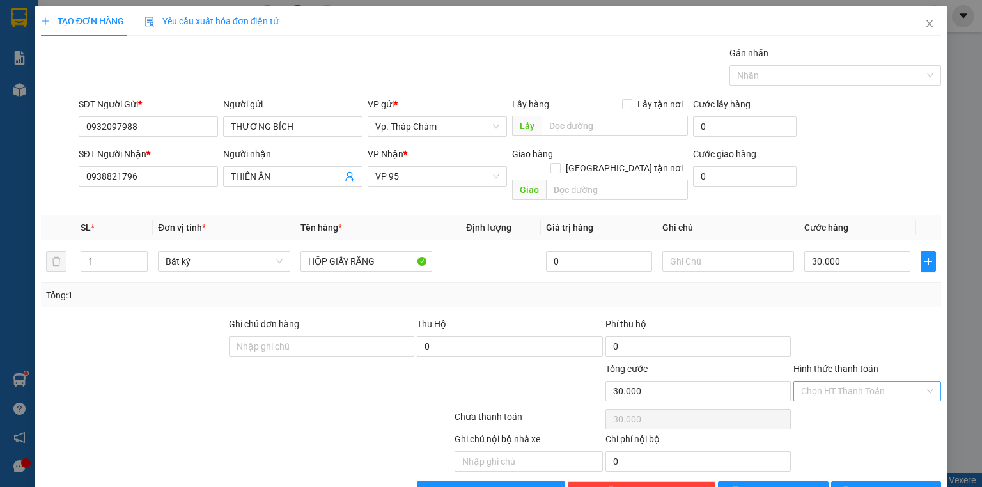
click at [856, 382] on input "Hình thức thanh toán" at bounding box center [862, 391] width 123 height 19
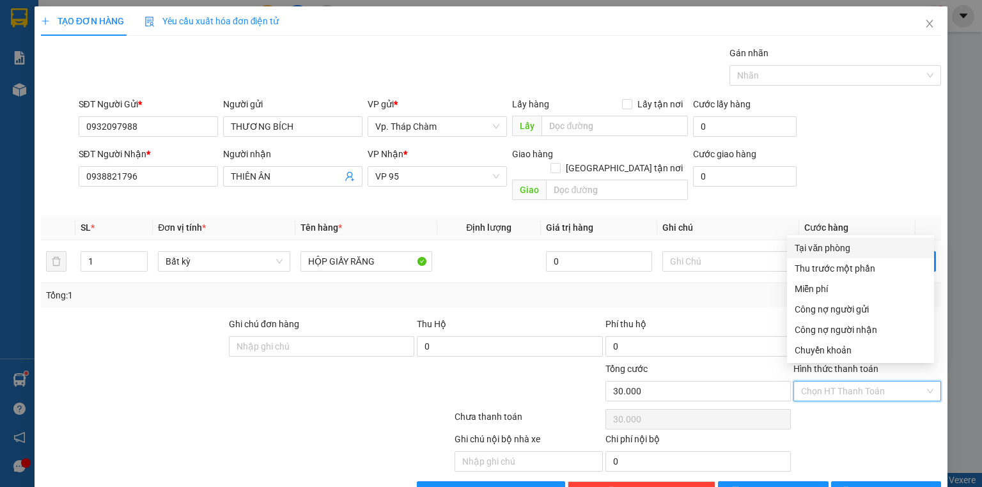
click at [844, 249] on div "Tại văn phòng" at bounding box center [861, 248] width 132 height 14
type input "0"
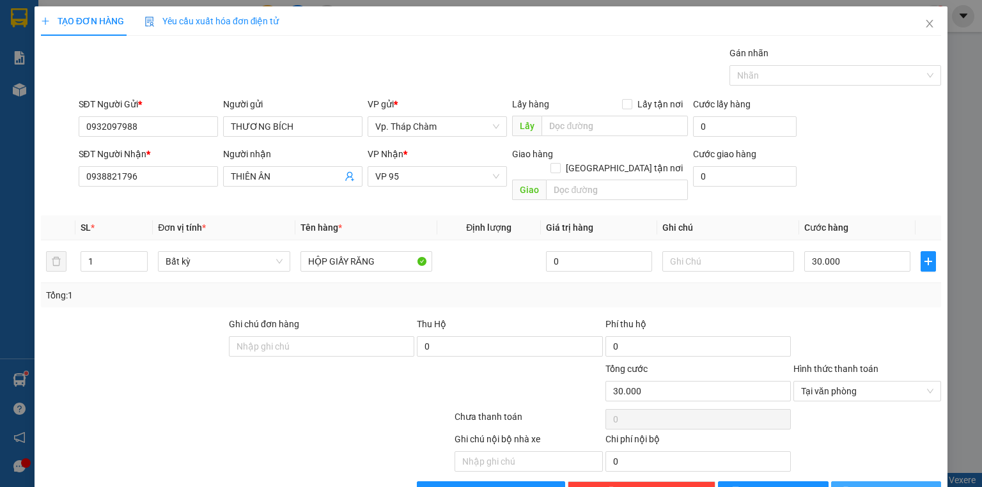
click at [876, 463] on div "Transit Pickup Surcharge Ids Transit Deliver Surcharge Ids Transit Deliver Surc…" at bounding box center [491, 274] width 901 height 456
click at [893, 485] on span "[PERSON_NAME] và In" at bounding box center [901, 492] width 90 height 14
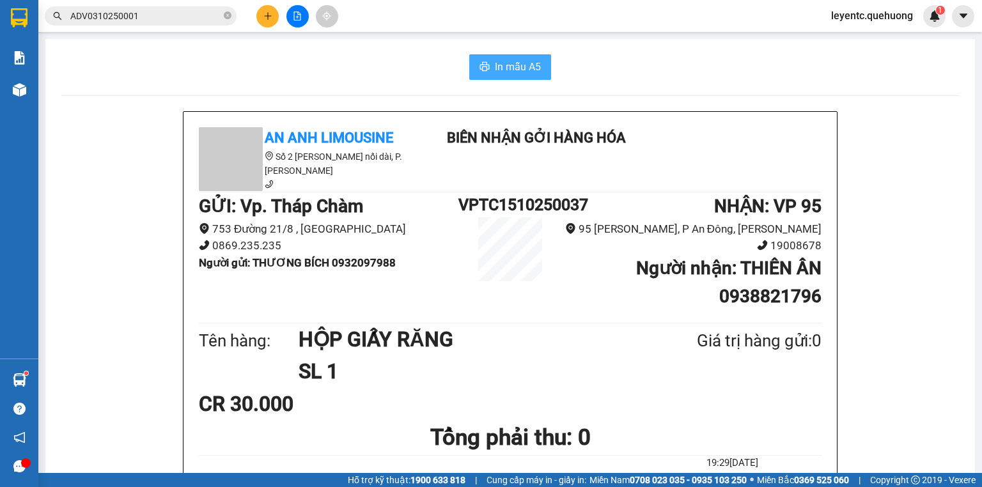
click at [517, 69] on span "In mẫu A5" at bounding box center [518, 67] width 46 height 16
click at [524, 69] on span "In mẫu A5" at bounding box center [518, 67] width 46 height 16
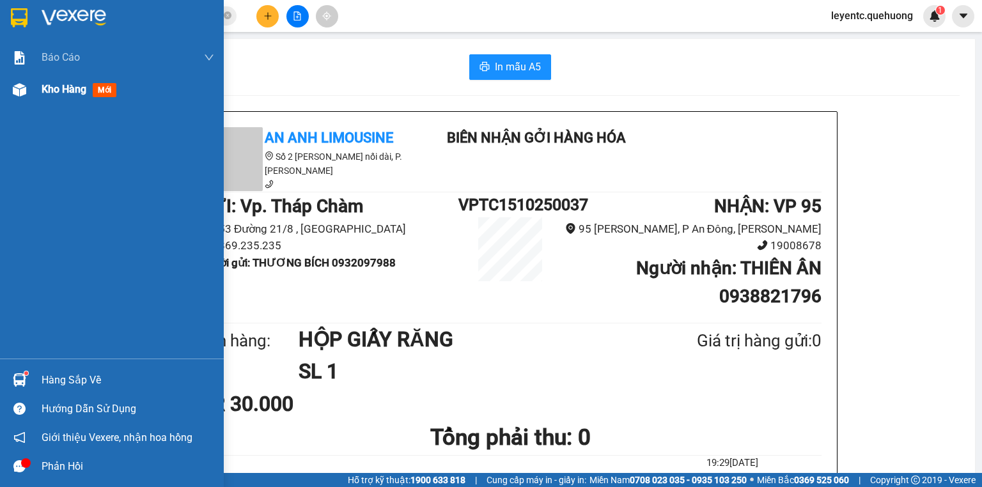
click at [79, 99] on div "Kho hàng mới" at bounding box center [128, 90] width 173 height 32
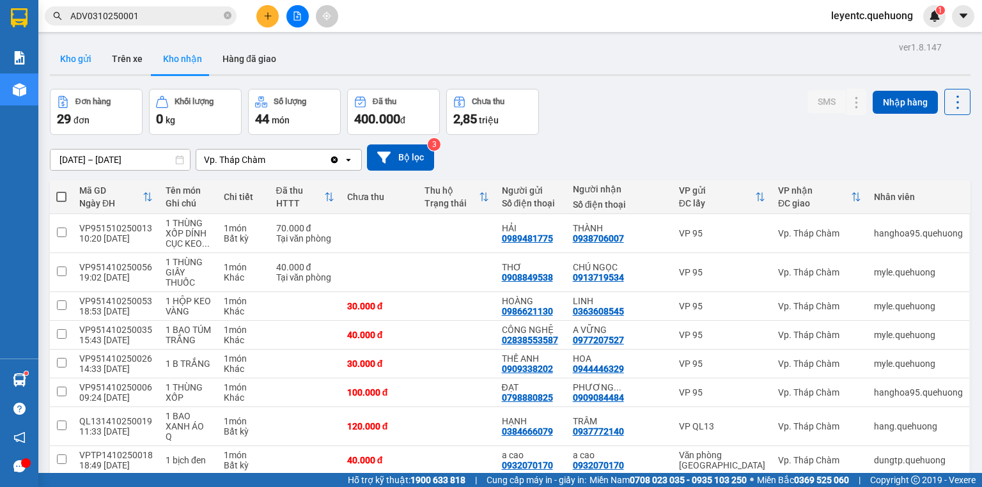
click at [79, 64] on button "Kho gửi" at bounding box center [76, 58] width 52 height 31
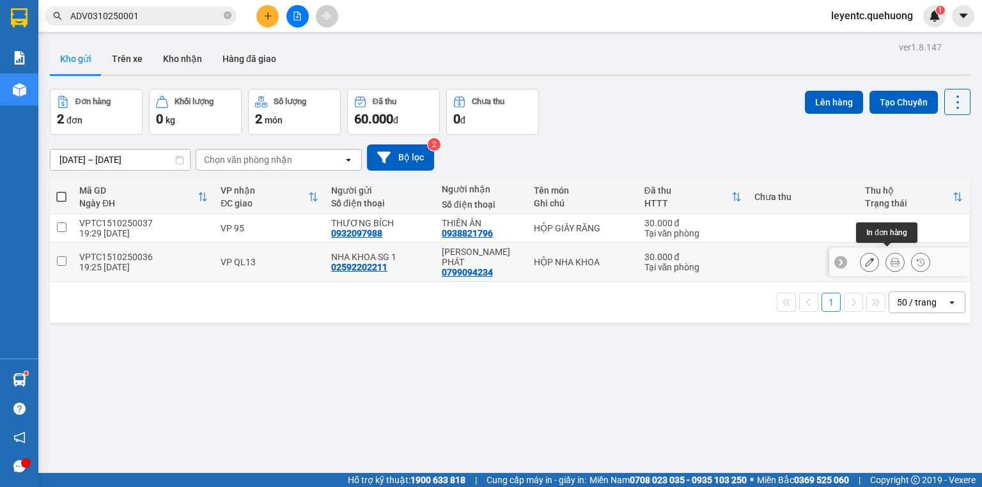
click at [891, 260] on icon at bounding box center [895, 262] width 9 height 9
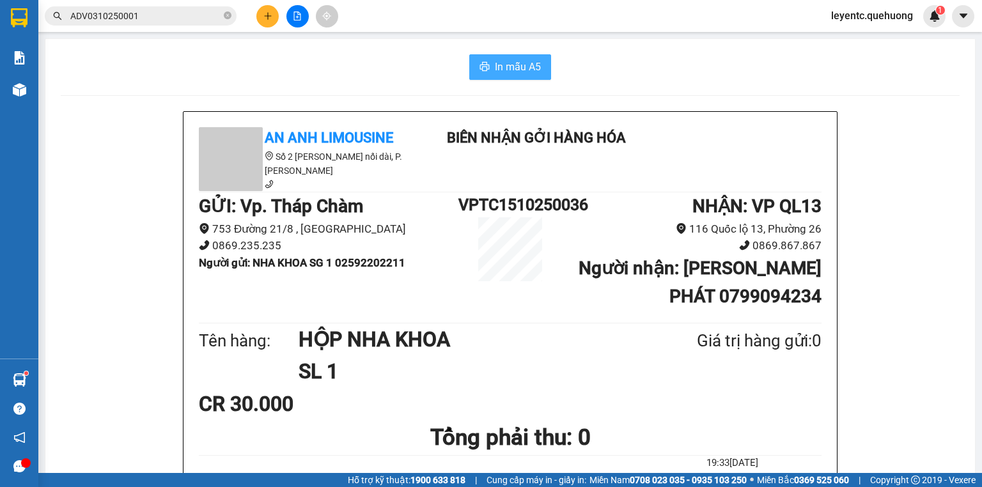
click at [484, 70] on icon "printer" at bounding box center [485, 66] width 10 height 10
click at [282, 20] on div at bounding box center [297, 16] width 96 height 22
click at [273, 20] on button at bounding box center [267, 16] width 22 height 22
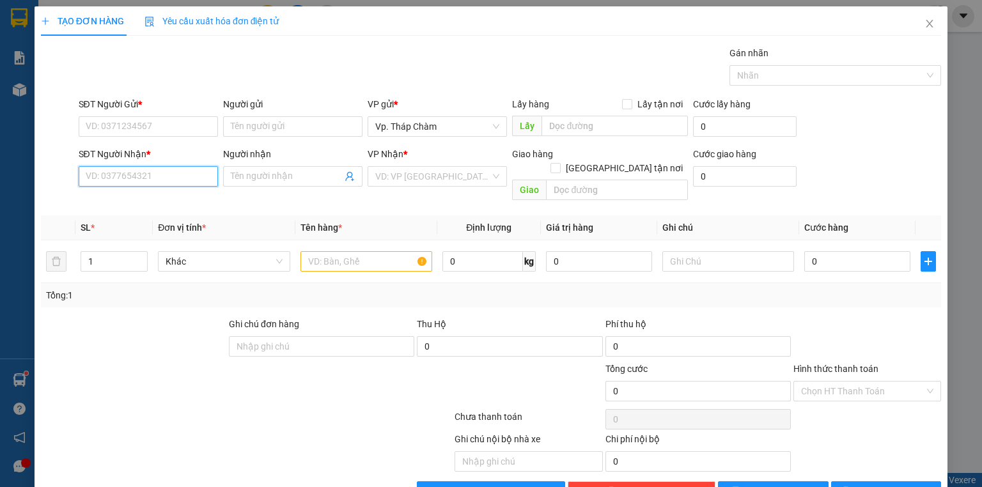
click at [179, 171] on input "SĐT Người Nhận *" at bounding box center [148, 176] width 139 height 20
type input "0902767345"
click at [301, 180] on input "Người nhận" at bounding box center [286, 177] width 111 height 14
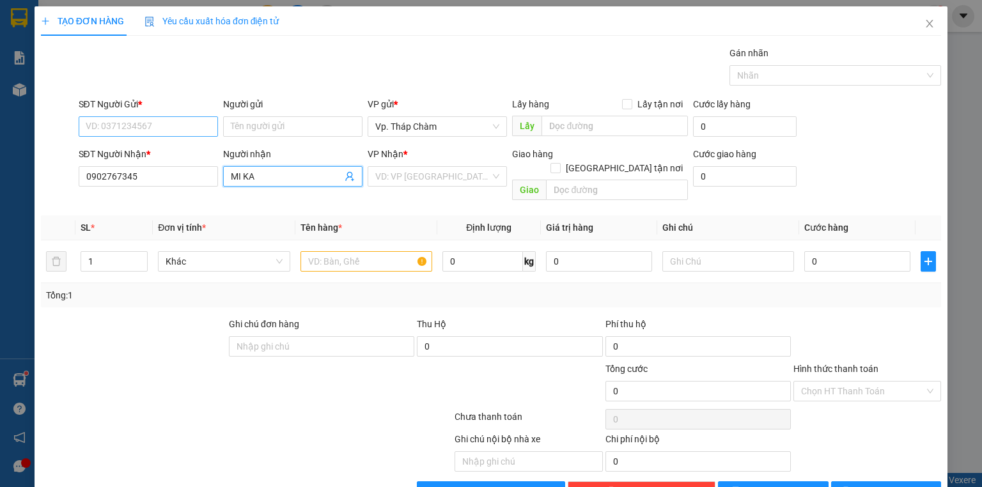
type input "MI KA"
click at [161, 129] on input "SĐT Người Gửi *" at bounding box center [148, 126] width 139 height 20
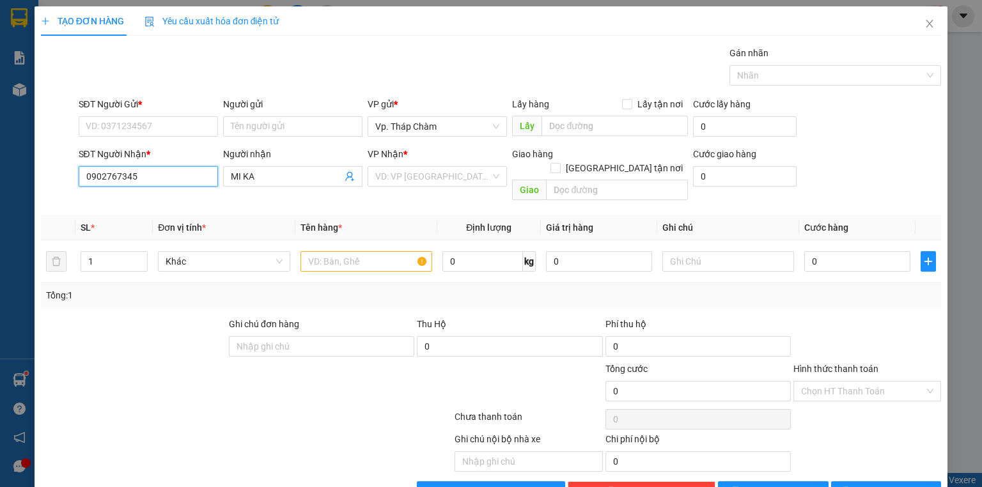
click at [164, 178] on input "0902767345" at bounding box center [148, 176] width 139 height 20
click at [167, 123] on input "SĐT Người Gửi *" at bounding box center [148, 126] width 139 height 20
paste input "0902767345"
type input "0902767345"
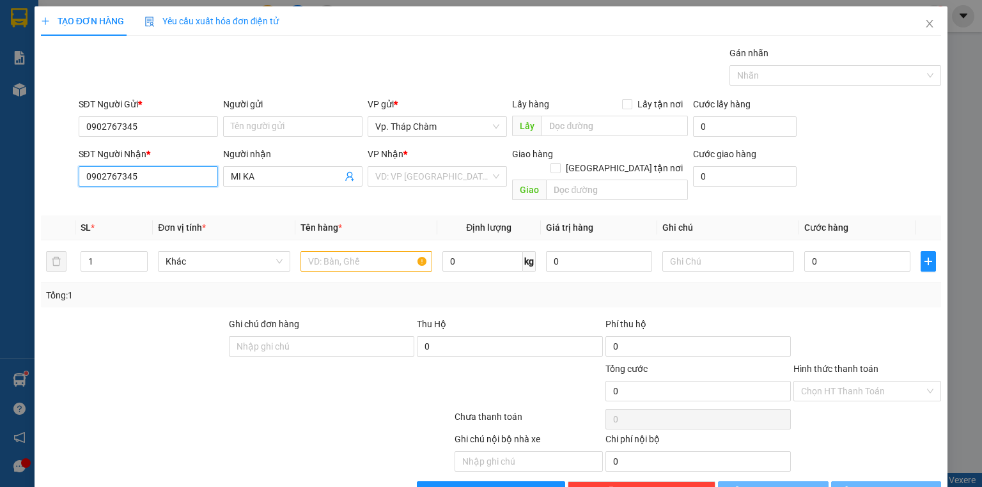
click at [169, 177] on input "0902767345" at bounding box center [148, 176] width 139 height 20
type input "0"
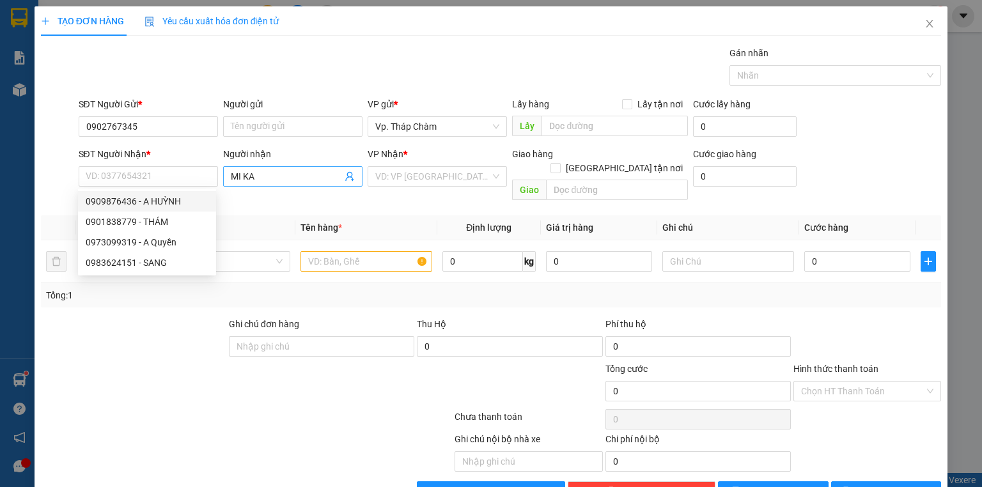
click at [271, 171] on input "MI KA" at bounding box center [286, 177] width 111 height 14
click at [271, 178] on input "MI KA" at bounding box center [286, 177] width 111 height 14
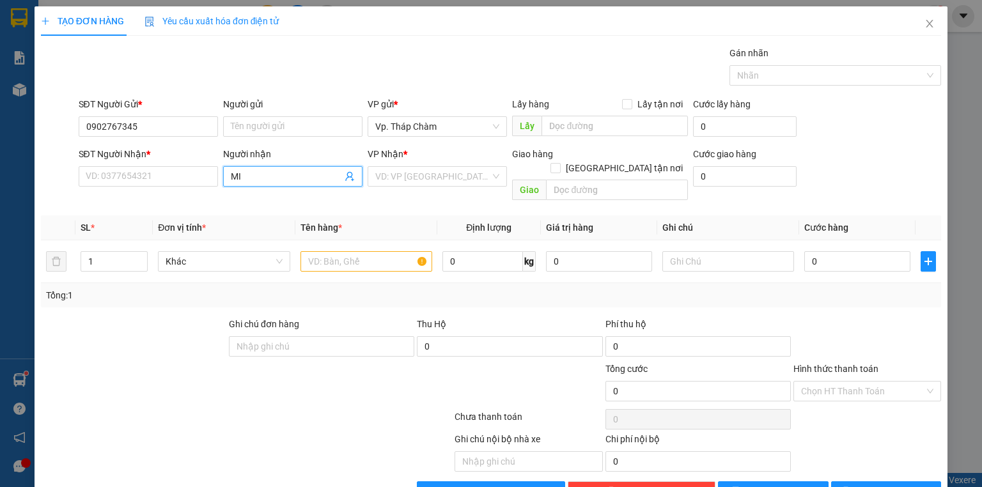
type input "M"
click at [266, 130] on input "Người gửi" at bounding box center [292, 126] width 139 height 20
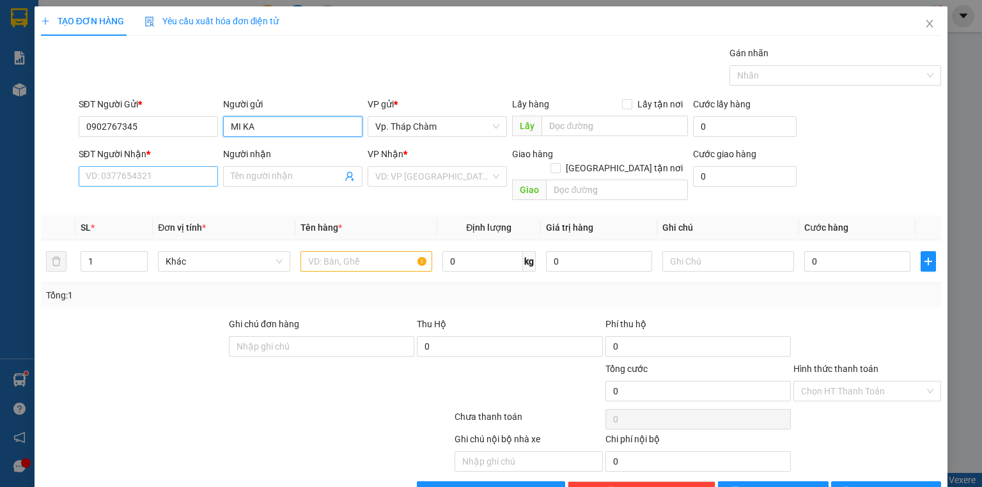
type input "MI KA"
click at [167, 177] on input "SĐT Người Nhận *" at bounding box center [148, 176] width 139 height 20
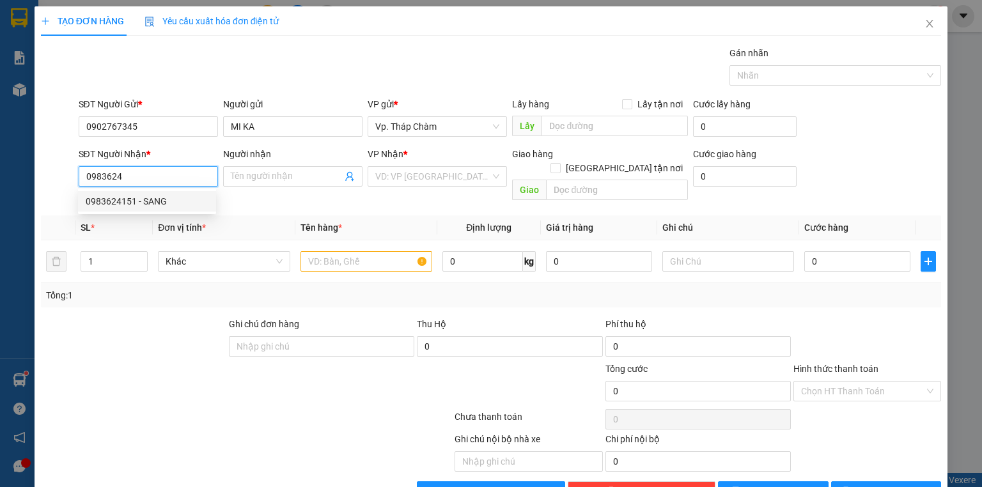
click at [156, 208] on div "0983624151 - SANG" at bounding box center [147, 201] width 123 height 14
type input "0983624151"
type input "SANG"
type input "50.000"
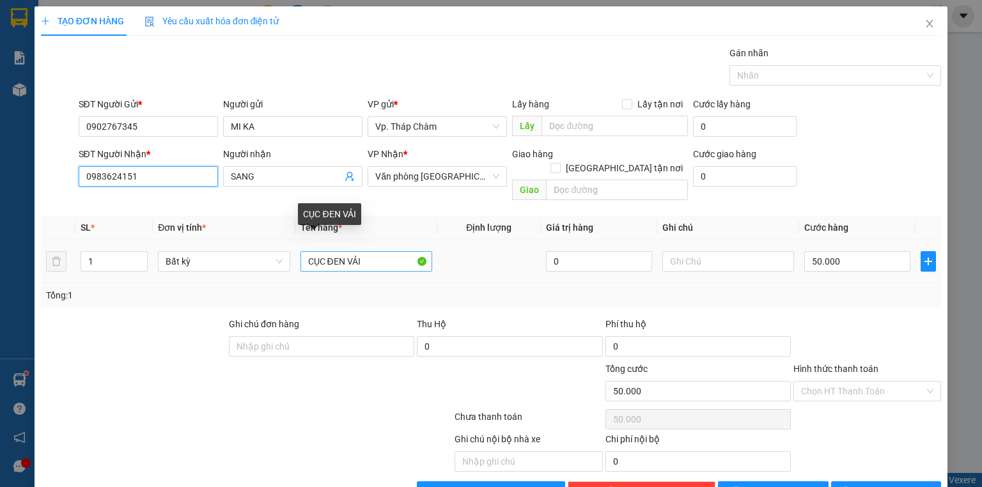
type input "0983624151"
click at [381, 252] on input "CỤC ĐEN VẢ" at bounding box center [367, 261] width 132 height 20
type input "C"
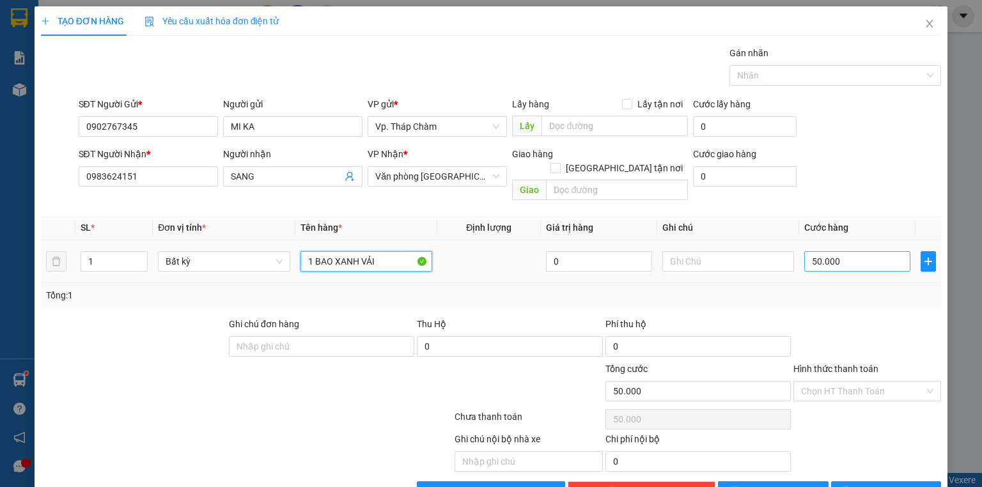
type input "1 BAO XANH VẢI"
click at [861, 251] on input "50.000" at bounding box center [858, 261] width 106 height 20
type input "7"
type input "720"
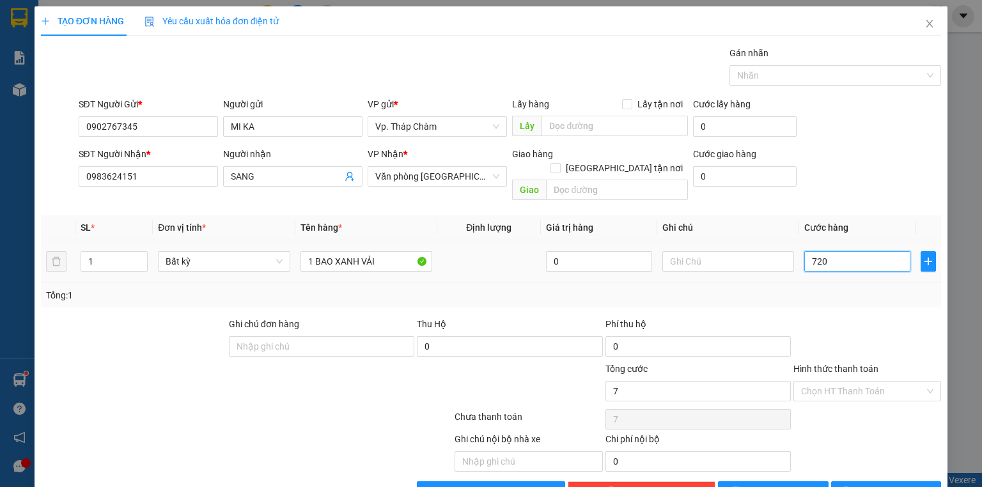
type input "720"
type input "72"
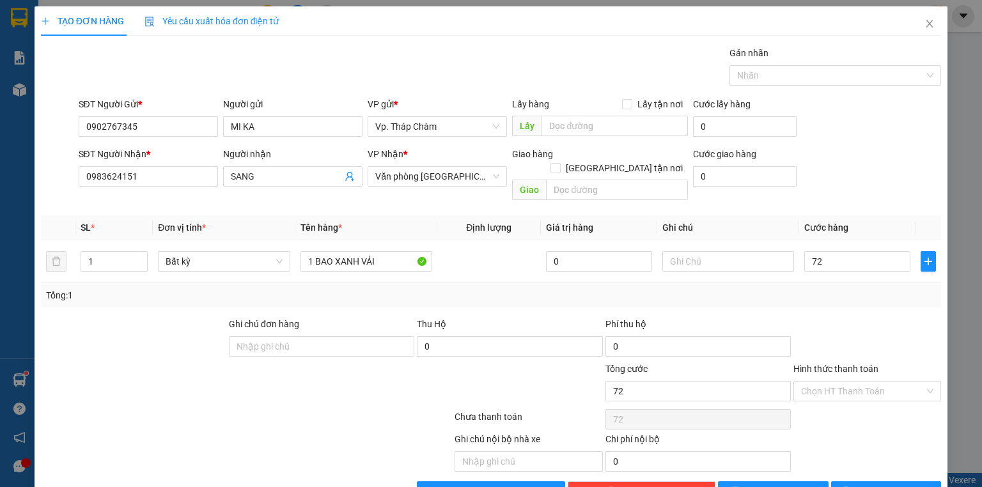
type input "72.000"
click at [873, 319] on div at bounding box center [868, 339] width 150 height 45
click at [838, 251] on input "72.000" at bounding box center [858, 261] width 106 height 20
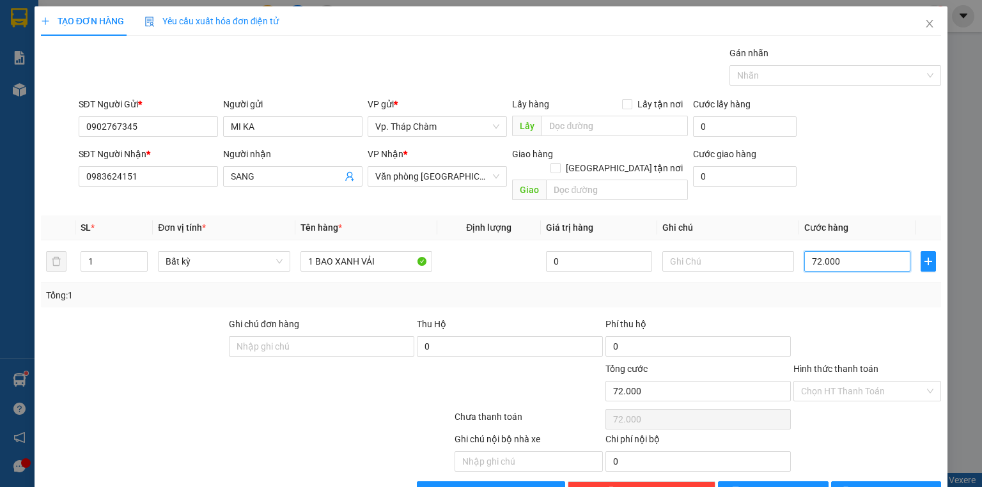
type input "7"
type input "70"
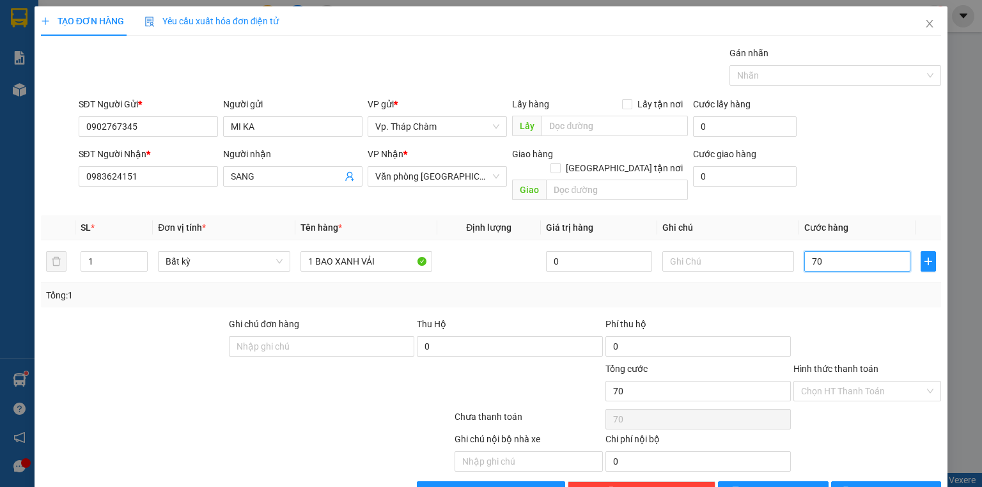
type input "70"
type input "70.000"
drag, startPoint x: 840, startPoint y: 302, endPoint x: 842, endPoint y: 310, distance: 7.9
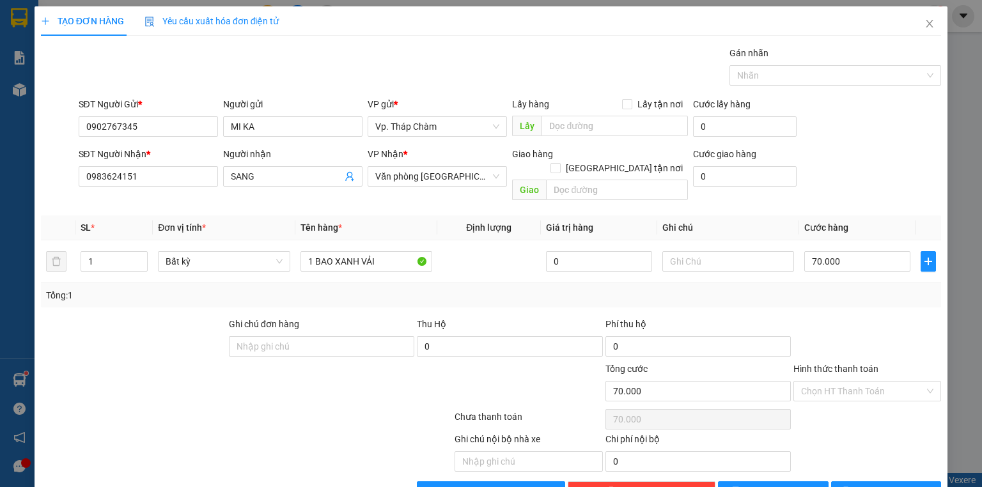
click at [841, 317] on div at bounding box center [868, 339] width 150 height 45
click at [851, 382] on input "Hình thức thanh toán" at bounding box center [862, 391] width 123 height 19
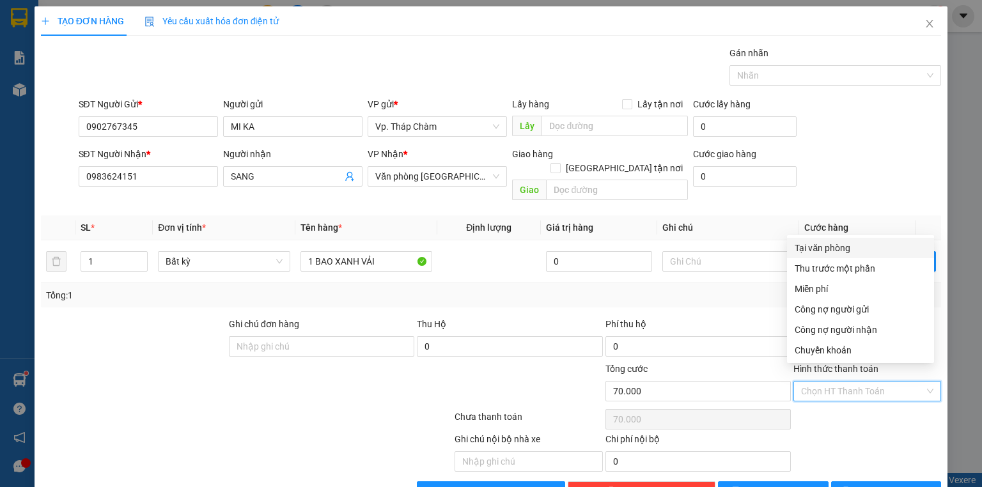
click at [839, 253] on div "Tại văn phòng" at bounding box center [861, 248] width 132 height 14
type input "0"
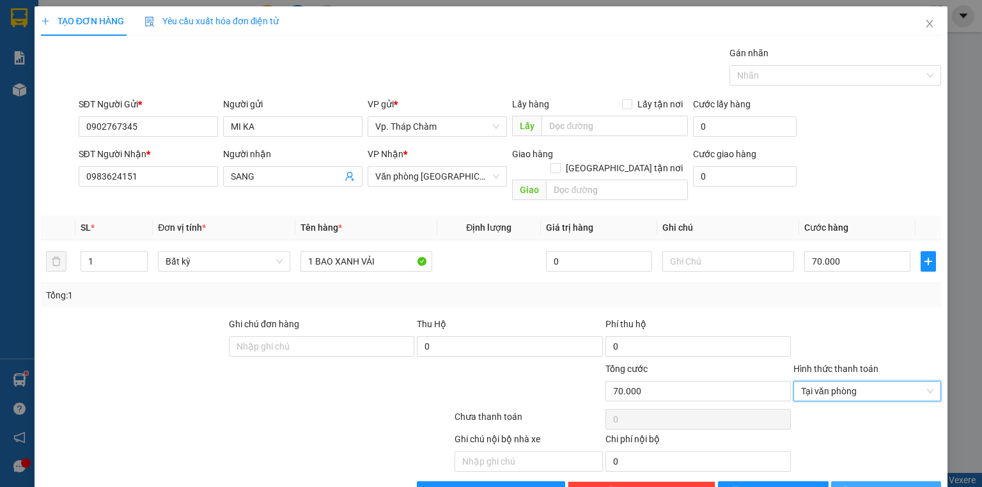
click at [851, 487] on icon "printer" at bounding box center [846, 491] width 9 height 9
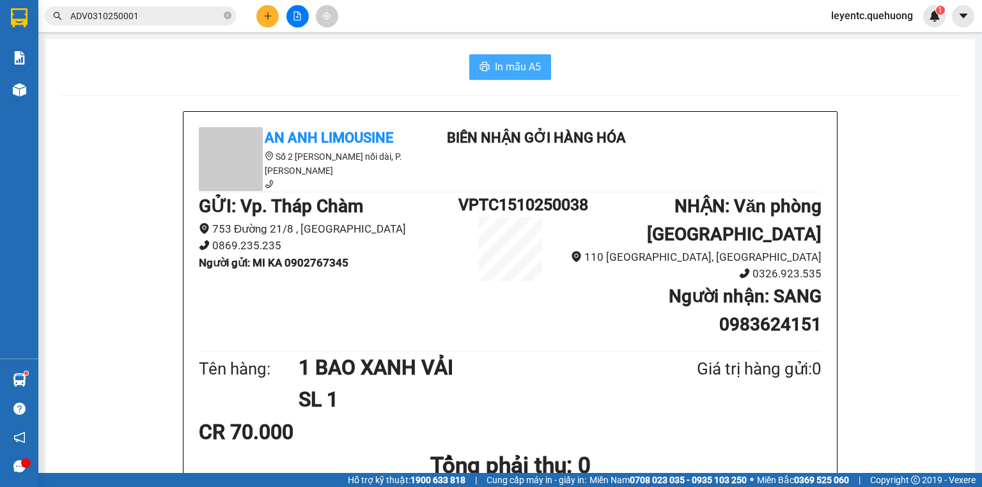
click at [521, 66] on span "In mẫu A5" at bounding box center [518, 67] width 46 height 16
click at [269, 15] on icon "plus" at bounding box center [268, 16] width 9 height 9
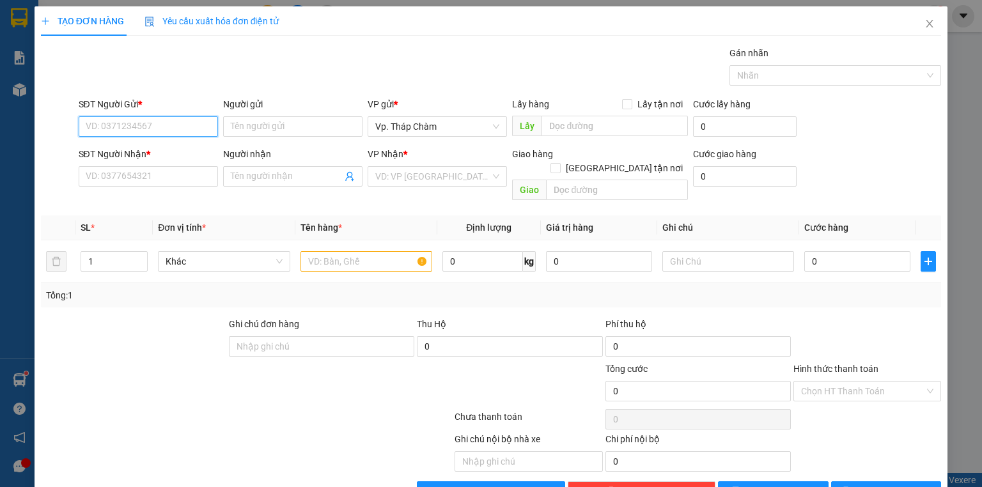
paste input "0902767345"
type input "0902767345"
click at [170, 154] on div "0902767345 - MI KA" at bounding box center [147, 152] width 123 height 14
type input "MI KA"
type input "0983624151"
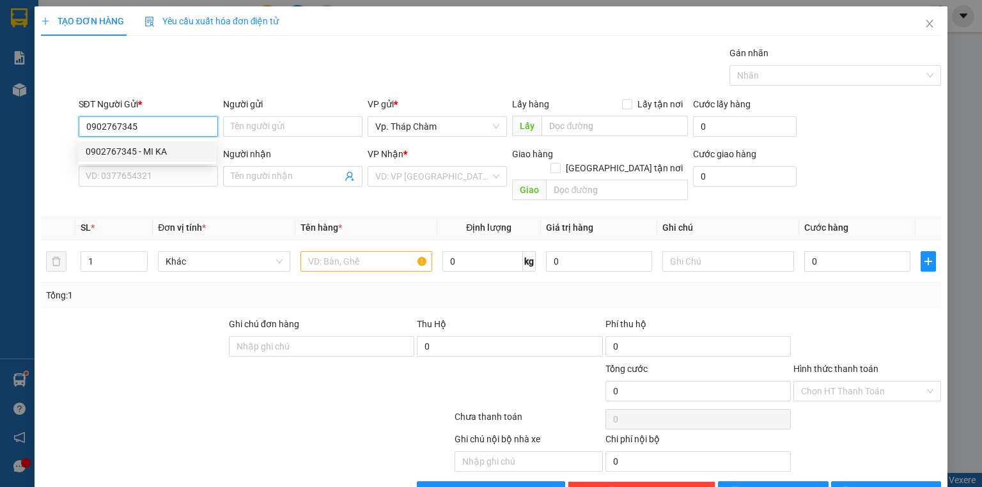
type input "SANG"
type input "70.000"
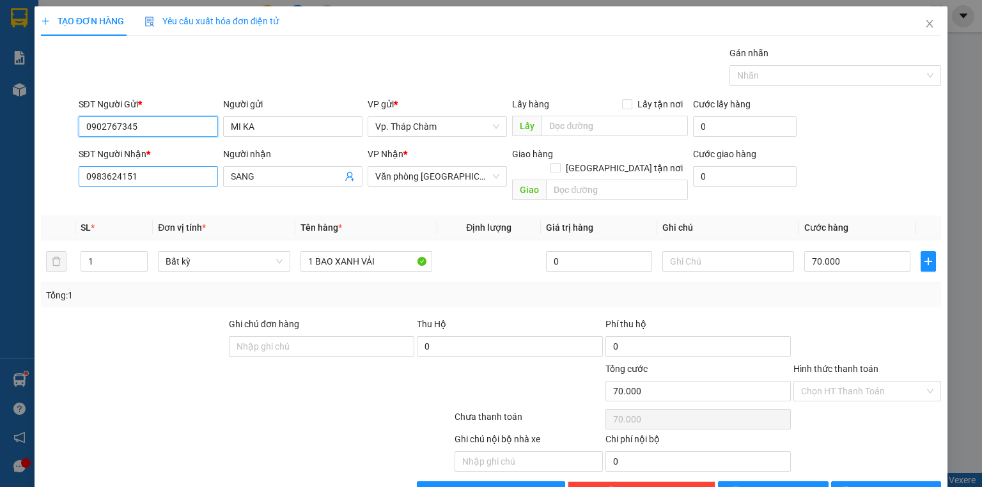
type input "0902767345"
drag, startPoint x: 151, startPoint y: 172, endPoint x: 147, endPoint y: 182, distance: 10.9
click at [148, 179] on input "0983624151" at bounding box center [148, 176] width 139 height 20
click at [147, 182] on input "0983624151" at bounding box center [148, 176] width 139 height 20
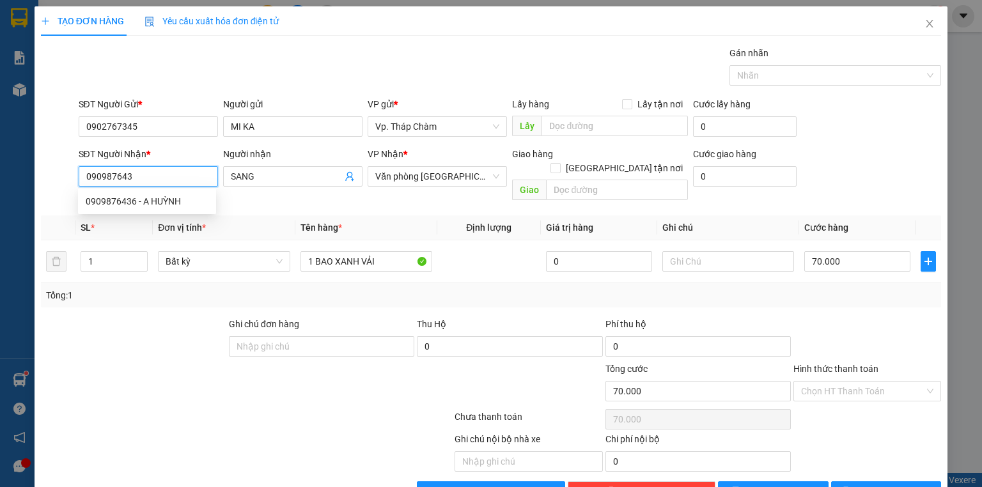
type input "0909876436"
click at [157, 201] on div "0909876436 - A HUỲNH" at bounding box center [147, 201] width 123 height 14
type input "A HUỲNH"
type input "30.000"
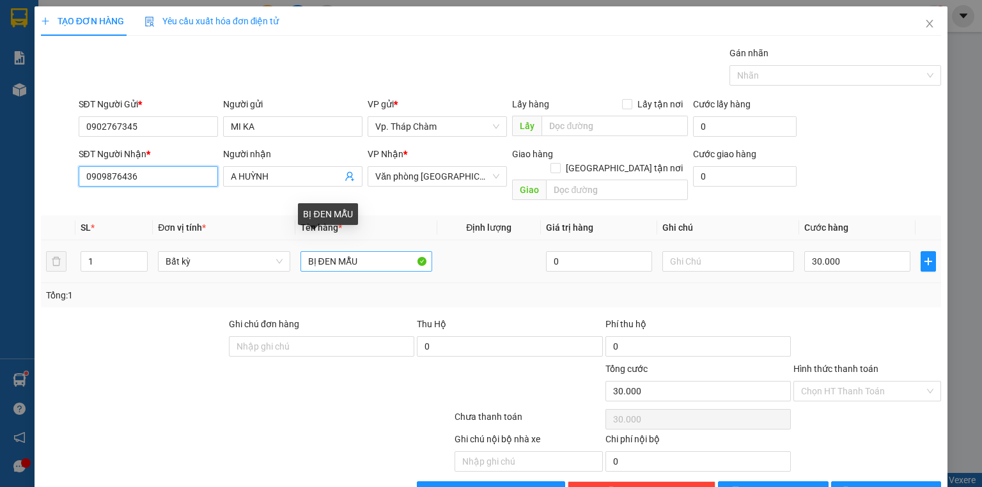
type input "0909876436"
click at [367, 251] on input "BỊ ĐEN MẪU" at bounding box center [367, 261] width 132 height 20
type input "B"
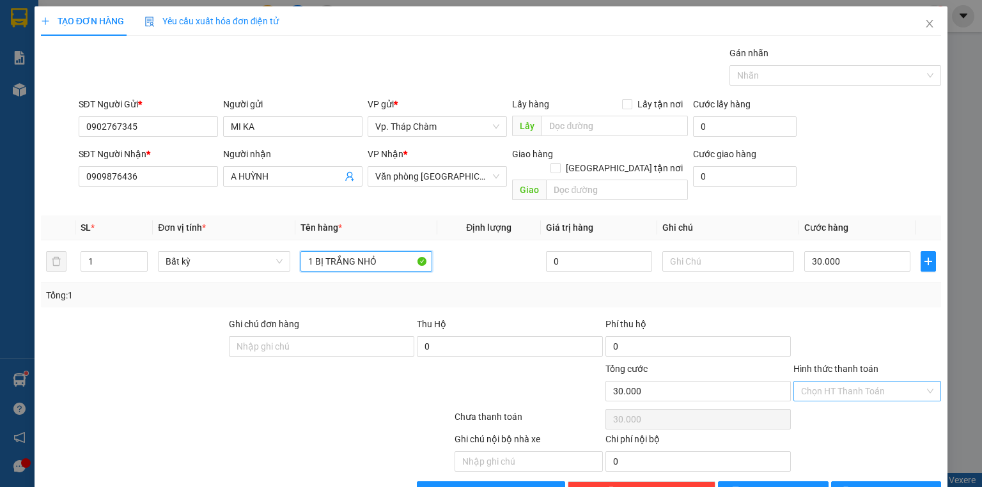
type input "1 BỊ TRẮNG NHỎ"
click at [860, 382] on input "Hình thức thanh toán" at bounding box center [862, 391] width 123 height 19
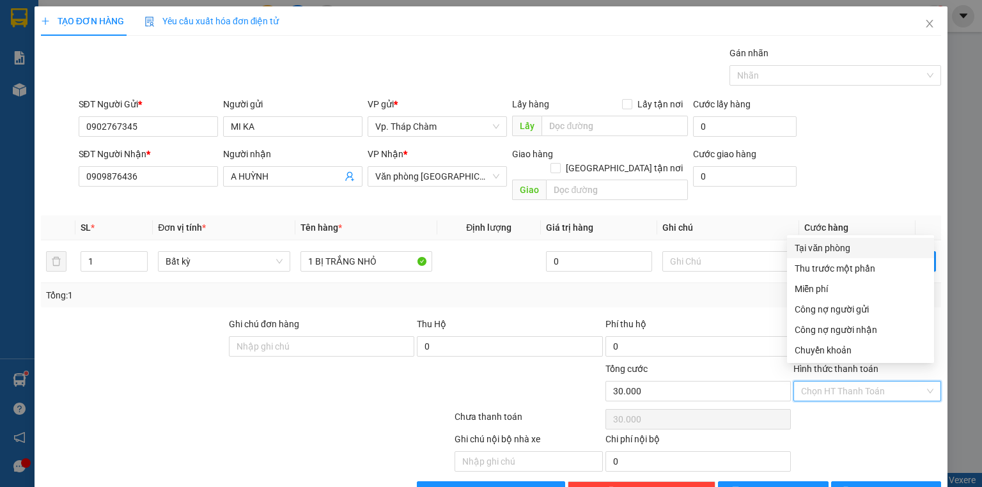
click at [852, 249] on div "Tại văn phòng" at bounding box center [861, 248] width 132 height 14
type input "0"
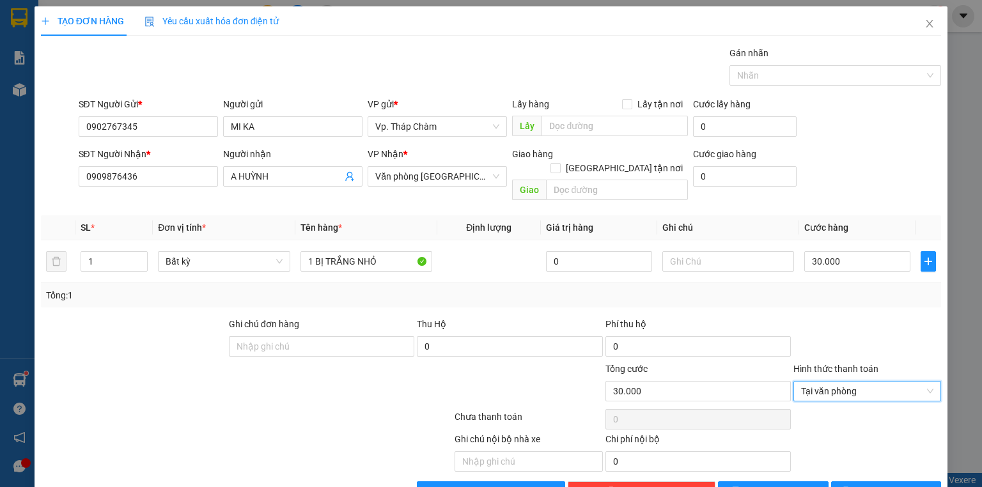
click at [865, 407] on div at bounding box center [868, 420] width 150 height 26
click at [921, 482] on button "[PERSON_NAME] và In" at bounding box center [887, 492] width 111 height 20
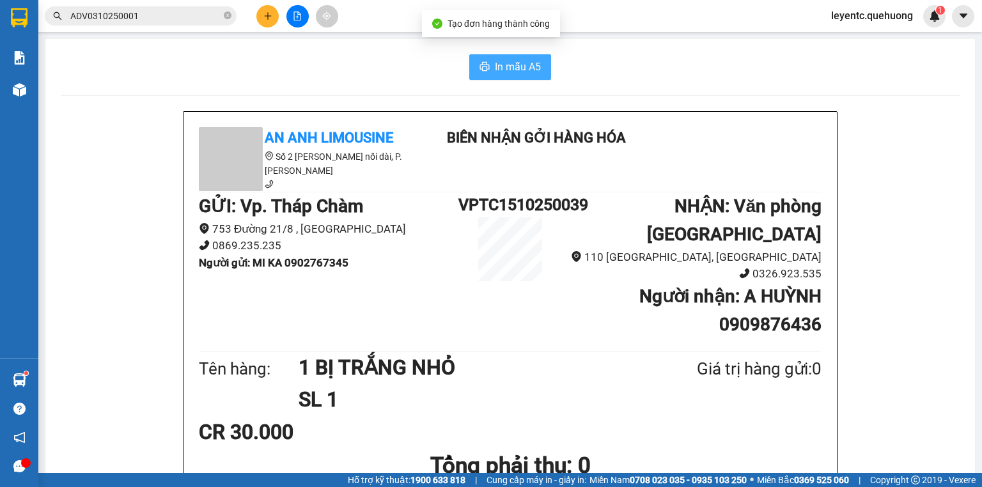
click at [514, 67] on span "In mẫu A5" at bounding box center [518, 67] width 46 height 16
click at [264, 19] on icon "plus" at bounding box center [268, 16] width 9 height 9
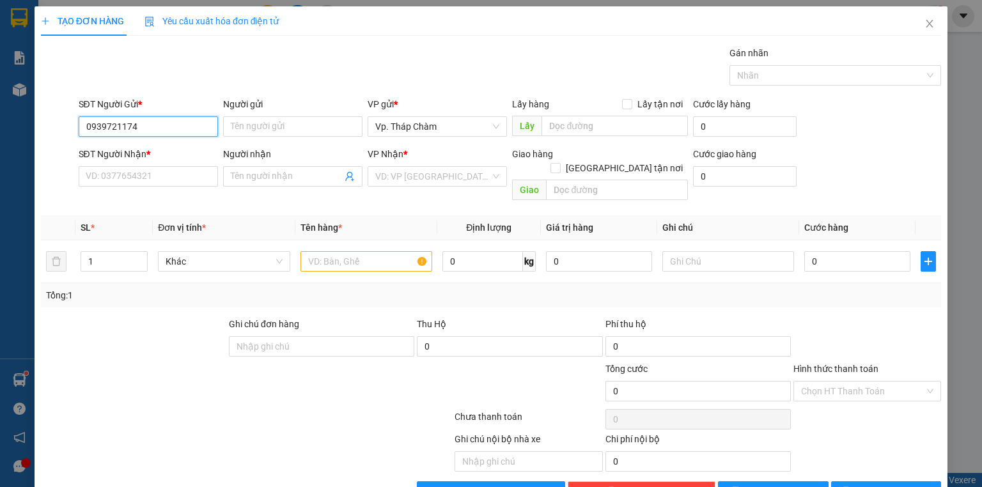
click at [164, 130] on input "0939721174" at bounding box center [148, 126] width 139 height 20
type input "0939721174"
click at [193, 181] on input "SĐT Người Nhận *" at bounding box center [148, 176] width 139 height 20
paste input "0939721174"
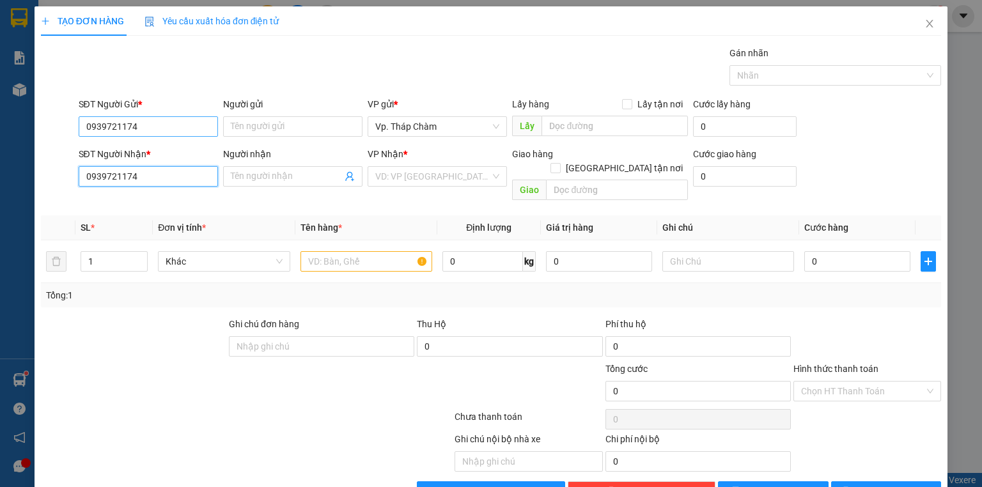
type input "0939721174"
click at [189, 124] on input "0939721174" at bounding box center [148, 126] width 139 height 20
type input "0"
drag, startPoint x: 280, startPoint y: 177, endPoint x: 286, endPoint y: 166, distance: 11.7
click at [281, 177] on input "Người nhận" at bounding box center [286, 177] width 111 height 14
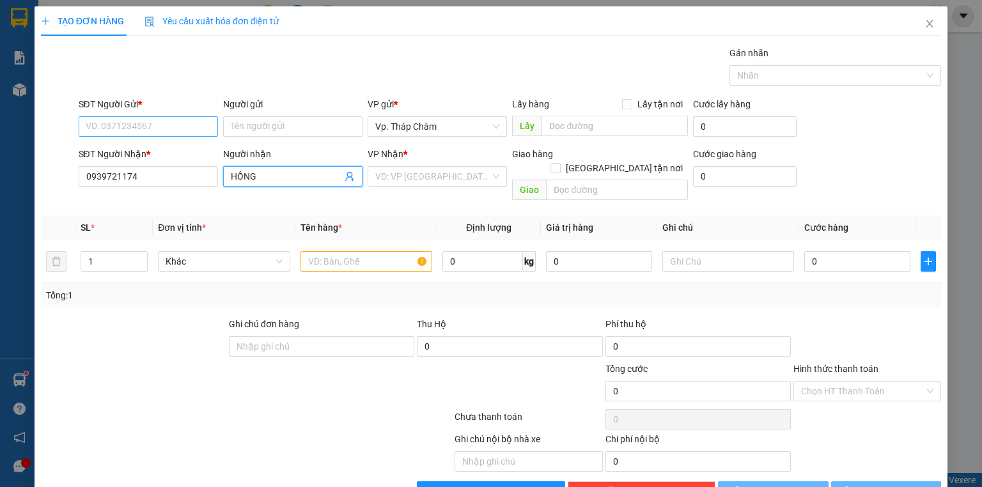
type input "HỒNG"
click at [146, 119] on input "SĐT Người Gửi *" at bounding box center [148, 126] width 139 height 20
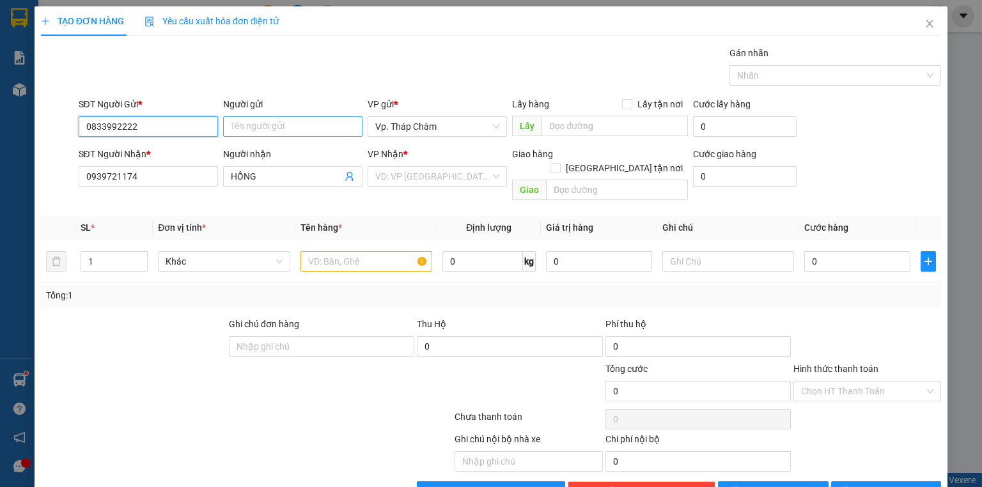
type input "0833992222"
click at [313, 126] on input "Người gửi" at bounding box center [292, 126] width 139 height 20
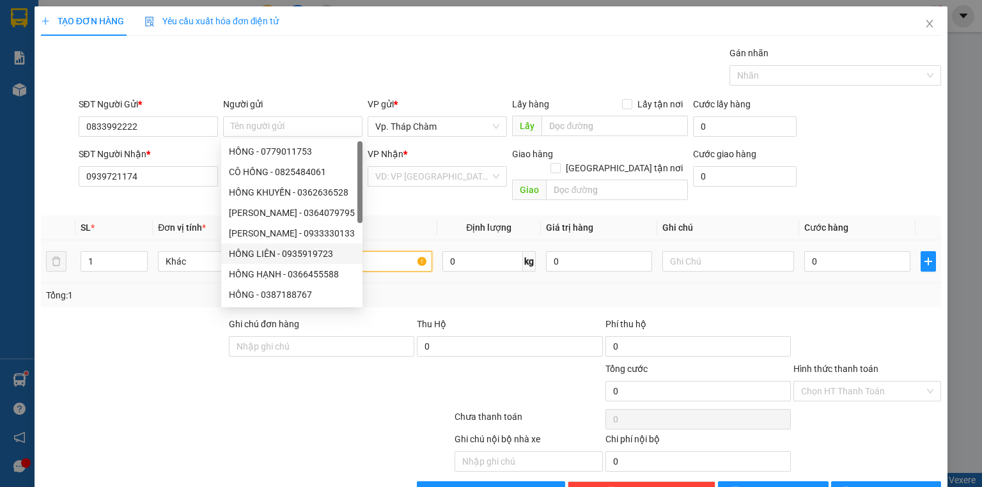
click at [371, 251] on input "text" at bounding box center [367, 261] width 132 height 20
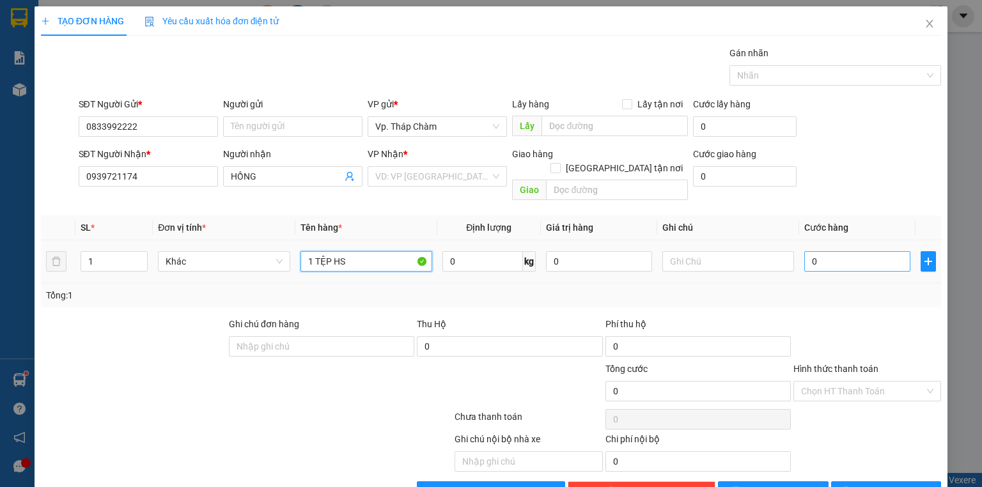
type input "1 TỆP HS"
click at [849, 251] on input "0" at bounding box center [858, 261] width 106 height 20
type input "3"
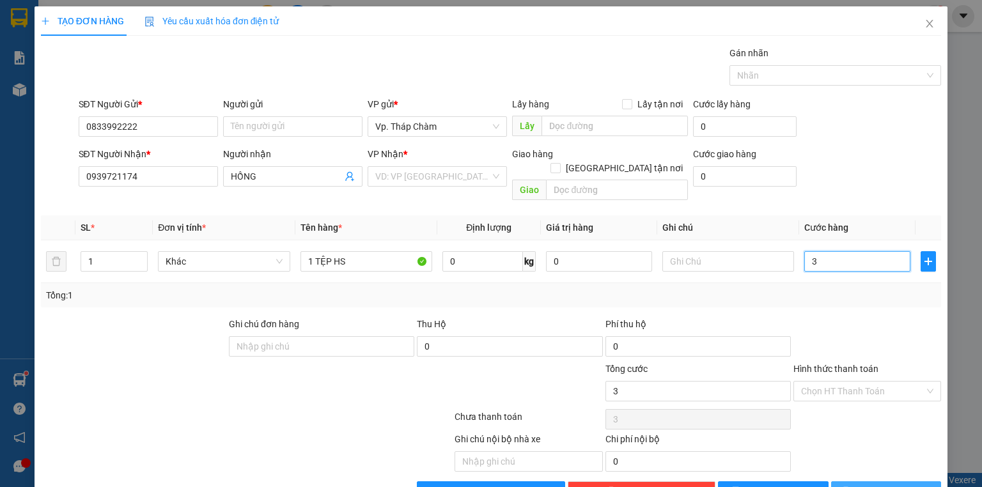
type input "30"
type input "30.000"
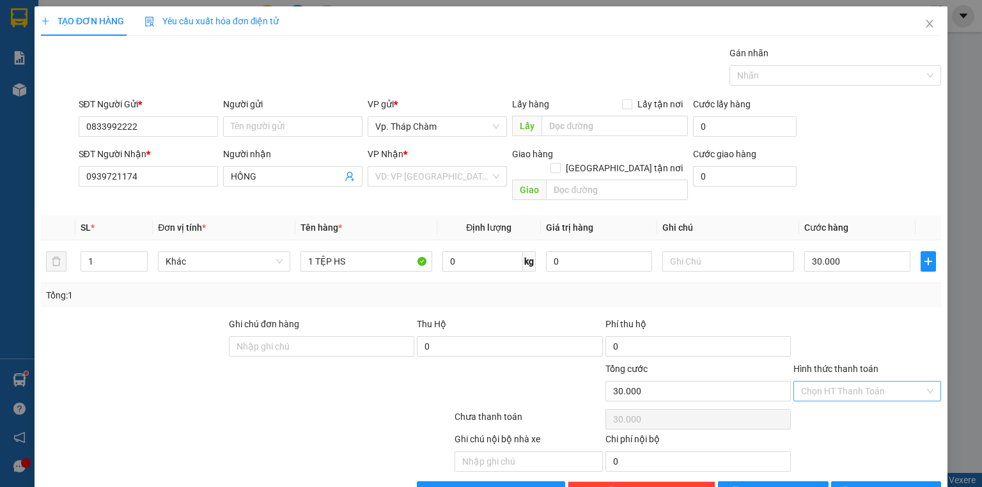
click at [890, 382] on input "Hình thức thanh toán" at bounding box center [862, 391] width 123 height 19
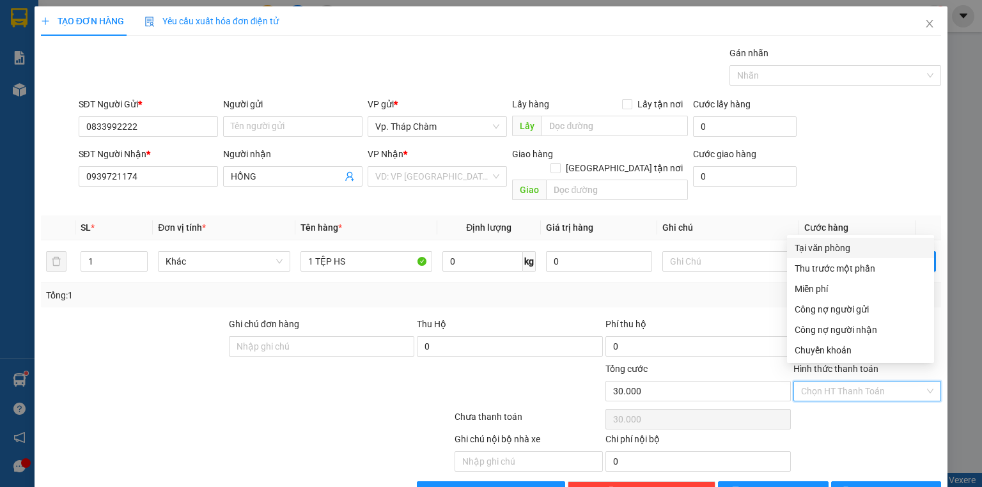
click at [840, 248] on div "Tại văn phòng" at bounding box center [861, 248] width 132 height 14
type input "0"
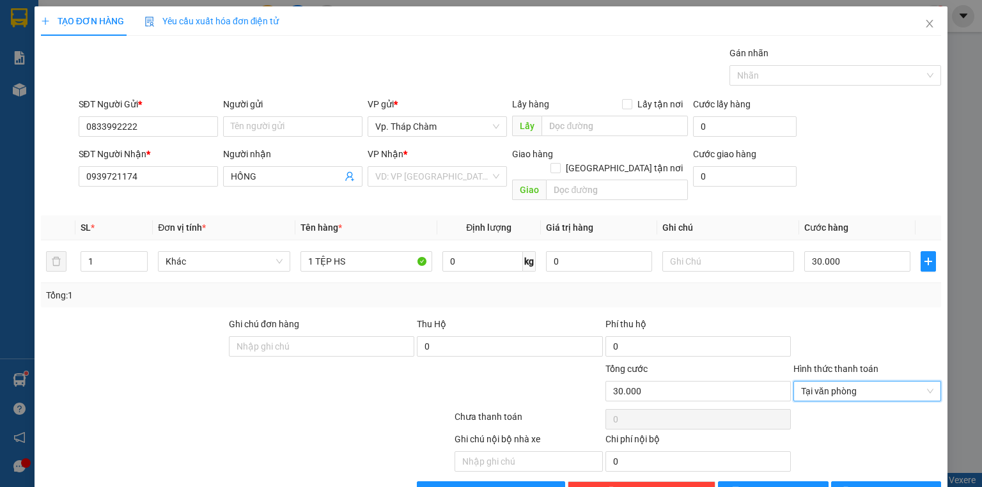
drag, startPoint x: 881, startPoint y: 422, endPoint x: 894, endPoint y: 461, distance: 40.5
click at [887, 434] on div "Ghi chú nội bộ nhà xe Chi phí nội bộ 0" at bounding box center [491, 452] width 903 height 40
click at [894, 485] on span "[PERSON_NAME] và In" at bounding box center [901, 492] width 90 height 14
click at [416, 167] on input "search" at bounding box center [432, 176] width 115 height 19
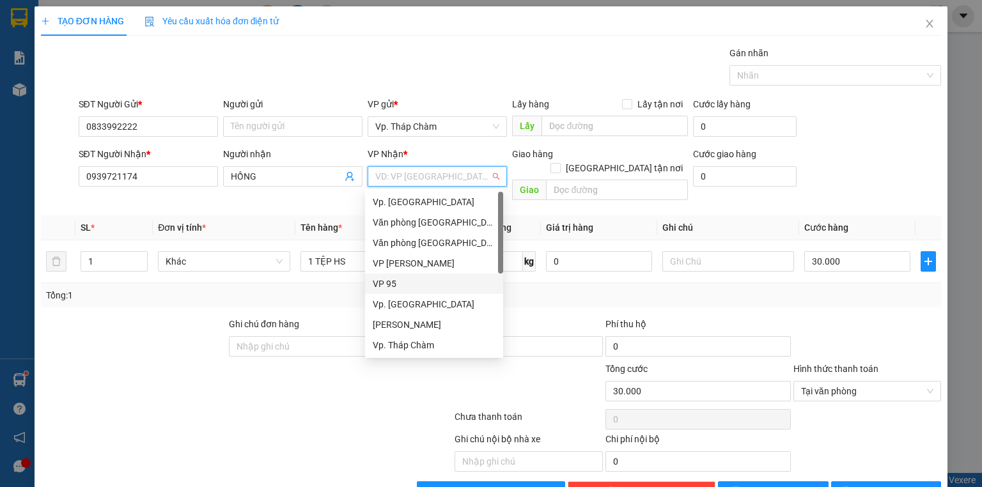
drag, startPoint x: 403, startPoint y: 287, endPoint x: 609, endPoint y: 322, distance: 209.1
click at [403, 287] on div "VP 95" at bounding box center [434, 284] width 123 height 14
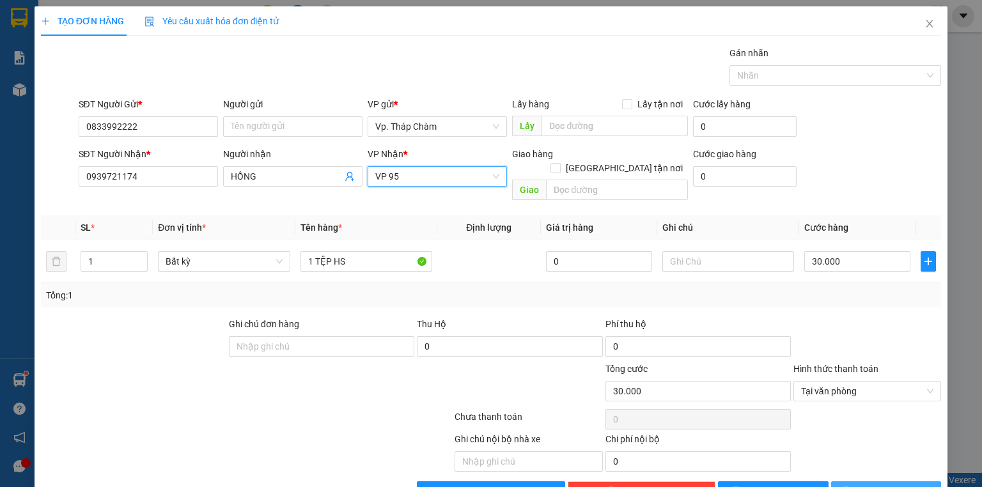
click at [852, 482] on button "[PERSON_NAME] và In" at bounding box center [887, 492] width 111 height 20
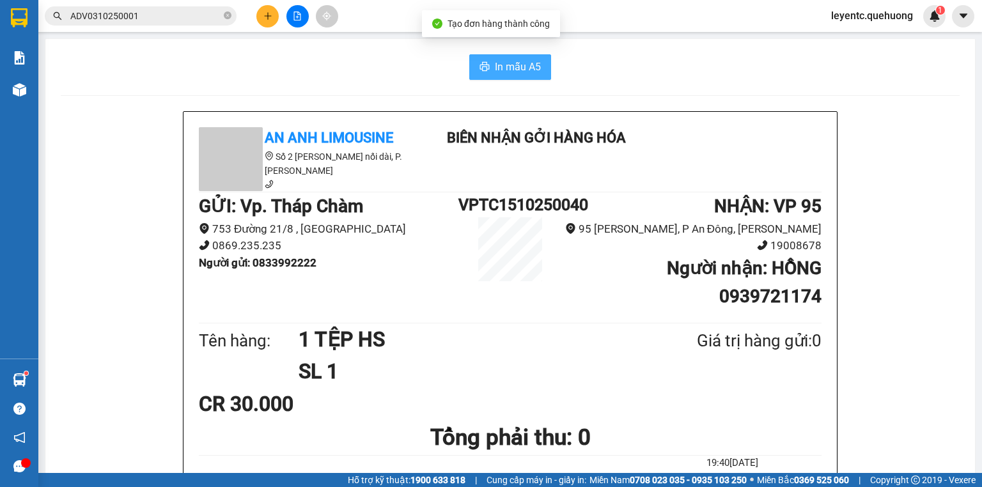
click at [519, 68] on span "In mẫu A5" at bounding box center [518, 67] width 46 height 16
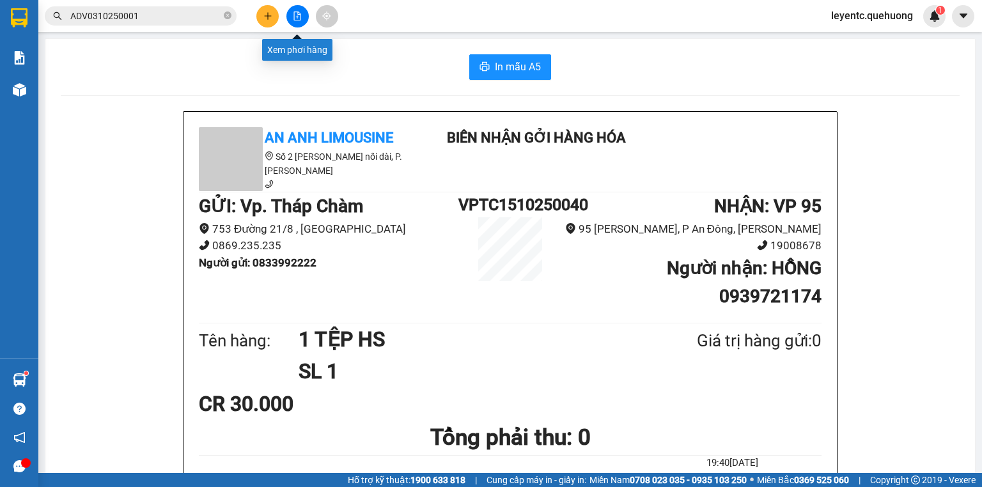
click at [298, 15] on icon "file-add" at bounding box center [297, 16] width 9 height 9
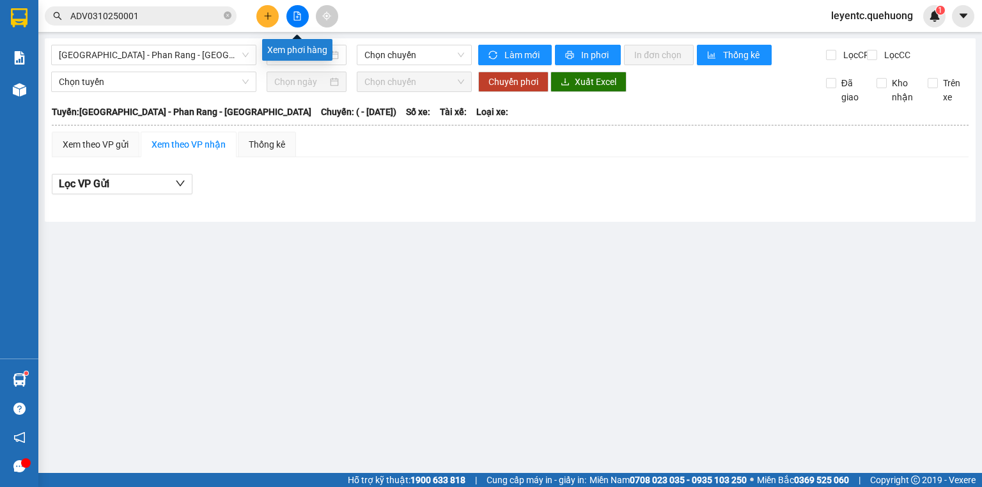
click at [299, 26] on button at bounding box center [298, 16] width 22 height 22
click at [303, 20] on button at bounding box center [298, 16] width 22 height 22
click at [297, 17] on icon "file-add" at bounding box center [297, 16] width 7 height 9
click at [297, 16] on icon "file-add" at bounding box center [297, 16] width 9 height 9
click at [233, 58] on span "[GEOGRAPHIC_DATA] - Phan Rang - [GEOGRAPHIC_DATA]" at bounding box center [154, 54] width 190 height 19
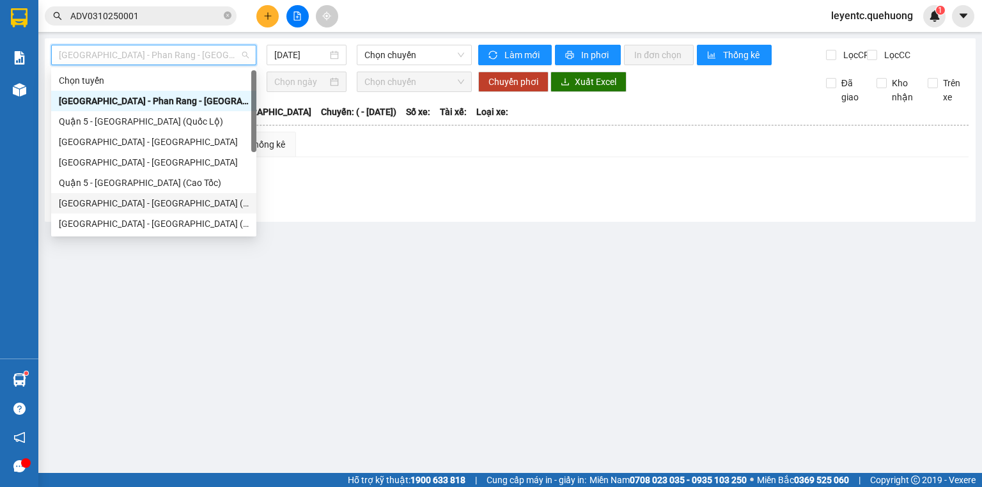
scroll to position [102, 0]
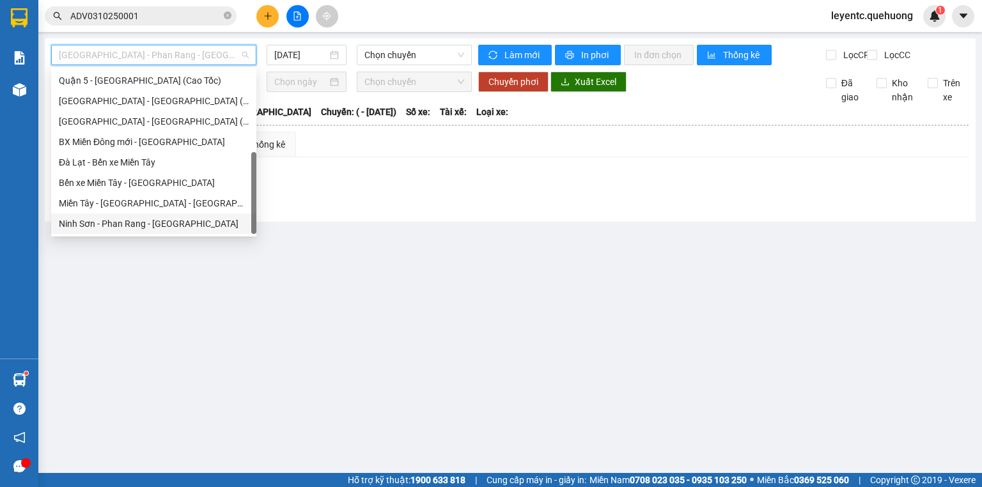
click at [161, 221] on div "Ninh Sơn - Phan Rang - [GEOGRAPHIC_DATA]" at bounding box center [154, 224] width 190 height 14
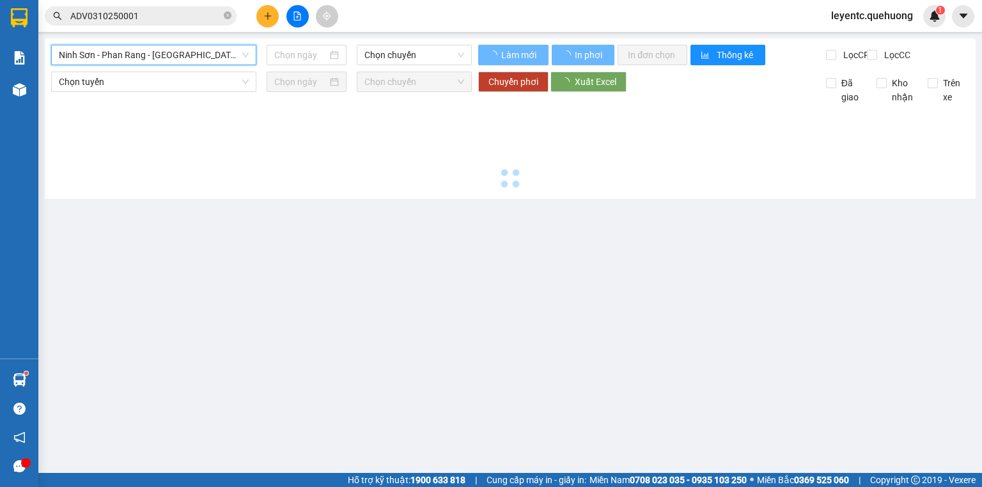
type input "[DATE]"
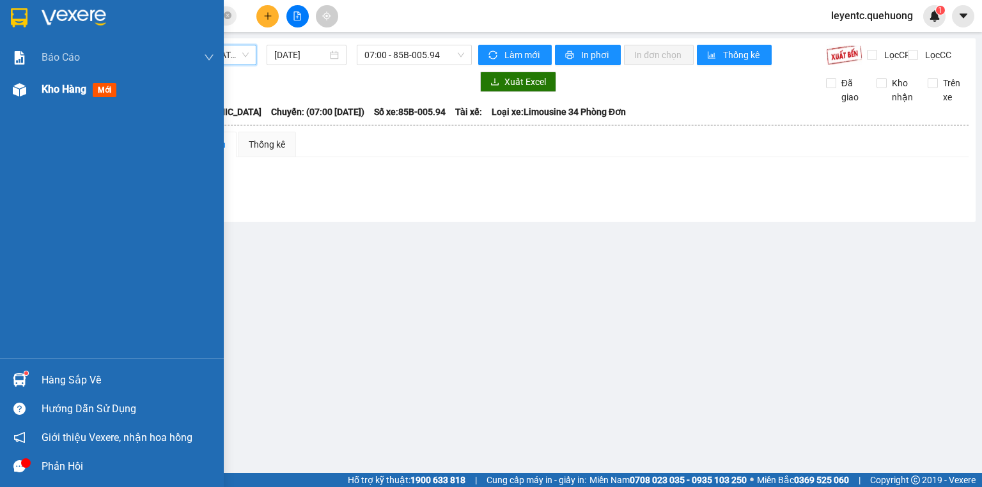
click at [16, 92] on img at bounding box center [19, 89] width 13 height 13
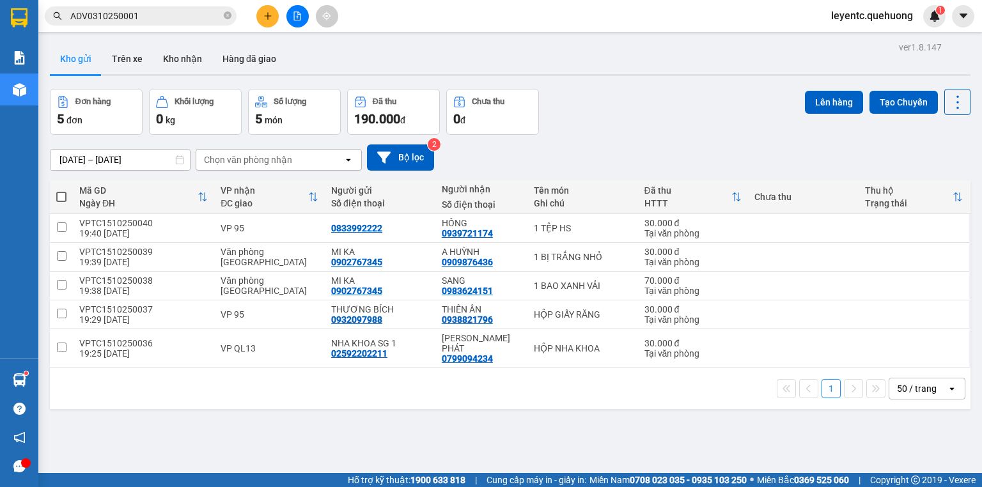
click at [59, 197] on span at bounding box center [61, 197] width 10 height 10
click at [61, 191] on input "checkbox" at bounding box center [61, 191] width 0 height 0
checkbox input "true"
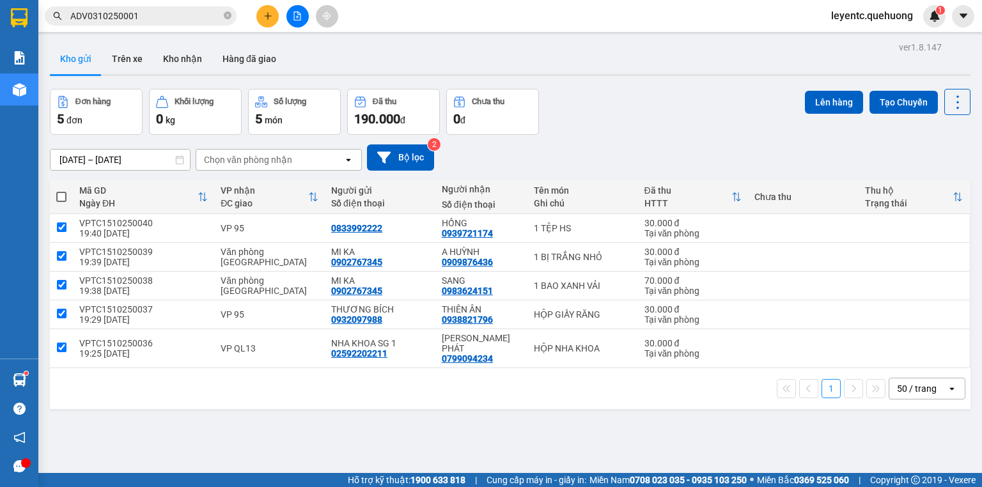
checkbox input "true"
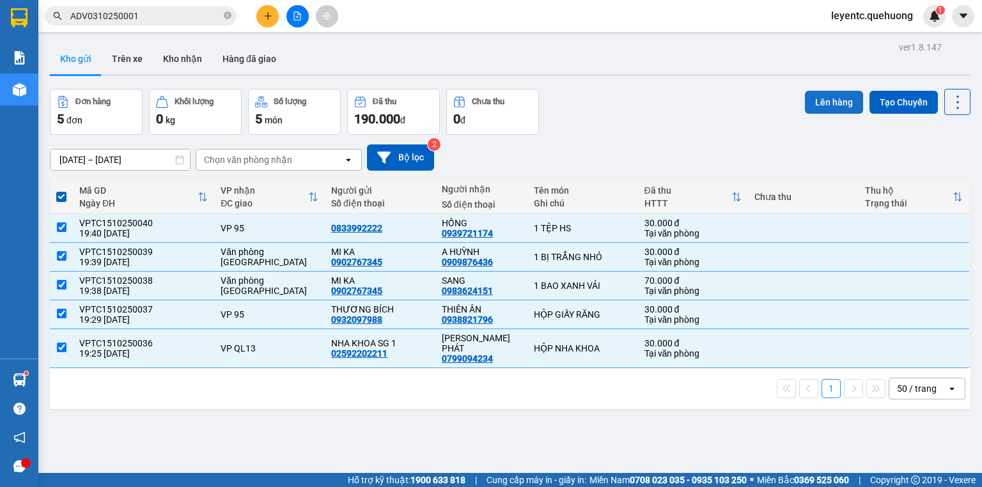
click at [826, 100] on button "Lên hàng" at bounding box center [834, 102] width 58 height 23
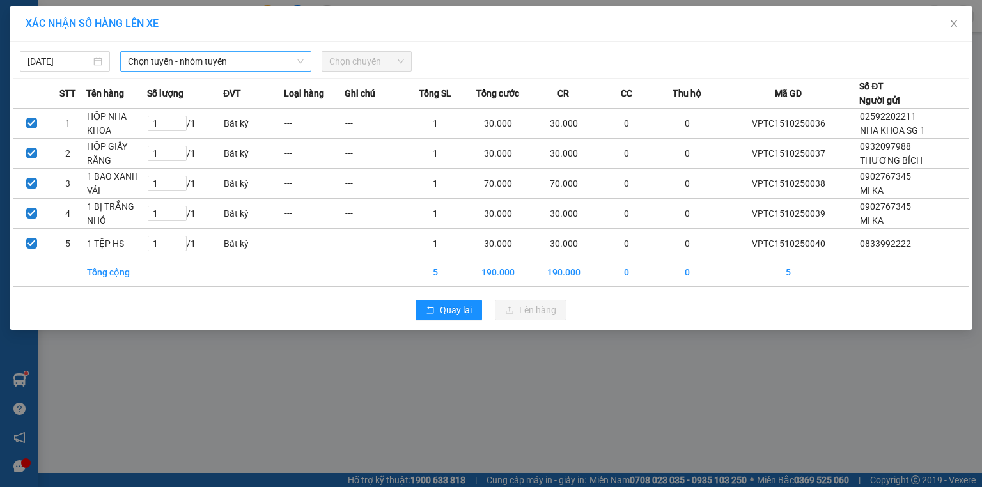
click at [269, 60] on span "Chọn tuyến - nhóm tuyến" at bounding box center [216, 61] width 176 height 19
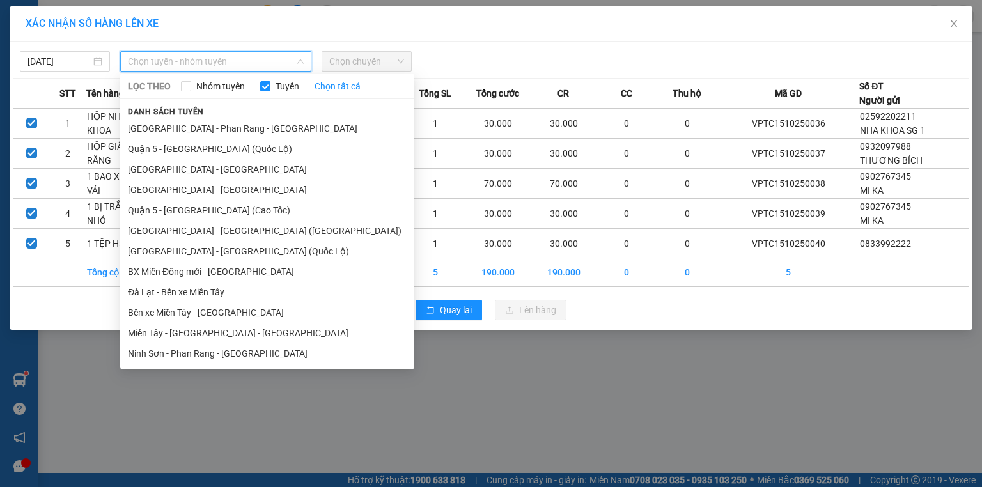
drag, startPoint x: 223, startPoint y: 363, endPoint x: 225, endPoint y: 356, distance: 7.3
click at [223, 361] on li "Ninh Sơn - Phan Rang - [GEOGRAPHIC_DATA]" at bounding box center [267, 353] width 294 height 20
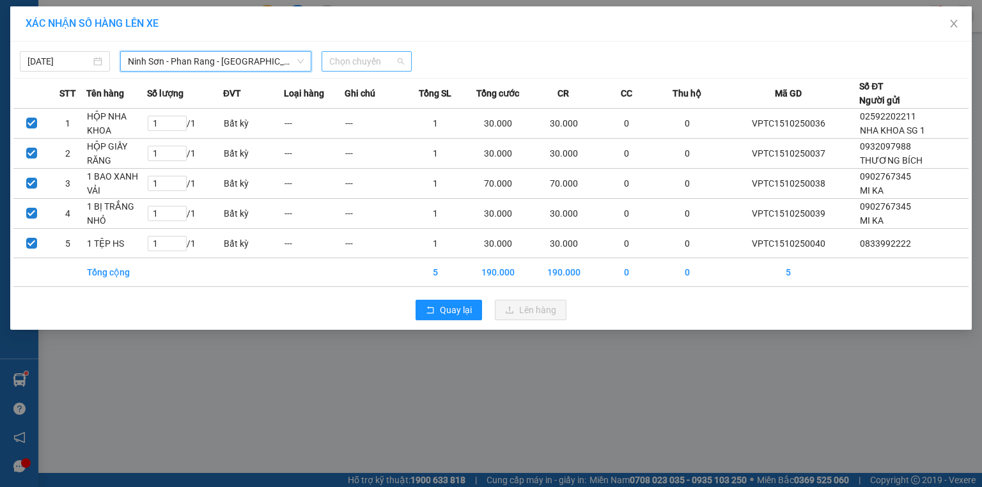
click at [377, 69] on span "Chọn chuyến" at bounding box center [366, 61] width 75 height 19
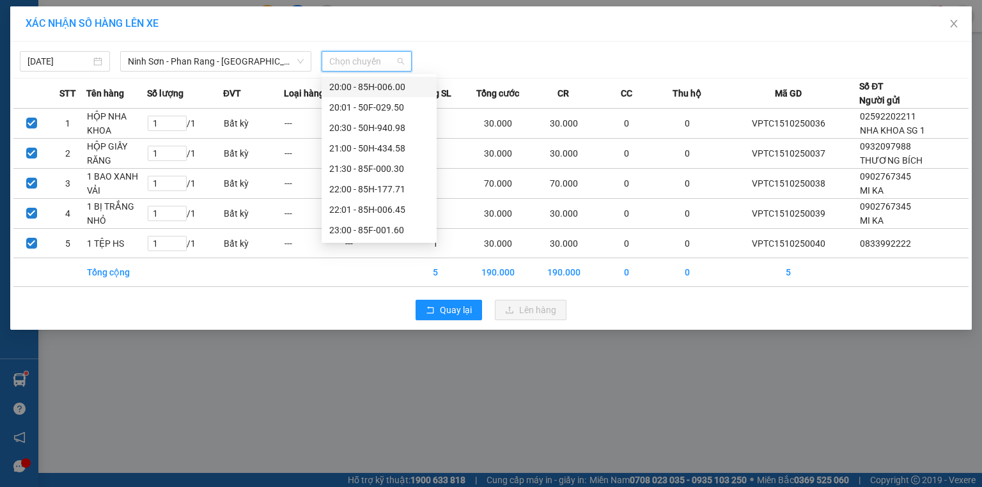
scroll to position [72, 0]
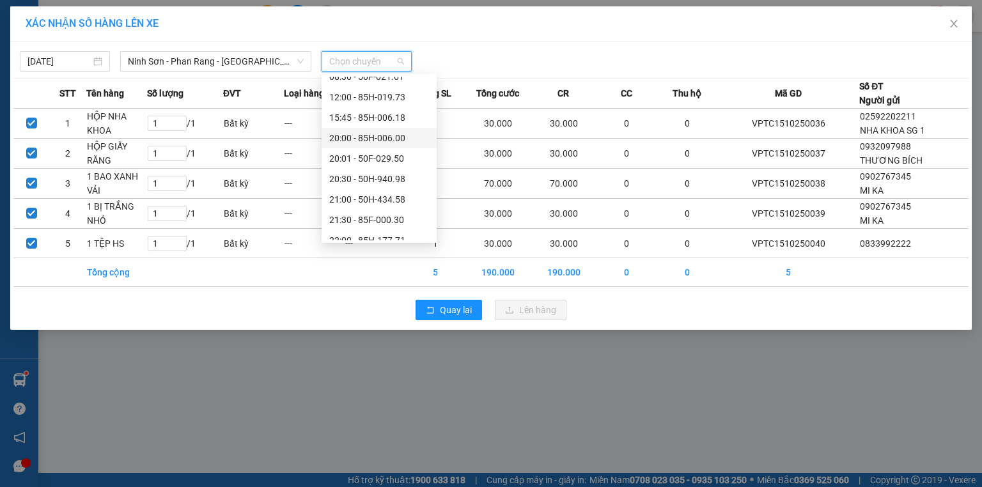
click at [351, 143] on div "20:00 - 85H-006.00" at bounding box center [379, 138] width 100 height 14
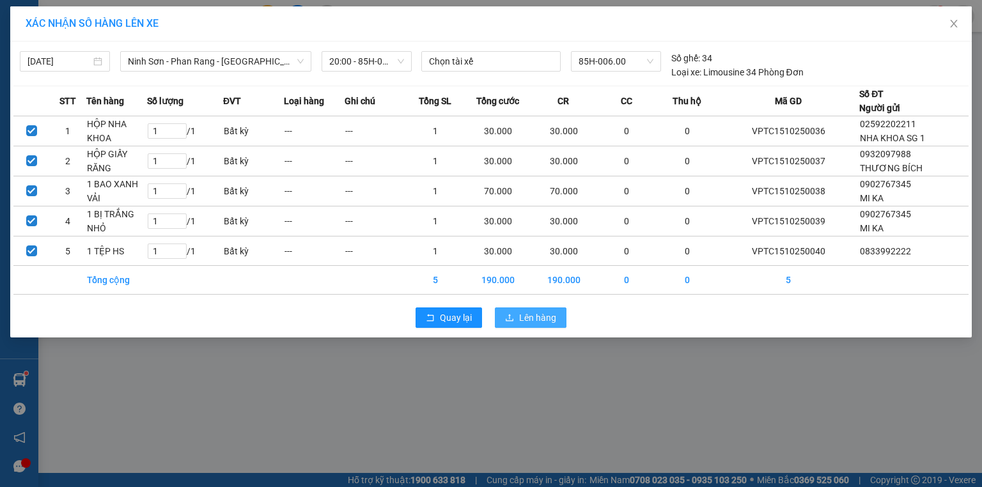
drag, startPoint x: 556, startPoint y: 309, endPoint x: 545, endPoint y: 330, distance: 23.7
click at [554, 317] on button "Lên hàng" at bounding box center [531, 318] width 72 height 20
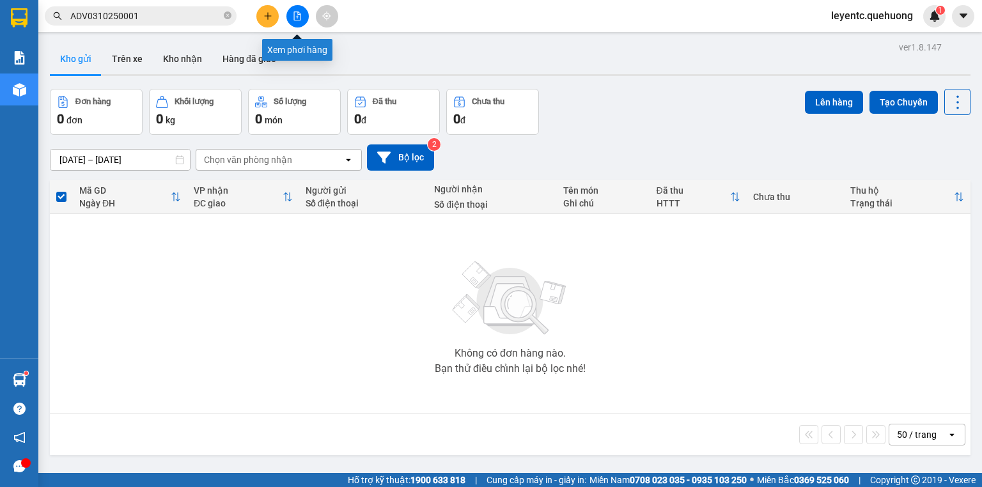
click at [297, 13] on icon "file-add" at bounding box center [297, 16] width 9 height 9
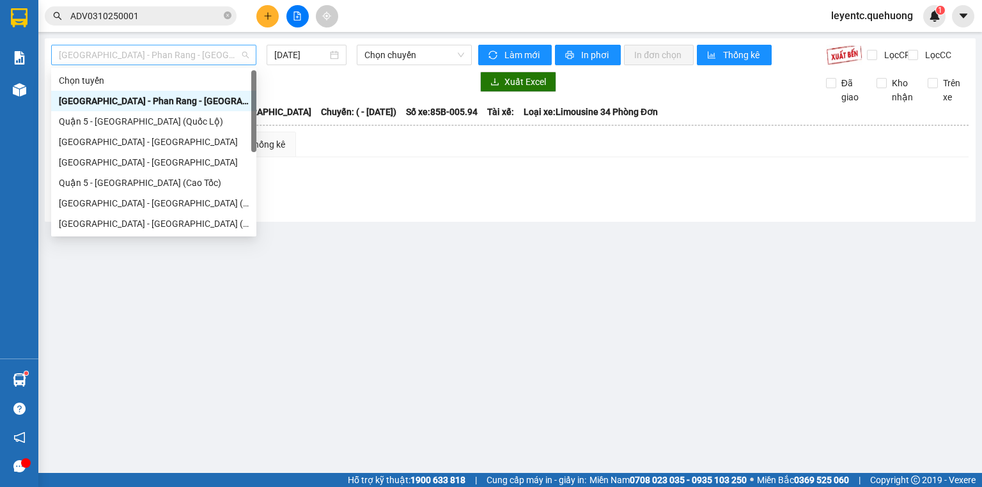
click at [202, 56] on span "[GEOGRAPHIC_DATA] - Phan Rang - [GEOGRAPHIC_DATA]" at bounding box center [154, 54] width 190 height 19
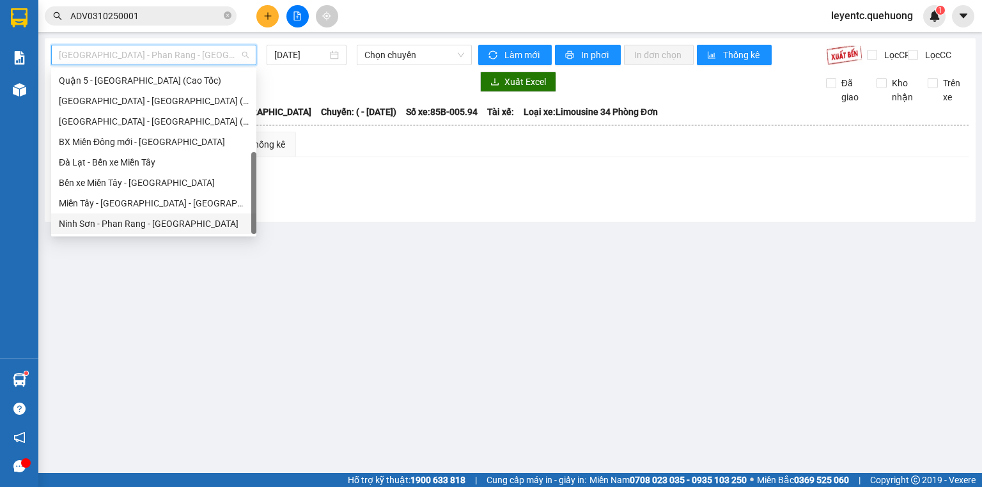
click at [166, 221] on div "Ninh Sơn - Phan Rang - [GEOGRAPHIC_DATA]" at bounding box center [154, 224] width 190 height 14
type input "[DATE]"
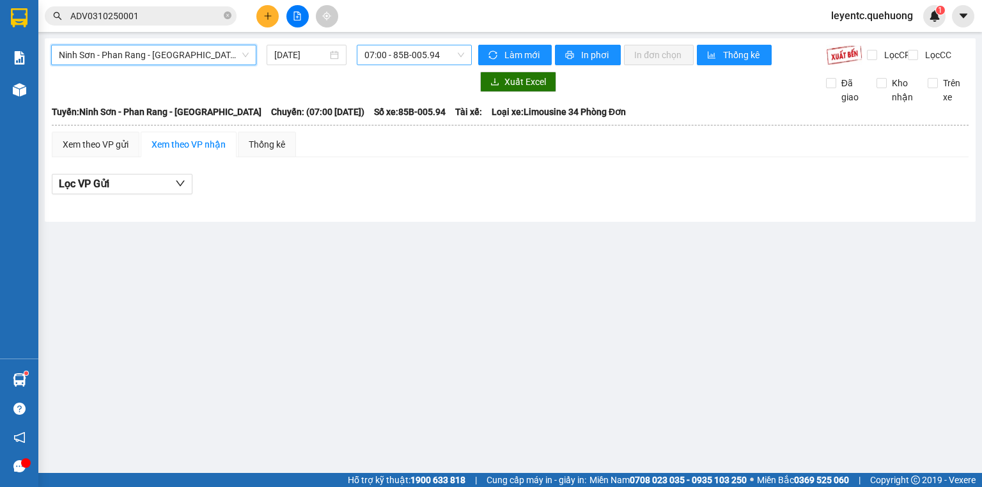
click at [414, 64] on span "07:00 - 85B-005.94" at bounding box center [415, 54] width 100 height 19
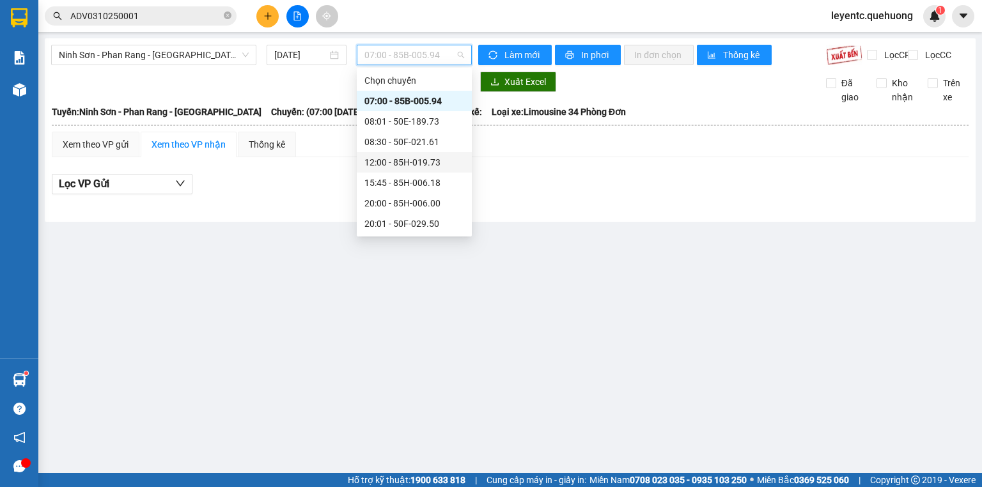
click at [402, 164] on div "12:00 - 85H-019.73" at bounding box center [415, 162] width 100 height 14
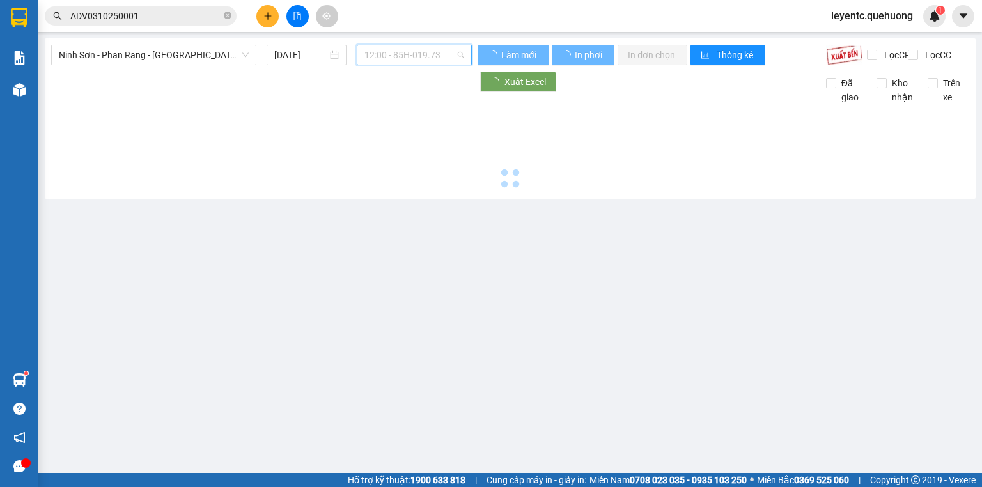
click at [440, 54] on span "12:00 - 85H-019.73" at bounding box center [415, 54] width 100 height 19
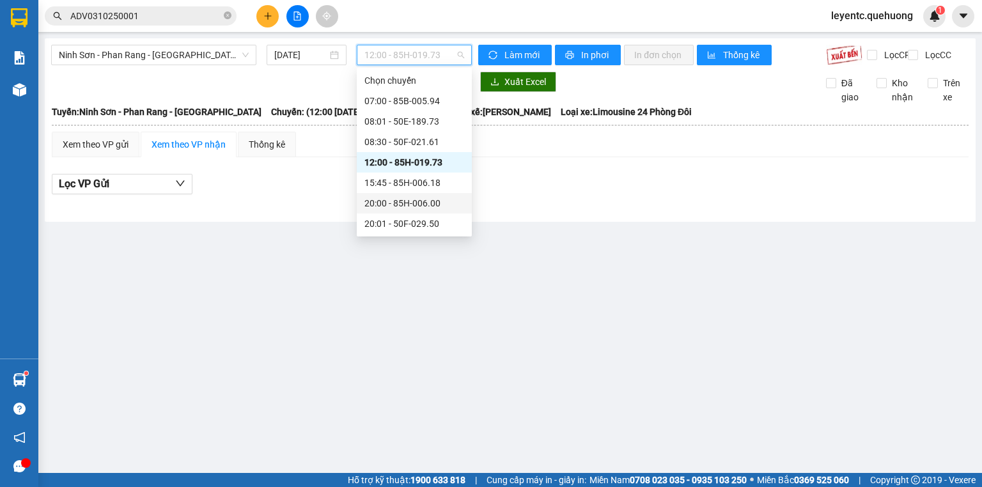
click at [391, 205] on div "20:00 - 85H-006.00" at bounding box center [415, 203] width 100 height 14
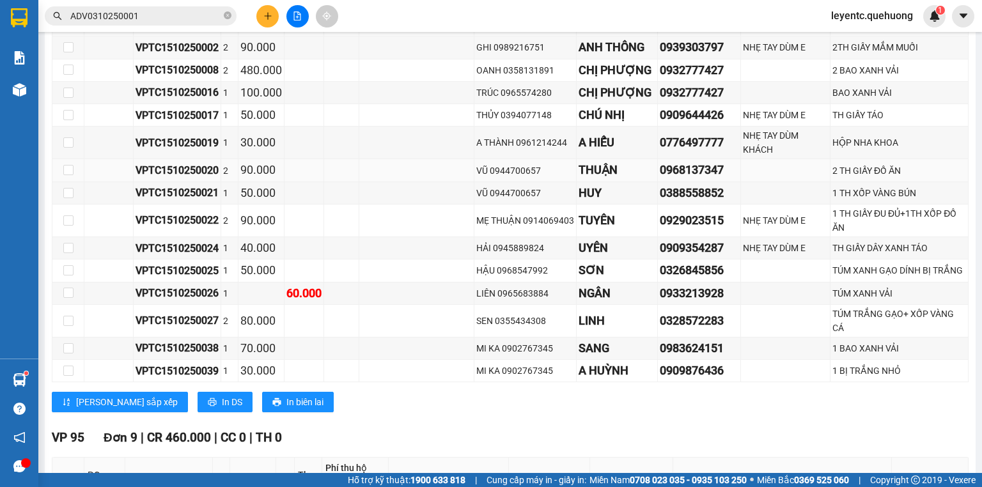
scroll to position [307, 0]
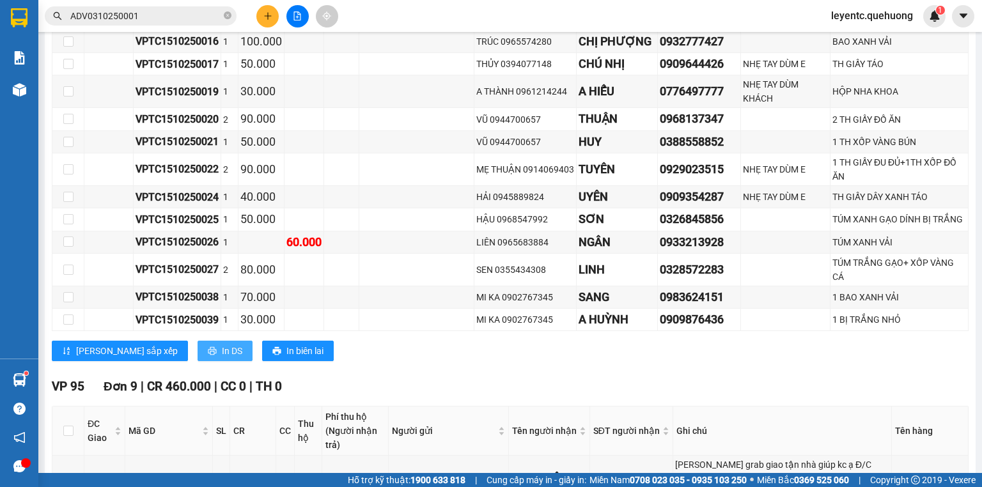
click at [222, 358] on span "In DS" at bounding box center [232, 351] width 20 height 14
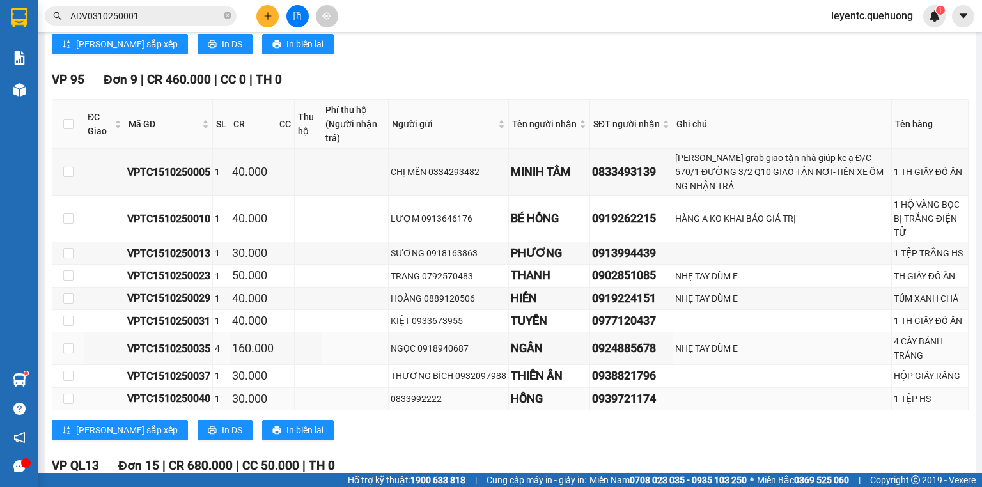
scroll to position [665, 0]
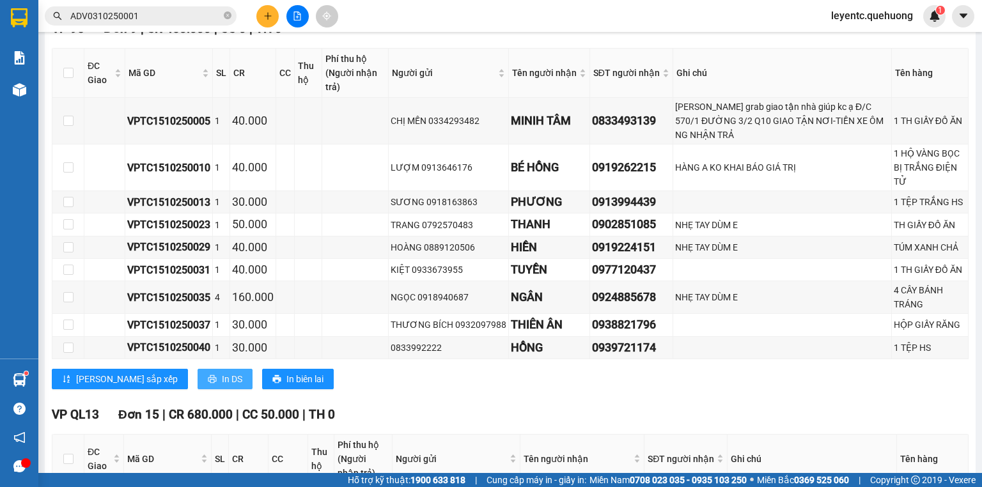
click at [222, 372] on span "In DS" at bounding box center [232, 379] width 20 height 14
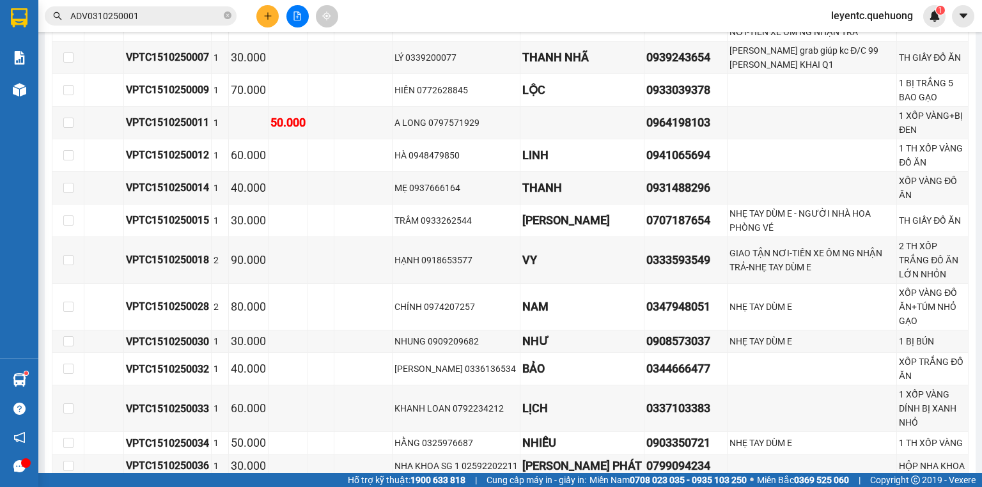
scroll to position [1213, 0]
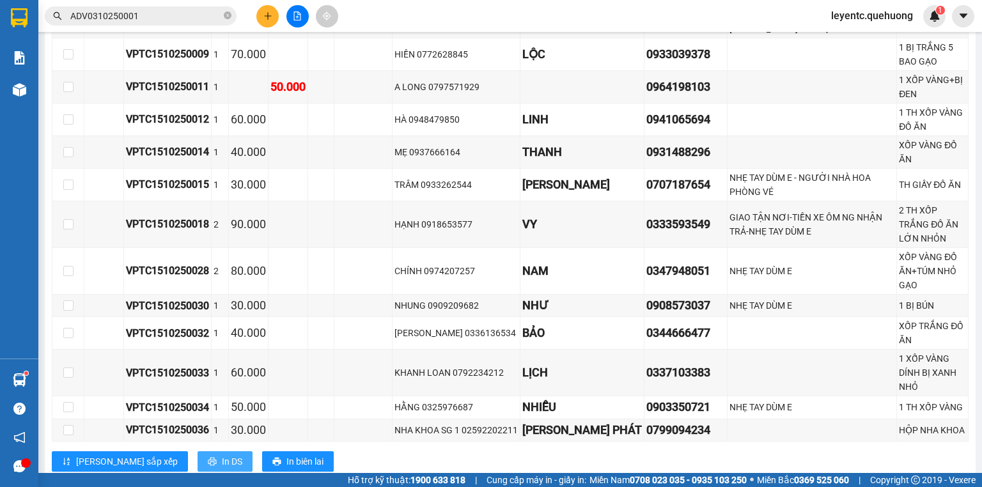
click at [222, 455] on span "In DS" at bounding box center [232, 462] width 20 height 14
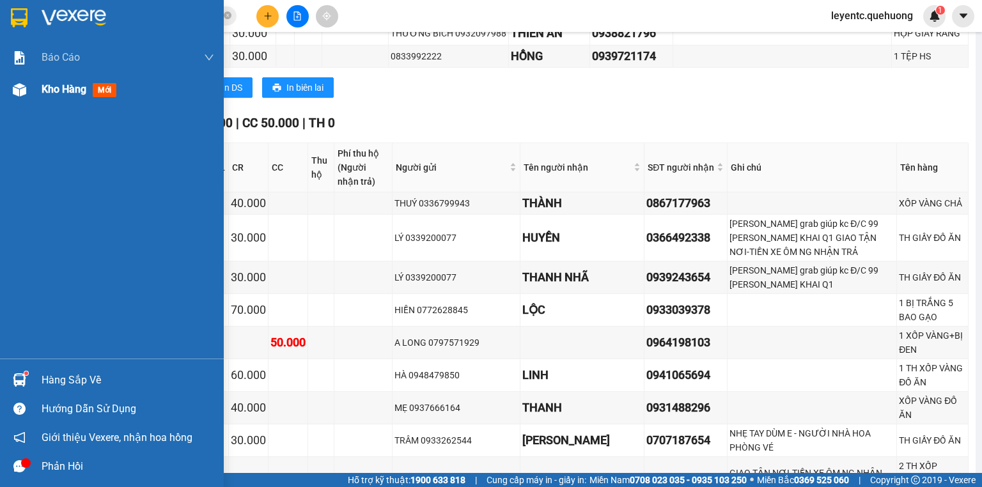
click at [33, 90] on div "Kho hàng mới" at bounding box center [112, 90] width 224 height 32
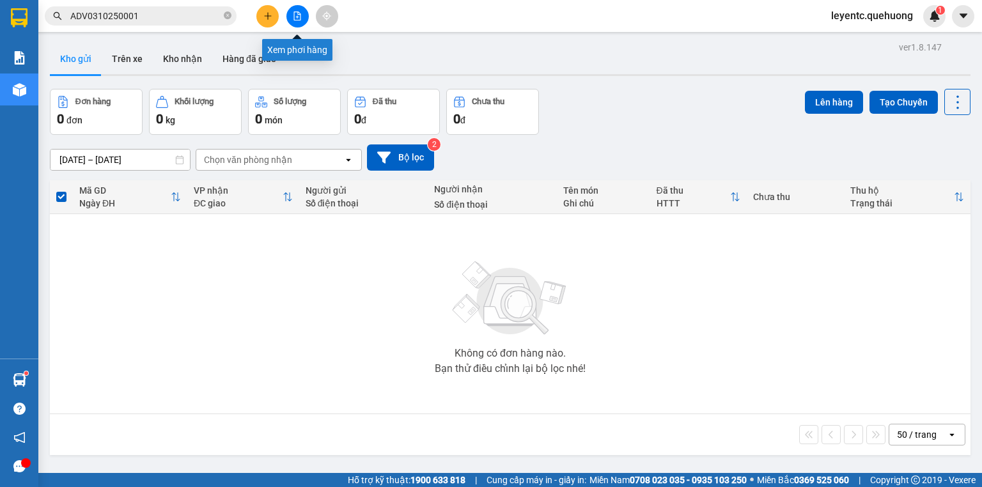
click at [302, 18] on button at bounding box center [298, 16] width 22 height 22
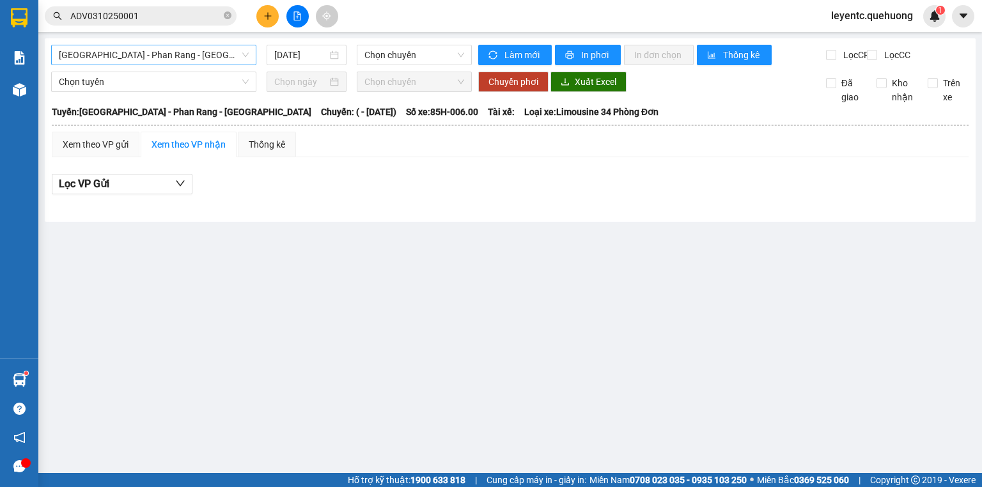
click at [204, 59] on span "[GEOGRAPHIC_DATA] - Phan Rang - [GEOGRAPHIC_DATA]" at bounding box center [154, 54] width 190 height 19
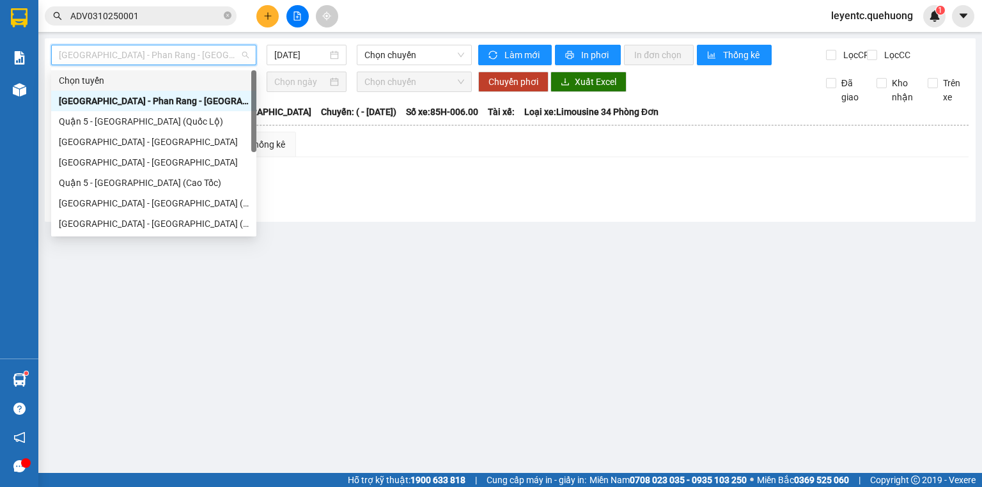
scroll to position [102, 0]
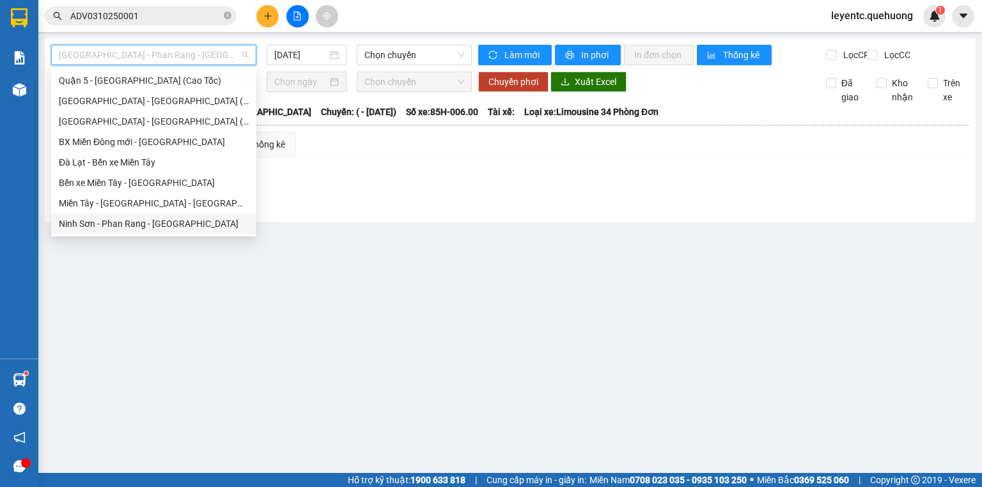
click at [146, 224] on div "Ninh Sơn - Phan Rang - [GEOGRAPHIC_DATA]" at bounding box center [154, 224] width 190 height 14
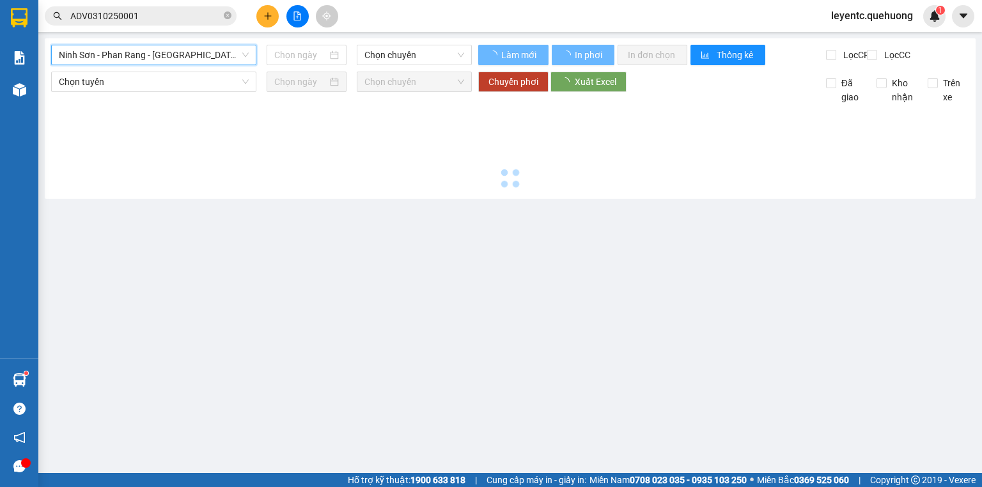
type input "[DATE]"
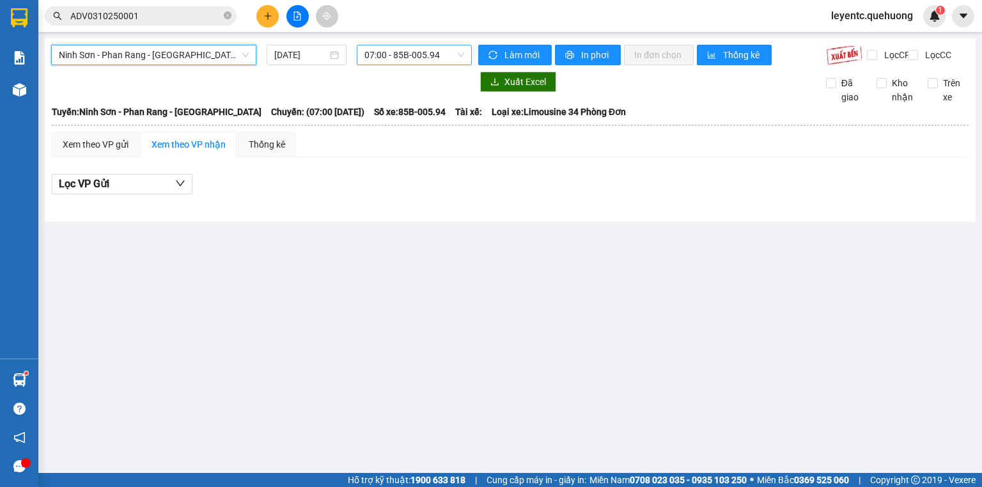
click at [430, 52] on span "07:00 - 85B-005.94" at bounding box center [415, 54] width 100 height 19
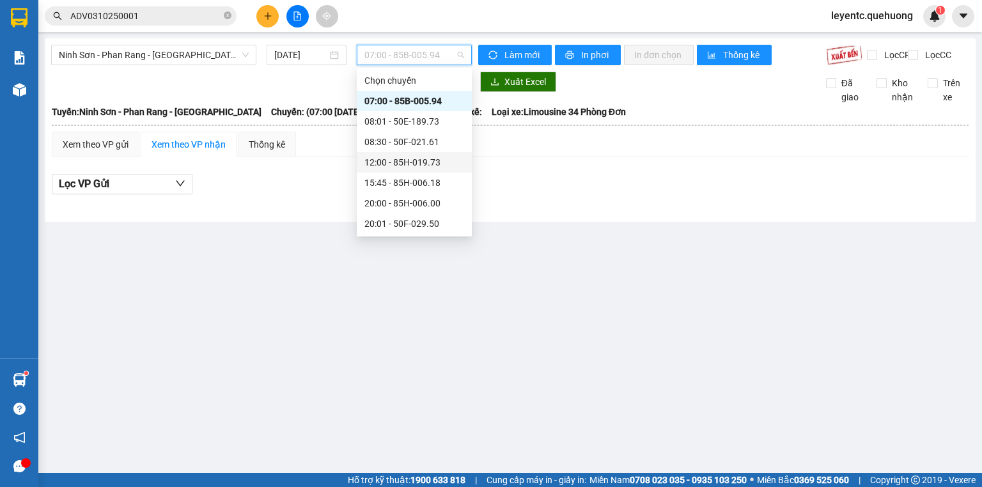
scroll to position [51, 0]
click at [413, 156] on div "20:00 - 85H-006.00" at bounding box center [415, 152] width 100 height 14
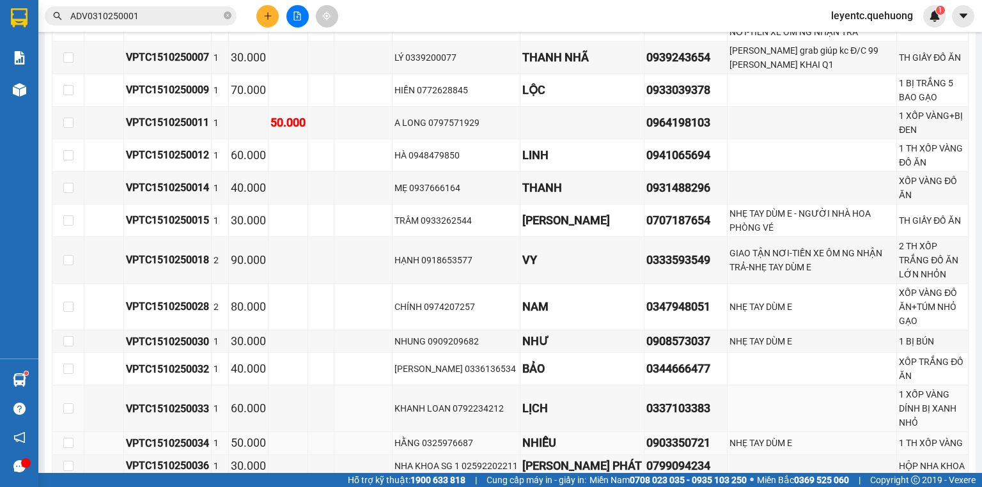
scroll to position [1213, 0]
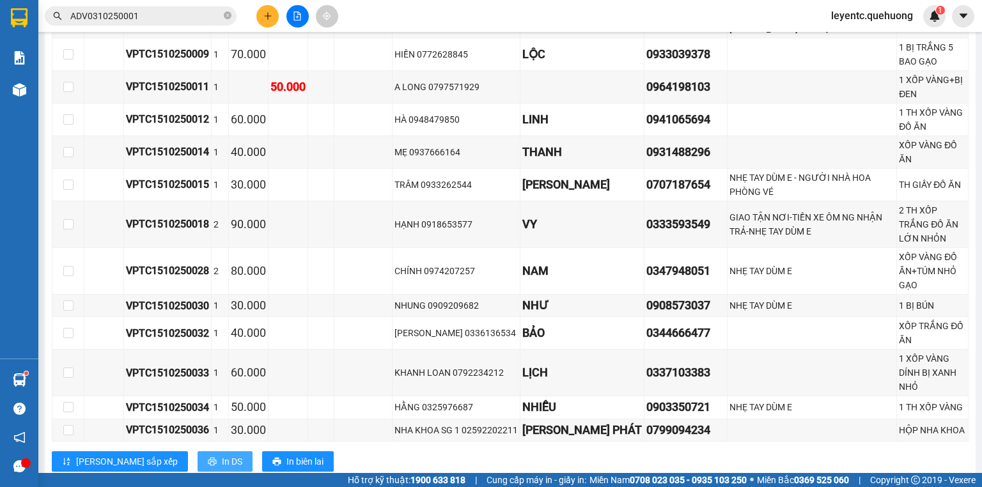
click at [222, 455] on span "In DS" at bounding box center [232, 462] width 20 height 14
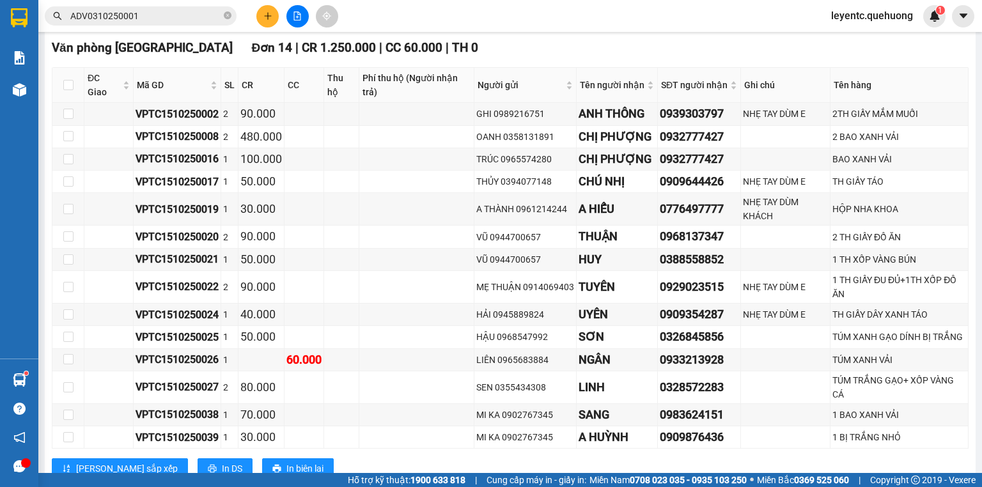
scroll to position [0, 0]
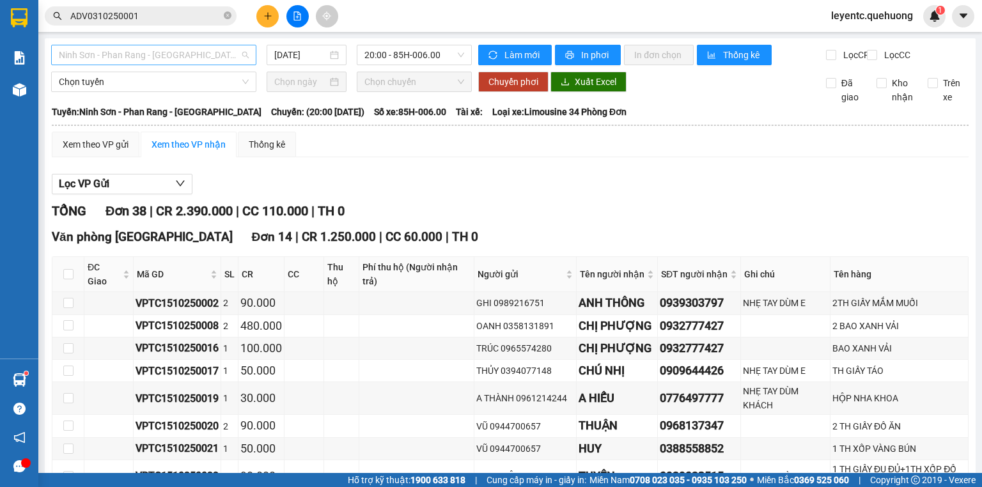
click at [218, 56] on span "Ninh Sơn - Phan Rang - [GEOGRAPHIC_DATA]" at bounding box center [154, 54] width 190 height 19
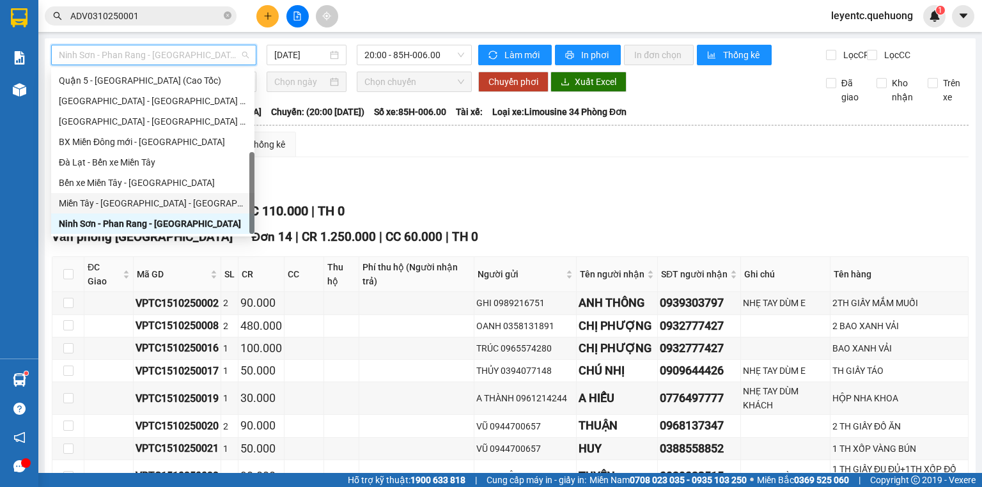
click at [166, 201] on div "Miền Tây - [GEOGRAPHIC_DATA] - [GEOGRAPHIC_DATA]" at bounding box center [153, 203] width 188 height 14
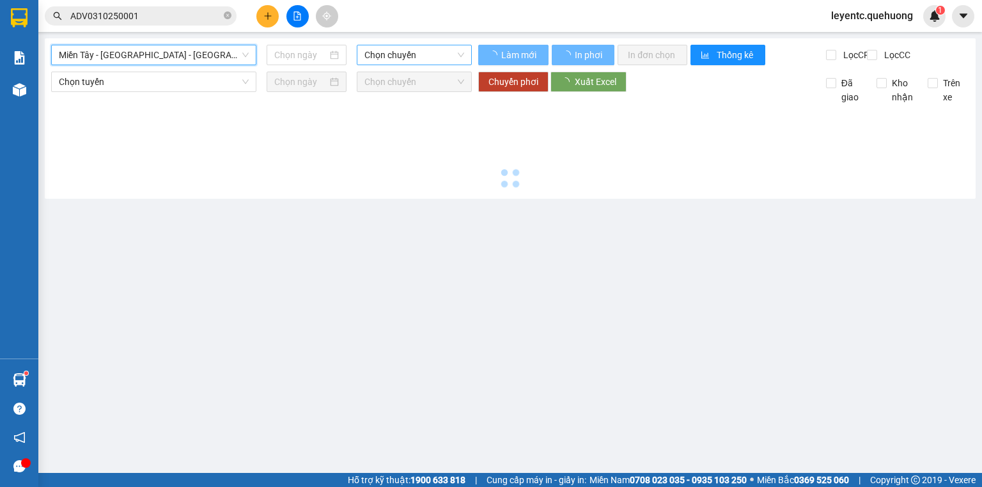
type input "[DATE]"
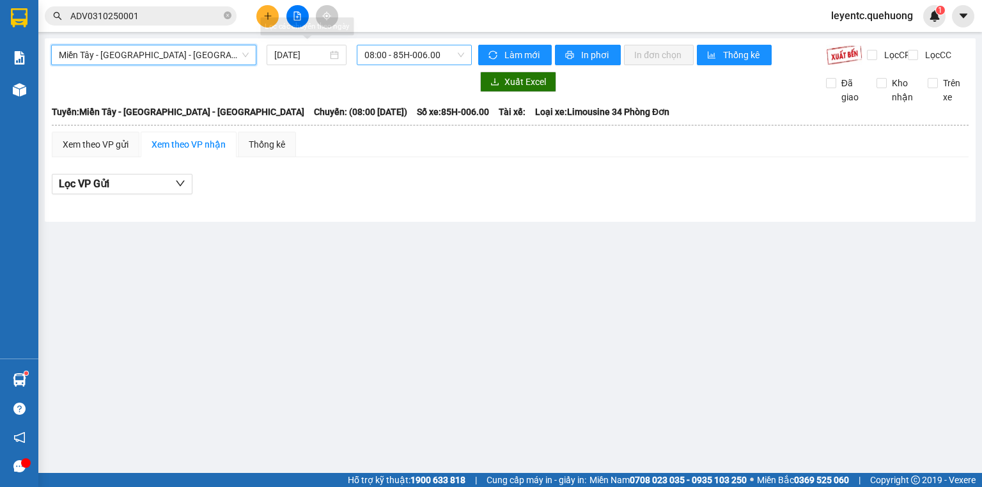
click at [388, 51] on span "08:00 - 85H-006.00" at bounding box center [415, 54] width 100 height 19
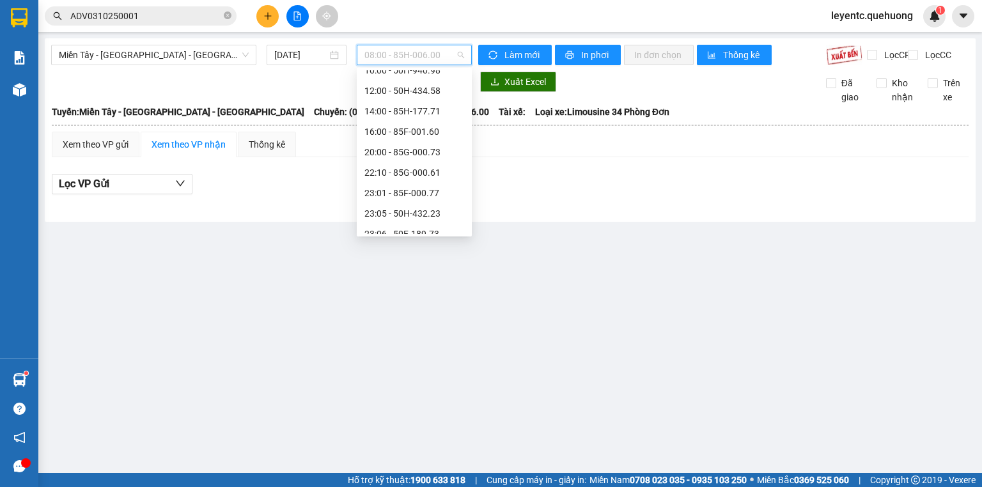
scroll to position [20, 0]
click at [381, 136] on div "14:00 - 85H-177.71" at bounding box center [415, 142] width 100 height 14
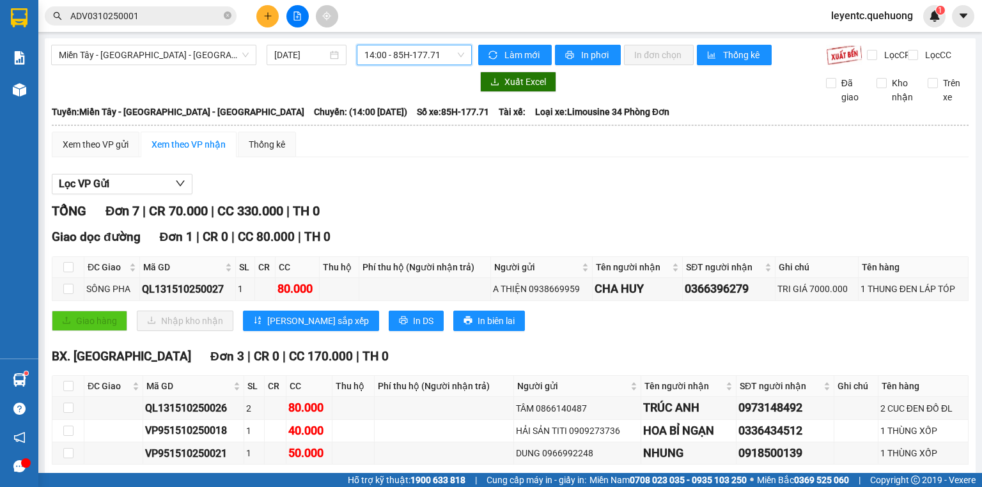
click at [379, 56] on span "14:00 - 85H-177.71" at bounding box center [415, 54] width 100 height 19
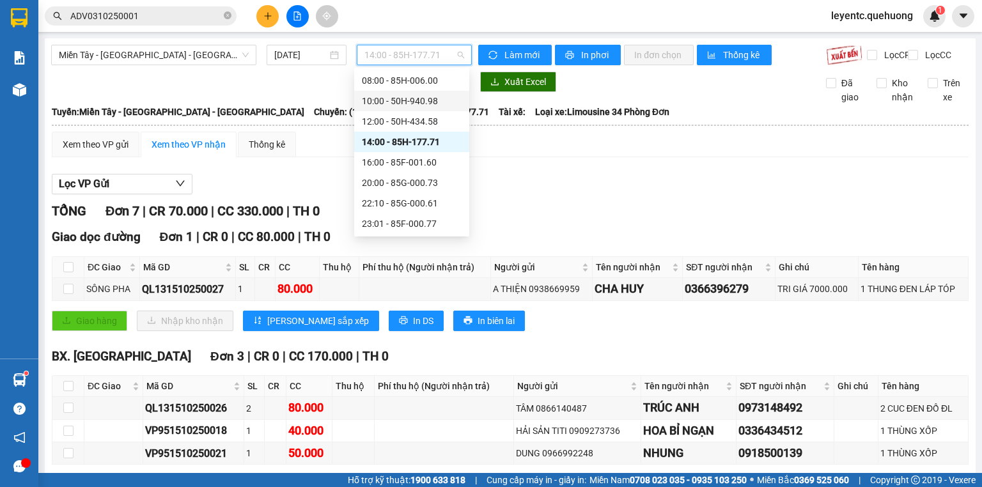
click at [387, 109] on div "10:00 - 50H-940.98" at bounding box center [411, 101] width 115 height 20
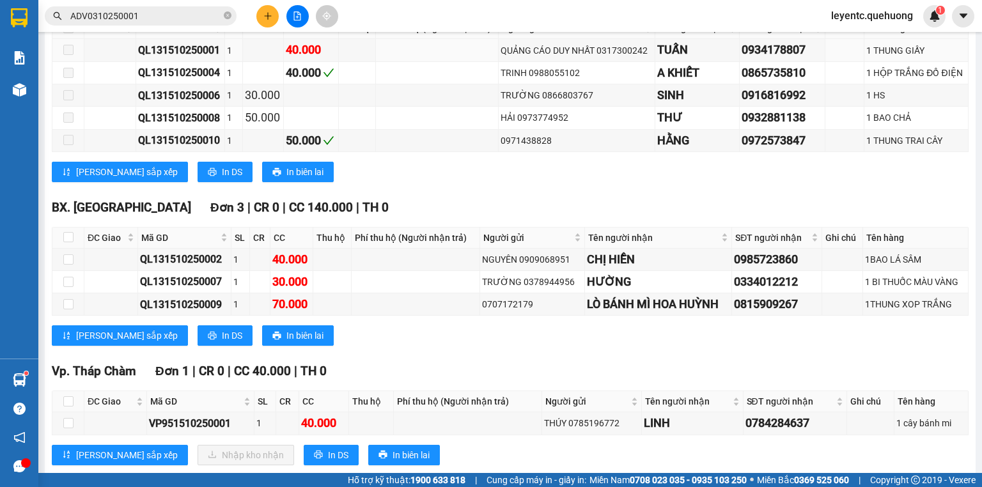
scroll to position [393, 0]
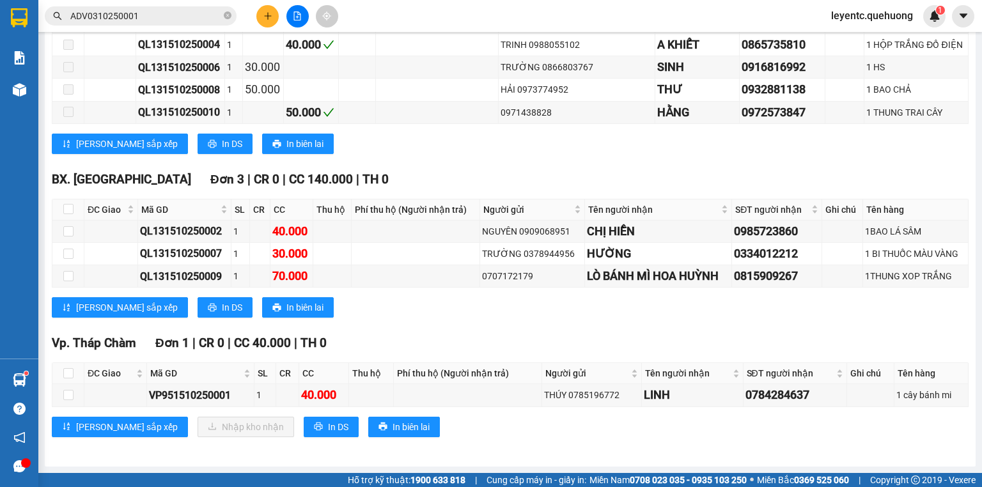
click at [62, 374] on th at bounding box center [68, 373] width 32 height 21
click at [65, 375] on input "checkbox" at bounding box center [68, 373] width 10 height 10
checkbox input "true"
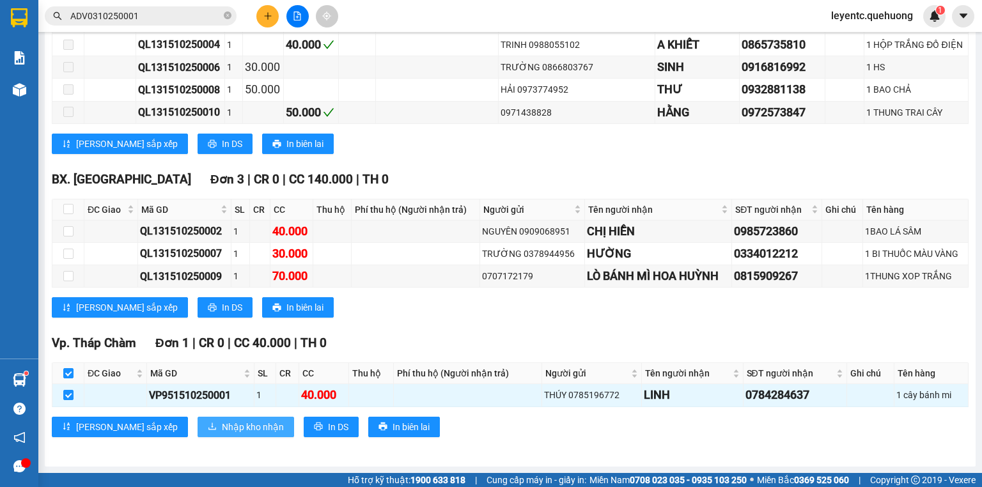
click at [222, 430] on span "Nhập kho nhận" at bounding box center [253, 427] width 62 height 14
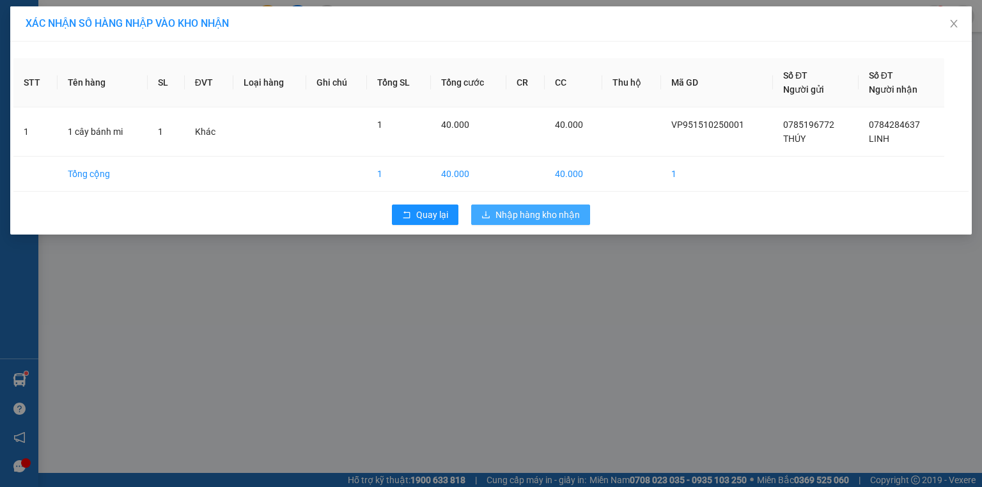
drag, startPoint x: 516, startPoint y: 217, endPoint x: 516, endPoint y: 210, distance: 7.7
click at [516, 213] on span "Nhập hàng kho nhận" at bounding box center [538, 215] width 84 height 14
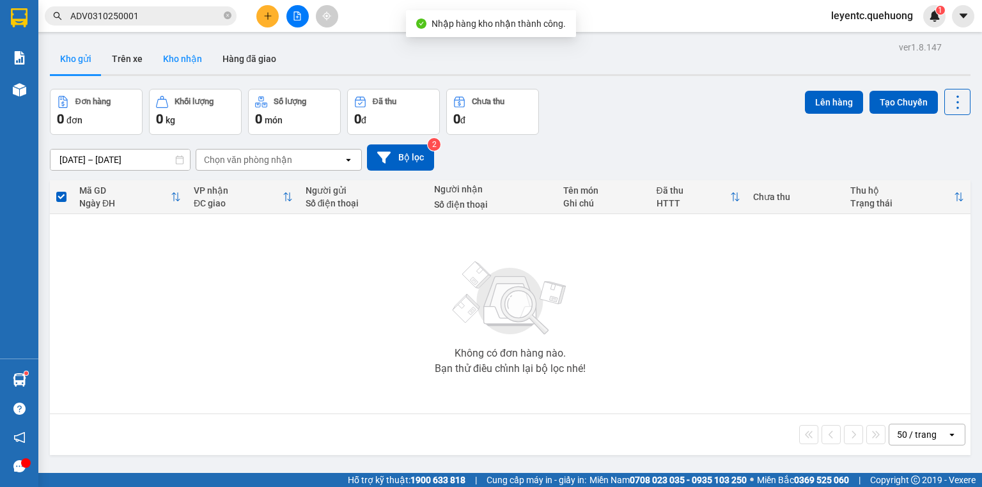
click at [175, 54] on button "Kho nhận" at bounding box center [182, 58] width 59 height 31
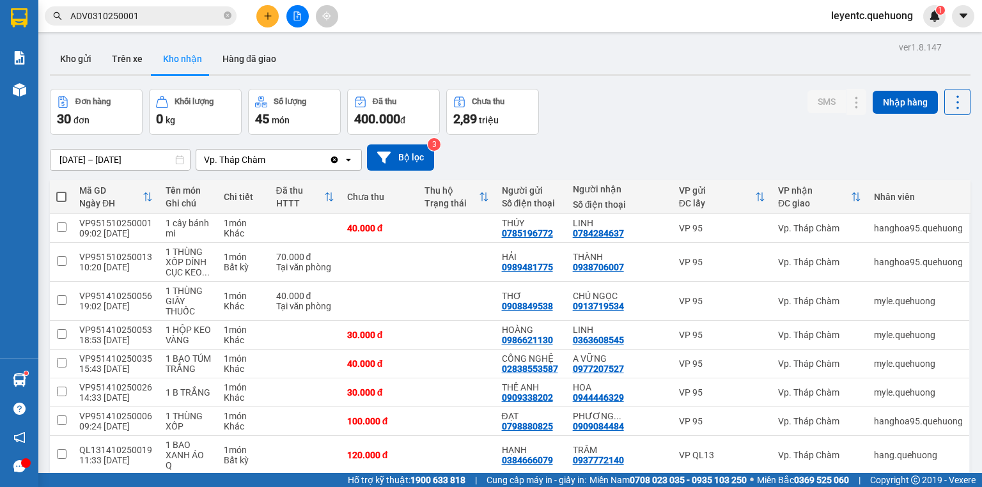
click at [301, 143] on div "13/10/2025 – 15/10/2025 Press the down arrow key to interact with the calendar …" at bounding box center [510, 157] width 921 height 45
click at [302, 16] on button at bounding box center [298, 16] width 22 height 22
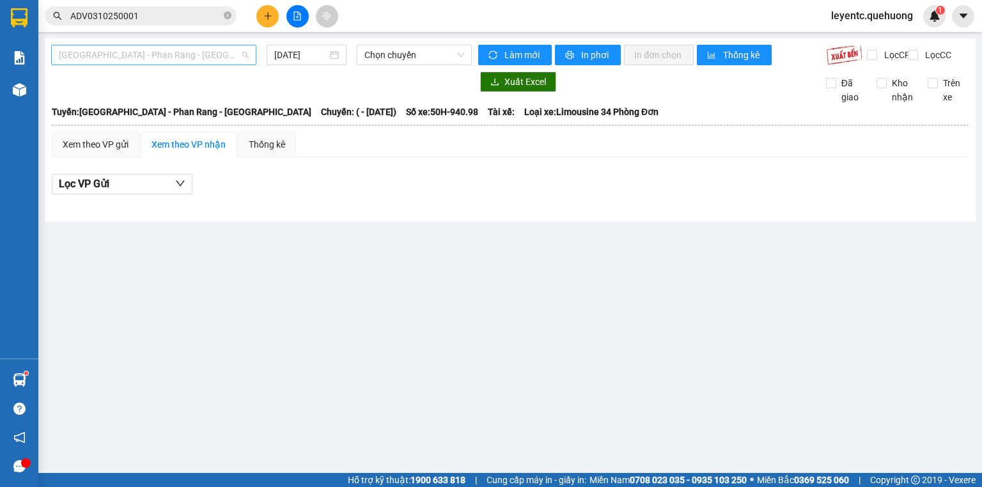
click at [203, 59] on span "[GEOGRAPHIC_DATA] - Phan Rang - [GEOGRAPHIC_DATA]" at bounding box center [154, 54] width 190 height 19
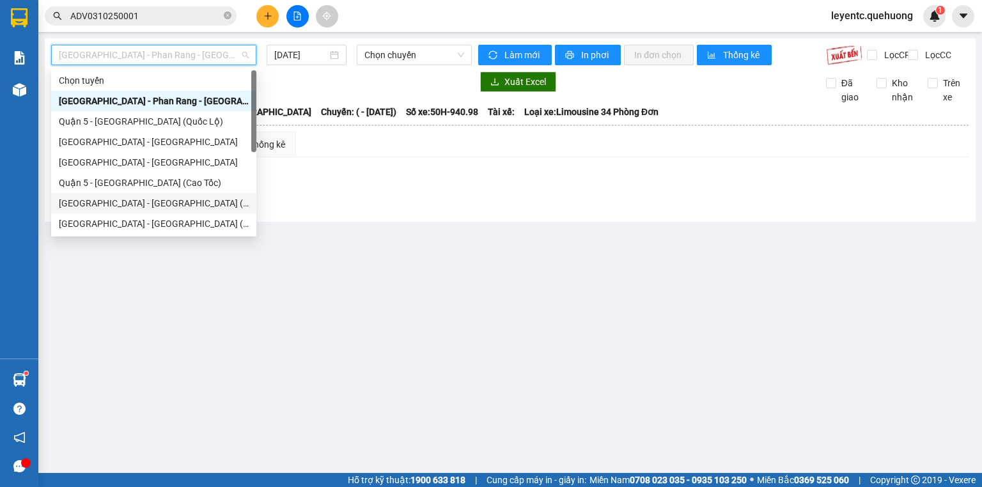
scroll to position [102, 0]
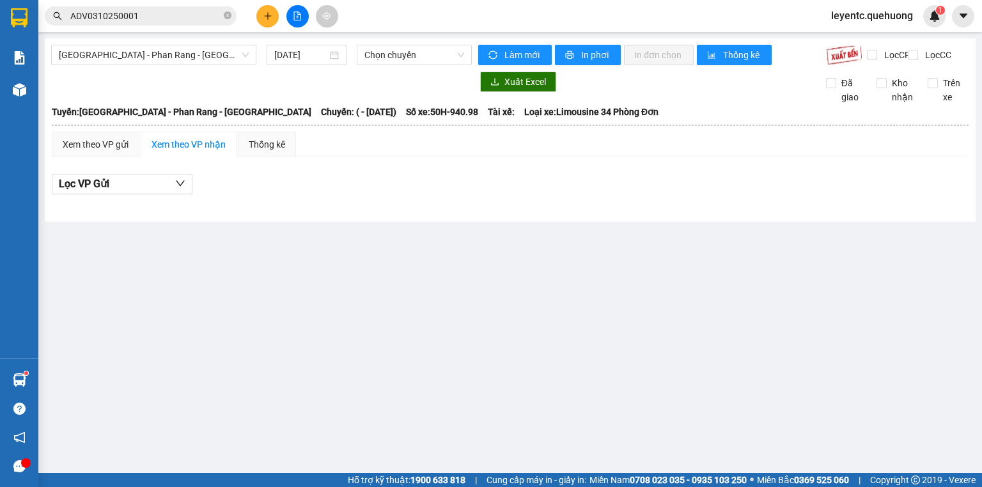
click at [218, 279] on main "Sài Gòn - Phan Rang - Ninh Sơn 15/10/2025 Chọn chuyến Làm mới In phơi In đơn ch…" at bounding box center [491, 236] width 982 height 473
click at [136, 59] on span "[GEOGRAPHIC_DATA] - Phan Rang - [GEOGRAPHIC_DATA]" at bounding box center [154, 54] width 190 height 19
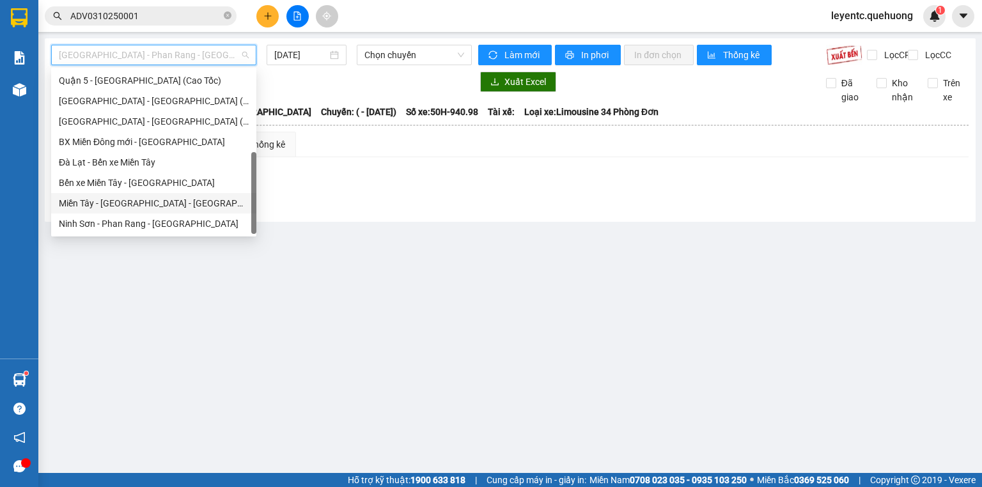
click at [119, 200] on div "Miền Tây - [GEOGRAPHIC_DATA] - [GEOGRAPHIC_DATA]" at bounding box center [154, 203] width 190 height 14
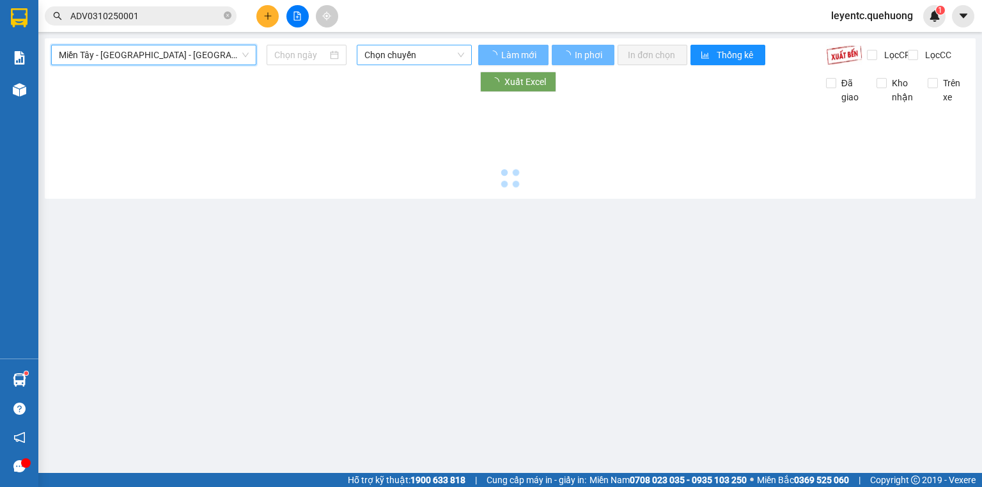
type input "[DATE]"
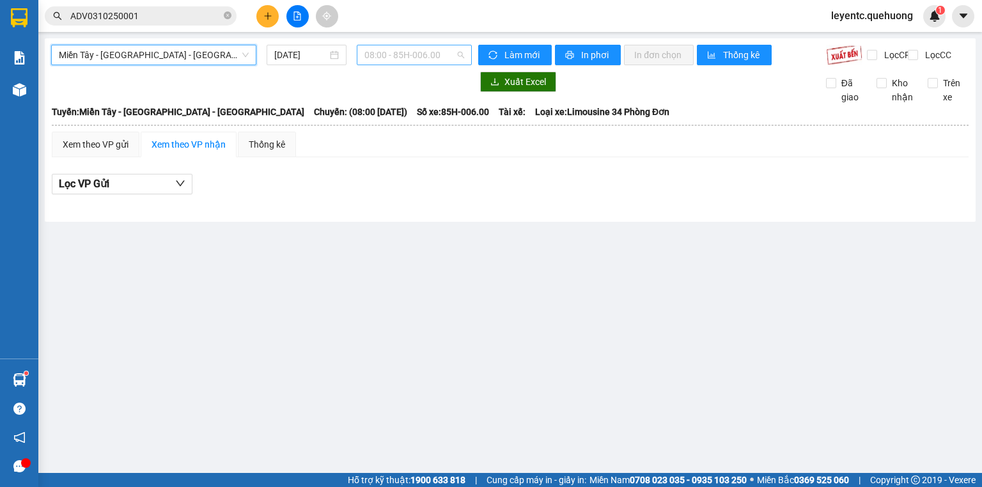
drag, startPoint x: 437, startPoint y: 55, endPoint x: 430, endPoint y: 83, distance: 28.2
click at [436, 56] on span "08:00 - 85H-006.00" at bounding box center [415, 54] width 100 height 19
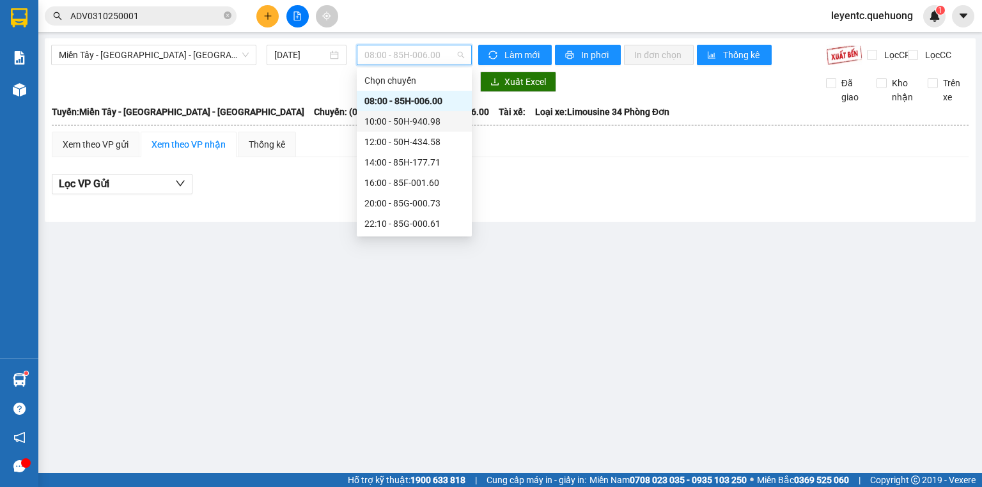
click at [421, 121] on div "10:00 - 50H-940.98" at bounding box center [415, 121] width 100 height 14
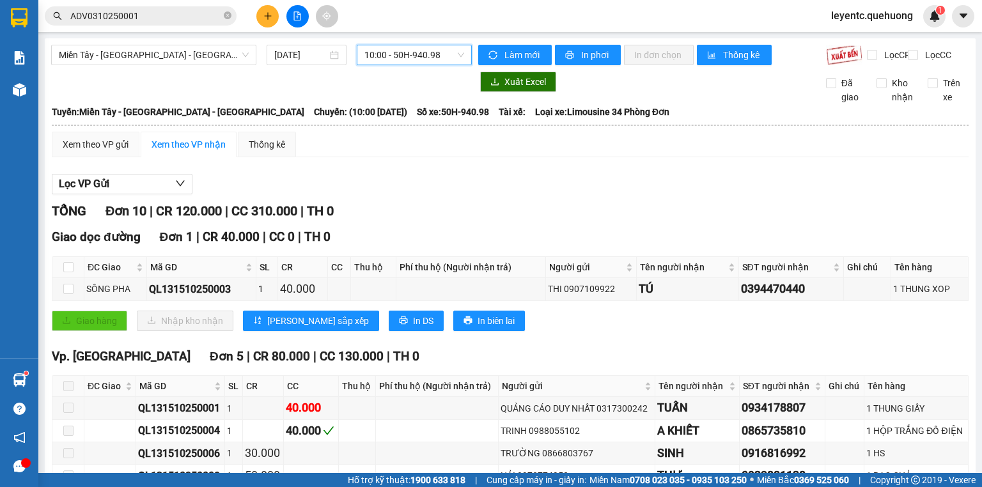
click at [385, 54] on span "10:00 - 50H-940.98" at bounding box center [415, 54] width 100 height 19
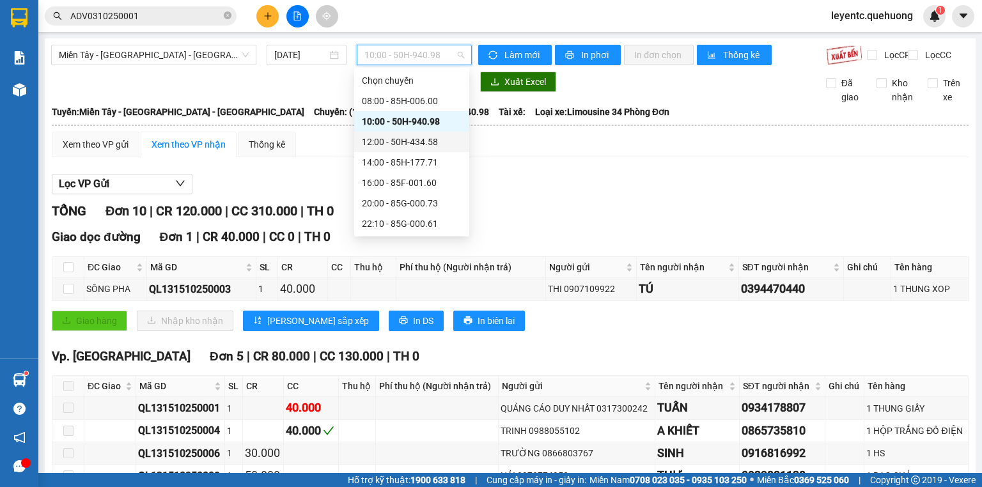
click at [383, 141] on div "12:00 - 50H-434.58" at bounding box center [412, 142] width 100 height 14
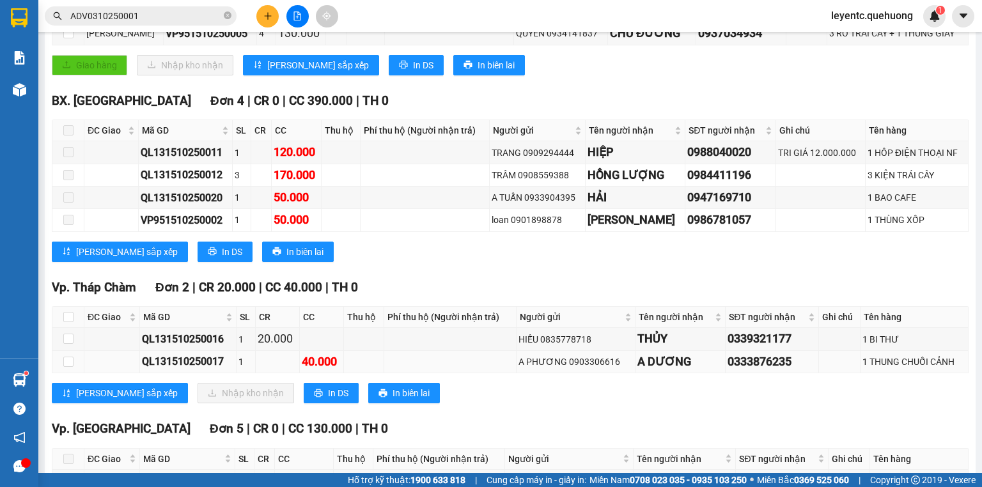
scroll to position [438, 0]
